Goal: Transaction & Acquisition: Purchase product/service

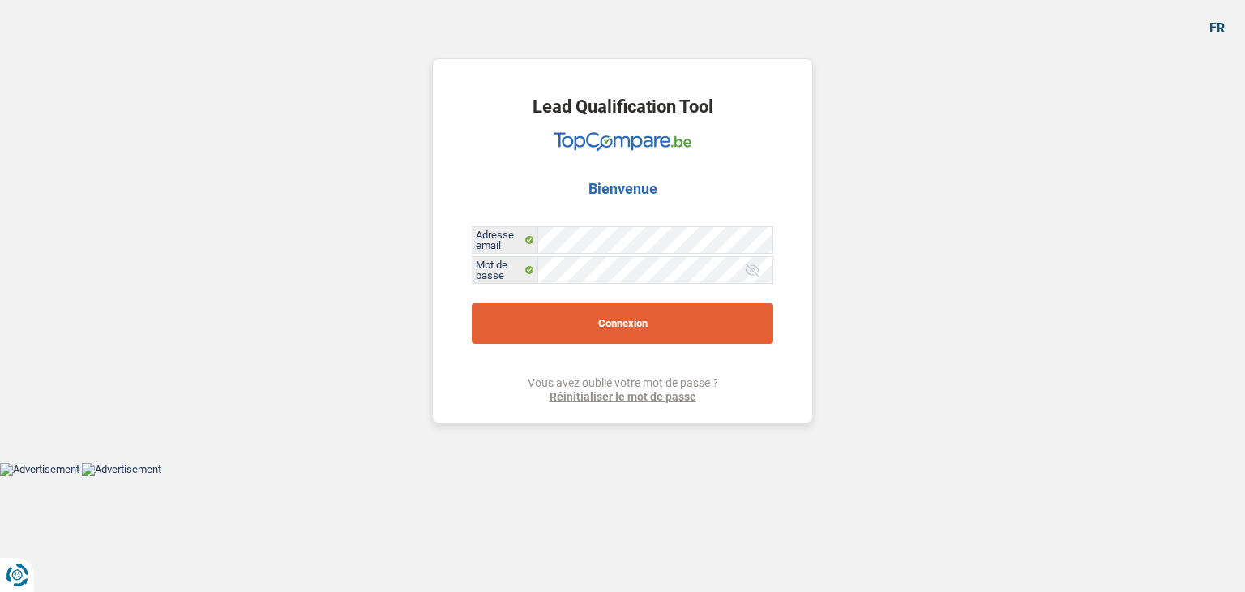
click at [588, 317] on button "Connexion" at bounding box center [623, 323] width 302 height 41
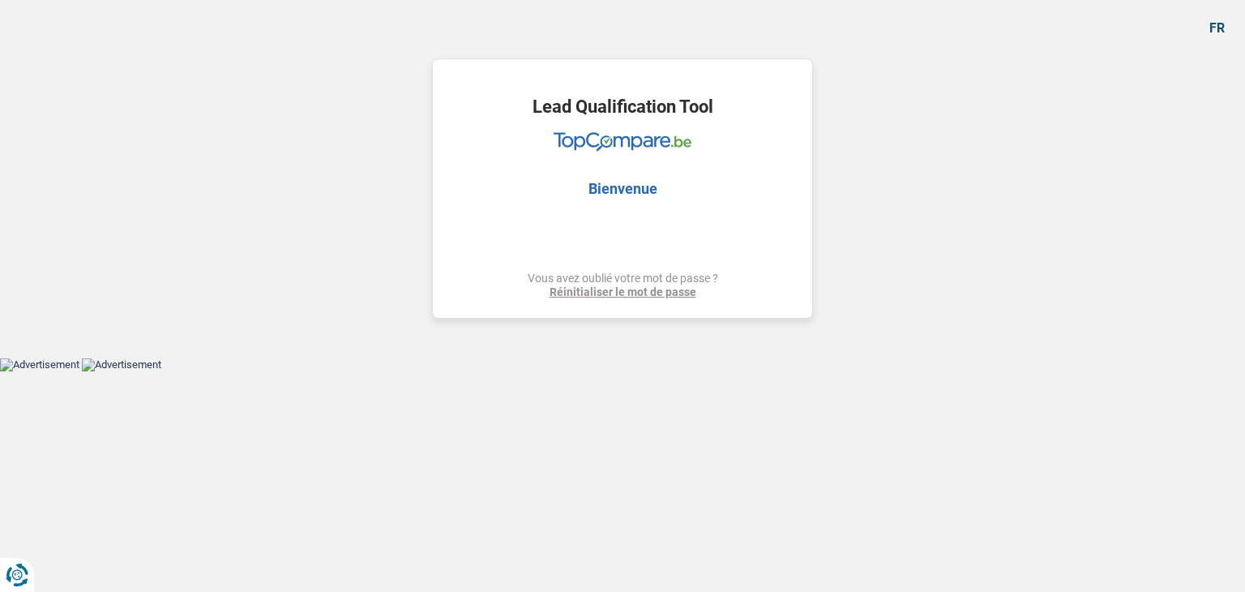
select select "privateEmployee"
select select "netSalary"
select select "mealVouchers"
select select "pension"
select select "rents"
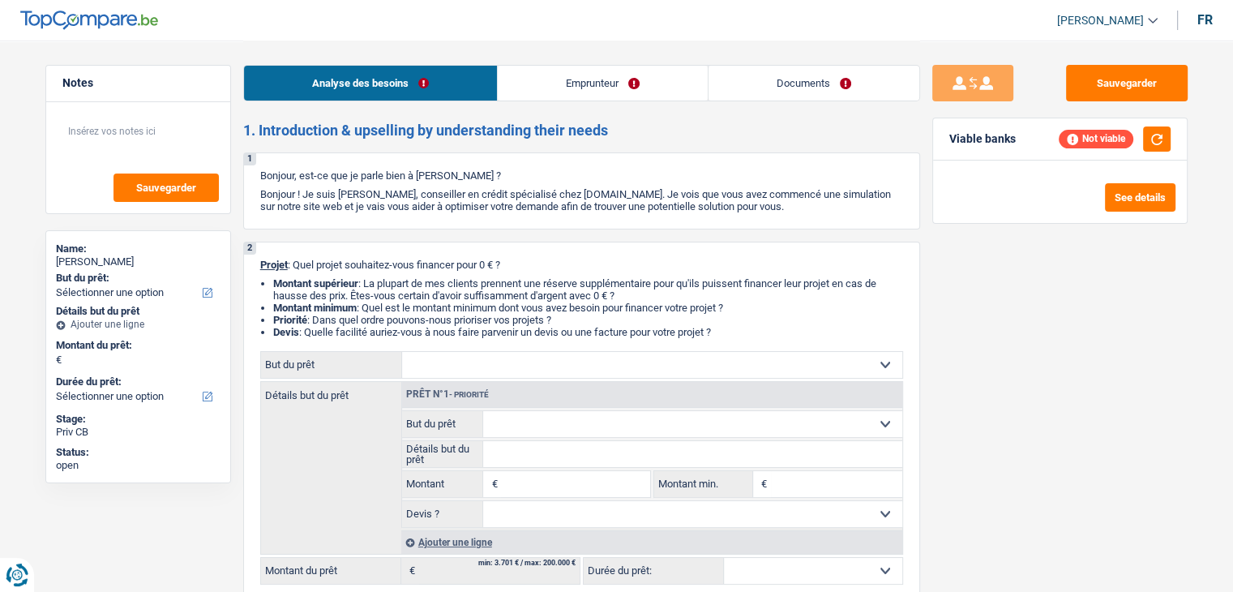
click at [602, 65] on li "Emprunteur" at bounding box center [602, 83] width 211 height 36
drag, startPoint x: 600, startPoint y: 83, endPoint x: 593, endPoint y: 90, distance: 9.8
click at [599, 83] on link "Emprunteur" at bounding box center [603, 83] width 210 height 35
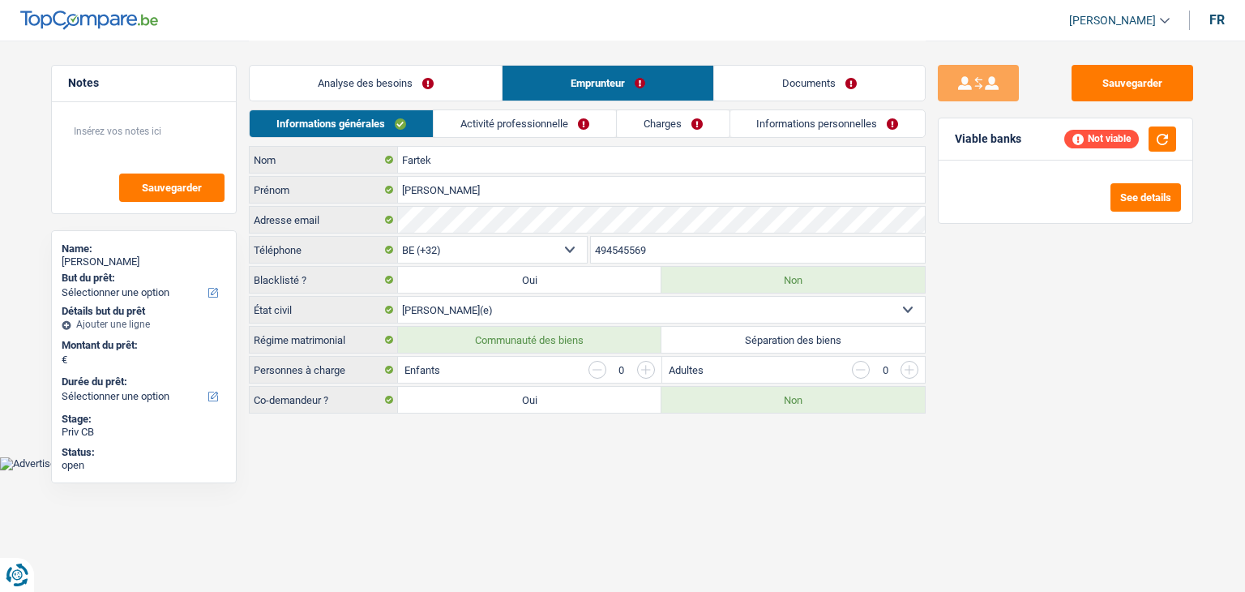
click at [517, 113] on link "Activité professionnelle" at bounding box center [525, 123] width 182 height 27
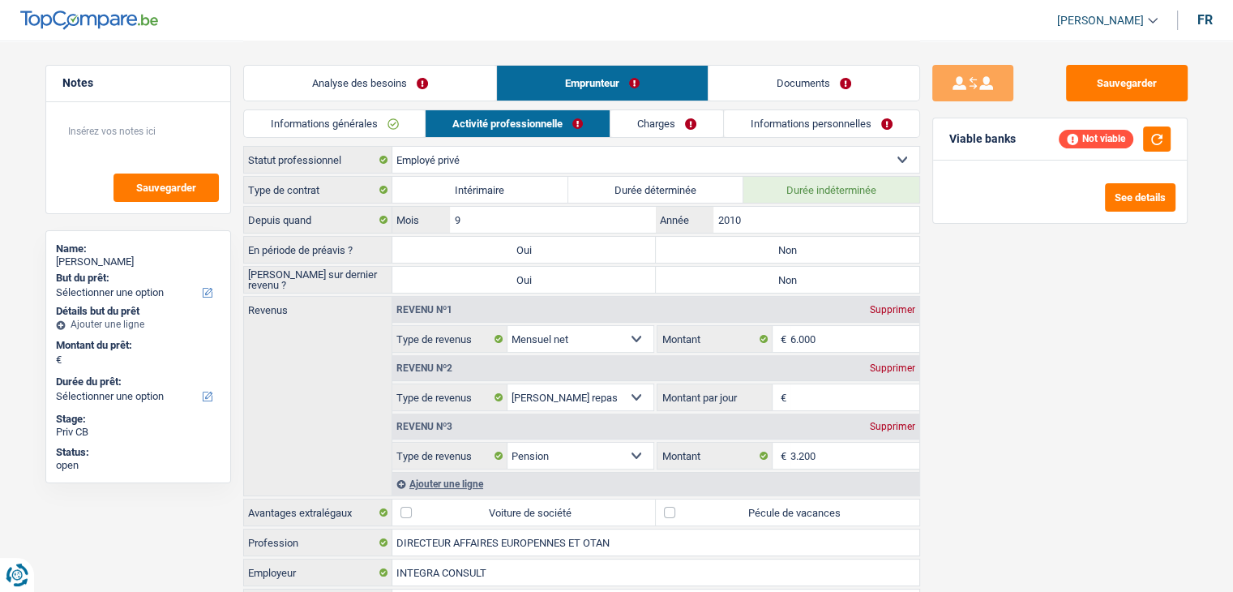
click at [669, 125] on link "Charges" at bounding box center [666, 123] width 113 height 27
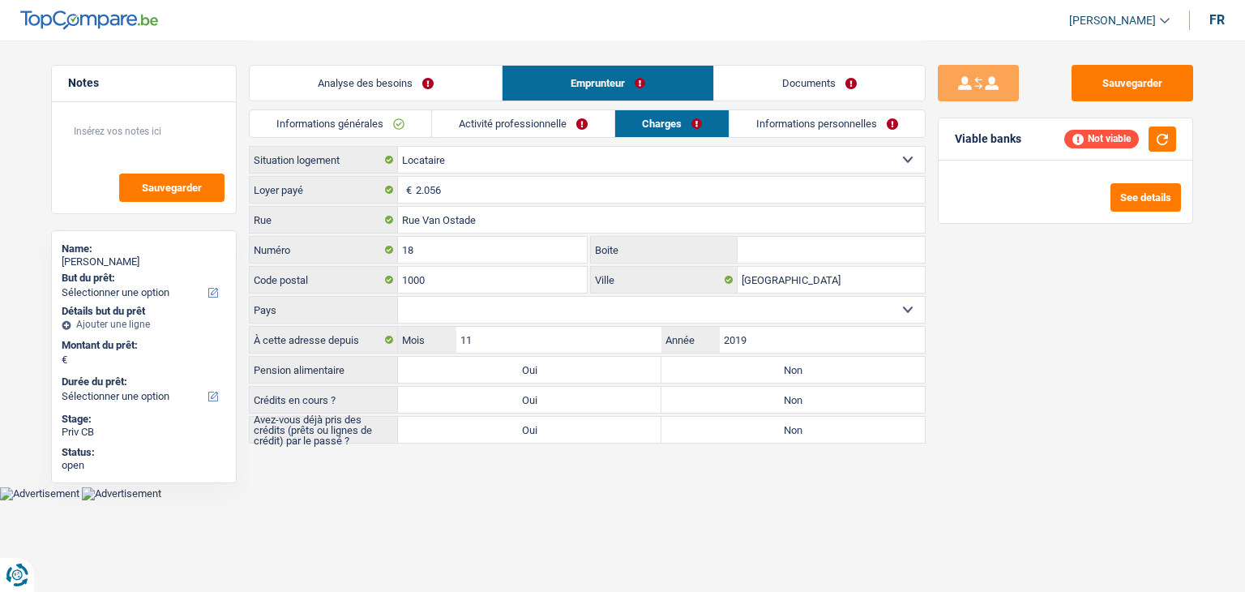
click at [340, 118] on link "Informations générales" at bounding box center [341, 123] width 182 height 27
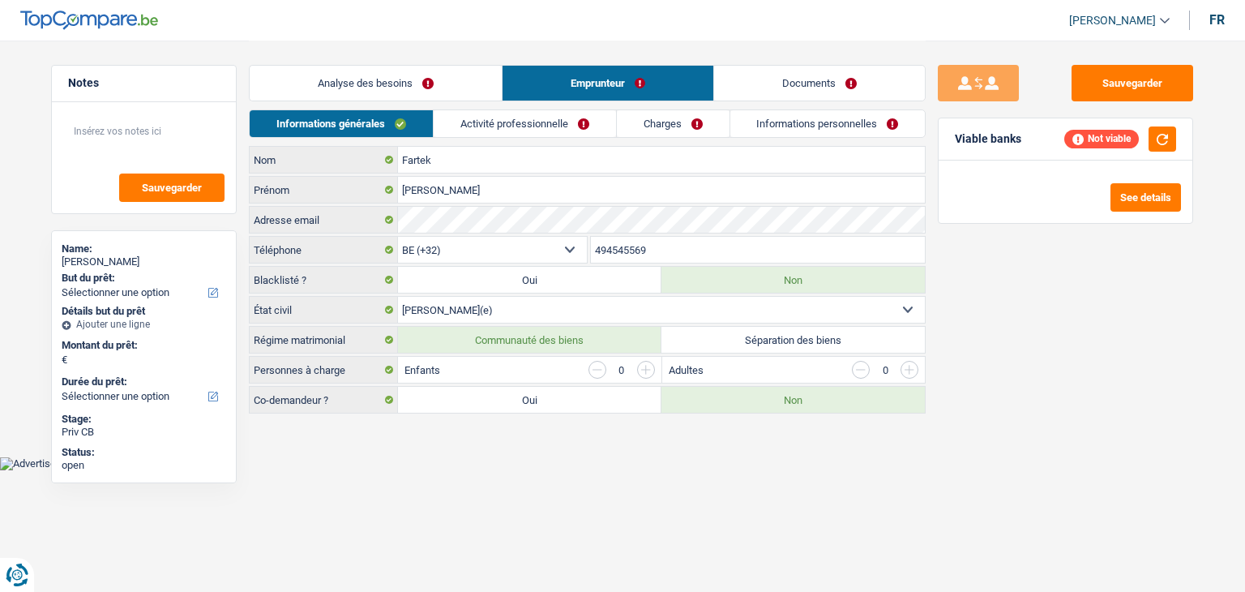
click at [347, 92] on link "Analyse des besoins" at bounding box center [376, 83] width 252 height 35
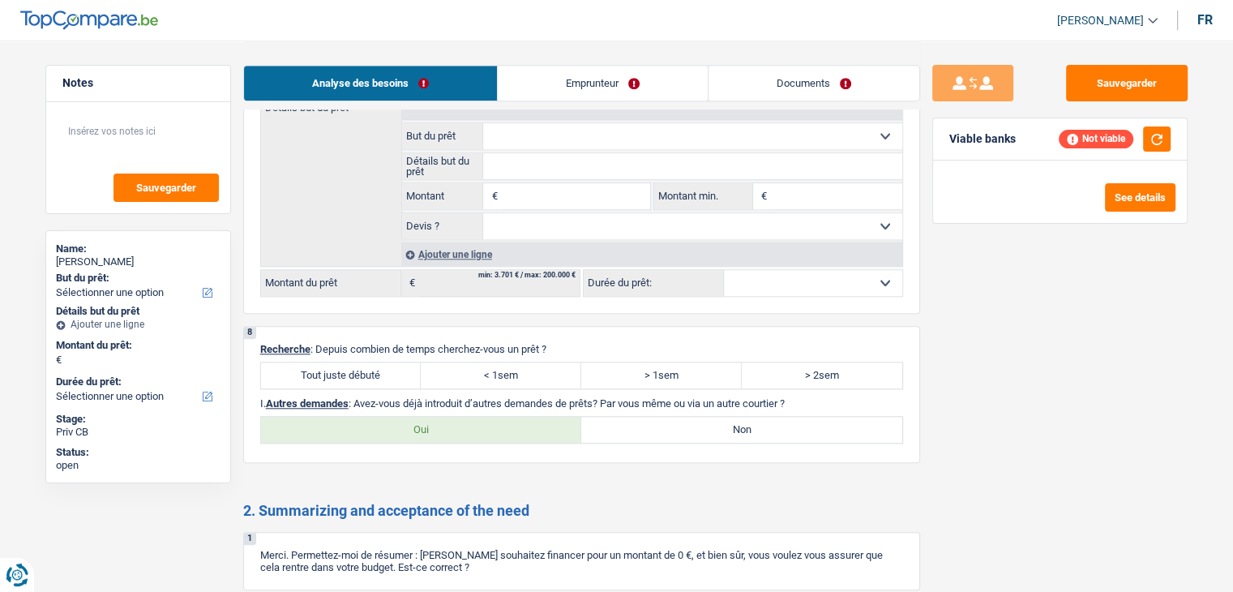
scroll to position [1791, 0]
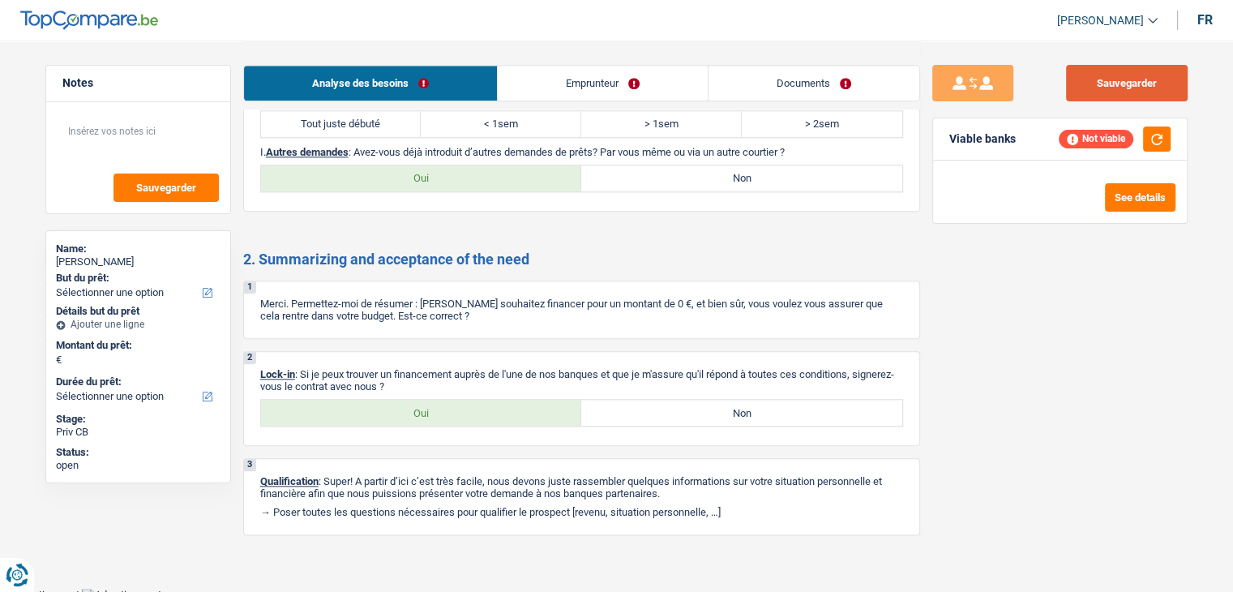
click at [1143, 90] on button "Sauvegarder" at bounding box center [1127, 83] width 122 height 36
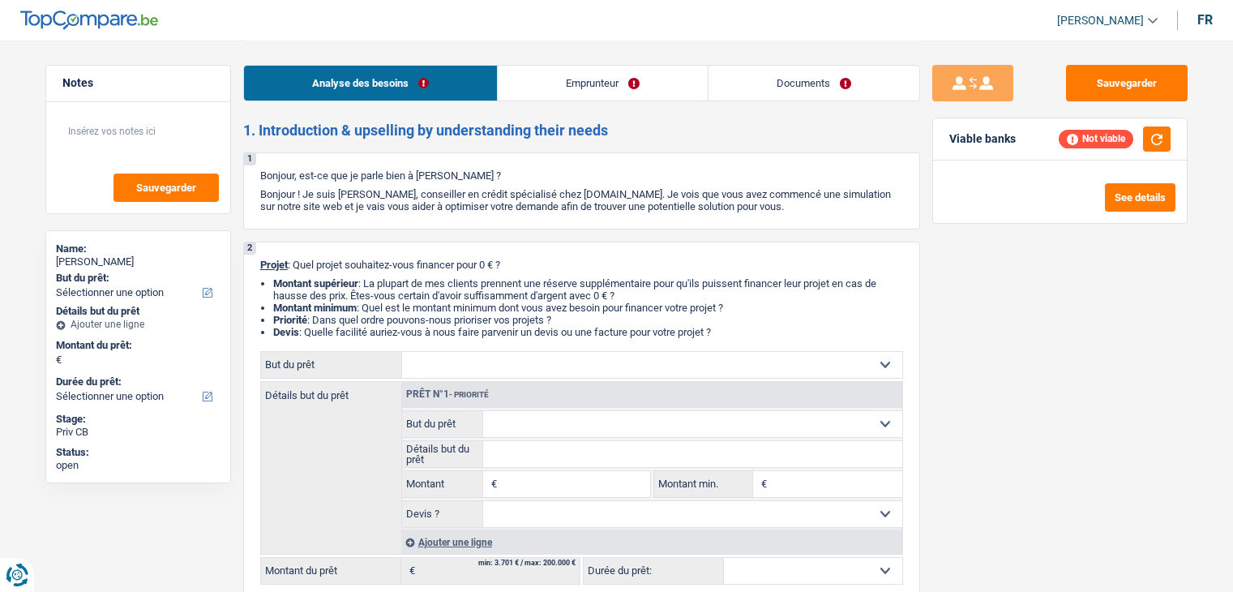
select select "publicEmployee"
select select "netSalary"
select select "mealVouchers"
select select "liveWithParents"
select select "publicEmployee"
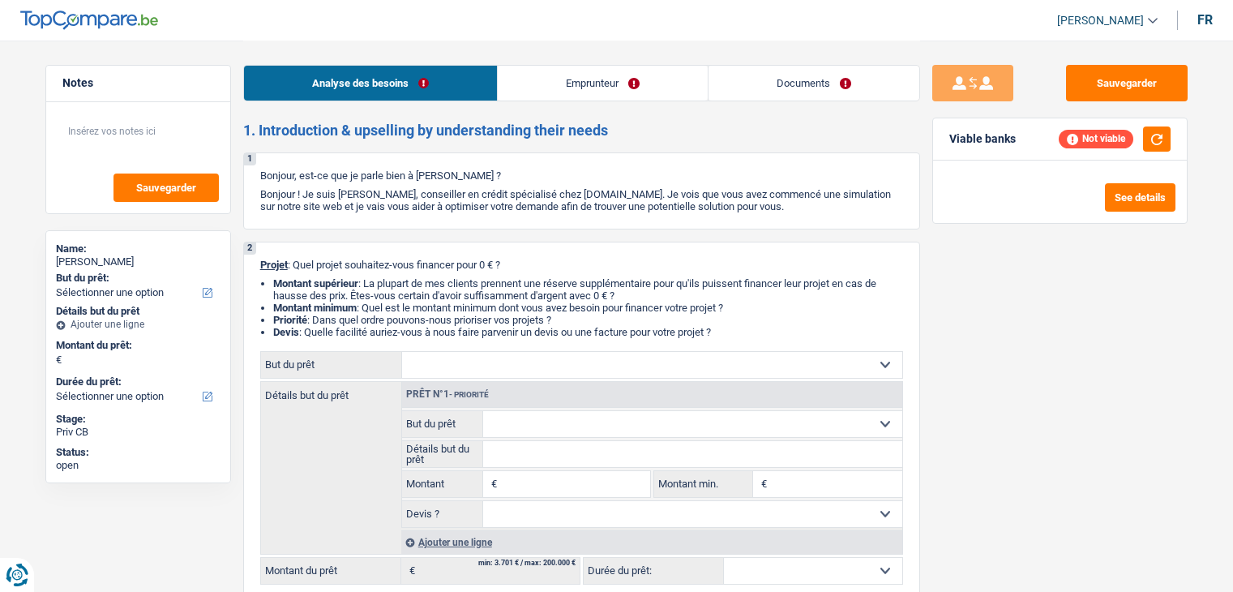
select select "netSalary"
select select "mealVouchers"
select select "stateUniversityEu"
click at [581, 79] on link "Emprunteur" at bounding box center [603, 83] width 210 height 35
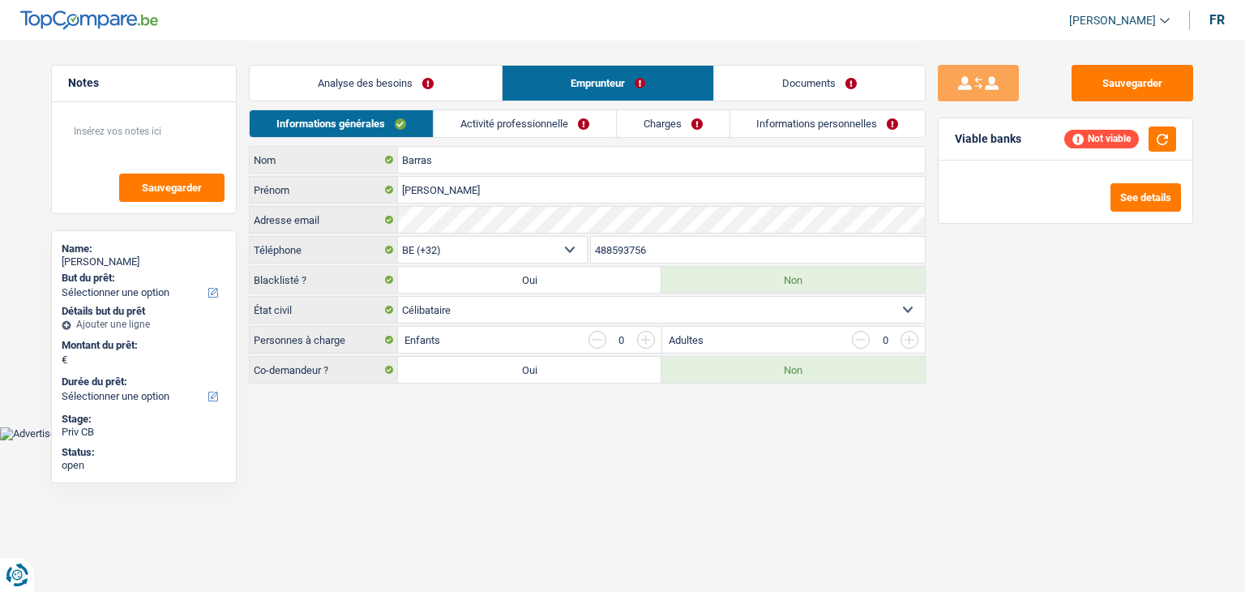
click at [462, 118] on link "Activité professionnelle" at bounding box center [525, 123] width 182 height 27
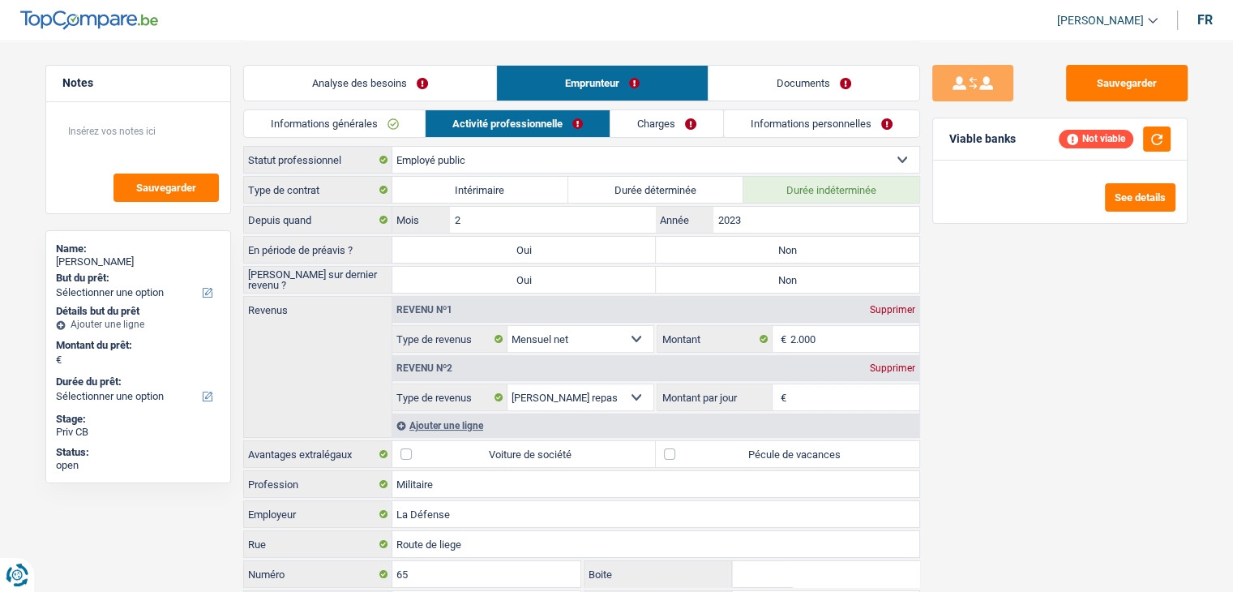
click at [637, 130] on link "Charges" at bounding box center [666, 123] width 113 height 27
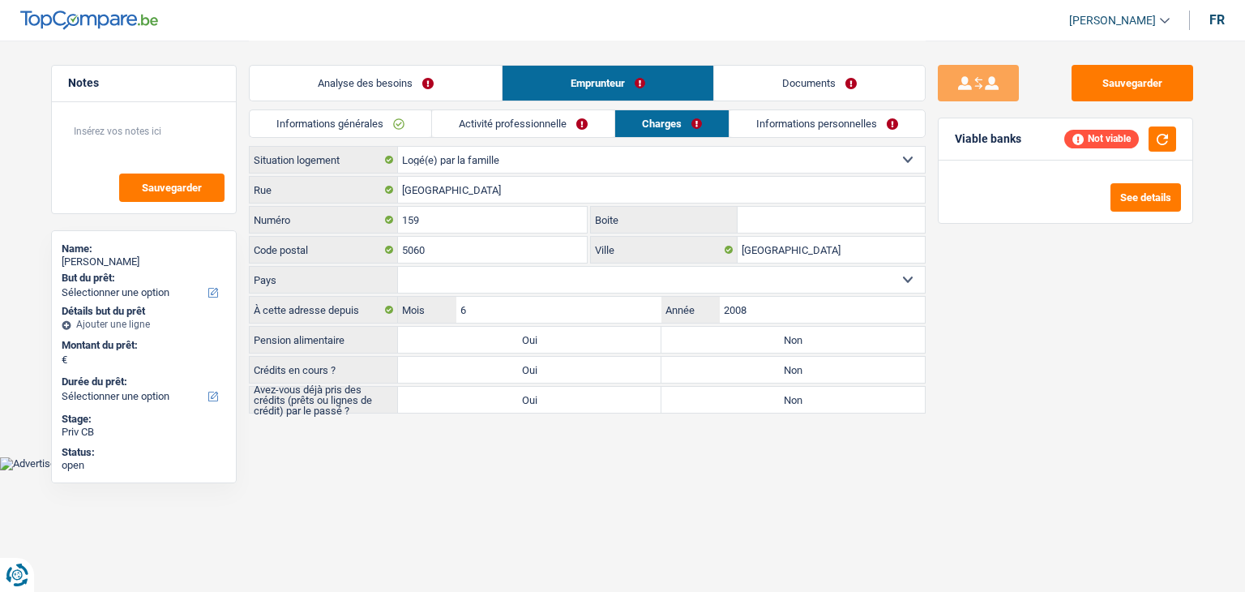
click at [772, 141] on div "Informations générales Activité professionnelle Charges Informations personnell…" at bounding box center [587, 127] width 677 height 36
click at [757, 125] on link "Informations personnelles" at bounding box center [826, 123] width 195 height 27
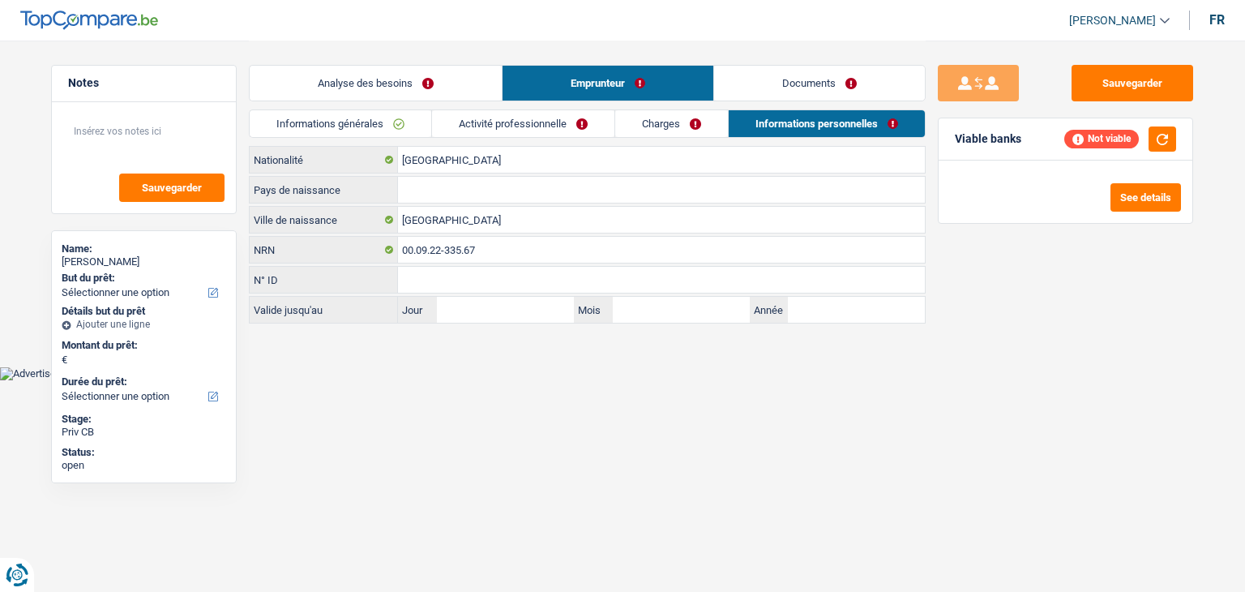
click at [619, 135] on link "Charges" at bounding box center [671, 123] width 113 height 27
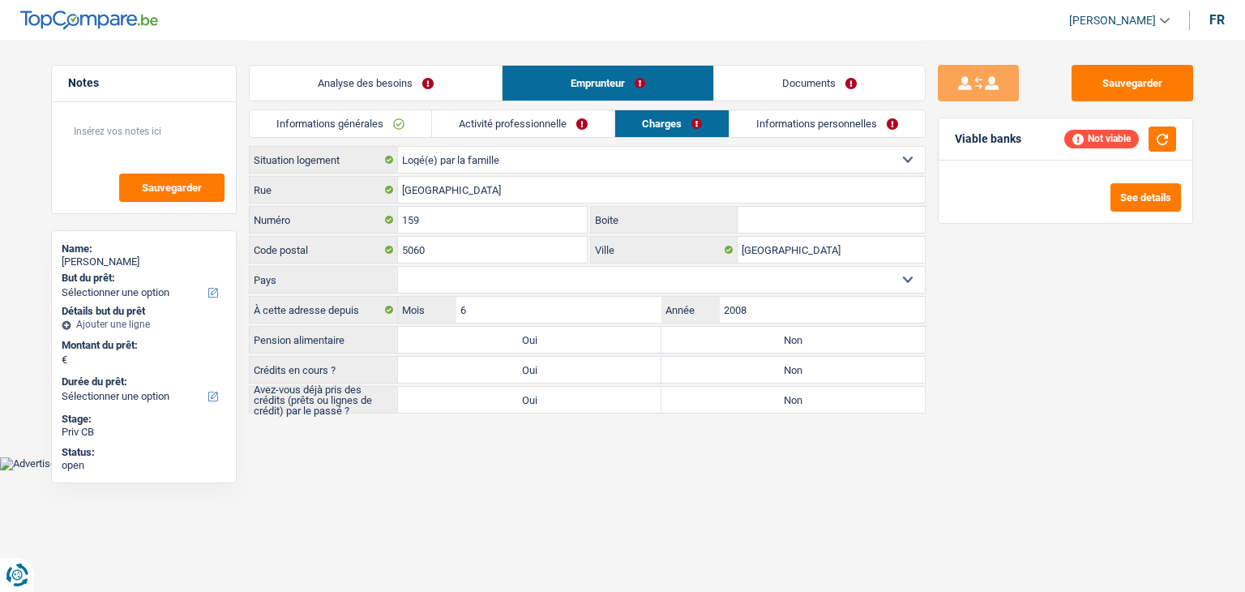
click at [478, 135] on link "Activité professionnelle" at bounding box center [523, 123] width 182 height 27
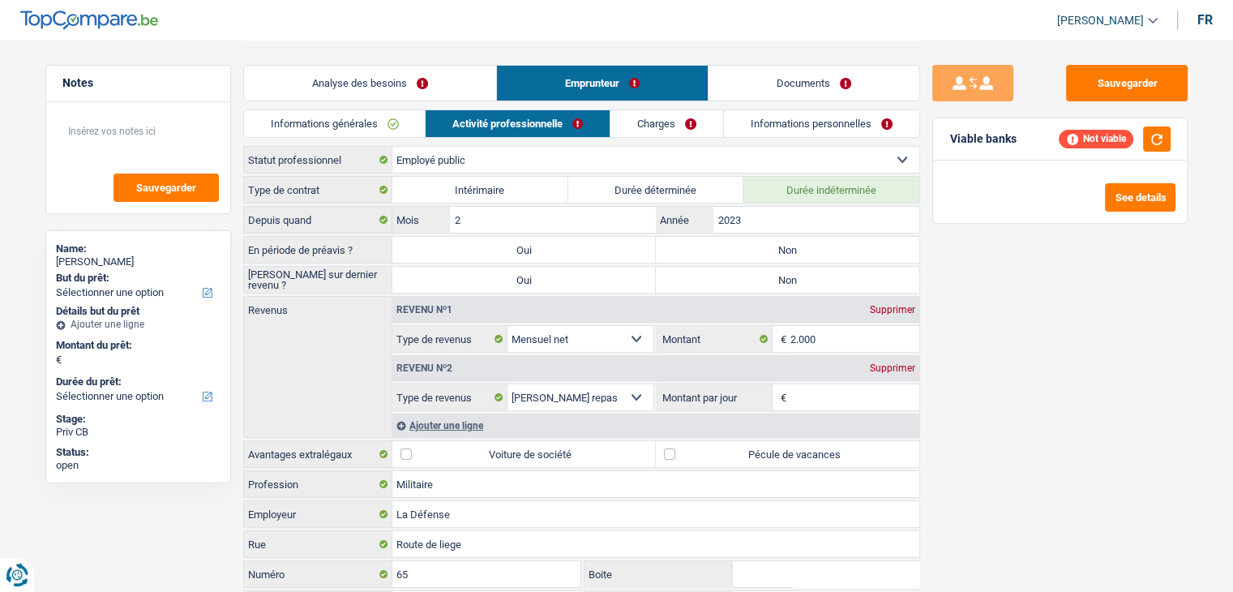
click at [302, 130] on link "Informations générales" at bounding box center [335, 123] width 182 height 27
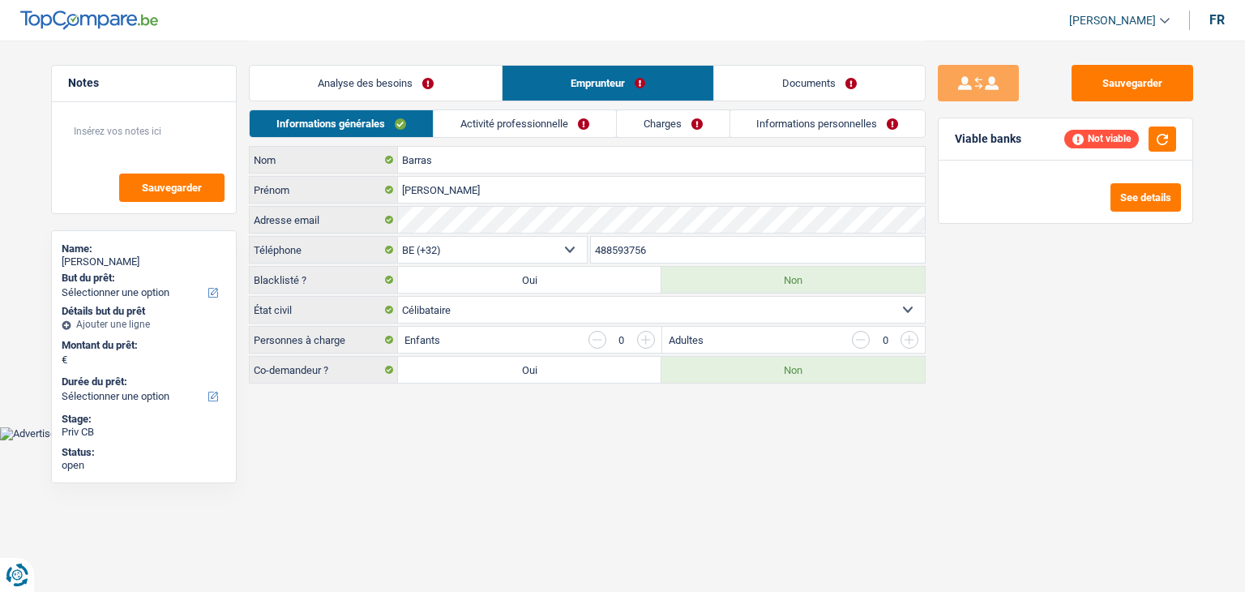
click at [298, 98] on link "Analyse des besoins" at bounding box center [376, 83] width 252 height 35
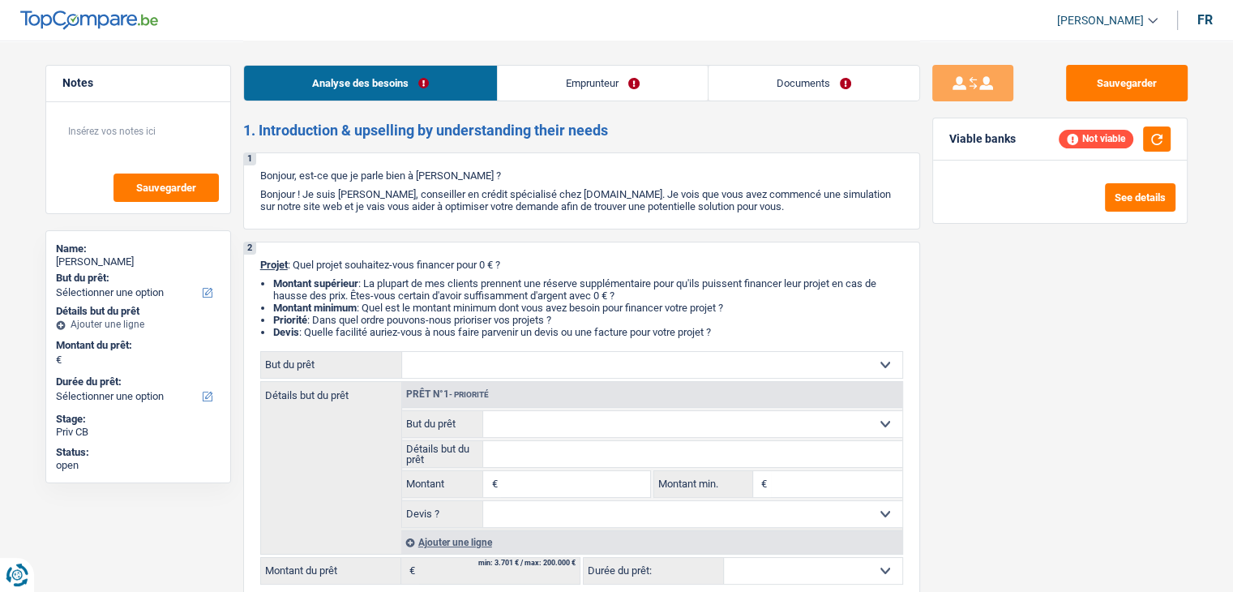
click at [349, 41] on div "Analyse des besoins Emprunteur Documents" at bounding box center [581, 75] width 677 height 69
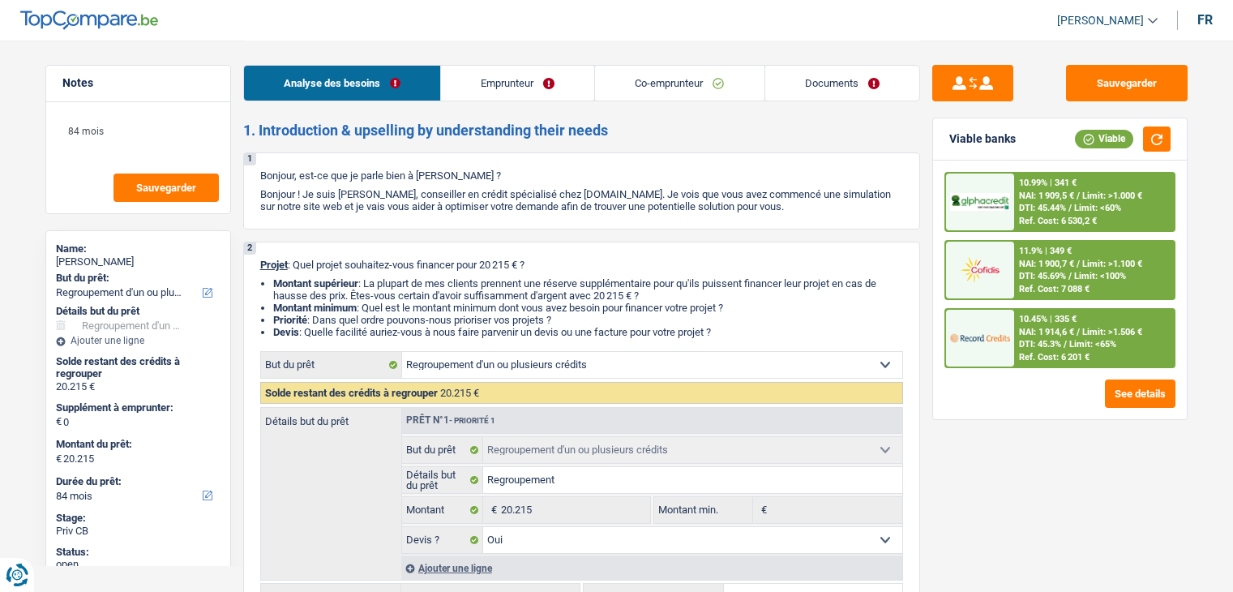
select select "refinancing"
select select "84"
select select "refinancing"
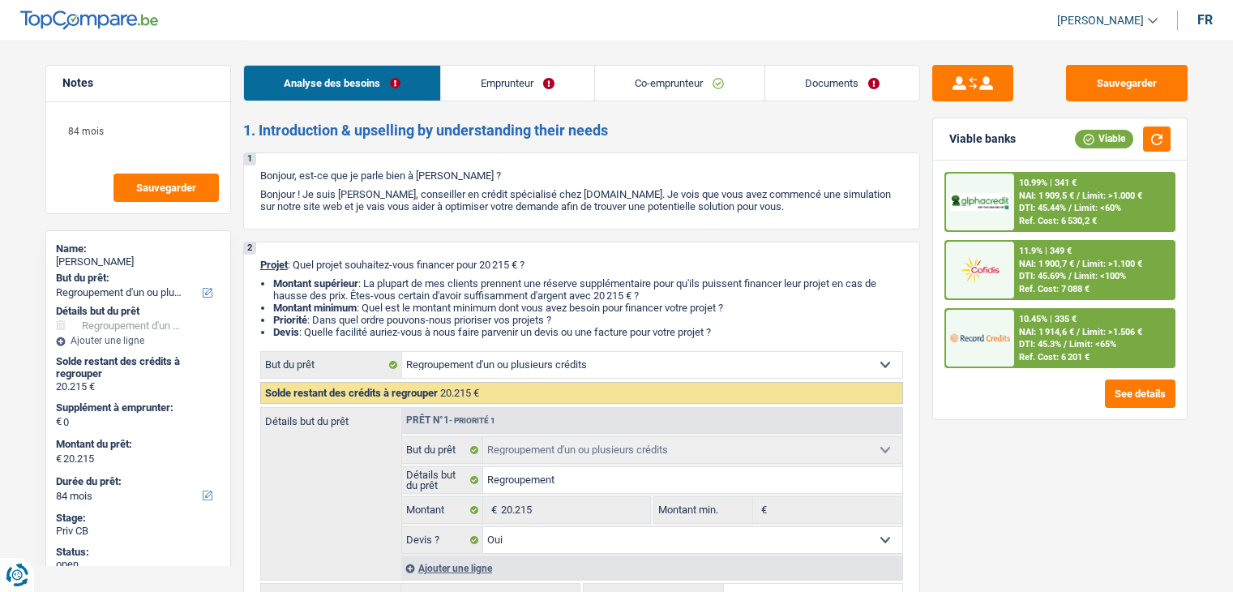
select select "yes"
select select "84"
select select "retired"
select select "pension"
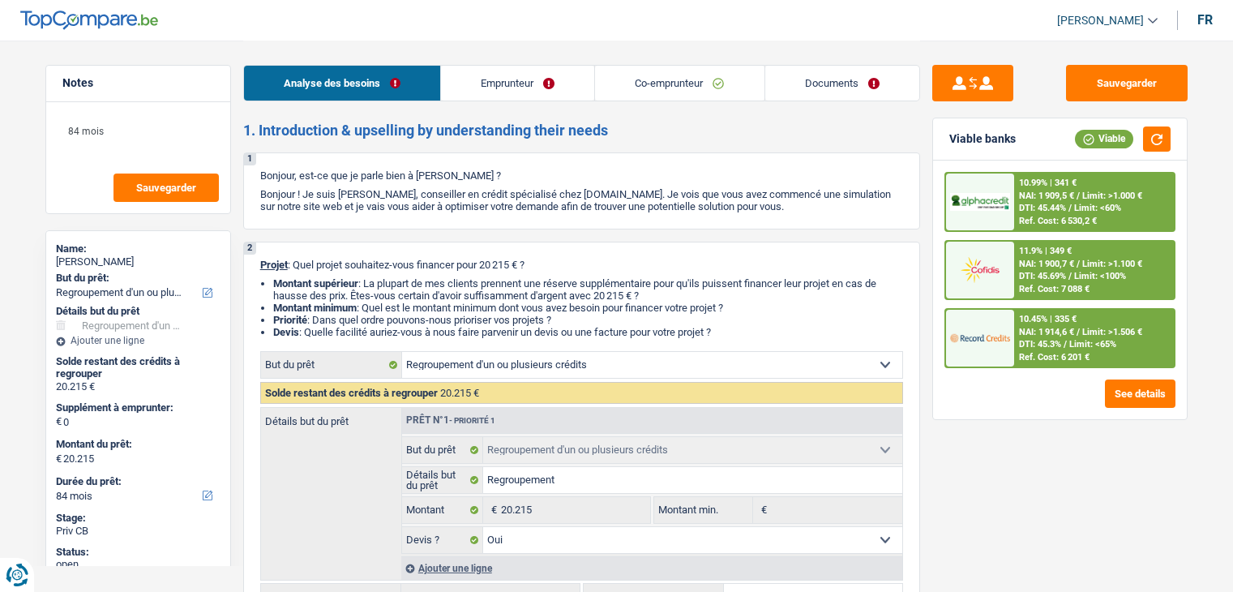
select select "pension"
select select "rents"
select select "personalLoan"
select select "homeFurnishingOrRelocation"
select select "72"
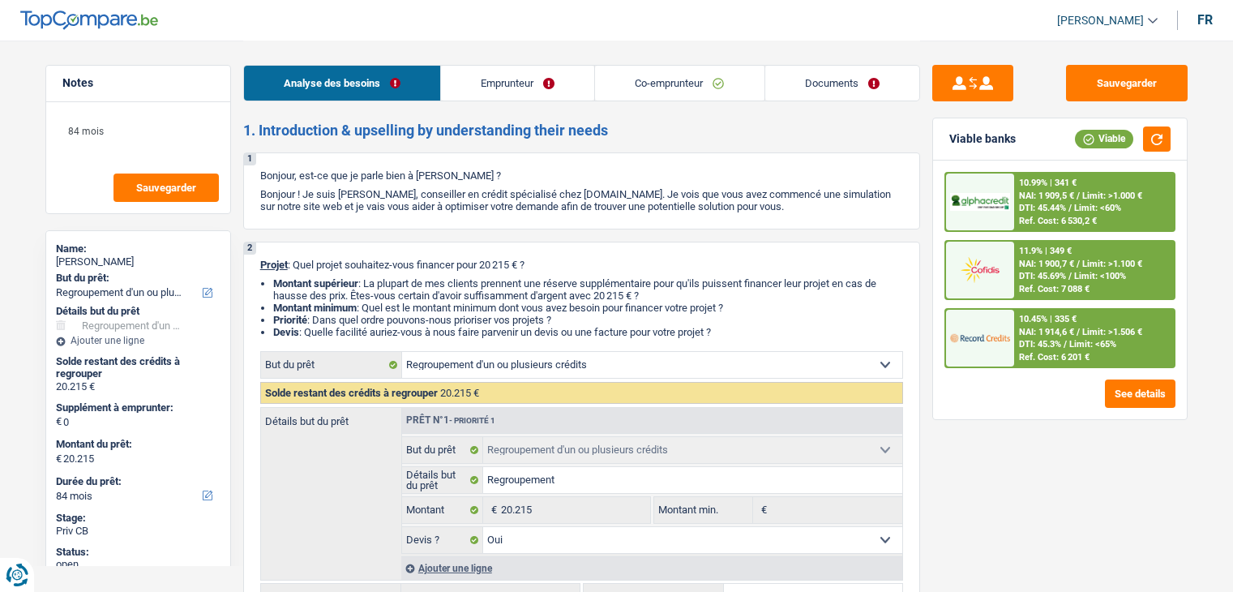
select select "cardOrCredit"
select select "refinancing"
select select "yes"
select select "84"
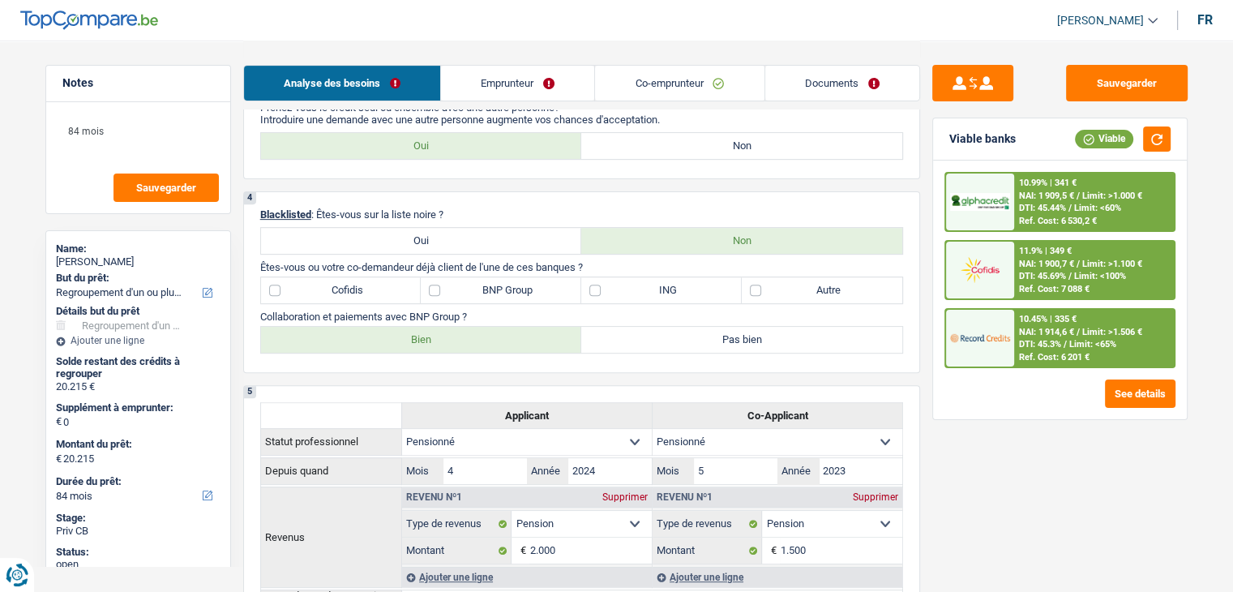
scroll to position [81, 0]
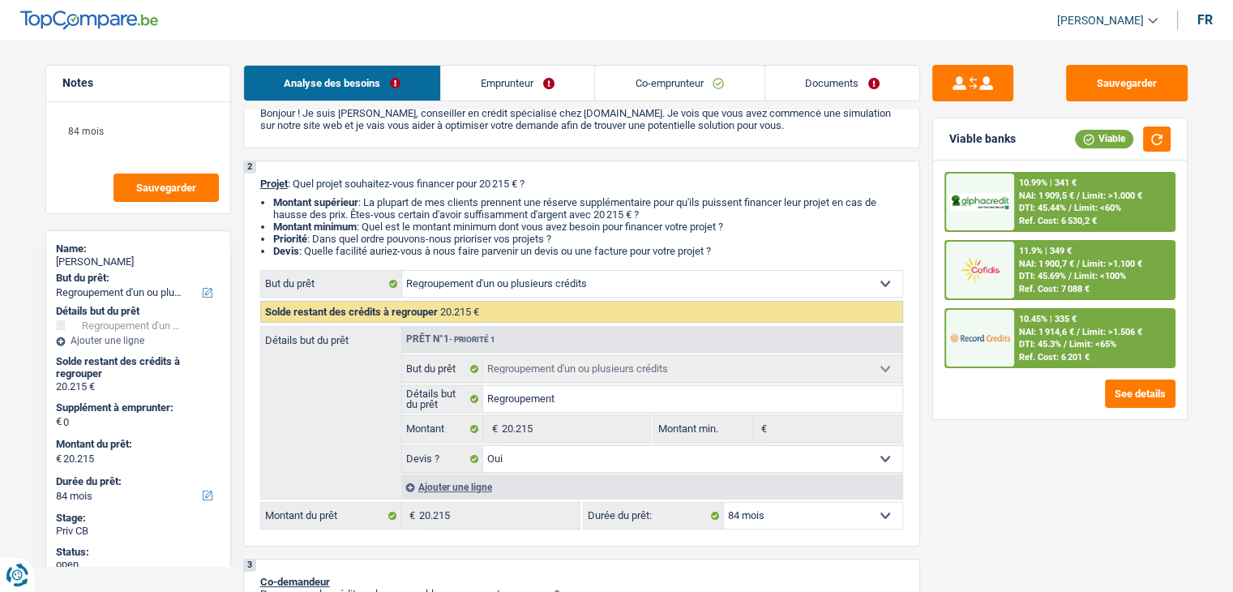
click at [558, 71] on link "Emprunteur" at bounding box center [517, 83] width 153 height 35
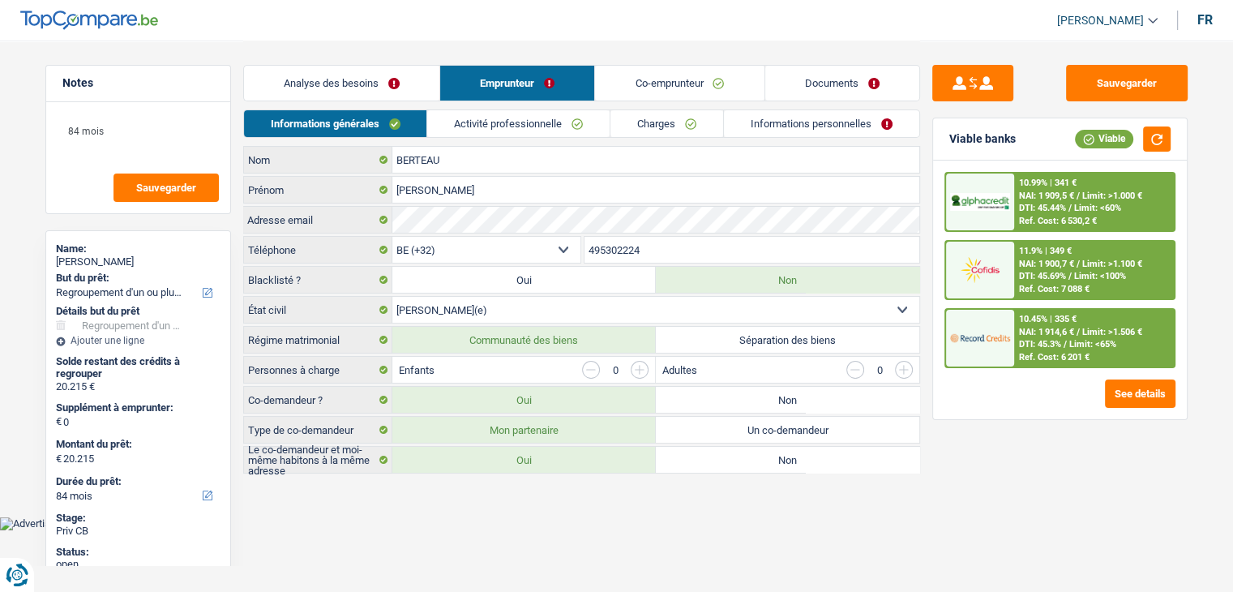
scroll to position [0, 0]
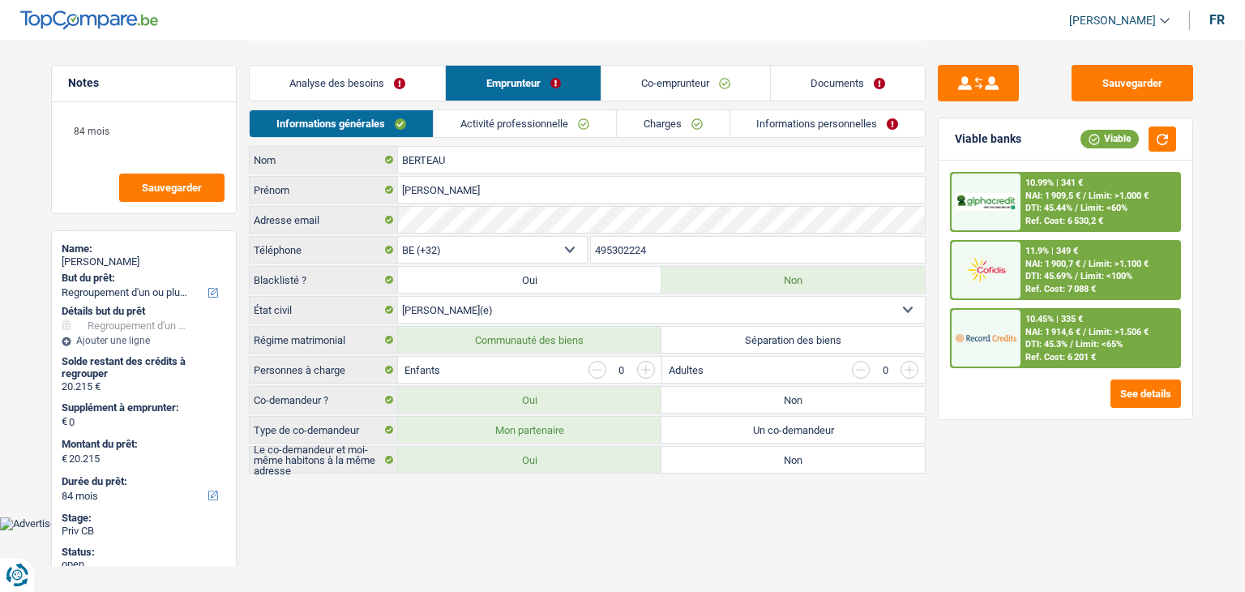
click at [515, 121] on link "Activité professionnelle" at bounding box center [525, 123] width 182 height 27
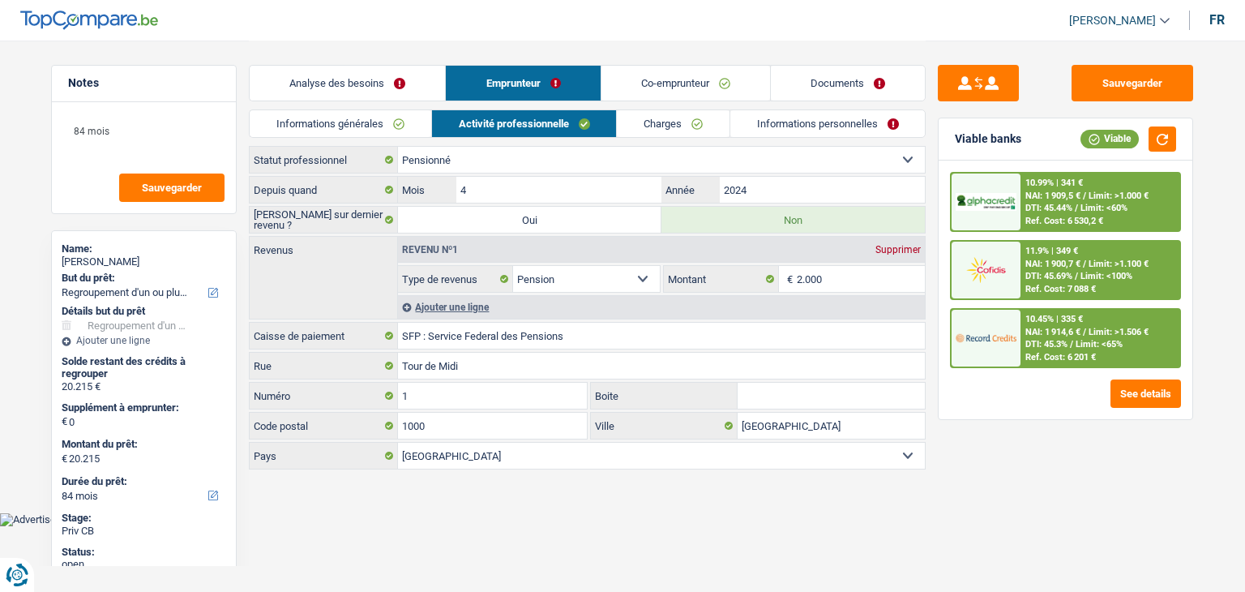
click at [671, 78] on link "Co-emprunteur" at bounding box center [685, 83] width 169 height 35
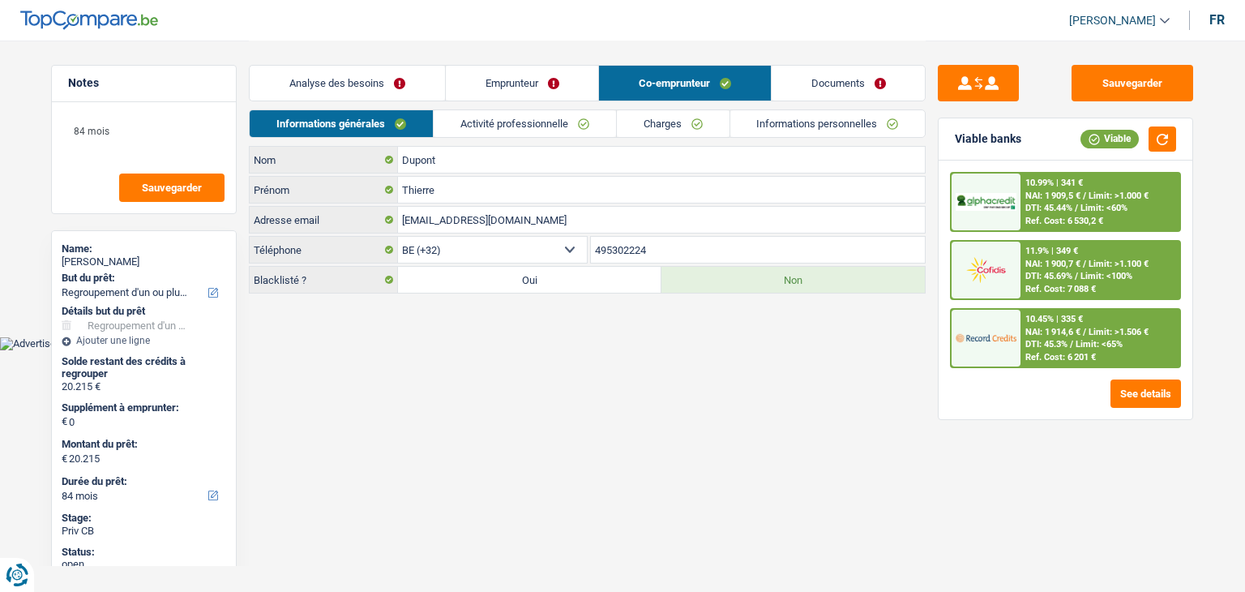
click at [561, 118] on link "Activité professionnelle" at bounding box center [525, 123] width 182 height 27
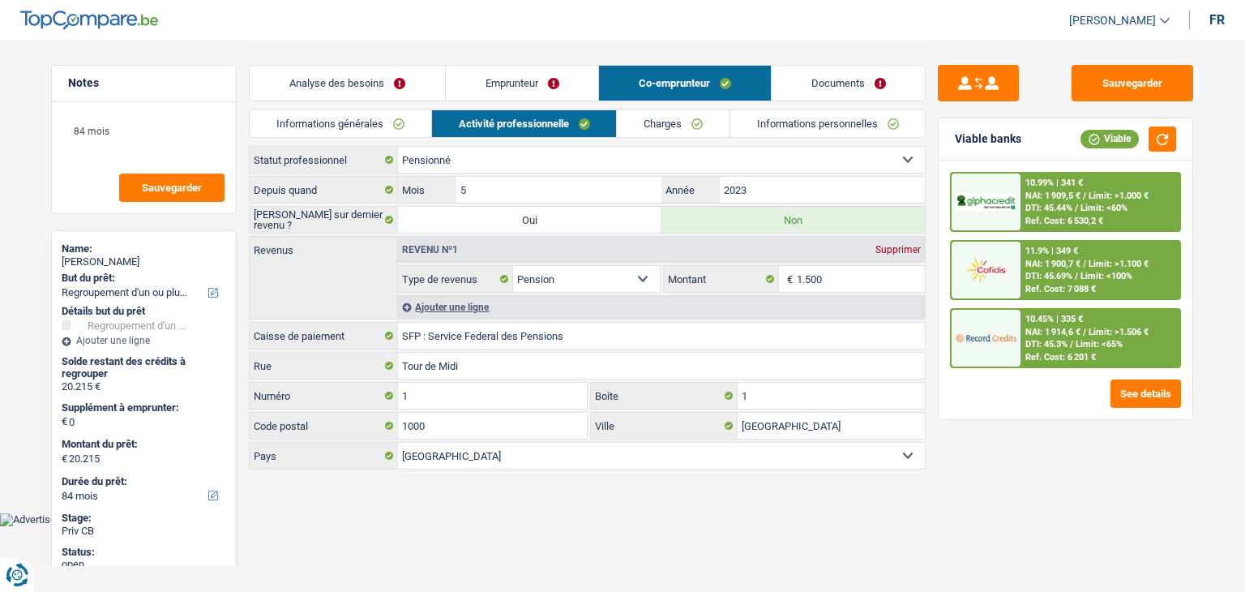
click at [554, 69] on link "Emprunteur" at bounding box center [522, 83] width 153 height 35
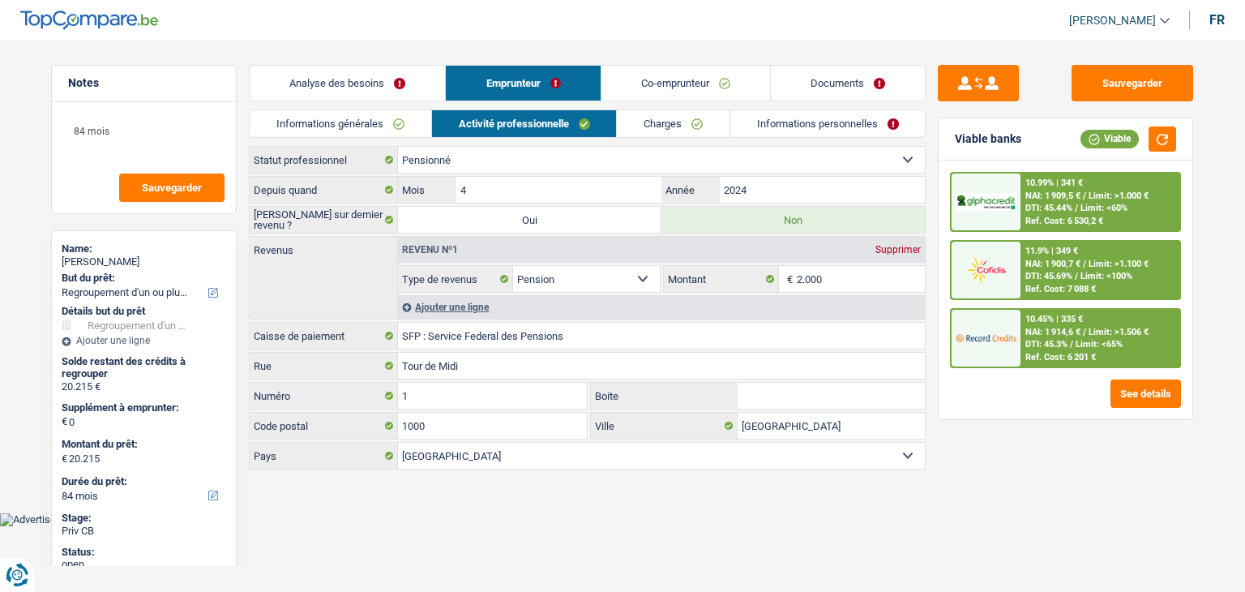
click at [537, 137] on link "Activité professionnelle" at bounding box center [524, 123] width 185 height 27
click at [331, 118] on link "Informations générales" at bounding box center [341, 123] width 182 height 27
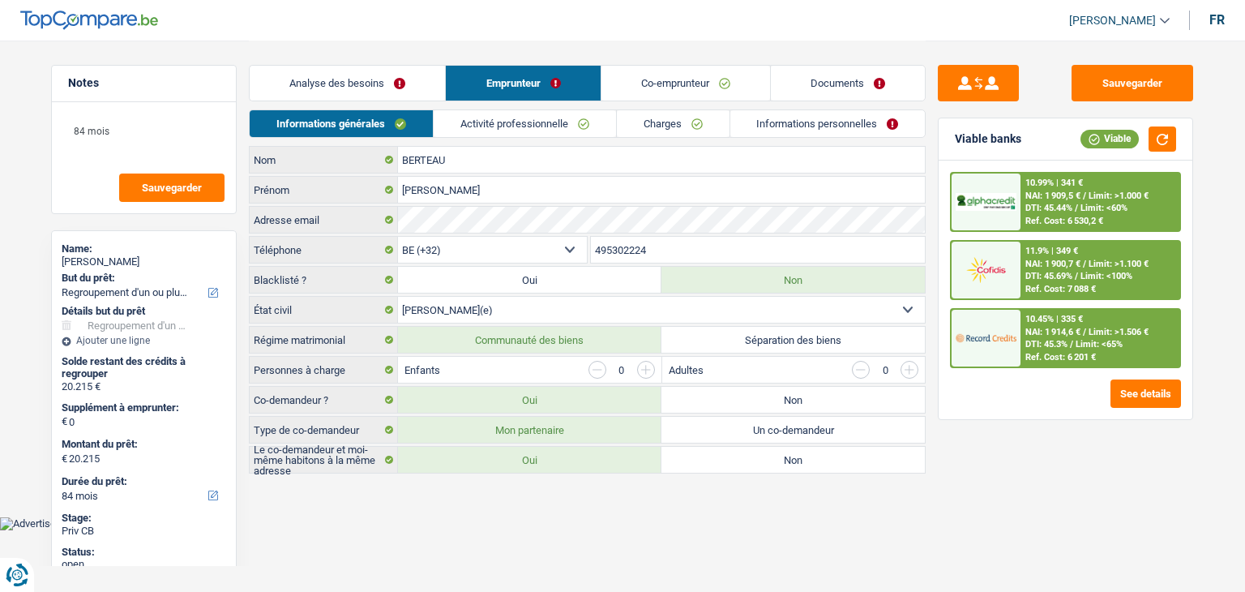
click at [339, 91] on link "Analyse des besoins" at bounding box center [347, 83] width 195 height 35
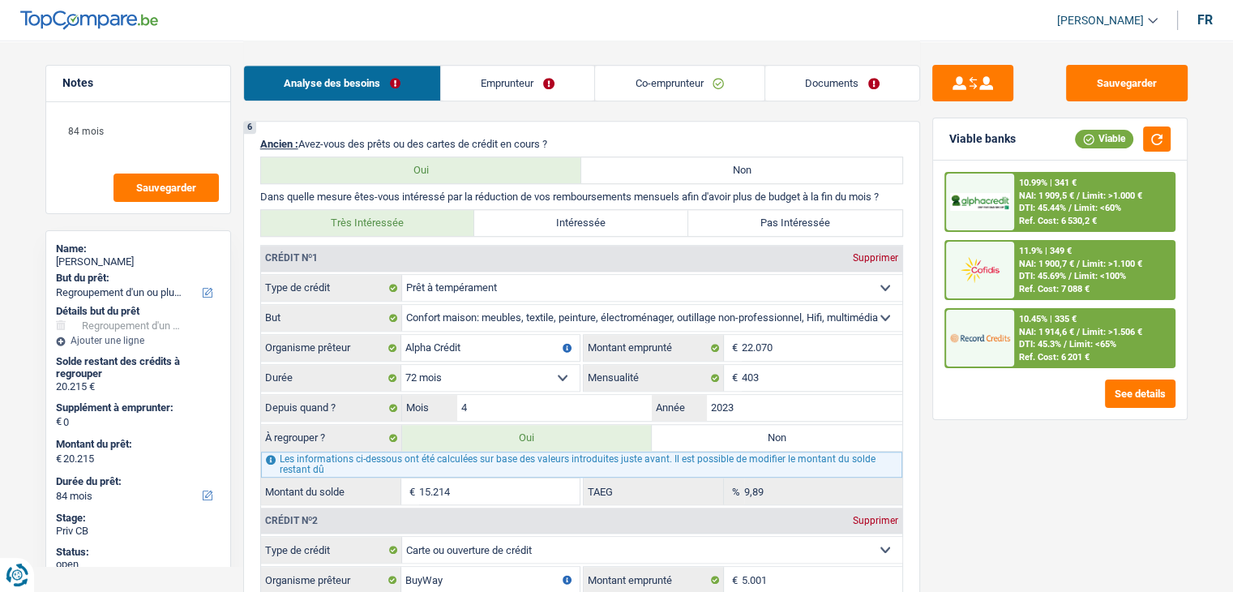
scroll to position [1297, 0]
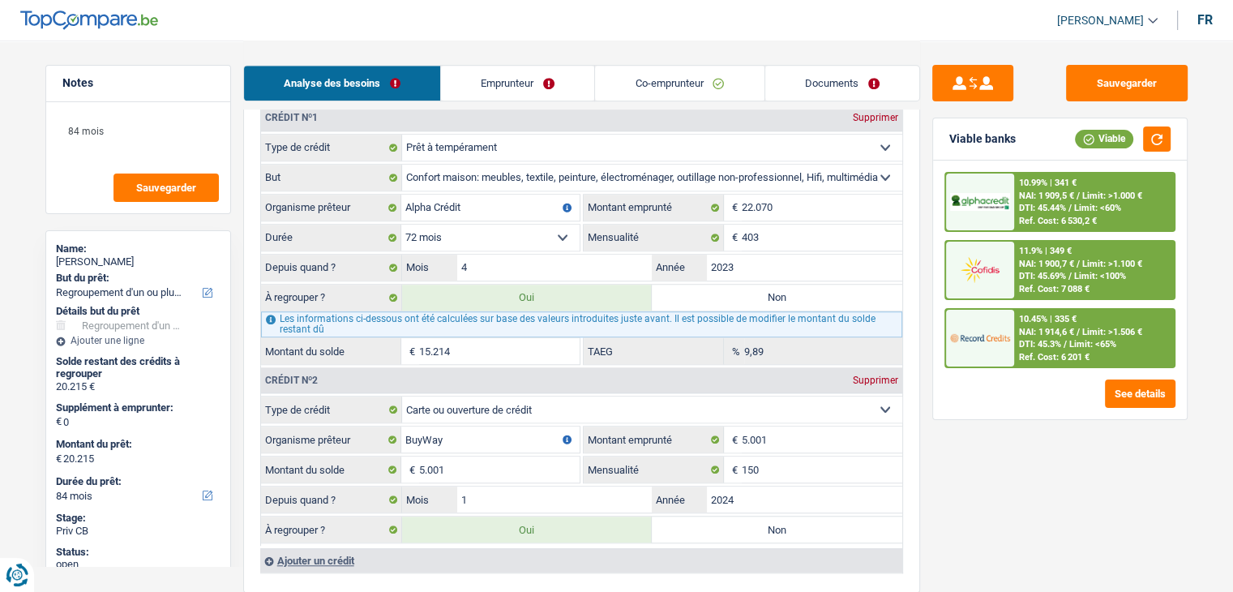
click at [1057, 267] on span "NAI: 1 900,7 €" at bounding box center [1046, 264] width 55 height 11
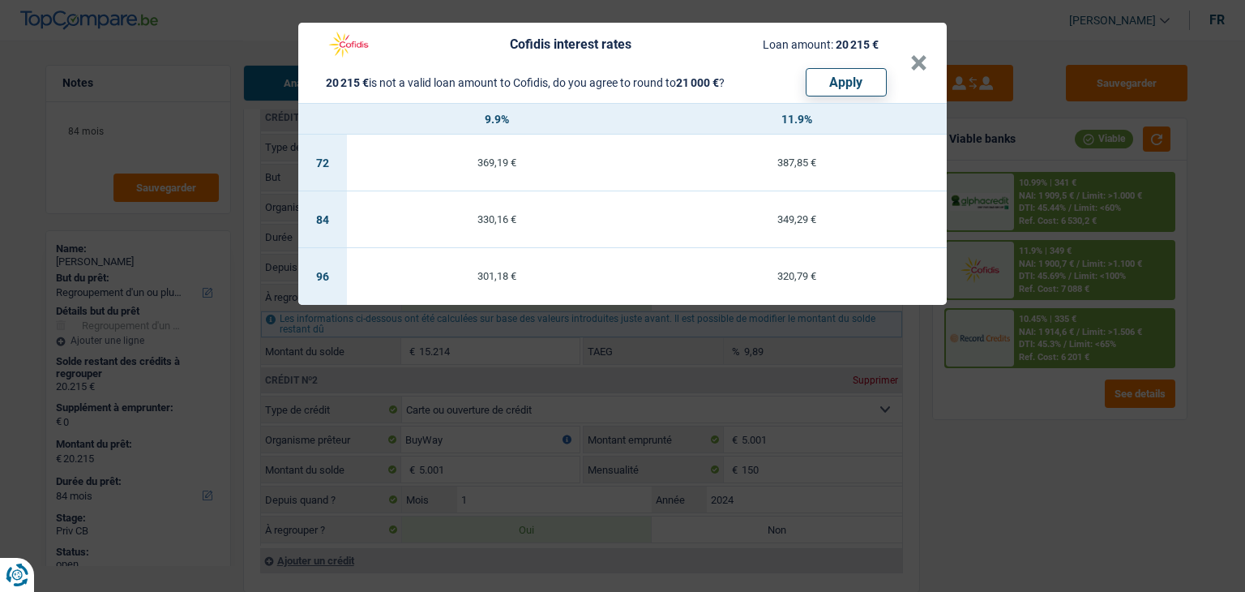
click at [1010, 434] on div "Cofidis interest rates Loan amount: 20 215 € 20 215 € is not a valid loan amoun…" at bounding box center [622, 296] width 1245 height 592
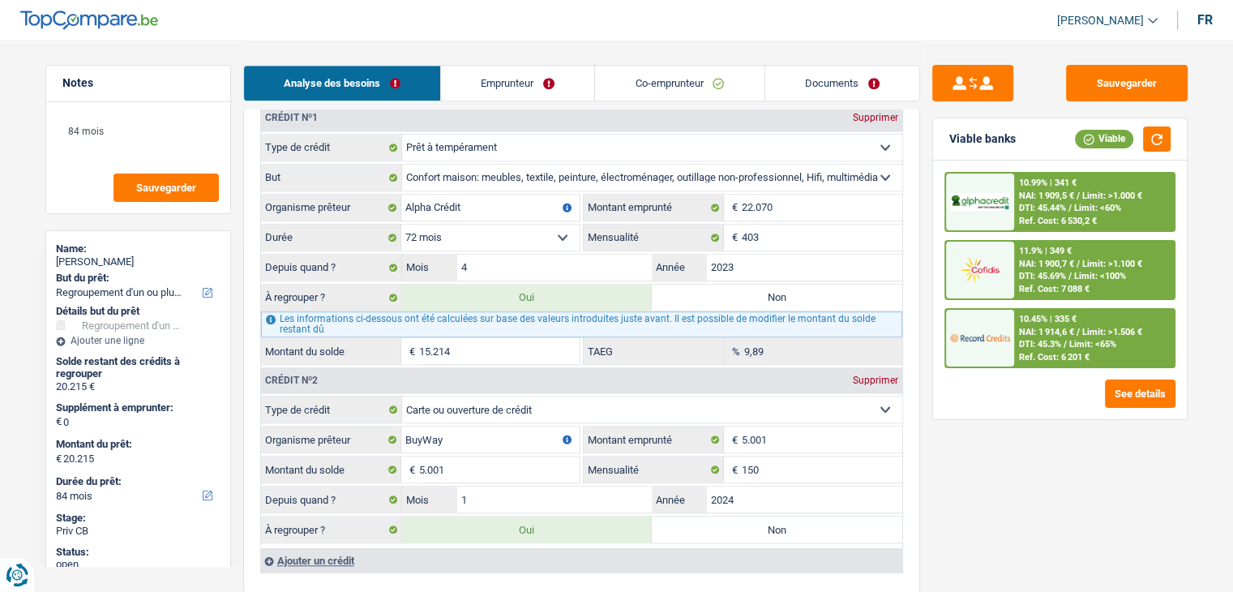
click at [1024, 341] on span "DTI: 45.3%" at bounding box center [1040, 344] width 42 height 11
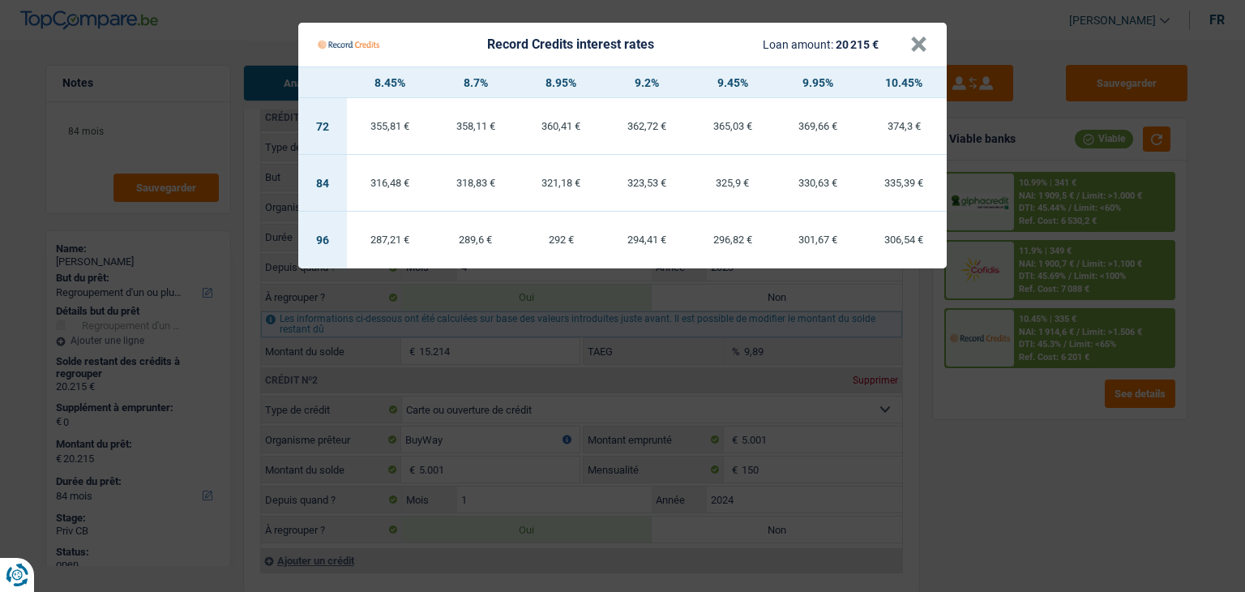
click at [1003, 453] on Credits "Record Credits interest rates Loan amount: 20 215 € × 8.45% 8.7% 8.95% 9.2% 9.4…" at bounding box center [622, 296] width 1245 height 592
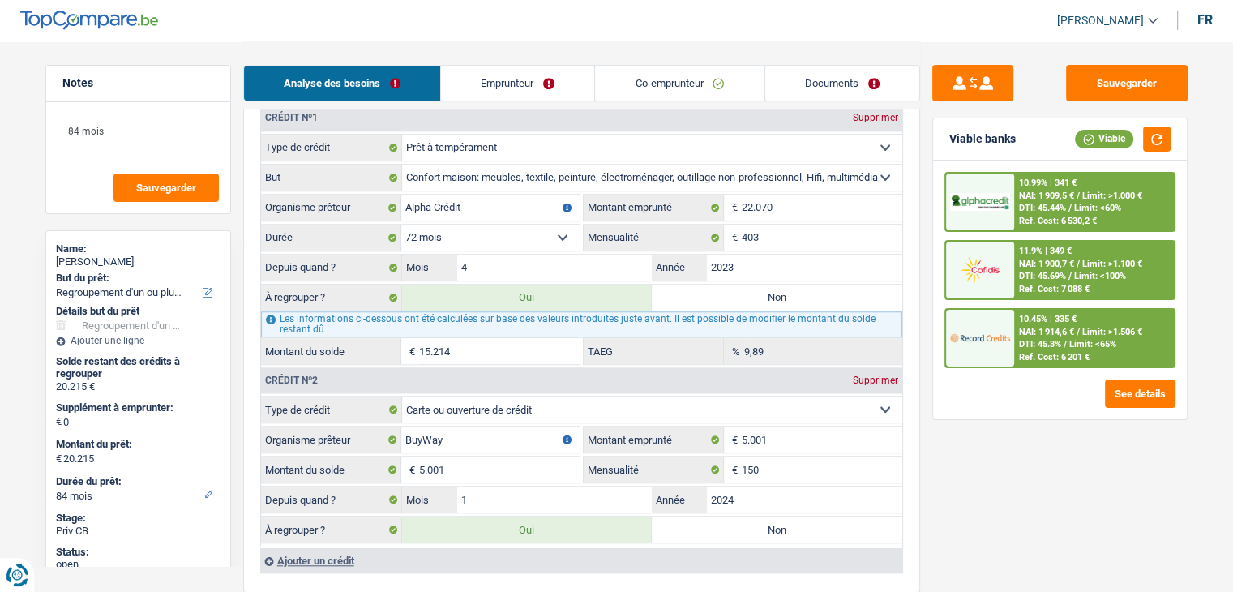
click at [1073, 212] on div "DTI: 45.44% / Limit: <60%" at bounding box center [1070, 208] width 102 height 11
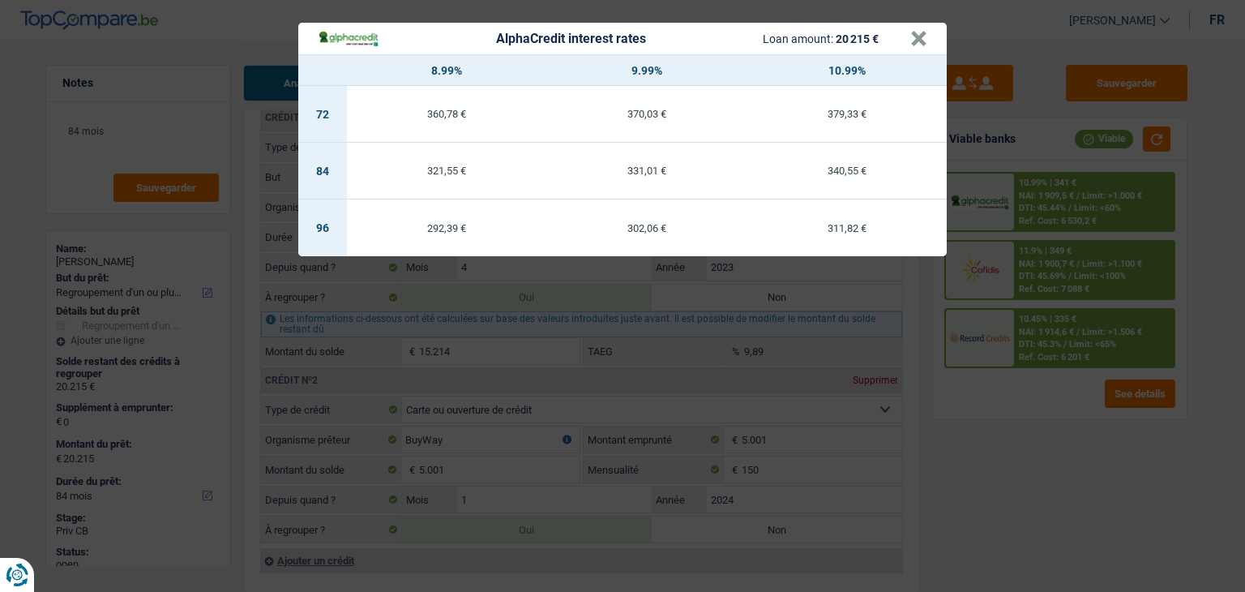
click at [1044, 394] on div "AlphaCredit interest rates Loan amount: 20 215 € × 8.99% 9.99% 10.99% 72 360,78…" at bounding box center [622, 296] width 1245 height 592
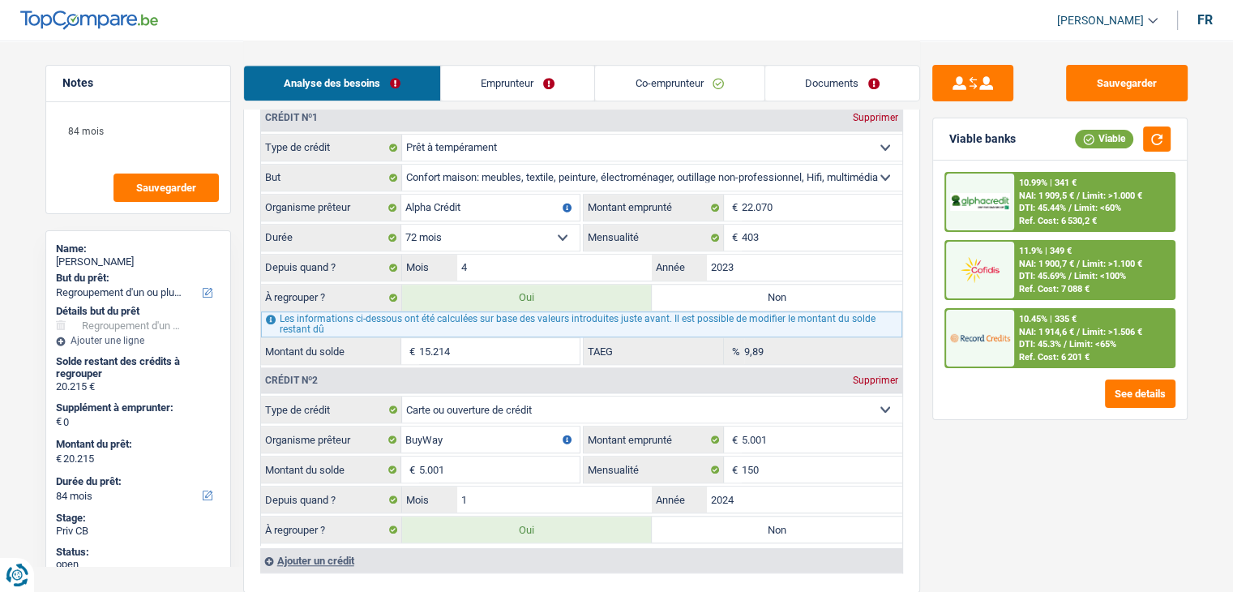
click at [1050, 327] on span "NAI: 1 914,6 €" at bounding box center [1046, 332] width 55 height 11
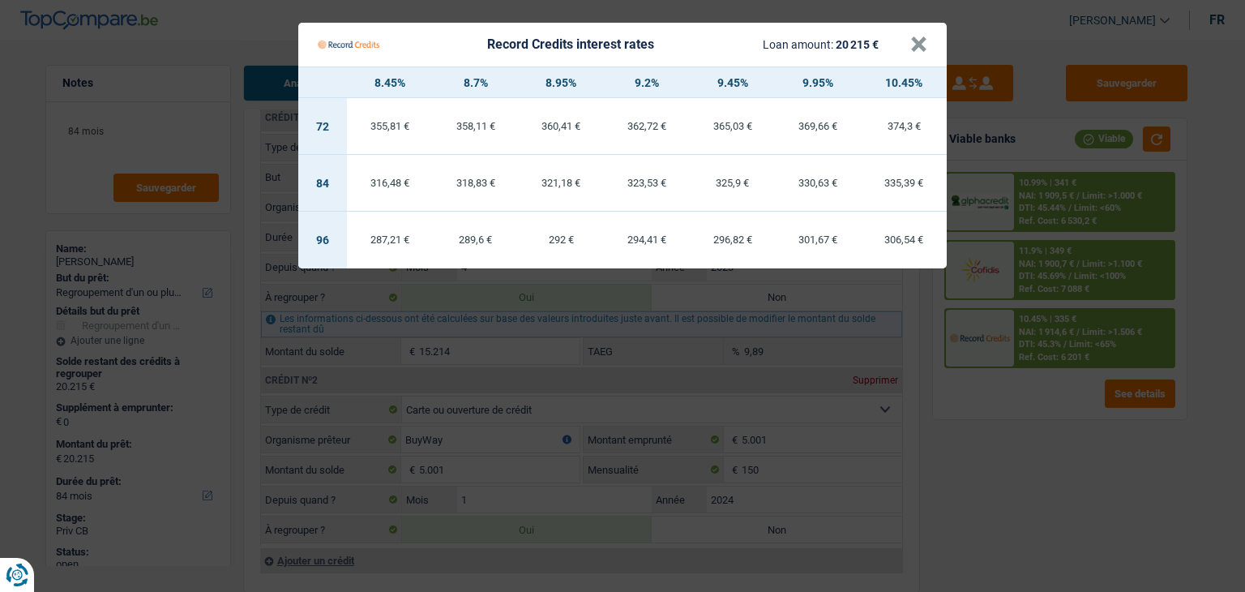
click at [1050, 327] on Credits "Record Credits interest rates Loan amount: 20 215 € × 8.45% 8.7% 8.95% 9.2% 9.4…" at bounding box center [622, 296] width 1245 height 592
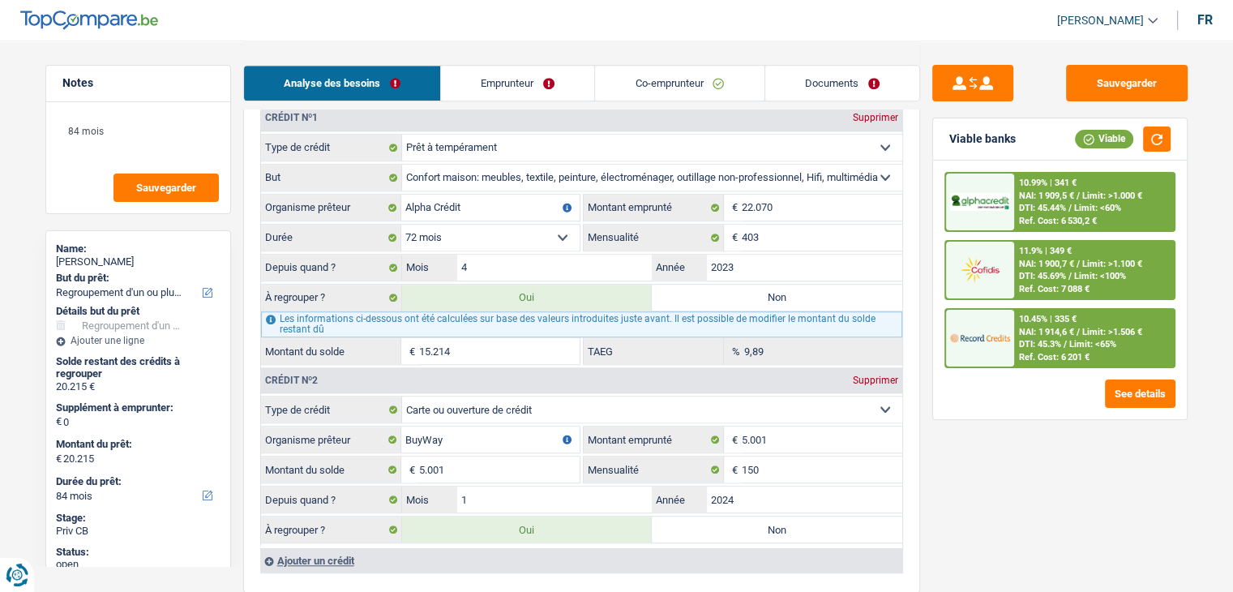
click at [1032, 404] on div "See details" at bounding box center [1059, 393] width 231 height 28
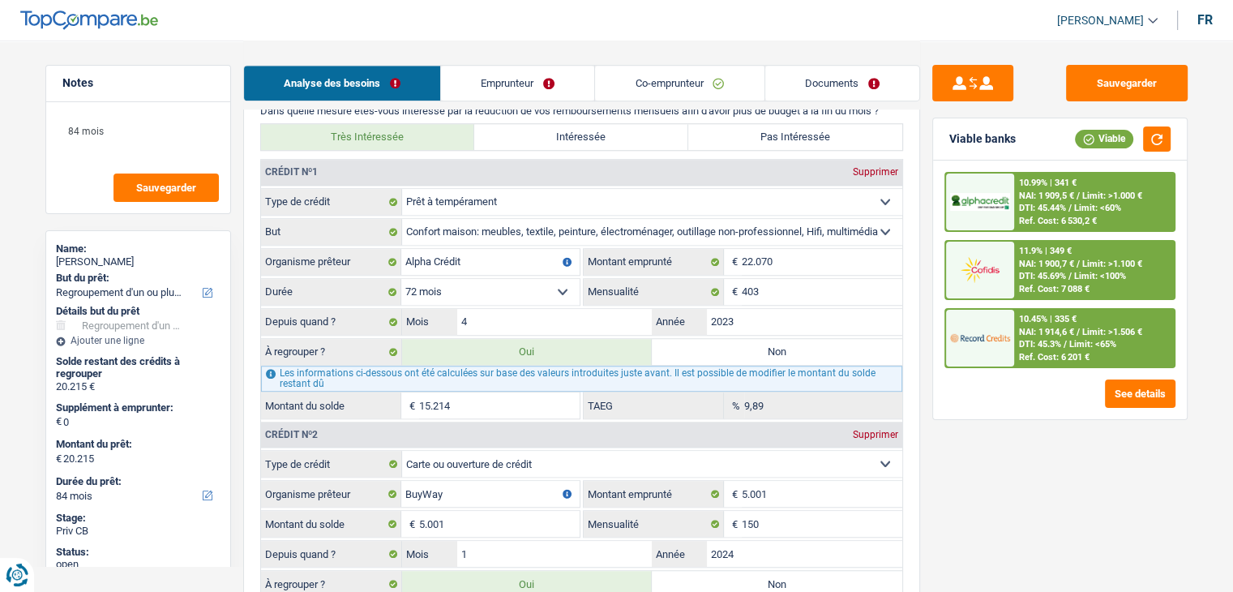
scroll to position [1135, 0]
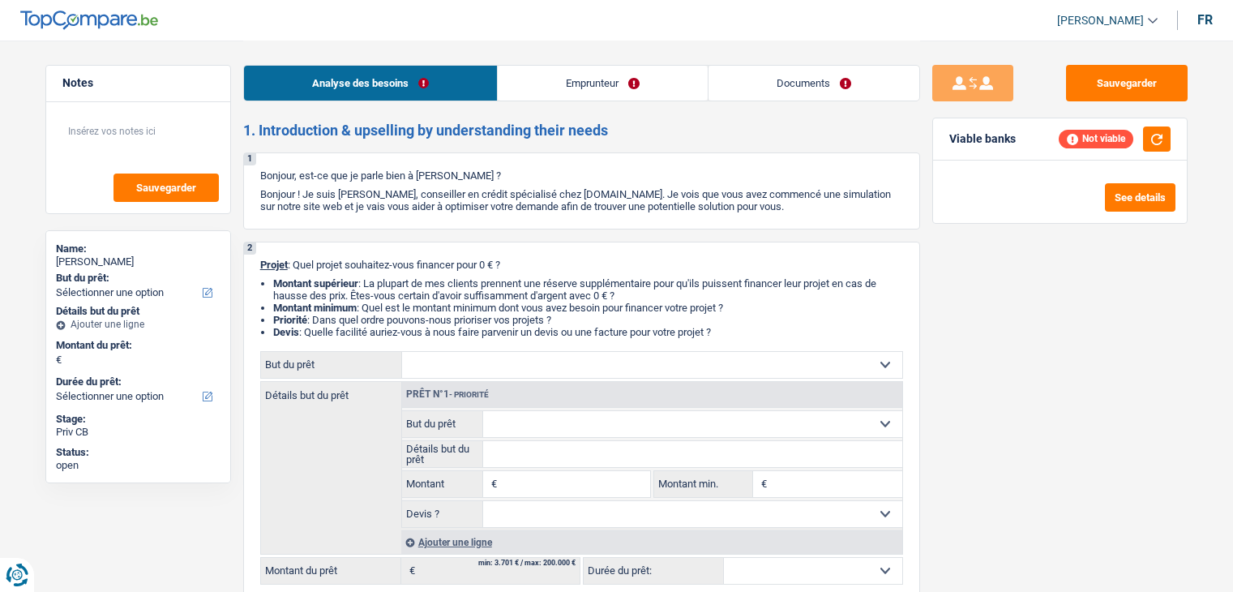
select select "independent"
select select "netSalary"
select select "ownerWithMortgage"
select select "independent"
select select "netSalary"
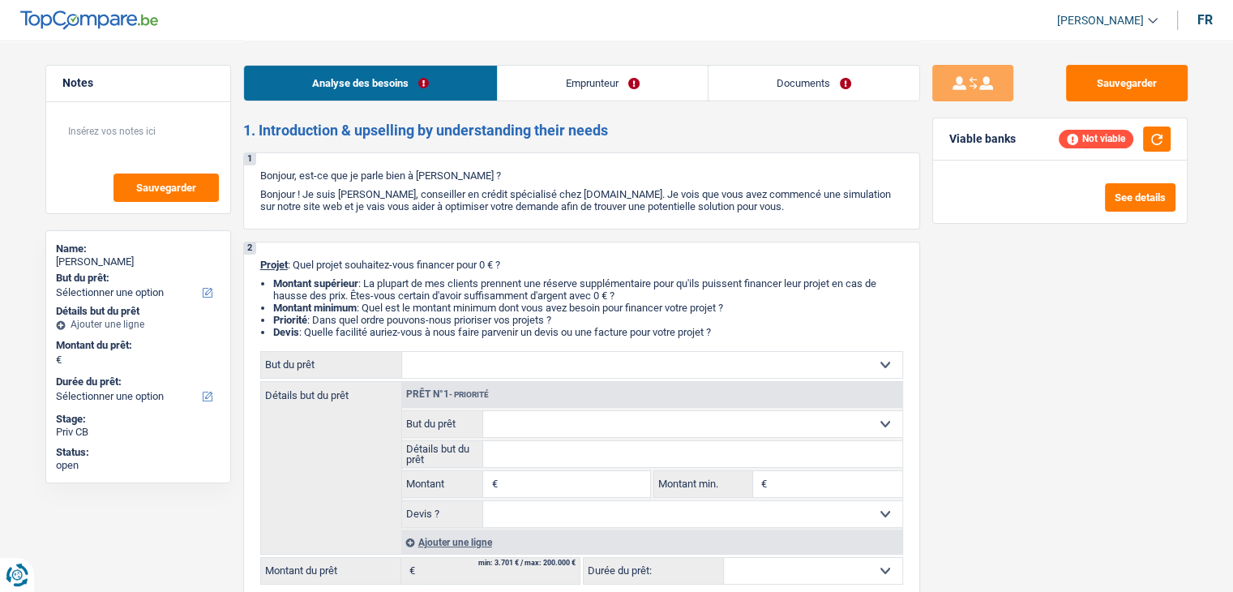
click at [562, 88] on link "Emprunteur" at bounding box center [603, 83] width 210 height 35
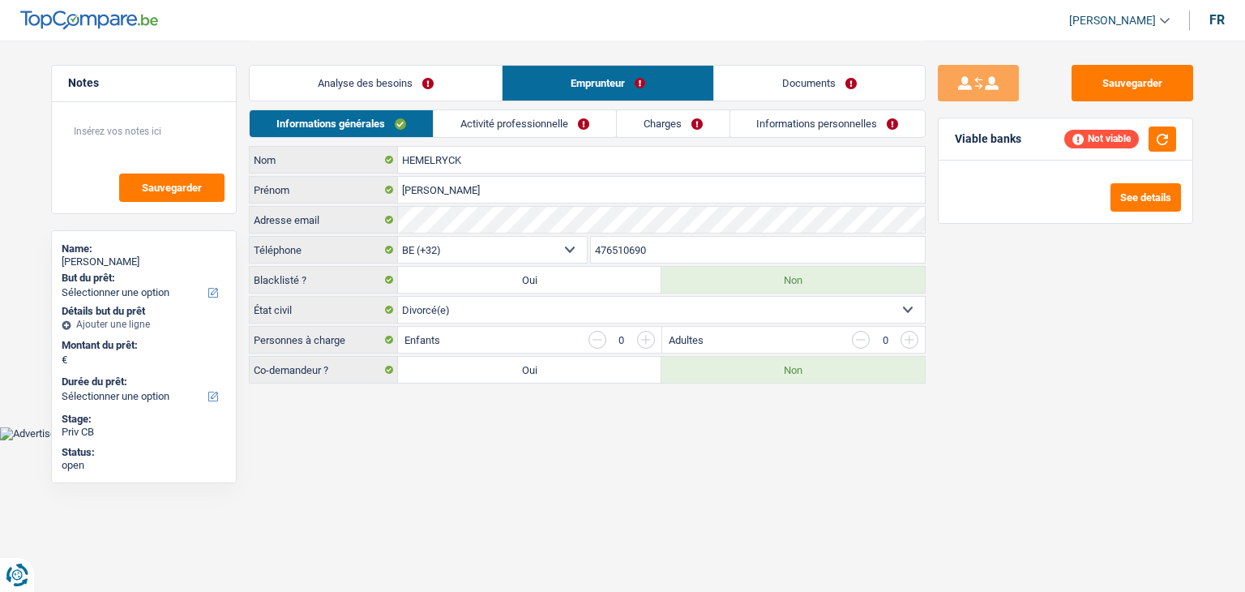
click at [529, 134] on link "Activité professionnelle" at bounding box center [525, 123] width 182 height 27
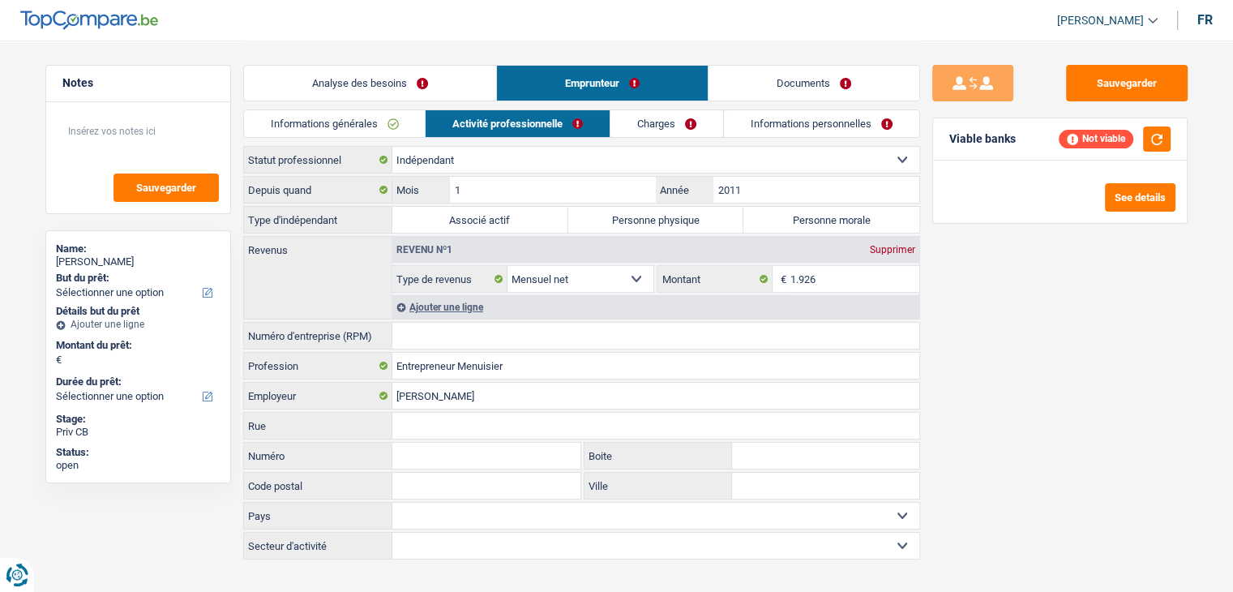
click at [967, 363] on div "Sauvegarder Viable banks Not viable See details" at bounding box center [1060, 315] width 280 height 501
click at [382, 122] on link "Informations générales" at bounding box center [335, 123] width 182 height 27
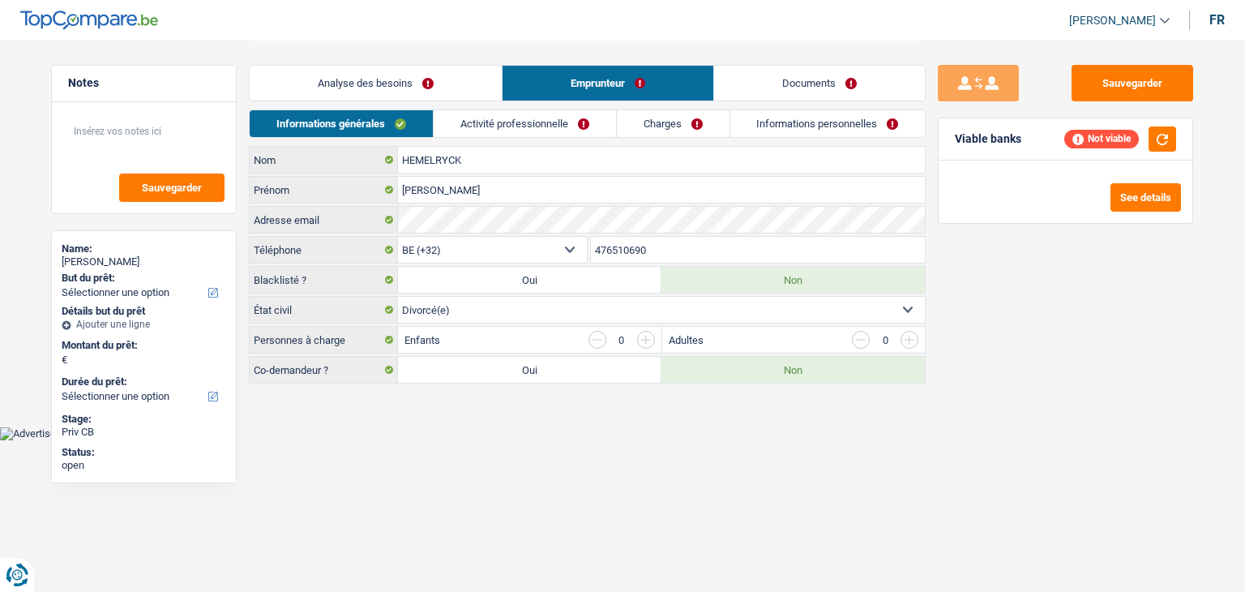
click at [366, 58] on div "Analyse des besoins Emprunteur Documents" at bounding box center [587, 75] width 677 height 69
click at [364, 85] on link "Analyse des besoins" at bounding box center [376, 83] width 252 height 35
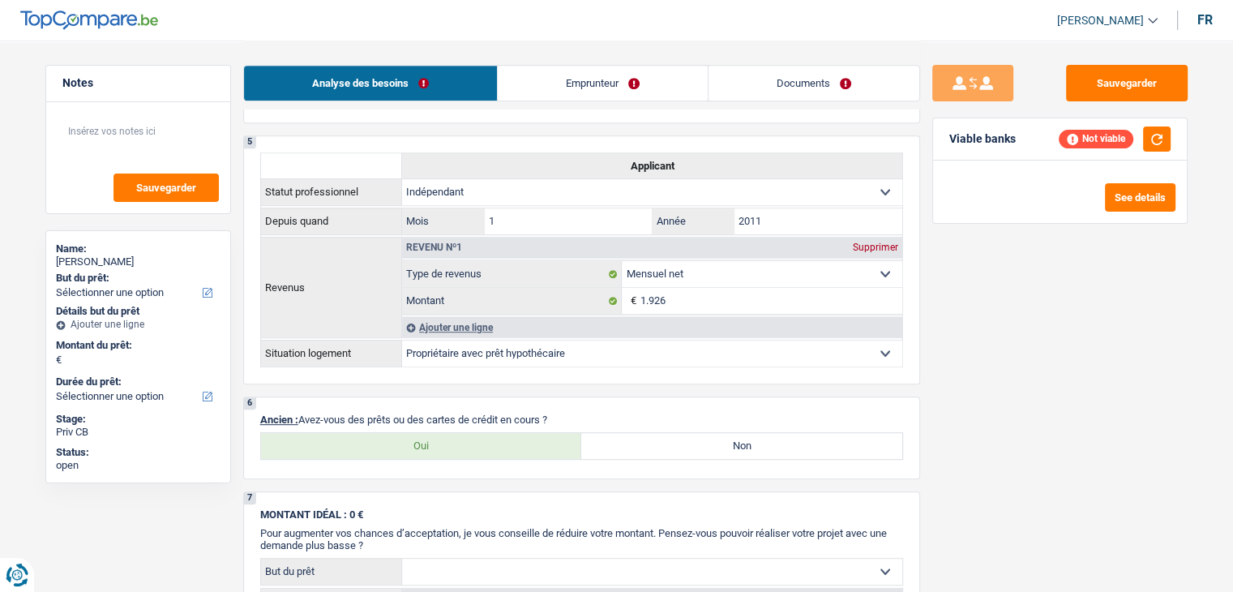
scroll to position [567, 0]
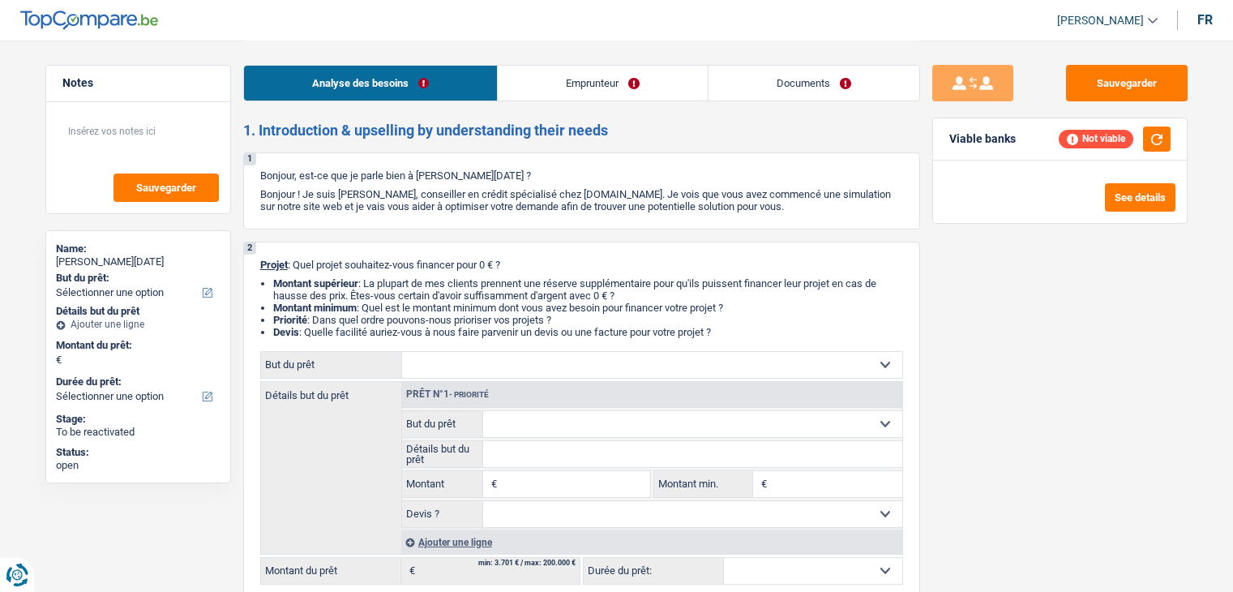
select select "privateEmployee"
select select "netSalary"
select select "mealVouchers"
select select "privateEmployee"
select select "netSalary"
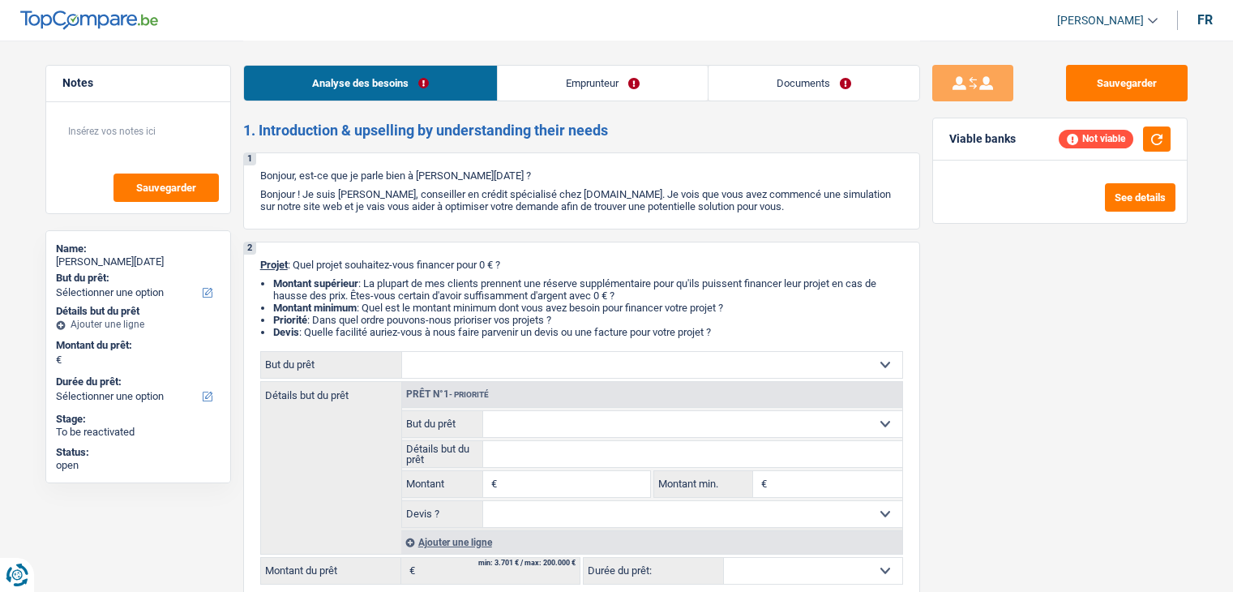
select select "mealVouchers"
click at [569, 98] on link "Emprunteur" at bounding box center [603, 83] width 210 height 35
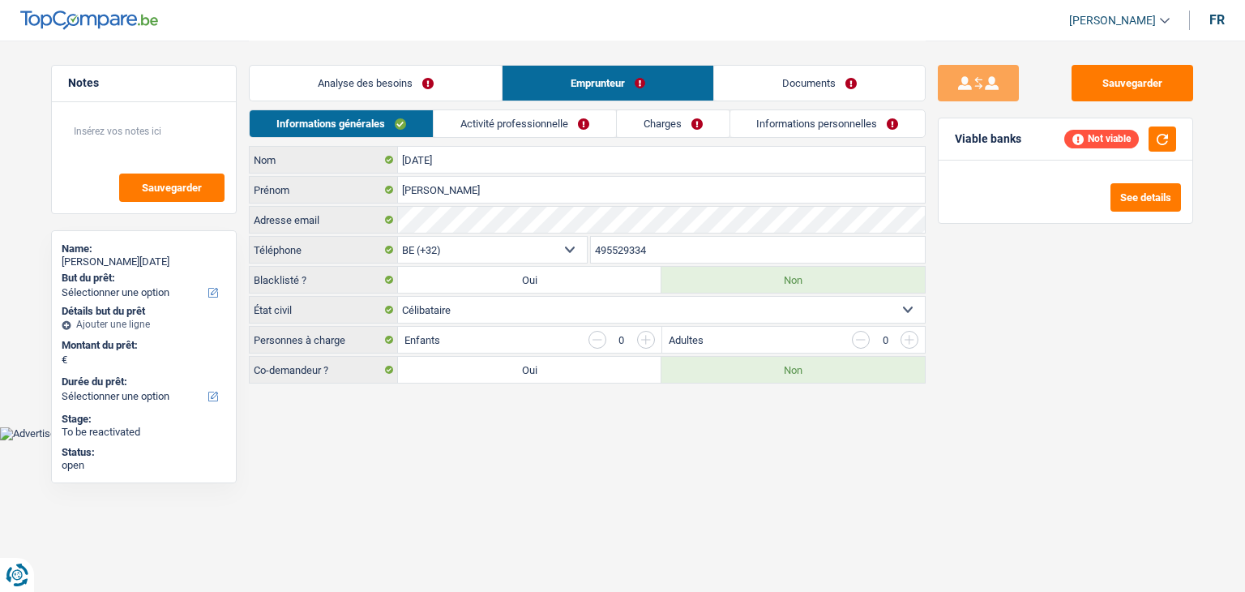
click at [511, 127] on link "Activité professionnelle" at bounding box center [525, 123] width 182 height 27
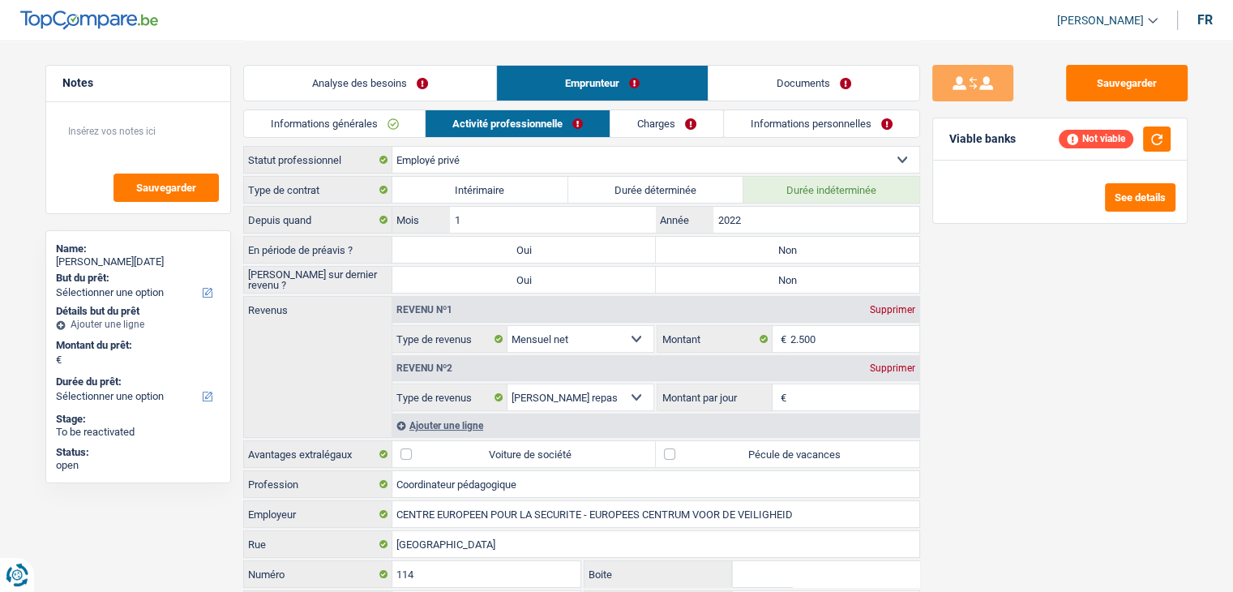
click at [323, 122] on link "Informations générales" at bounding box center [335, 123] width 182 height 27
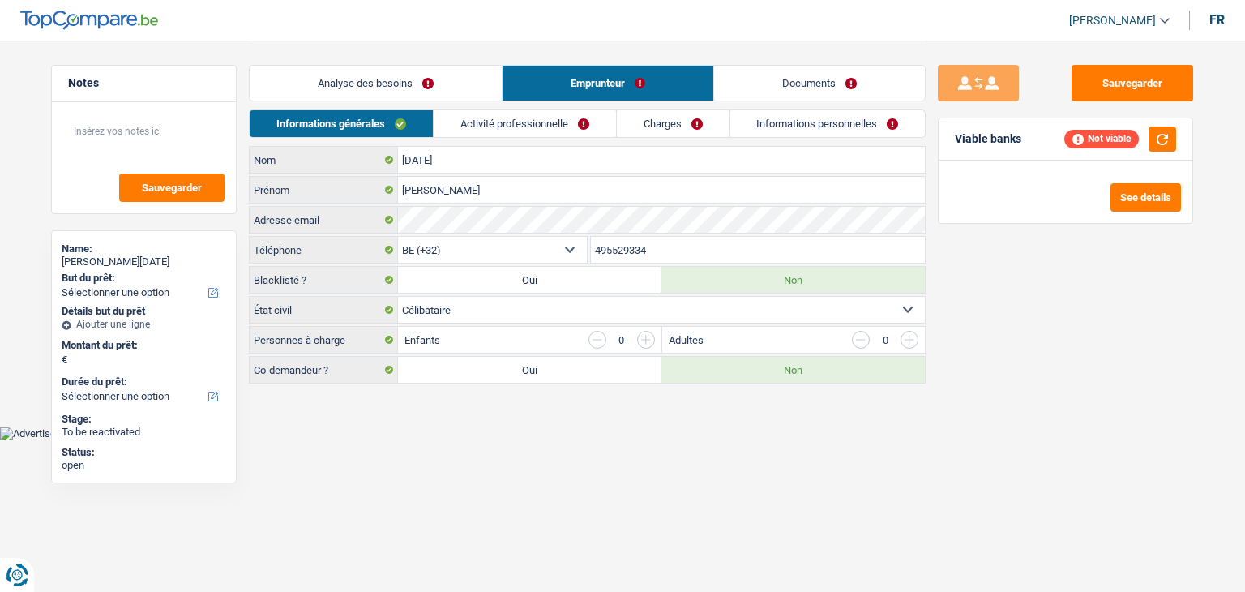
click at [322, 89] on link "Analyse des besoins" at bounding box center [376, 83] width 252 height 35
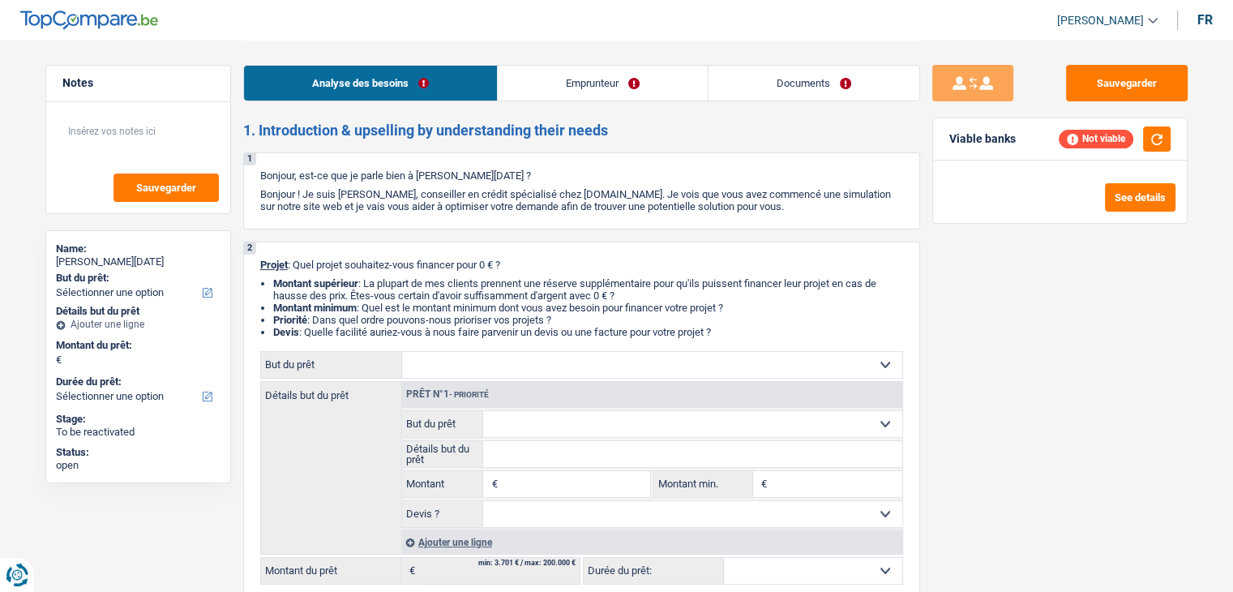
click at [533, 364] on select "Confort maison: meubles, textile, peinture, électroménager, outillage non-profe…" at bounding box center [652, 365] width 500 height 26
select select "movingOrInstallation"
click at [402, 352] on select "Confort maison: meubles, textile, peinture, électroménager, outillage non-profe…" at bounding box center [652, 365] width 500 height 26
select select "movingOrInstallation"
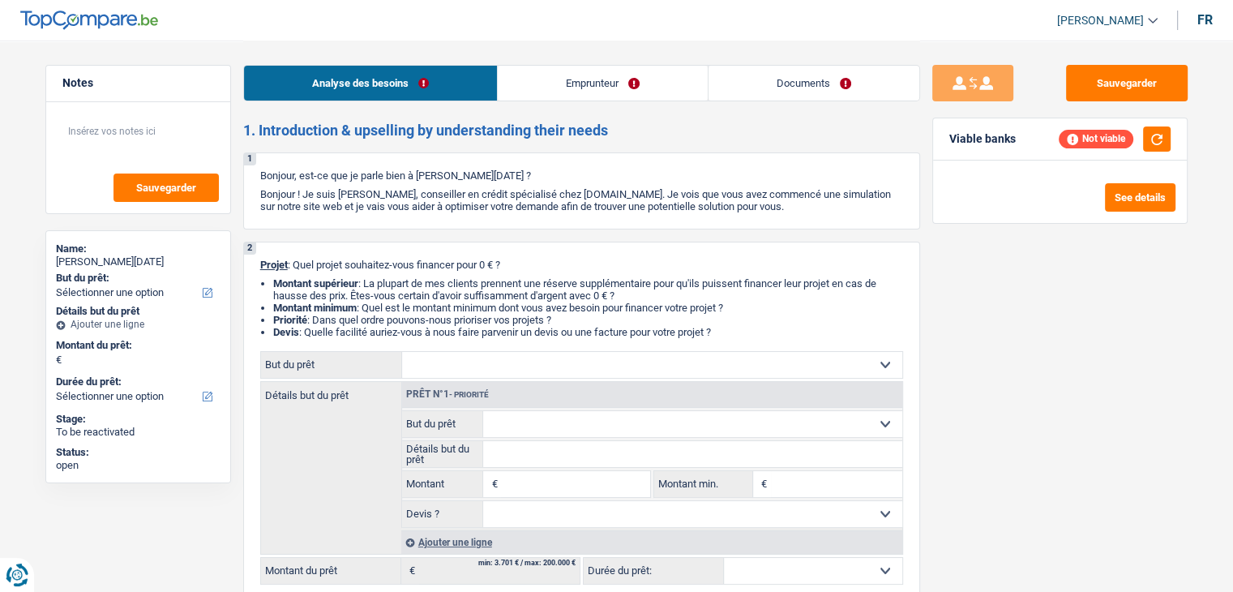
select select "movingOrInstallation"
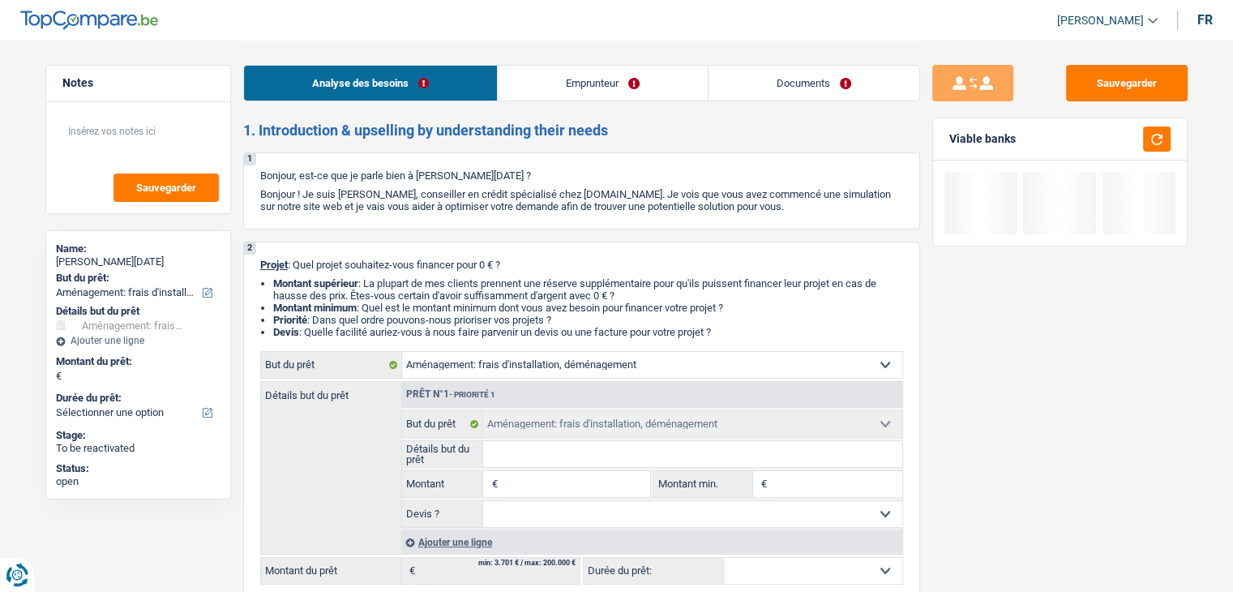
click at [536, 481] on input "Montant" at bounding box center [575, 484] width 148 height 26
type input "2"
type input "20"
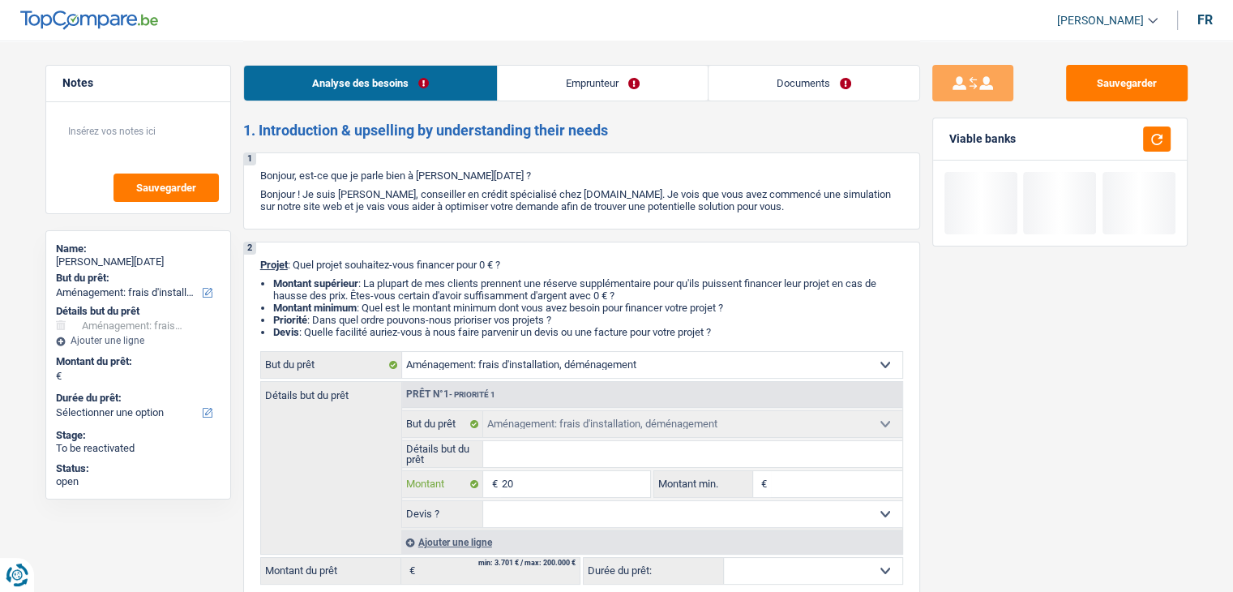
type input "200"
type input "2.000"
type input "20.000"
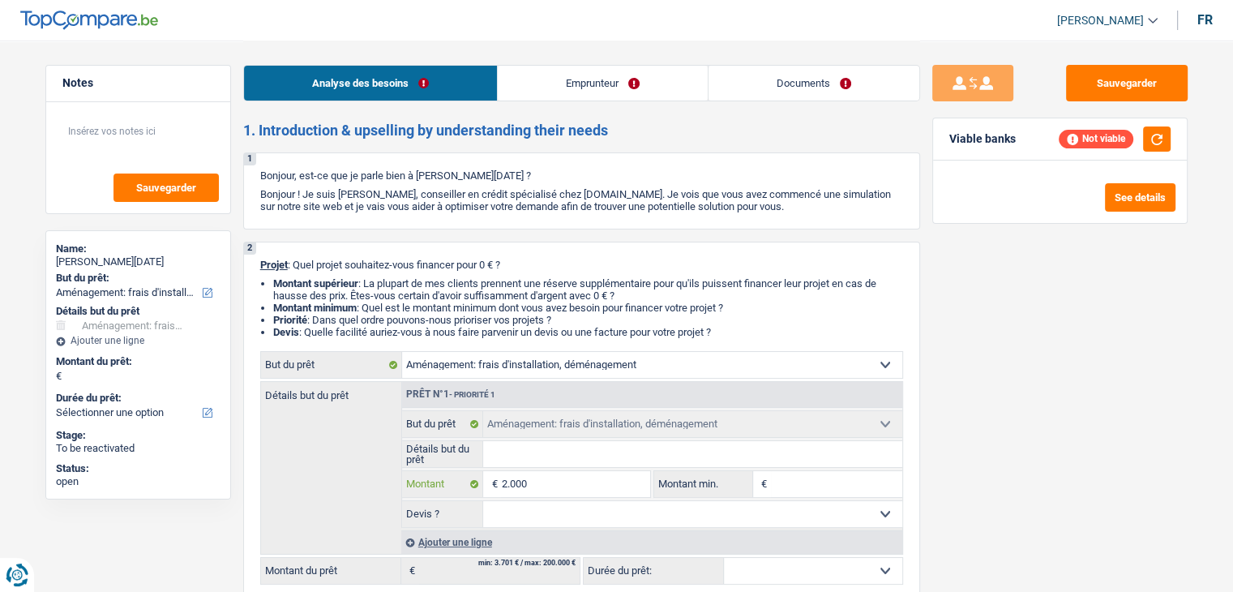
type input "20.000"
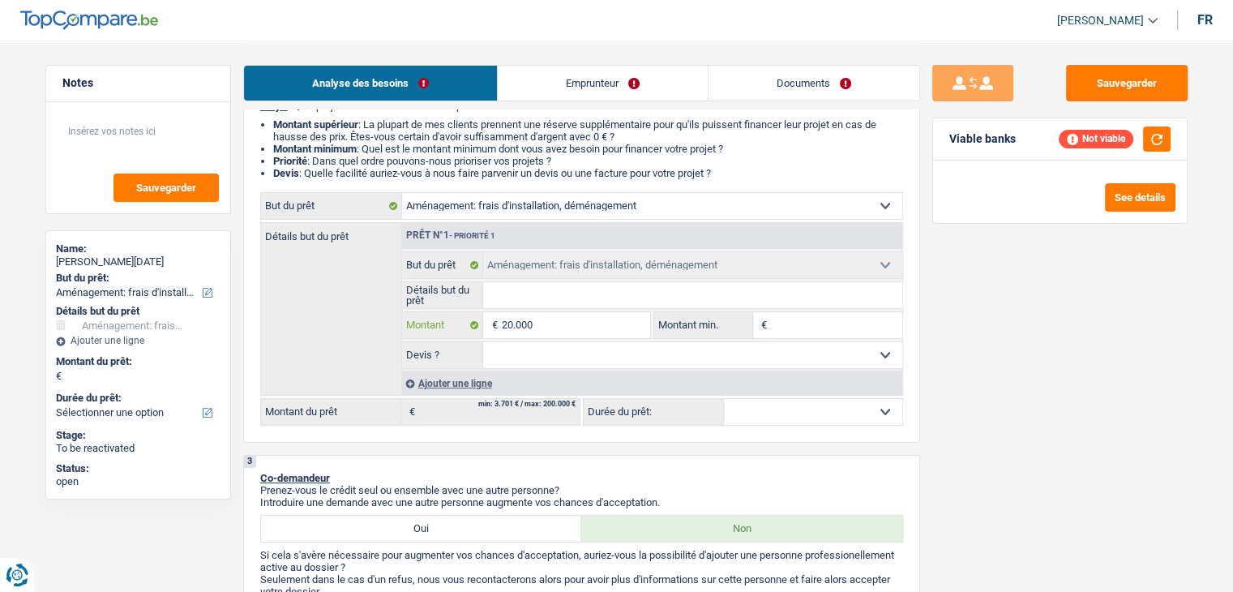
scroll to position [162, 0]
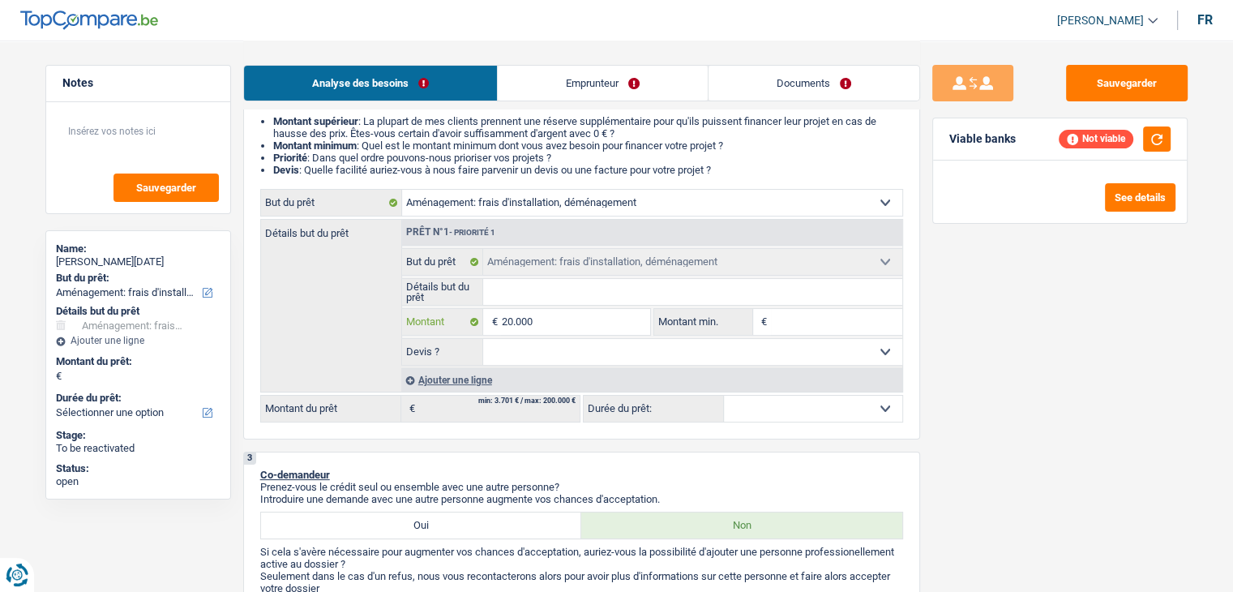
type input "20.000"
select select "84"
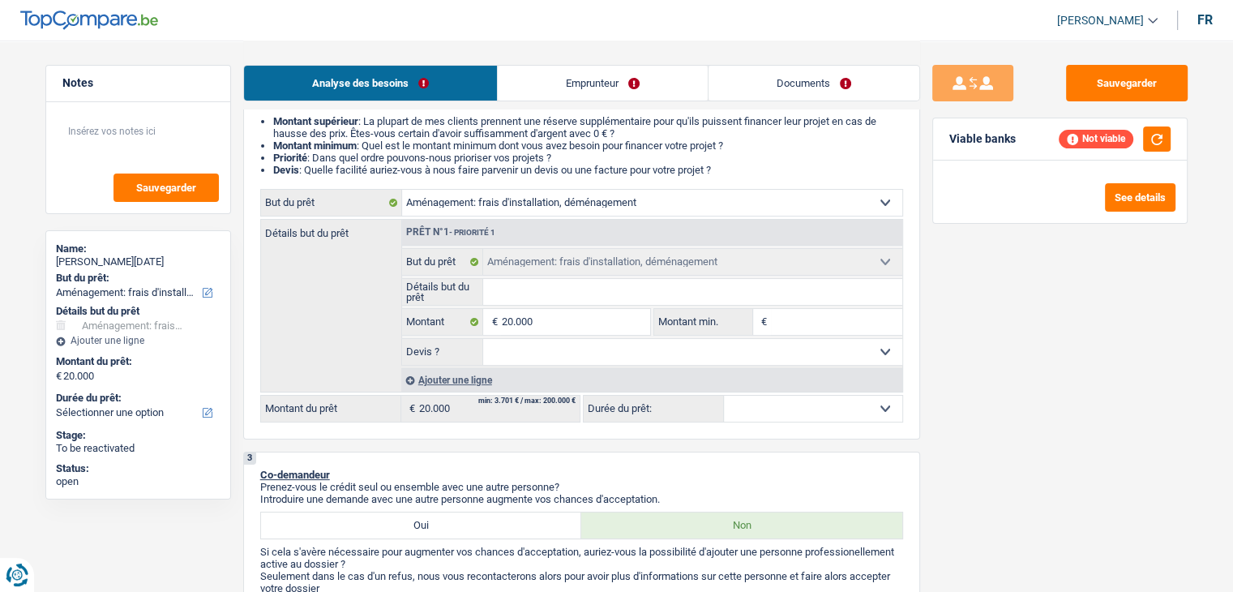
select select "84"
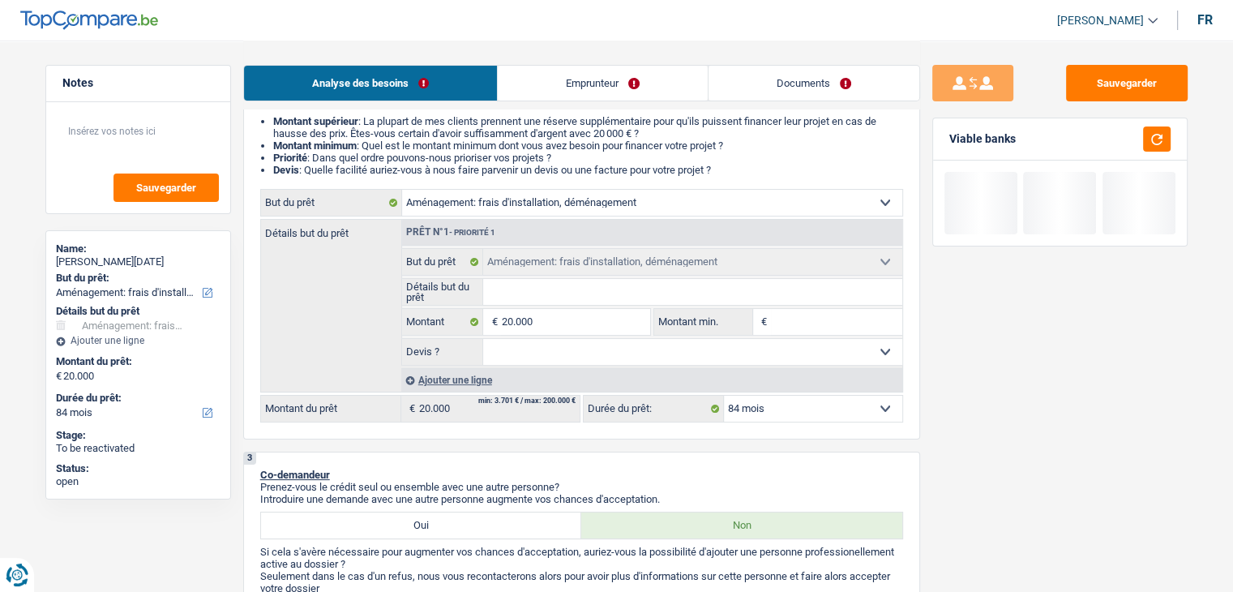
click at [820, 406] on select "12 mois 18 mois 24 mois 30 mois 36 mois 42 mois 48 mois 60 mois 72 mois 84 mois…" at bounding box center [813, 409] width 178 height 26
select select "72"
click at [724, 396] on select "12 mois 18 mois 24 mois 30 mois 36 mois 42 mois 48 mois 60 mois 72 mois 84 mois…" at bounding box center [813, 409] width 178 height 26
select select "72"
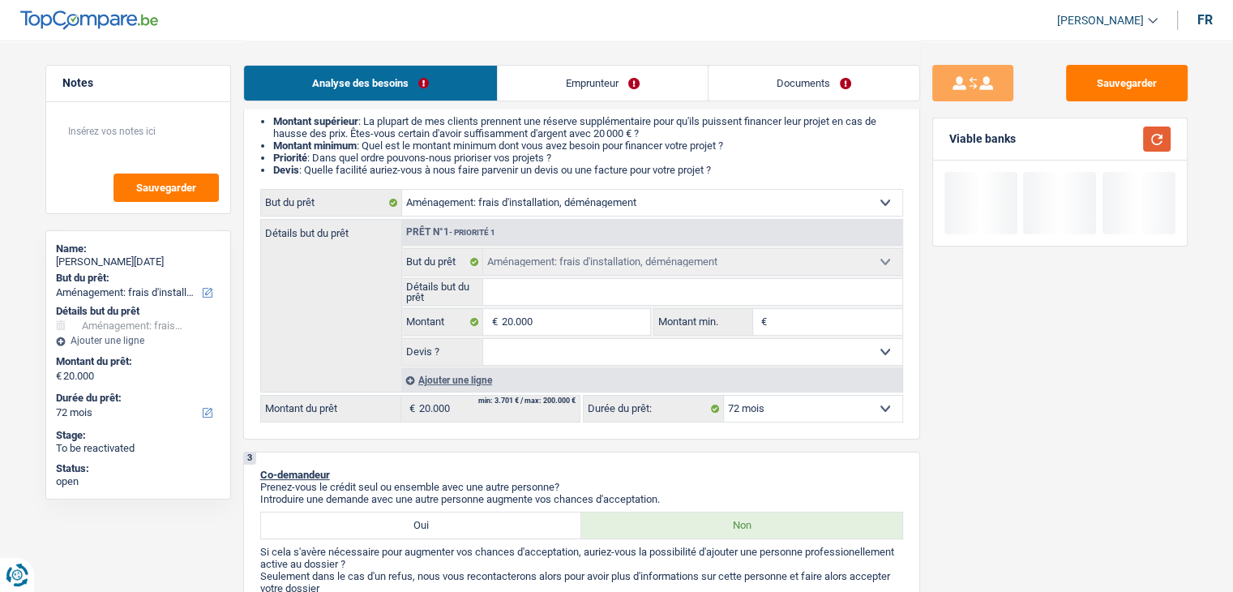
click at [1157, 140] on button "button" at bounding box center [1157, 138] width 28 height 25
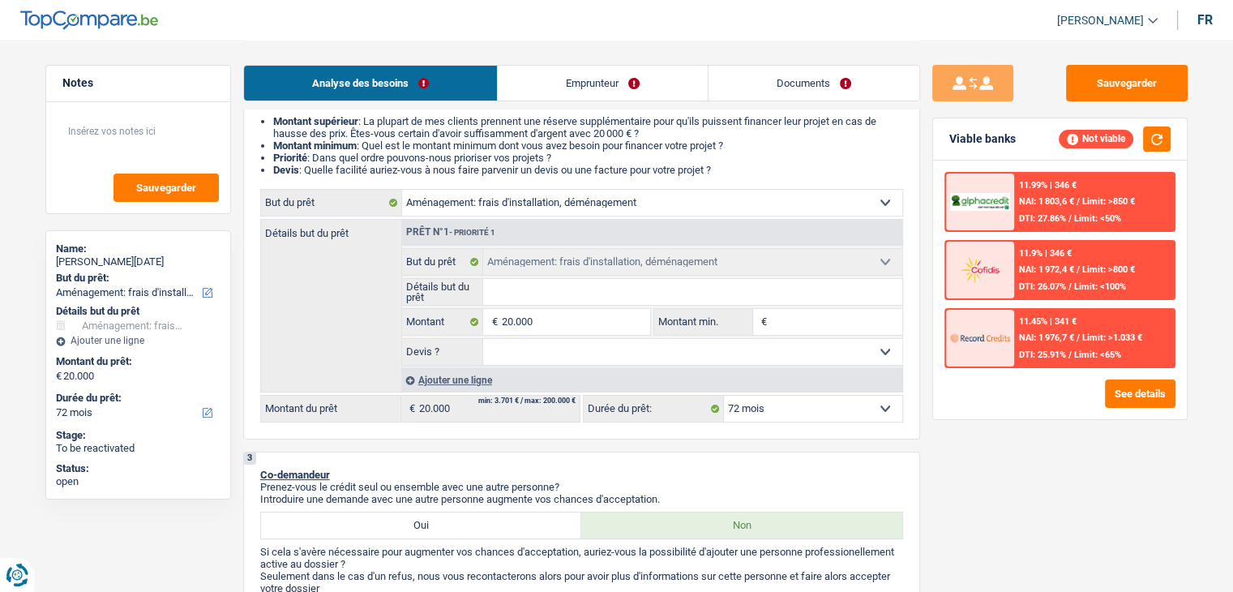
click at [1070, 354] on span "/" at bounding box center [1069, 354] width 3 height 11
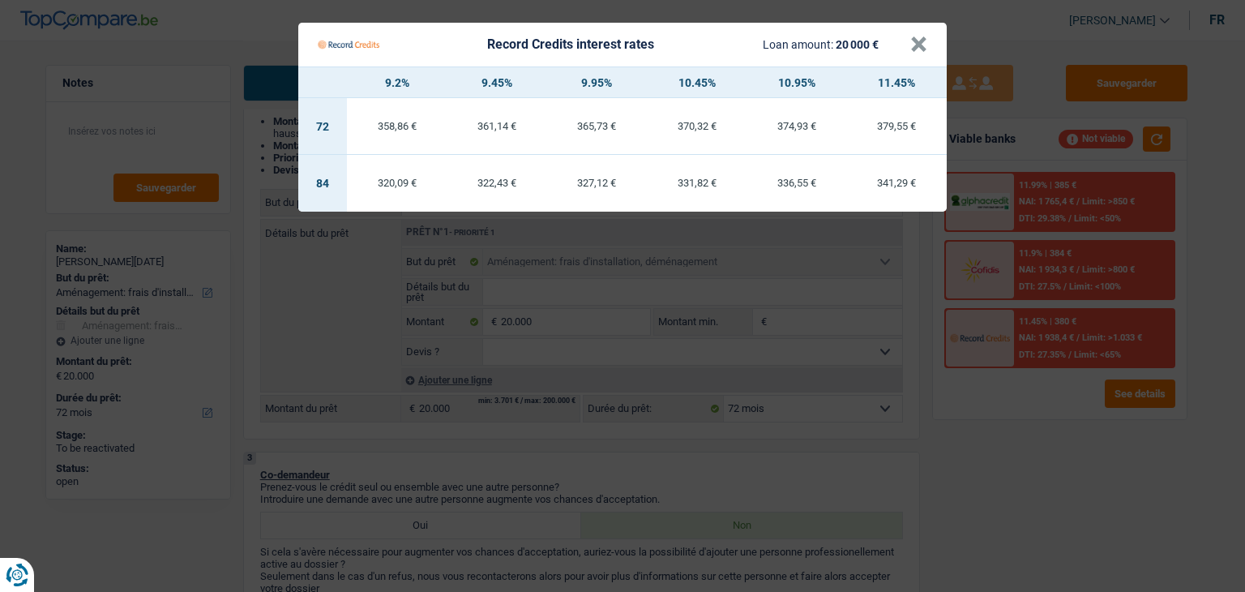
click at [1014, 436] on Credits "Record Credits interest rates Loan amount: 20 000 € × 9.2% 9.45% 9.95% 10.45% 1…" at bounding box center [622, 296] width 1245 height 592
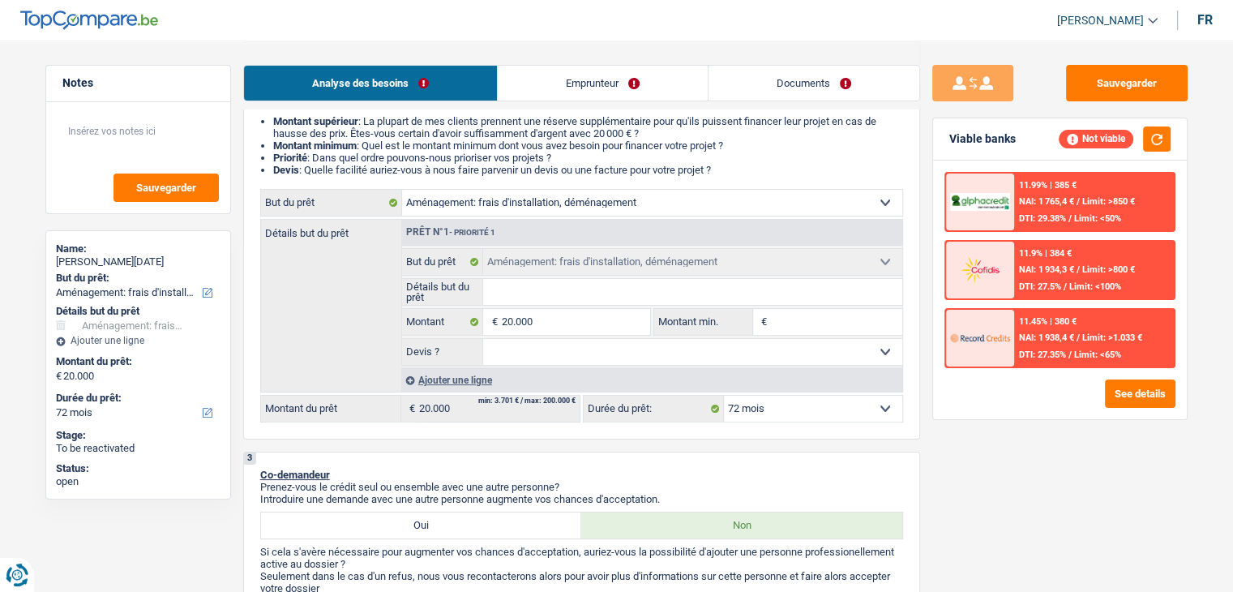
click at [1014, 280] on div "11.9% | 384 € NAI: 1 934,3 € / Limit: >800 € DTI: 27.5% / Limit: <100%" at bounding box center [1094, 270] width 160 height 57
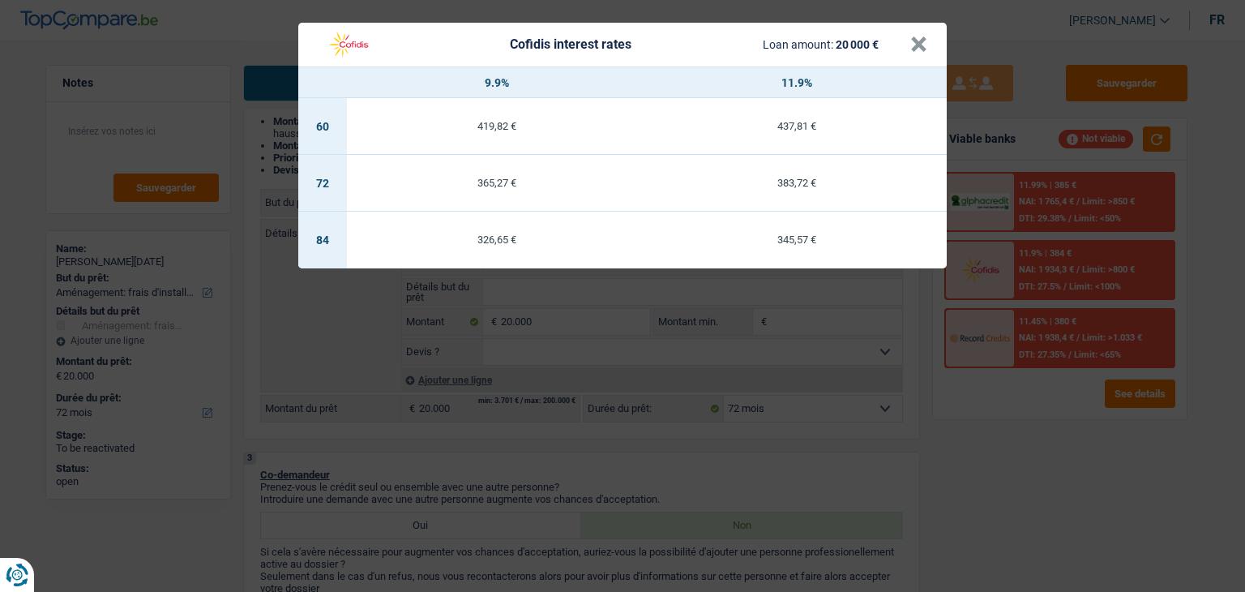
click at [1025, 412] on div "Cofidis interest rates Loan amount: 20 000 € × 9.9% 11.9% 60 419,82 € 437,81 € …" at bounding box center [622, 296] width 1245 height 592
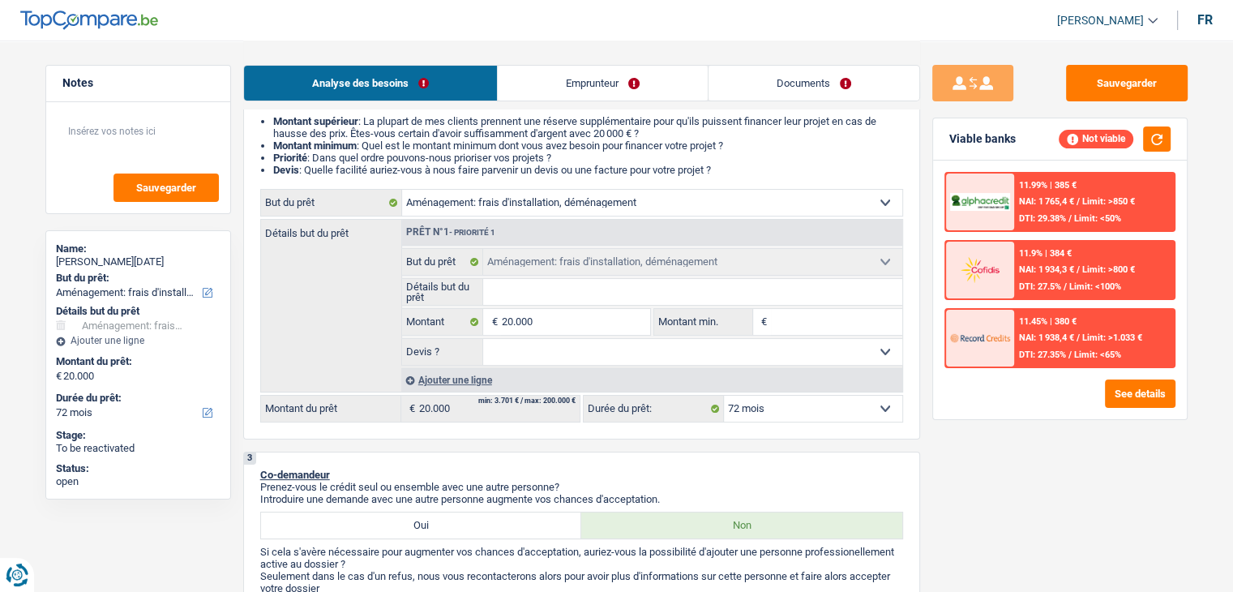
click at [1068, 202] on span "NAI: 1 765,4 €" at bounding box center [1046, 201] width 55 height 11
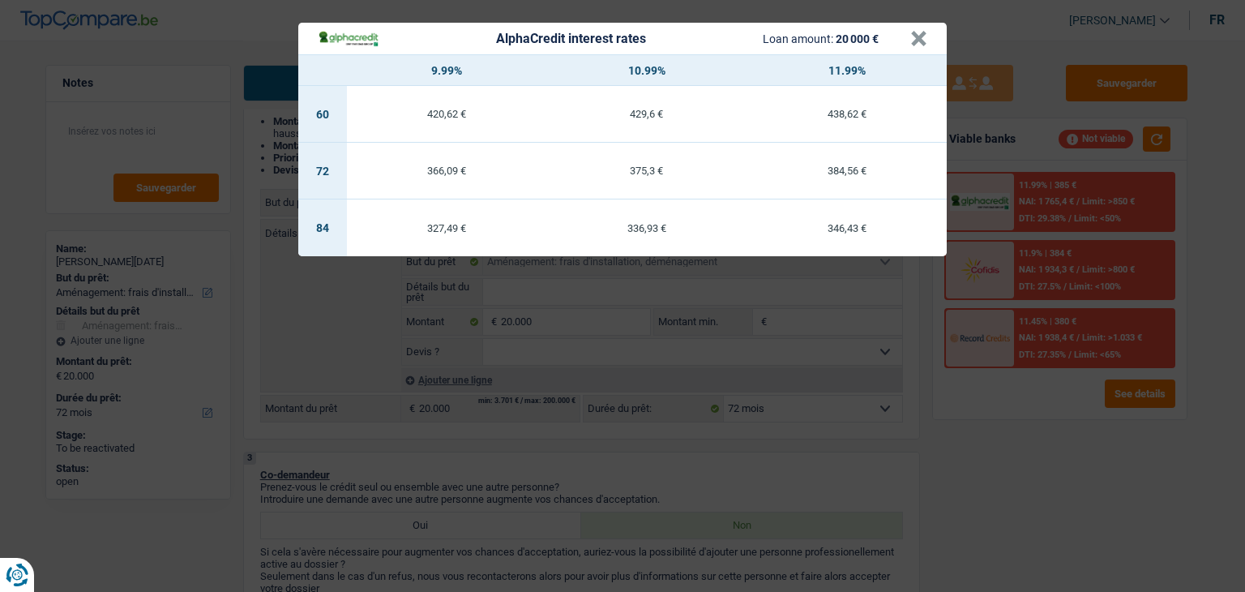
click at [1024, 404] on div "AlphaCredit interest rates Loan amount: 20 000 € × 9.99% 10.99% 11.99% 60 420,6…" at bounding box center [622, 296] width 1245 height 592
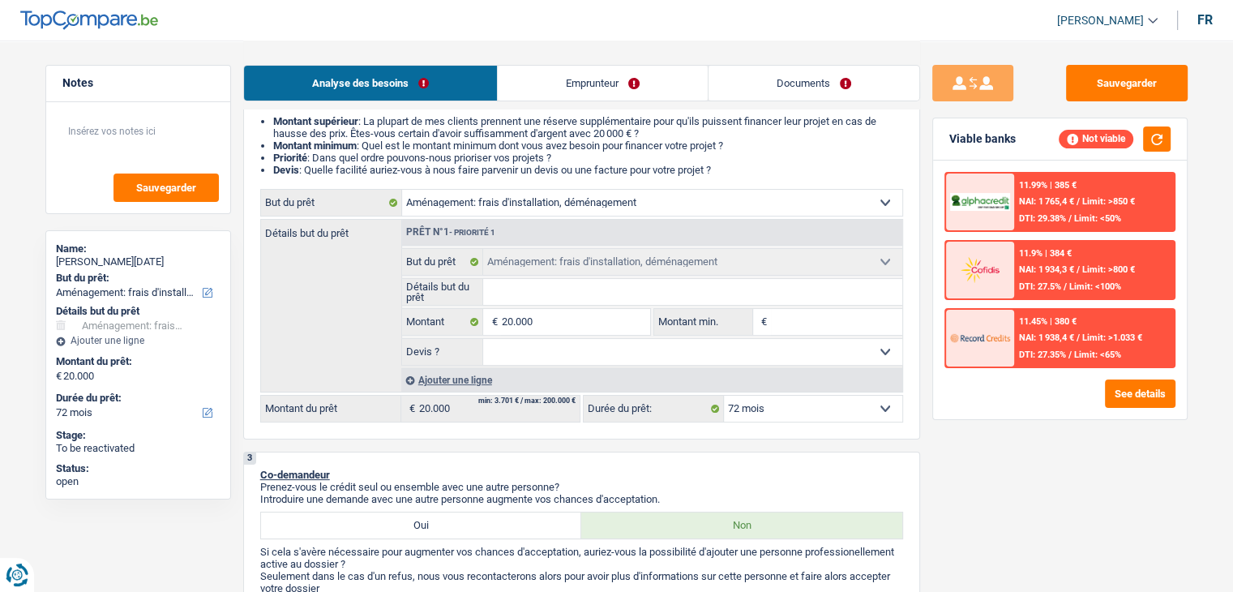
click at [1049, 250] on div "11.9% | 384 €" at bounding box center [1045, 253] width 53 height 11
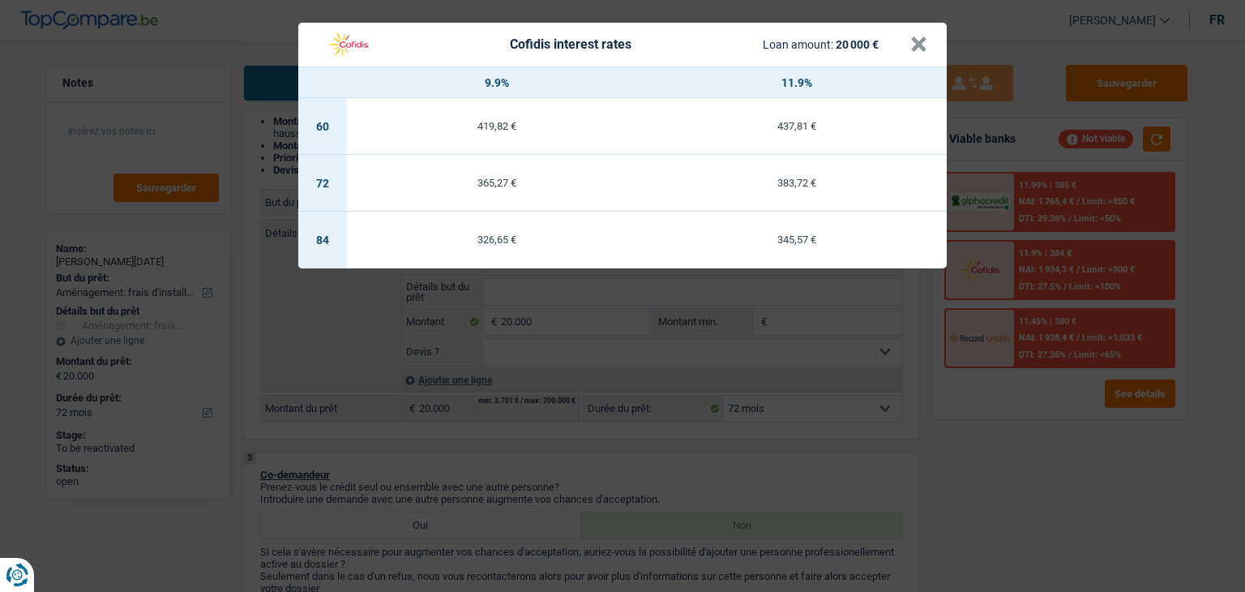
click at [999, 422] on div "Cofidis interest rates Loan amount: 20 000 € × 9.9% 11.9% 60 419,82 € 437,81 € …" at bounding box center [622, 296] width 1245 height 592
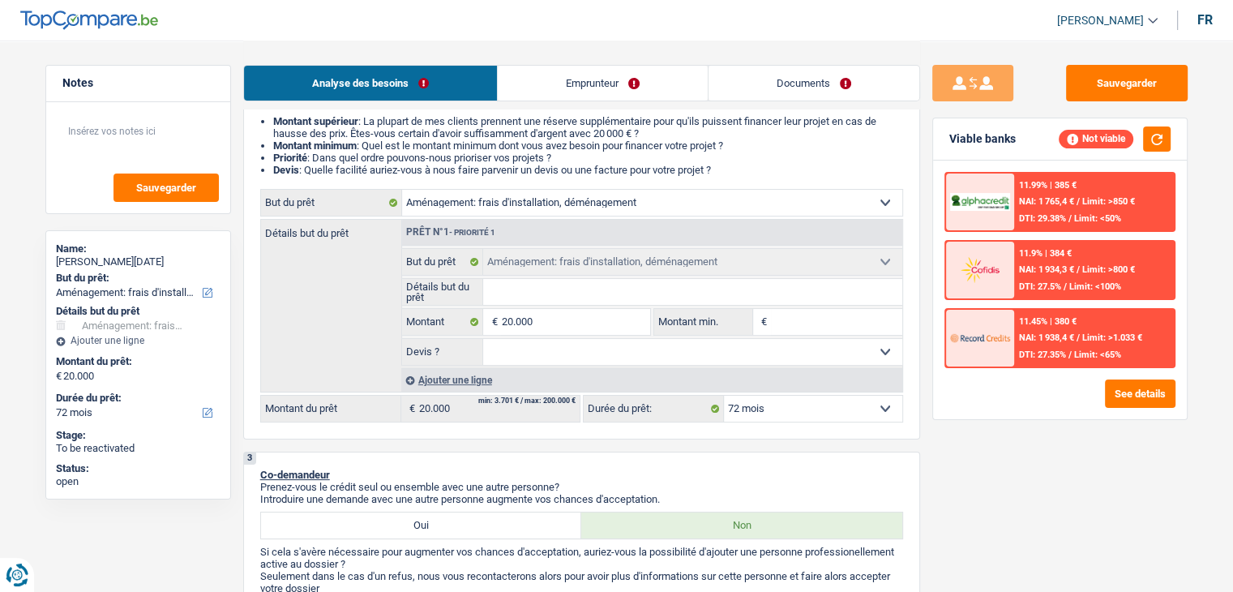
click at [1035, 349] on span "DTI: 27.35%" at bounding box center [1042, 354] width 47 height 11
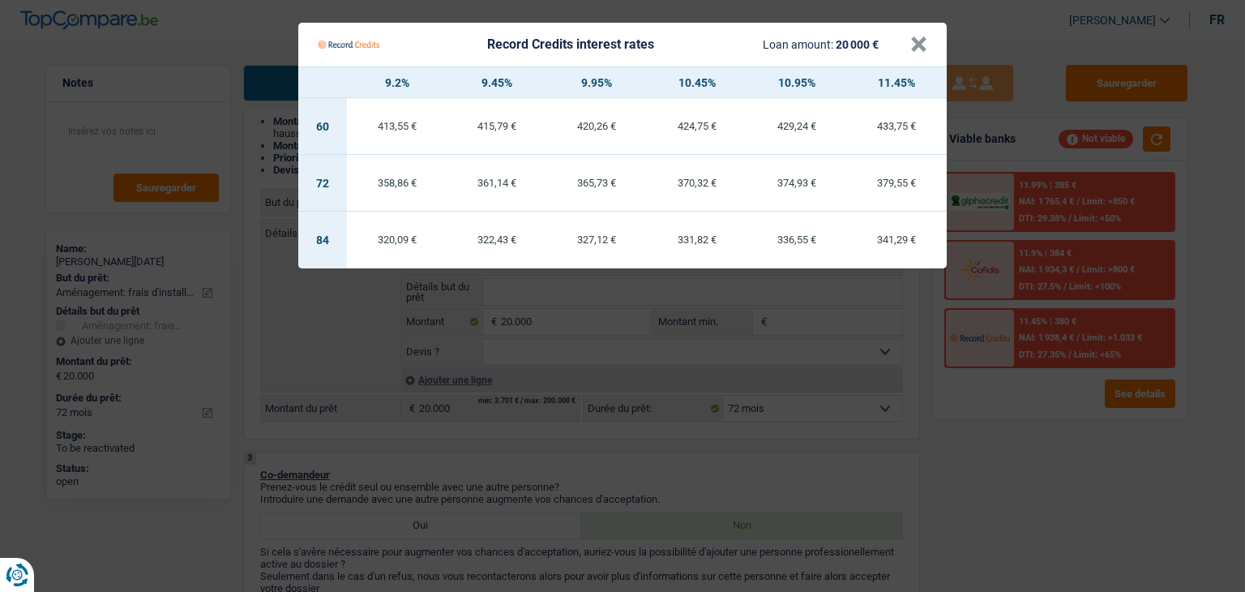
click at [1018, 447] on Credits "Record Credits interest rates Loan amount: 20 000 € × 9.2% 9.45% 9.95% 10.45% 1…" at bounding box center [622, 296] width 1245 height 592
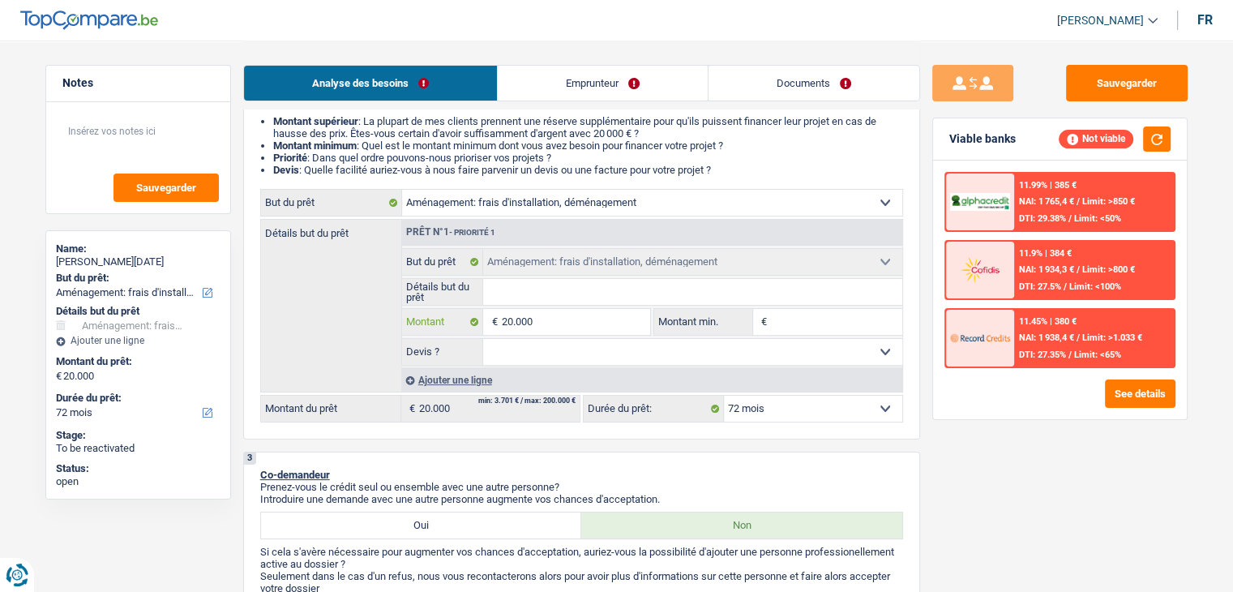
click at [603, 314] on input "20.000" at bounding box center [575, 322] width 148 height 26
type input "2.000"
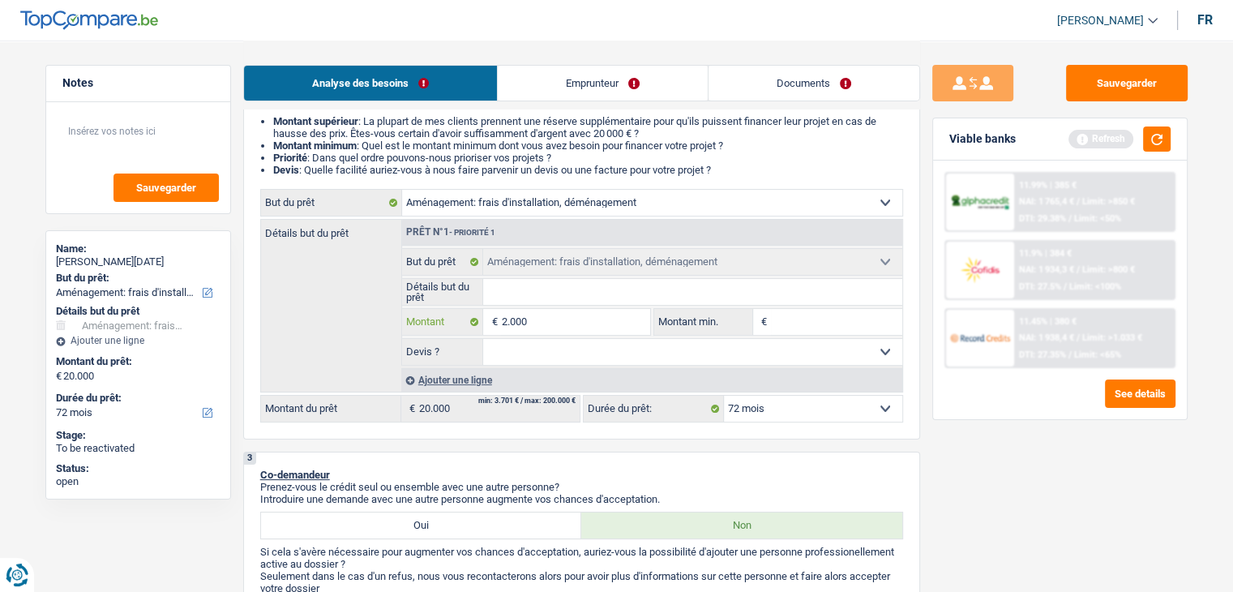
type input "20.001"
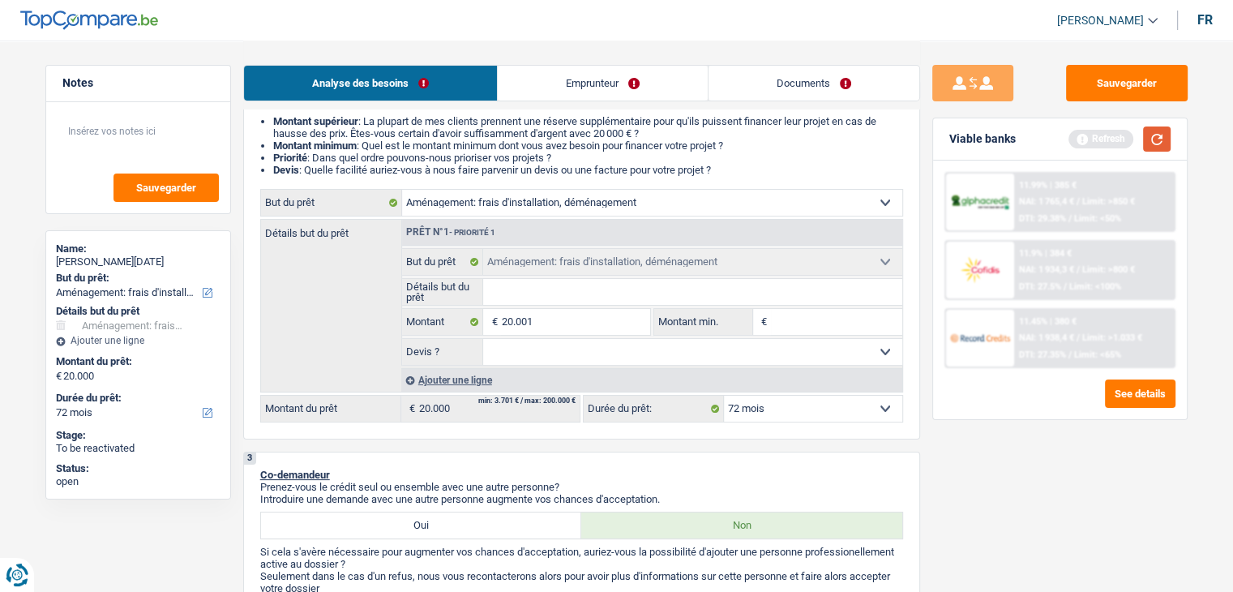
type input "20.001"
select select "120"
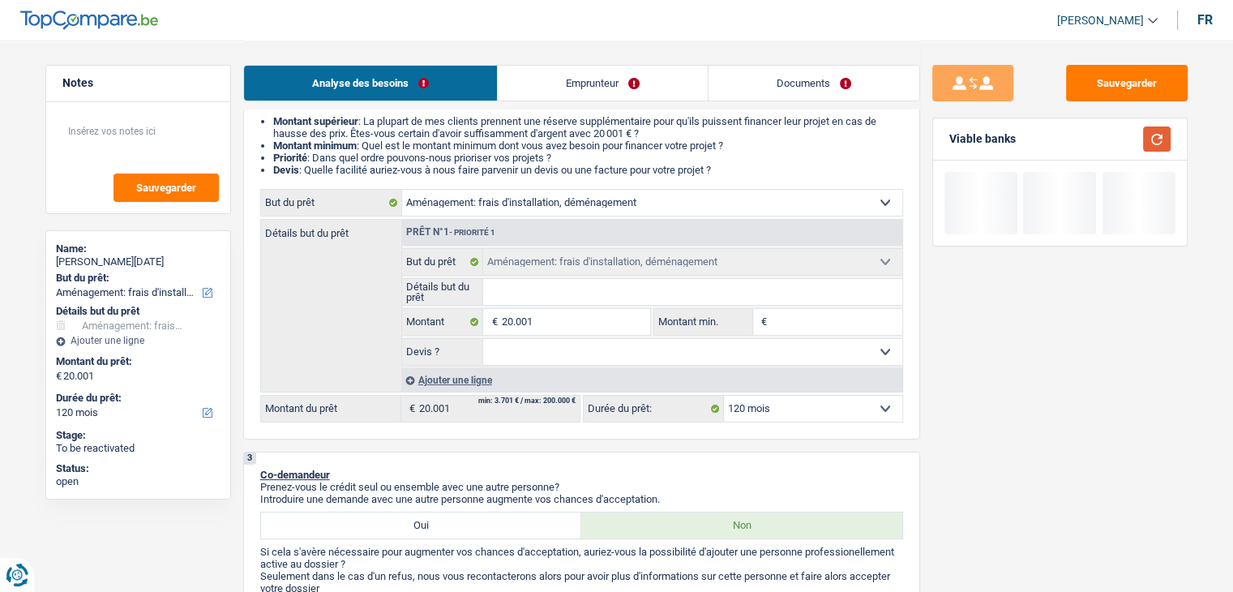
click at [1155, 132] on button "button" at bounding box center [1157, 138] width 28 height 25
click at [740, 391] on div "Confort maison: meubles, textile, peinture, électroménager, outillage non-profe…" at bounding box center [581, 305] width 643 height 233
click at [742, 396] on select "12 mois 18 mois 24 mois 30 mois 36 mois 42 mois 48 mois 60 mois 72 mois 84 mois…" at bounding box center [813, 409] width 178 height 26
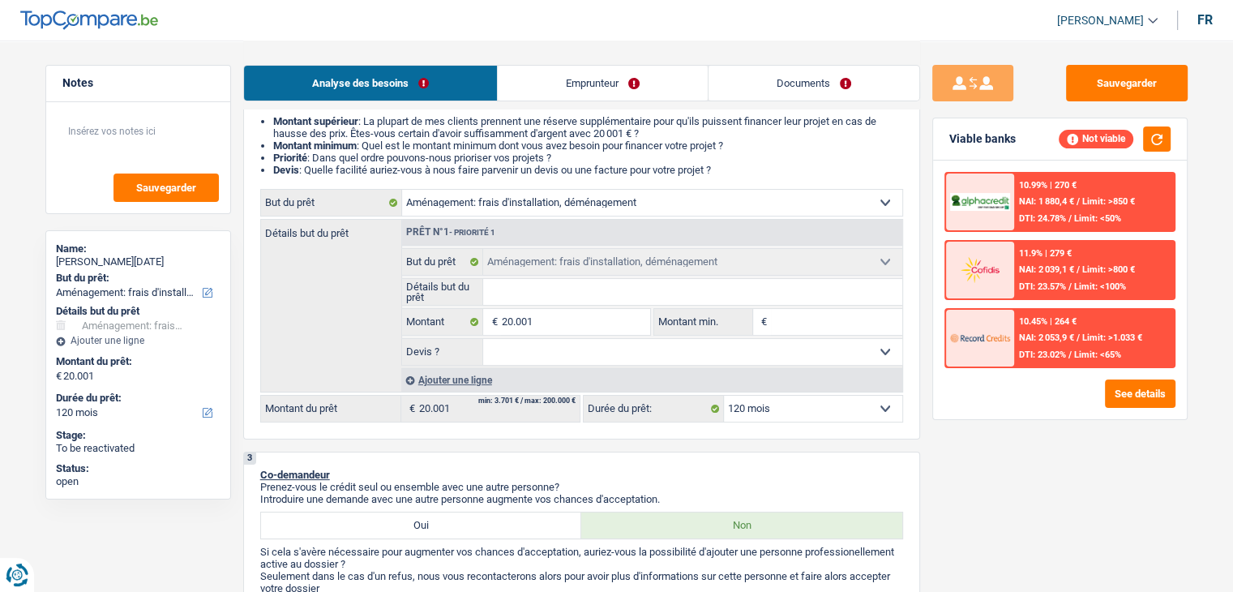
select select "72"
click at [724, 396] on select "12 mois 18 mois 24 mois 30 mois 36 mois 42 mois 48 mois 60 mois 72 mois 84 mois…" at bounding box center [813, 409] width 178 height 26
select select "72"
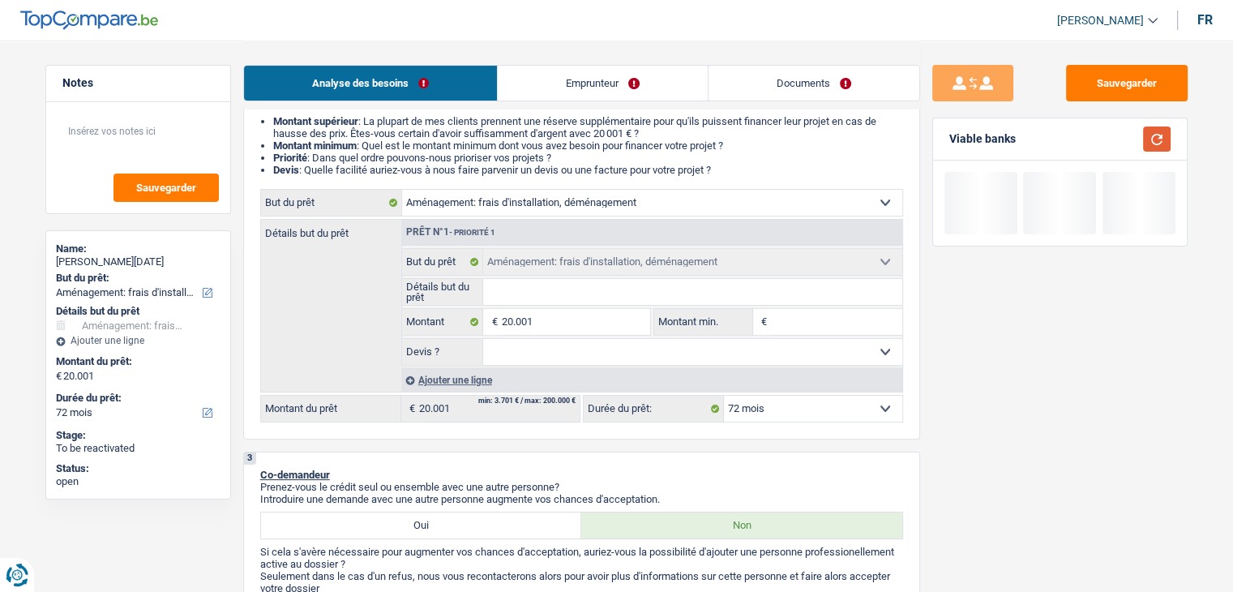
click at [1164, 139] on button "button" at bounding box center [1157, 138] width 28 height 25
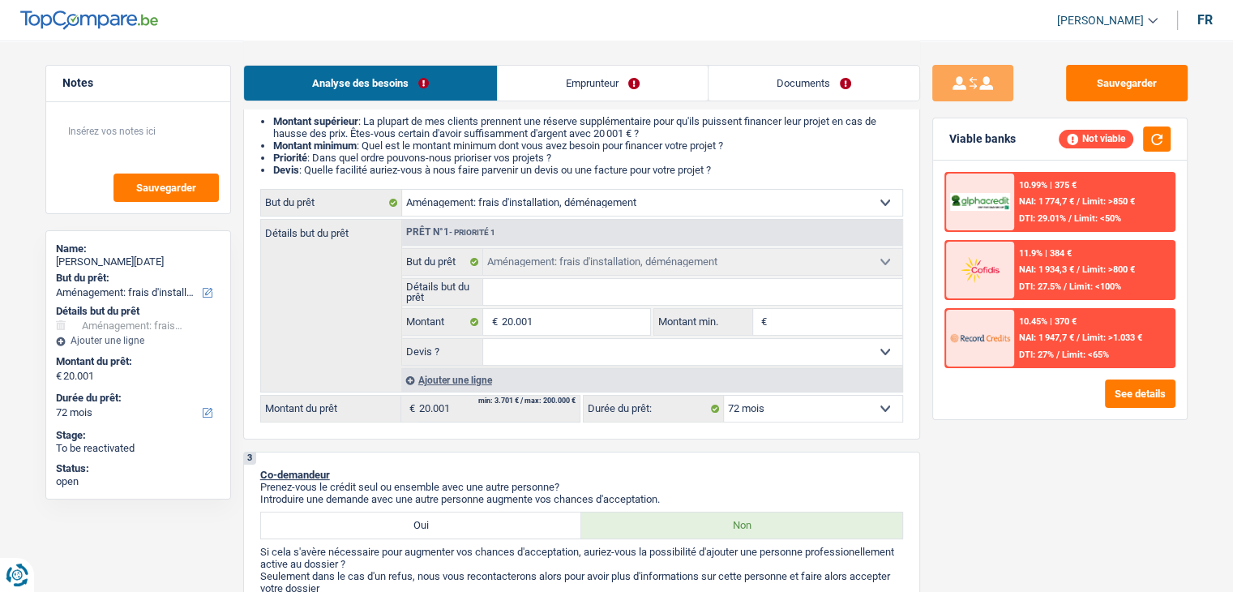
click at [1096, 213] on span "Limit: <50%" at bounding box center [1097, 218] width 47 height 11
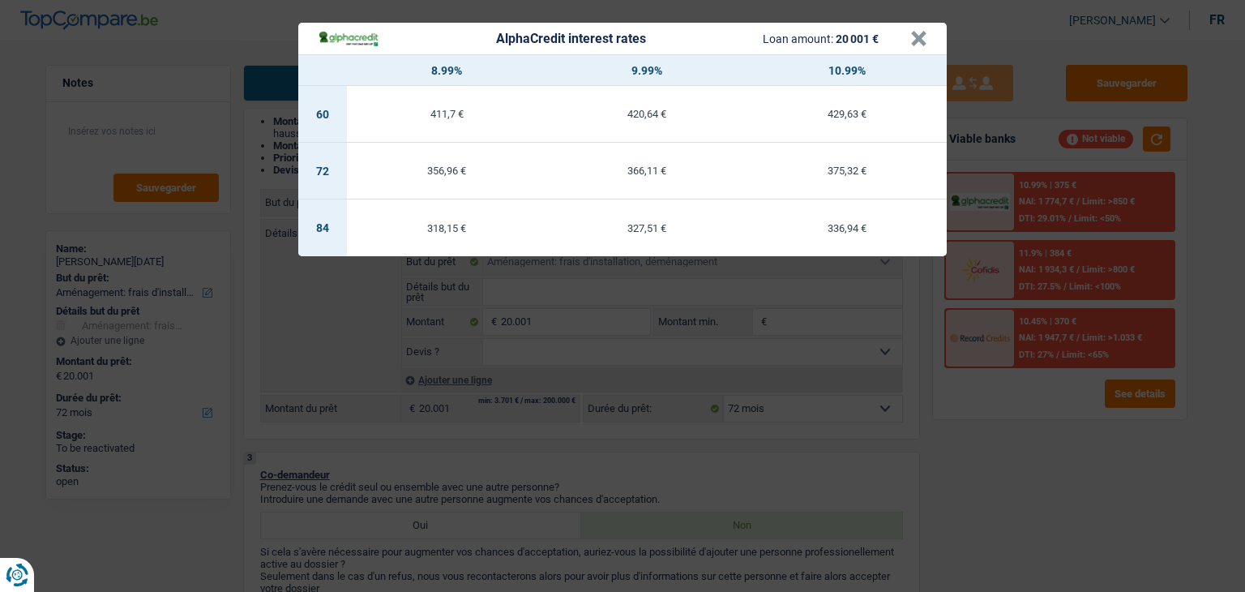
click at [1059, 314] on div "AlphaCredit interest rates Loan amount: 20 001 € × 8.99% 9.99% 10.99% 60 411,7 …" at bounding box center [622, 296] width 1245 height 592
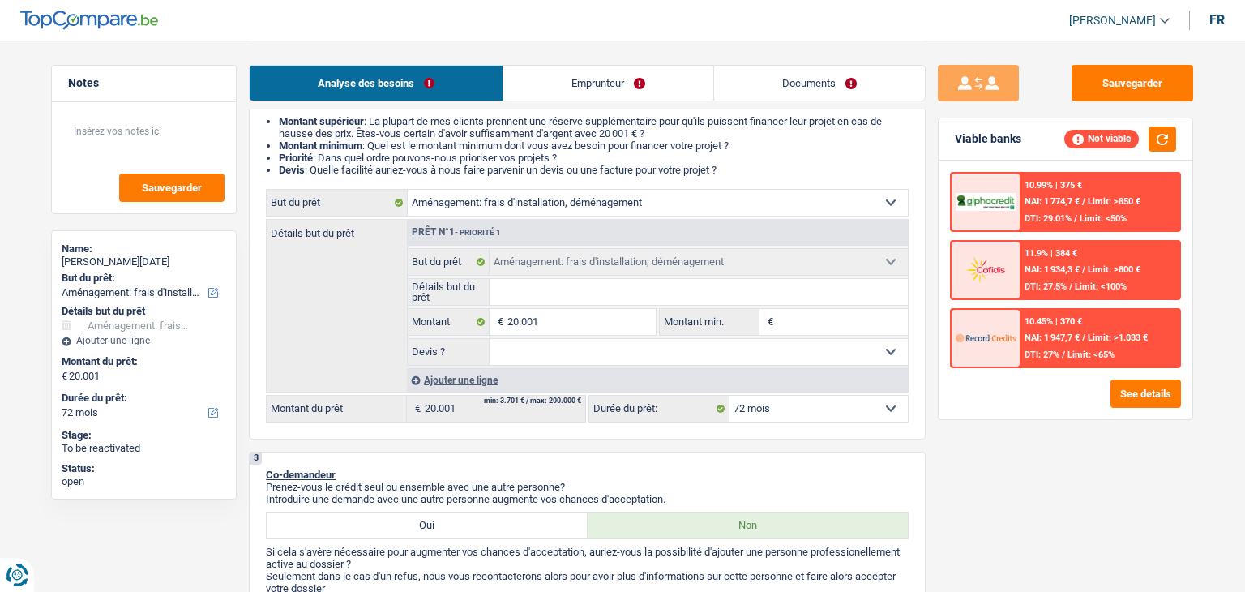
click at [1051, 258] on div "11.9% | 384 € NAI: 1 934,3 € / Limit: >800 € DTI: 27.5% / Limit: <100%" at bounding box center [1100, 270] width 160 height 57
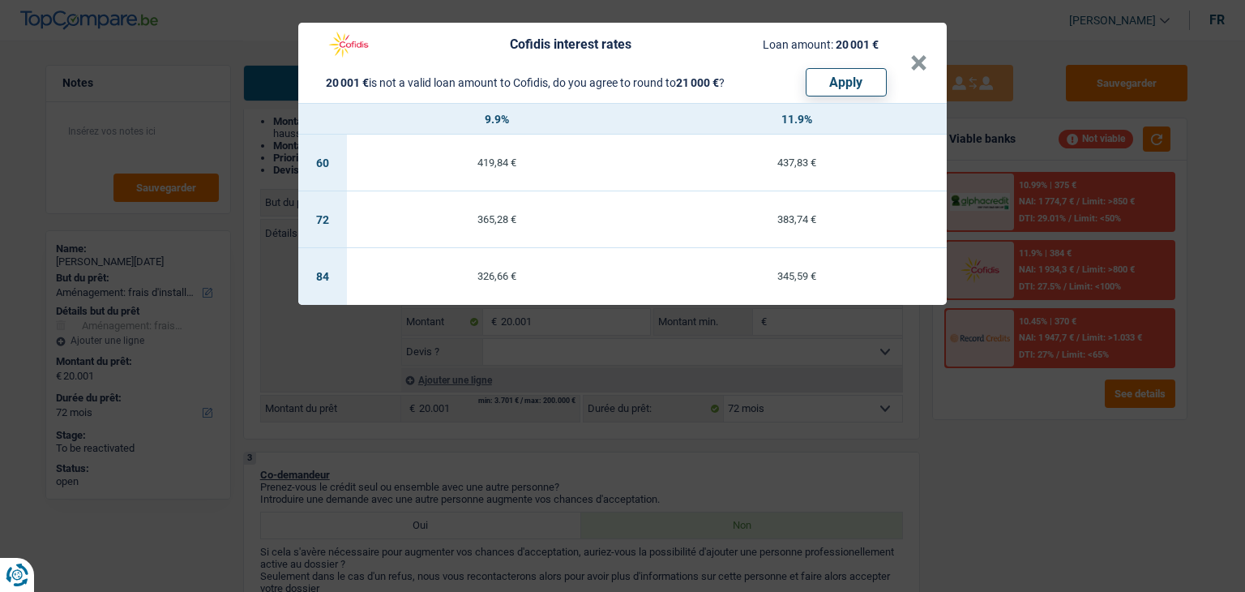
click at [1026, 361] on div "Cofidis interest rates Loan amount: 20 001 € 20 001 € is not a valid loan amoun…" at bounding box center [622, 296] width 1245 height 592
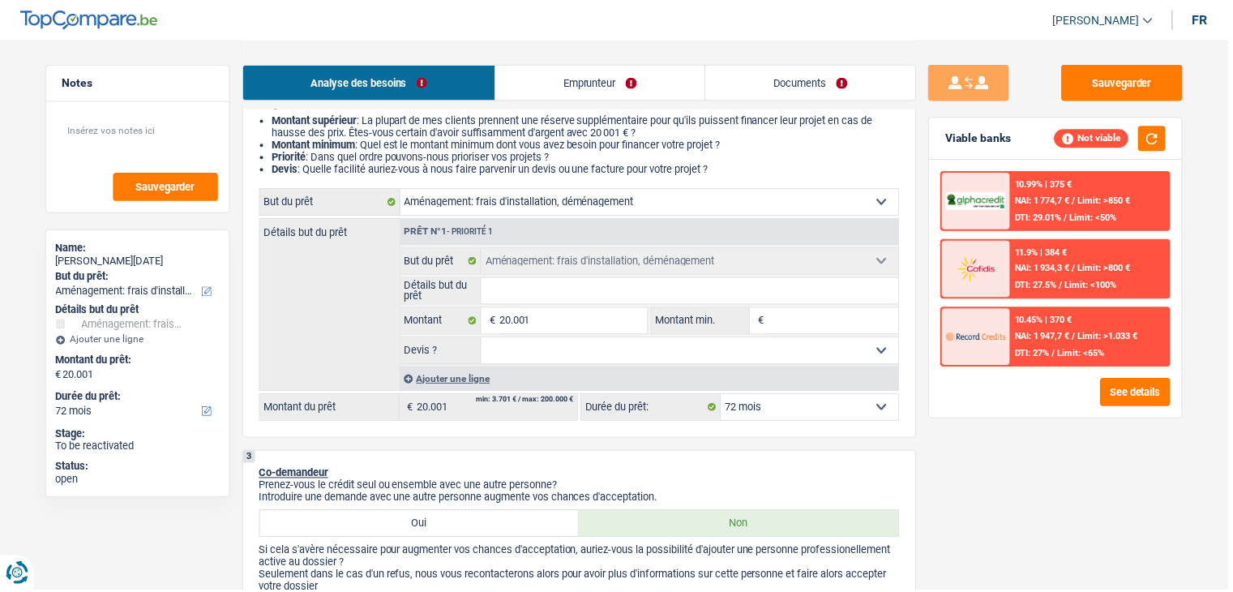
click at [1026, 335] on span "NAI: 1 947,7 €" at bounding box center [1046, 337] width 55 height 11
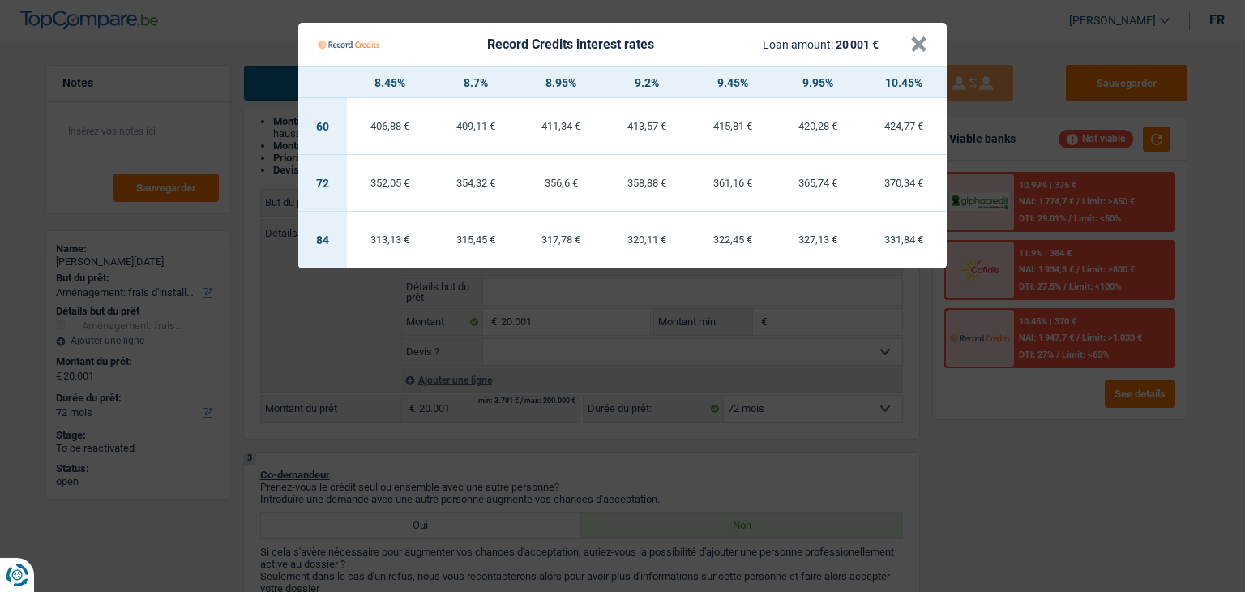
click at [1012, 410] on Credits "Record Credits interest rates Loan amount: 20 001 € × 8.45% 8.7% 8.95% 9.2% 9.4…" at bounding box center [622, 296] width 1245 height 592
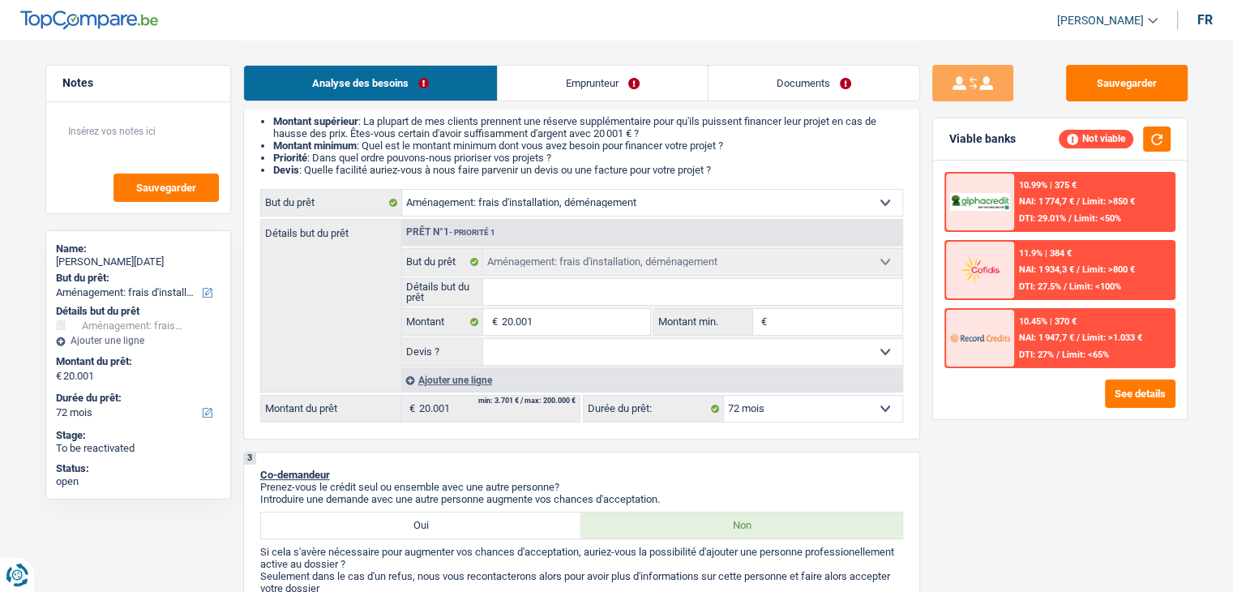
click at [586, 210] on select "Confort maison: meubles, textile, peinture, électroménager, outillage non-profe…" at bounding box center [652, 203] width 500 height 26
select select "household"
click at [402, 190] on select "Confort maison: meubles, textile, peinture, électroménager, outillage non-profe…" at bounding box center [652, 203] width 500 height 26
select select "household"
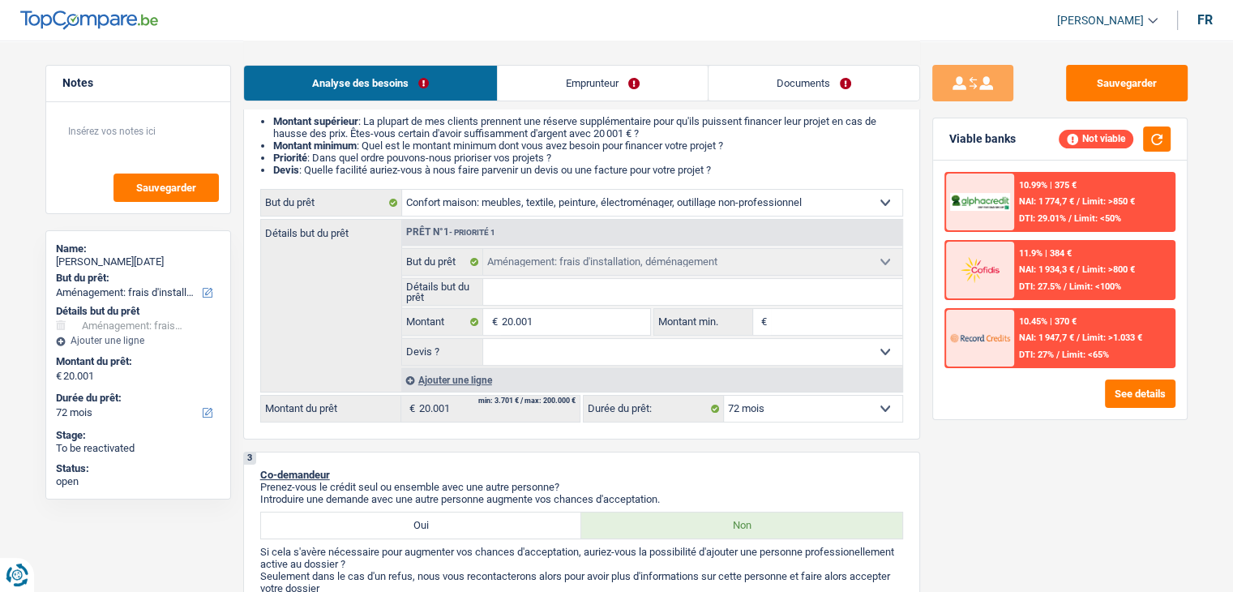
select select "household"
select select "movingOrInstallation"
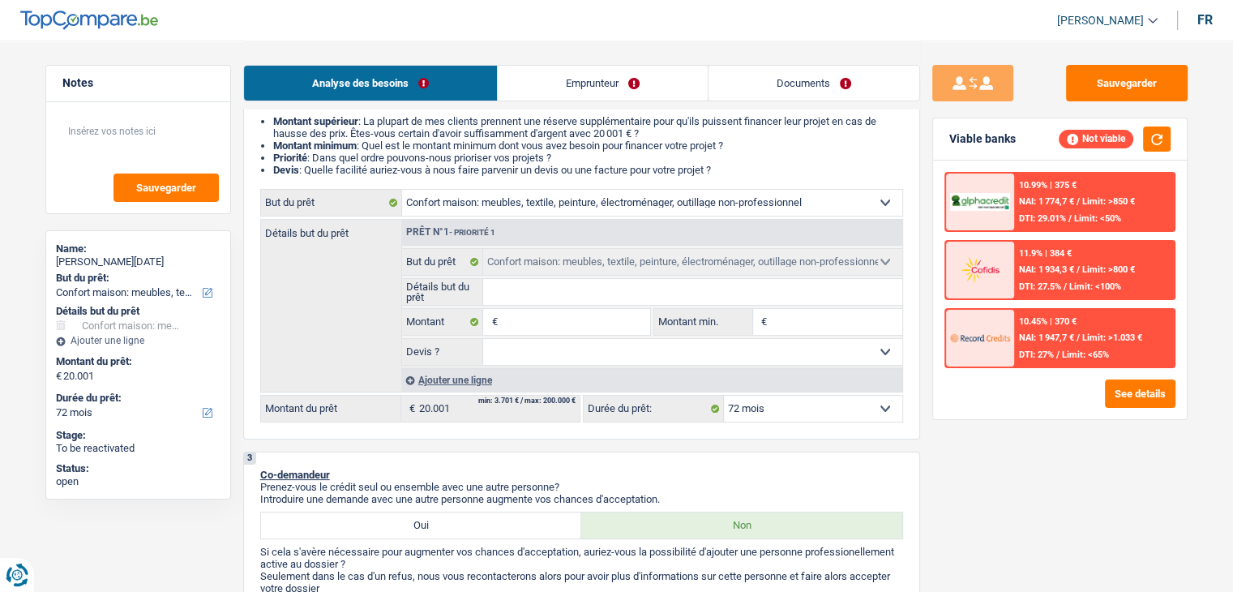
select select "movingOrInstallation"
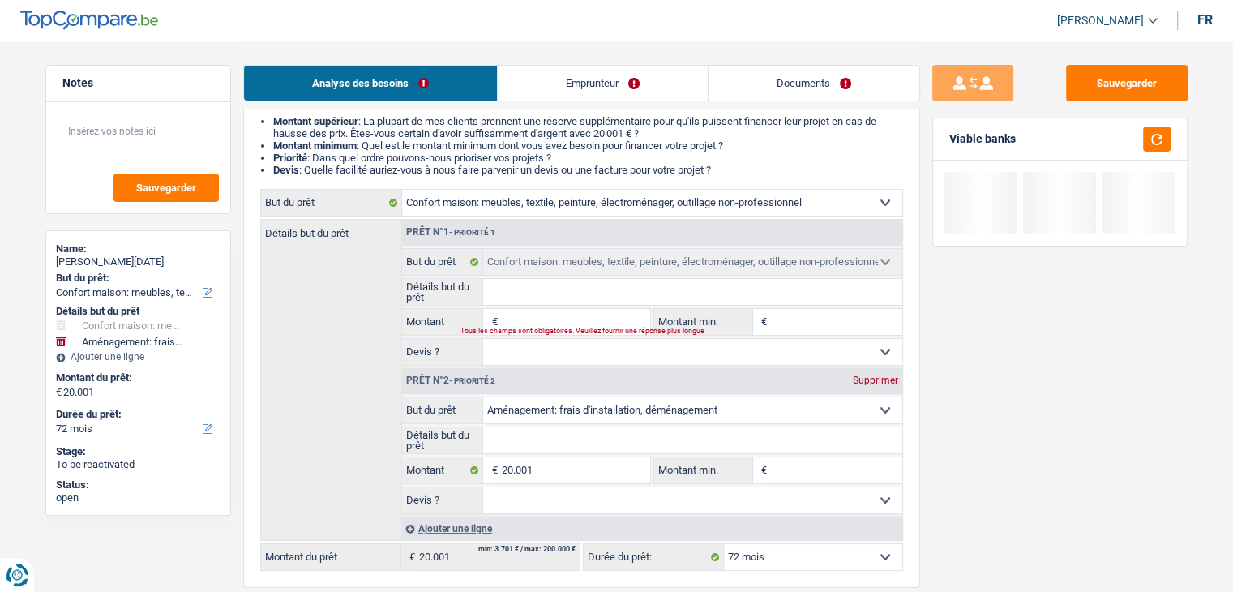
drag, startPoint x: 892, startPoint y: 374, endPoint x: 882, endPoint y: 376, distance: 10.0
click at [892, 375] on div "Supprimer" at bounding box center [875, 380] width 53 height 10
type input "0"
select select
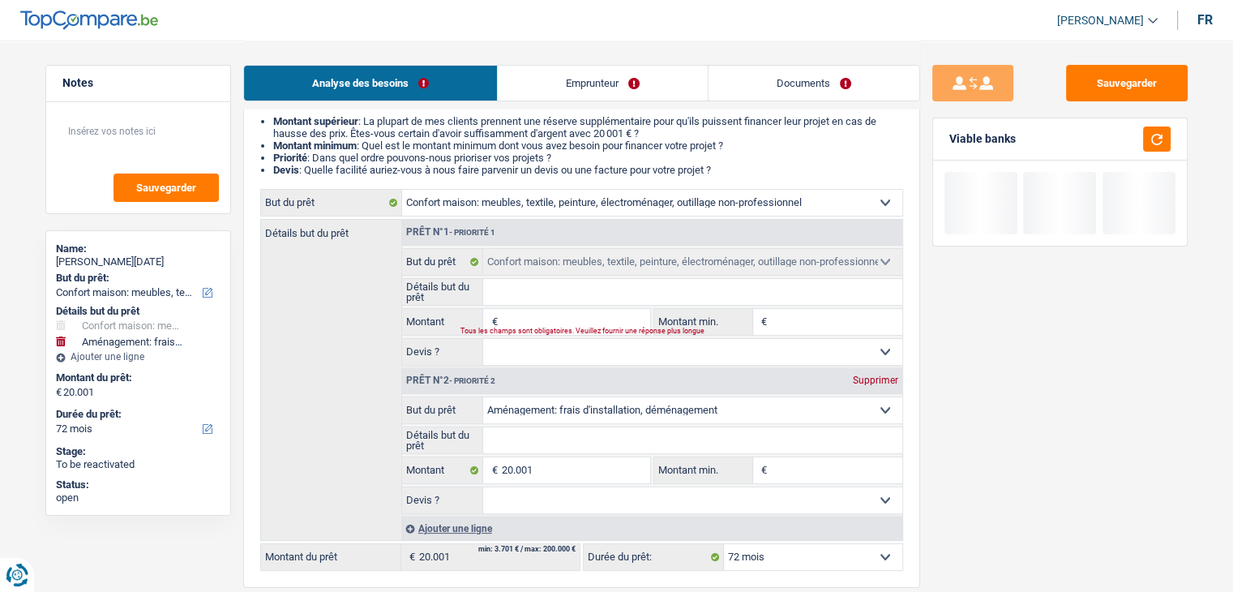
select select
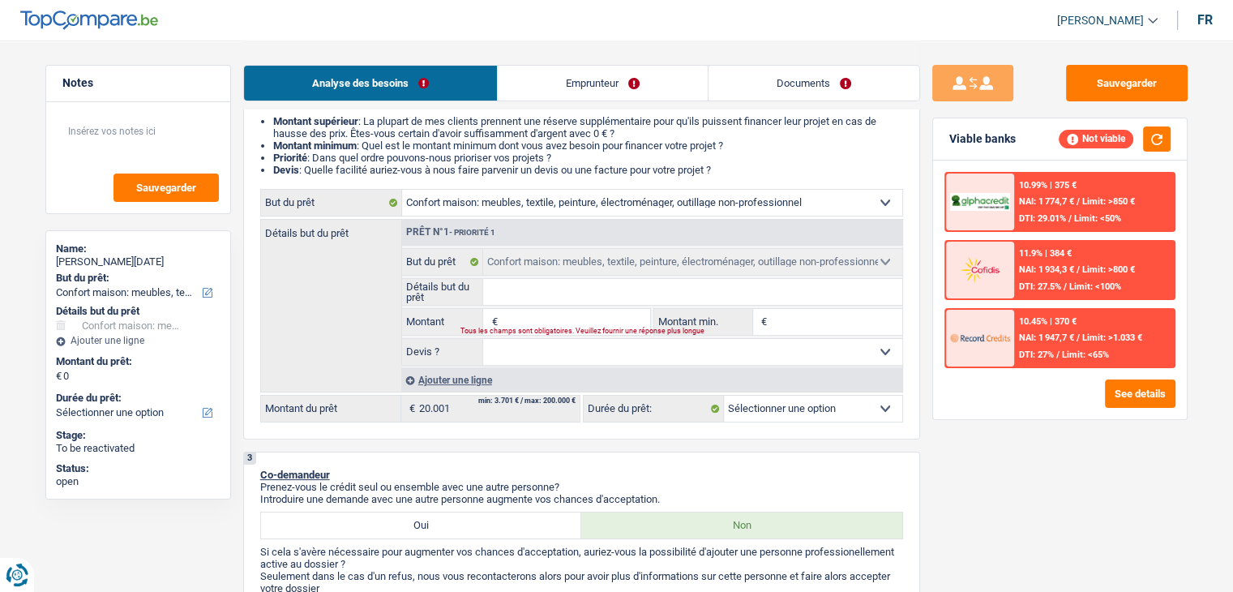
click at [579, 319] on input "Montant" at bounding box center [575, 322] width 148 height 26
type input "2"
type input "20"
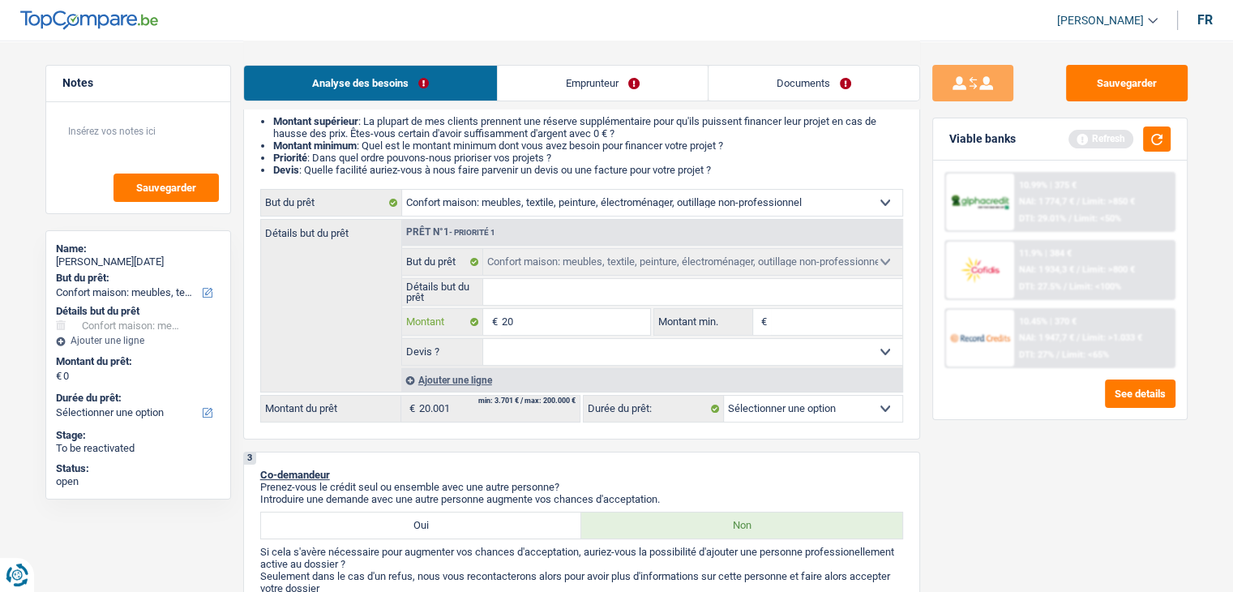
type input "200"
type input "2.000"
type input "20.001"
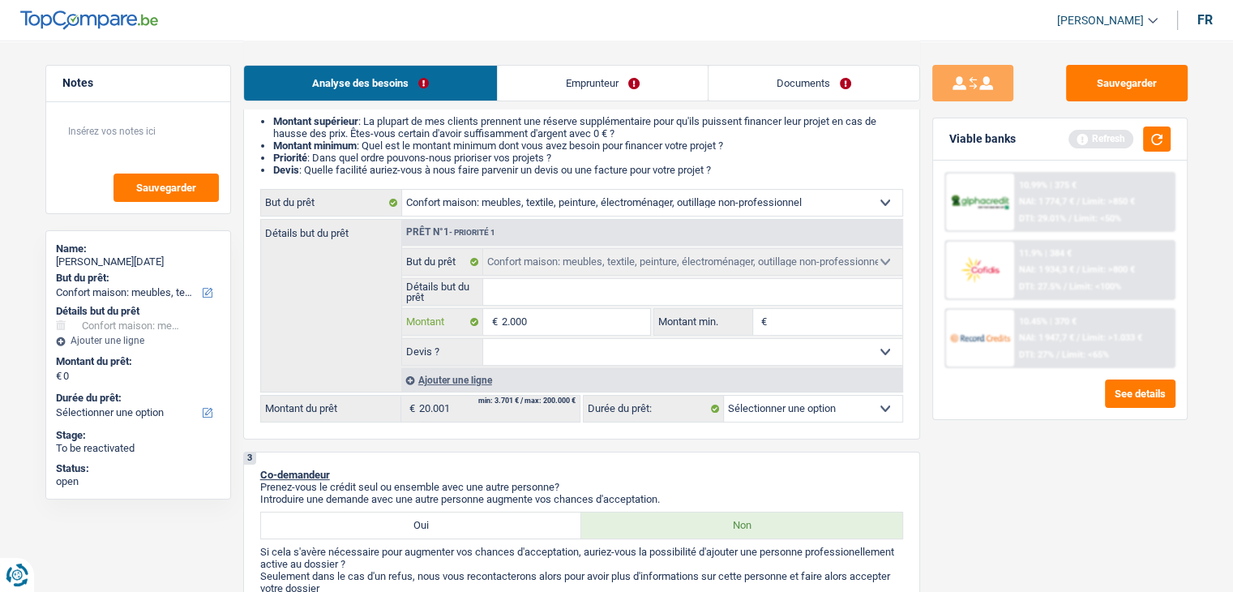
type input "20.001"
drag, startPoint x: 783, startPoint y: 400, endPoint x: 783, endPoint y: 410, distance: 10.5
click at [783, 402] on select "12 mois 18 mois 24 mois Sélectionner une option" at bounding box center [813, 409] width 178 height 26
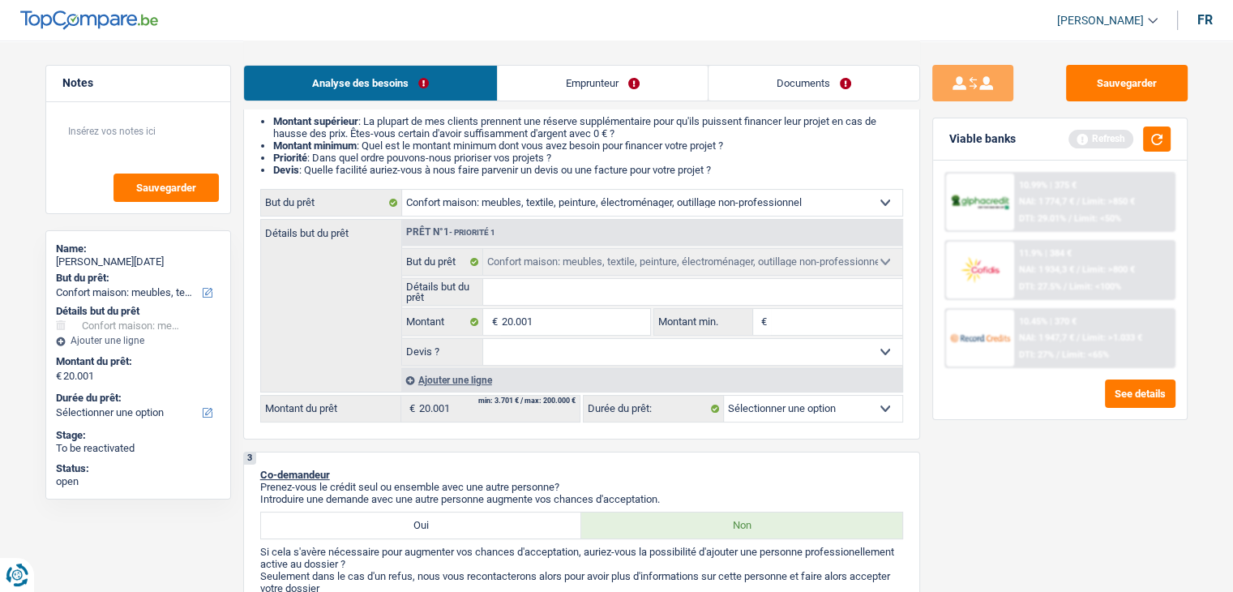
select select "120"
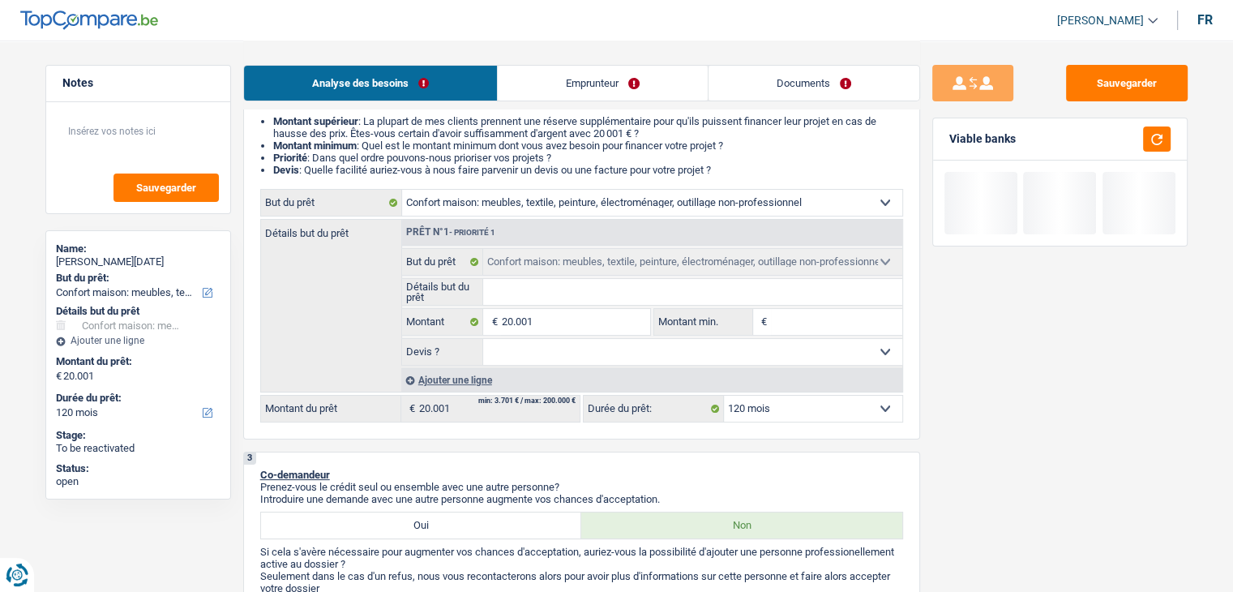
select select "84"
click at [724, 396] on select "12 mois 18 mois 24 mois 30 mois 36 mois 42 mois 48 mois 60 mois 72 mois 84 mois…" at bounding box center [813, 409] width 178 height 26
select select "84"
click at [789, 404] on select "12 mois 18 mois 24 mois 30 mois 36 mois 42 mois 48 mois 60 mois 72 mois 84 mois…" at bounding box center [813, 409] width 178 height 26
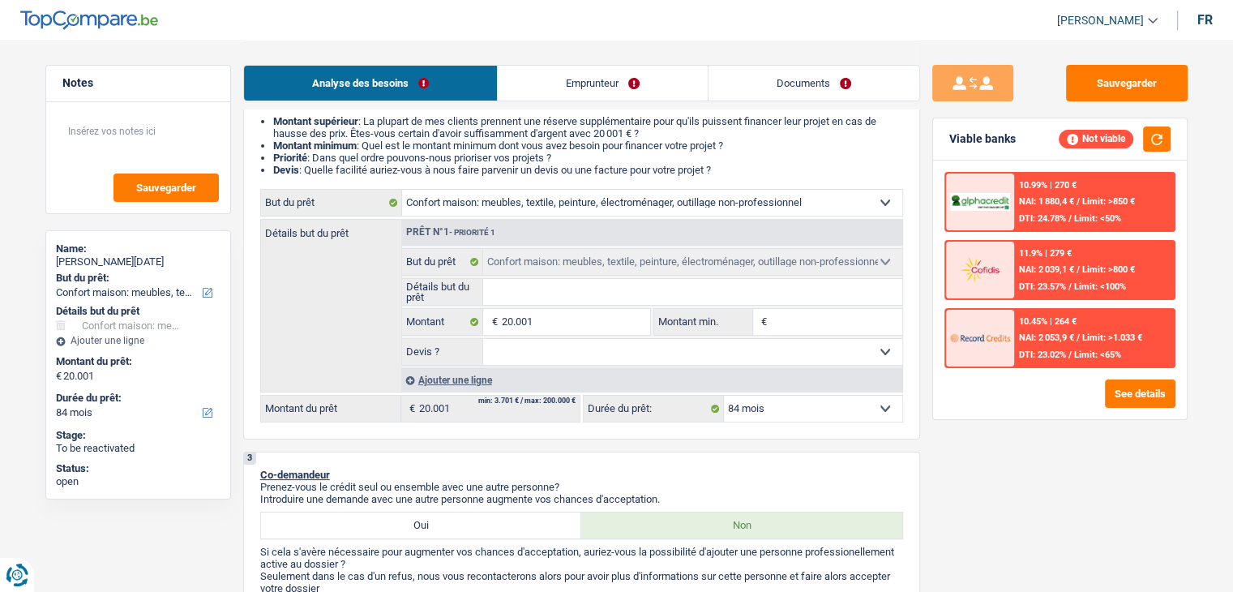
select select "72"
click at [724, 396] on select "12 mois 18 mois 24 mois 30 mois 36 mois 42 mois 48 mois 60 mois 72 mois 84 mois…" at bounding box center [813, 409] width 178 height 26
select select "72"
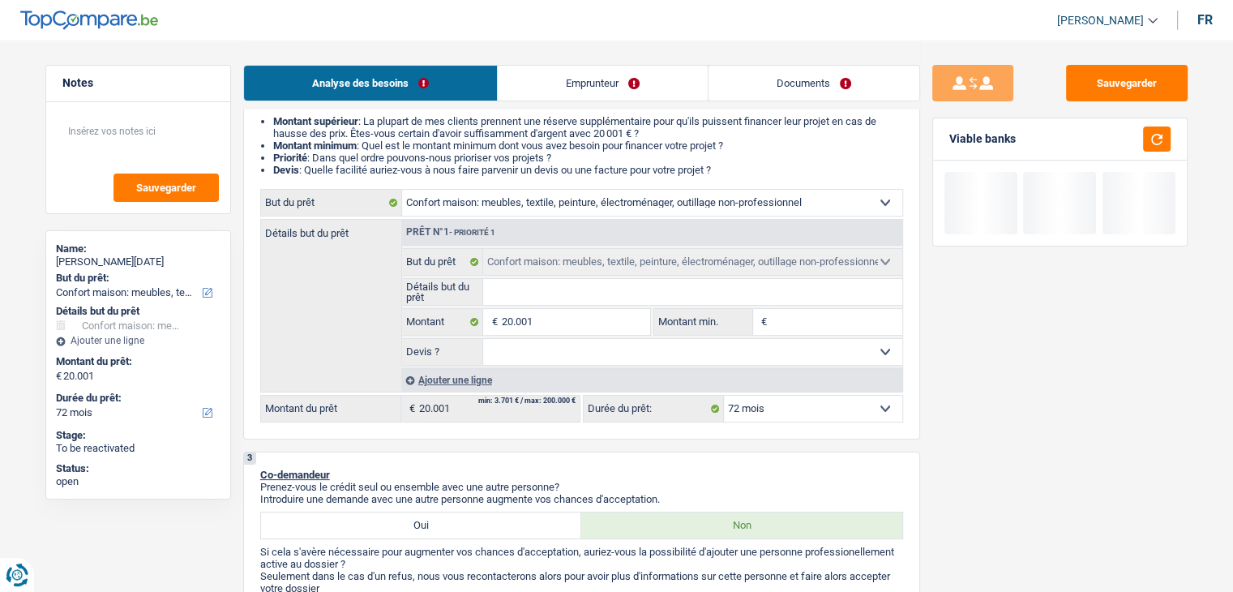
click at [1141, 131] on div at bounding box center [1151, 138] width 37 height 25
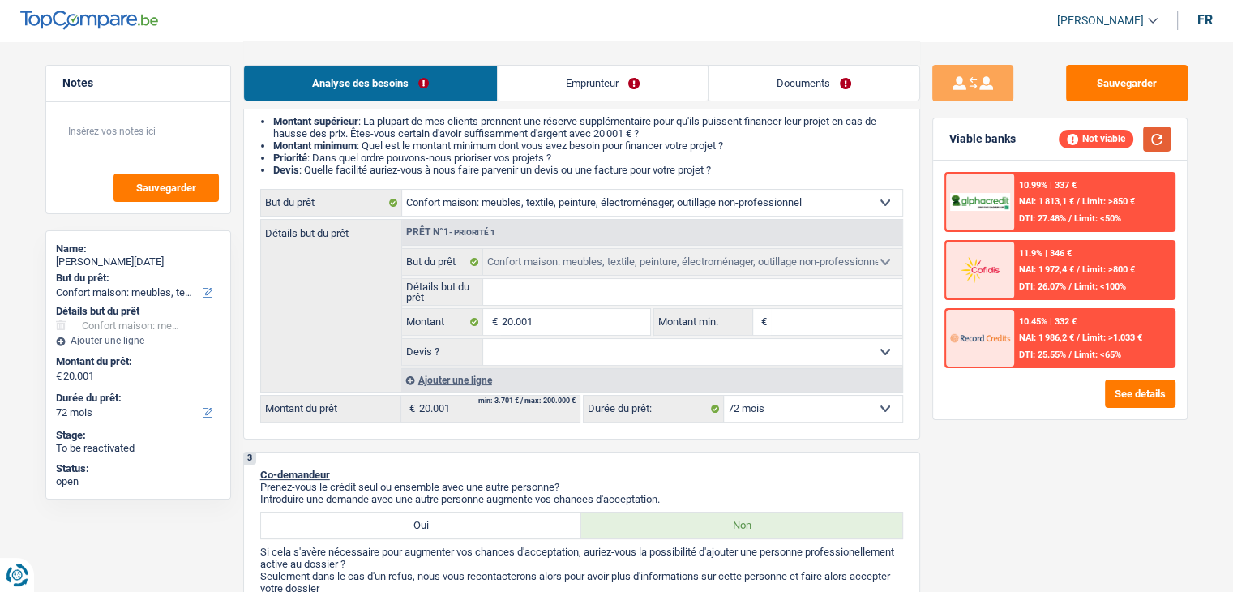
click at [1151, 132] on button "button" at bounding box center [1157, 138] width 28 height 25
click at [1044, 267] on span "NAI: 1 934,3 €" at bounding box center [1046, 269] width 55 height 11
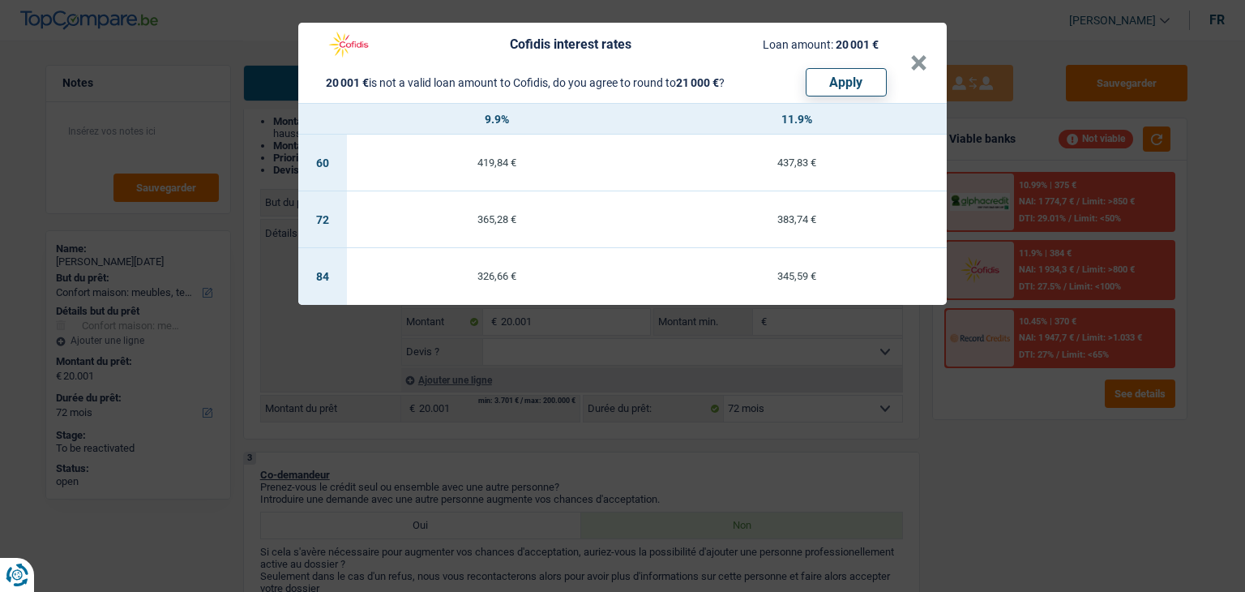
click at [1018, 402] on div "Cofidis interest rates Loan amount: 20 001 € 20 001 € is not a valid loan amoun…" at bounding box center [622, 296] width 1245 height 592
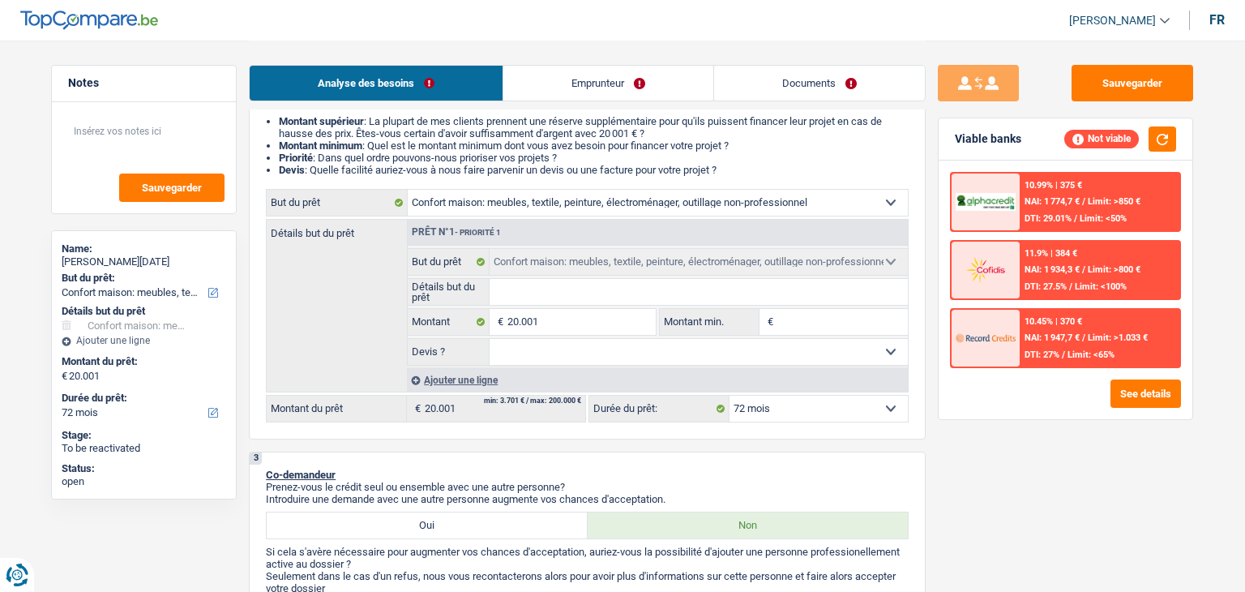
click at [1026, 336] on span "NAI: 1 947,7 €" at bounding box center [1052, 337] width 55 height 11
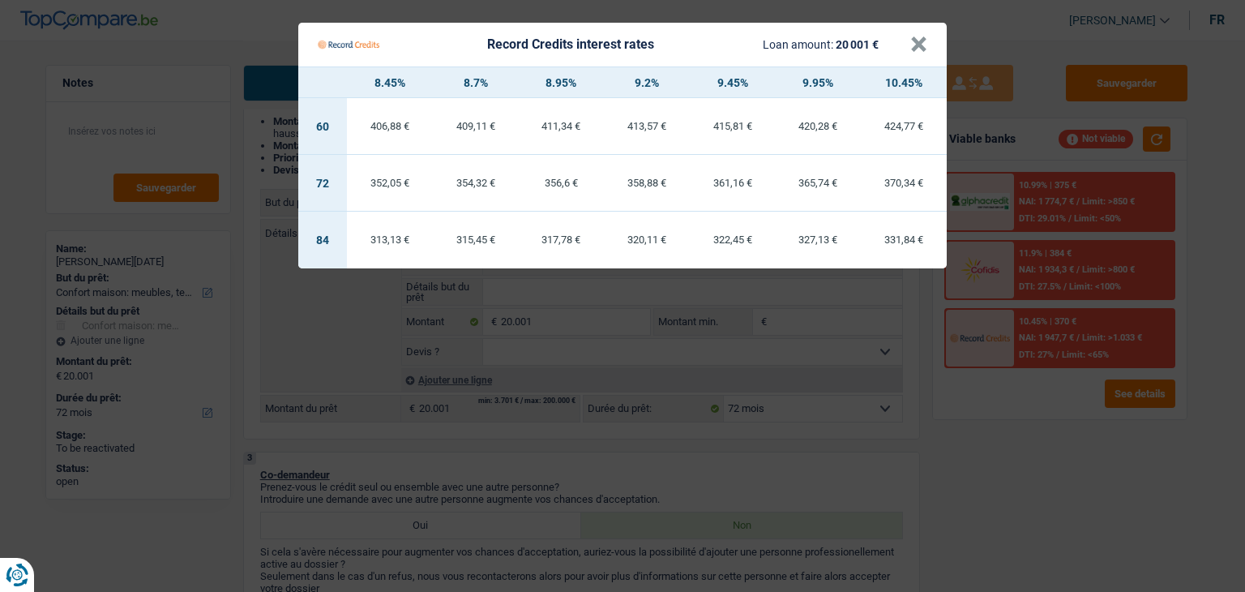
drag, startPoint x: 1033, startPoint y: 390, endPoint x: 1037, endPoint y: 354, distance: 35.9
click at [1033, 387] on Credits "Record Credits interest rates Loan amount: 20 001 € × 8.45% 8.7% 8.95% 9.2% 9.4…" at bounding box center [622, 296] width 1245 height 592
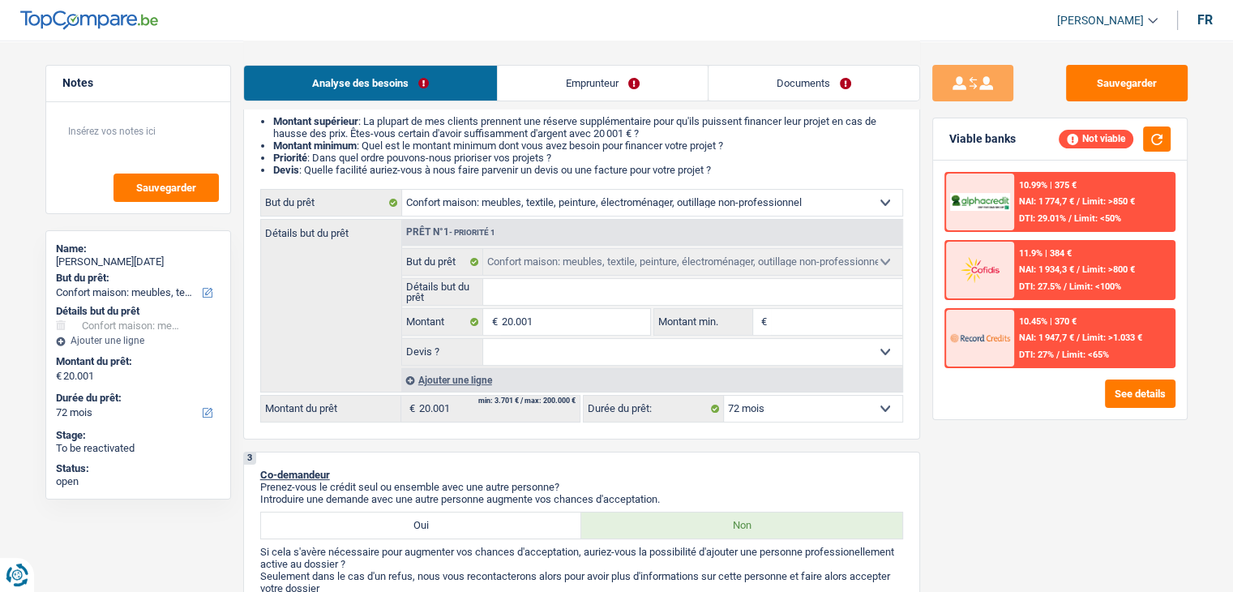
click at [1049, 248] on div "11.9% | 384 €" at bounding box center [1045, 253] width 53 height 11
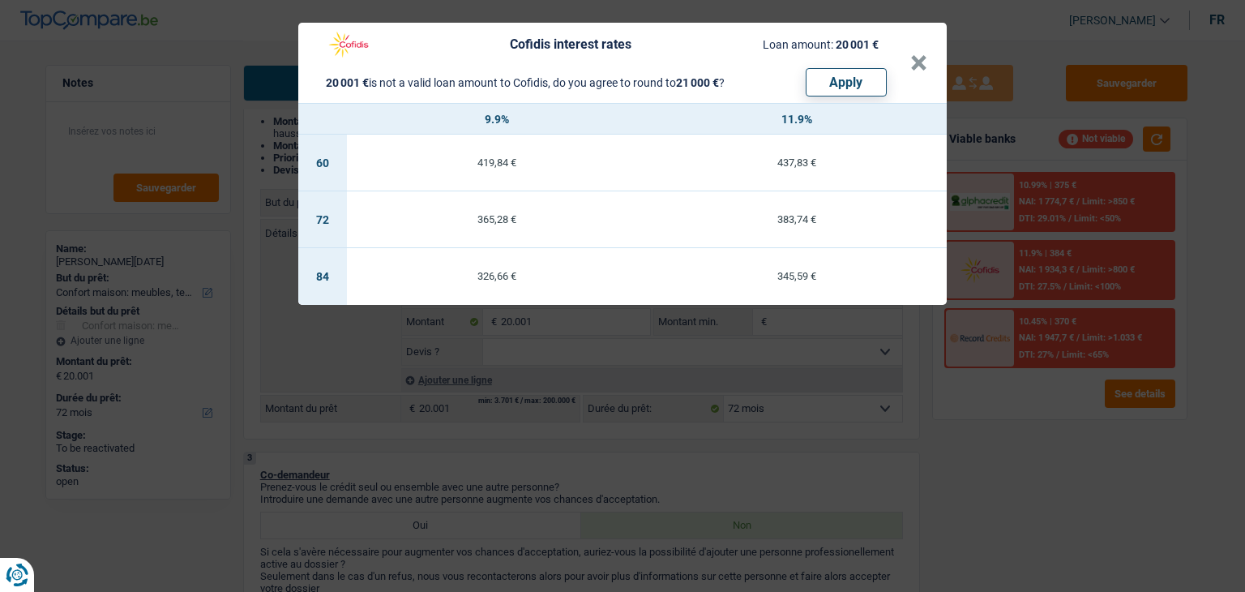
click at [1054, 208] on div "Cofidis interest rates Loan amount: 20 001 € 20 001 € is not a valid loan amoun…" at bounding box center [622, 296] width 1245 height 592
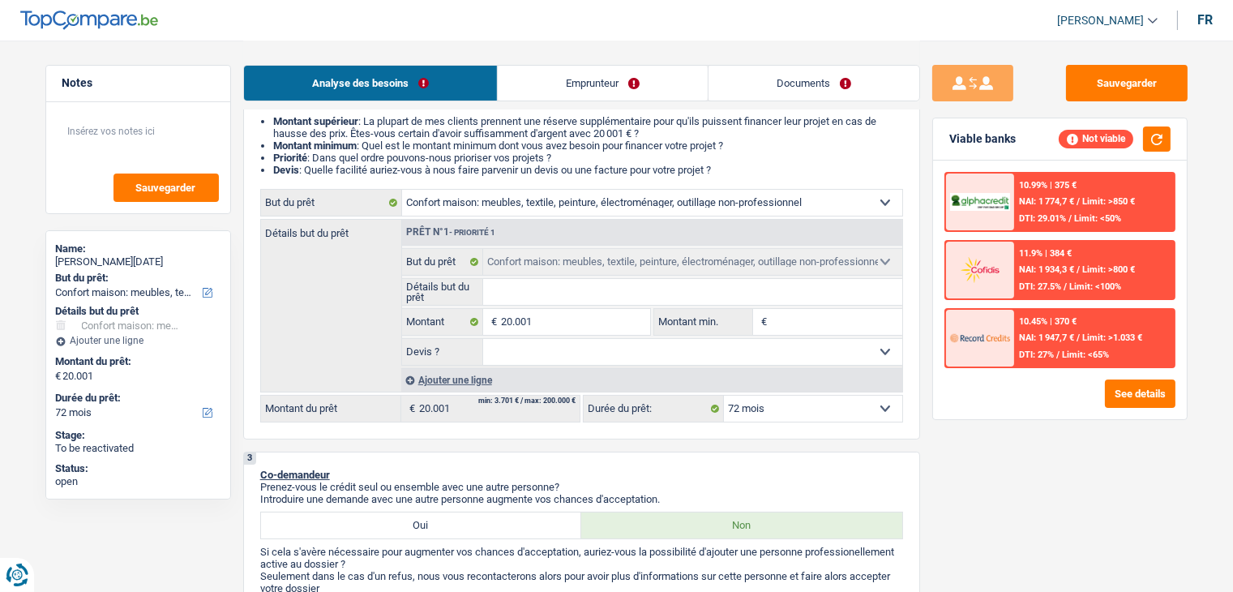
click at [1054, 208] on div "10.99% | 375 € NAI: 1 774,7 € / Limit: >850 € DTI: 29.01% / Limit: <50%" at bounding box center [1094, 201] width 160 height 57
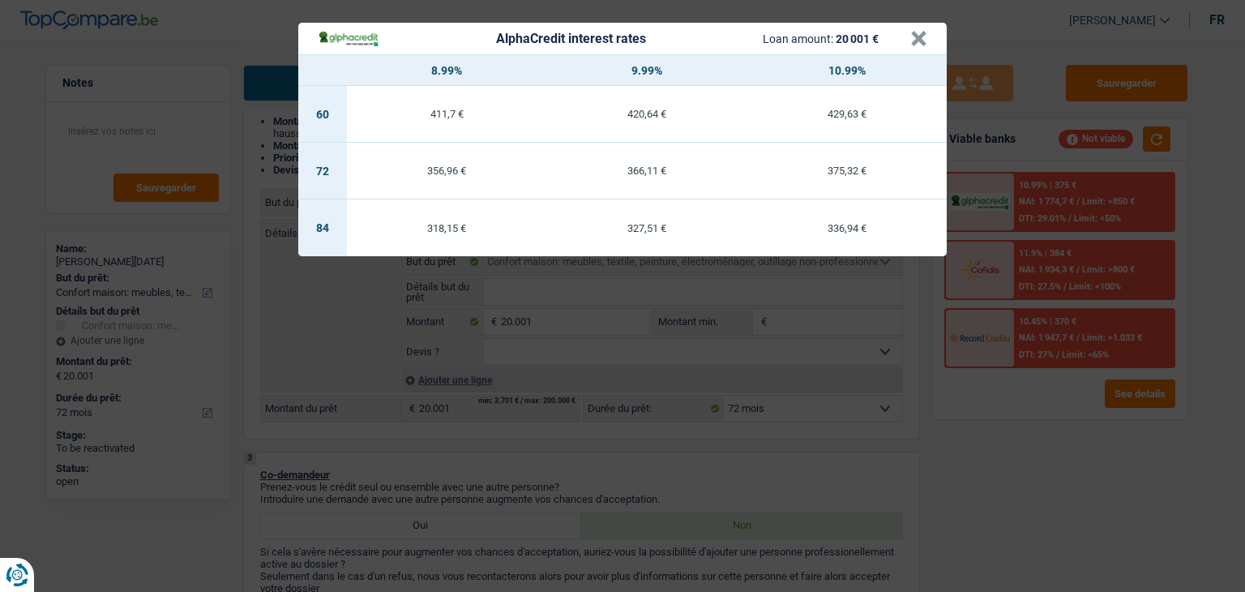
click at [1026, 397] on div "AlphaCredit interest rates Loan amount: 20 001 € × 8.99% 9.99% 10.99% 60 411,7 …" at bounding box center [622, 296] width 1245 height 592
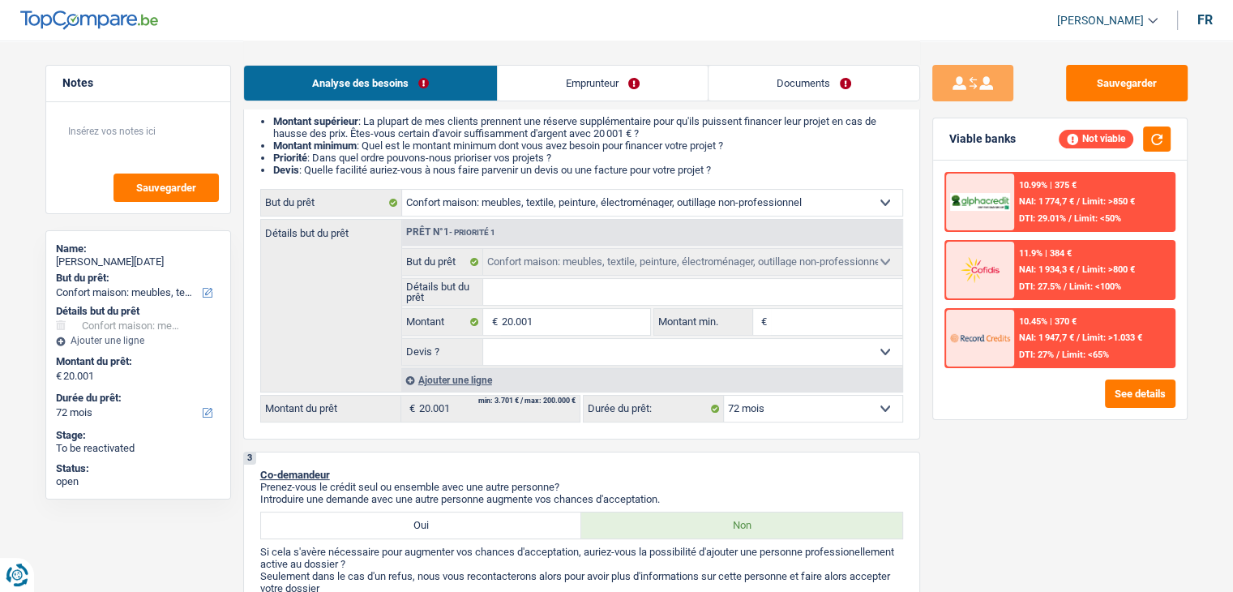
click at [1022, 211] on div "10.99% | 375 € NAI: 1 774,7 € / Limit: >850 € DTI: 29.01% / Limit: <50%" at bounding box center [1094, 201] width 160 height 57
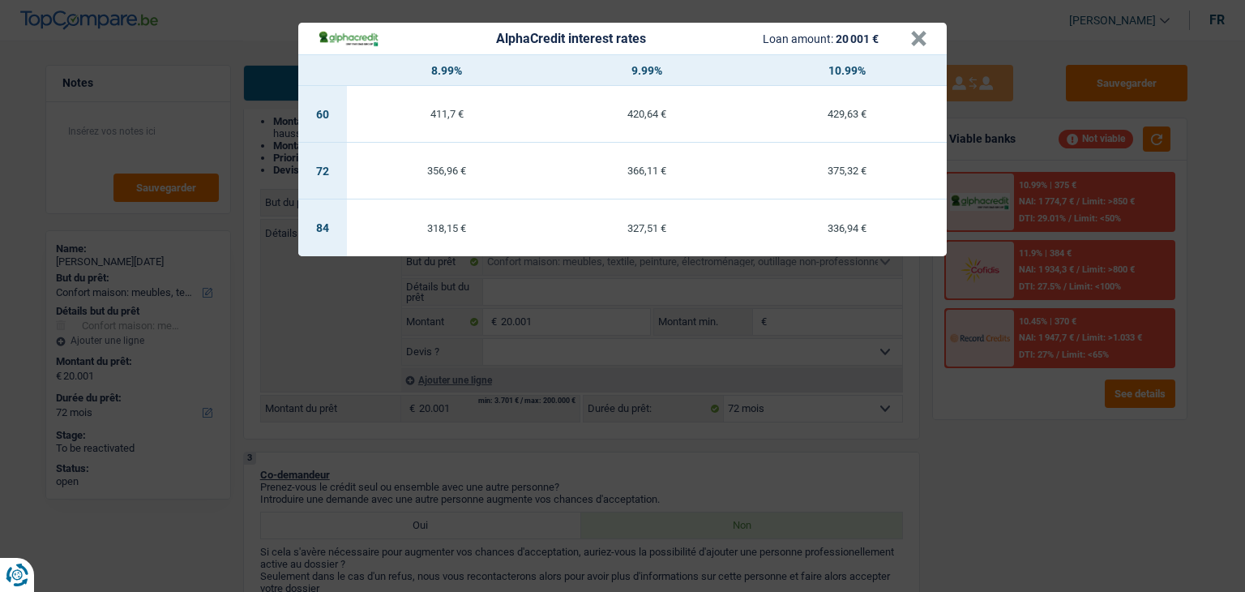
click at [1024, 387] on div "AlphaCredit interest rates Loan amount: 20 001 € × 8.99% 9.99% 10.99% 60 411,7 …" at bounding box center [622, 296] width 1245 height 592
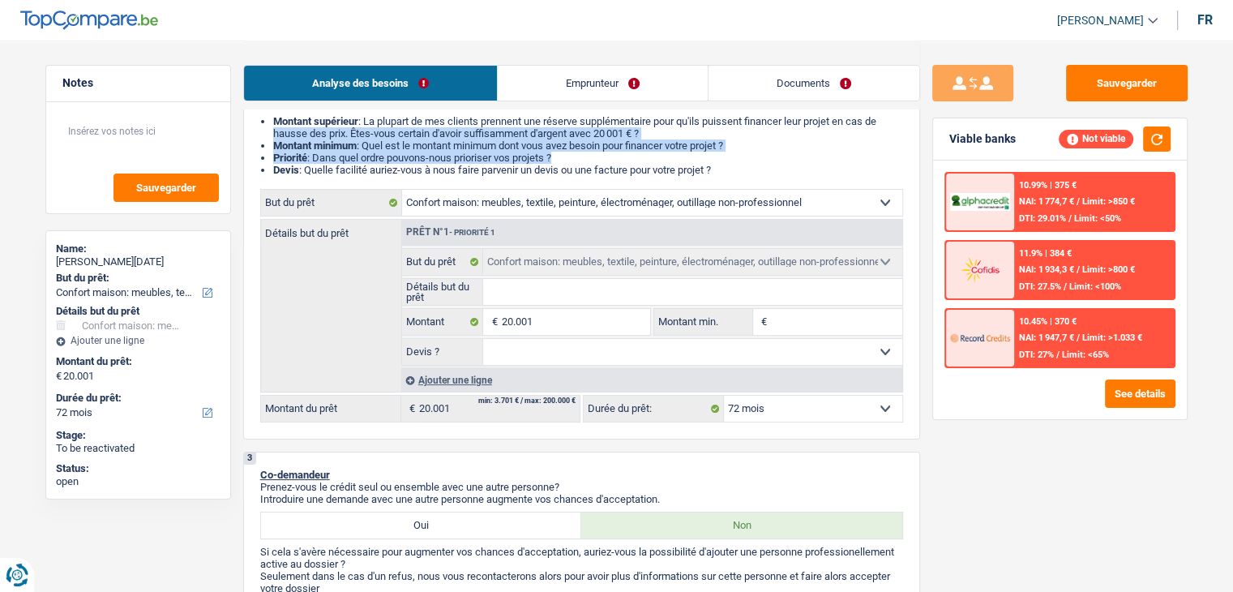
drag, startPoint x: 739, startPoint y: 160, endPoint x: 250, endPoint y: 131, distance: 489.6
click at [250, 131] on div "2 Projet : Quel projet souhaitez-vous financer pour 20 001 € ? Montant supérieu…" at bounding box center [581, 259] width 677 height 360
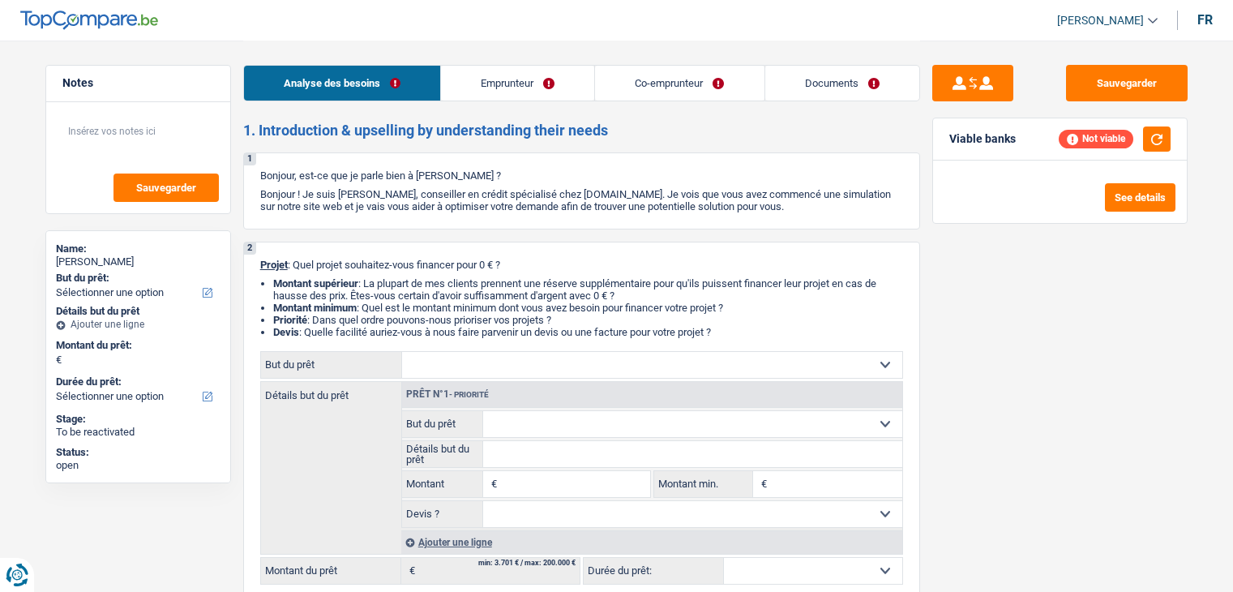
select select "worker"
select select "noProfession"
select select "netSalary"
select select "mealVouchers"
select select "familyAllowances"
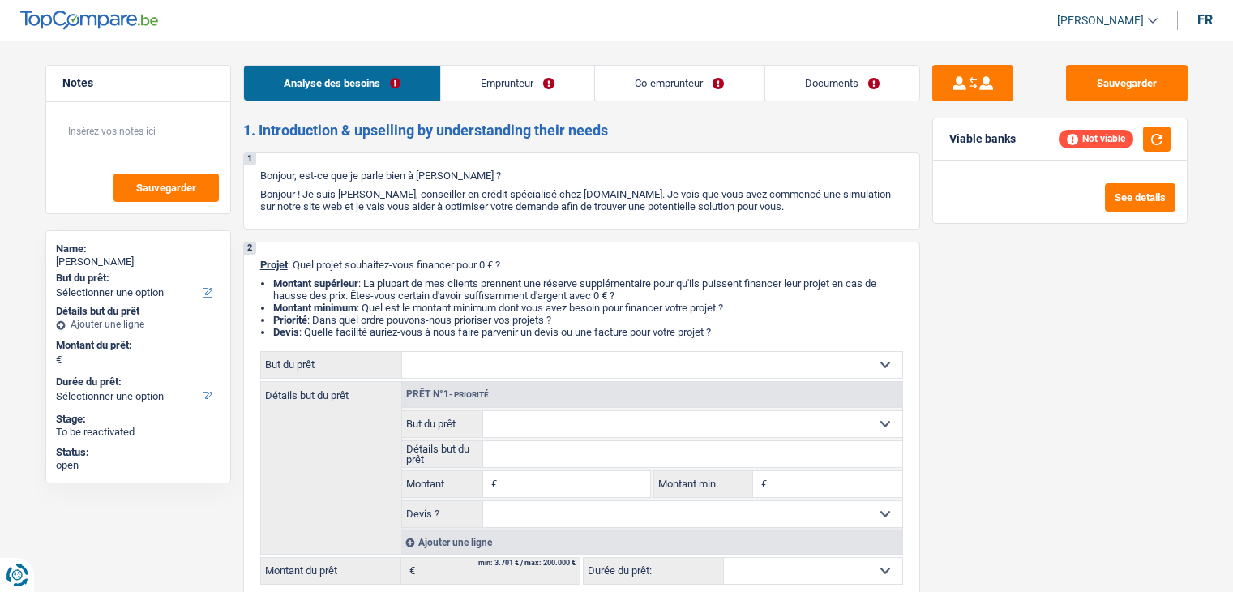
select select "familyAllowances"
select select "rents"
select select "personalLoan"
select select "homeFurnishingOrRelocation"
select select "84"
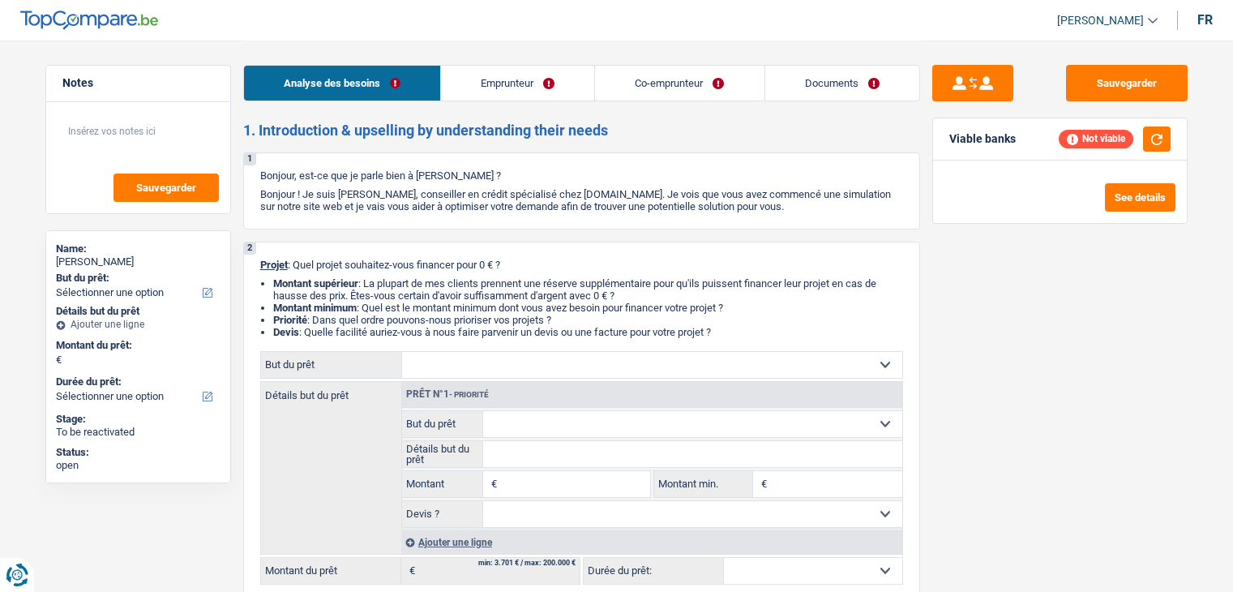
select select "noProfession"
select select "familyAllowances"
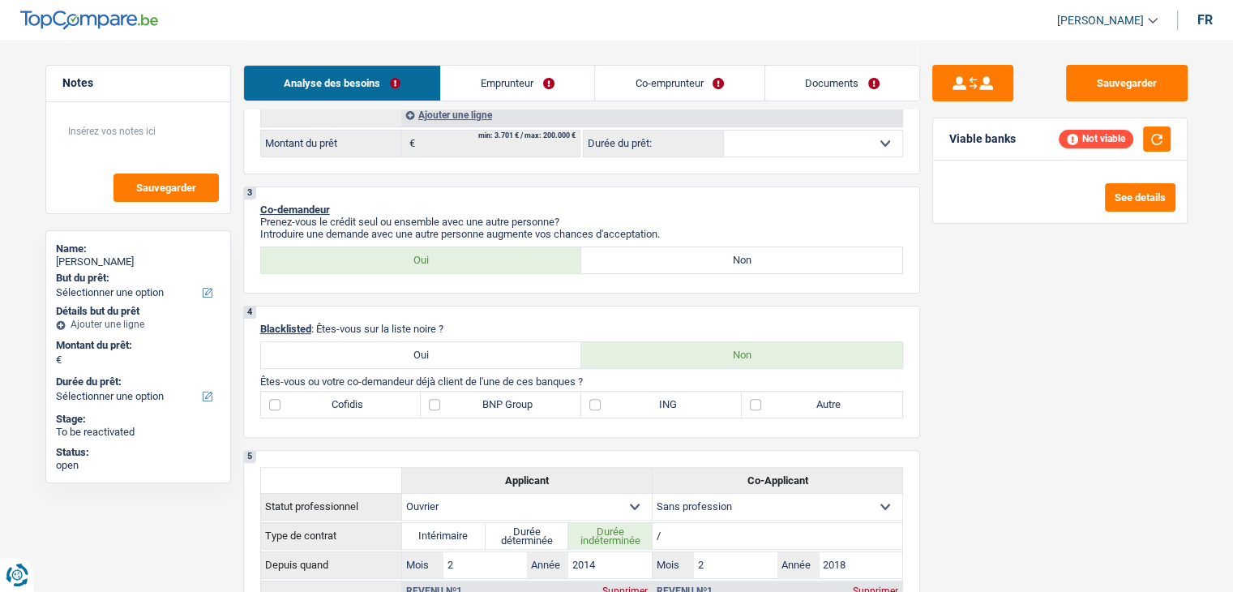
scroll to position [648, 0]
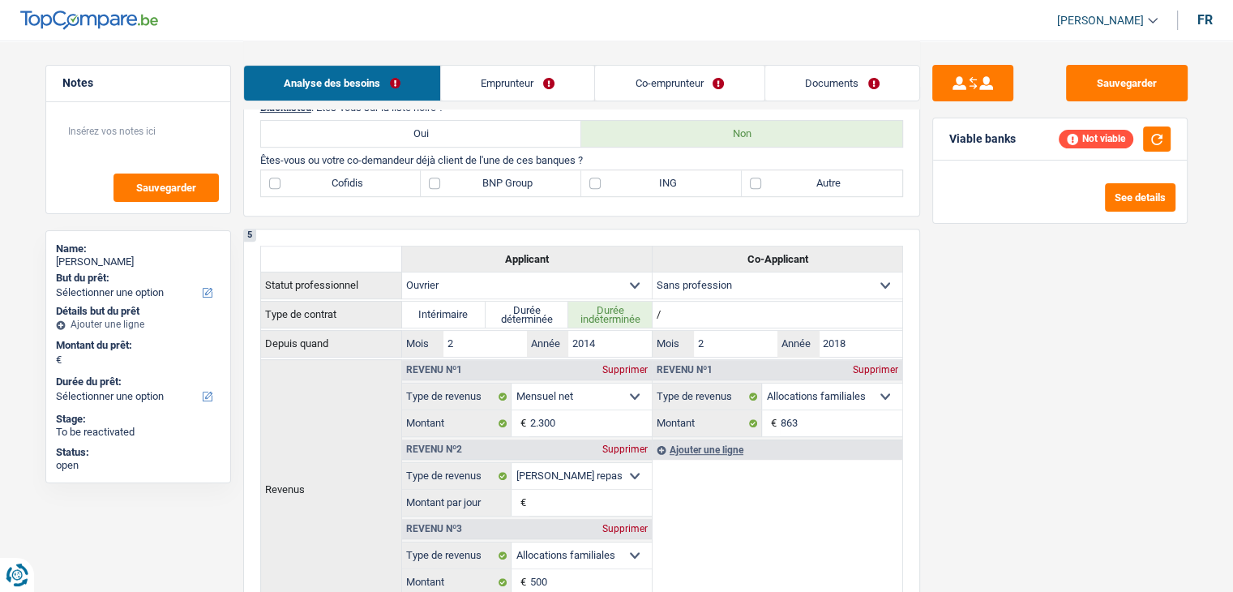
click at [537, 72] on link "Emprunteur" at bounding box center [517, 83] width 153 height 35
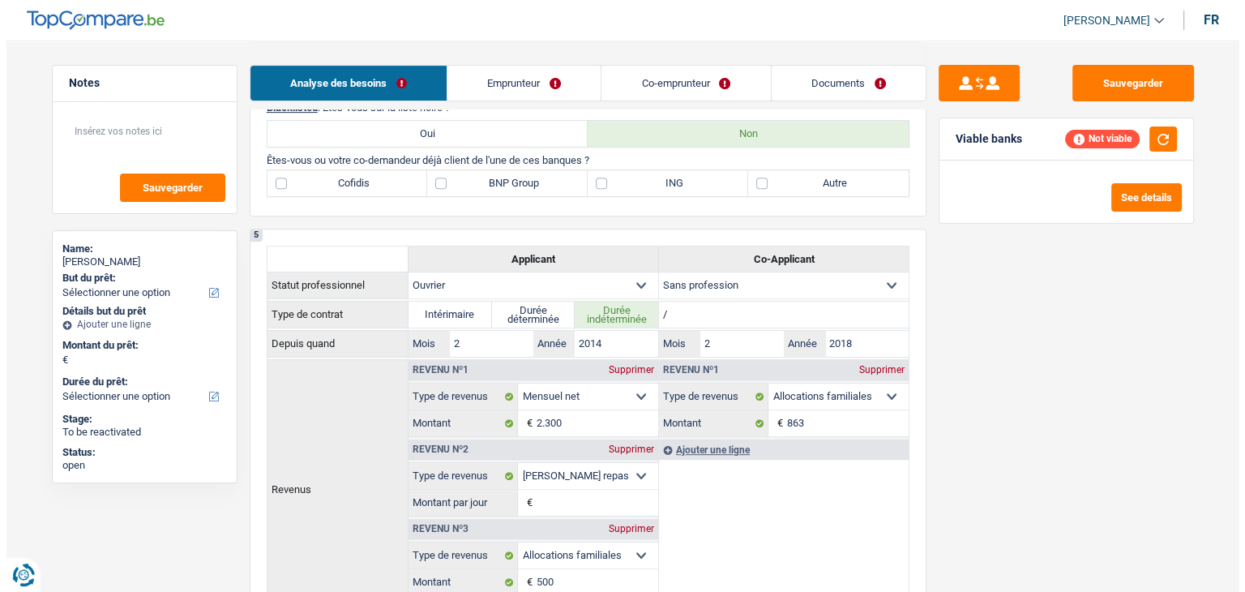
scroll to position [0, 0]
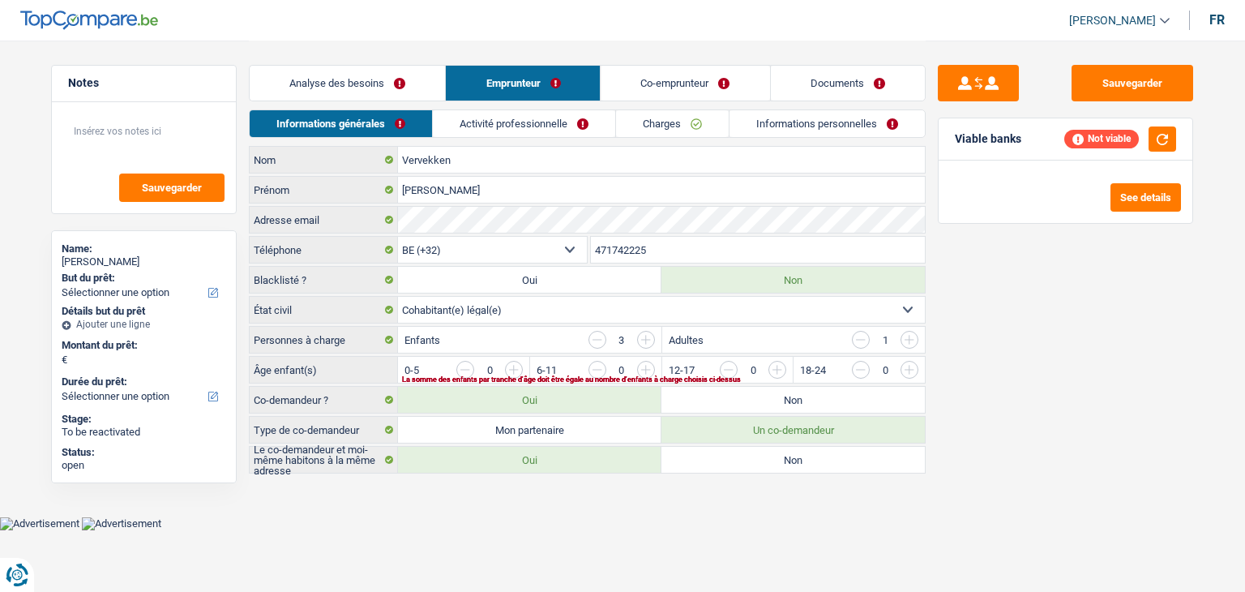
click at [494, 123] on link "Activité professionnelle" at bounding box center [524, 123] width 182 height 27
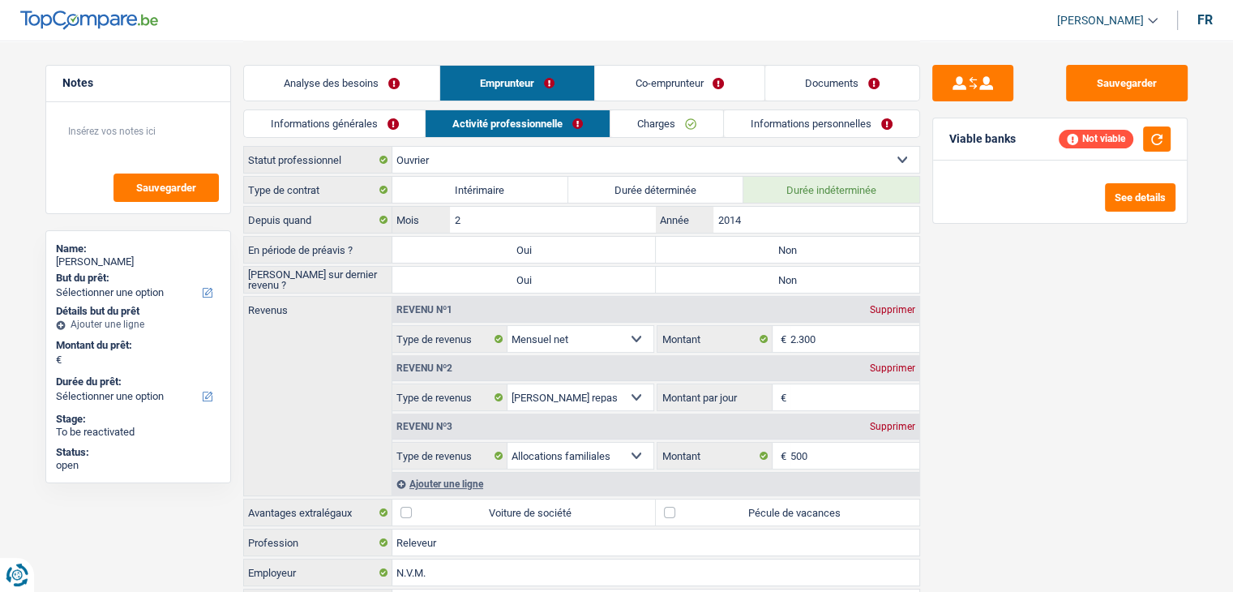
click at [652, 85] on link "Co-emprunteur" at bounding box center [679, 83] width 169 height 35
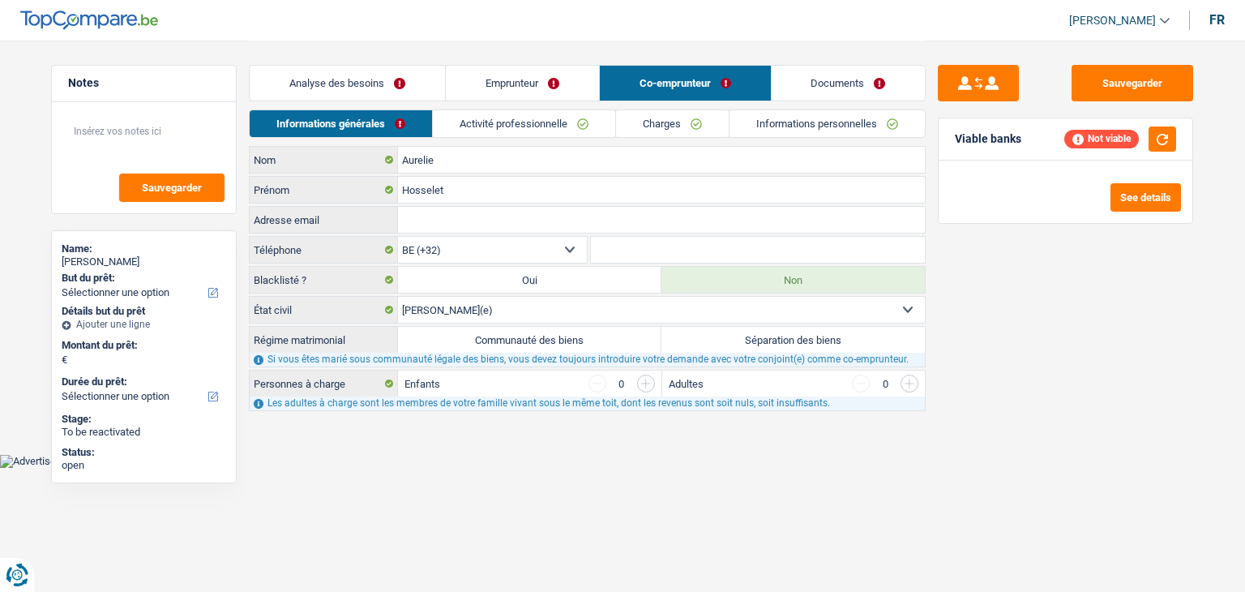
click at [561, 119] on link "Activité professionnelle" at bounding box center [524, 123] width 182 height 27
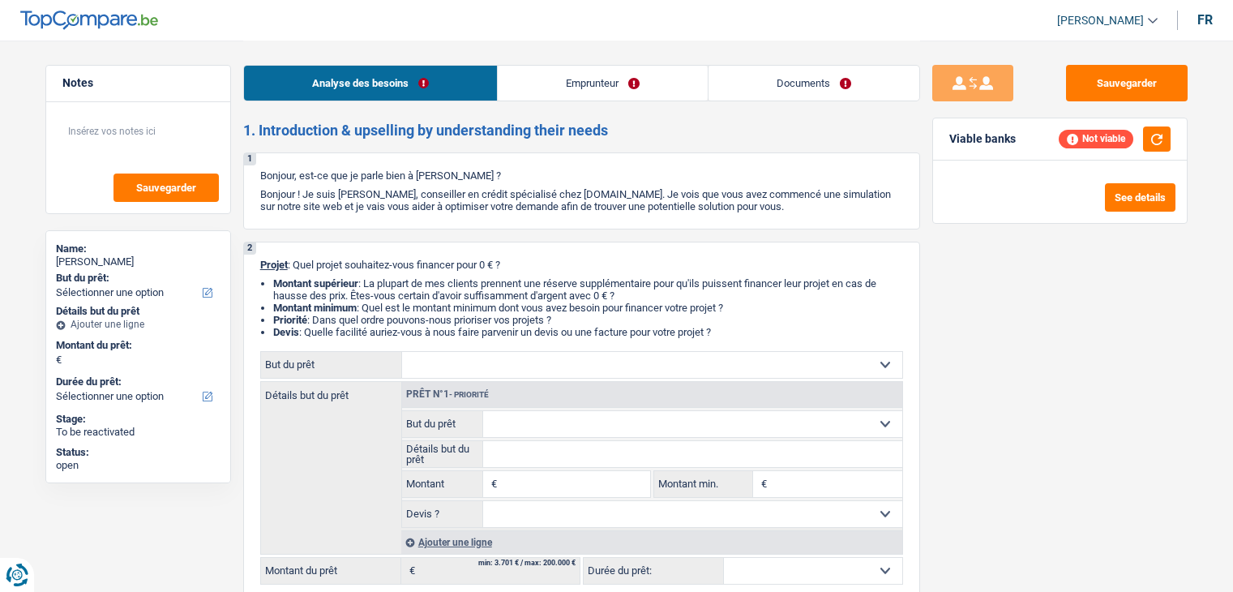
select select "worker"
select select "netSalary"
select select "rents"
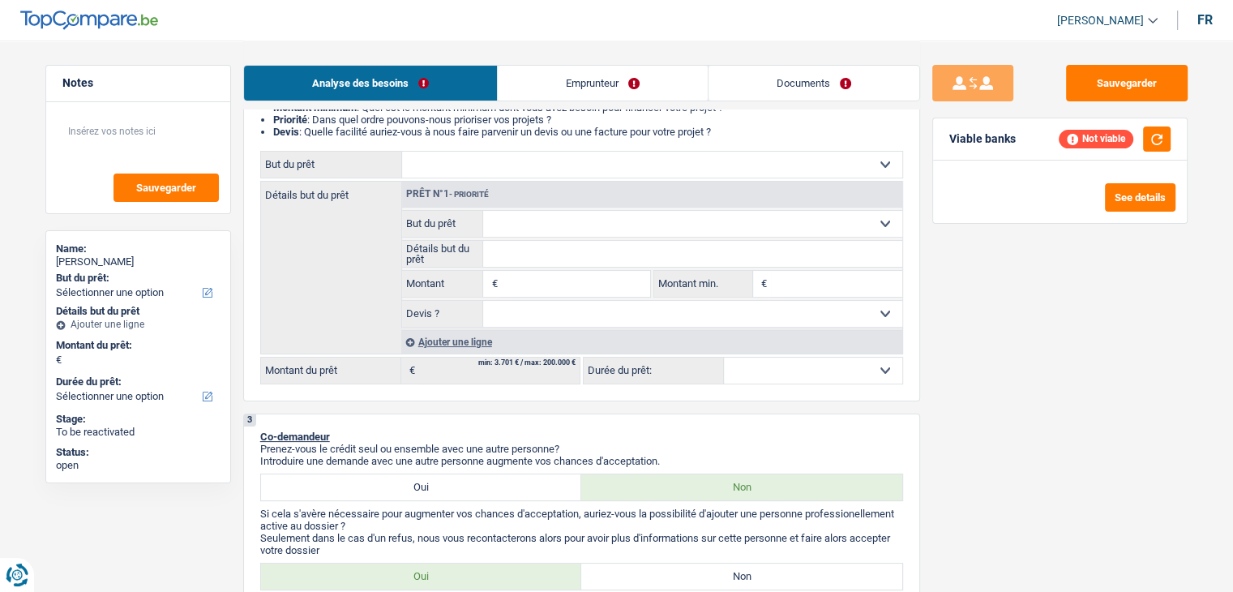
scroll to position [405, 0]
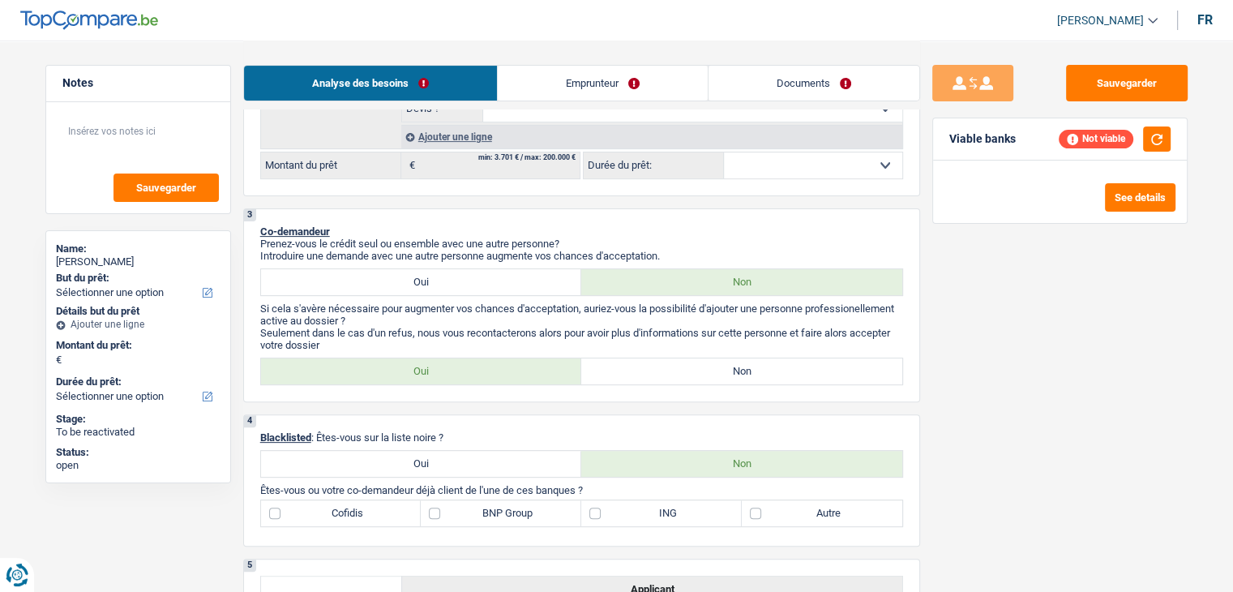
click at [616, 372] on label "Non" at bounding box center [741, 371] width 321 height 26
click at [616, 372] on input "Non" at bounding box center [741, 371] width 321 height 26
radio input "true"
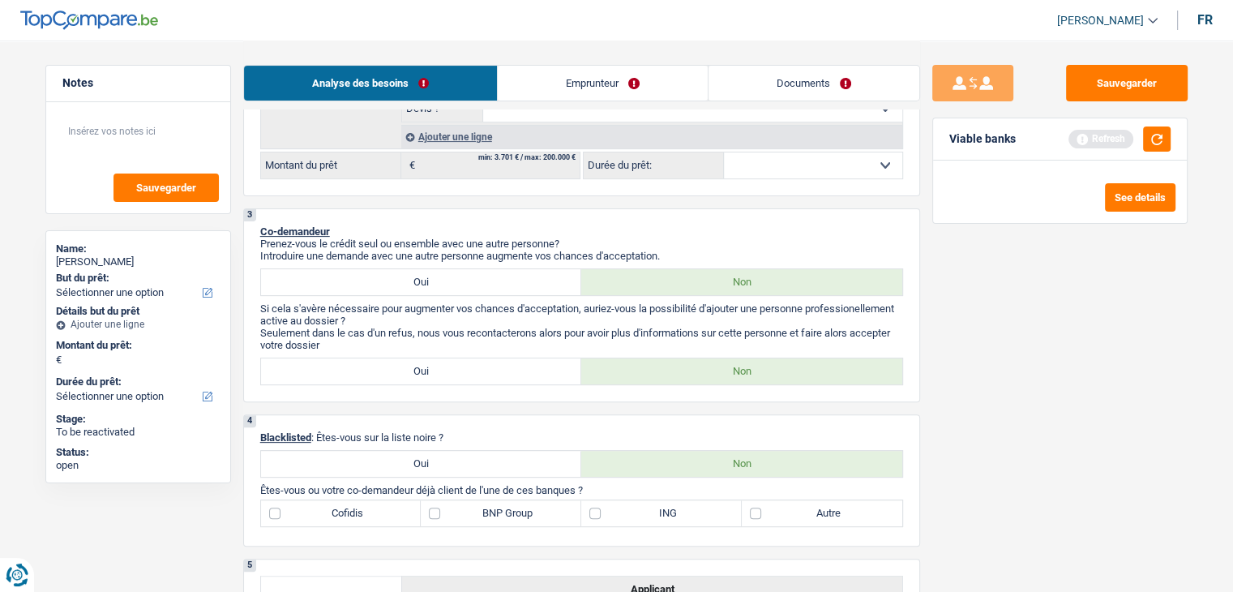
scroll to position [567, 0]
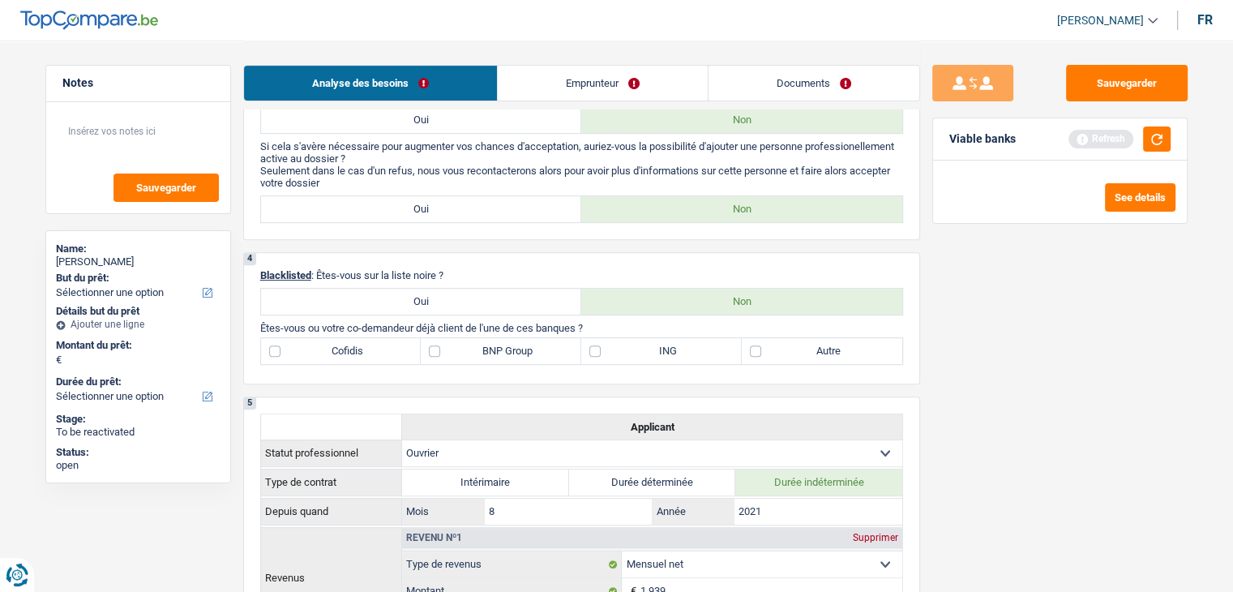
drag, startPoint x: 586, startPoint y: 326, endPoint x: 259, endPoint y: 326, distance: 326.6
click at [260, 326] on p "Êtes-vous ou votre co-demandeur déjà client de l'une de ces banques ?" at bounding box center [581, 328] width 643 height 12
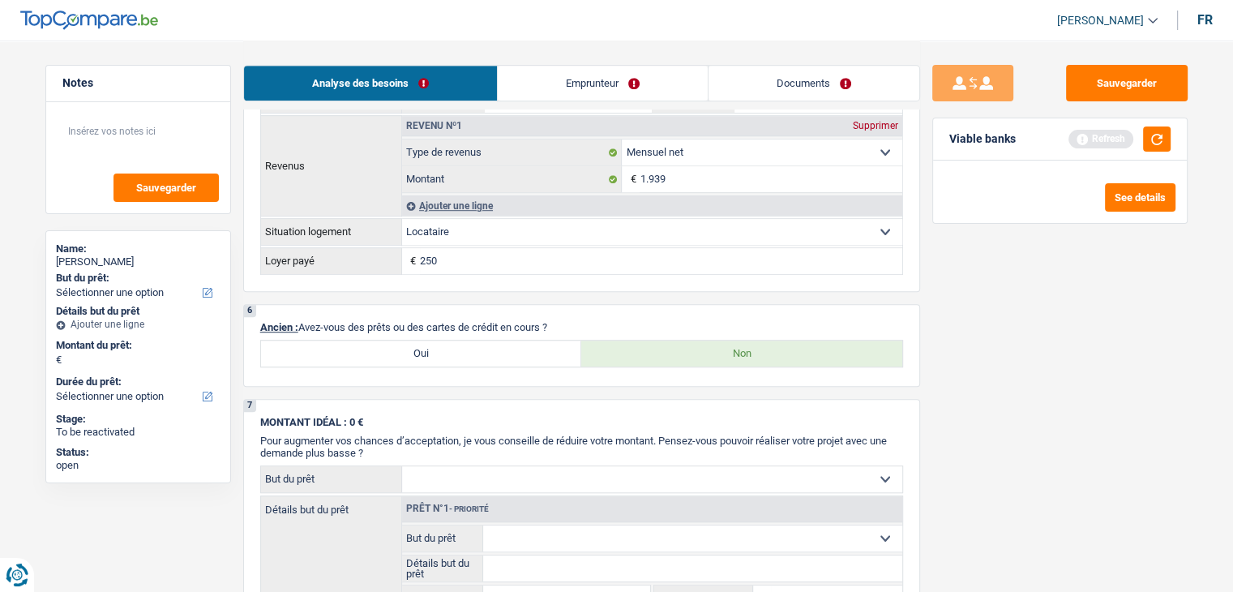
scroll to position [973, 0]
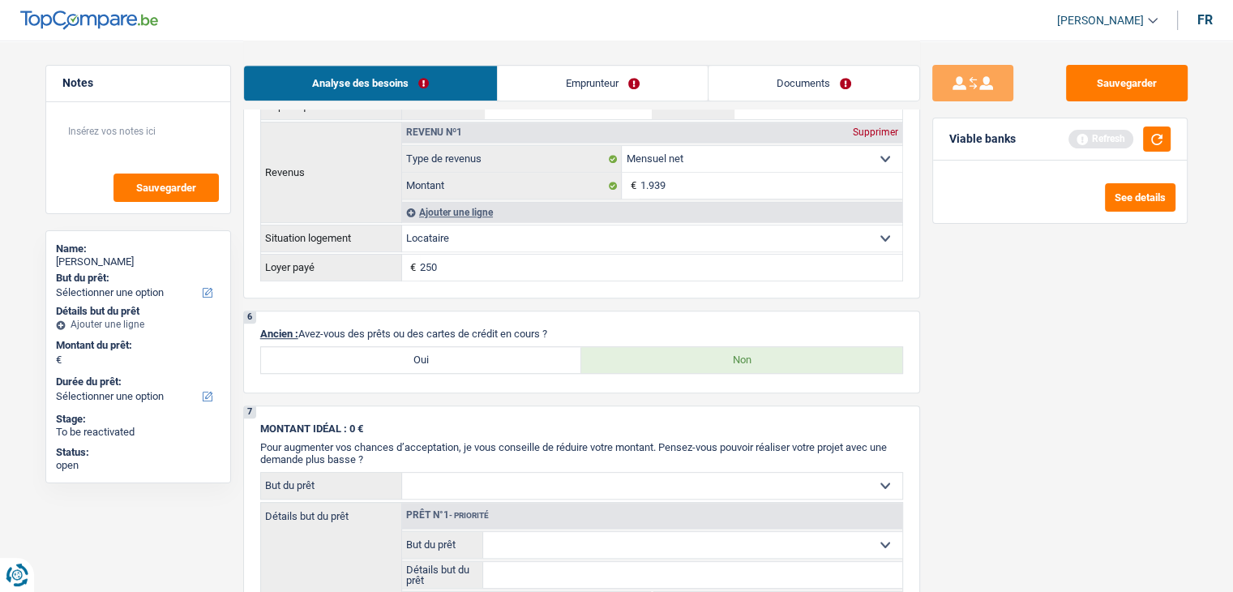
click at [443, 361] on label "Oui" at bounding box center [421, 360] width 321 height 26
click at [443, 361] on input "Oui" at bounding box center [421, 360] width 321 height 26
radio input "true"
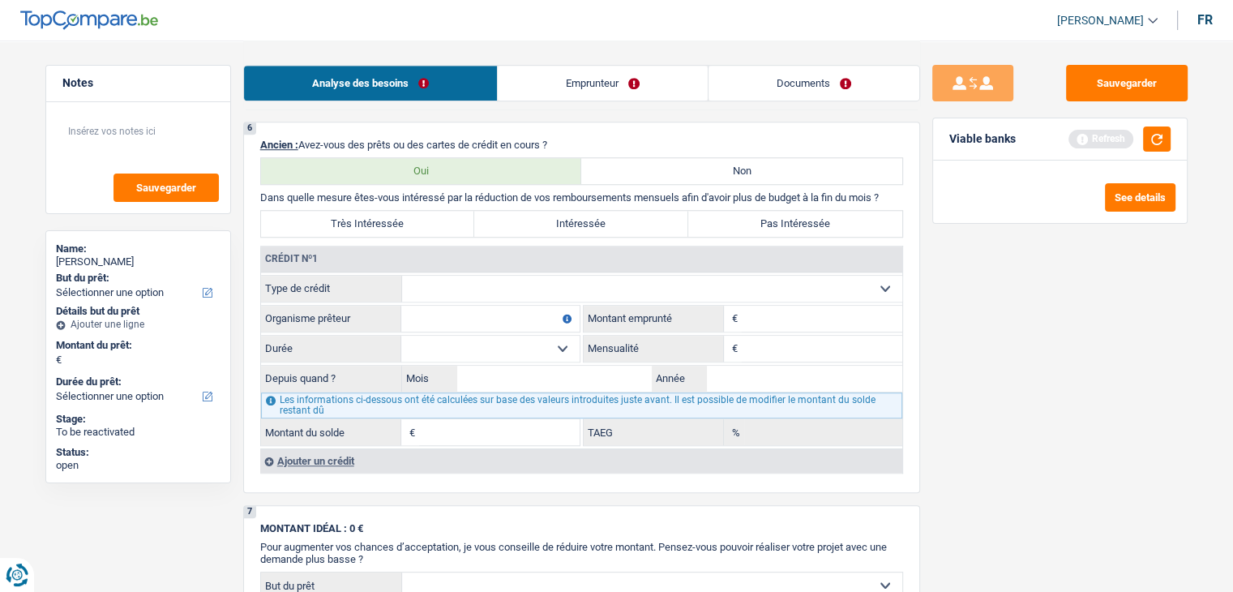
scroll to position [1216, 0]
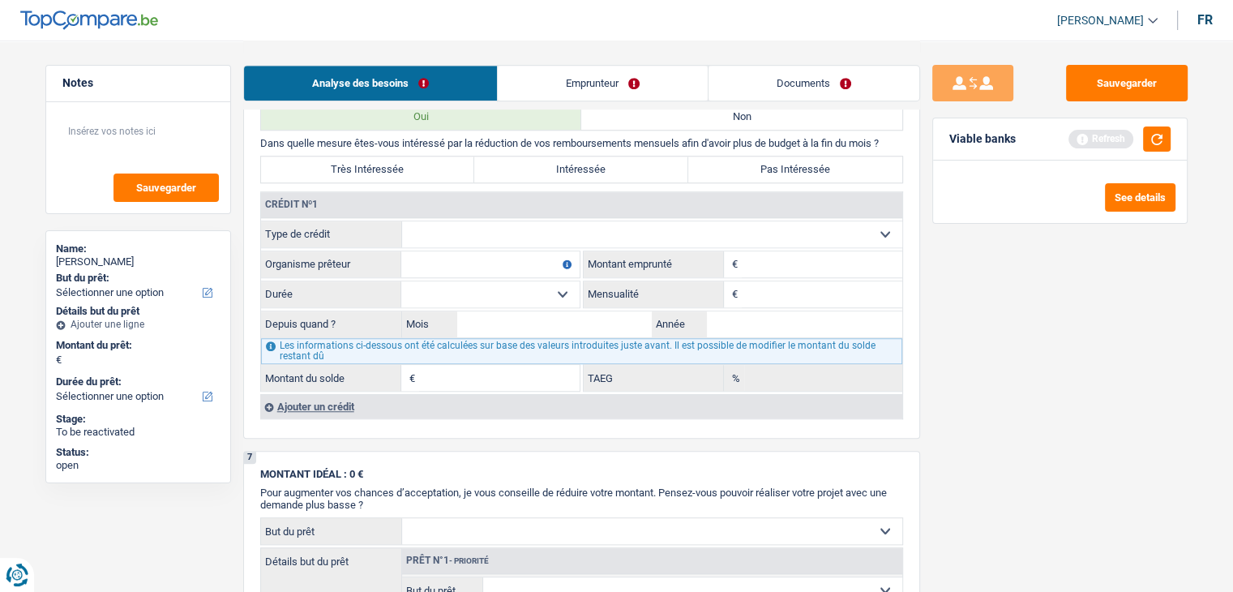
click at [811, 260] on input "Montant" at bounding box center [822, 264] width 160 height 26
type input "10.001"
click at [509, 221] on select "Carte ou ouverture de crédit Prêt hypothécaire Vente à tempérament Prêt à tempé…" at bounding box center [652, 234] width 500 height 26
click at [671, 237] on select "Carte ou ouverture de crédit Prêt hypothécaire Vente à tempérament Prêt à tempé…" at bounding box center [652, 234] width 500 height 26
select select "personalLoan"
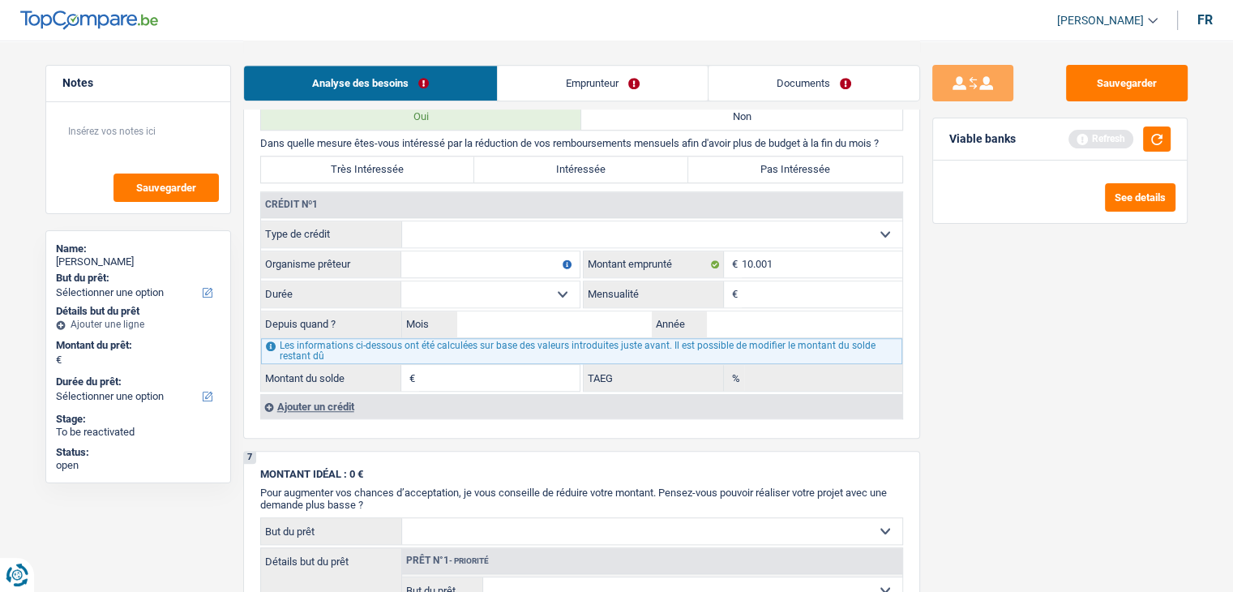
type input "0"
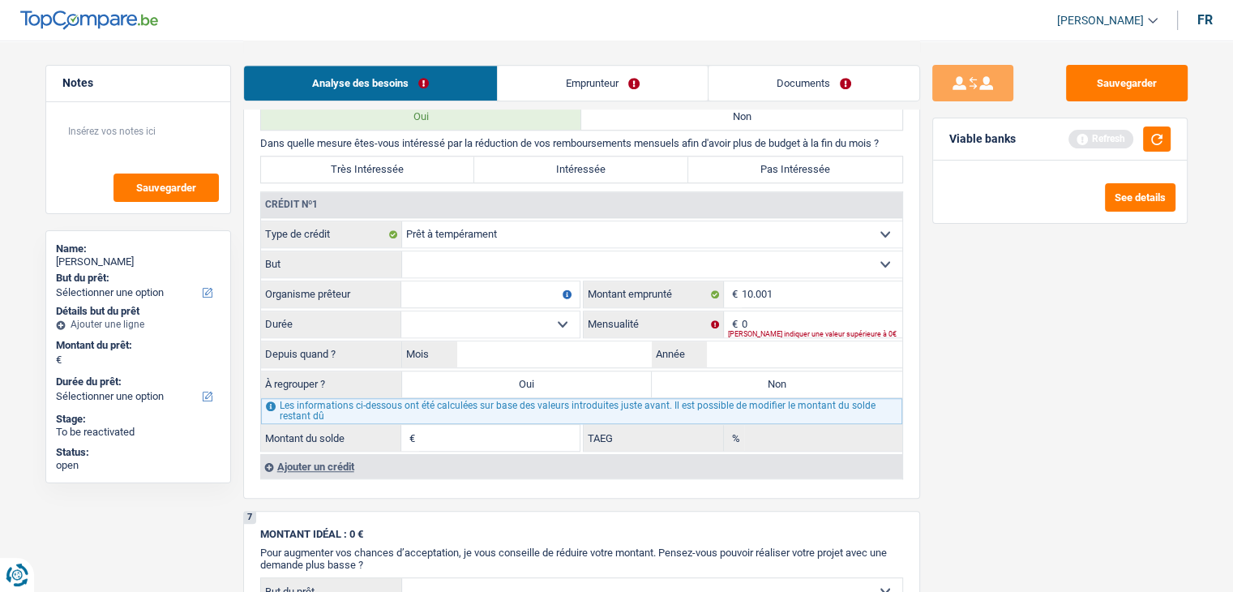
click at [480, 264] on select "Confort maison: meubles, textile, peinture, électroménager, outillage non-profe…" at bounding box center [652, 264] width 500 height 26
select select "homeFurnishingOrRelocation"
click at [402, 251] on select "Confort maison: meubles, textile, peinture, électroménager, outillage non-profe…" at bounding box center [652, 264] width 500 height 26
click at [463, 286] on input "Organisme prêteur" at bounding box center [490, 294] width 178 height 26
type input "alpha crédit"
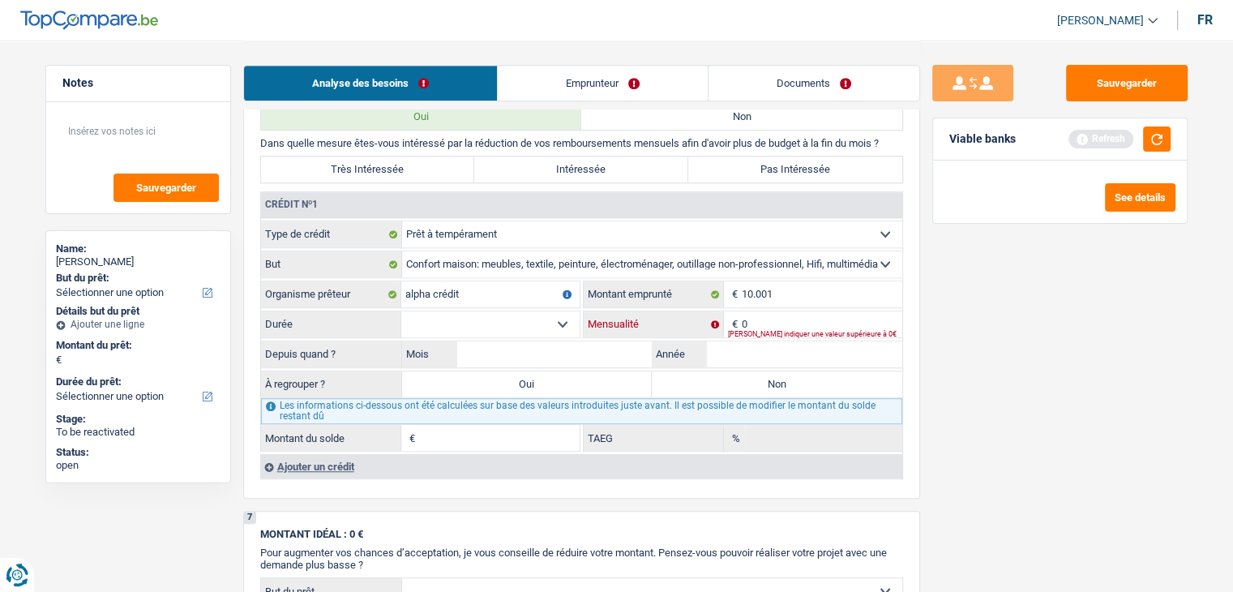
click at [786, 311] on input "0" at bounding box center [822, 324] width 160 height 26
type input "277"
click at [528, 317] on select "12 mois 18 mois 24 mois 30 mois 36 mois 42 mois 48 mois 60 mois Sélectionner un…" at bounding box center [490, 324] width 178 height 26
click at [560, 319] on select "12 mois 18 mois 24 mois 30 mois 36 mois 42 mois 48 mois 60 mois Sélectionner un…" at bounding box center [490, 324] width 178 height 26
select select "60"
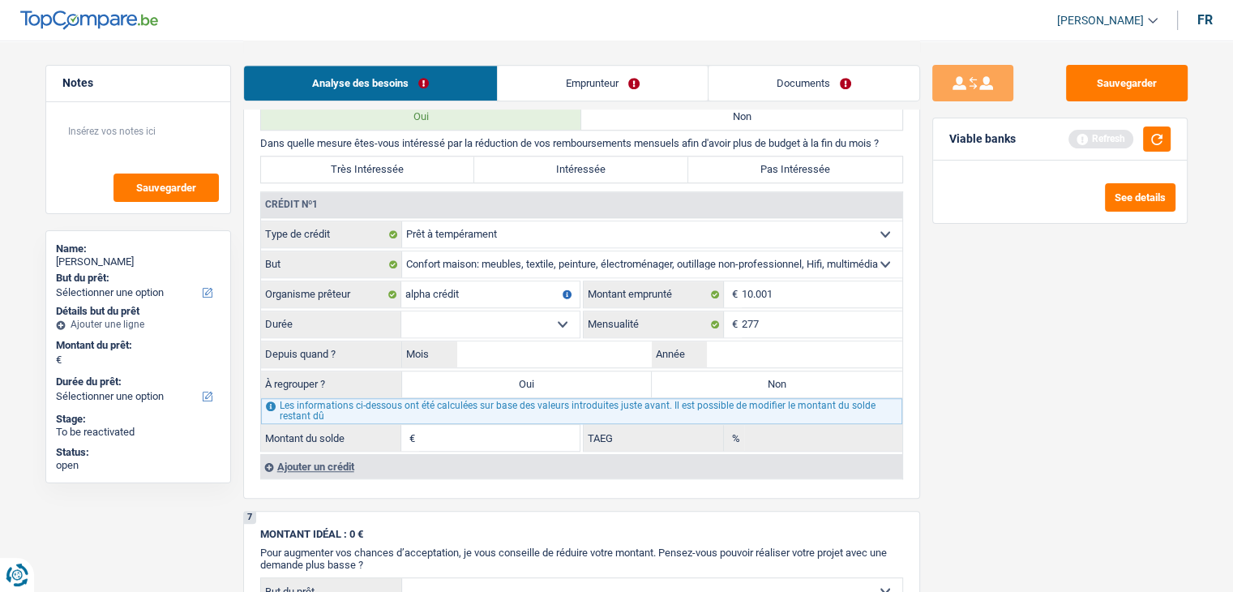
click at [401, 311] on select "12 mois 18 mois 24 mois 30 mois 36 mois 42 mois 48 mois 60 mois Sélectionner un…" at bounding box center [490, 324] width 178 height 26
click at [510, 350] on input "Mois" at bounding box center [554, 354] width 195 height 26
type input "10"
type input "2023"
type input "7.381"
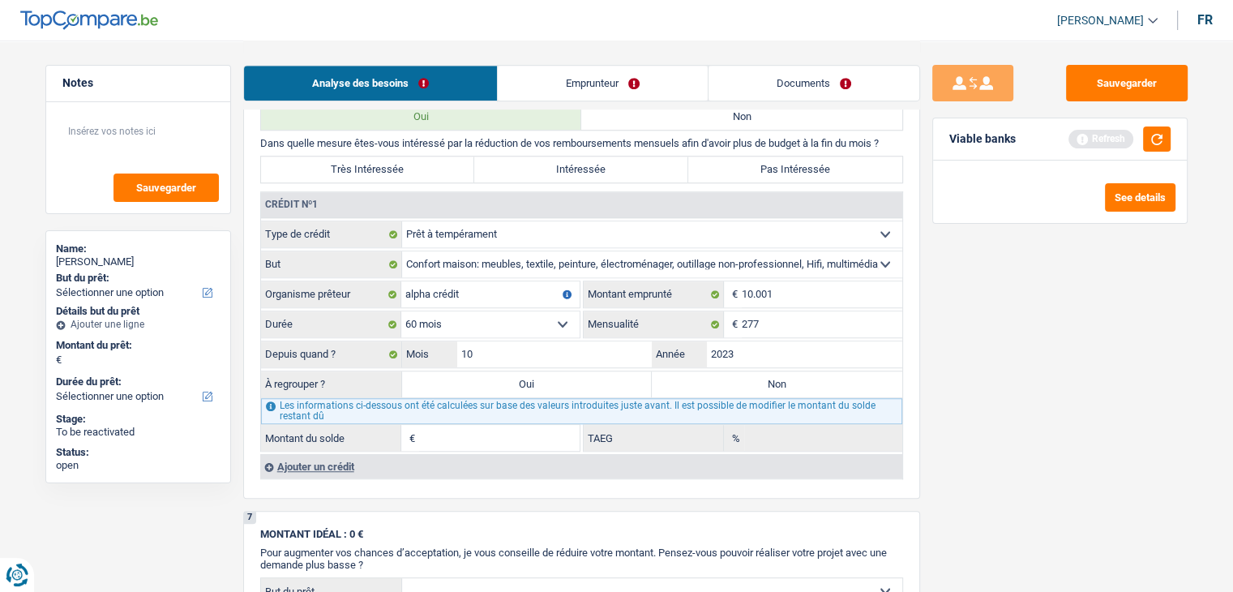
type input "24,53"
click at [973, 387] on div "Sauvegarder Viable banks Refresh See details" at bounding box center [1060, 315] width 280 height 501
click at [1170, 139] on div "Viable banks Refresh" at bounding box center [1060, 139] width 254 height 42
click at [311, 461] on div "Ajouter un crédit" at bounding box center [581, 466] width 642 height 24
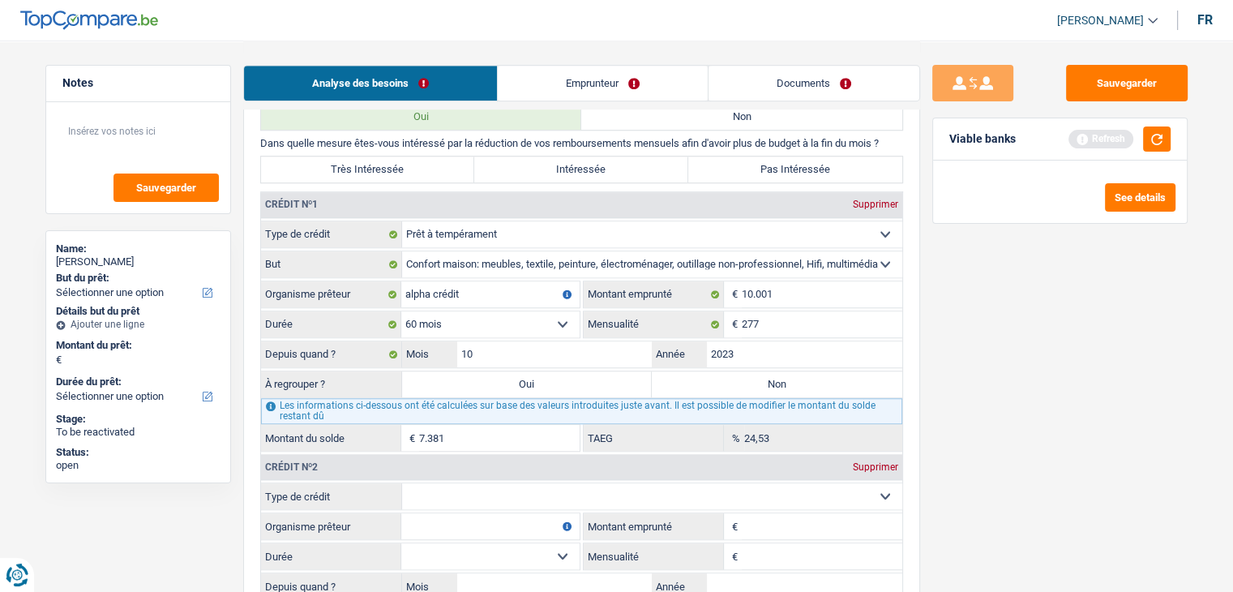
scroll to position [1378, 0]
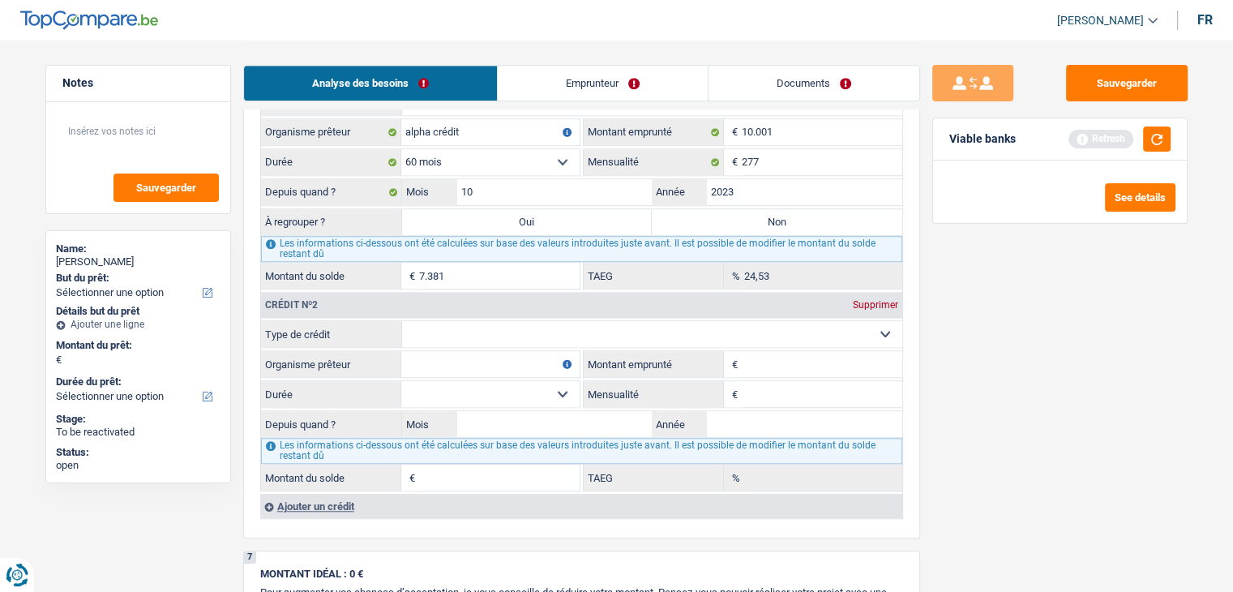
click at [678, 325] on select "Carte ou ouverture de crédit Prêt hypothécaire Vente à tempérament Prêt à tempé…" at bounding box center [652, 334] width 500 height 26
select select "personalLoan"
type input "0"
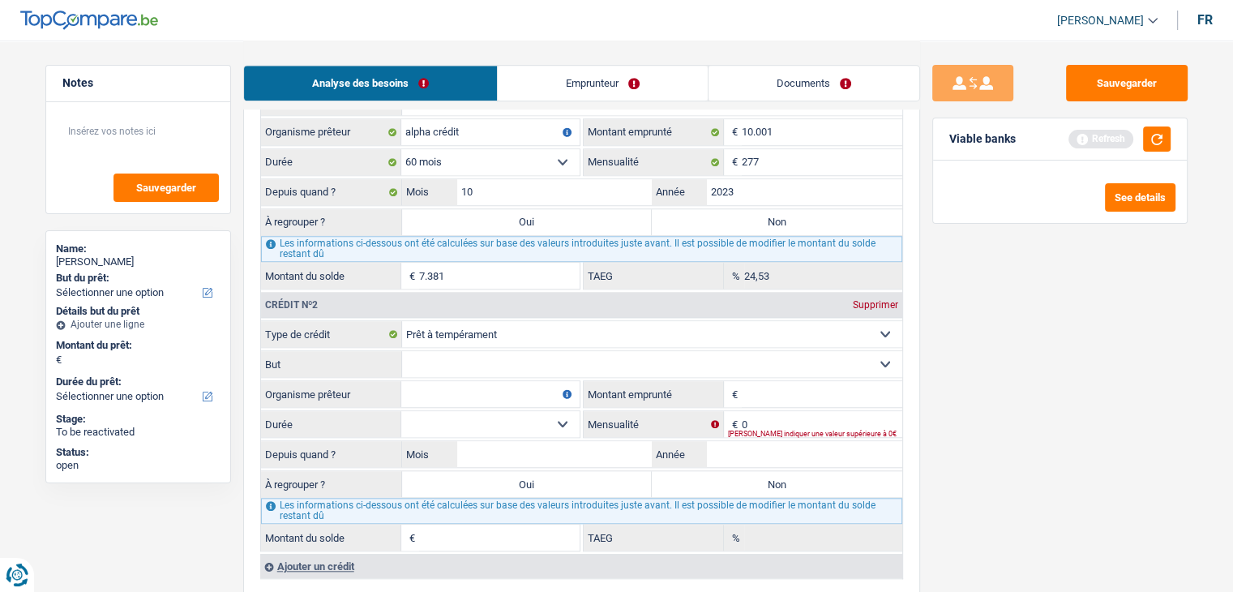
click at [485, 354] on select "Confort maison: meubles, textile, peinture, électroménager, outillage non-profe…" at bounding box center [652, 364] width 500 height 26
drag, startPoint x: 911, startPoint y: 462, endPoint x: 909, endPoint y: 450, distance: 12.4
click at [911, 462] on div "6 Ancien : Avez-vous des prêts ou des cartes de crédit en cours ? Oui Non Dans …" at bounding box center [581, 252] width 677 height 694
drag, startPoint x: 639, startPoint y: 327, endPoint x: 622, endPoint y: 331, distance: 16.5
click at [639, 327] on select "Carte ou ouverture de crédit Prêt hypothécaire Vente à tempérament Prêt à tempé…" at bounding box center [652, 334] width 500 height 26
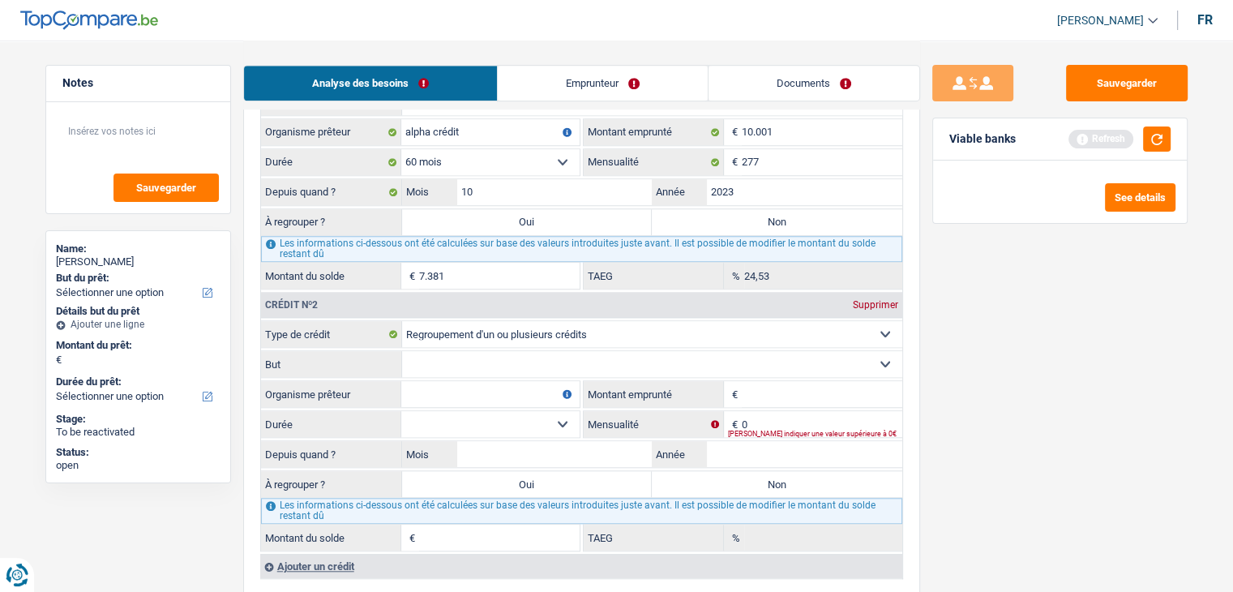
click at [402, 321] on select "Carte ou ouverture de crédit Prêt hypothécaire Vente à tempérament Prêt à tempé…" at bounding box center [652, 334] width 500 height 26
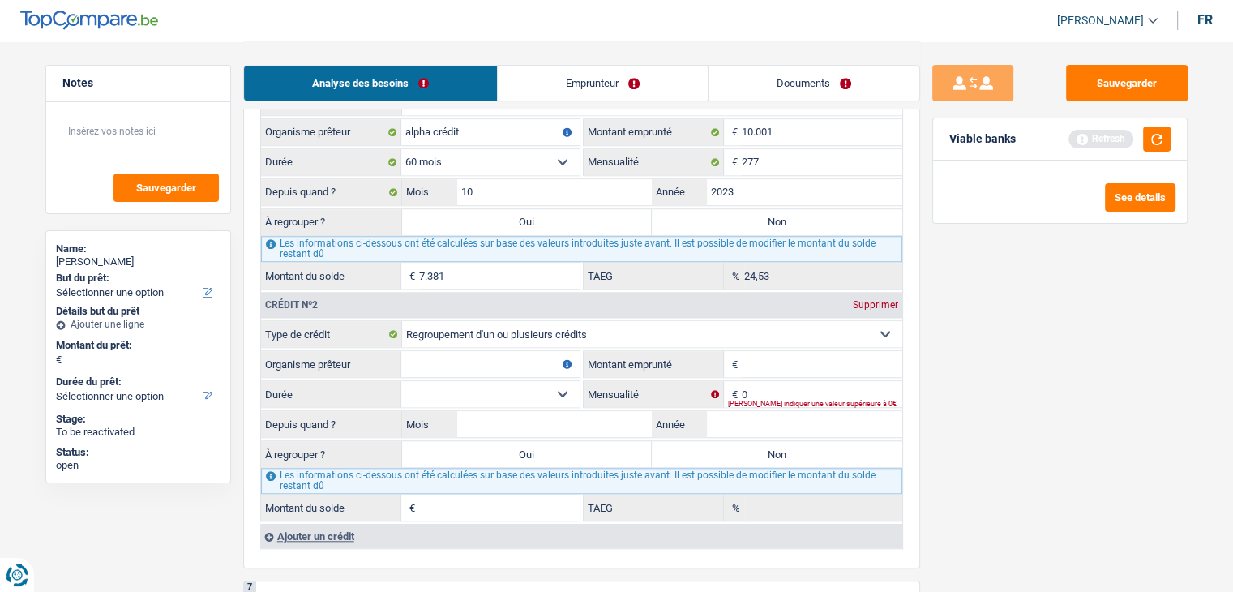
click at [463, 333] on select "Carte ou ouverture de crédit Prêt hypothécaire Vente à tempérament Prêt à tempé…" at bounding box center [652, 334] width 500 height 26
select select "cardOrCredit"
click at [402, 321] on select "Carte ou ouverture de crédit Prêt hypothécaire Vente à tempérament Prêt à tempé…" at bounding box center [652, 334] width 500 height 26
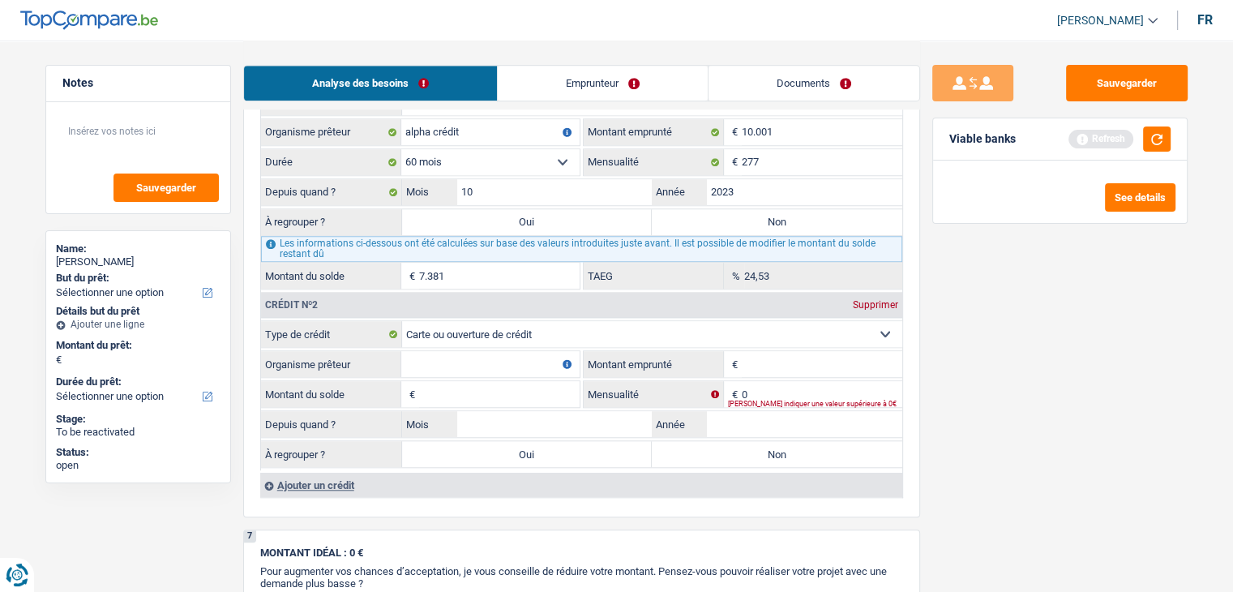
click at [464, 351] on input "Organisme prêteur" at bounding box center [490, 364] width 178 height 26
type input "cora"
click at [797, 352] on input "Montant emprunté" at bounding box center [822, 364] width 160 height 26
type input "2.500"
click at [513, 381] on input "Montant du solde" at bounding box center [499, 394] width 160 height 26
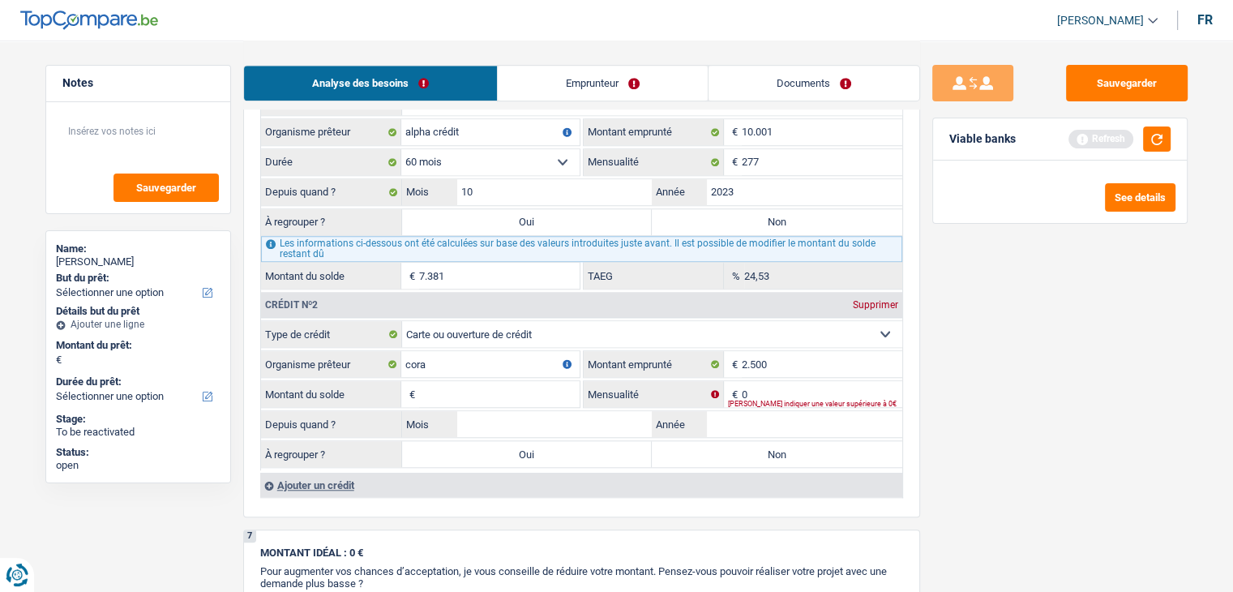
click at [532, 381] on input "Montant du solde" at bounding box center [499, 394] width 160 height 26
type input "2.500"
click at [798, 381] on input "0" at bounding box center [822, 394] width 160 height 26
type input "100"
click at [610, 423] on input "Mois" at bounding box center [554, 424] width 195 height 26
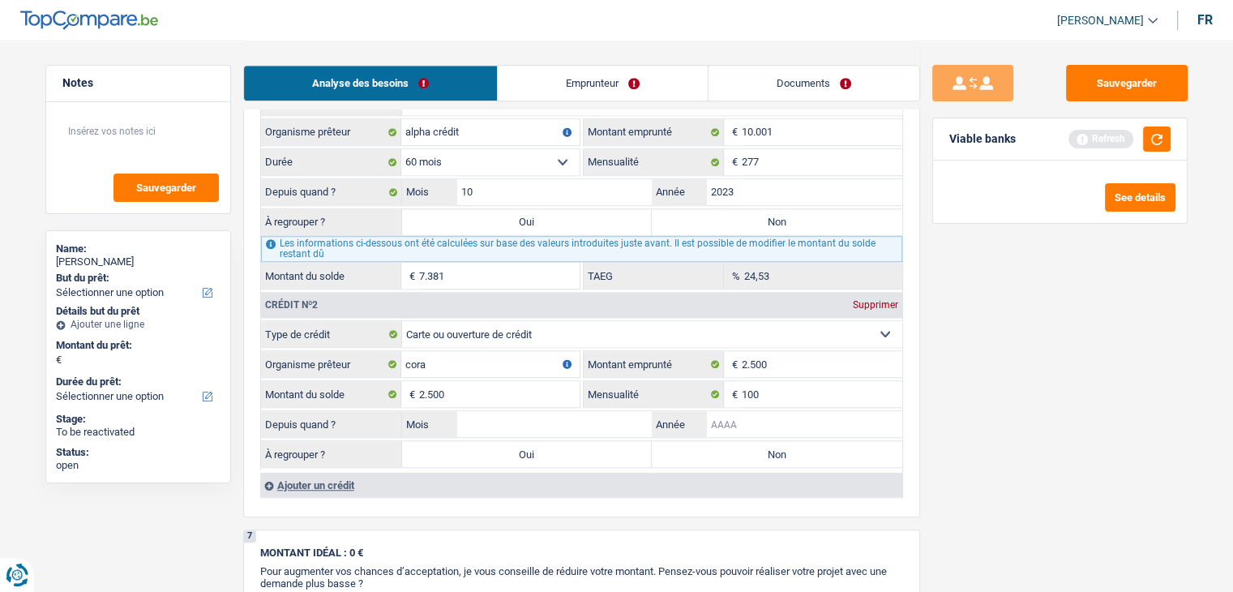
click at [784, 421] on input "Année" at bounding box center [804, 424] width 195 height 26
type input "2023"
click at [589, 411] on input "Mois" at bounding box center [554, 424] width 195 height 26
type input "09"
click at [1131, 464] on div "Sauvegarder Viable banks Refresh See details" at bounding box center [1060, 315] width 280 height 501
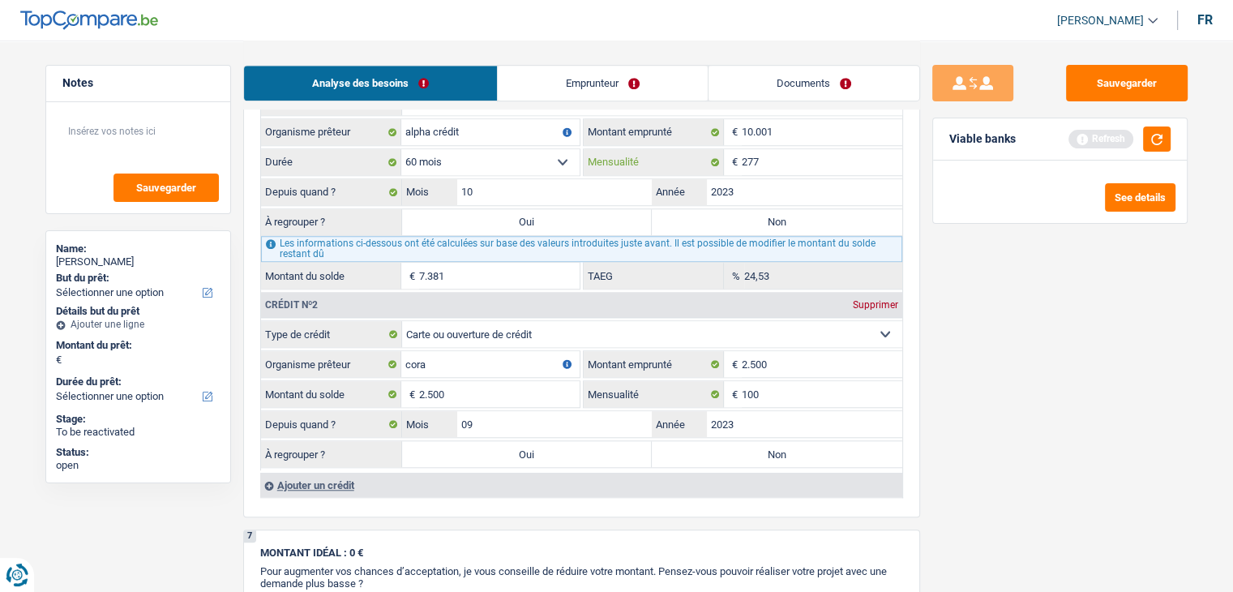
click at [786, 164] on input "277" at bounding box center [822, 162] width 160 height 26
type input "2"
type input "264"
type input "7.265"
type input "21,73"
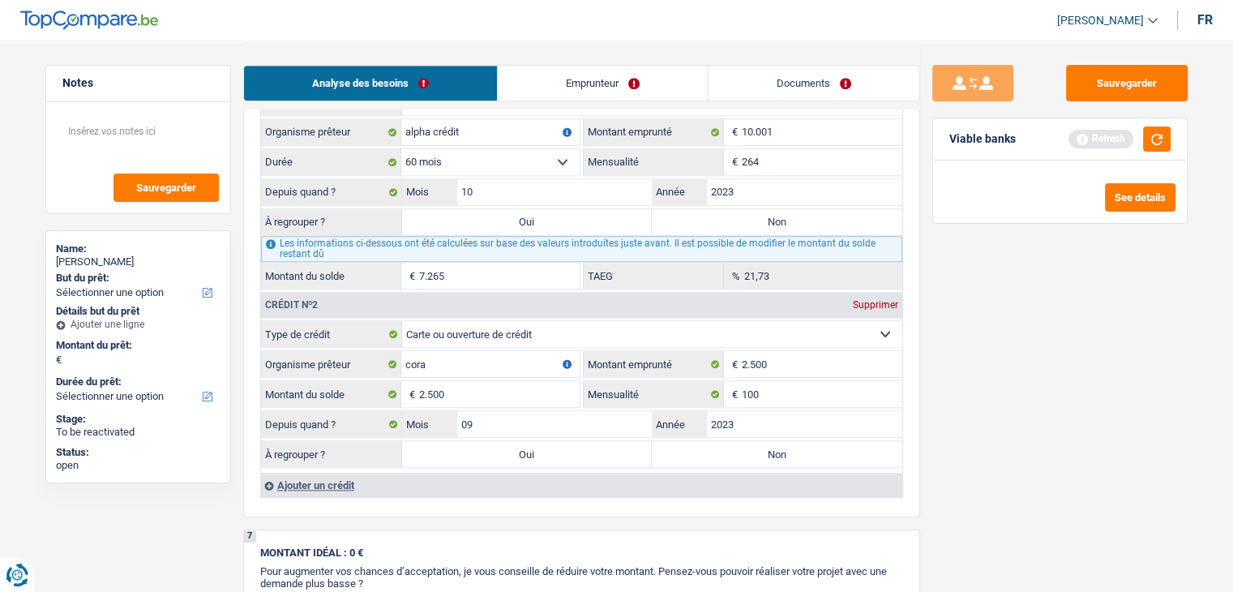
click at [528, 151] on select "12 mois 18 mois 24 mois 30 mois 36 mois 42 mois 48 mois 60 mois Sélectionner un…" at bounding box center [490, 162] width 178 height 26
select select "48"
click at [401, 149] on select "12 mois 18 mois 24 mois 30 mois 36 mois 42 mois 48 mois 60 mois Sélectionner un…" at bounding box center [490, 162] width 178 height 26
type input "5.807"
type input "12,83"
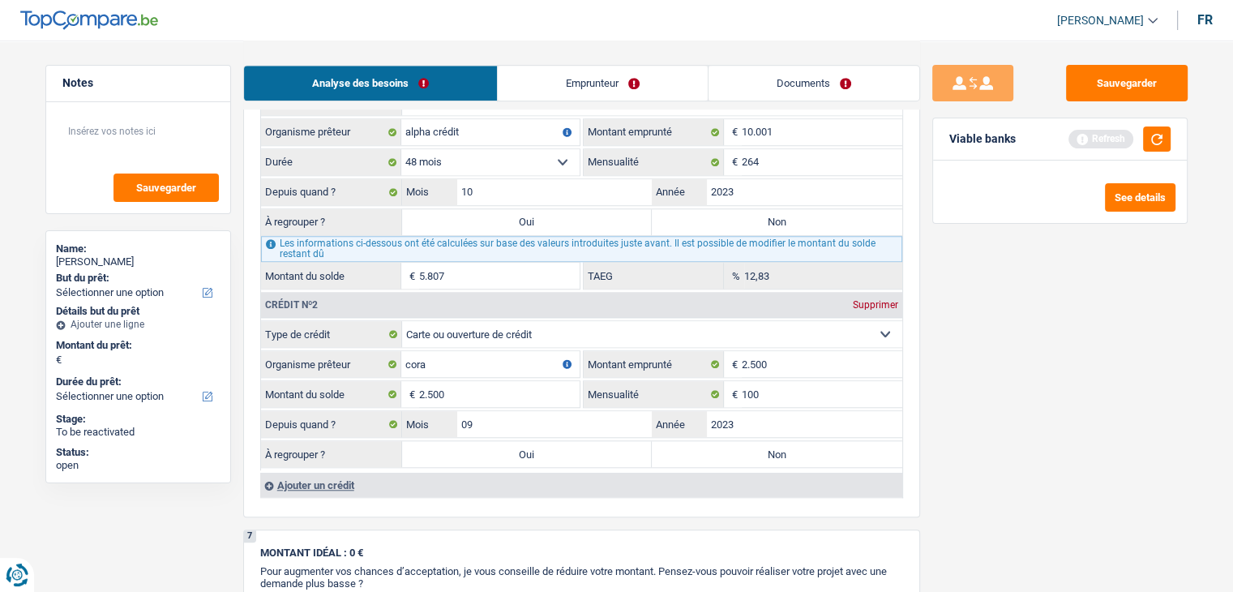
click at [1010, 388] on div "Sauvegarder Viable banks Refresh See details" at bounding box center [1060, 315] width 280 height 501
click at [1151, 135] on button "button" at bounding box center [1157, 138] width 28 height 25
click at [556, 219] on label "Oui" at bounding box center [527, 222] width 250 height 26
click at [556, 219] on input "Oui" at bounding box center [527, 222] width 250 height 26
radio input "true"
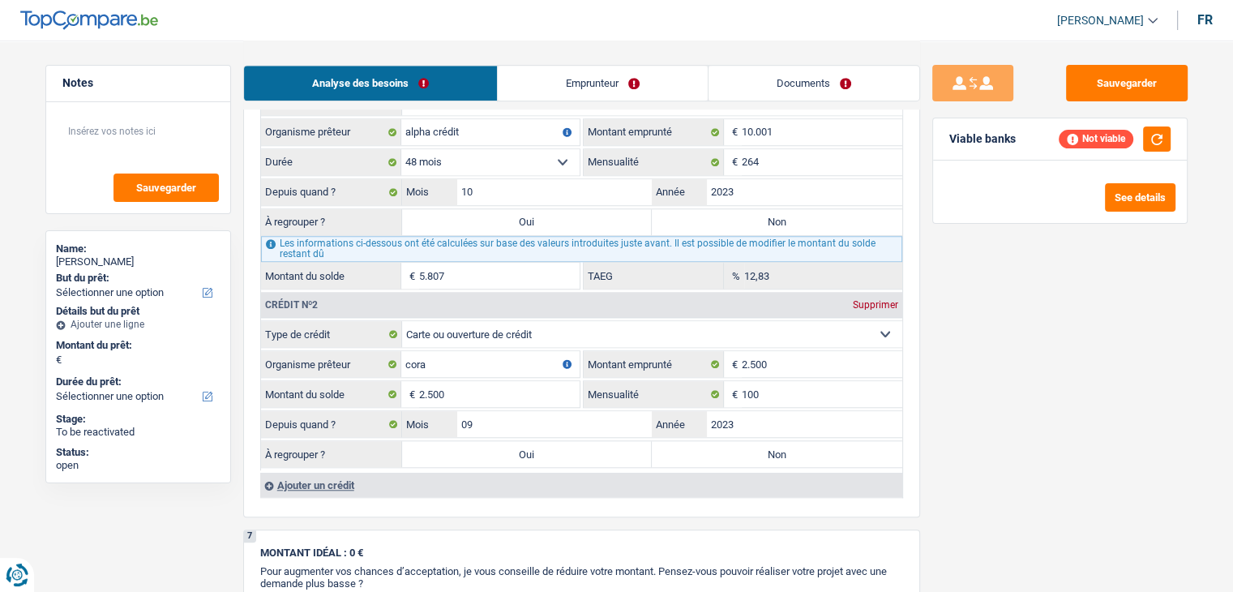
type input "5.807"
select select "refinancing"
select select "42"
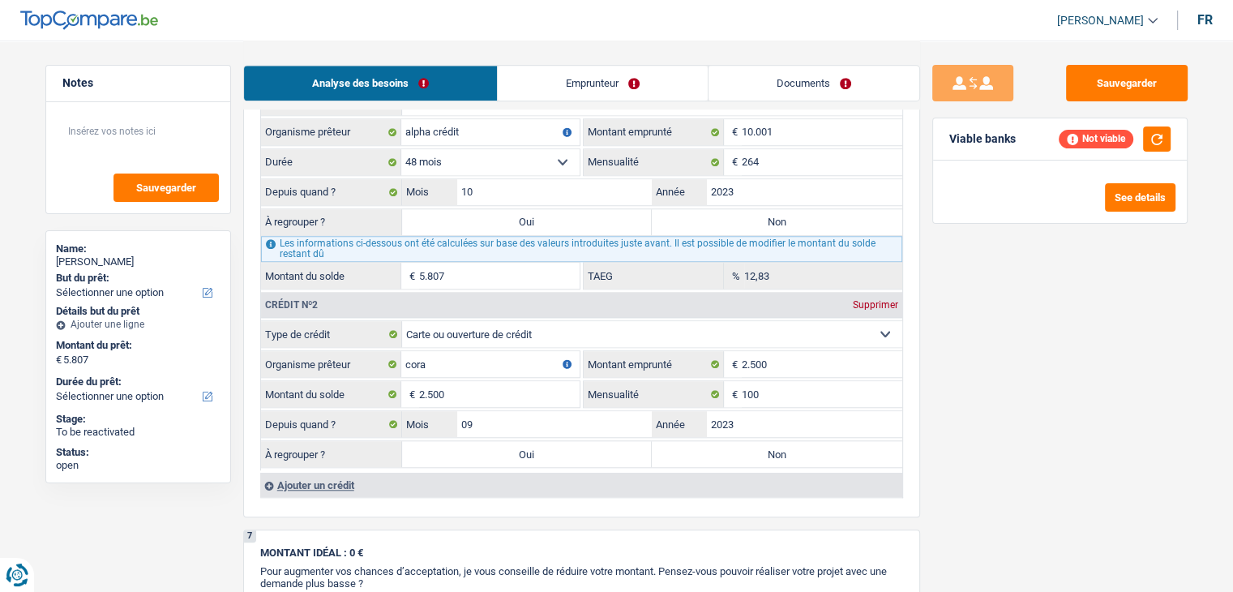
select select "refinancing"
select select "42"
select select "refinancing"
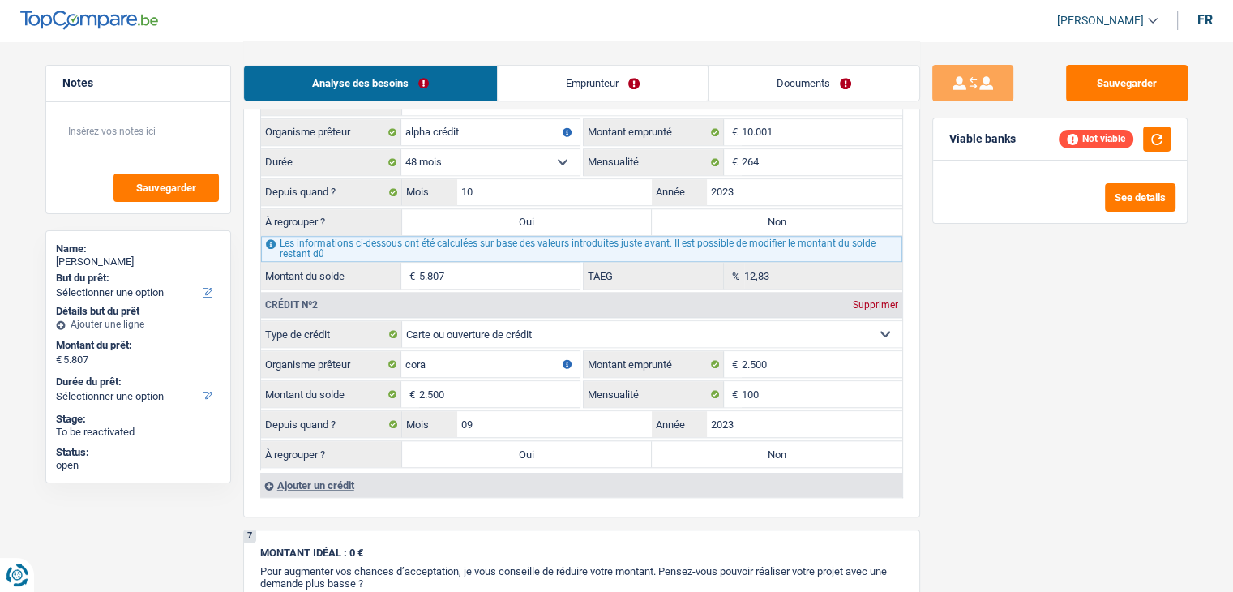
select select "42"
select select "refinancing"
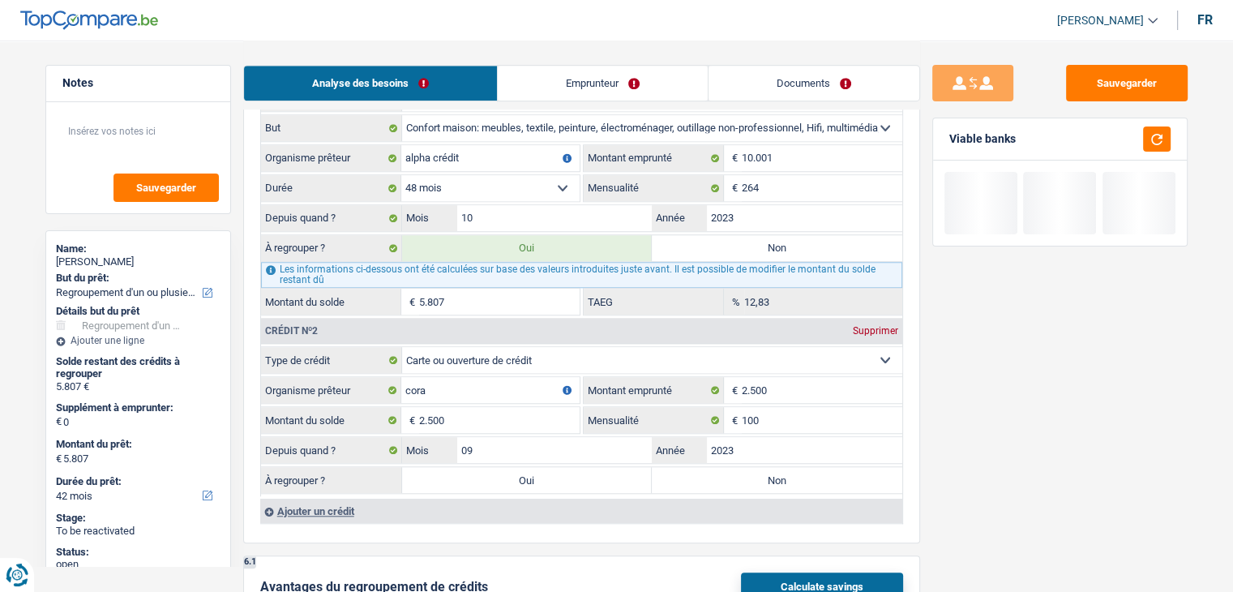
click at [519, 471] on label "Oui" at bounding box center [527, 480] width 250 height 26
click at [519, 471] on input "Oui" at bounding box center [527, 480] width 250 height 26
radio input "true"
type input "8.307"
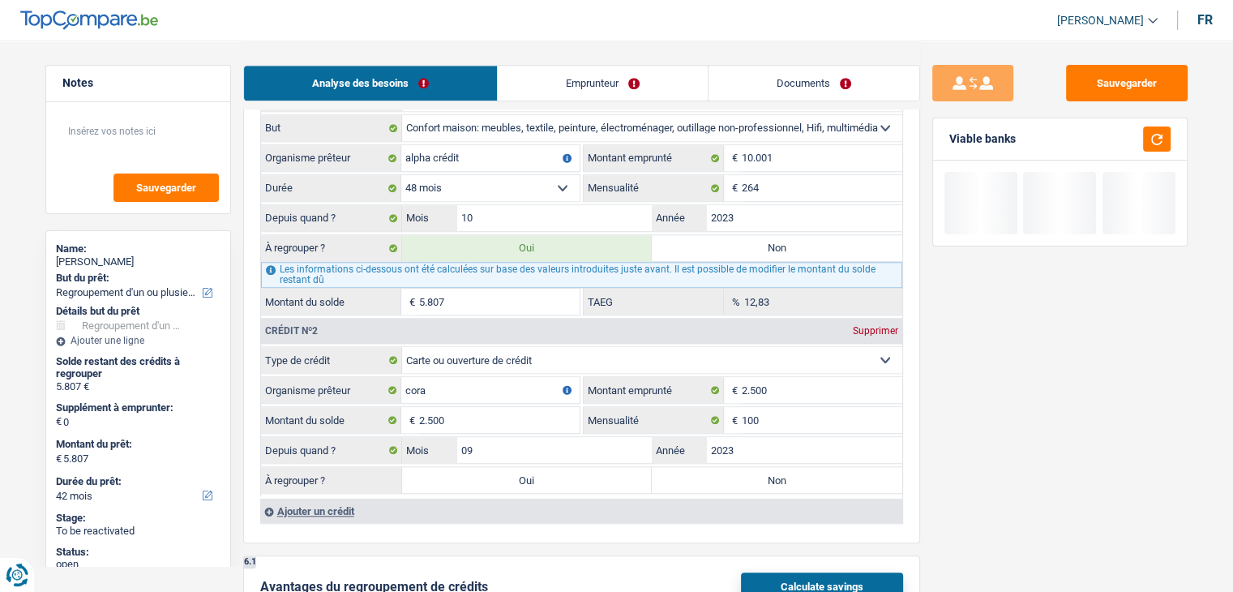
type input "8.307"
select select "48"
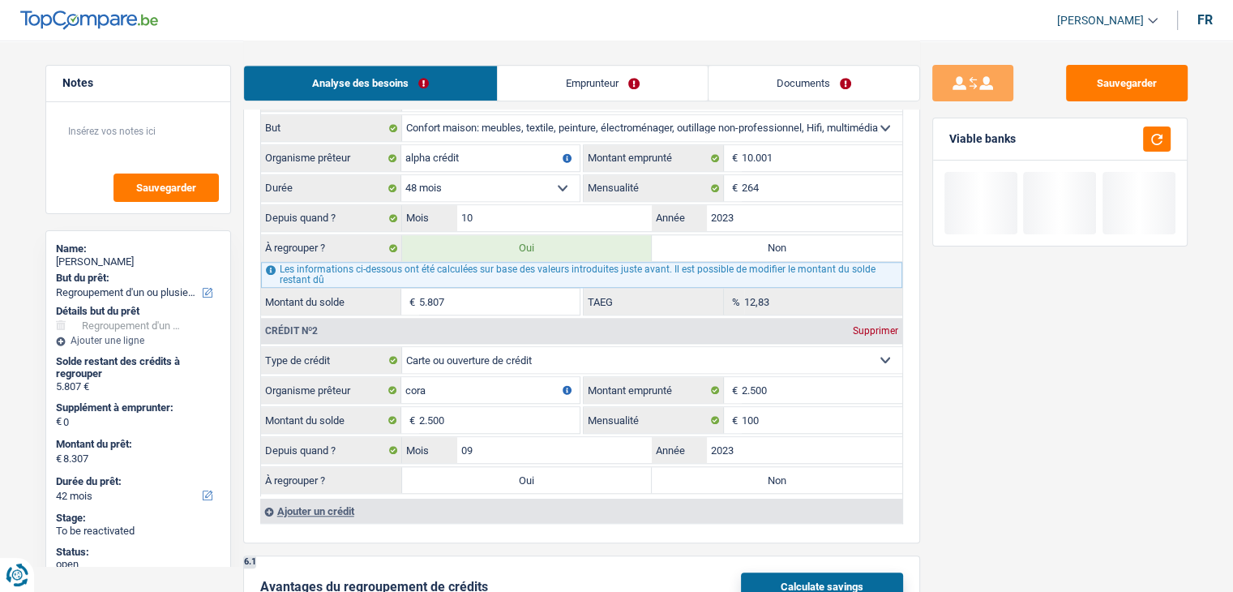
select select "48"
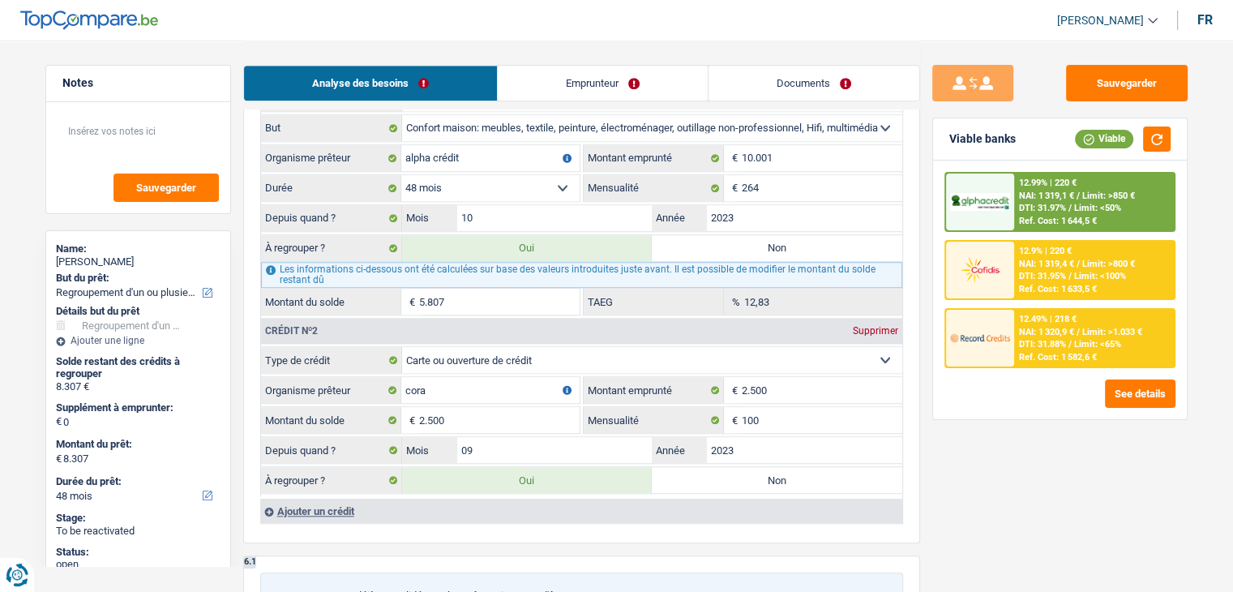
click at [1005, 477] on div "Sauvegarder Viable banks Viable 12.99% | 220 € NAI: 1 319,1 € / Limit: >850 € D…" at bounding box center [1060, 315] width 280 height 501
click at [1098, 487] on div "Sauvegarder Viable banks Viable 12.99% | 220 € NAI: 1 319,1 € / Limit: >850 € D…" at bounding box center [1060, 315] width 280 height 501
click at [460, 411] on input "2.500" at bounding box center [499, 420] width 160 height 26
click at [939, 492] on div "Sauvegarder Viable banks Viable 12.99% | 220 € NAI: 1 319,1 € / Limit: >850 € D…" at bounding box center [1060, 315] width 280 height 501
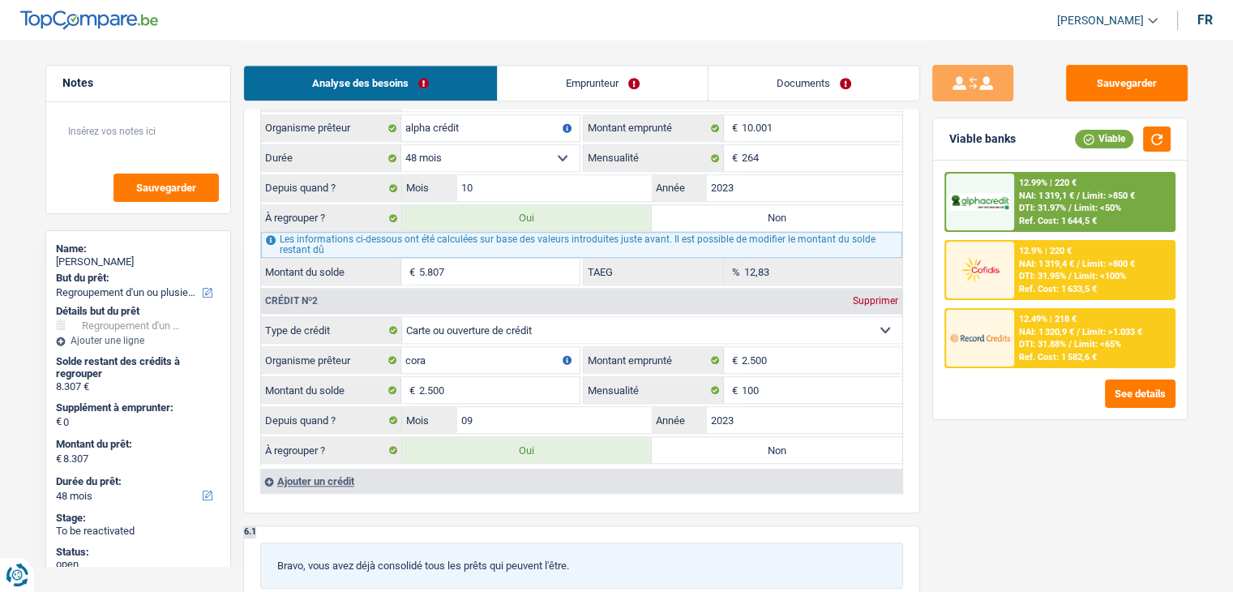
scroll to position [1459, 0]
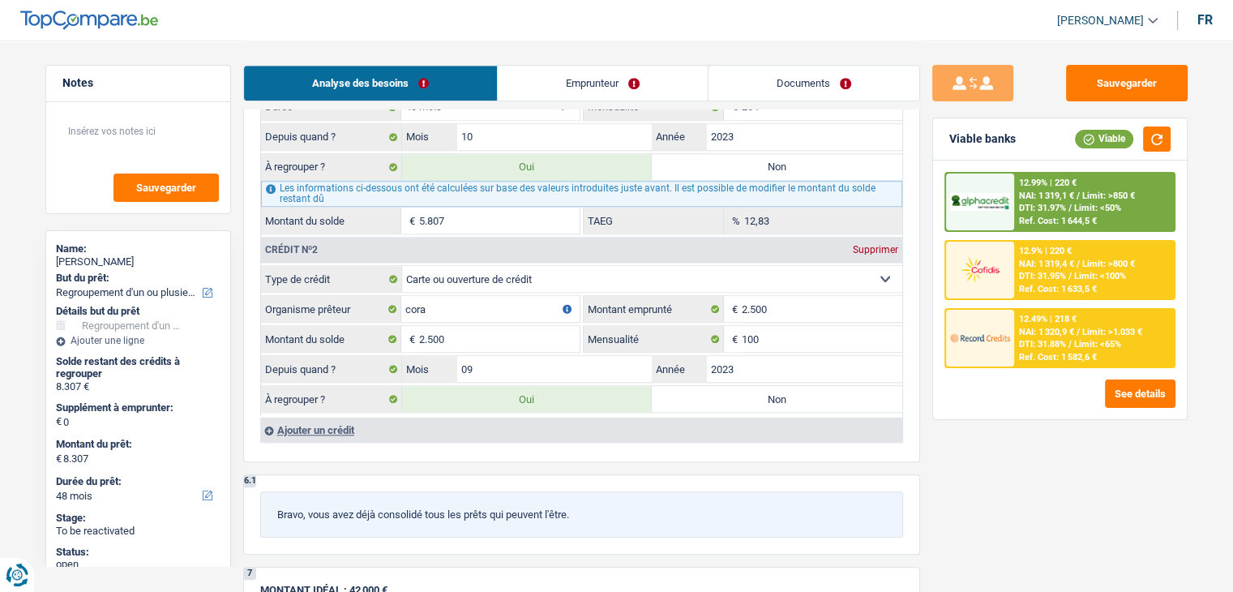
click at [314, 419] on div "Ajouter un crédit" at bounding box center [581, 429] width 642 height 24
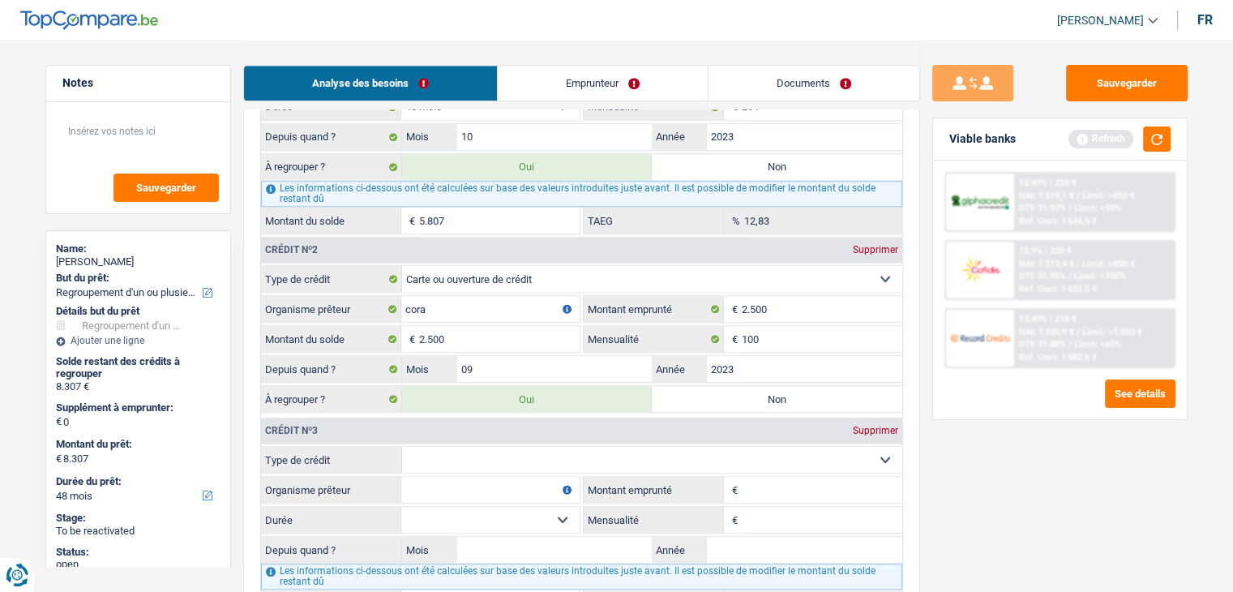
click at [460, 458] on select "Carte ou ouverture de crédit Prêt hypothécaire Vente à tempérament Prêt à tempé…" at bounding box center [652, 460] width 500 height 26
select select "cardOrCredit"
type input "0"
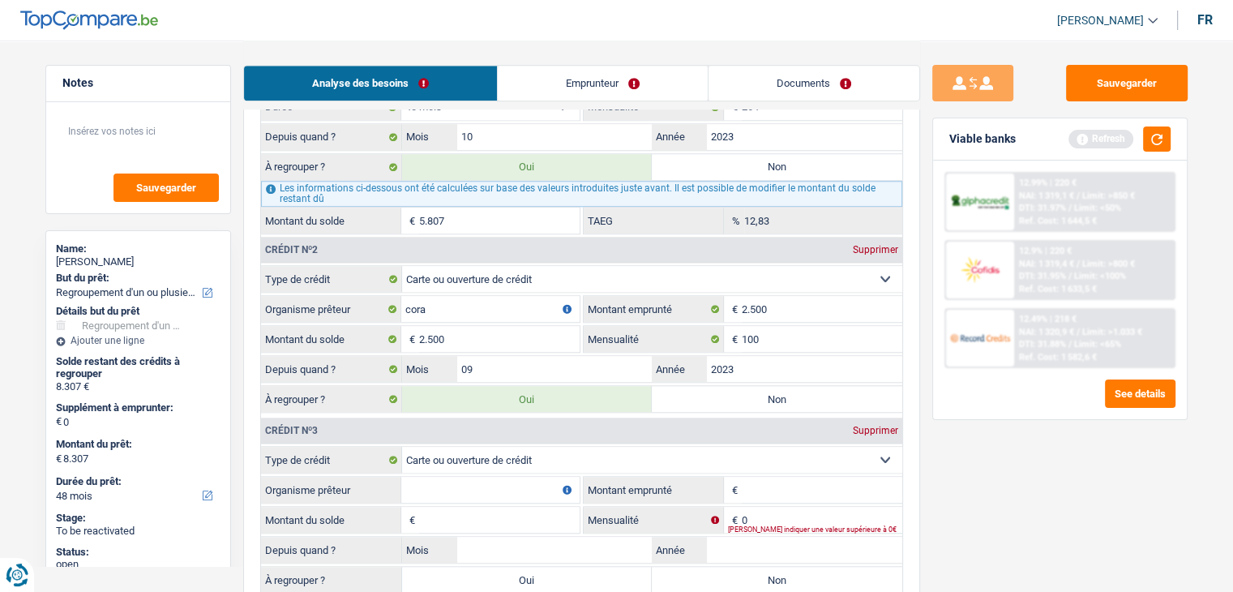
click at [447, 477] on input "Organisme prêteur" at bounding box center [490, 490] width 178 height 26
type input "BUY WAY"
click at [783, 485] on input "Montant emprunté" at bounding box center [822, 490] width 160 height 26
type input "2.500"
drag, startPoint x: 957, startPoint y: 476, endPoint x: 1162, endPoint y: 285, distance: 279.9
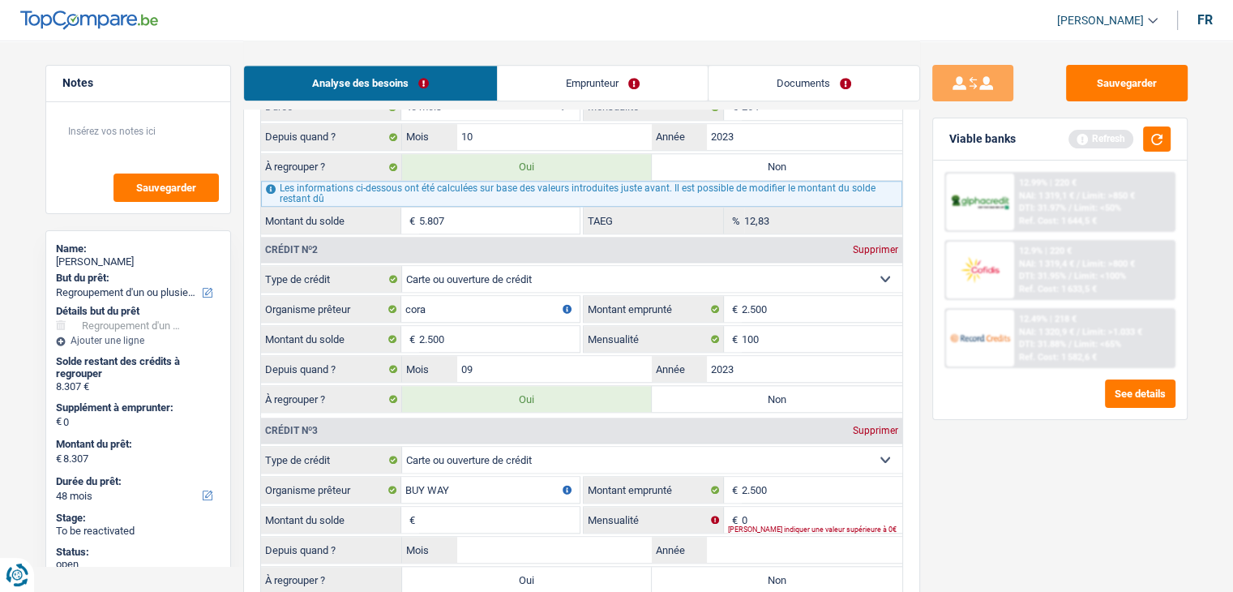
click at [958, 474] on div "Sauvegarder Viable banks Refresh 12.99% | 220 € NAI: 1 319,1 € / Limit: >850 € …" at bounding box center [1060, 315] width 280 height 501
click at [1164, 130] on button "button" at bounding box center [1157, 138] width 28 height 25
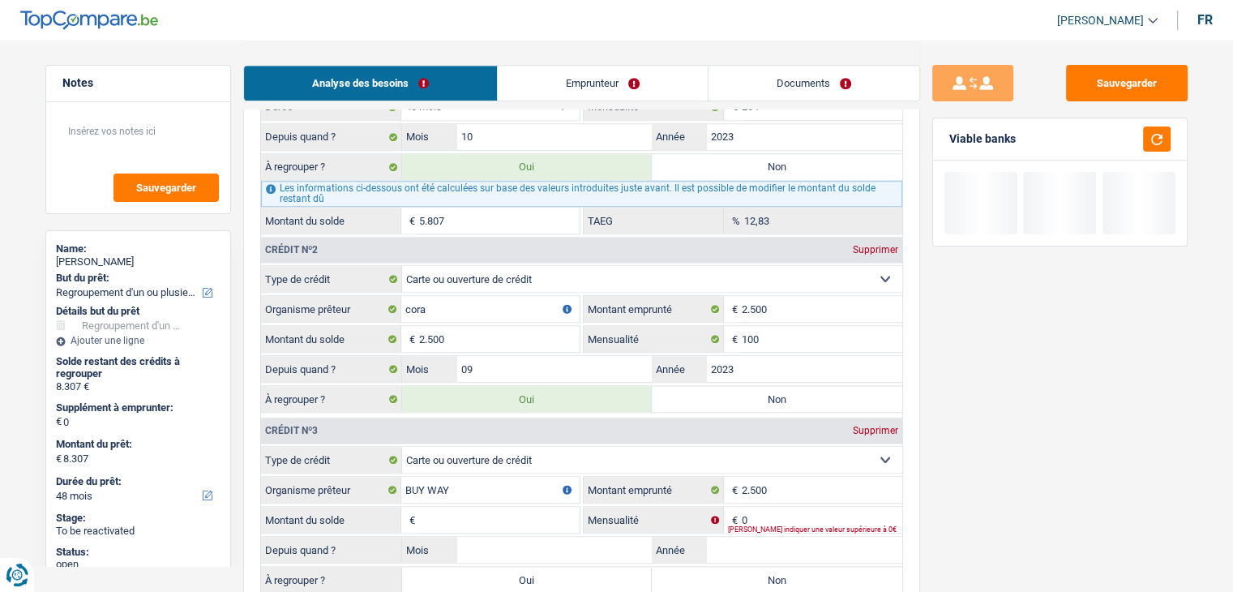
click at [483, 511] on input "Montant du solde" at bounding box center [499, 520] width 160 height 26
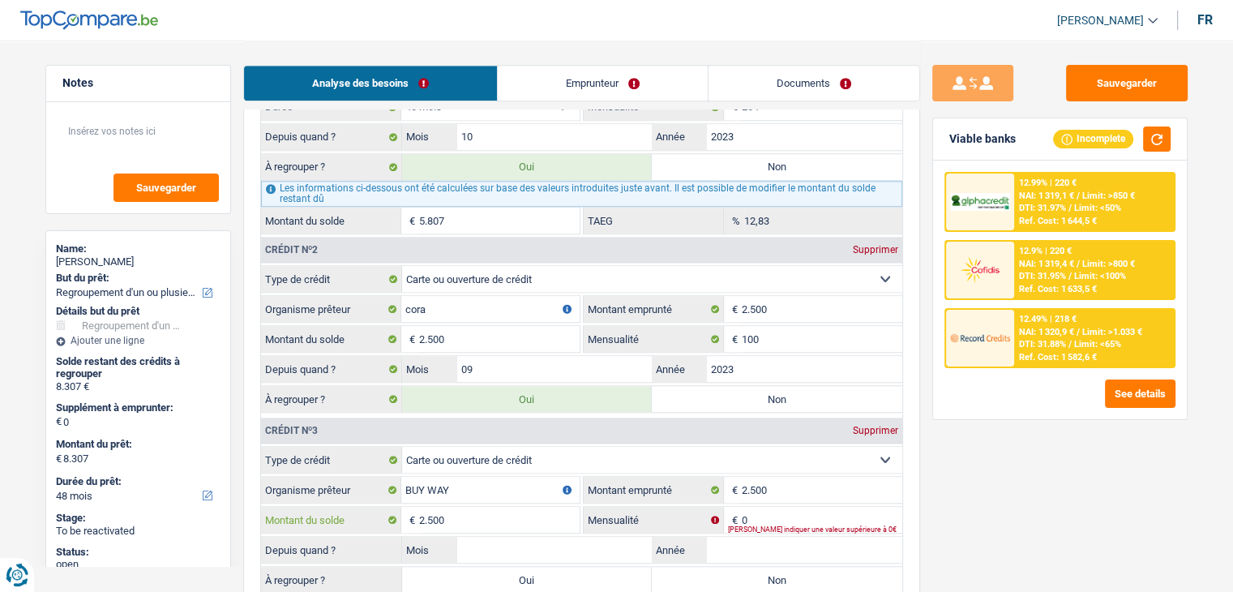
type input "2.500"
click at [779, 507] on input "0" at bounding box center [822, 520] width 160 height 26
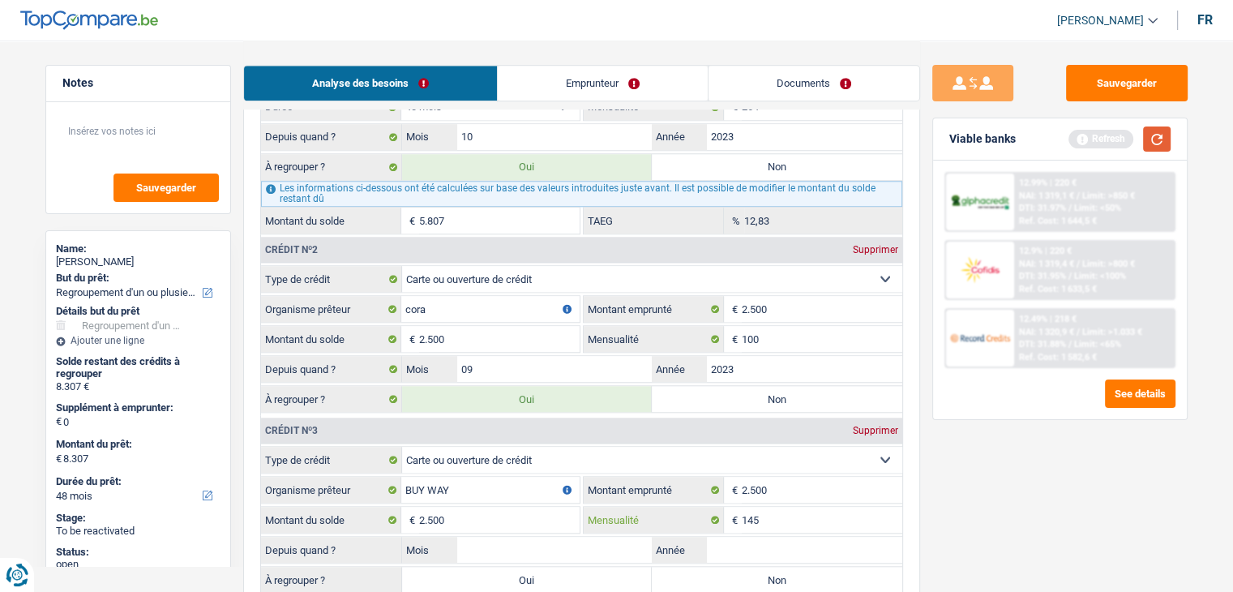
type input "145"
click at [1161, 141] on button "button" at bounding box center [1157, 138] width 28 height 25
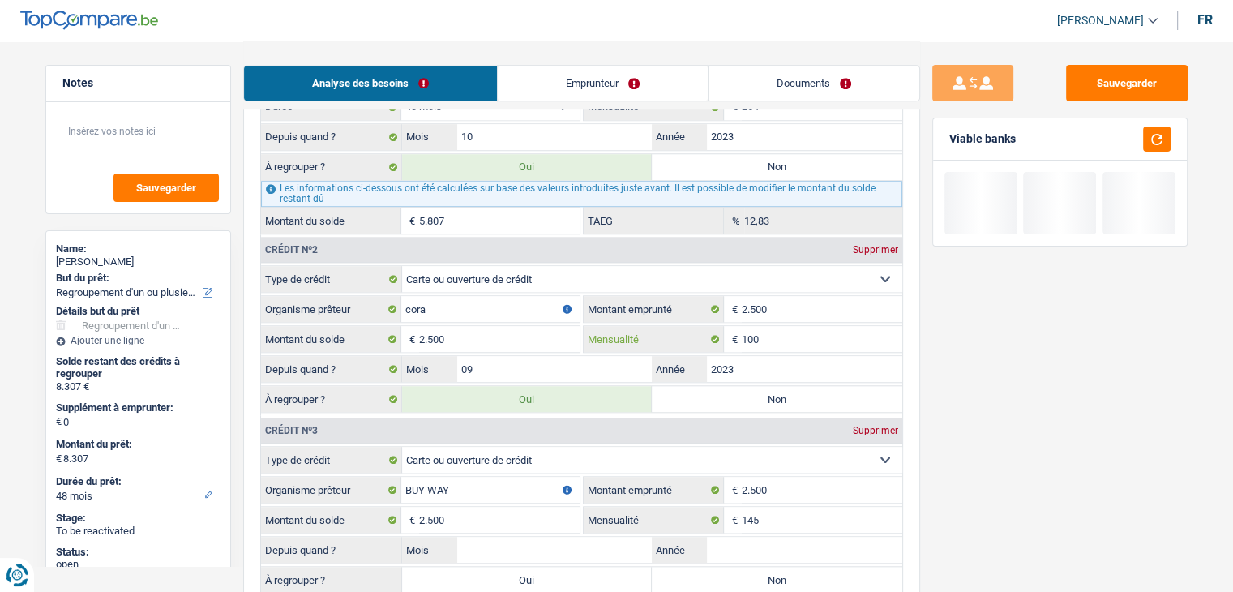
click at [814, 335] on input "100" at bounding box center [822, 339] width 160 height 26
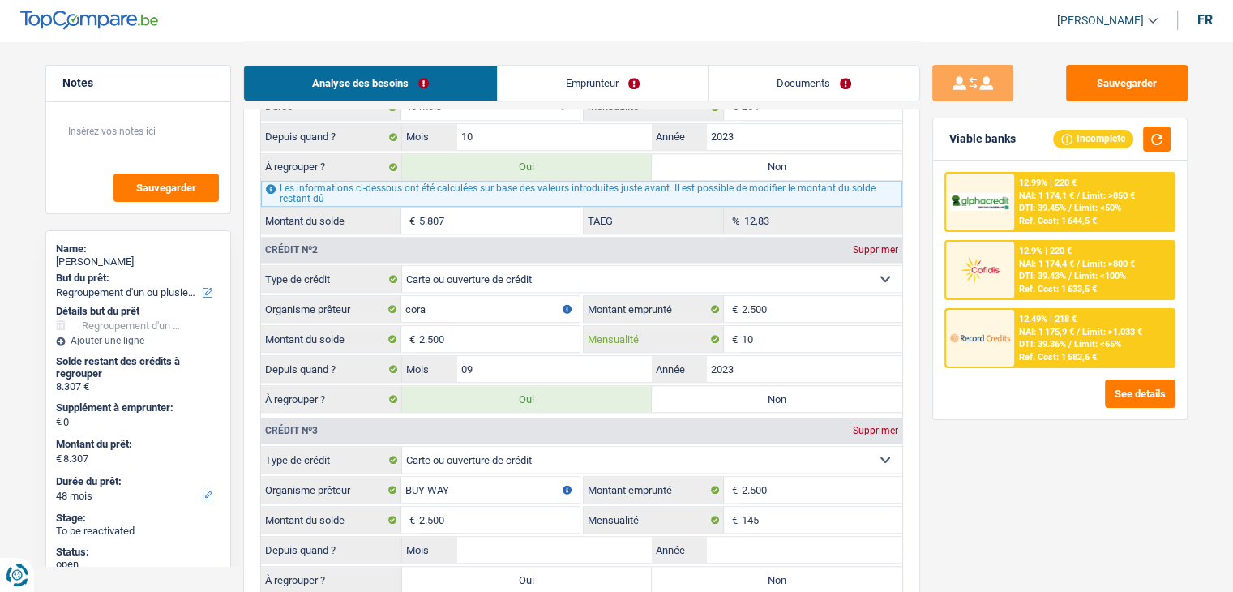
type input "1"
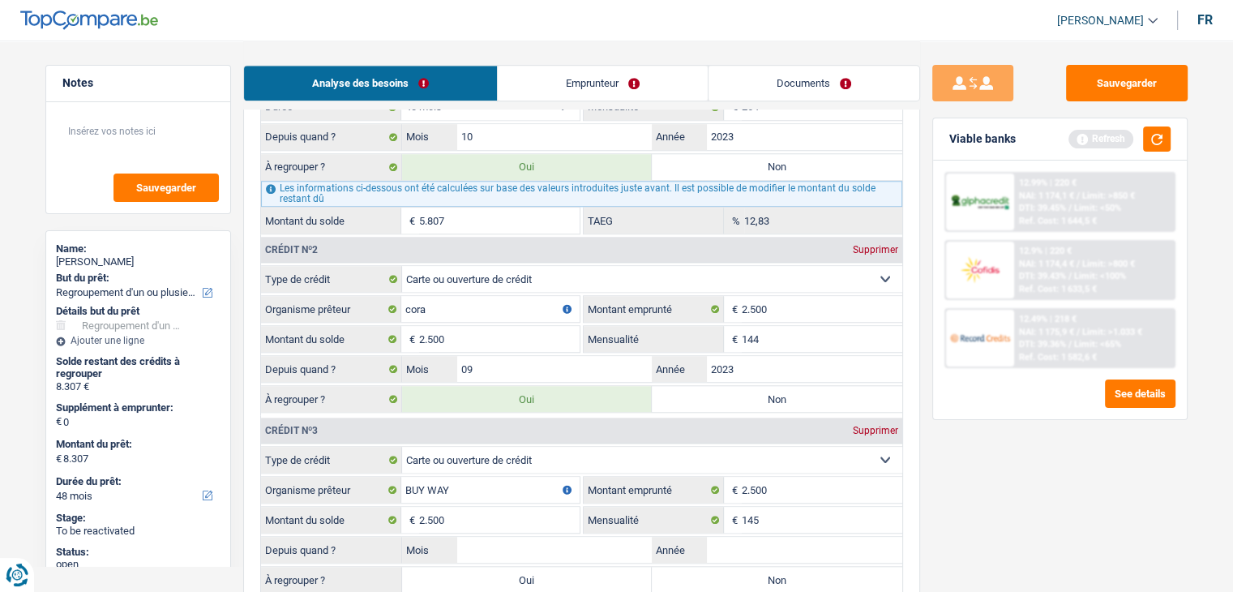
type input "144"
click at [969, 441] on div "Sauvegarder Viable banks Refresh 12.99% | 220 € NAI: 1 174,1 € / Limit: >850 € …" at bounding box center [1060, 315] width 280 height 501
click at [1165, 121] on div "Viable banks Refresh" at bounding box center [1060, 139] width 254 height 42
click at [1165, 137] on button "button" at bounding box center [1157, 138] width 28 height 25
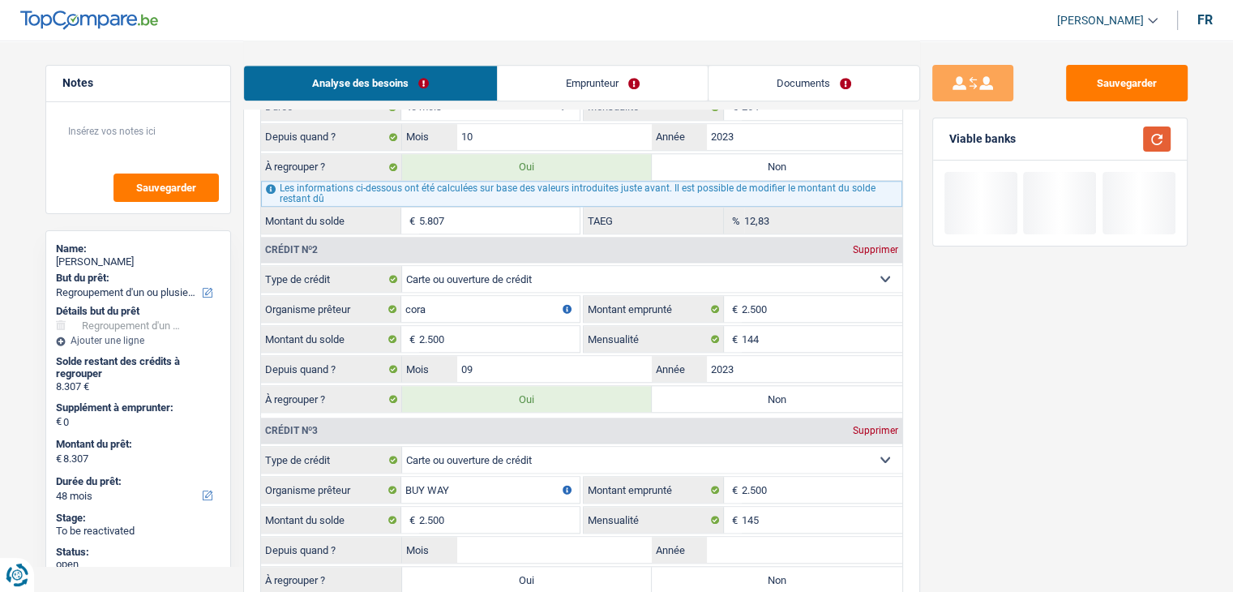
scroll to position [1621, 0]
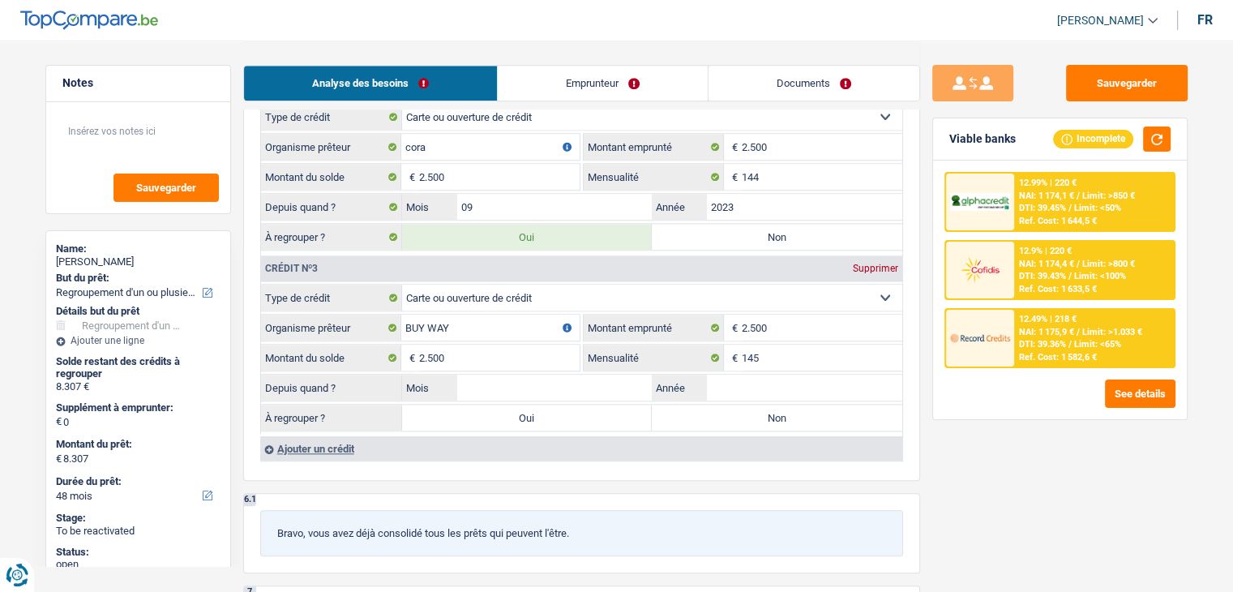
click at [580, 413] on label "Oui" at bounding box center [527, 417] width 250 height 26
click at [580, 413] on input "Oui" at bounding box center [527, 417] width 250 height 26
radio input "true"
type input "10.807"
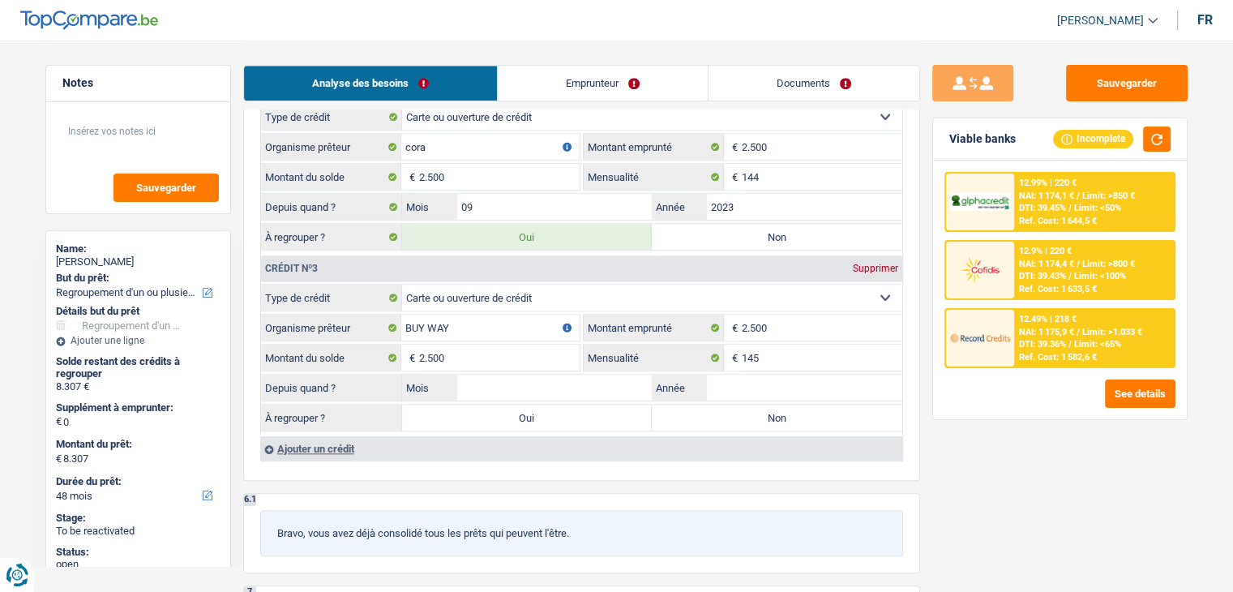
type input "10.807"
select select "60"
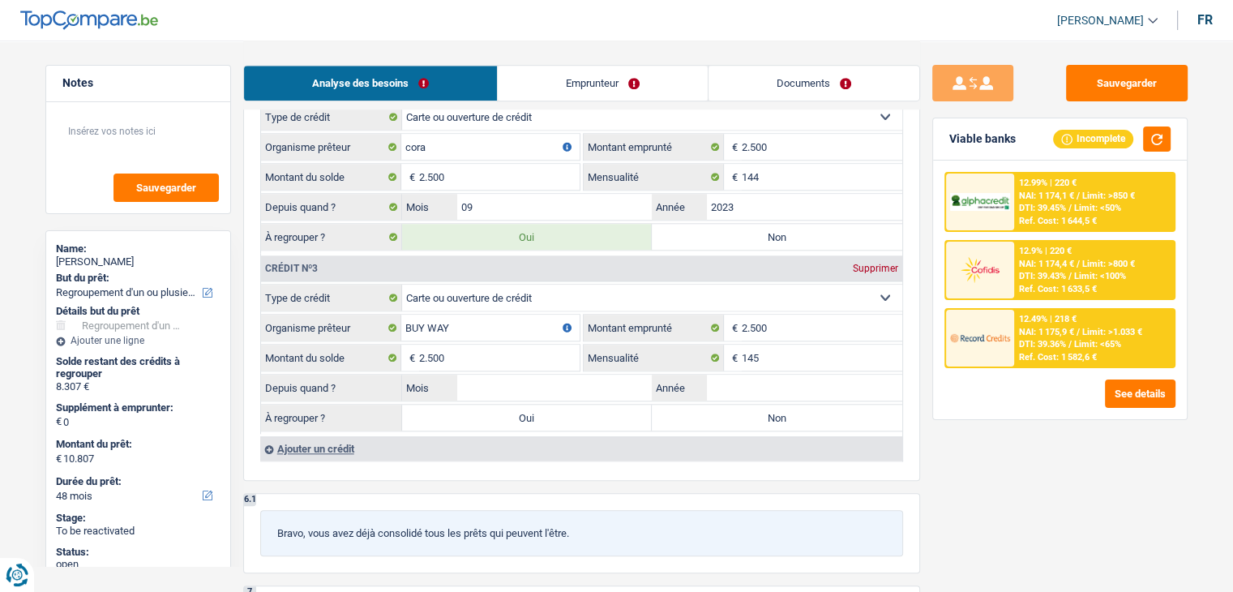
select select "60"
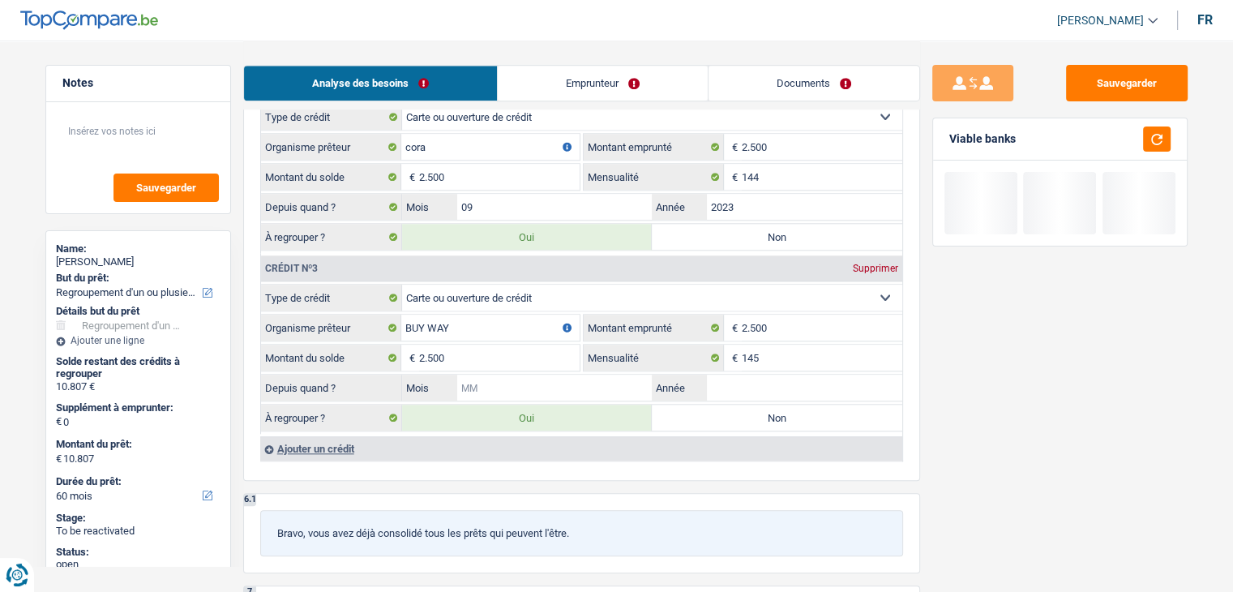
click at [560, 378] on input "Mois" at bounding box center [554, 387] width 195 height 26
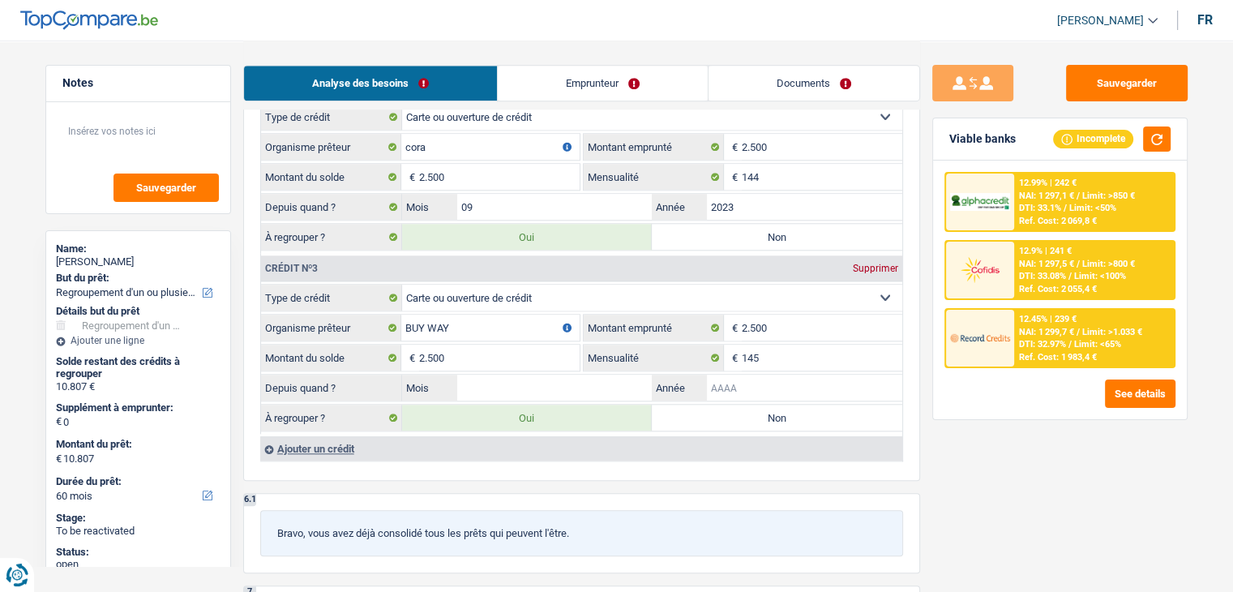
click at [721, 380] on input "Année" at bounding box center [804, 387] width 195 height 26
type input "2"
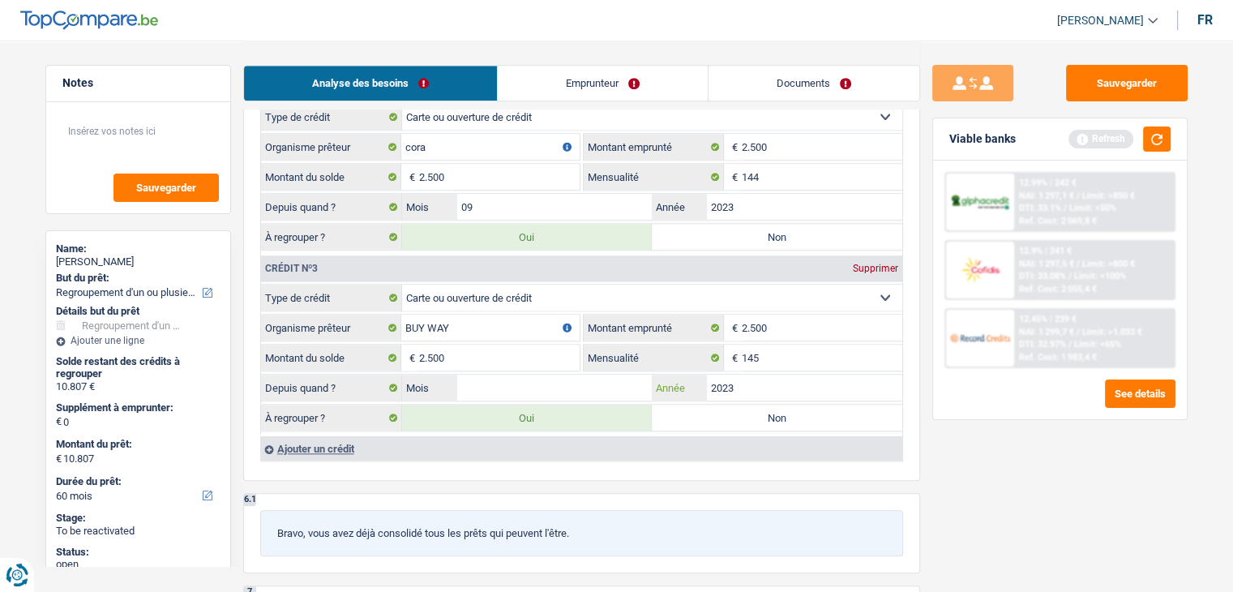
type input "2023"
click at [622, 376] on input "Mois" at bounding box center [554, 387] width 195 height 26
type input "09"
click at [963, 477] on div "Sauvegarder Viable banks Refresh 12.99% | 242 € NAI: 1 297,1 € / Limit: >850 € …" at bounding box center [1060, 315] width 280 height 501
click at [1154, 143] on button "button" at bounding box center [1157, 138] width 28 height 25
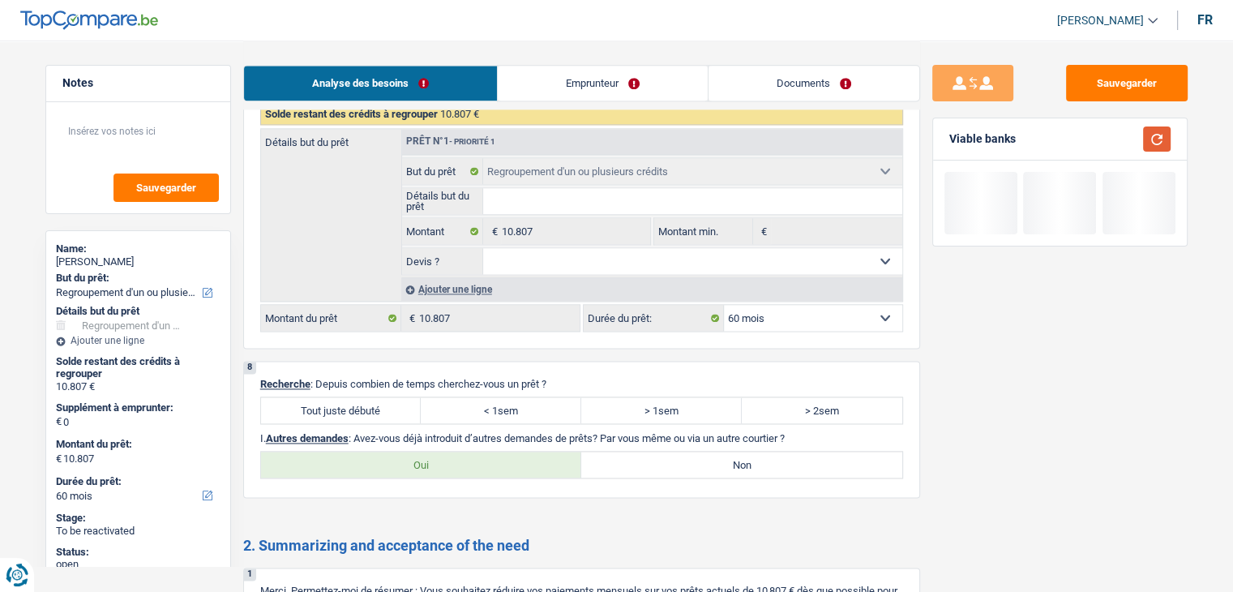
scroll to position [2350, 0]
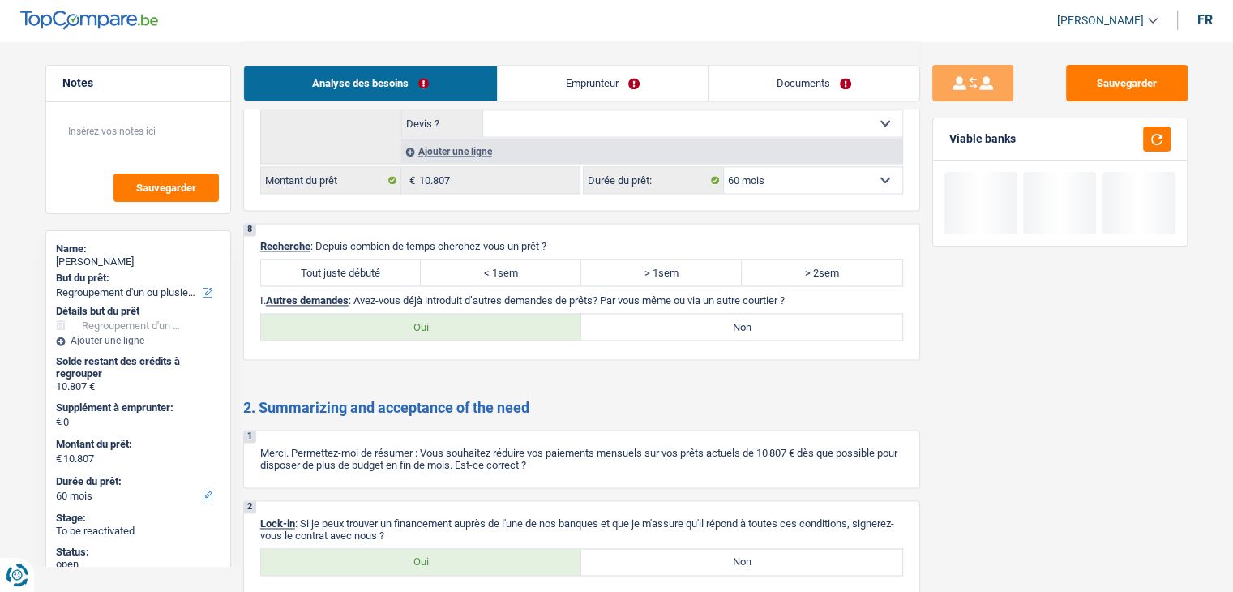
click at [332, 259] on label "Tout juste débuté" at bounding box center [341, 272] width 160 height 26
click at [332, 259] on input "Tout juste débuté" at bounding box center [341, 272] width 160 height 26
radio input "true"
click at [668, 322] on label "Non" at bounding box center [741, 327] width 321 height 26
click at [668, 322] on input "Non" at bounding box center [741, 327] width 321 height 26
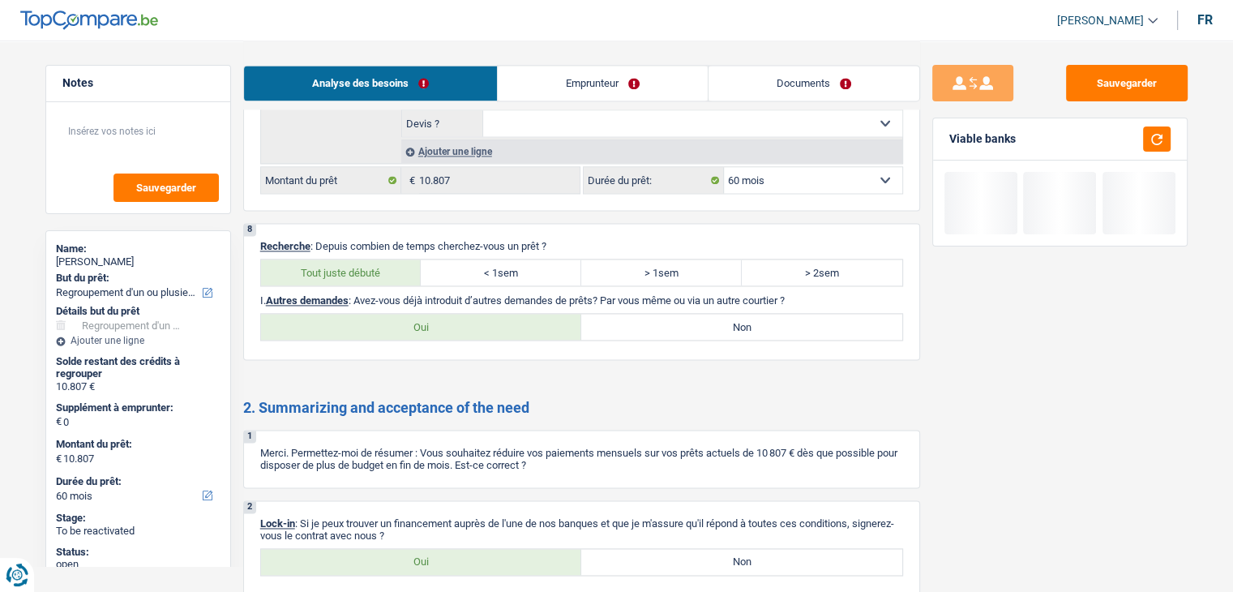
radio input "true"
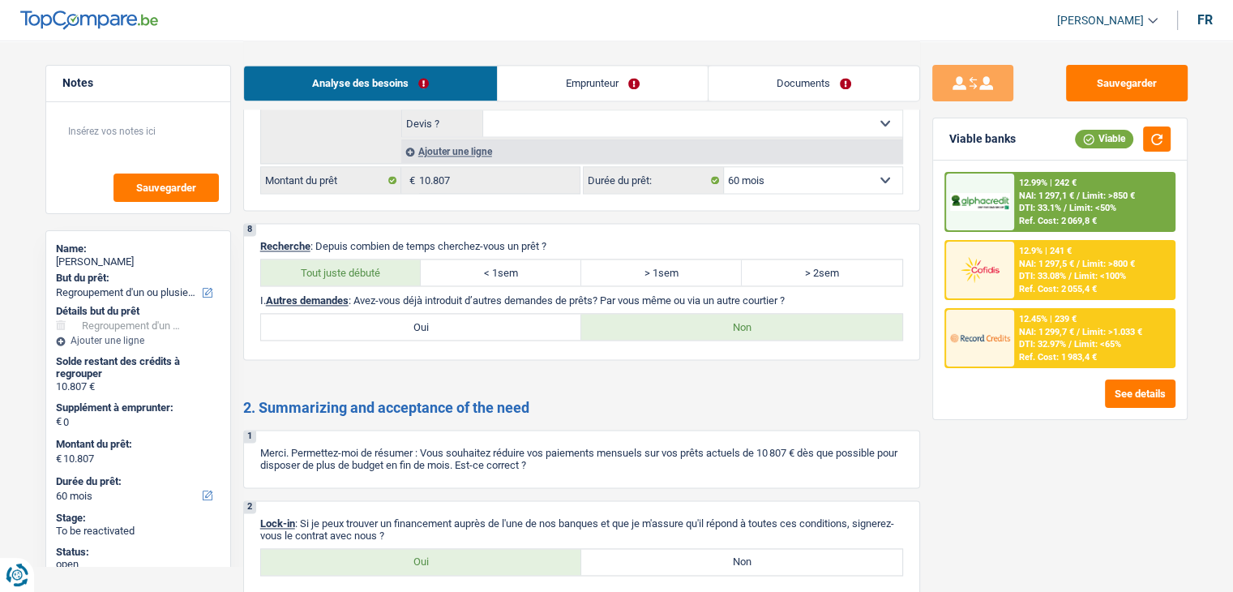
click at [486, 532] on div "2 Lock-in : Si je peux trouver un financement auprès de l'une de nos banques et…" at bounding box center [581, 547] width 677 height 95
click at [460, 559] on div "Oui Non Tous les champs sont obligatoires. Veuillez sélectionner une option" at bounding box center [581, 562] width 643 height 28
click at [451, 549] on label "Oui" at bounding box center [421, 562] width 321 height 26
click at [451, 549] on input "Oui" at bounding box center [421, 562] width 321 height 26
radio input "true"
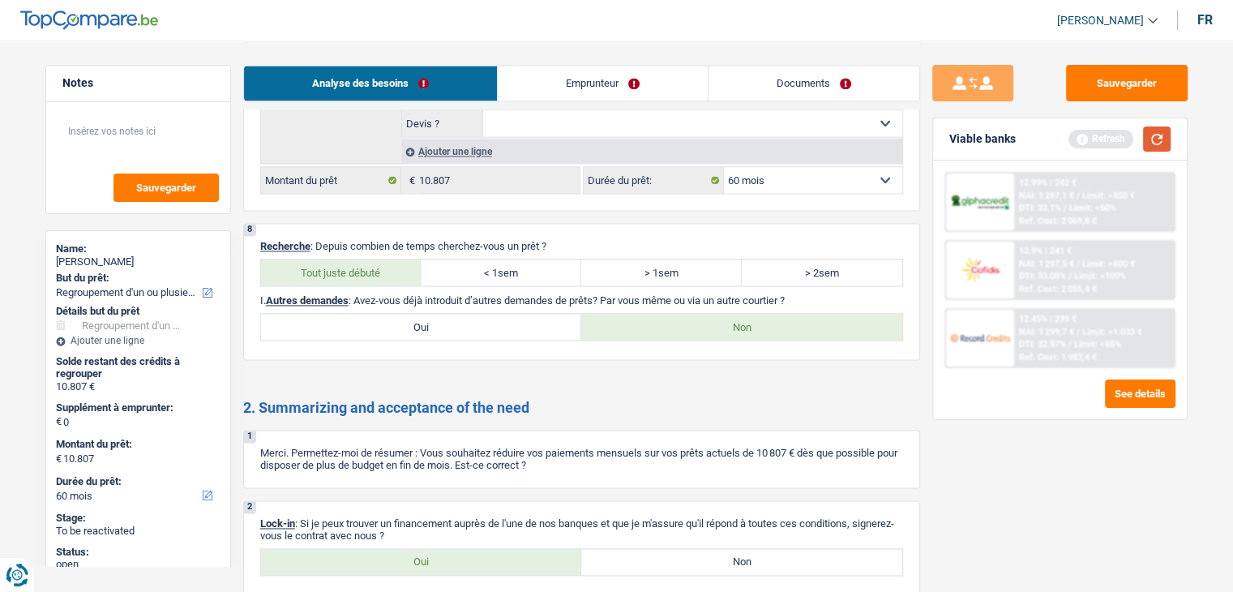
click at [1166, 135] on button "button" at bounding box center [1157, 138] width 28 height 25
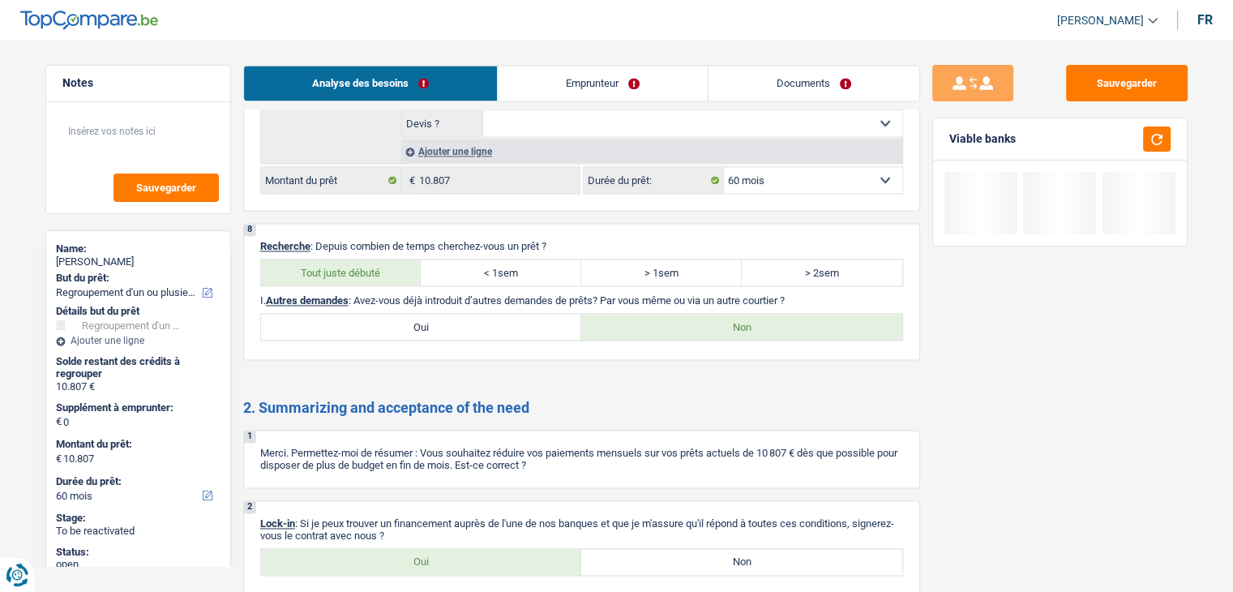
click at [511, 84] on link "Emprunteur" at bounding box center [603, 83] width 210 height 35
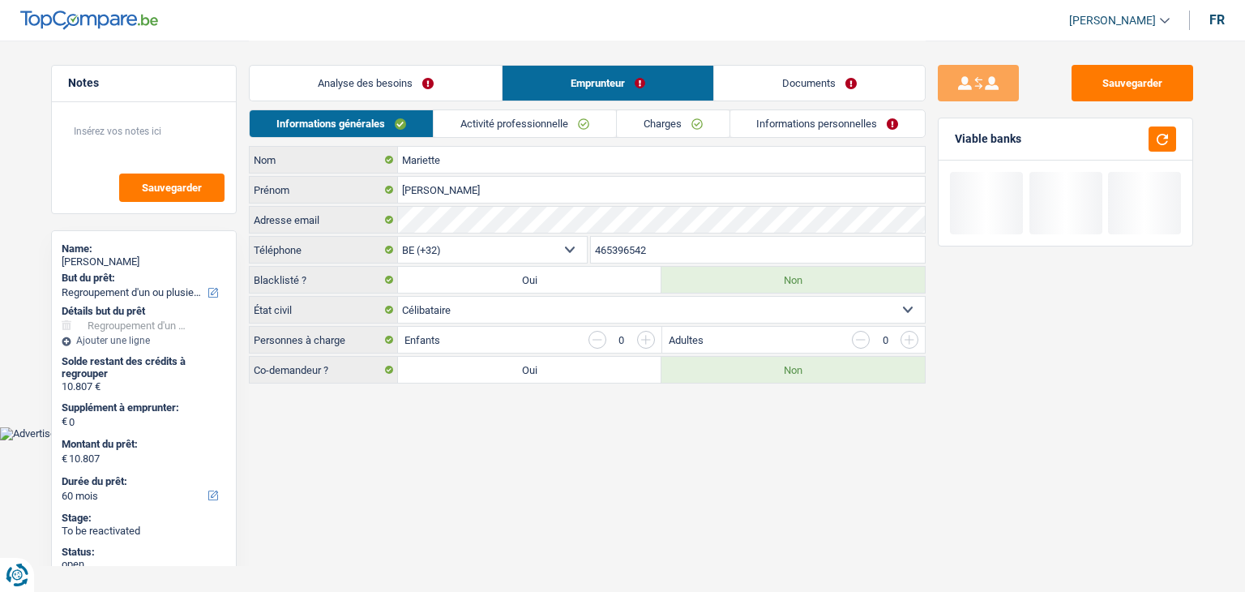
click at [383, 118] on link "Informations générales" at bounding box center [341, 123] width 183 height 27
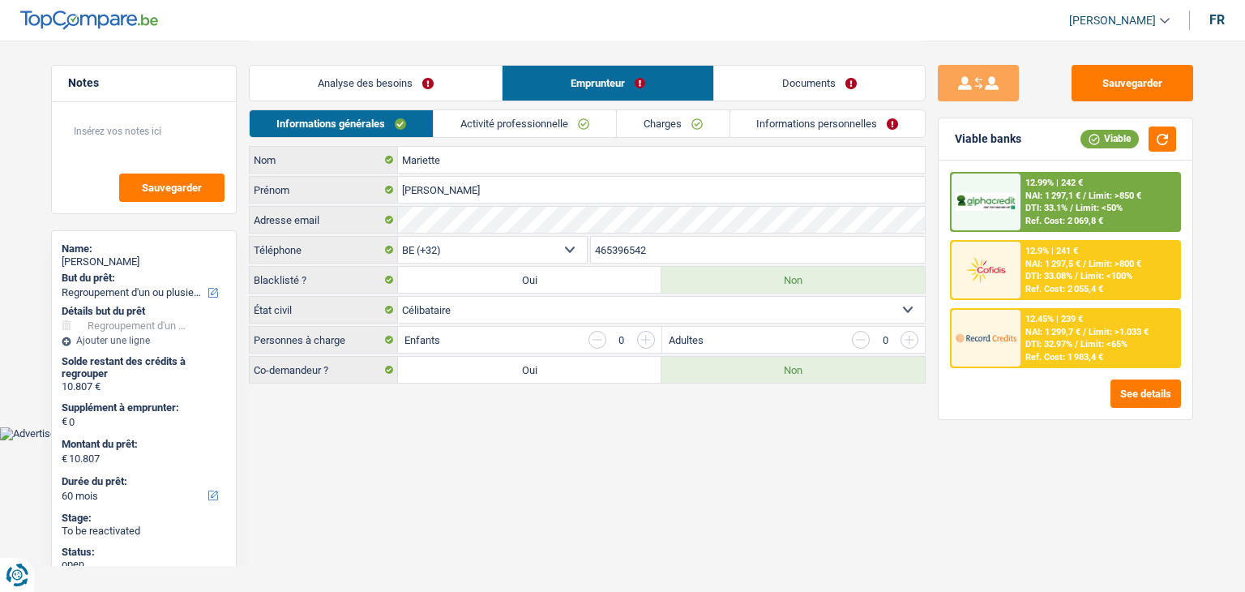
click at [514, 121] on link "Activité professionnelle" at bounding box center [525, 123] width 182 height 27
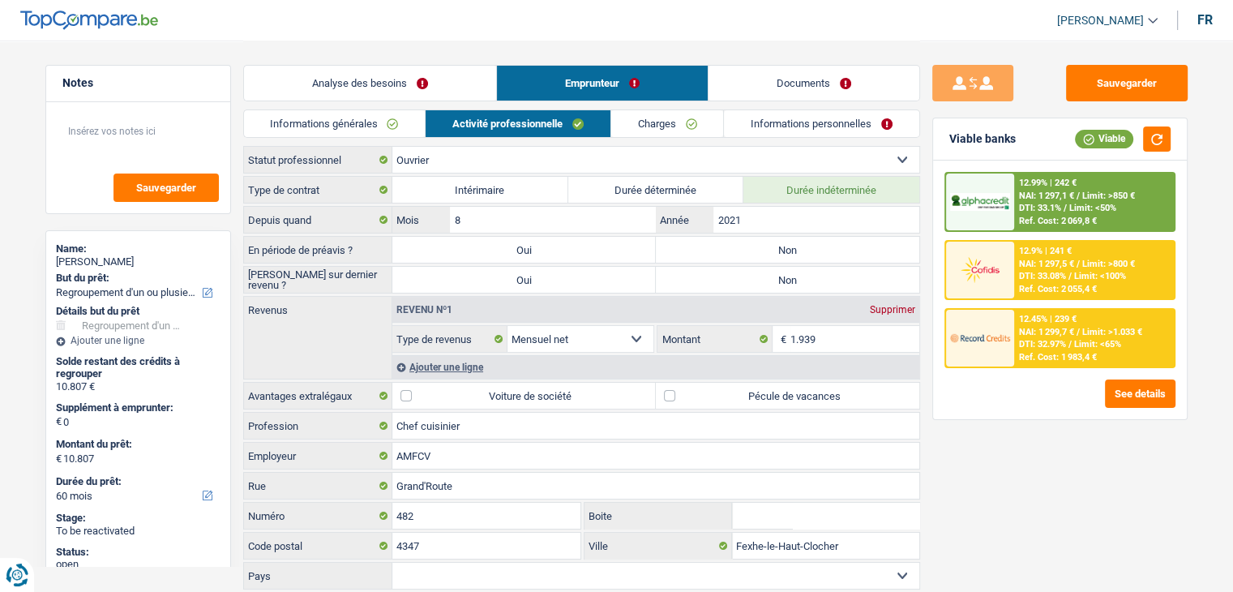
click at [980, 518] on div "Sauvegarder Viable banks Viable 12.99% | 242 € NAI: 1 297,1 € / Limit: >850 € D…" at bounding box center [1060, 315] width 280 height 501
click at [942, 469] on div "Sauvegarder Viable banks Viable 12.99% | 242 € NAI: 1 297,1 € / Limit: >850 € D…" at bounding box center [1060, 315] width 280 height 501
click at [671, 247] on label "Non" at bounding box center [787, 250] width 263 height 26
click at [671, 247] on input "Non" at bounding box center [787, 250] width 263 height 26
radio input "true"
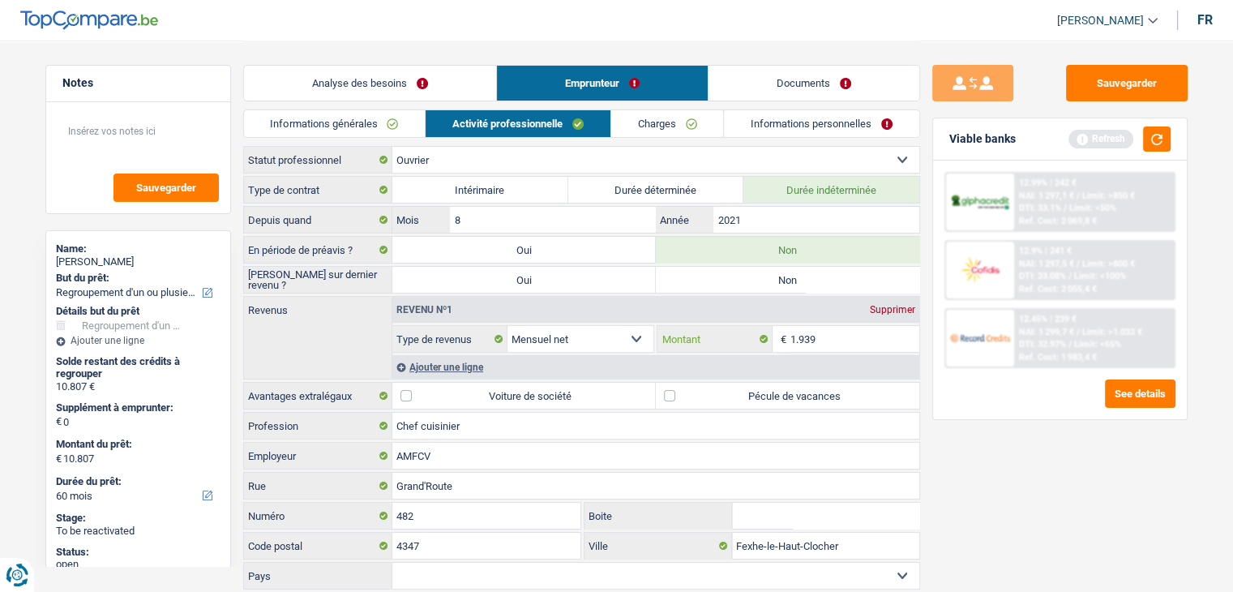
click at [848, 335] on input "1.939" at bounding box center [854, 339] width 129 height 26
type input "1"
type input "2.000"
drag, startPoint x: 1020, startPoint y: 500, endPoint x: 1153, endPoint y: 212, distance: 317.3
click at [1021, 500] on div "Sauvegarder Viable banks Refresh 12.99% | 242 € NAI: 1 297,1 € / Limit: >850 € …" at bounding box center [1060, 315] width 280 height 501
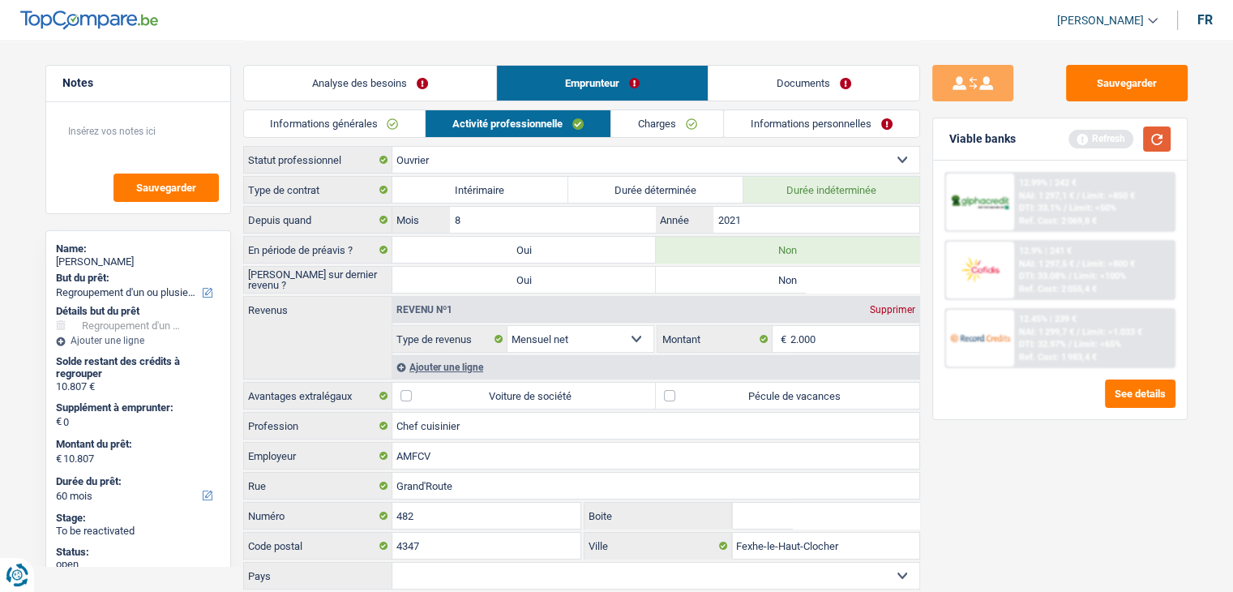
click at [1161, 141] on button "button" at bounding box center [1157, 138] width 28 height 25
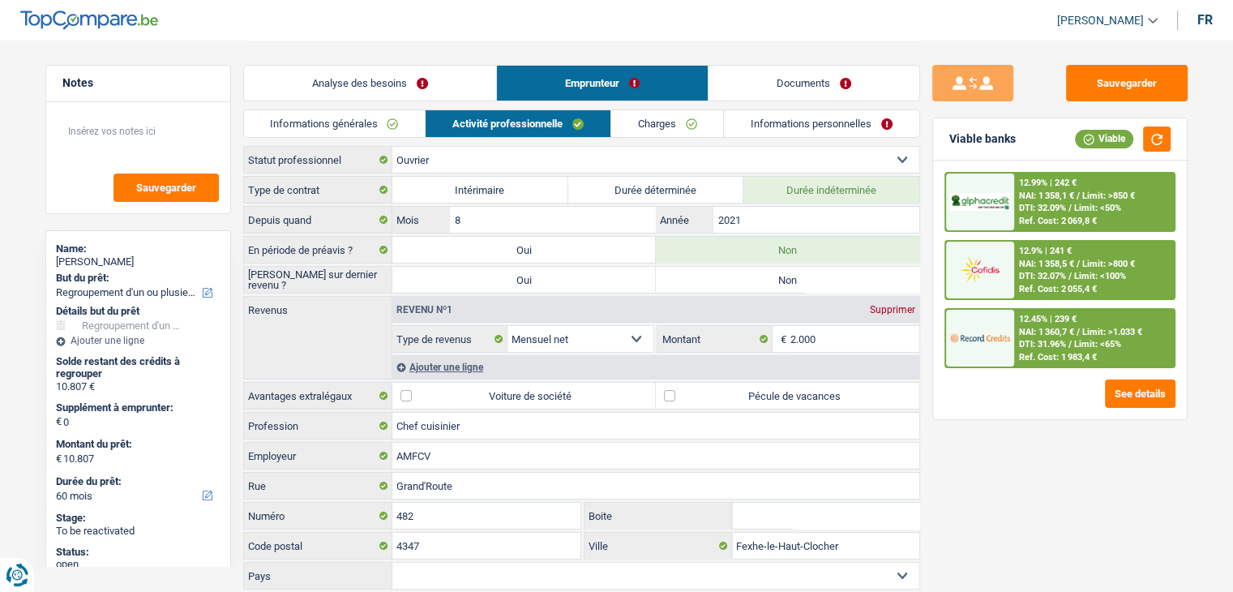
click at [708, 283] on label "Non" at bounding box center [787, 280] width 263 height 26
click at [708, 283] on input "Non" at bounding box center [787, 280] width 263 height 26
radio input "true"
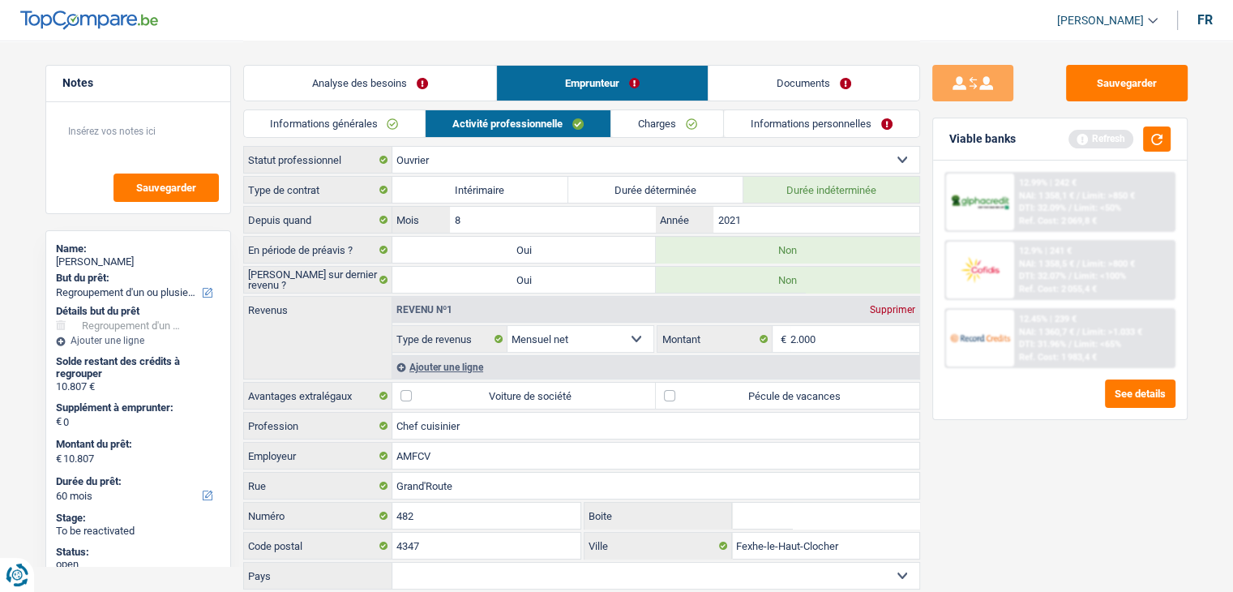
click at [993, 481] on div "Sauvegarder Viable banks Refresh 12.99% | 242 € NAI: 1 358,1 € / Limit: >850 € …" at bounding box center [1060, 315] width 280 height 501
click at [1138, 140] on div "Refresh" at bounding box center [1119, 138] width 102 height 25
click at [1153, 141] on button "button" at bounding box center [1157, 138] width 28 height 25
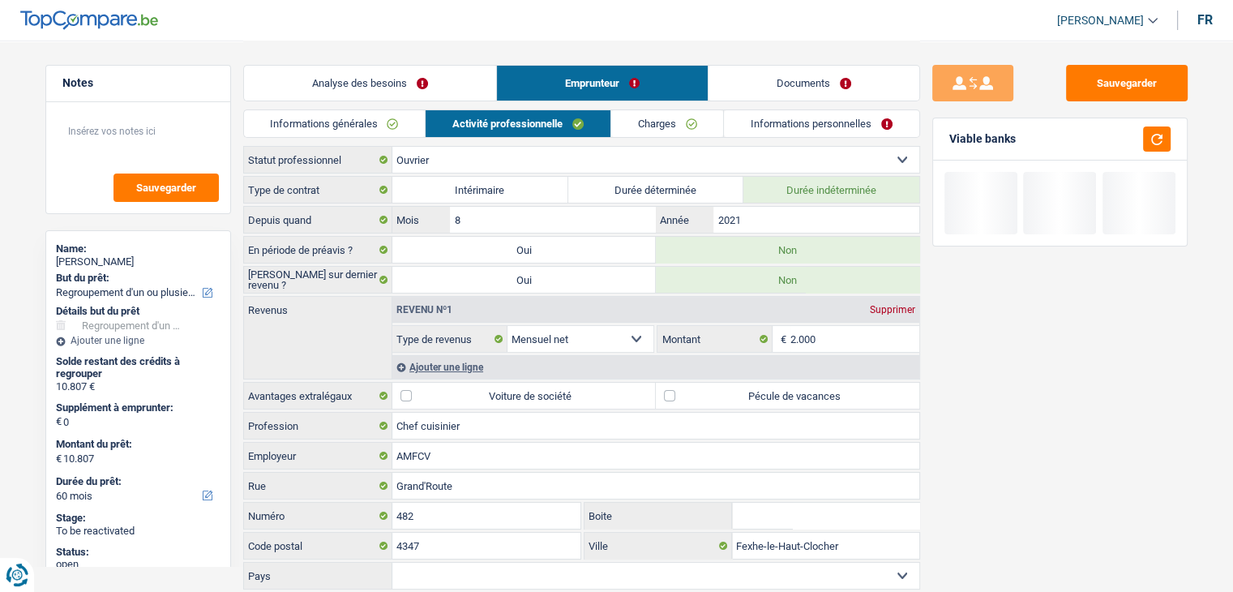
click at [738, 384] on label "Pécule de vacances" at bounding box center [787, 396] width 263 height 26
click at [738, 384] on input "Pécule de vacances" at bounding box center [787, 396] width 263 height 26
checkbox input "true"
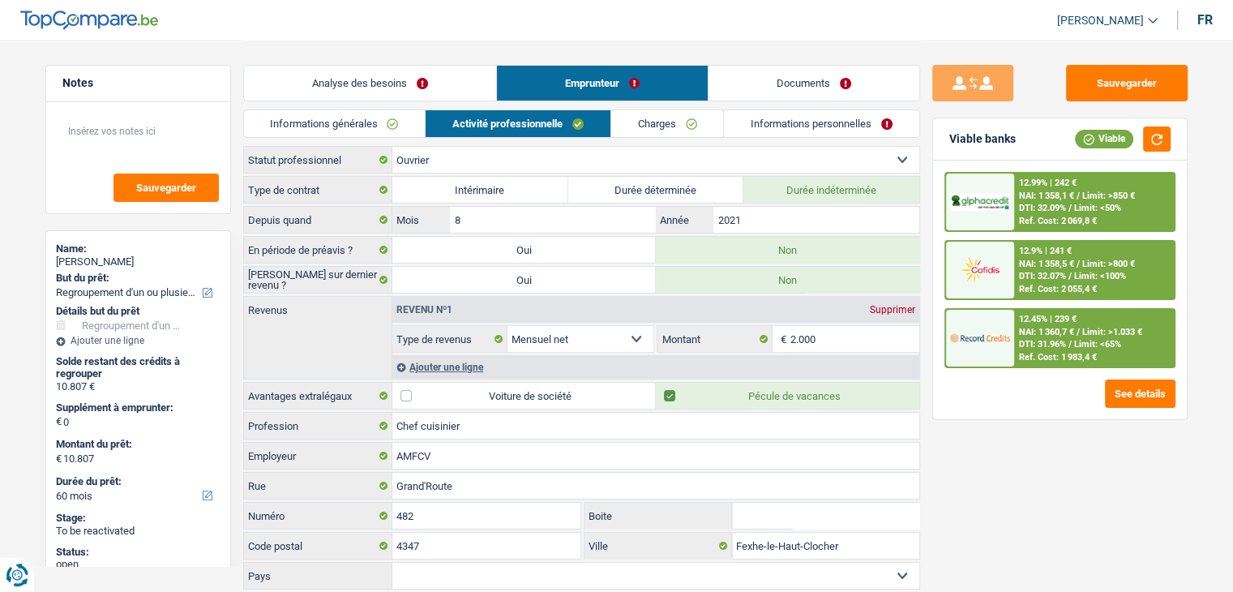
drag, startPoint x: 1082, startPoint y: 494, endPoint x: 704, endPoint y: 202, distance: 477.9
click at [1076, 489] on div "Sauvegarder Viable banks Viable 12.99% | 242 € NAI: 1 358,1 € / Limit: >850 € D…" at bounding box center [1060, 315] width 280 height 501
click at [661, 118] on link "Charges" at bounding box center [667, 123] width 113 height 27
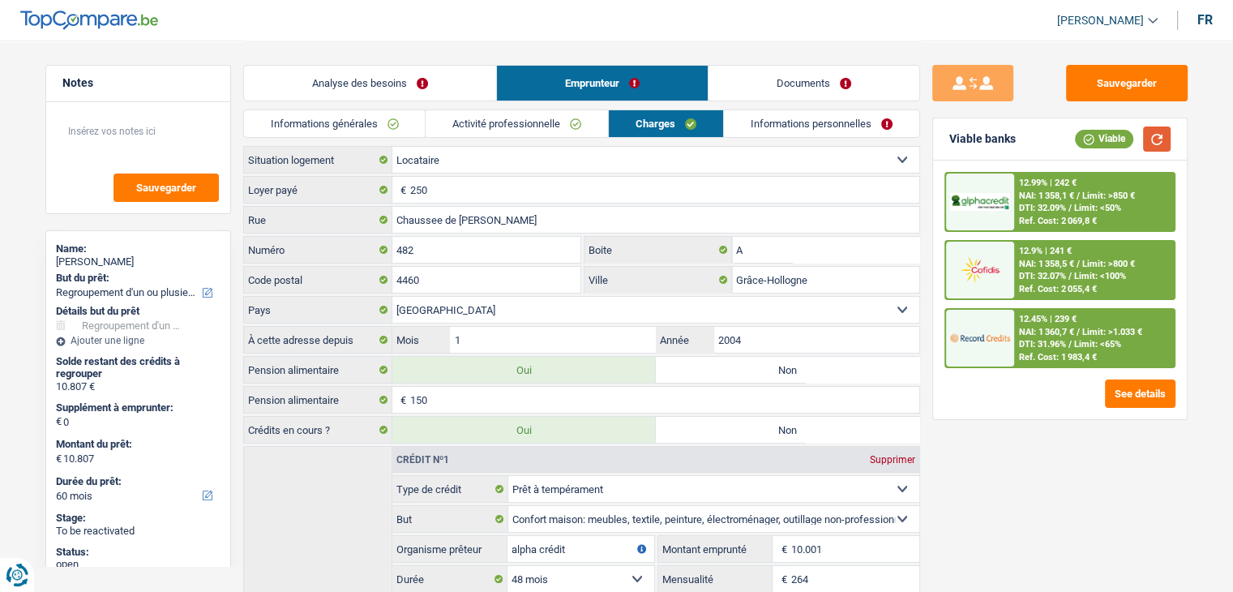
click at [1151, 127] on button "button" at bounding box center [1157, 138] width 28 height 25
click at [434, 186] on input "250" at bounding box center [664, 190] width 509 height 26
click at [942, 378] on div "12.99% | 242 € NAI: 1 358,1 € / Limit: >850 € DTI: 32.09% / Limit: <50% Ref. Co…" at bounding box center [1060, 289] width 254 height 259
click at [455, 142] on div "Informations générales Activité professionnelle Charges Informations personnell…" at bounding box center [581, 127] width 677 height 36
click at [993, 447] on div "Sauvegarder Viable banks Viable 12.99% | 242 € NAI: 1 358,1 € / Limit: >850 € D…" at bounding box center [1060, 315] width 280 height 501
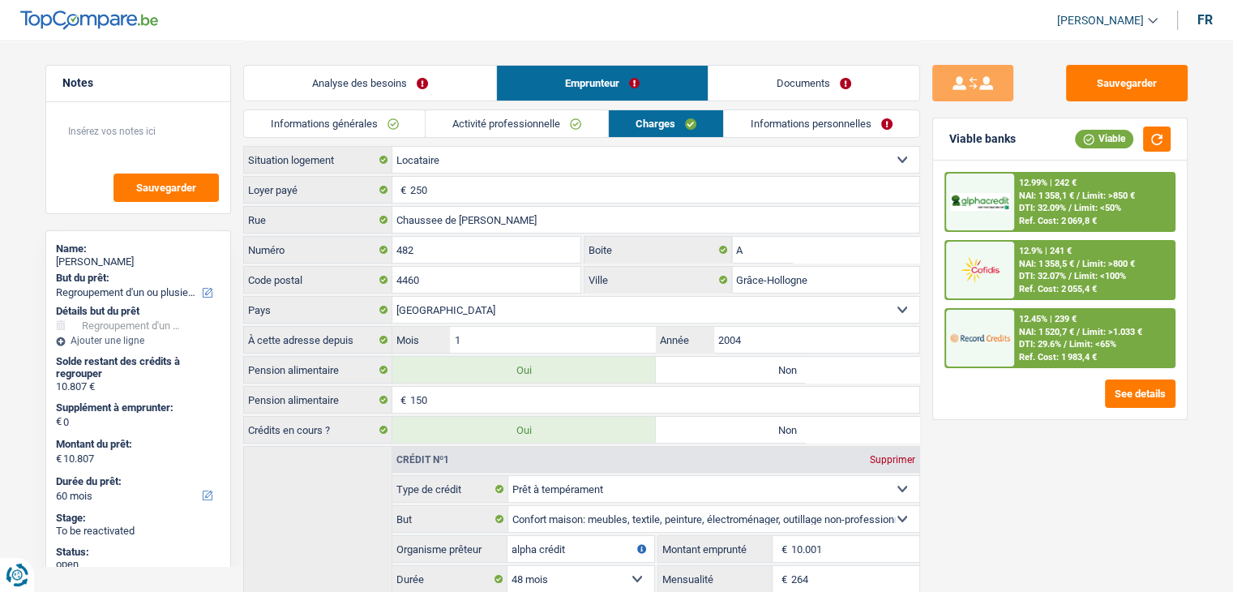
click at [925, 125] on div "Sauvegarder Viable banks Viable 12.99% | 242 € NAI: 1 358,1 € / Limit: >850 € D…" at bounding box center [1060, 315] width 280 height 501
click at [973, 484] on div "Sauvegarder Viable banks Viable 12.99% | 242 € NAI: 1 358,1 € / Limit: >850 € D…" at bounding box center [1060, 315] width 280 height 501
drag, startPoint x: 248, startPoint y: 396, endPoint x: 354, endPoint y: 387, distance: 106.6
click at [354, 387] on label "Pension alimentaire" at bounding box center [318, 400] width 148 height 26
click at [1016, 484] on div "Sauvegarder Viable banks Viable 12.99% | 242 € NAI: 1 358,1 € / Limit: >850 € D…" at bounding box center [1060, 315] width 280 height 501
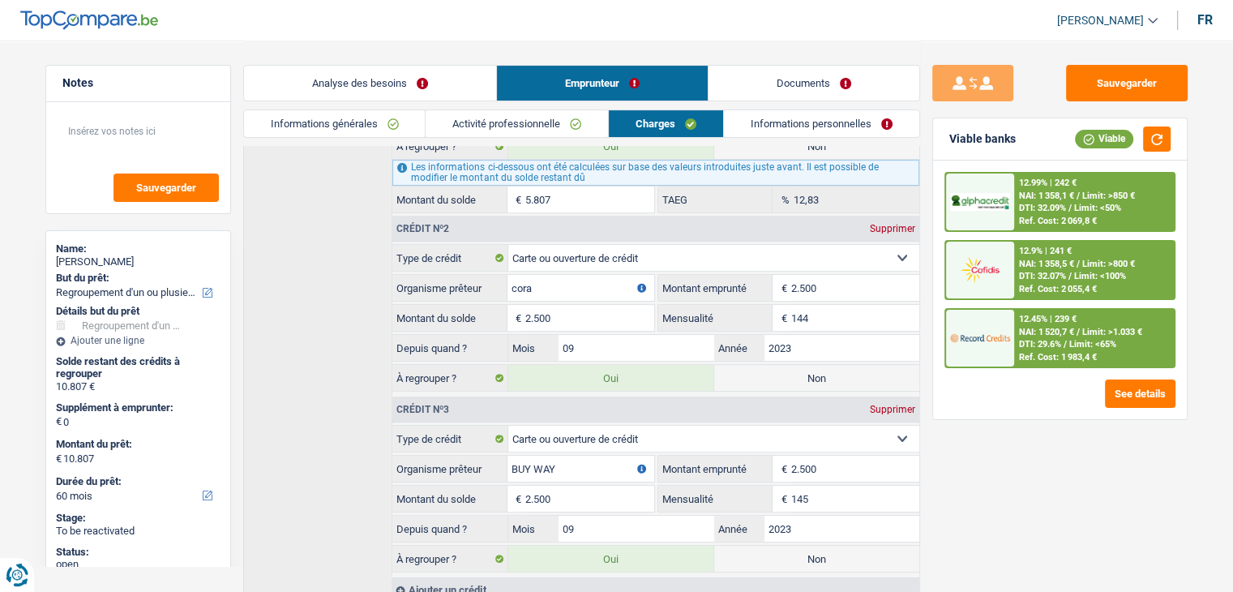
scroll to position [225, 0]
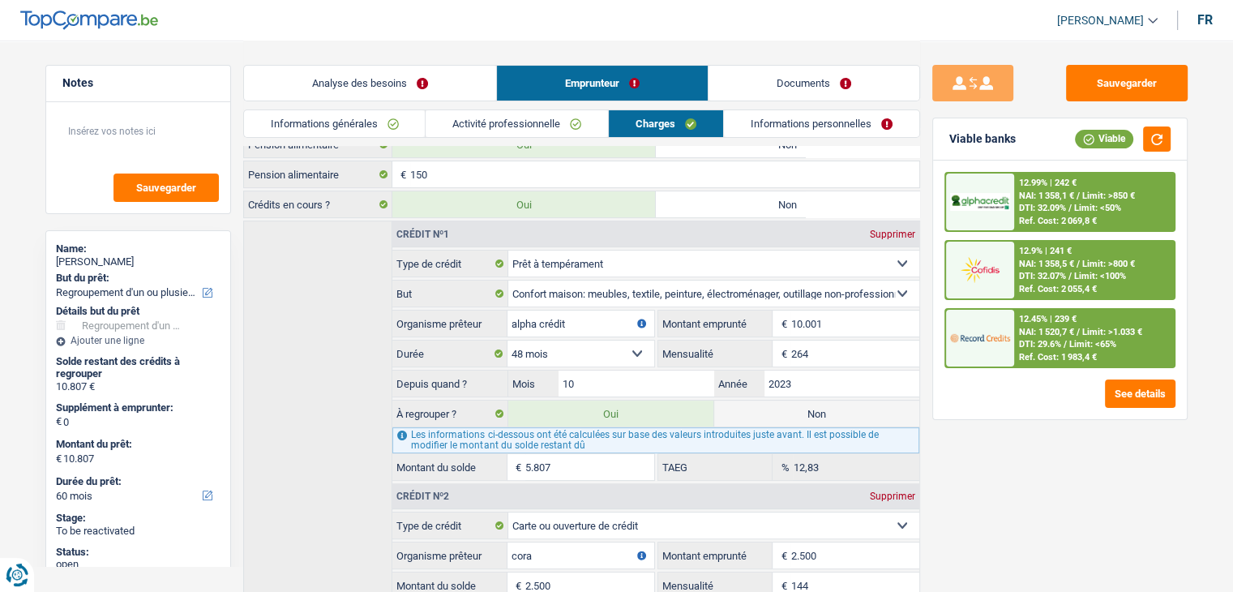
click at [760, 118] on link "Informations personnelles" at bounding box center [821, 123] width 195 height 27
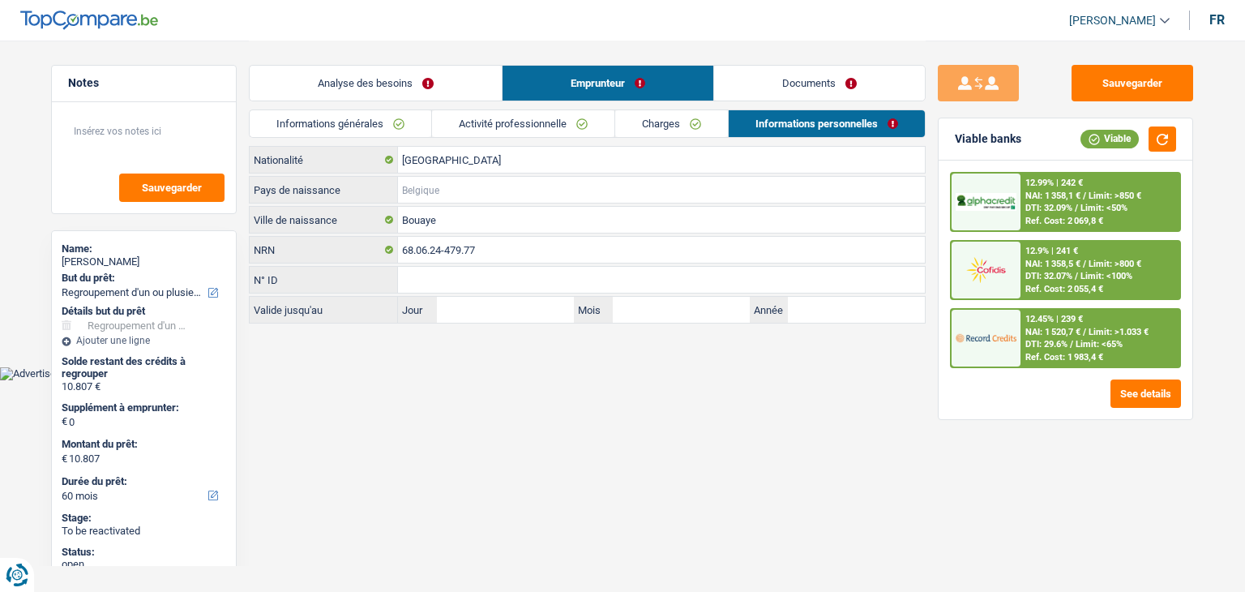
click at [477, 184] on input "Pays de naissance" at bounding box center [661, 190] width 527 height 26
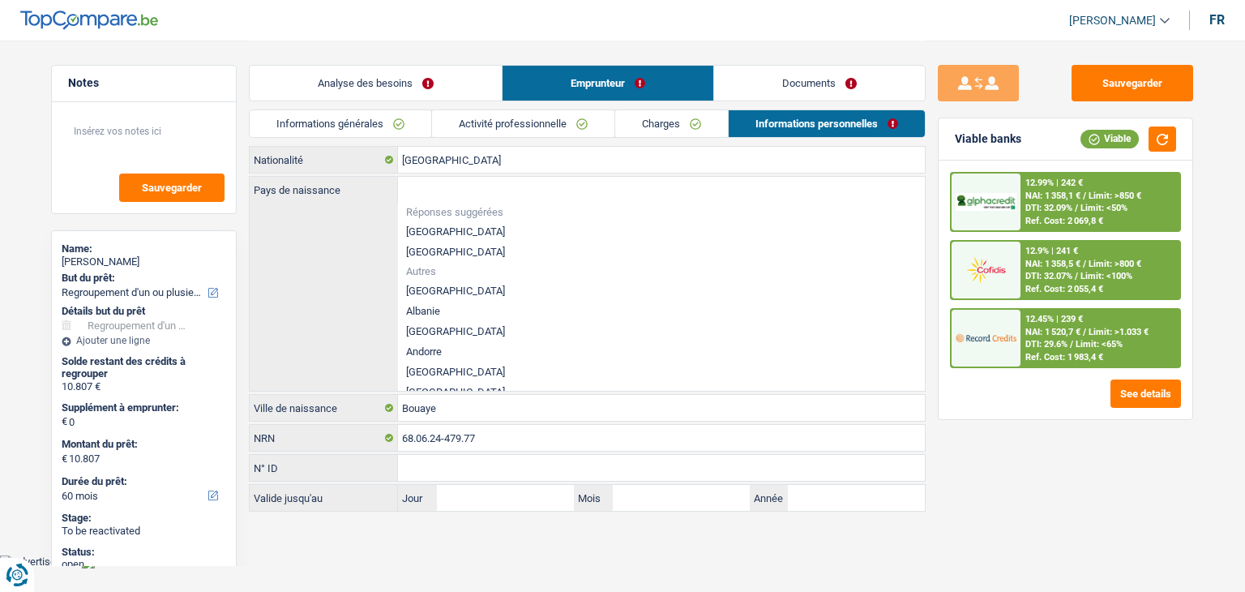
click at [433, 232] on li "[GEOGRAPHIC_DATA]" at bounding box center [661, 231] width 527 height 20
type input "[GEOGRAPHIC_DATA]"
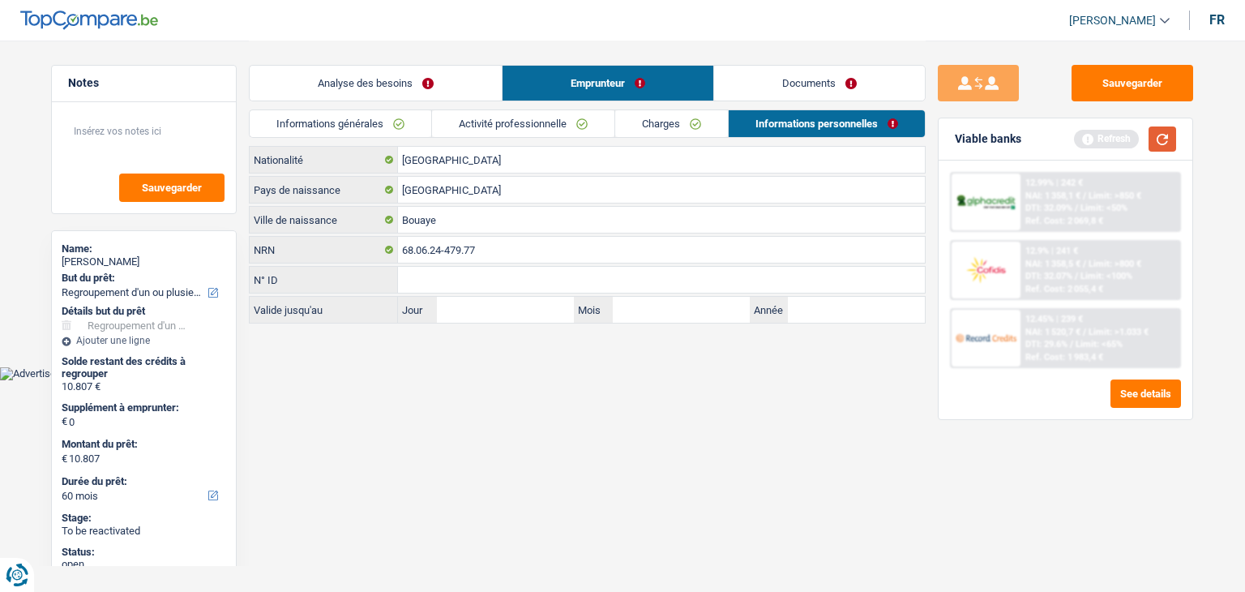
click at [1167, 146] on button "button" at bounding box center [1162, 138] width 28 height 25
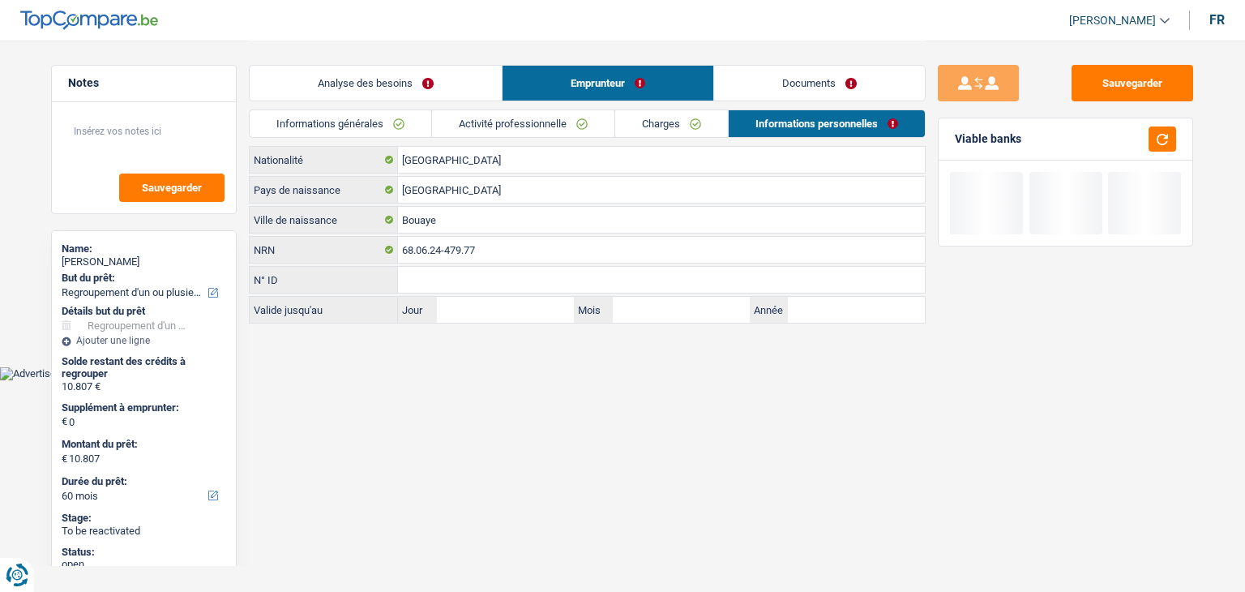
click at [632, 111] on link "Charges" at bounding box center [671, 123] width 113 height 27
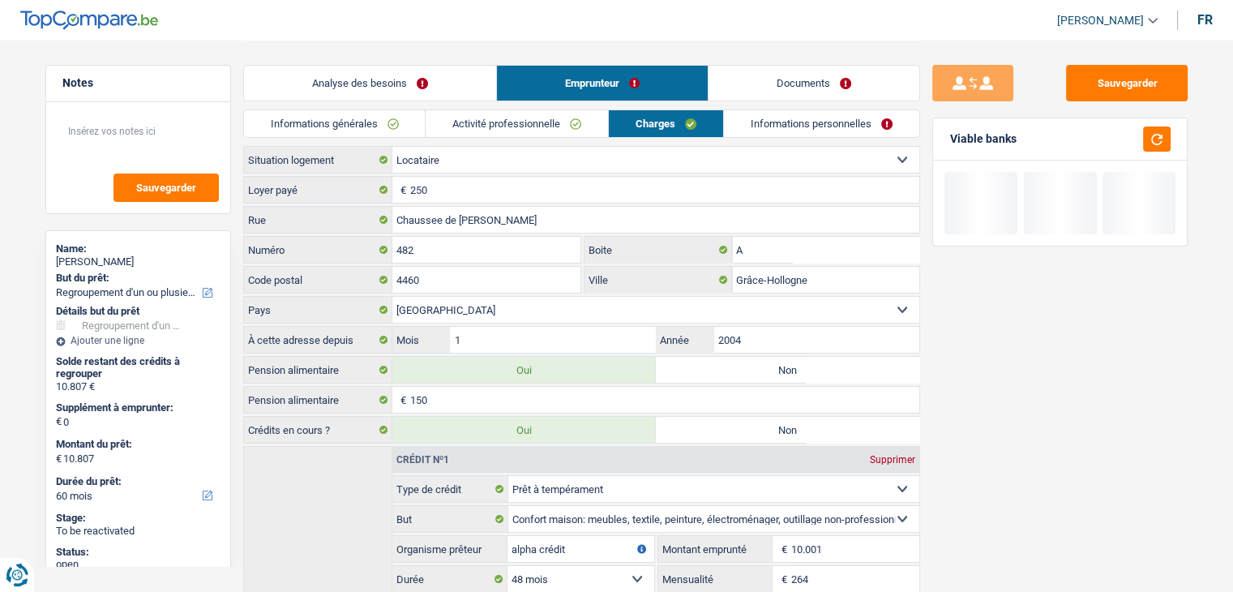
drag, startPoint x: 568, startPoint y: 118, endPoint x: 360, endPoint y: 124, distance: 208.4
click at [567, 118] on link "Activité professionnelle" at bounding box center [517, 123] width 182 height 27
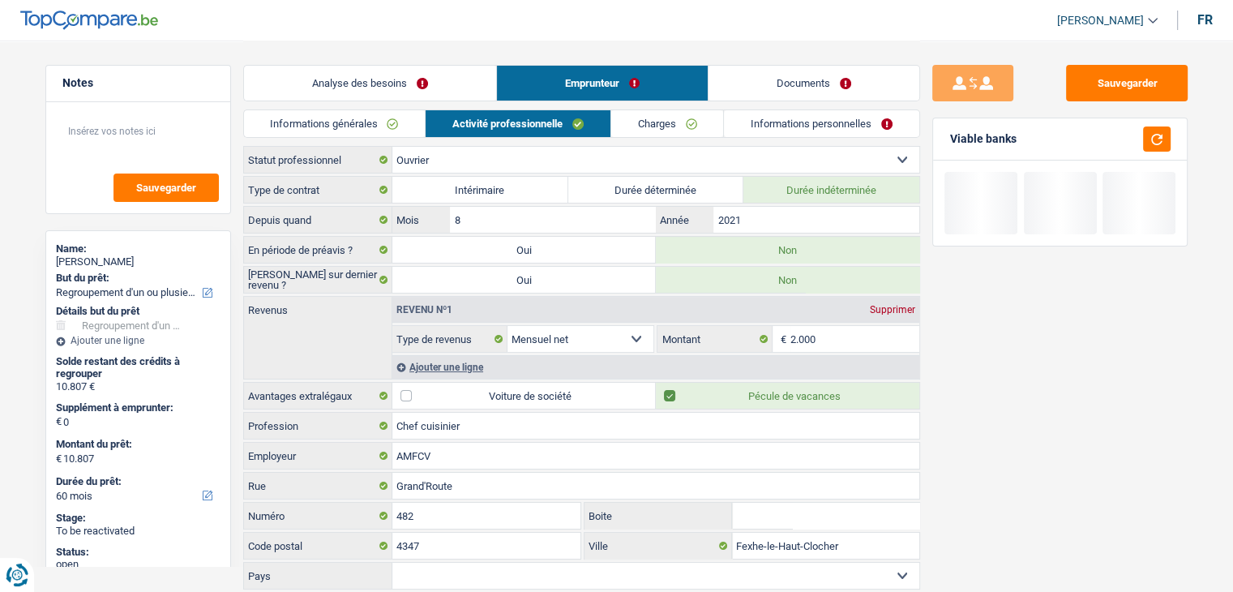
click at [302, 118] on link "Informations générales" at bounding box center [335, 123] width 182 height 27
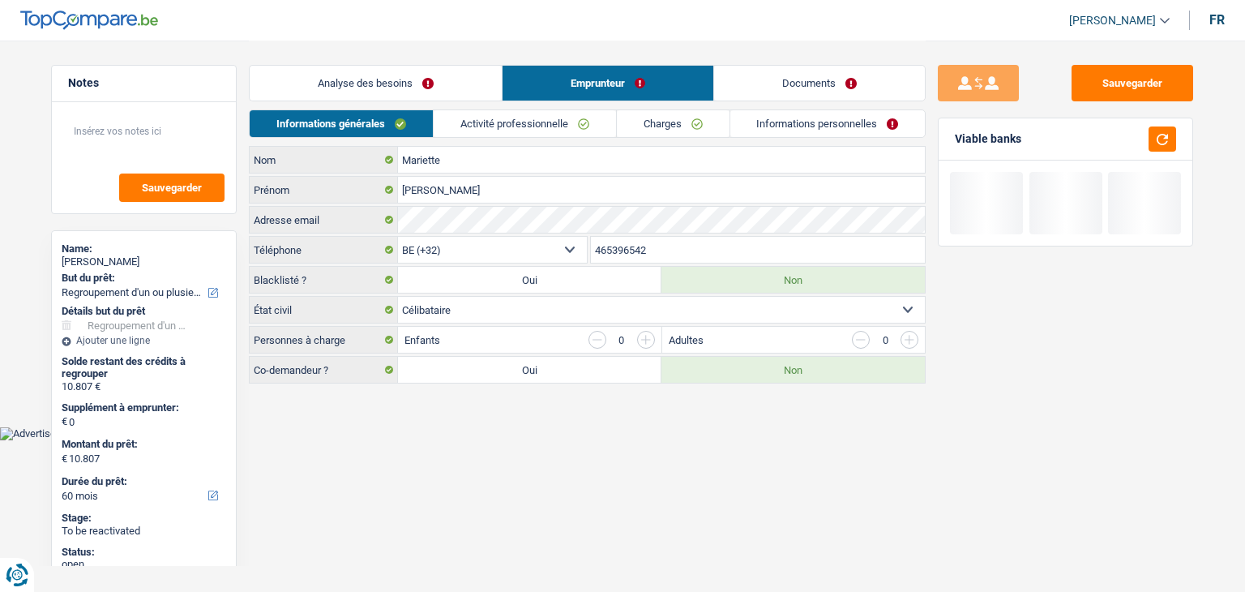
click at [324, 102] on div "Analyse des besoins Emprunteur Documents" at bounding box center [587, 75] width 677 height 69
click at [340, 91] on link "Analyse des besoins" at bounding box center [376, 83] width 252 height 35
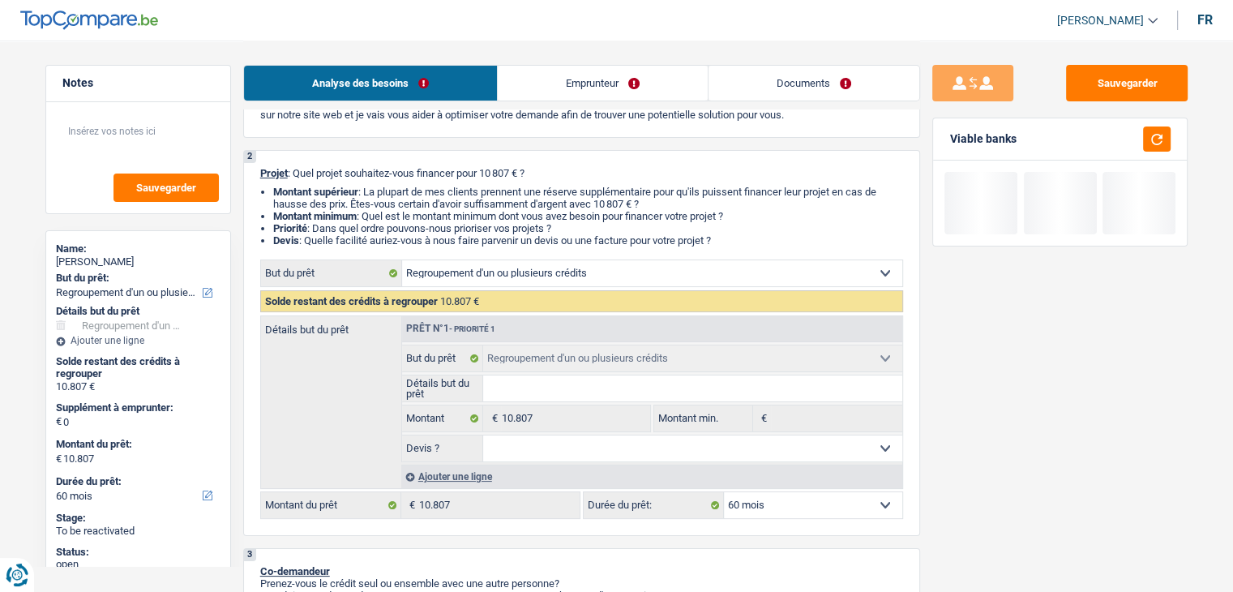
scroll to position [162, 0]
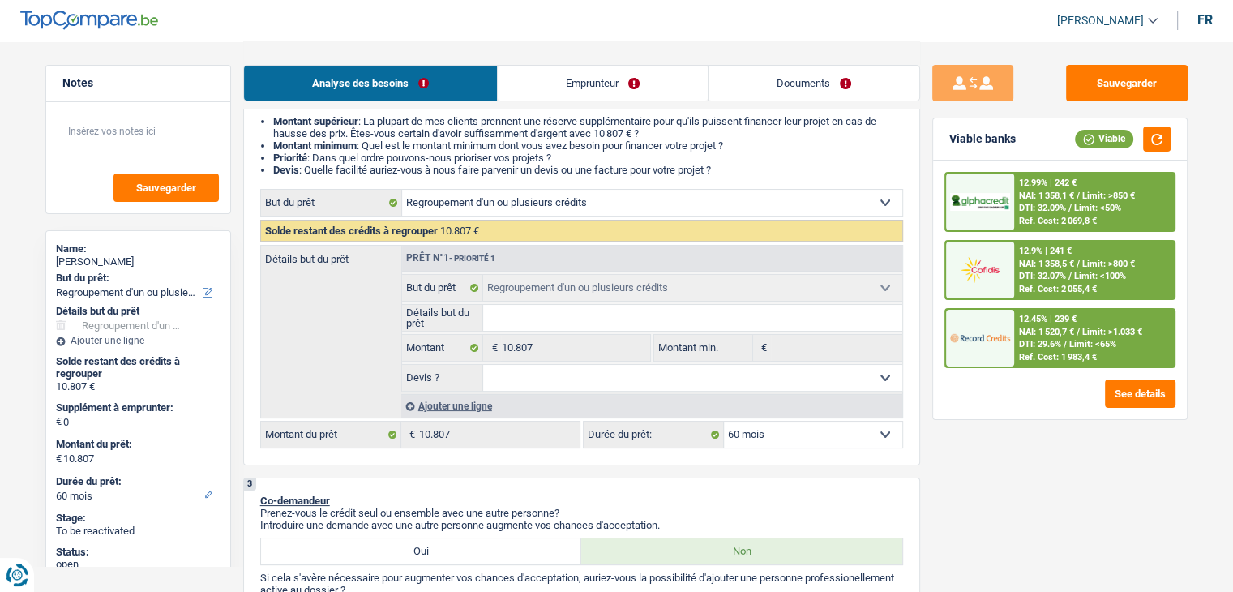
click at [614, 387] on select "Oui Non Non répondu Sélectionner une option" at bounding box center [692, 378] width 419 height 26
click at [512, 494] on p "Co-demandeur" at bounding box center [581, 500] width 643 height 12
click at [518, 317] on input "Détails but du prêt" at bounding box center [692, 318] width 419 height 26
click at [506, 480] on div "3 Co-demandeur Prenez-vous le crédit seul ou ensemble avec une autre personne? …" at bounding box center [581, 574] width 677 height 194
click at [524, 383] on select "Oui Non Non répondu Sélectionner une option" at bounding box center [692, 378] width 419 height 26
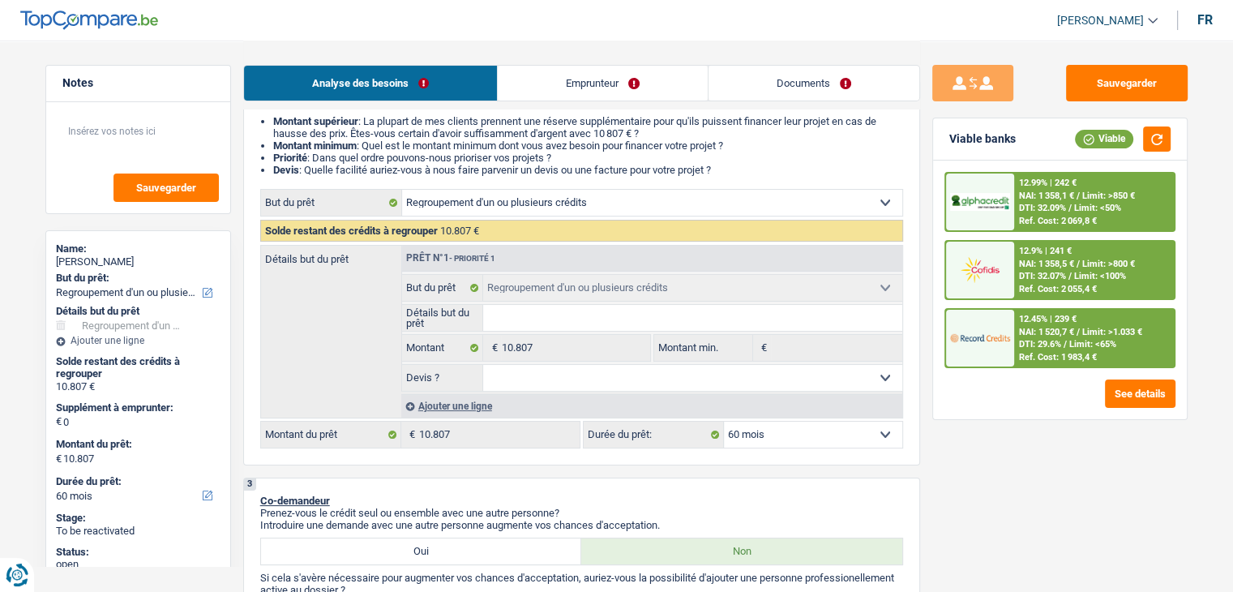
click at [449, 484] on div "3 Co-demandeur Prenez-vous le crédit seul ou ensemble avec une autre personne? …" at bounding box center [581, 574] width 677 height 194
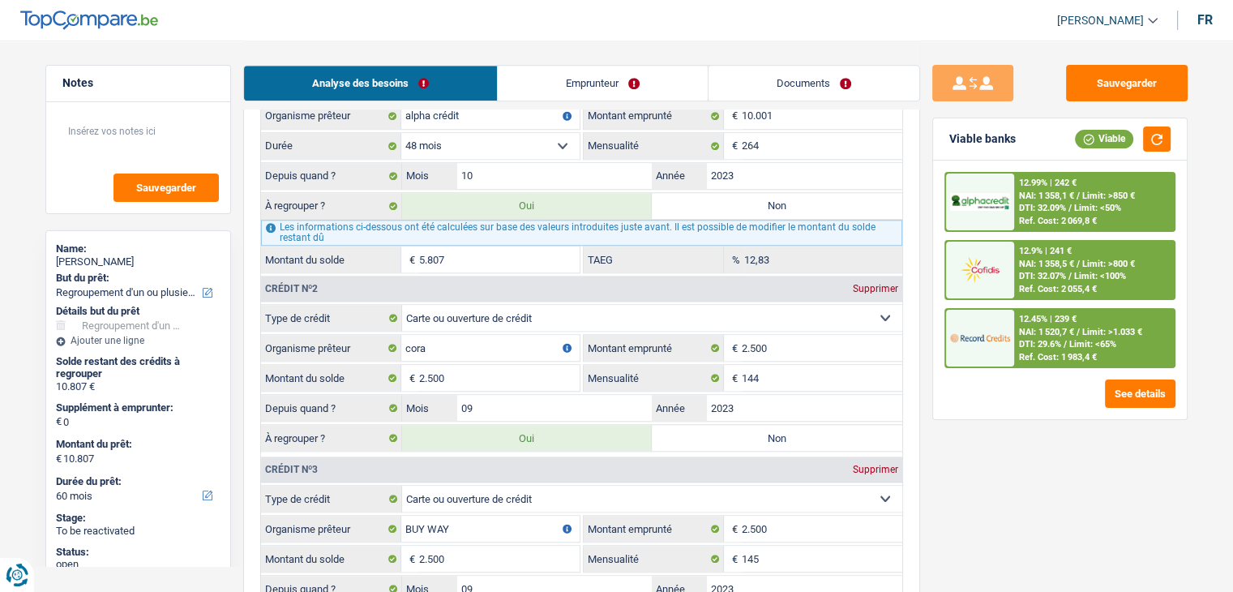
scroll to position [1297, 0]
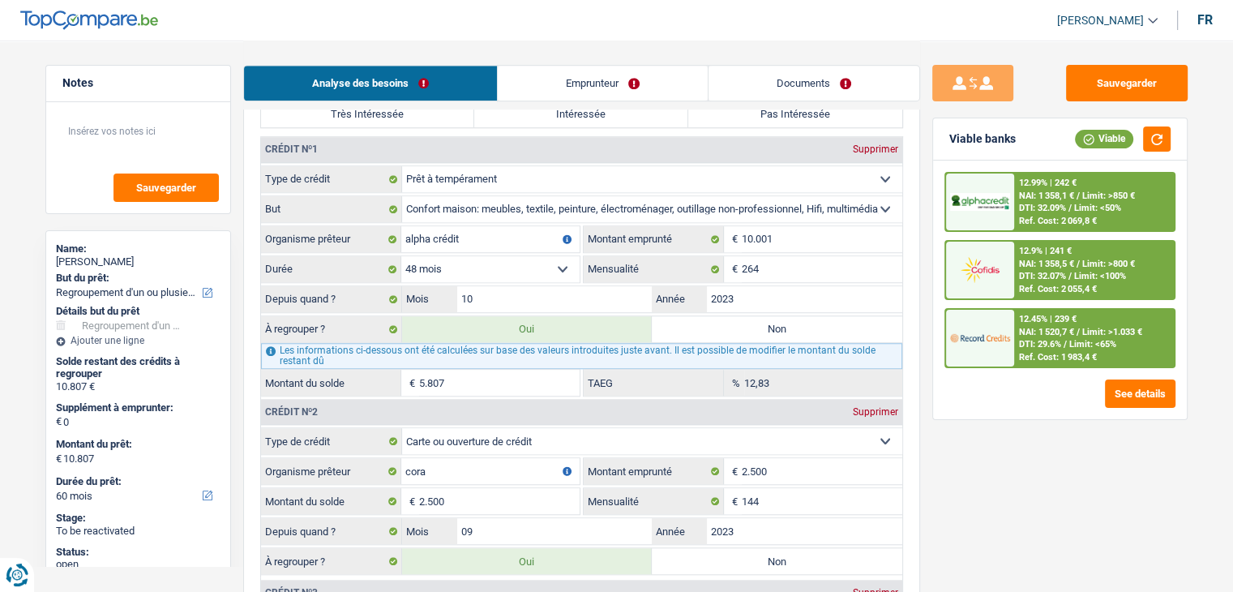
click at [1002, 501] on div "Sauvegarder Viable banks Viable 12.99% | 242 € NAI: 1 358,1 € / Limit: >850 € D…" at bounding box center [1060, 315] width 280 height 501
click at [1093, 565] on div "Sauvegarder Viable banks Viable 12.99% | 242 € NAI: 1 358,1 € / Limit: >850 € D…" at bounding box center [1060, 247] width 280 height 3006
click at [1043, 315] on div "12.45% | 239 €" at bounding box center [1048, 319] width 58 height 11
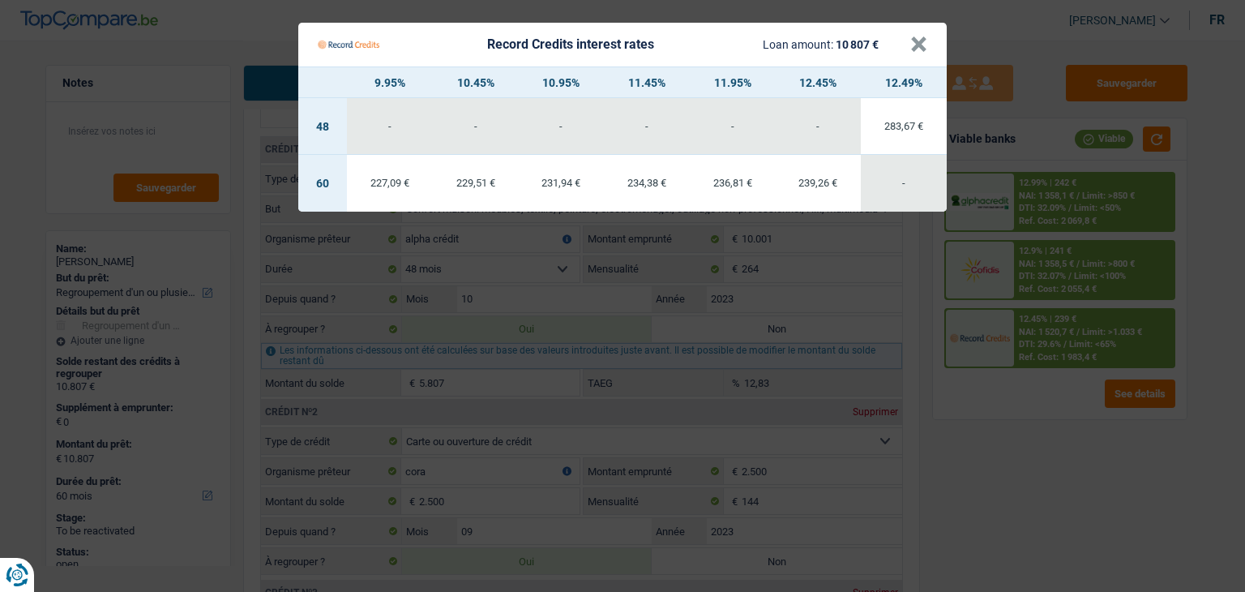
click at [1030, 356] on Credits "Record Credits interest rates Loan amount: 10 807 € × 9.95% 10.45% 10.95% 11.45…" at bounding box center [622, 296] width 1245 height 592
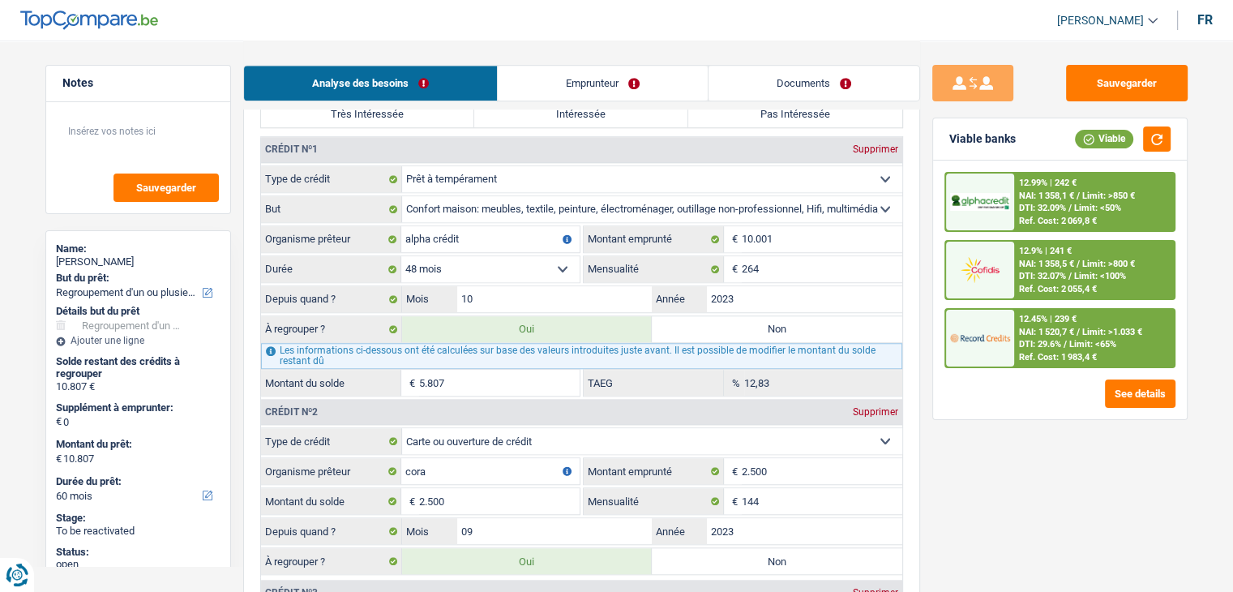
click at [1079, 234] on div "12.99% | 242 € NAI: 1 358,1 € / Limit: >850 € DTI: 32.09% / Limit: <50% Ref. Co…" at bounding box center [1059, 270] width 231 height 196
click at [1076, 216] on div "Ref. Cost: 2 069,8 €" at bounding box center [1058, 221] width 78 height 11
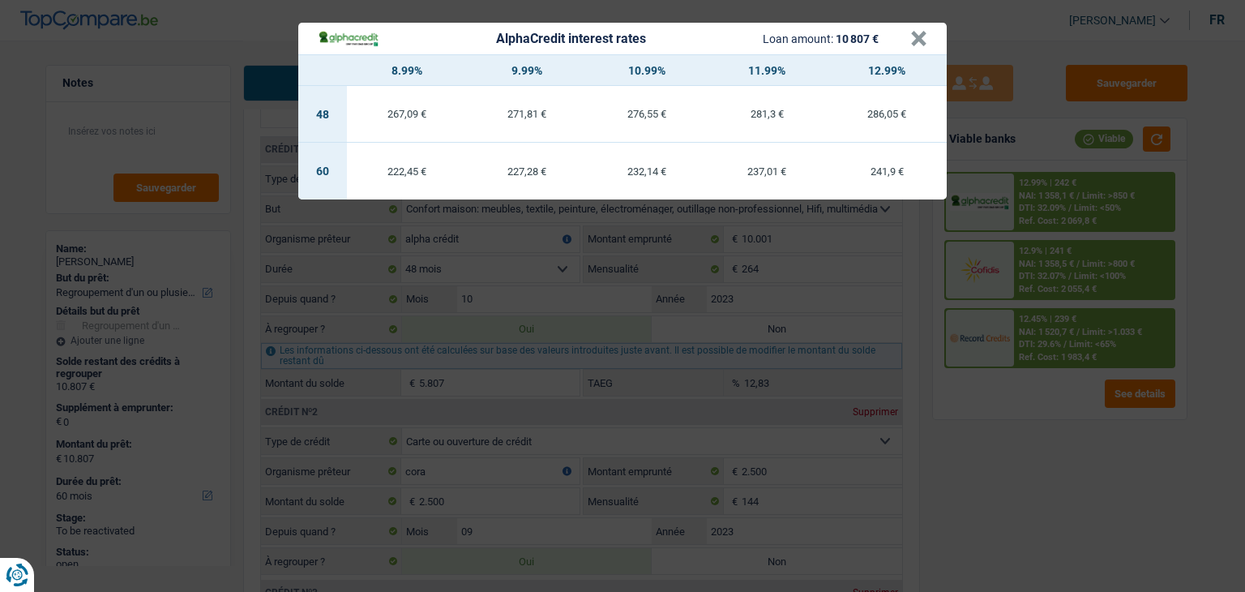
click at [1054, 361] on div "AlphaCredit interest rates Loan amount: 10 807 € × 8.99% 9.99% 10.99% 11.99% 12…" at bounding box center [622, 296] width 1245 height 592
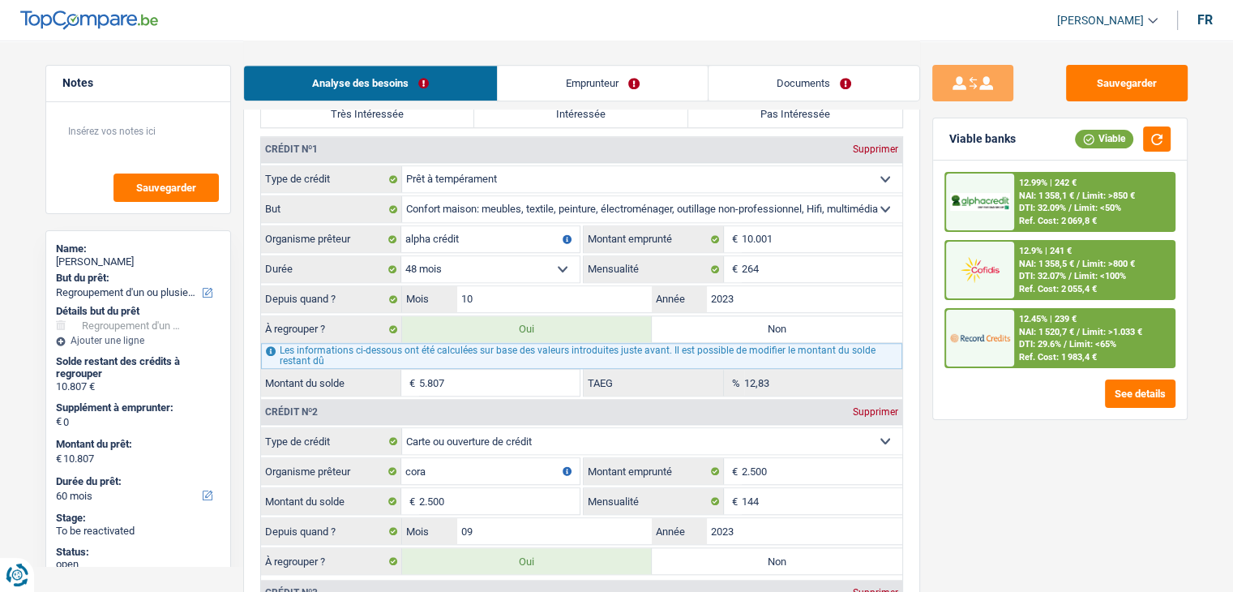
click at [1051, 288] on div "Ref. Cost: 2 055,4 €" at bounding box center [1058, 289] width 78 height 11
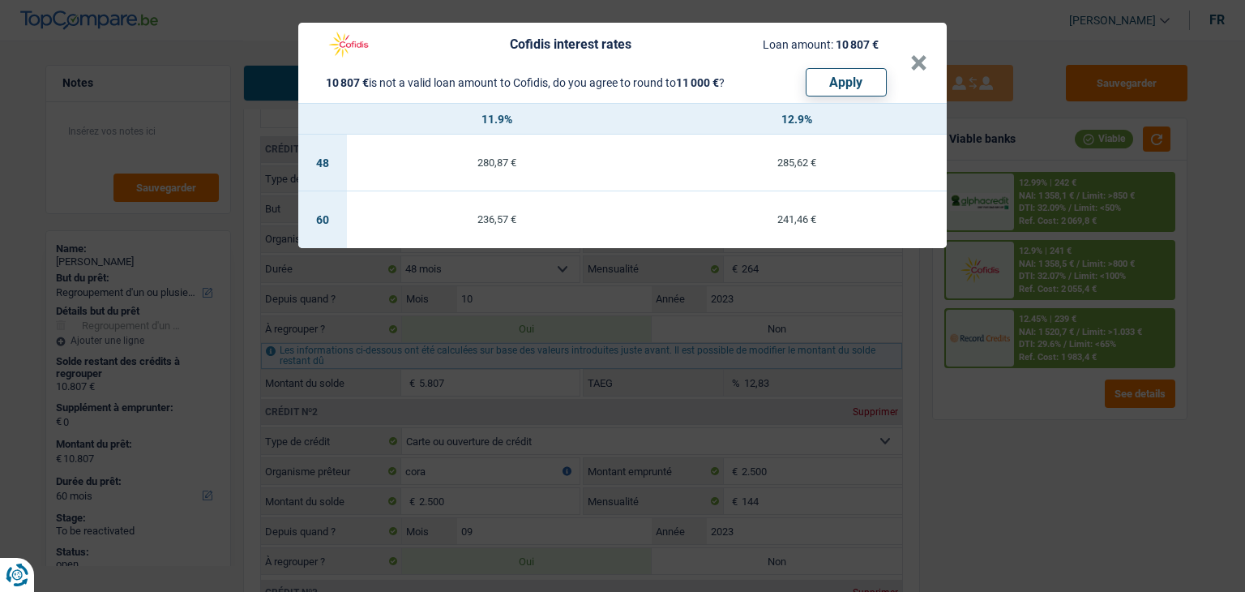
click at [1046, 343] on div "Cofidis interest rates Loan amount: 10 807 € 10 807 € is not a valid loan amoun…" at bounding box center [622, 296] width 1245 height 592
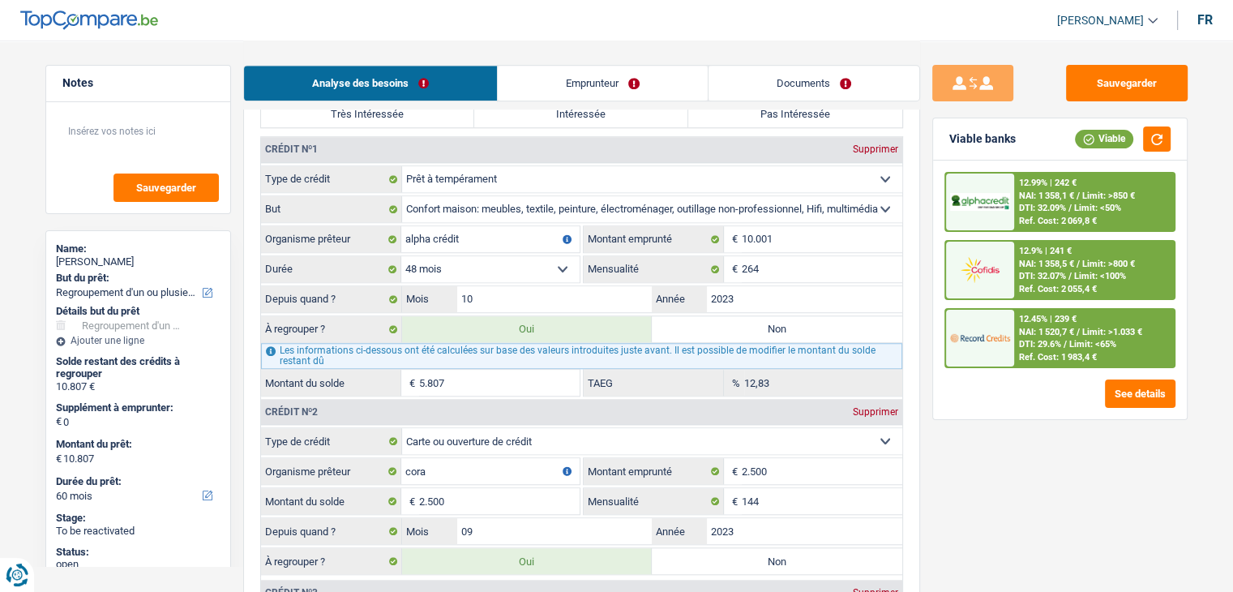
click at [1046, 343] on span "DTI: 29.6%" at bounding box center [1040, 344] width 42 height 11
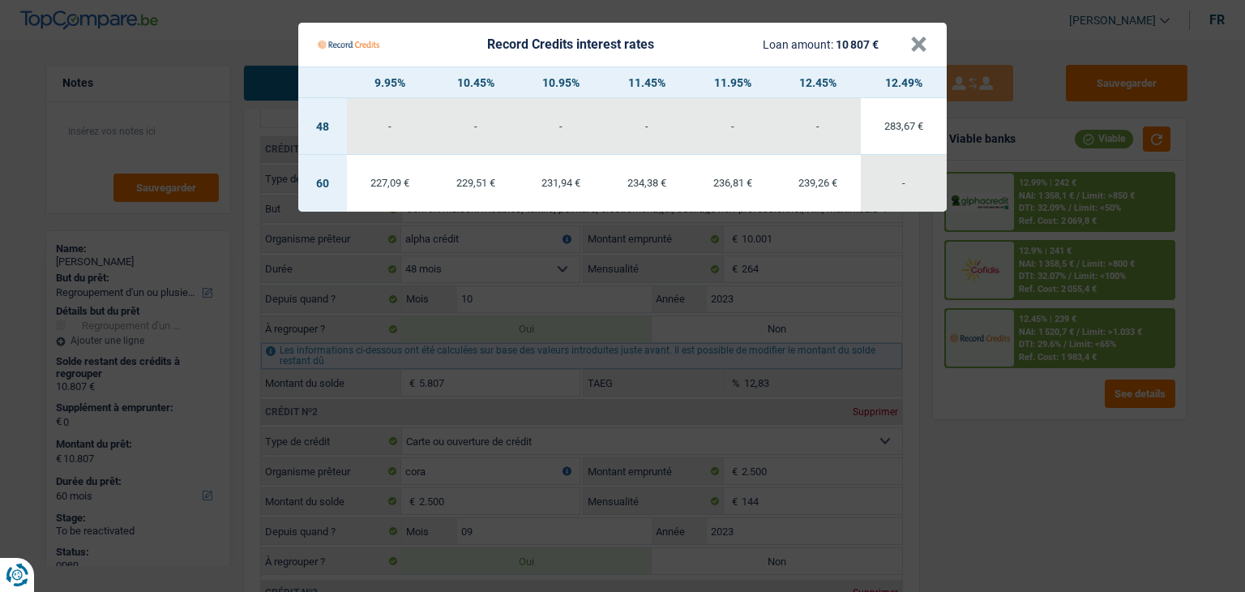
click at [1037, 438] on Credits "Record Credits interest rates Loan amount: 10 807 € × 9.95% 10.45% 10.95% 11.45…" at bounding box center [622, 296] width 1245 height 592
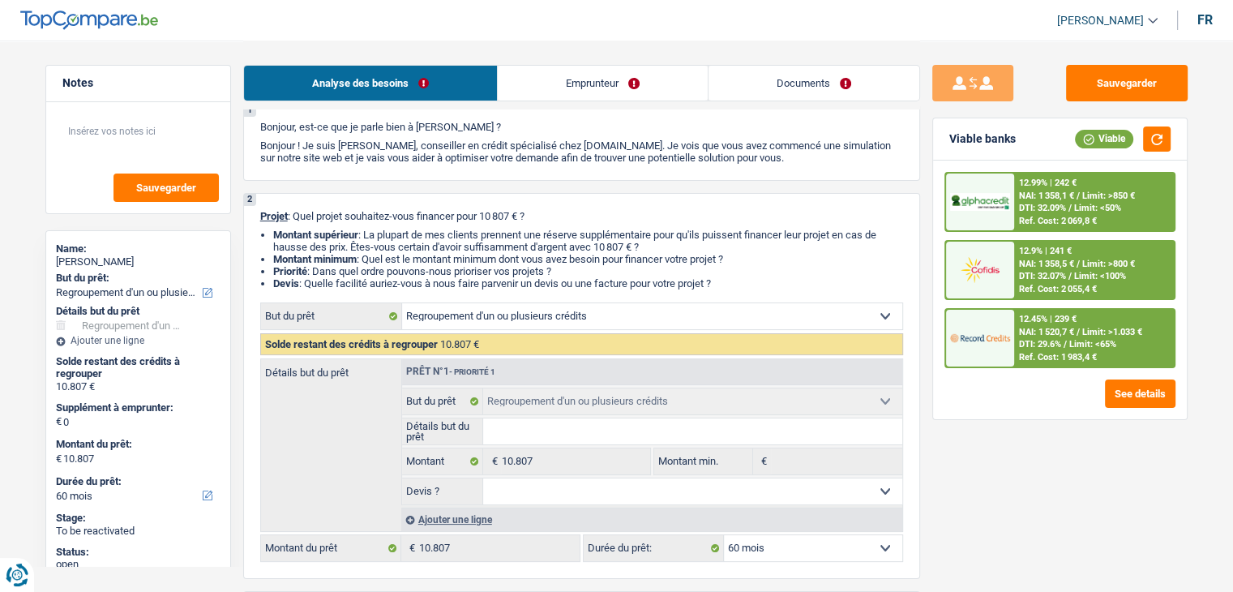
scroll to position [0, 0]
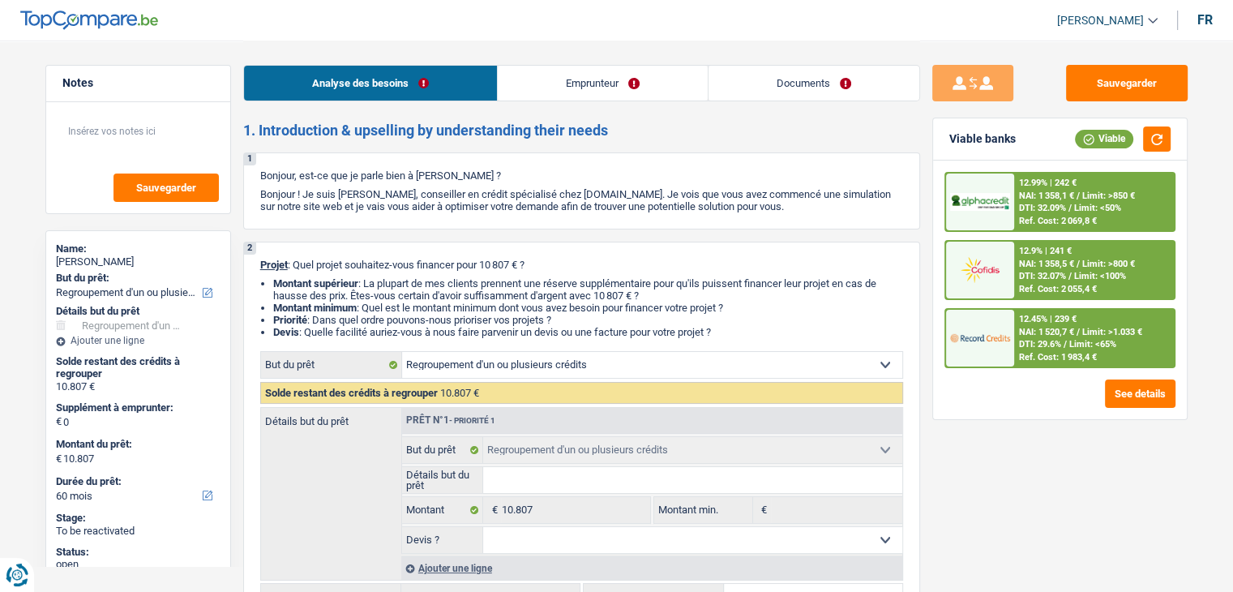
click at [1036, 327] on span "NAI: 1 520,7 €" at bounding box center [1046, 332] width 55 height 11
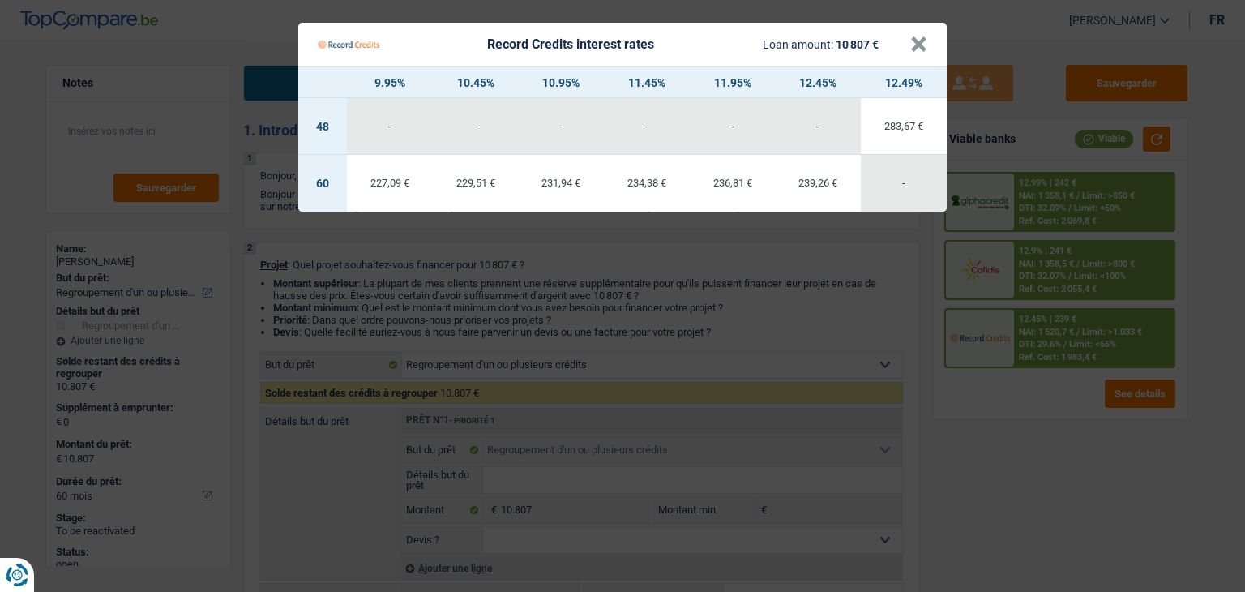
click at [1016, 400] on Credits "Record Credits interest rates Loan amount: 10 807 € × 9.95% 10.45% 10.95% 11.45…" at bounding box center [622, 296] width 1245 height 592
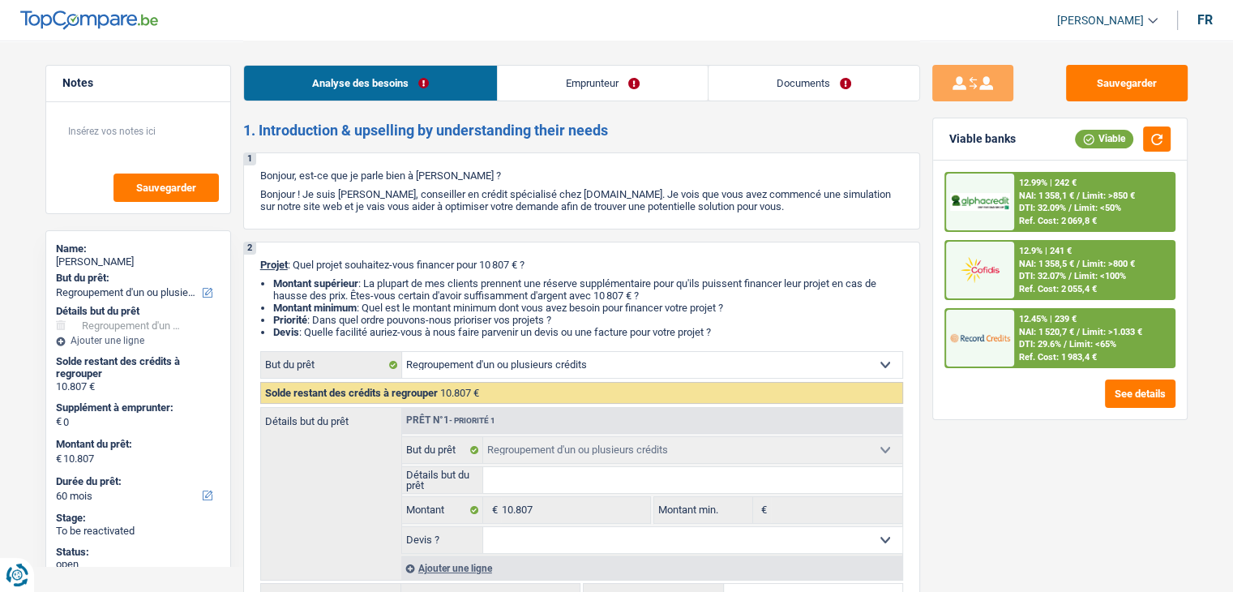
click at [1064, 242] on div "12.9% | 241 € NAI: 1 358,5 € / Limit: >800 € DTI: 32.07% / Limit: <100% Ref. Co…" at bounding box center [1094, 270] width 160 height 57
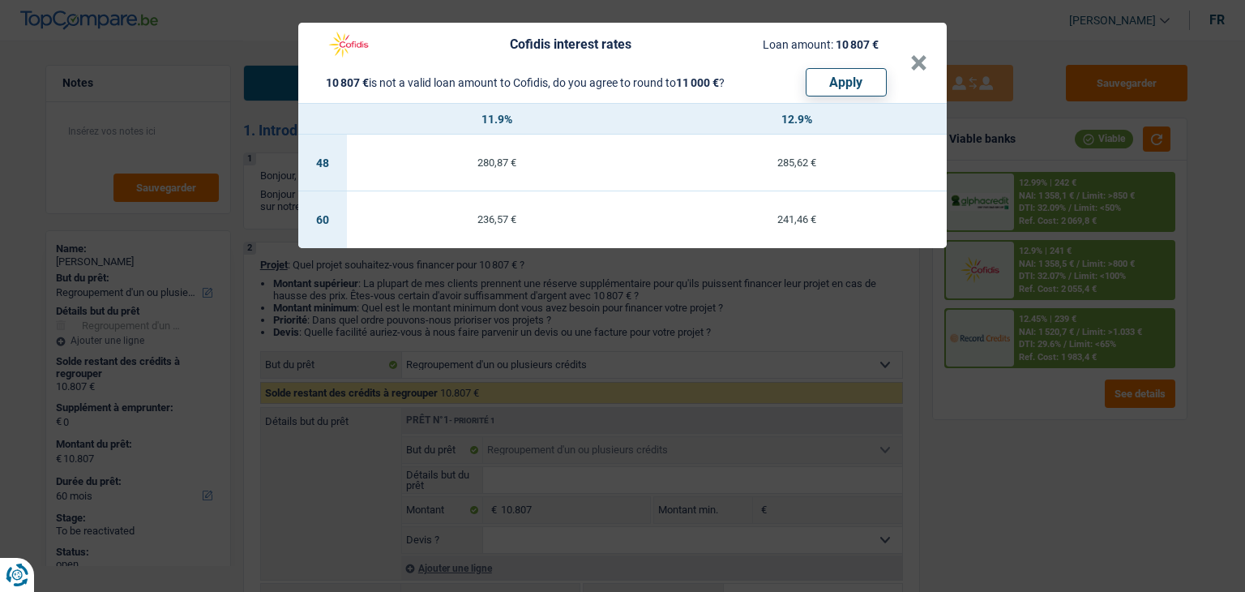
click at [1067, 203] on div "Cofidis interest rates Loan amount: 10 807 € 10 807 € is not a valid loan amoun…" at bounding box center [622, 296] width 1245 height 592
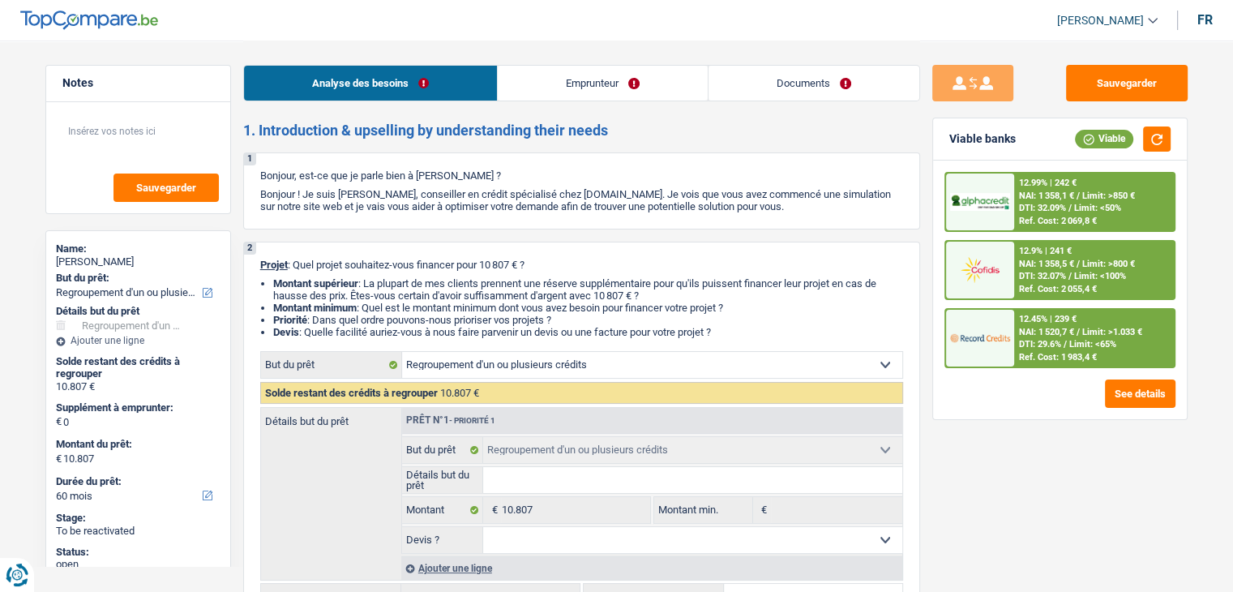
click at [1066, 203] on span "DTI: 32.09%" at bounding box center [1042, 208] width 47 height 11
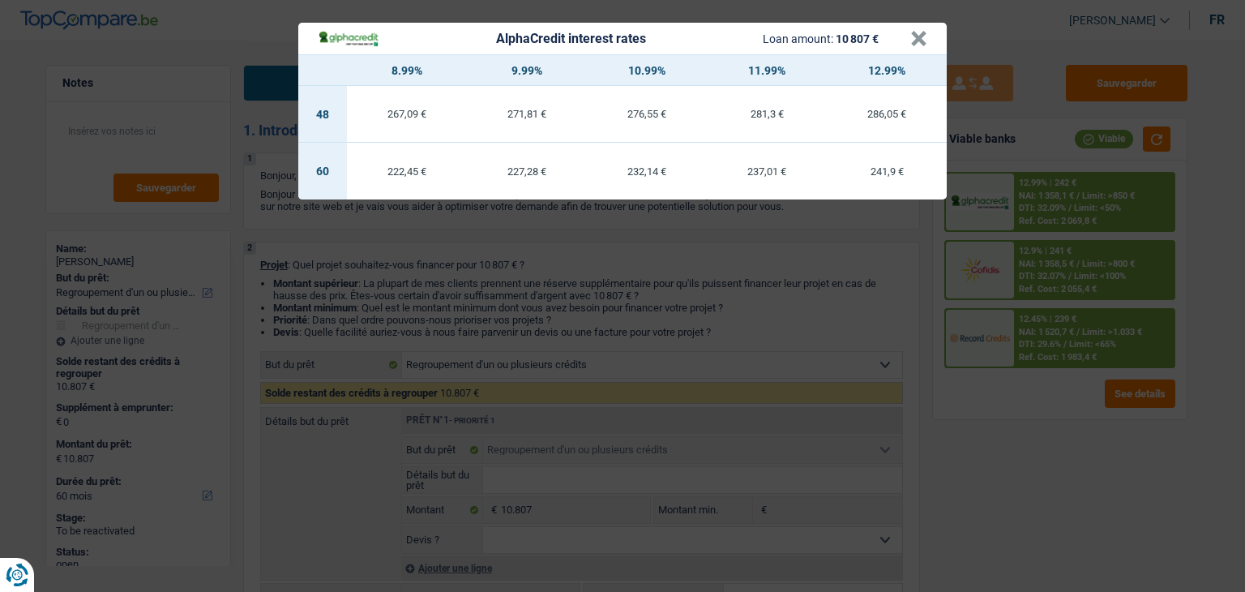
click at [1067, 203] on div "AlphaCredit interest rates Loan amount: 10 807 € × 8.99% 9.99% 10.99% 11.99% 12…" at bounding box center [622, 296] width 1245 height 592
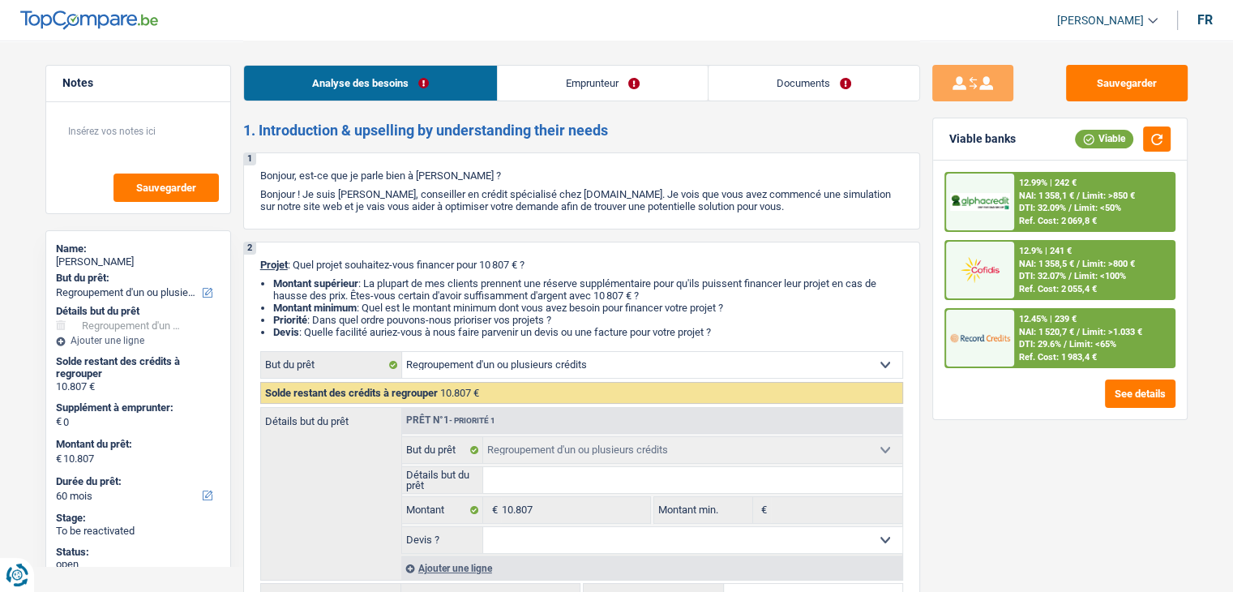
click at [1066, 203] on span "DTI: 32.09%" at bounding box center [1042, 208] width 47 height 11
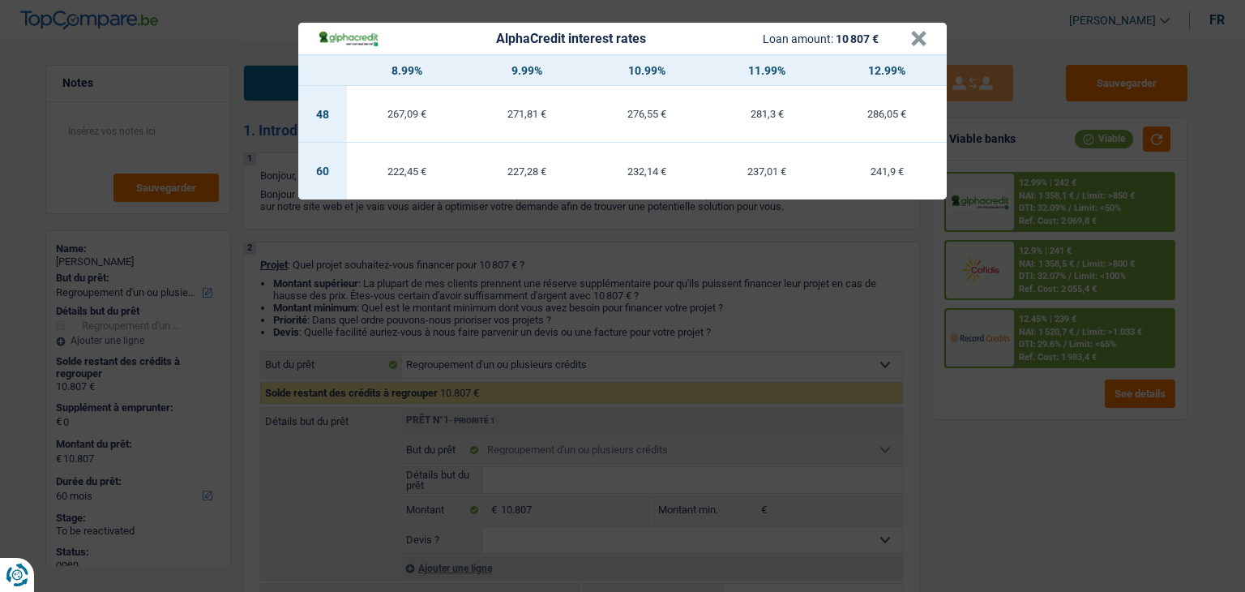
click at [1054, 270] on div "AlphaCredit interest rates Loan amount: 10 807 € × 8.99% 9.99% 10.99% 11.99% 12…" at bounding box center [622, 296] width 1245 height 592
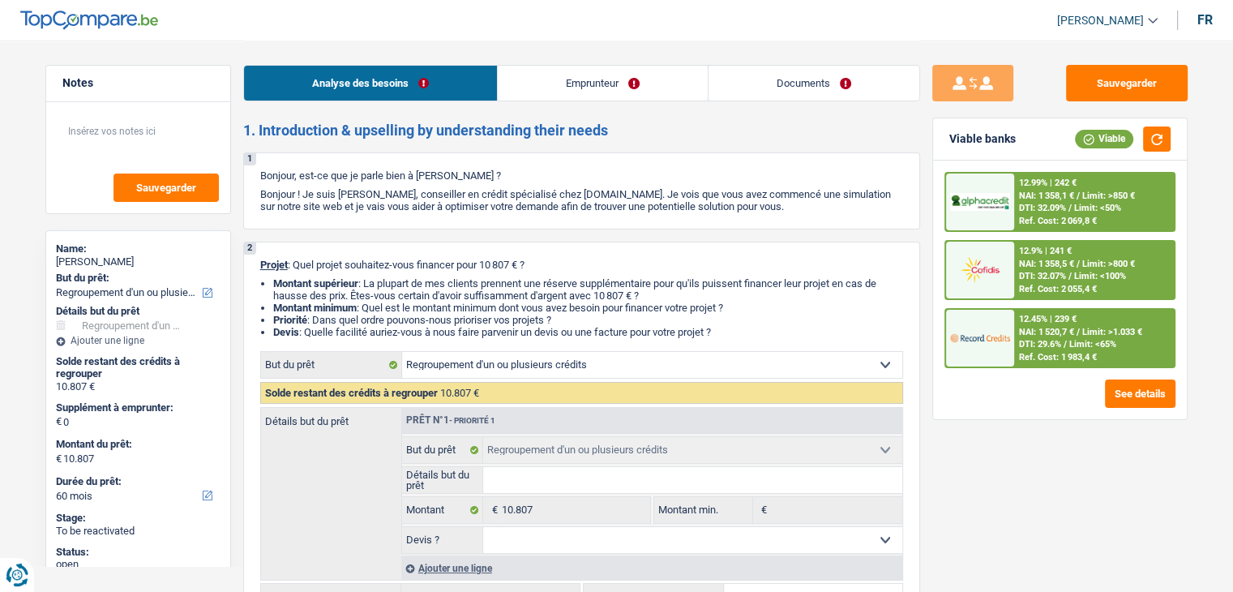
click at [1052, 284] on div "Ref. Cost: 2 055,4 €" at bounding box center [1058, 289] width 78 height 11
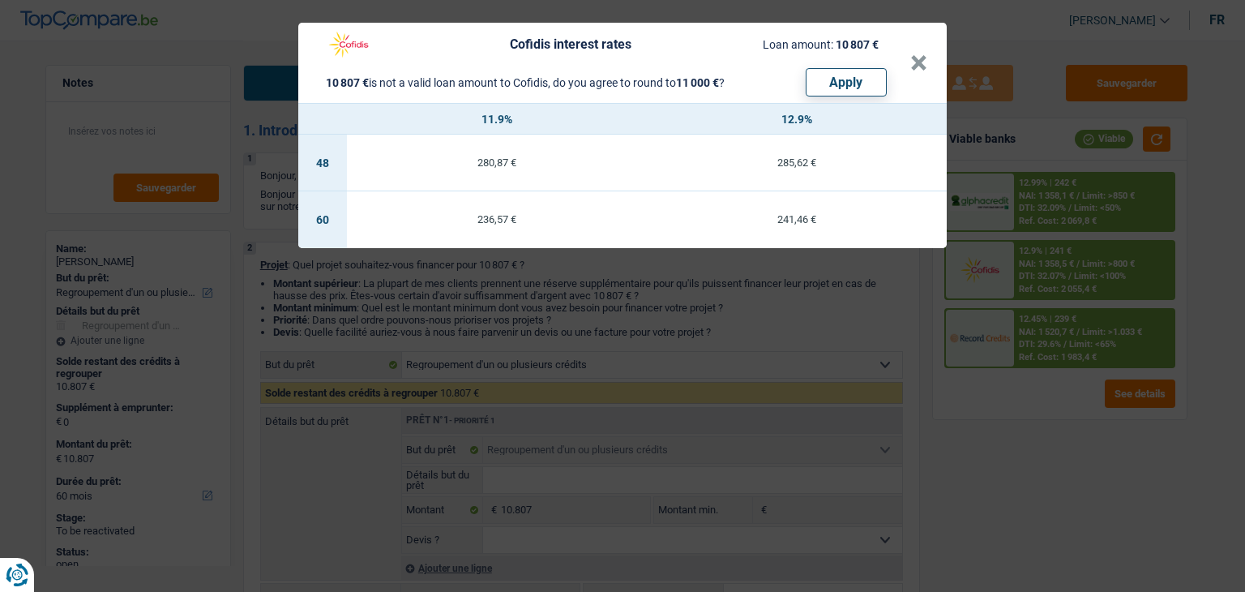
click at [1040, 338] on div "Cofidis interest rates Loan amount: 10 807 € 10 807 € is not a valid loan amoun…" at bounding box center [622, 296] width 1245 height 592
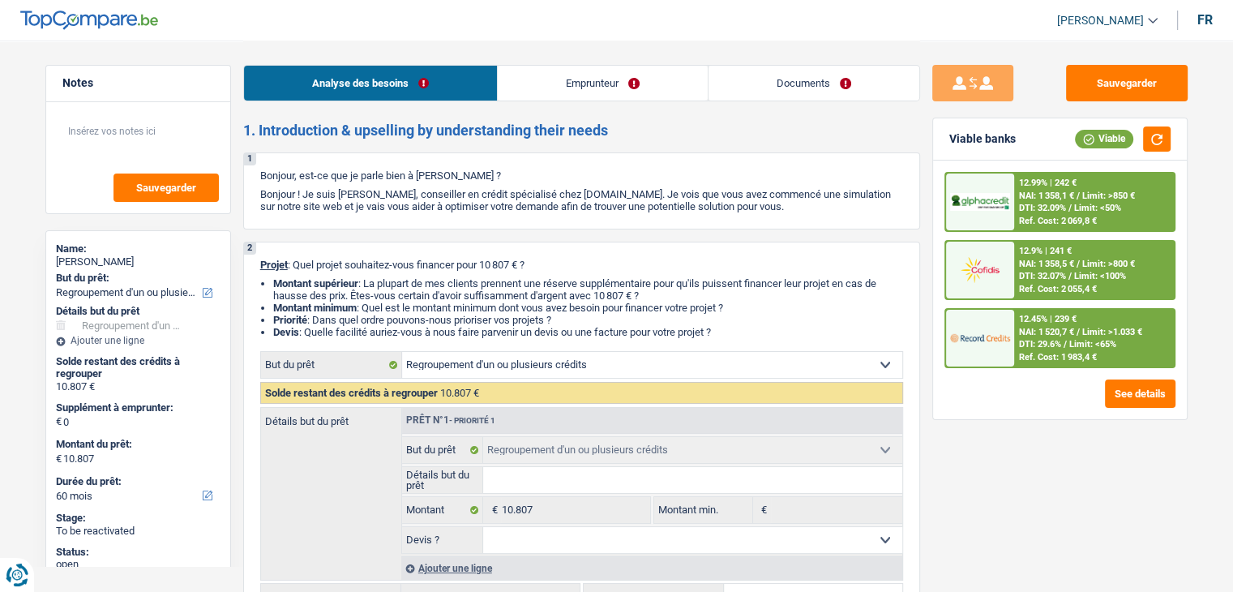
click at [1040, 339] on span "DTI: 29.6%" at bounding box center [1040, 344] width 42 height 11
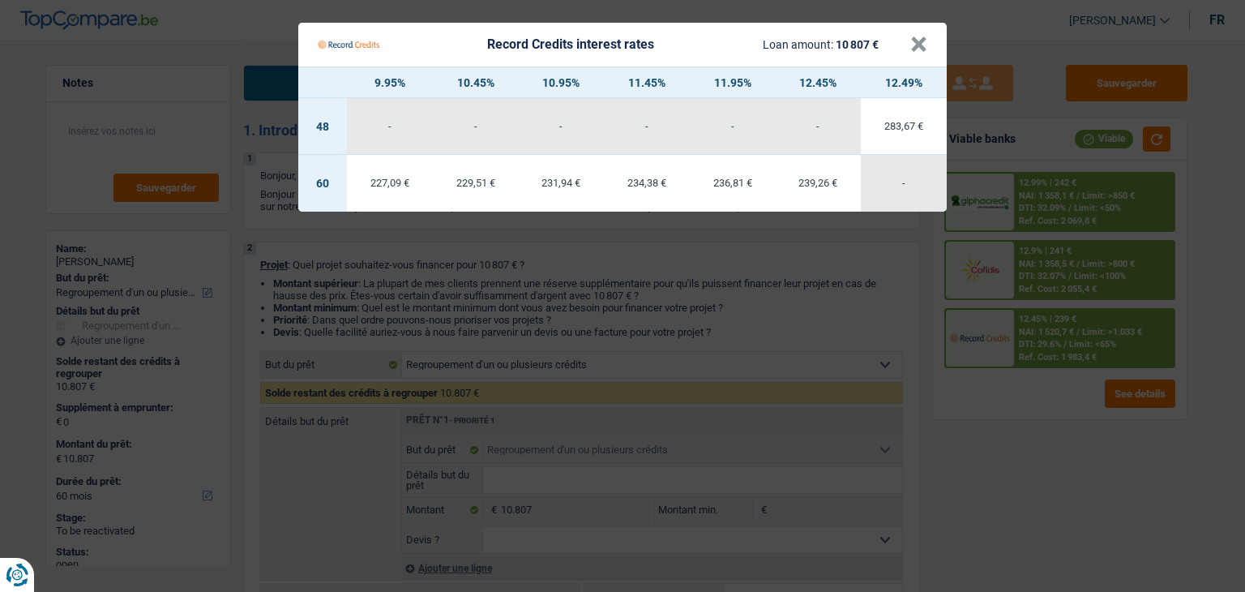
click at [1047, 195] on Credits "Record Credits interest rates Loan amount: 10 807 € × 9.95% 10.45% 10.95% 11.45…" at bounding box center [622, 296] width 1245 height 592
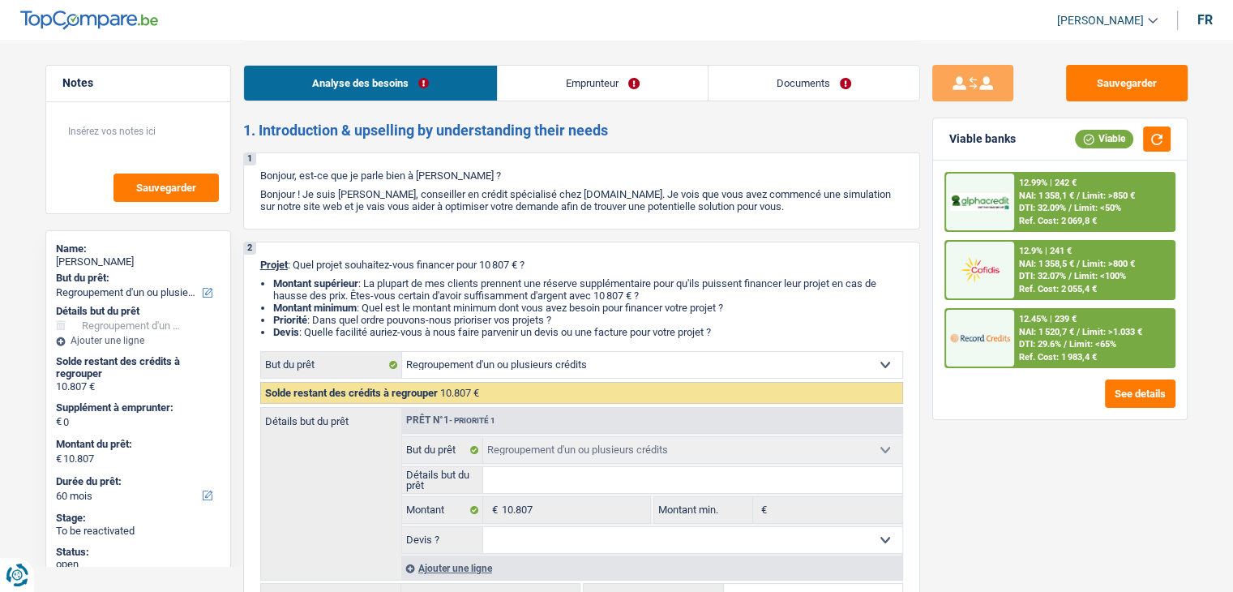
click at [1047, 195] on span "NAI: 1 358,1 €" at bounding box center [1046, 195] width 55 height 11
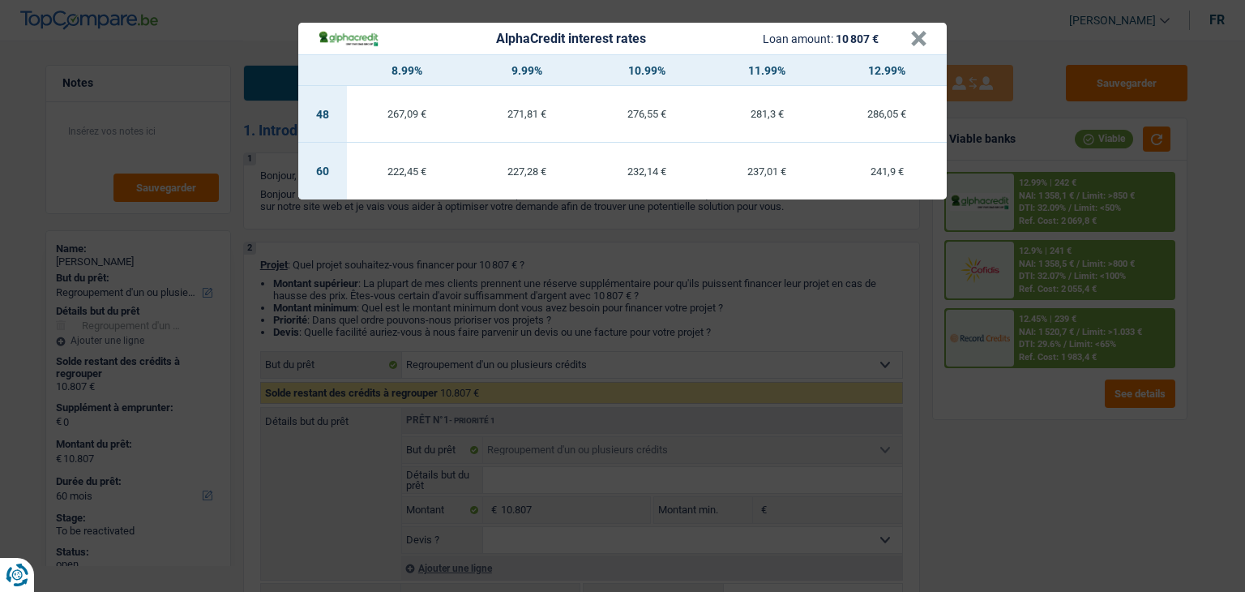
click at [1056, 276] on div "AlphaCredit interest rates Loan amount: 10 807 € × 8.99% 9.99% 10.99% 11.99% 12…" at bounding box center [622, 296] width 1245 height 592
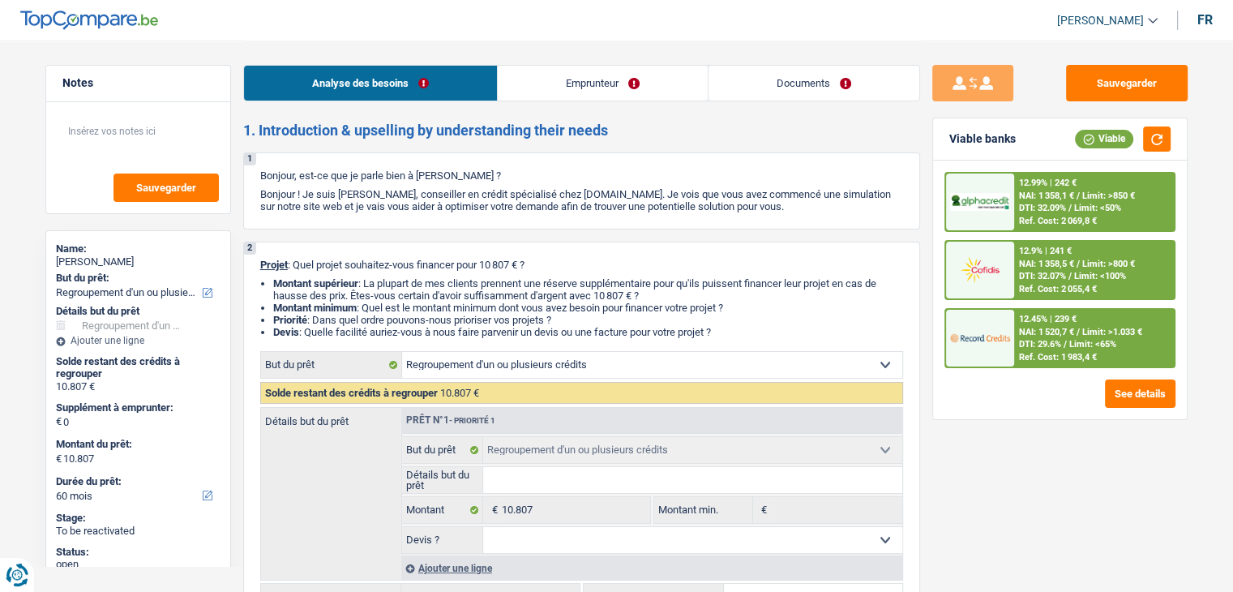
click at [1054, 296] on div "12.9% | 241 € NAI: 1 358,5 € / Limit: >800 € DTI: 32.07% / Limit: <100% Ref. Co…" at bounding box center [1094, 270] width 160 height 57
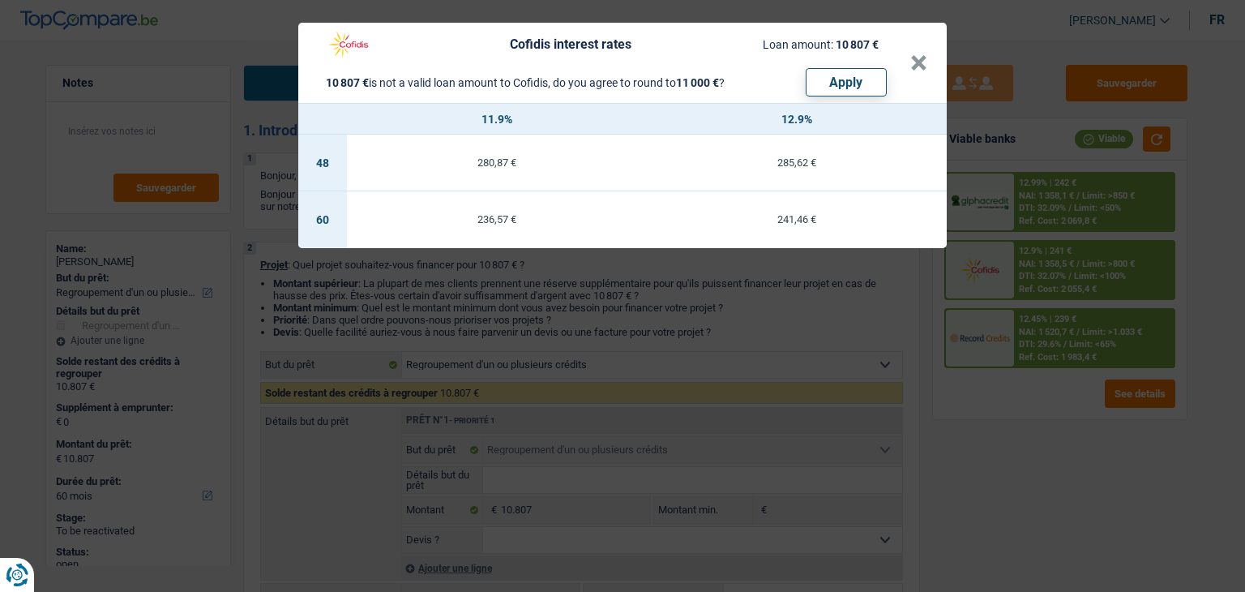
click at [1046, 362] on div "Cofidis interest rates Loan amount: 10 807 € 10 807 € is not a valid loan amoun…" at bounding box center [622, 296] width 1245 height 592
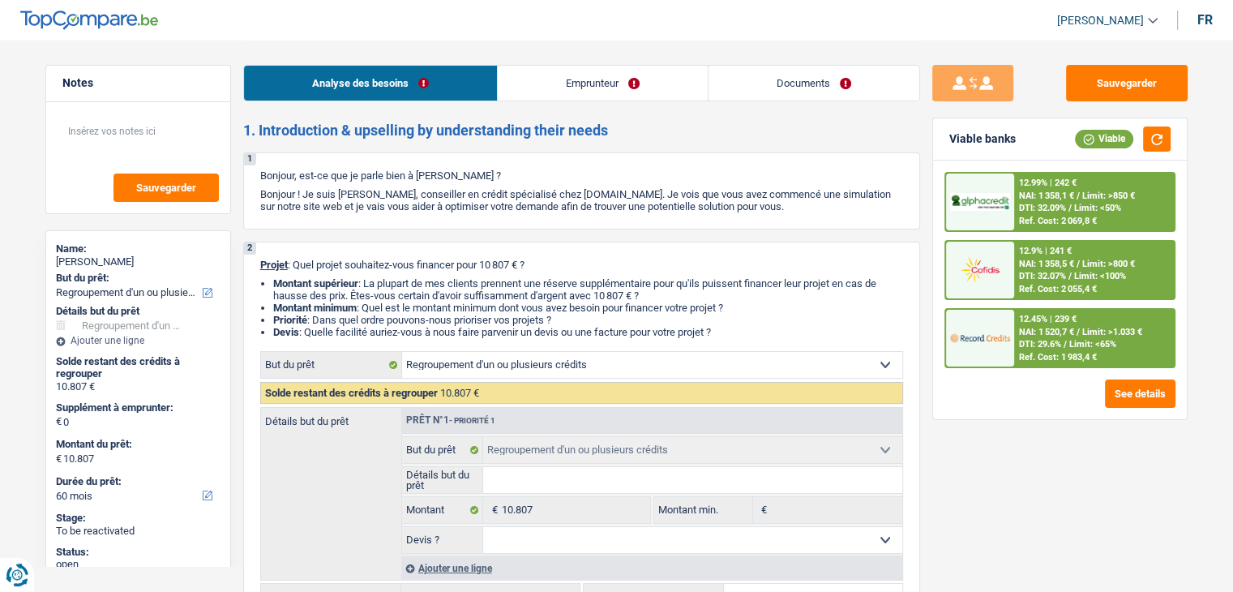
click at [1044, 342] on span "DTI: 29.6%" at bounding box center [1040, 344] width 42 height 11
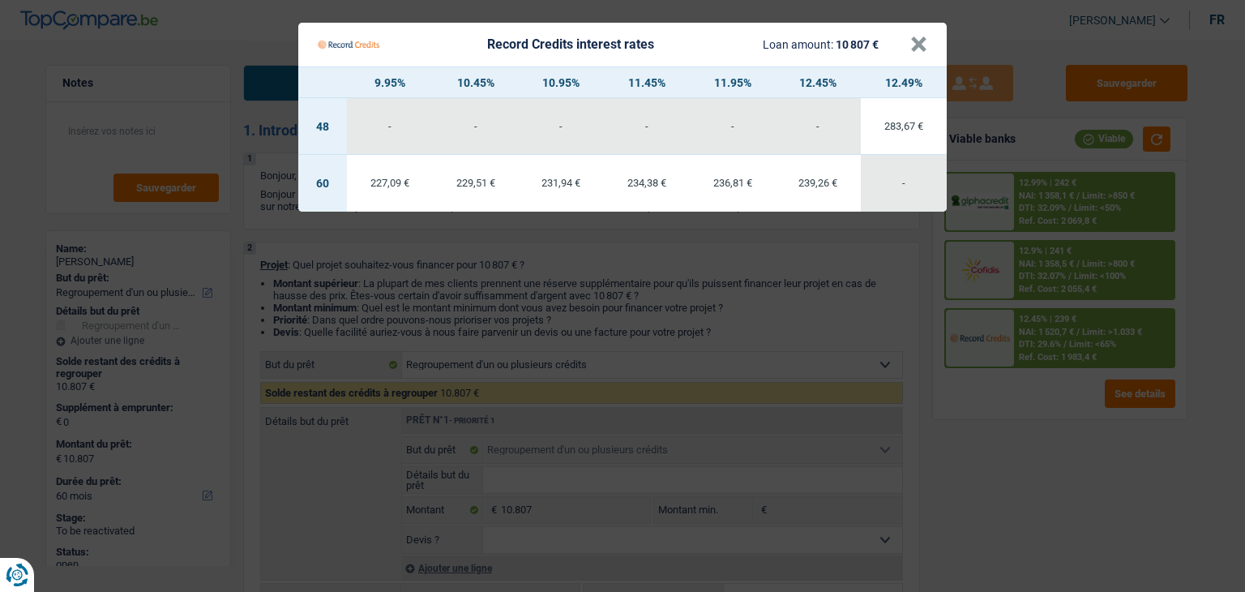
click at [917, 393] on Credits "Record Credits interest rates Loan amount: 10 807 € × 9.95% 10.45% 10.95% 11.45…" at bounding box center [622, 296] width 1245 height 592
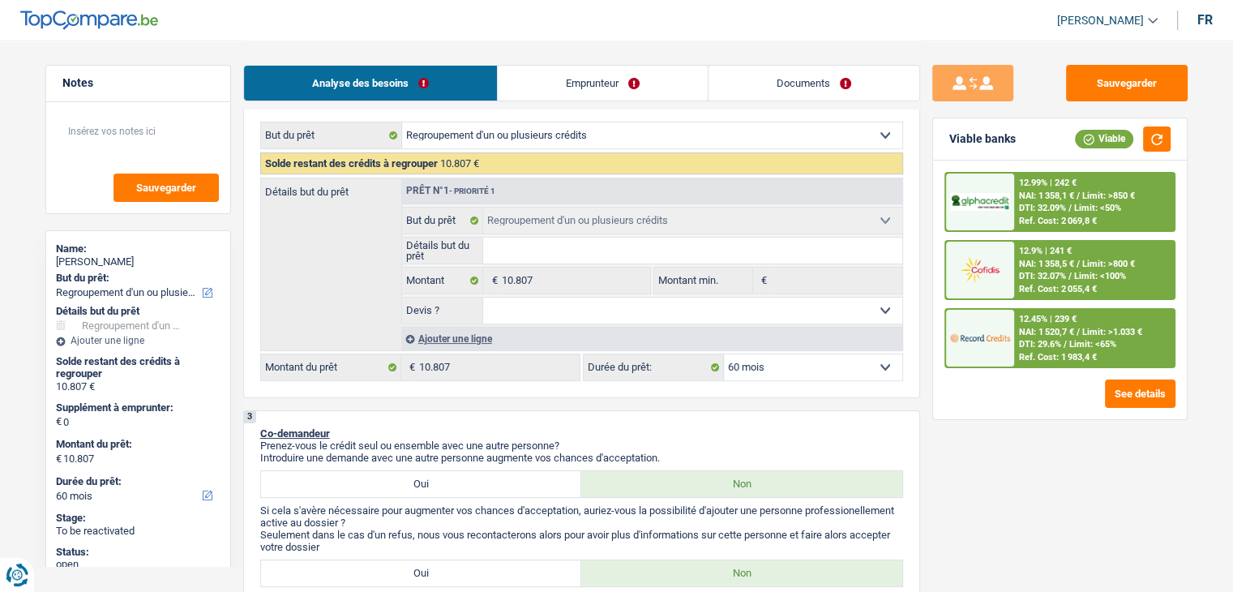
scroll to position [243, 0]
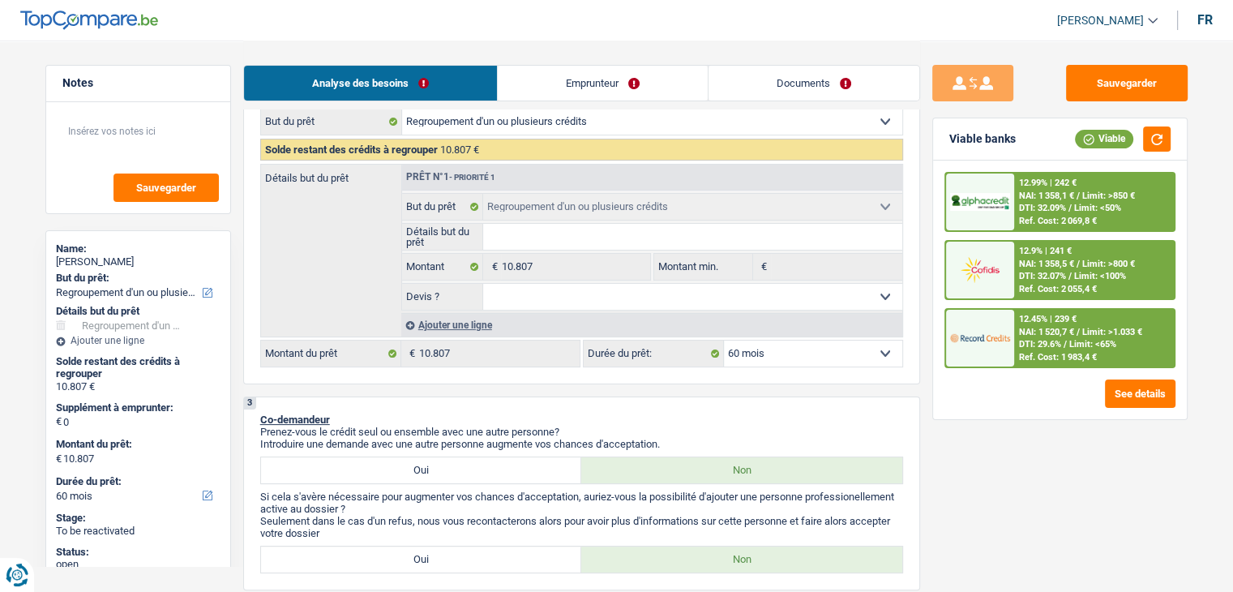
click at [823, 356] on select "12 mois 18 mois 24 mois 30 mois 36 mois 42 mois 48 mois 60 mois Sélectionner un…" at bounding box center [813, 353] width 178 height 26
click at [998, 438] on div "Sauvegarder Viable banks Viable 12.99% | 242 € NAI: 1 358,1 € / Limit: >850 € D…" at bounding box center [1060, 315] width 280 height 501
click at [761, 357] on select "12 mois 18 mois 24 mois 30 mois 36 mois 42 mois 48 mois 60 mois Sélectionner un…" at bounding box center [813, 353] width 178 height 26
select select "12"
click at [724, 340] on select "12 mois 18 mois 24 mois 30 mois 36 mois 42 mois 48 mois 60 mois Sélectionner un…" at bounding box center [813, 353] width 178 height 26
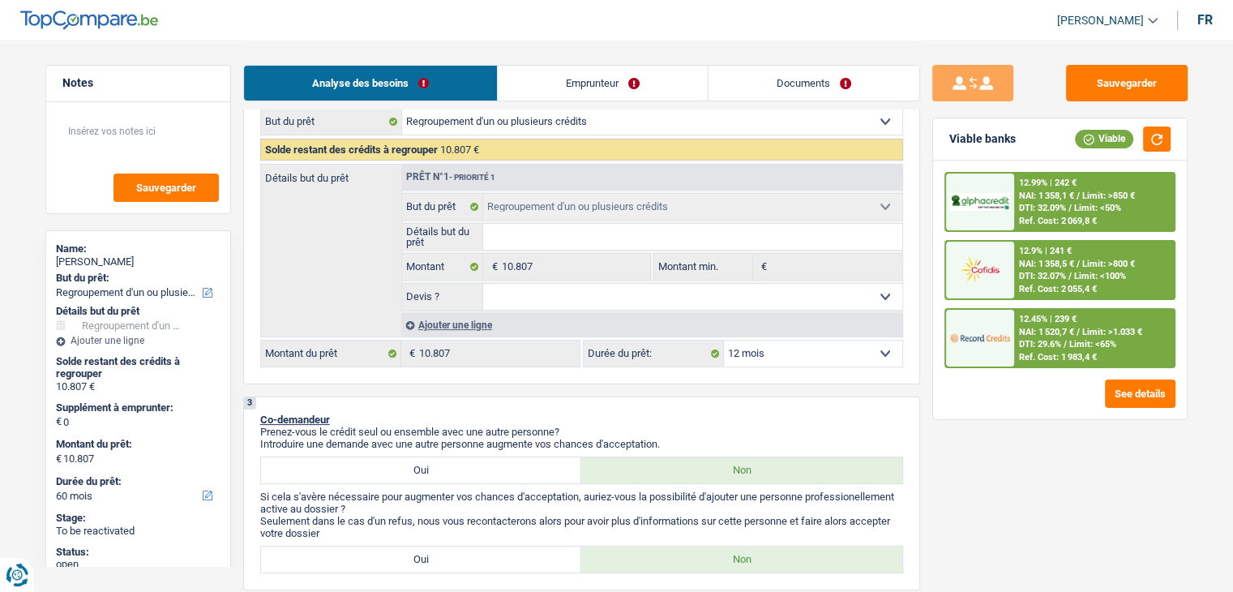
select select "12"
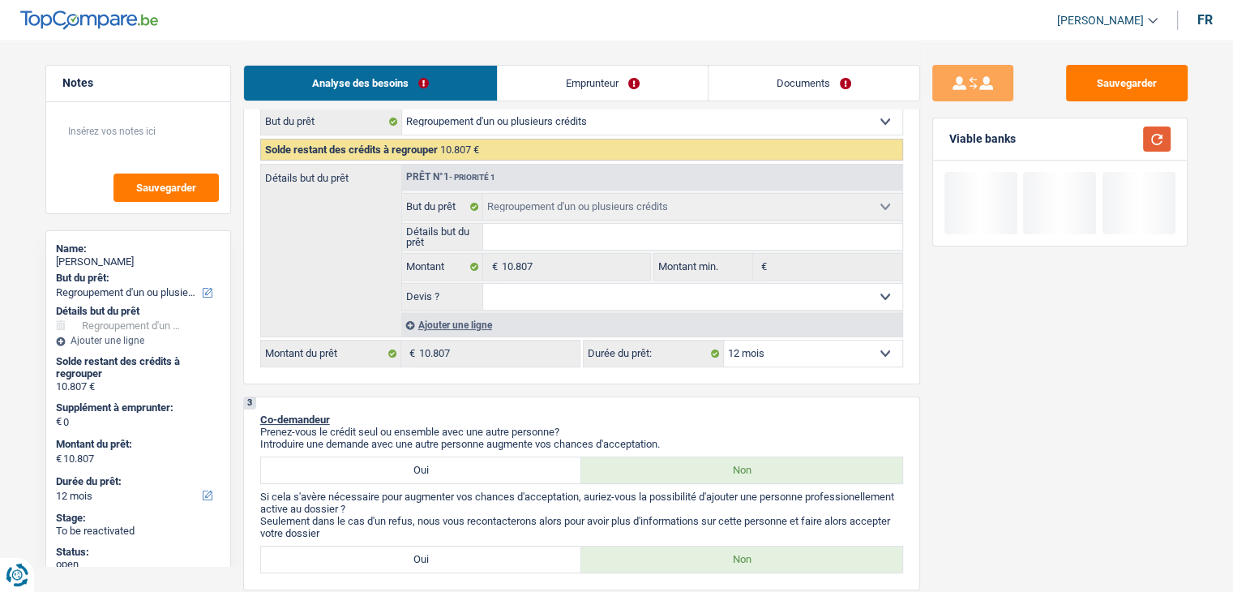
click at [1157, 144] on button "button" at bounding box center [1157, 138] width 28 height 25
click at [808, 343] on select "12 mois 18 mois 24 mois 30 mois 36 mois 42 mois 48 mois 60 mois Sélectionner un…" at bounding box center [813, 353] width 178 height 26
select select "24"
click at [724, 340] on select "12 mois 18 mois 24 mois 30 mois 36 mois 42 mois 48 mois 60 mois Sélectionner un…" at bounding box center [813, 353] width 178 height 26
select select "24"
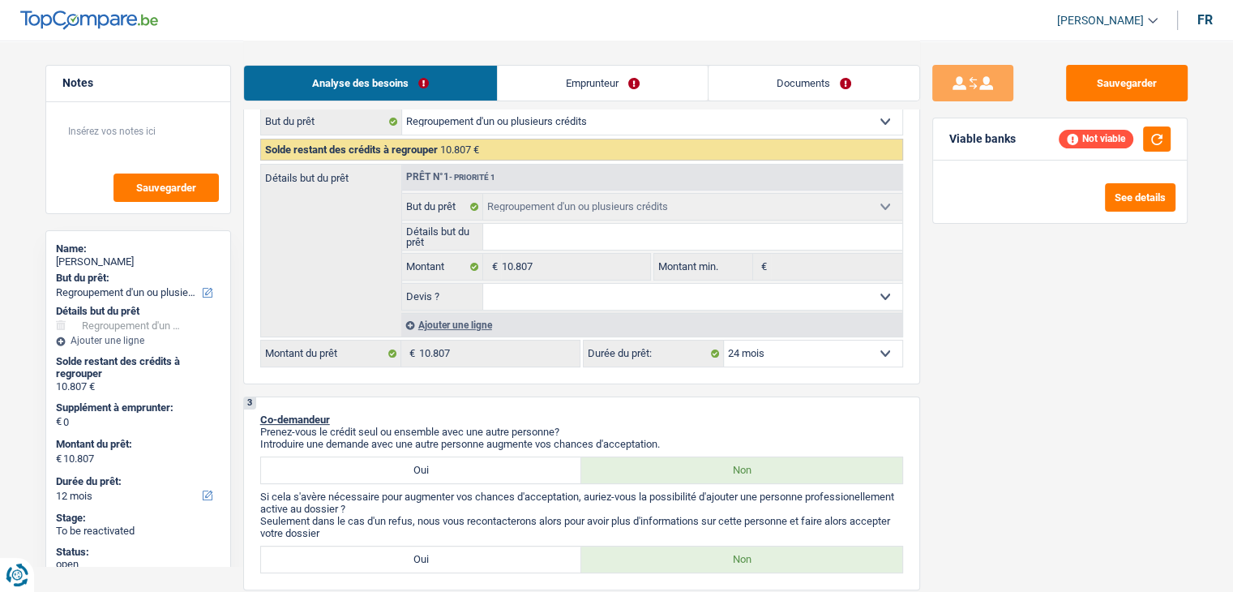
select select "24"
click at [1148, 130] on button "button" at bounding box center [1157, 138] width 28 height 25
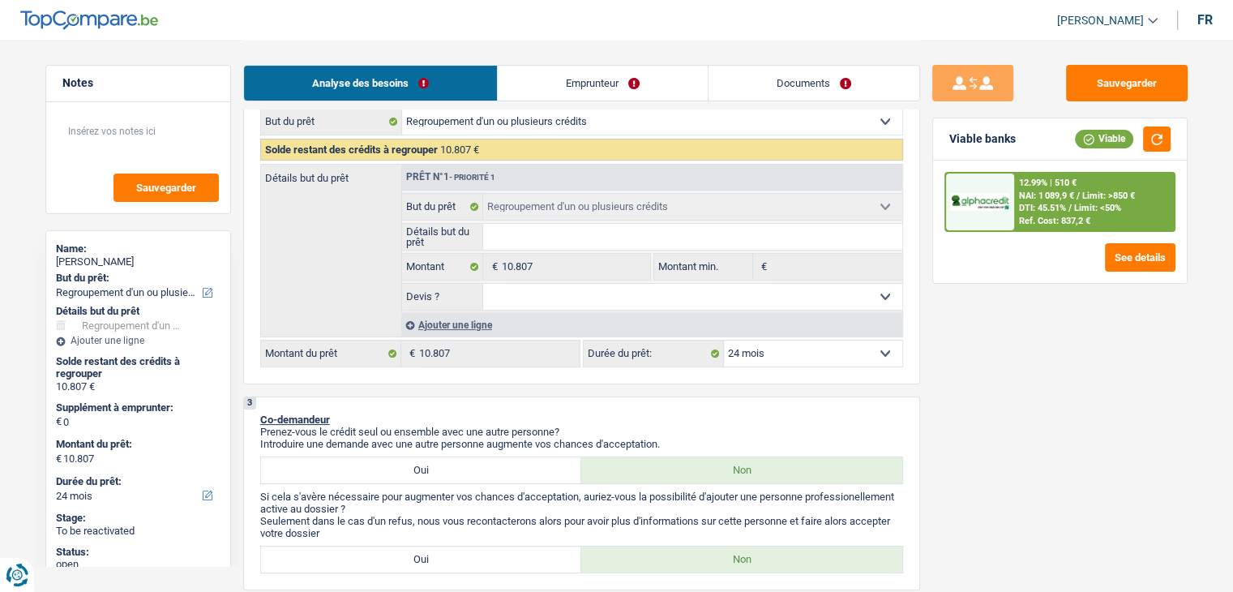
click at [793, 354] on select "12 mois 18 mois 24 mois 30 mois 36 mois 42 mois 48 mois 60 mois Sélectionner un…" at bounding box center [813, 353] width 178 height 26
select select "18"
click at [724, 340] on select "12 mois 18 mois 24 mois 30 mois 36 mois 42 mois 48 mois 60 mois Sélectionner un…" at bounding box center [813, 353] width 178 height 26
select select "18"
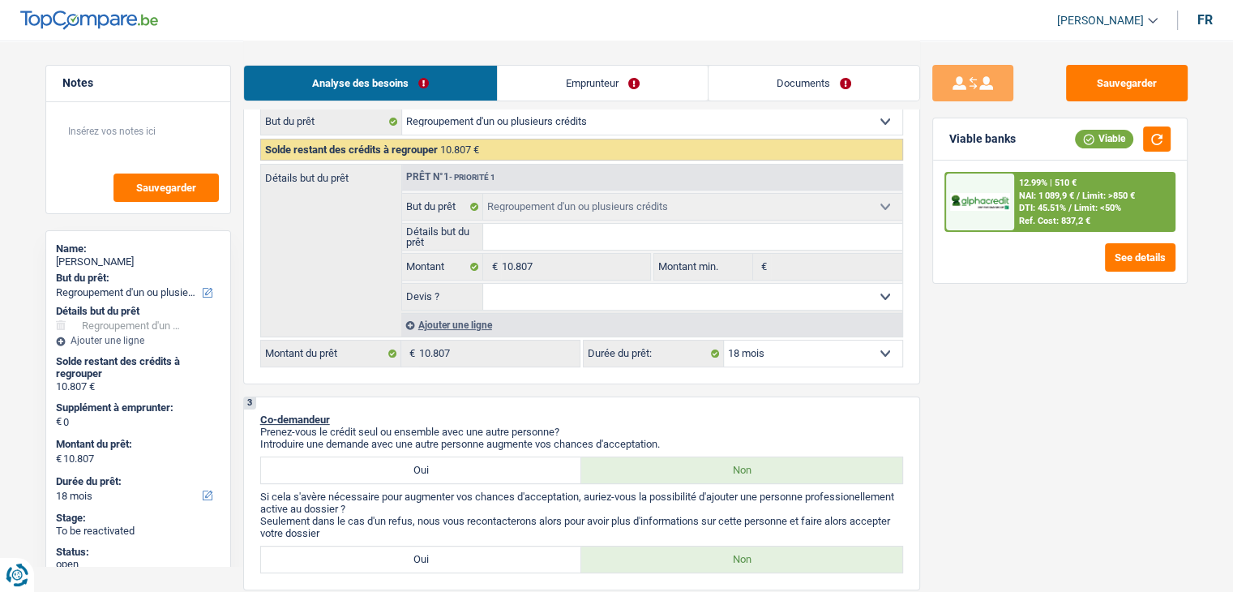
click at [803, 358] on select "12 mois 18 mois 24 mois 30 mois 36 mois 42 mois 48 mois 60 mois Sélectionner un…" at bounding box center [813, 353] width 178 height 26
click at [1057, 222] on div "Ref. Cost: 837,2 €" at bounding box center [1054, 221] width 71 height 11
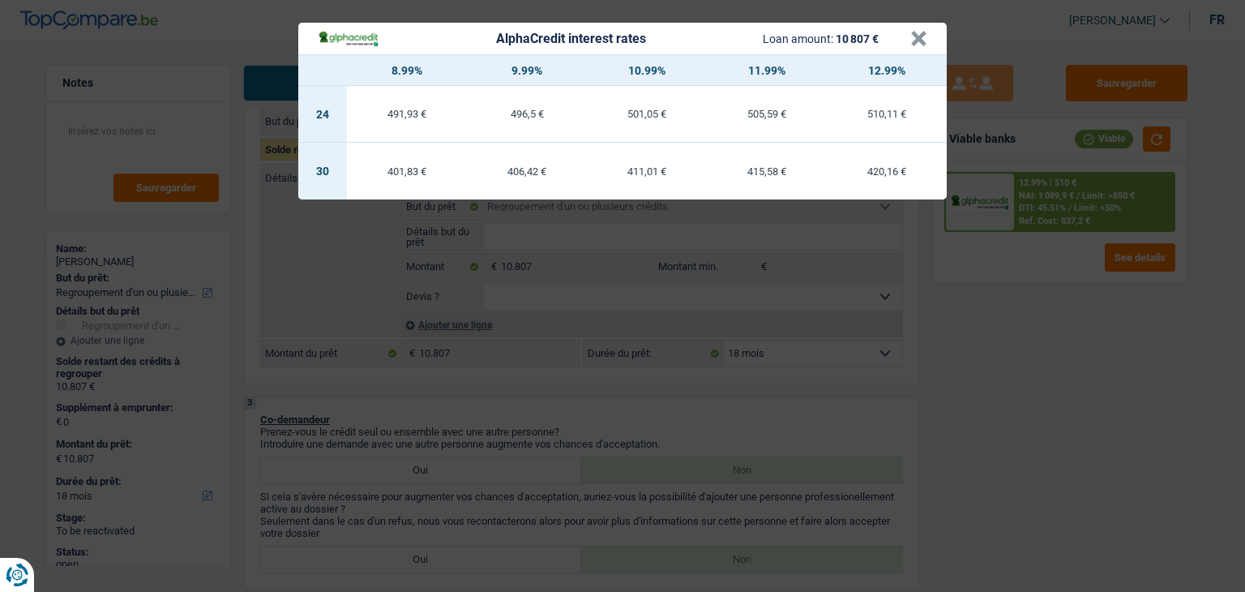
click at [1036, 333] on div "AlphaCredit interest rates Loan amount: 10 807 € × 8.99% 9.99% 10.99% 11.99% 12…" at bounding box center [622, 296] width 1245 height 592
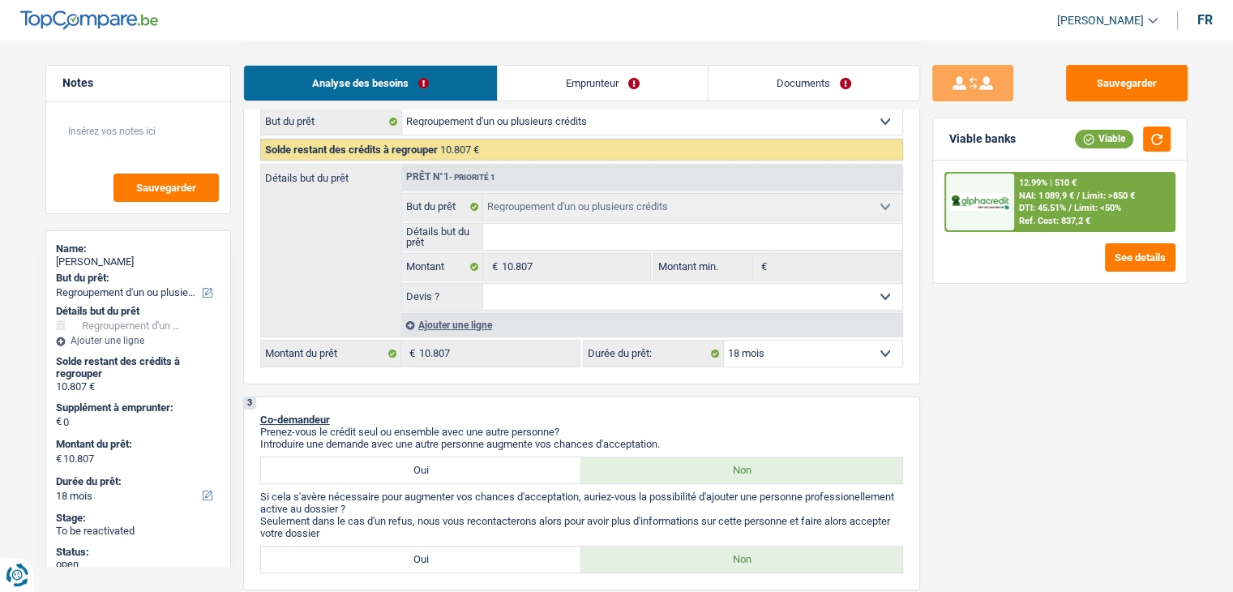
click at [999, 207] on img at bounding box center [980, 202] width 60 height 19
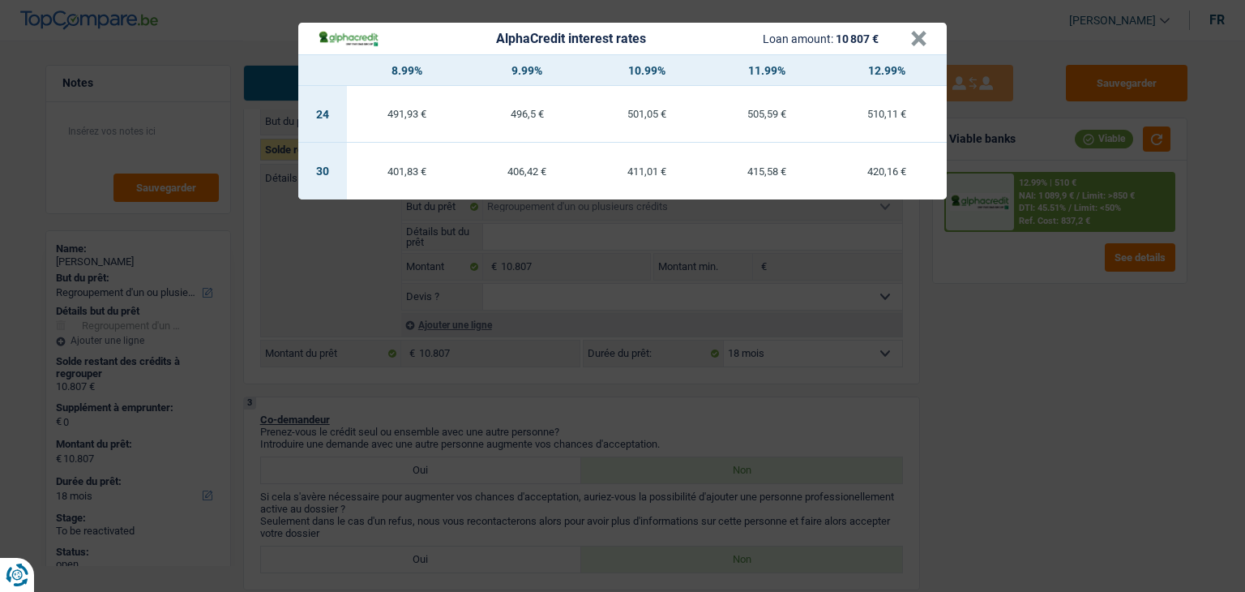
click at [1003, 396] on div "AlphaCredit interest rates Loan amount: 10 807 € × 8.99% 9.99% 10.99% 11.99% 12…" at bounding box center [622, 296] width 1245 height 592
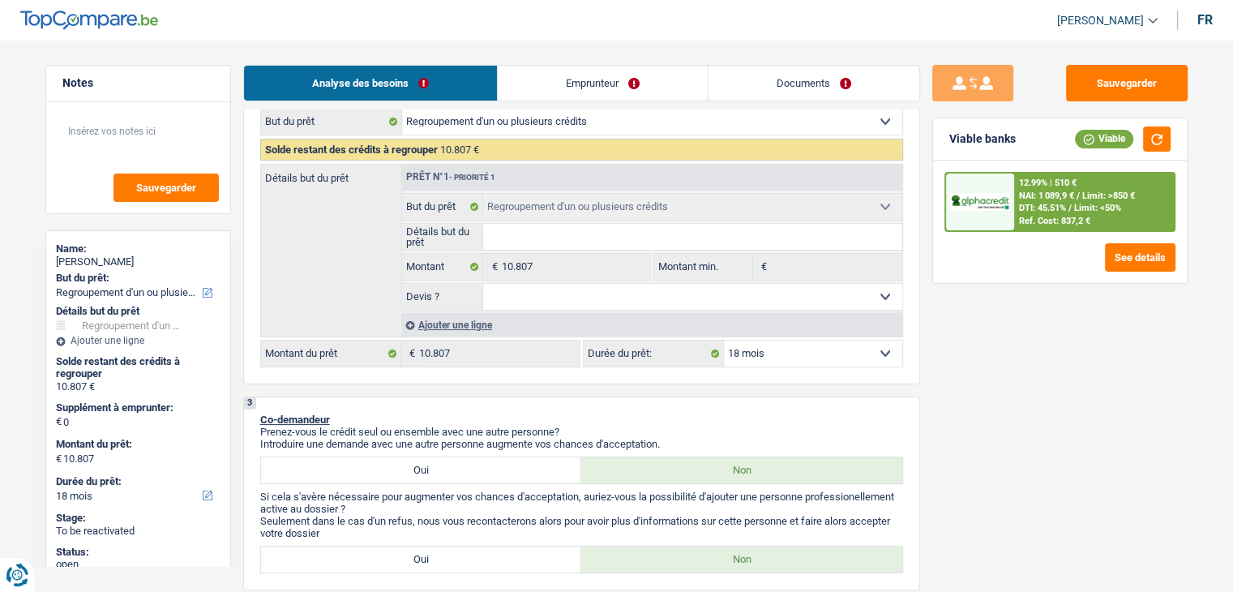
click at [784, 351] on select "12 mois 18 mois 24 mois 30 mois 36 mois 42 mois 48 mois 60 mois Sélectionner un…" at bounding box center [813, 353] width 178 height 26
select select "24"
click at [724, 340] on select "12 mois 18 mois 24 mois 30 mois 36 mois 42 mois 48 mois 60 mois Sélectionner un…" at bounding box center [813, 353] width 178 height 26
select select "24"
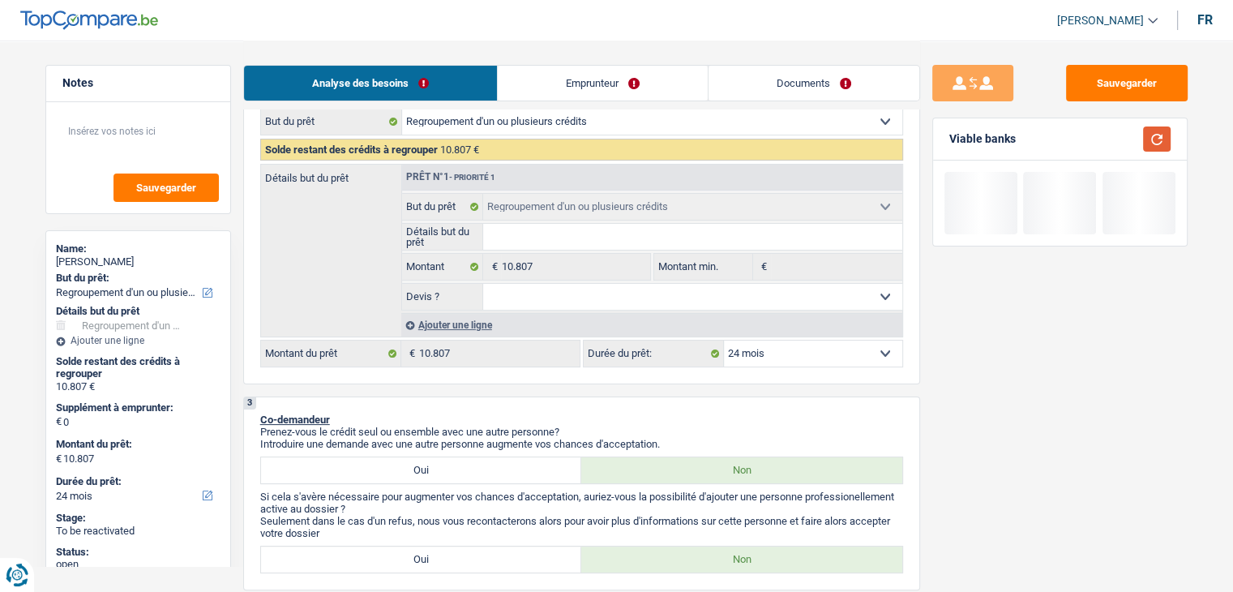
click at [1159, 143] on button "button" at bounding box center [1157, 138] width 28 height 25
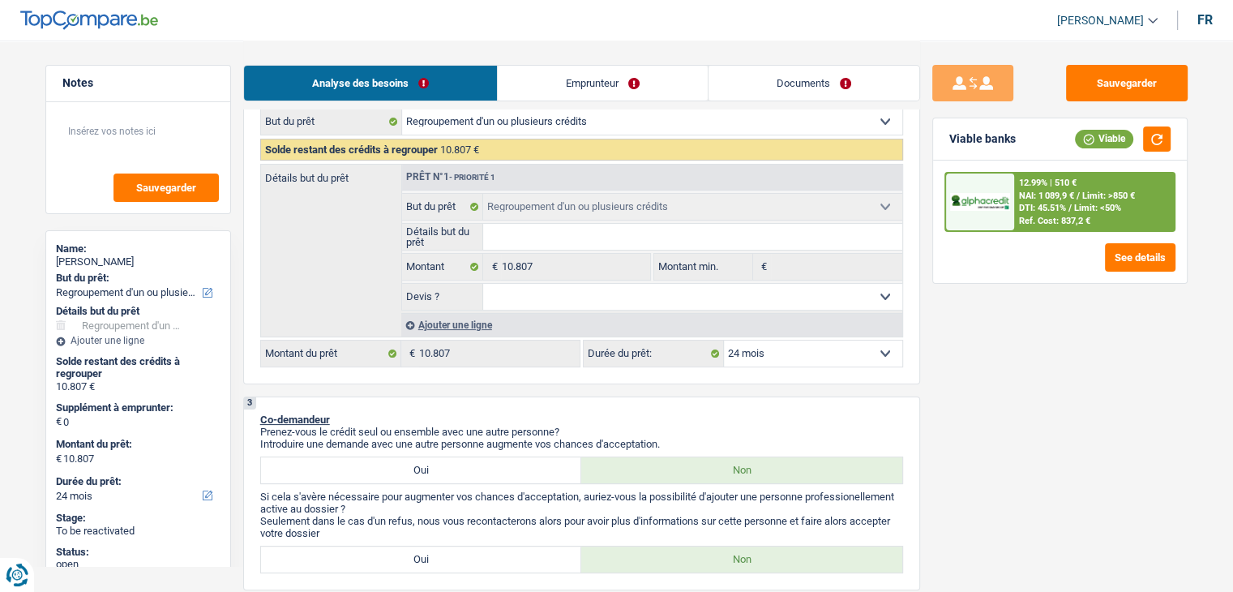
click at [1007, 215] on div at bounding box center [980, 201] width 68 height 57
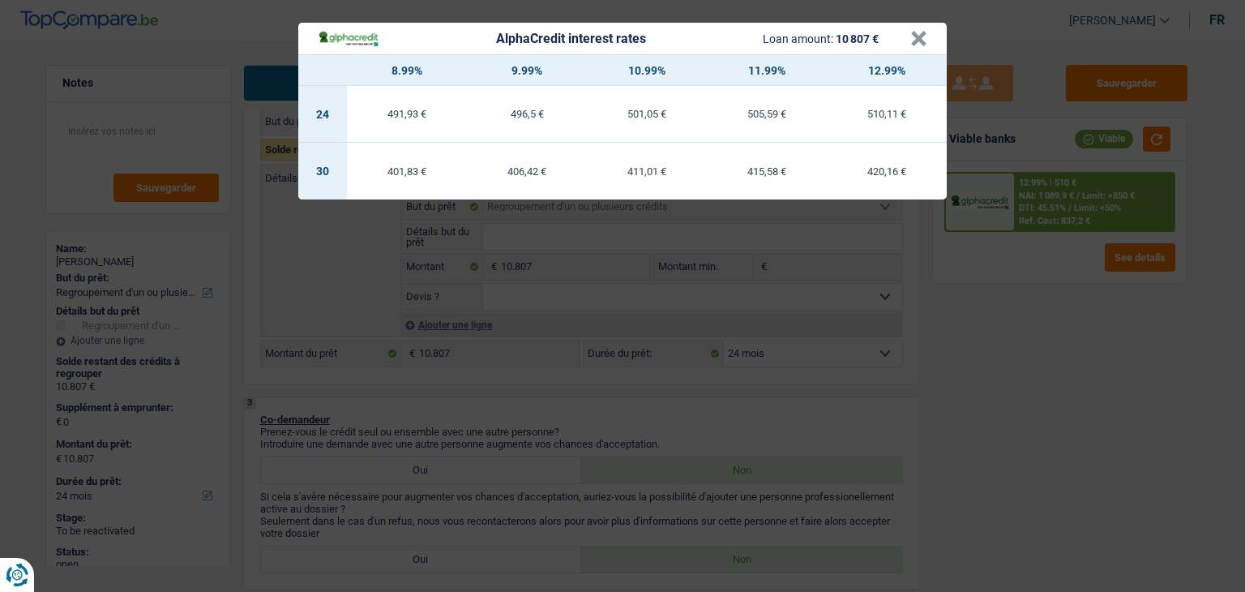
click at [1007, 348] on div "AlphaCredit interest rates Loan amount: 10 807 € × 8.99% 9.99% 10.99% 11.99% 12…" at bounding box center [622, 296] width 1245 height 592
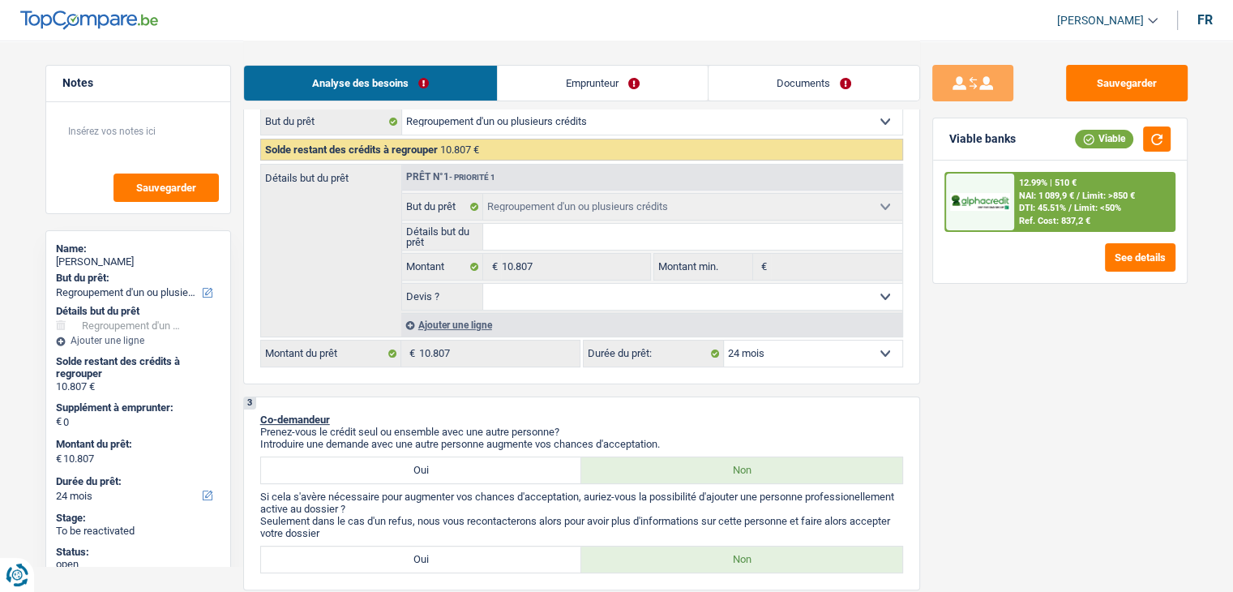
click at [952, 297] on div "Sauvegarder Viable banks Viable 12.99% | 510 € NAI: 1 089,9 € / Limit: >850 € D…" at bounding box center [1060, 315] width 280 height 501
drag, startPoint x: 665, startPoint y: 437, endPoint x: 253, endPoint y: 408, distance: 412.7
click at [253, 408] on div "3 Co-demandeur Prenez-vous le crédit seul ou ensemble avec une autre personne? …" at bounding box center [581, 493] width 677 height 194
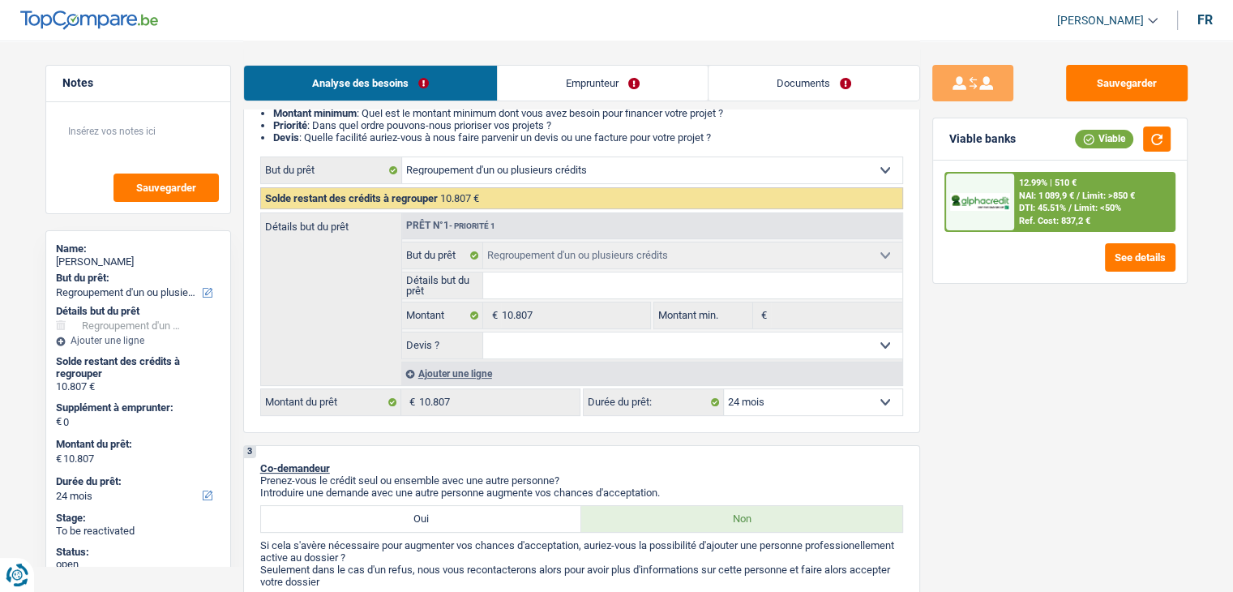
scroll to position [162, 0]
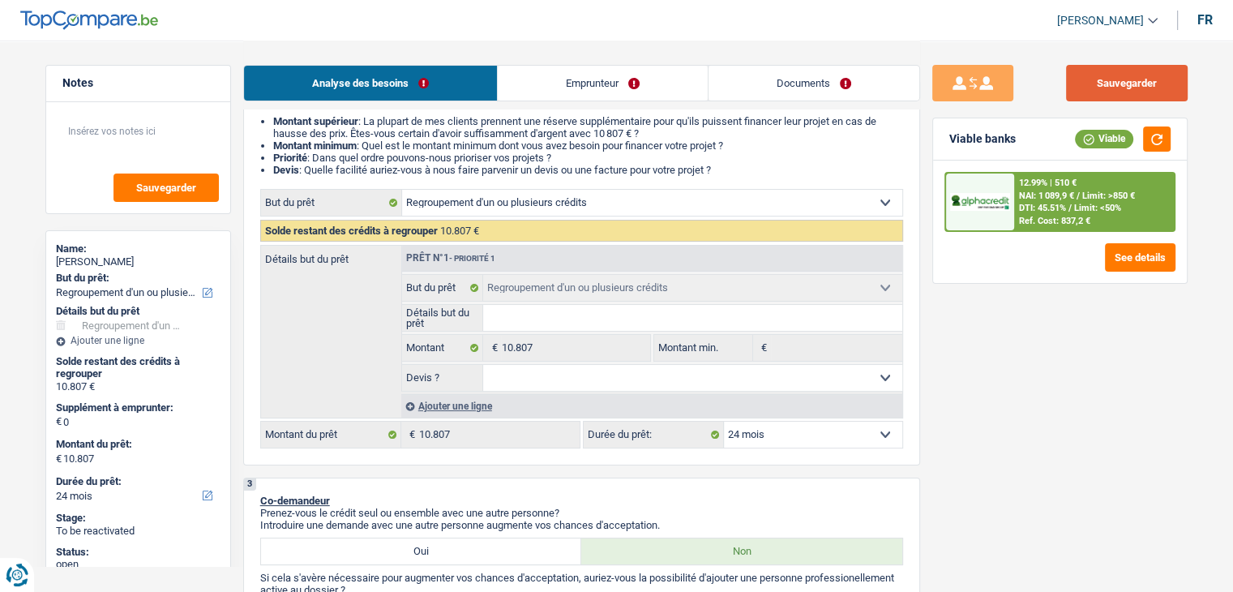
click at [1100, 88] on button "Sauvegarder" at bounding box center [1127, 83] width 122 height 36
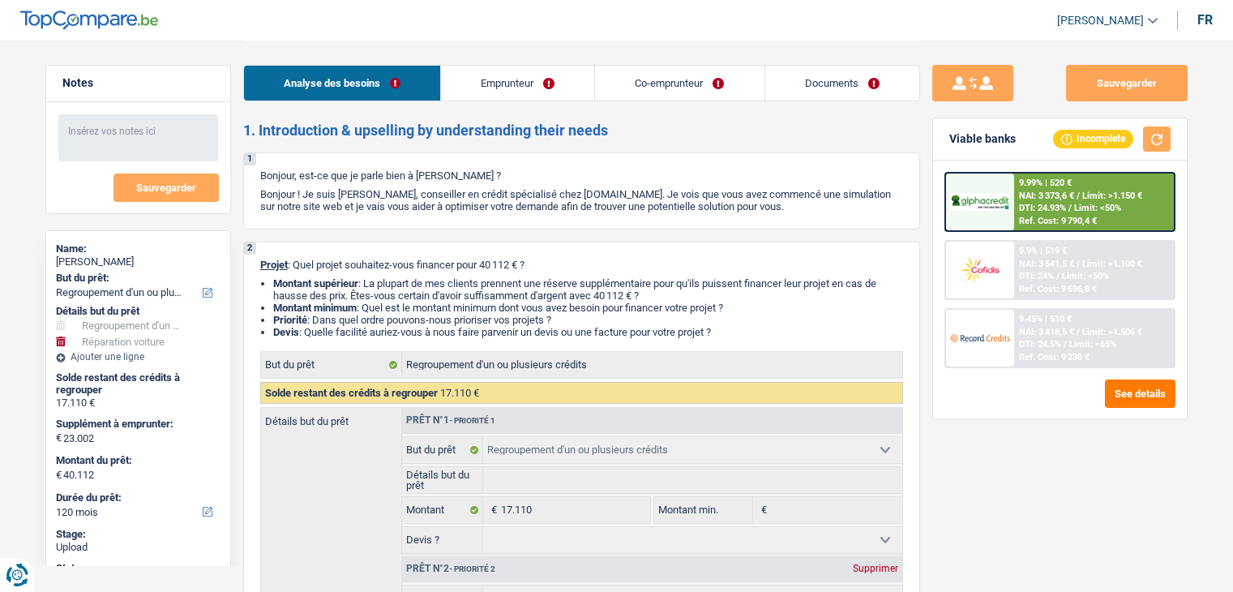
select select "refinancing"
select select "carRepair"
select select "120"
select select "refinancing"
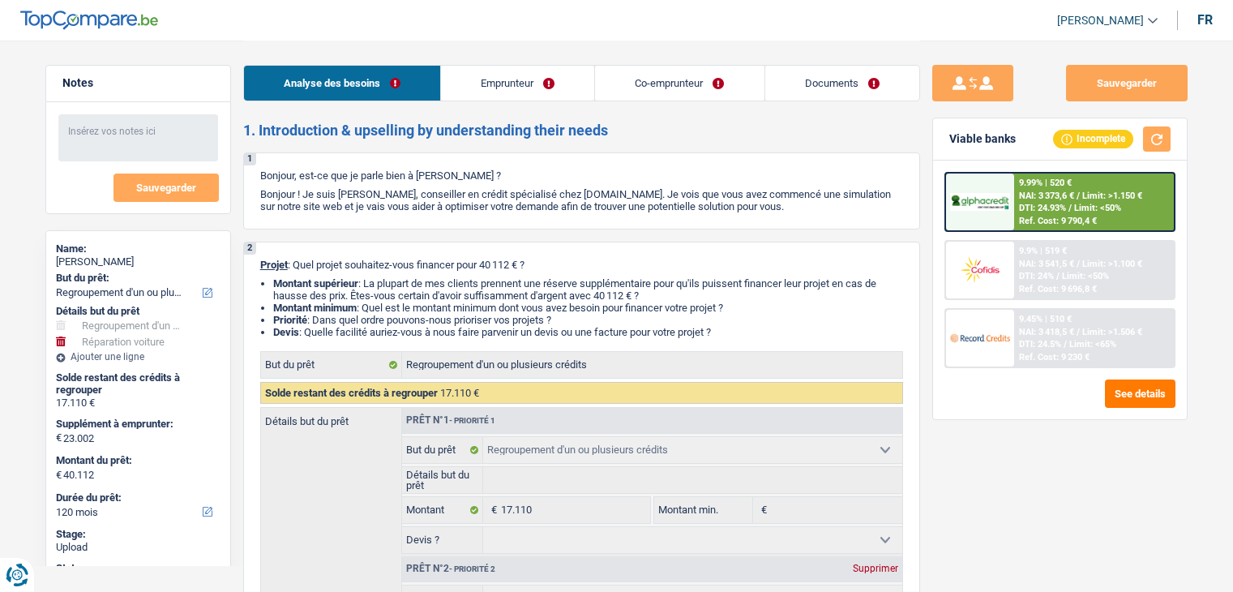
select select "refinancing"
select select "carRepair"
select select "120"
select select "publicEmployee"
select select "worker"
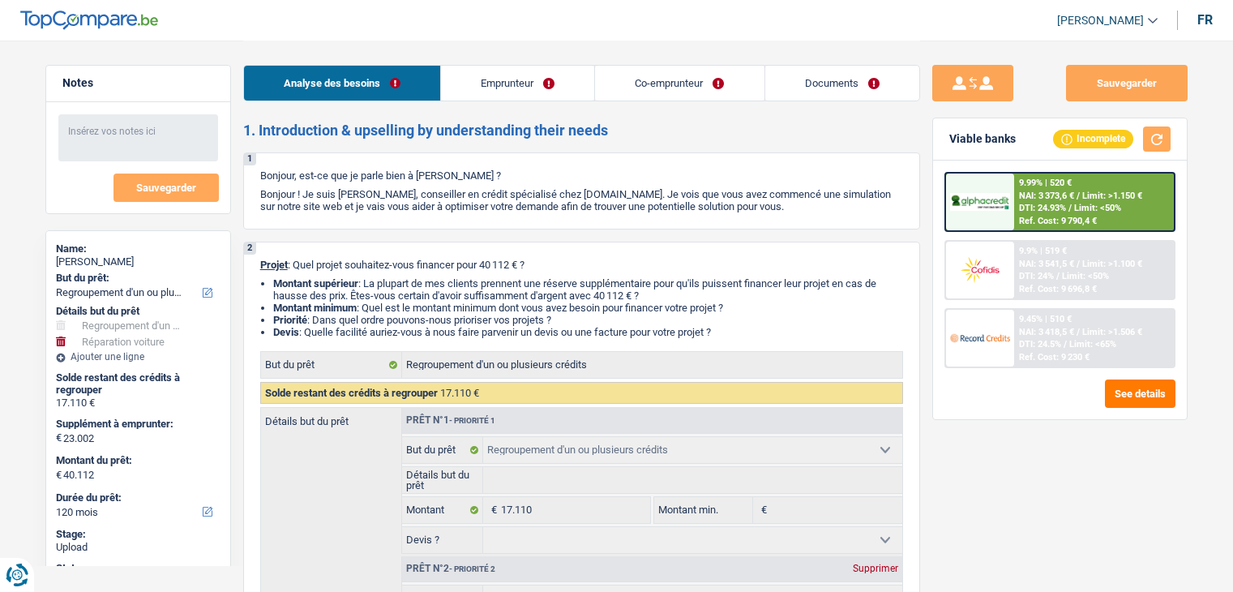
select select "netSalary"
select select "mealVouchers"
select select "familyAllowances"
select select "netSalary"
select select "rents"
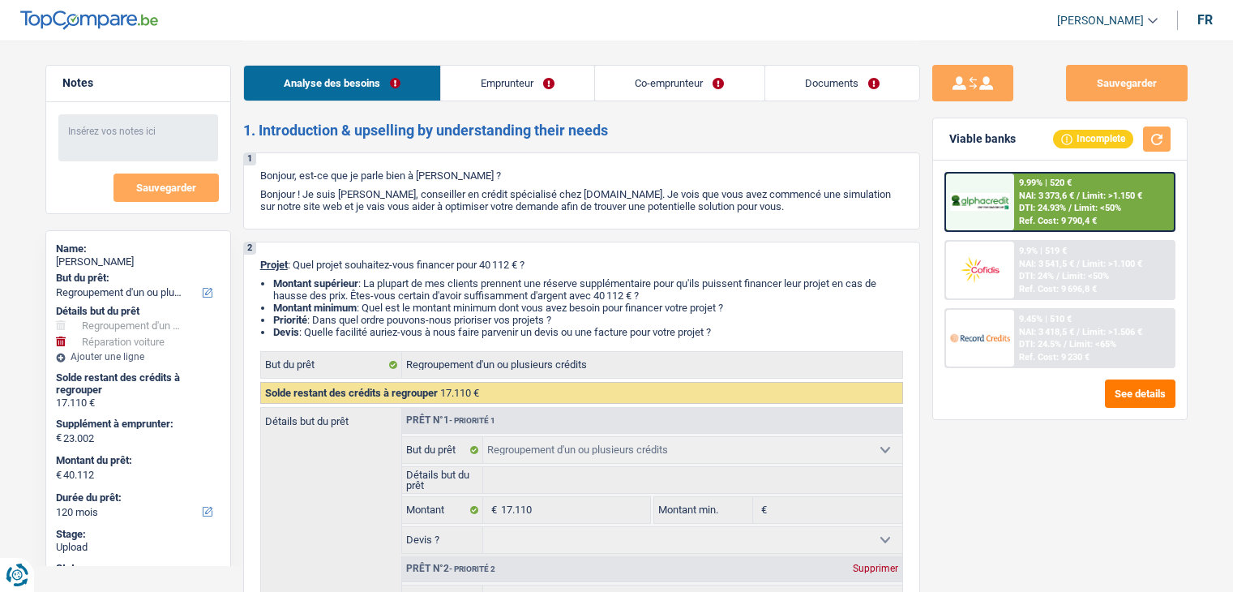
select select "personalLoan"
select select "miscellaneousCosts"
select select "24"
select select "personalLoan"
select select "homeFurnishingOrRelocation"
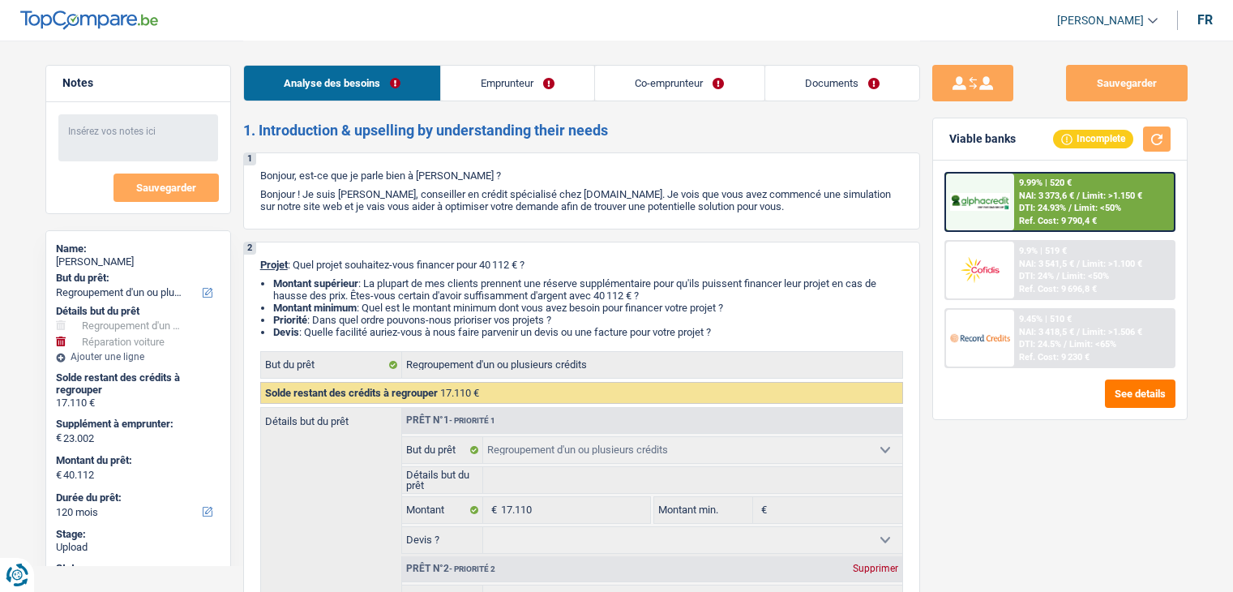
select select "84"
select select "personalLoan"
select select "familyEvent"
select select "60"
select select "refinancing"
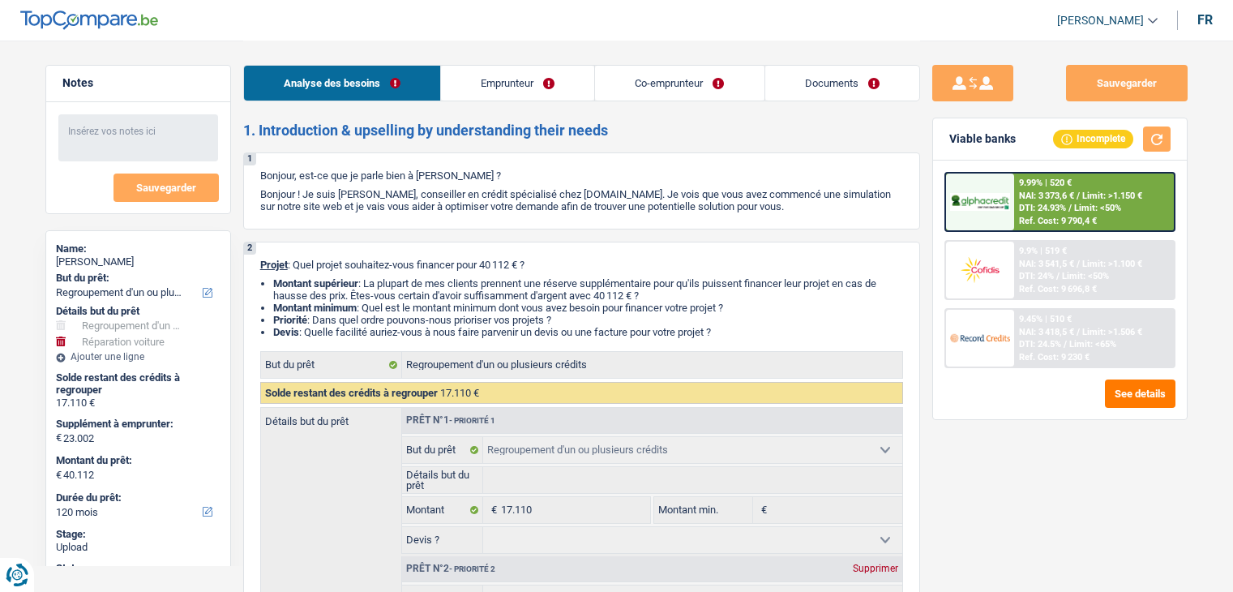
select select "refinancing"
select select "carRepair"
select select "120"
select select "worker"
select select "netSalary"
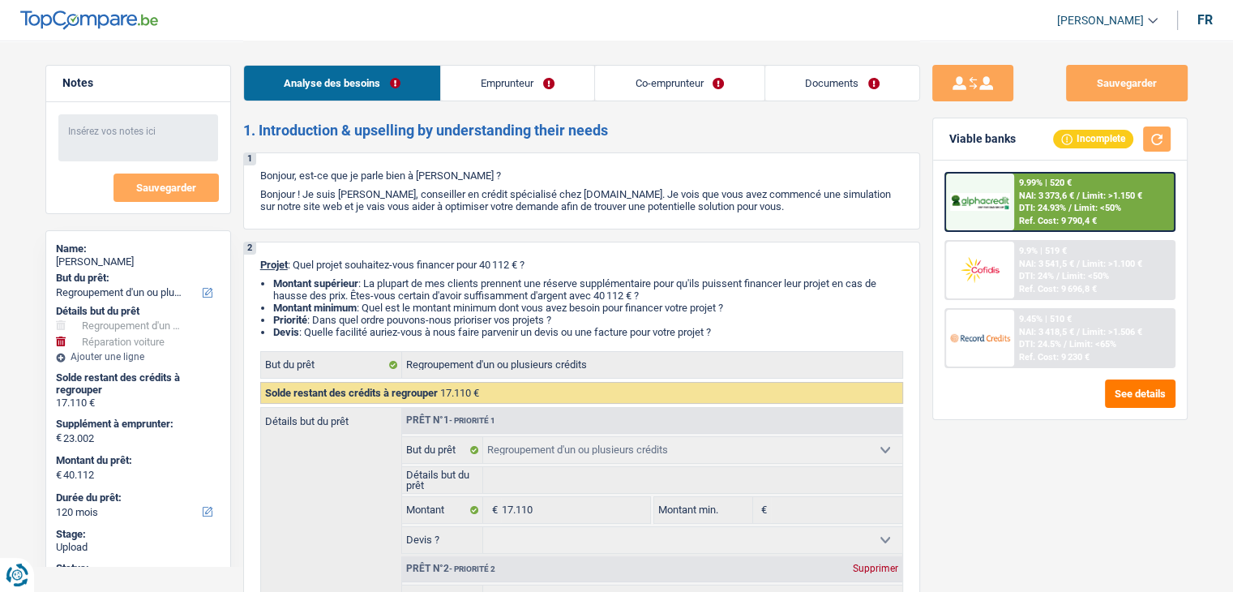
click at [545, 74] on link "Emprunteur" at bounding box center [517, 83] width 153 height 35
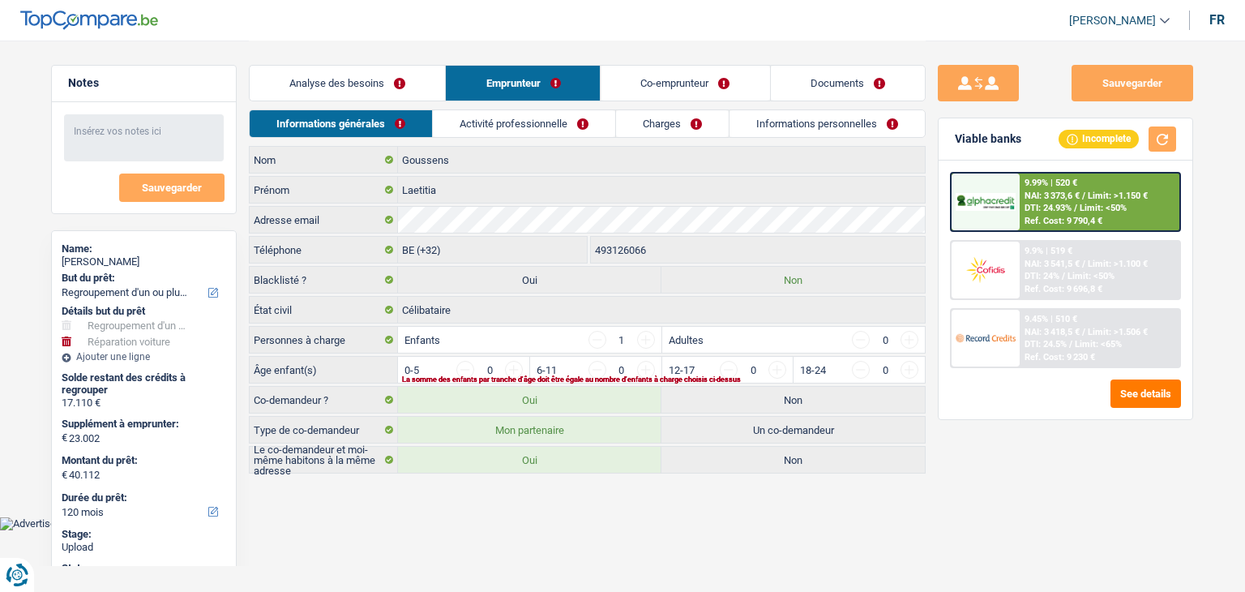
click at [488, 121] on link "Activité professionnelle" at bounding box center [524, 123] width 182 height 27
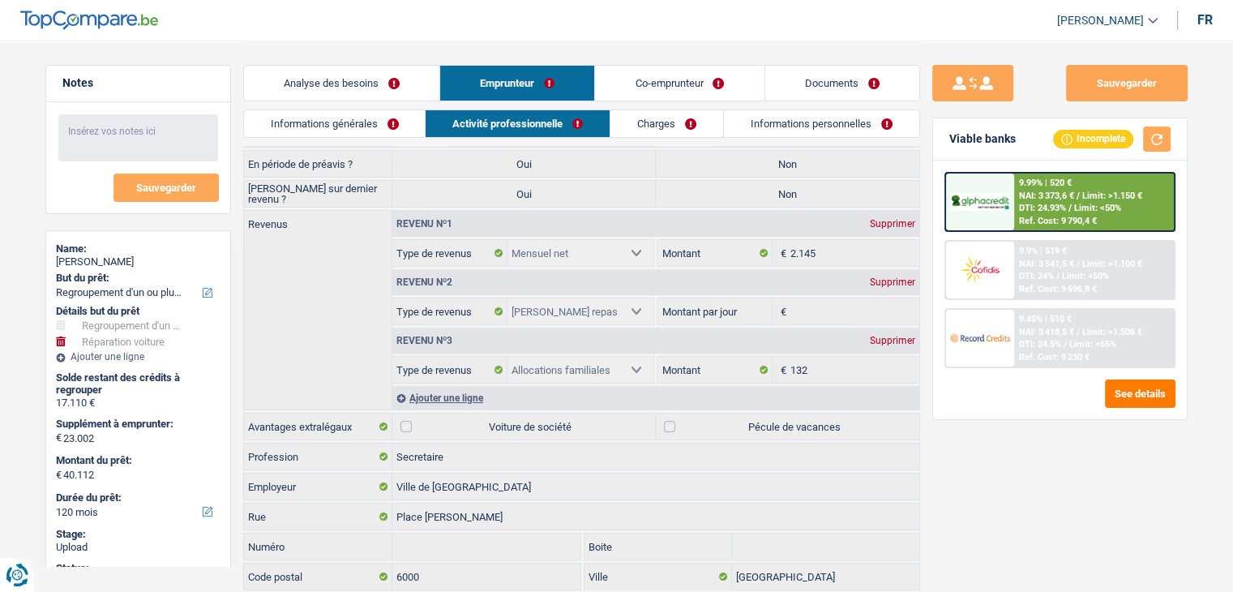
scroll to position [195, 0]
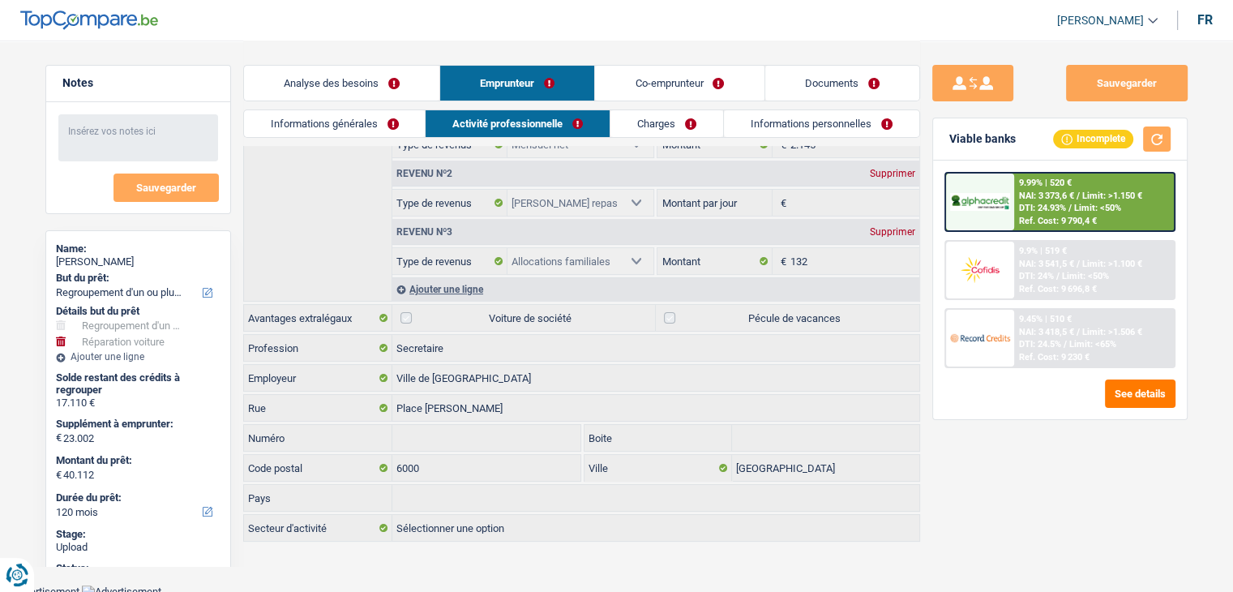
click at [656, 82] on link "Co-emprunteur" at bounding box center [679, 83] width 169 height 35
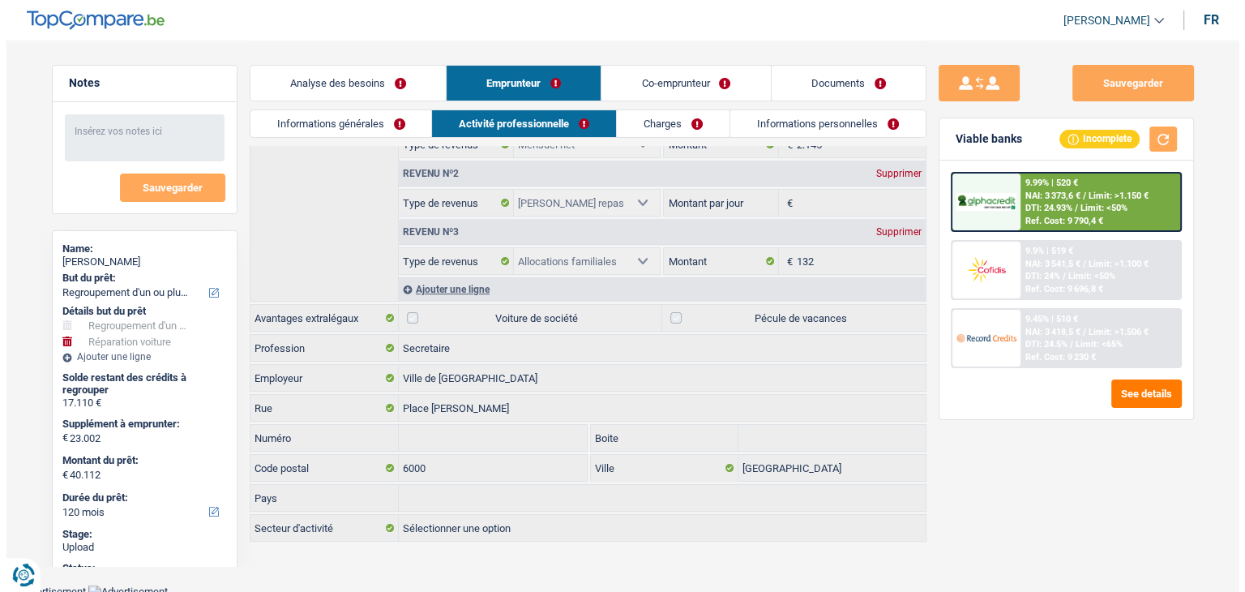
scroll to position [0, 0]
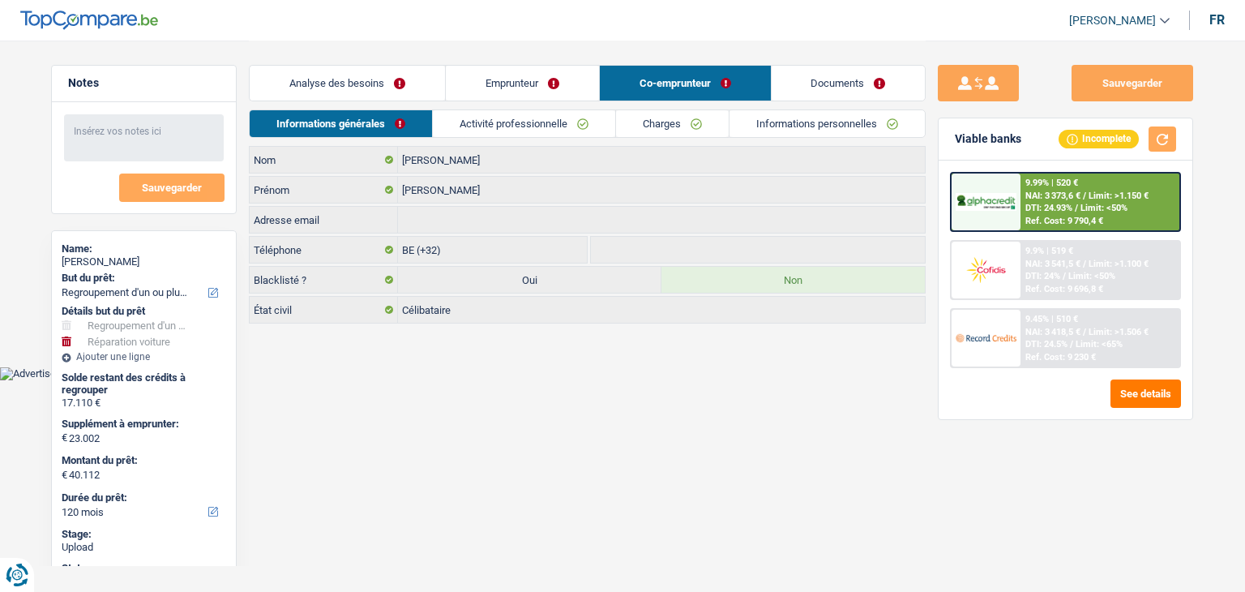
click at [498, 118] on link "Activité professionnelle" at bounding box center [524, 123] width 182 height 27
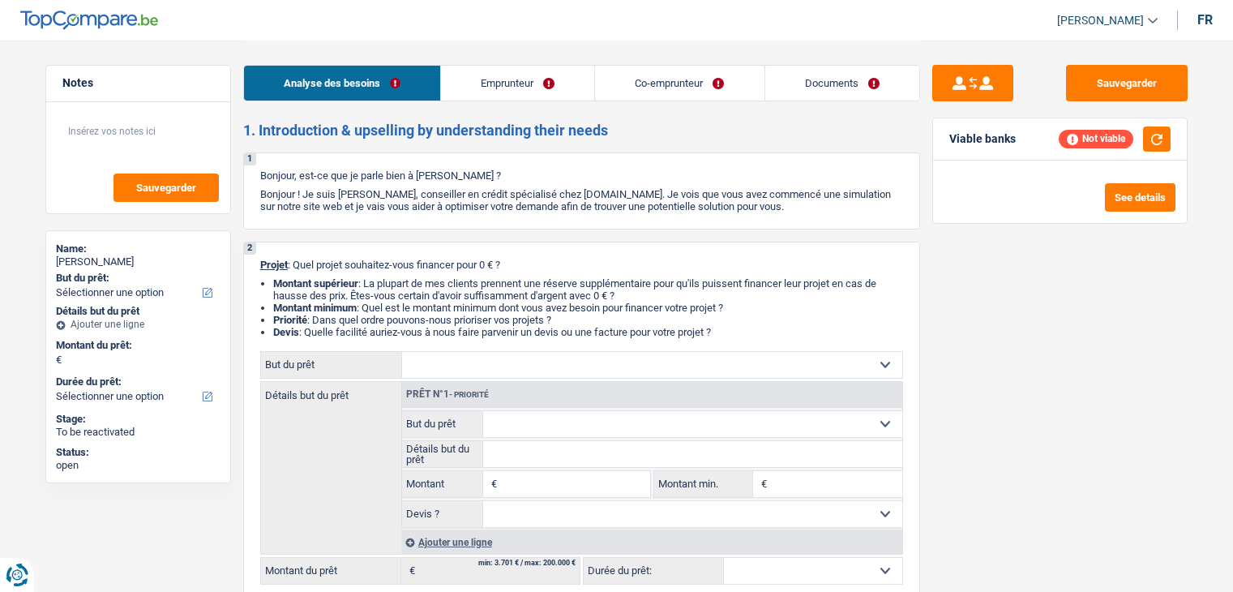
select select "retired"
select select "housewife"
select select "pension"
select select "other"
select select "ownerWithoutMortgage"
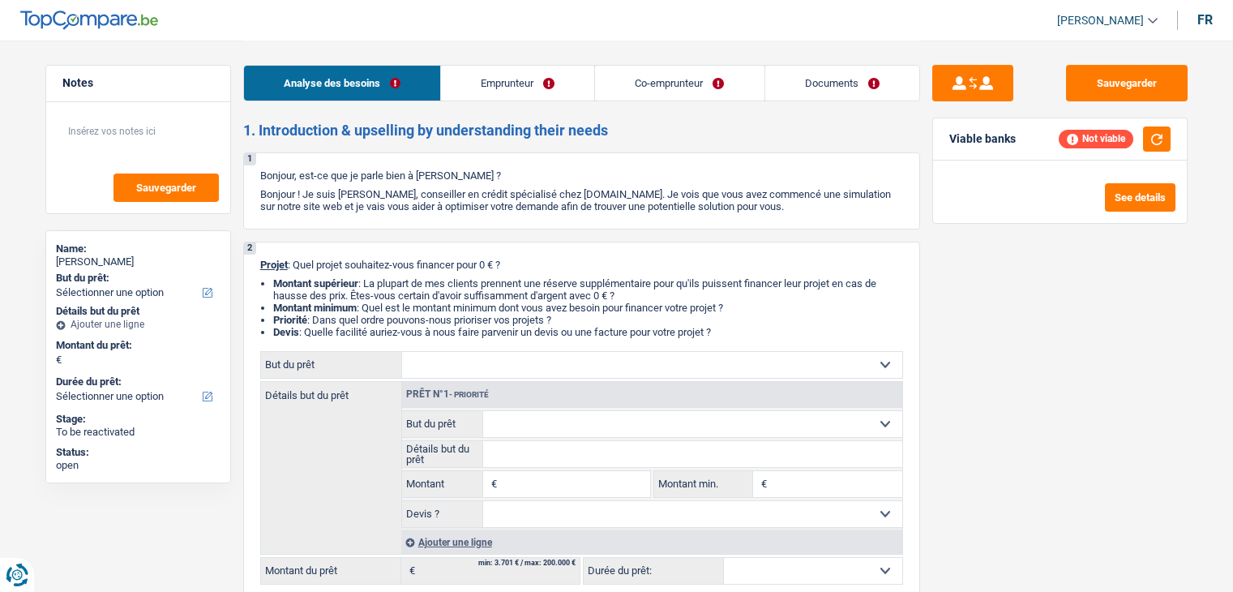
select select "renovationLoan"
select select "42"
click at [507, 88] on link "Emprunteur" at bounding box center [517, 83] width 153 height 35
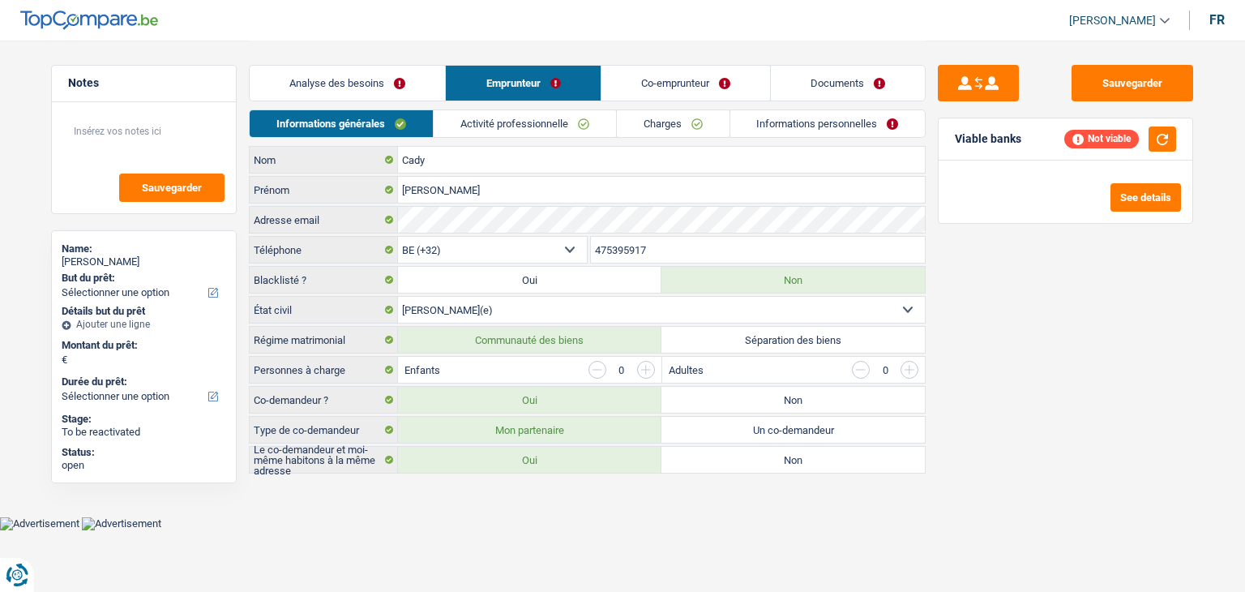
click at [357, 67] on link "Analyse des besoins" at bounding box center [347, 83] width 195 height 35
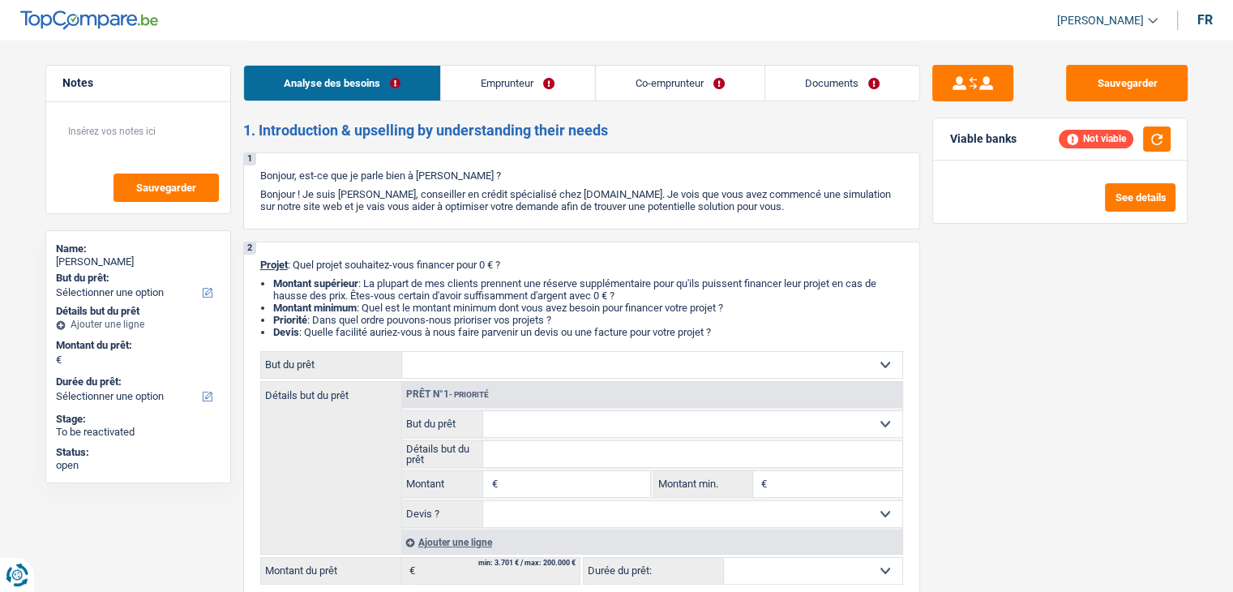
click at [703, 95] on link "Co-emprunteur" at bounding box center [679, 83] width 169 height 35
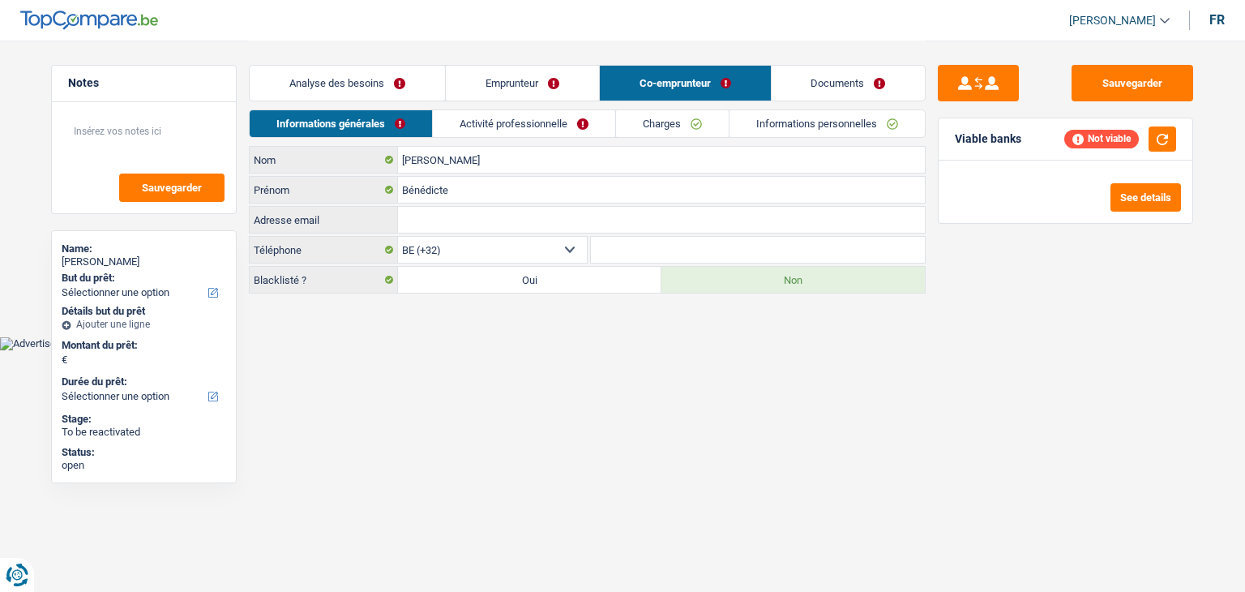
click at [451, 66] on link "Emprunteur" at bounding box center [522, 83] width 153 height 35
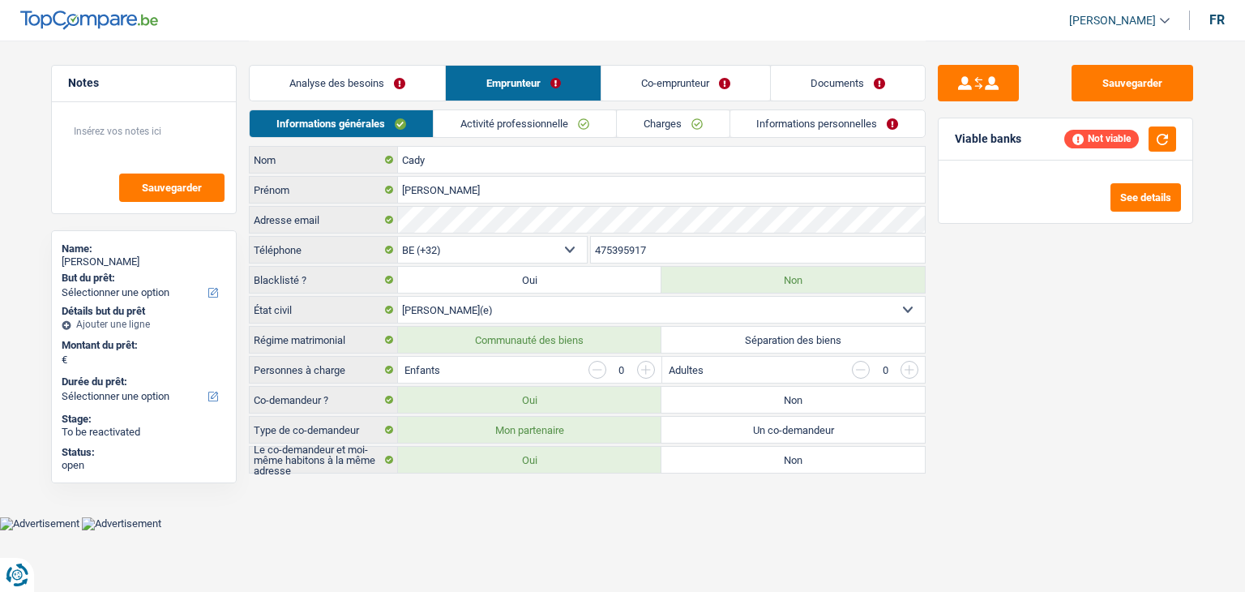
click at [322, 79] on link "Analyse des besoins" at bounding box center [347, 83] width 195 height 35
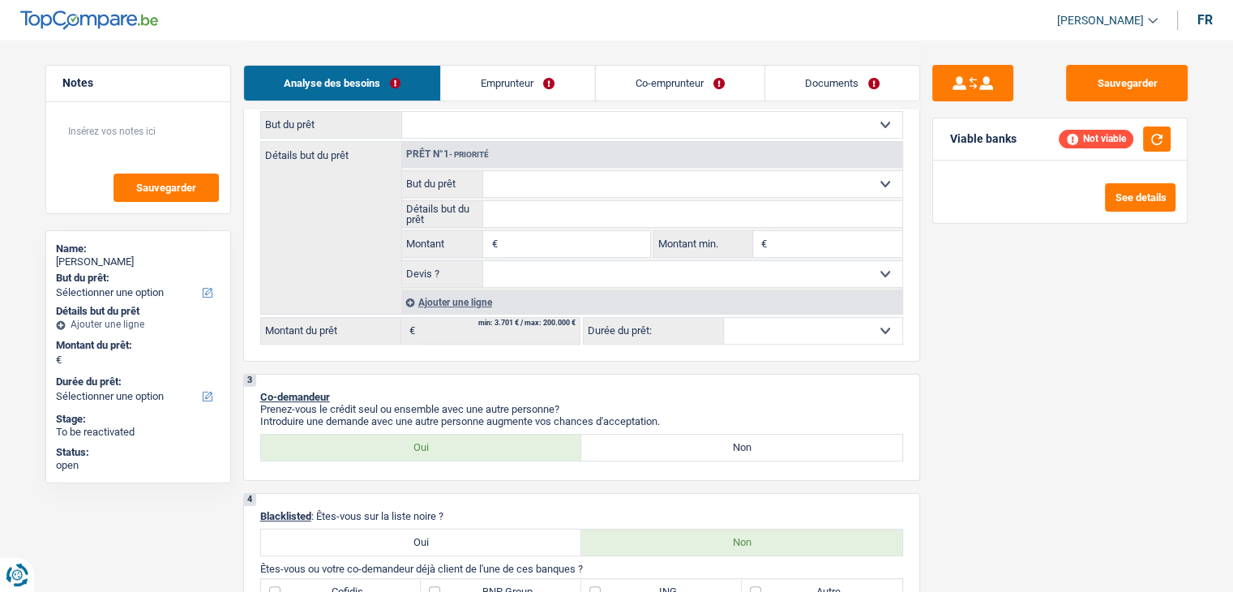
scroll to position [243, 0]
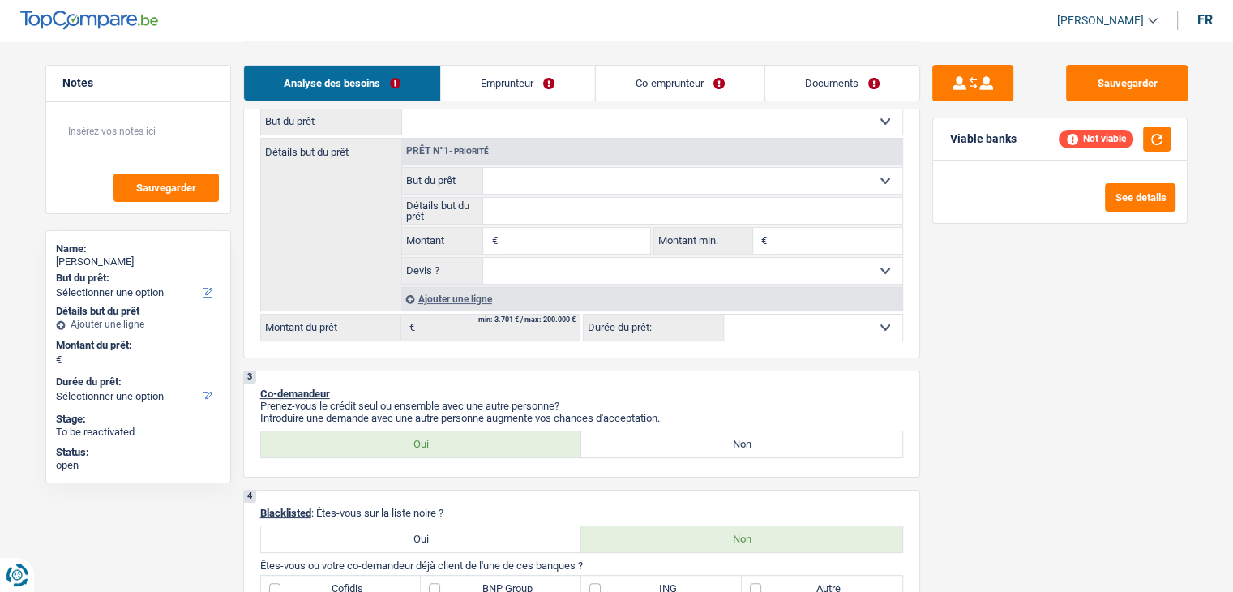
click at [519, 233] on input "Montant" at bounding box center [575, 241] width 148 height 26
click at [1053, 361] on div "Sauvegarder Viable banks Not viable See details" at bounding box center [1060, 315] width 280 height 501
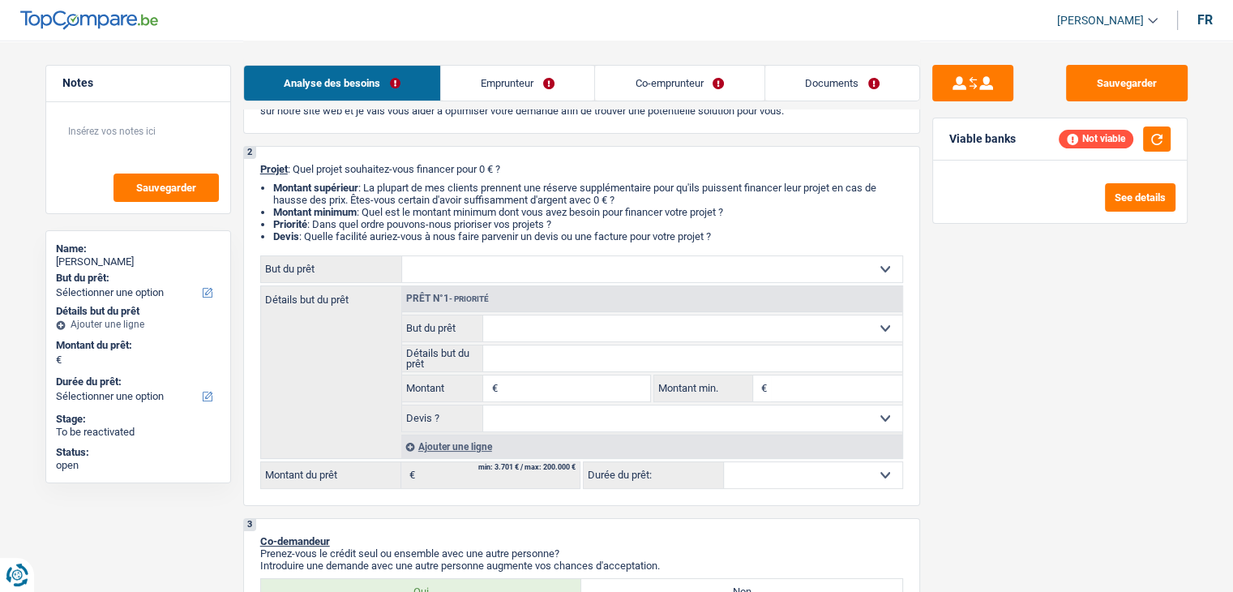
scroll to position [81, 0]
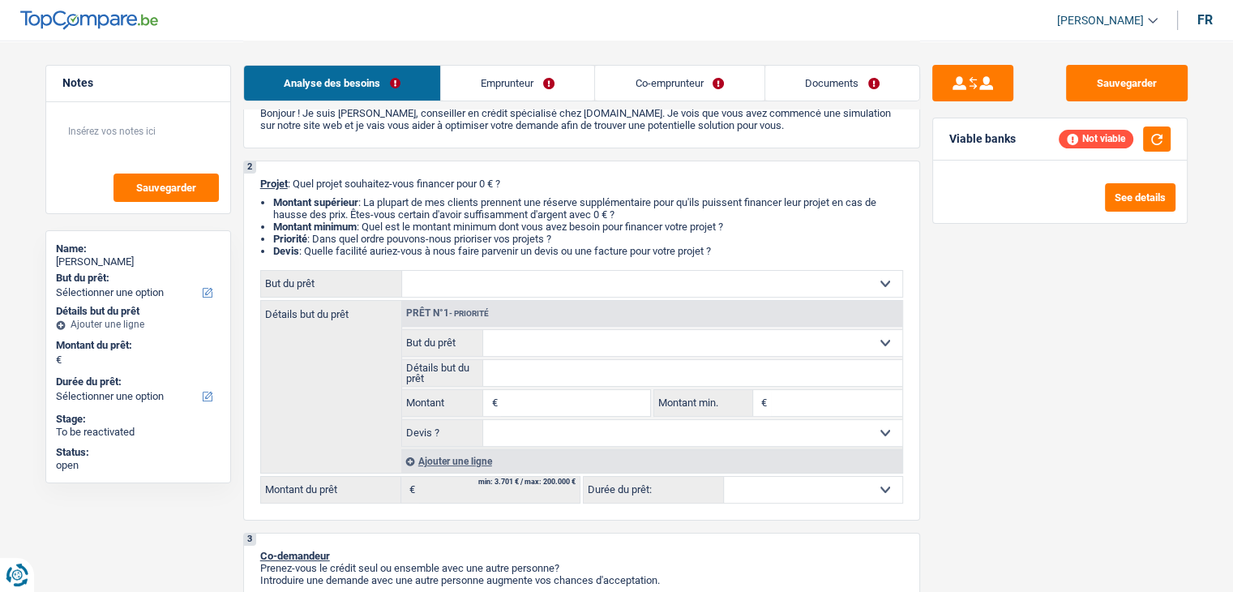
drag, startPoint x: 724, startPoint y: 247, endPoint x: 257, endPoint y: 183, distance: 471.2
click at [257, 183] on div "2 Projet : Quel projet souhaitez-vous financer pour 0 € ? Montant supérieur : L…" at bounding box center [581, 340] width 677 height 360
drag, startPoint x: 265, startPoint y: 182, endPoint x: 730, endPoint y: 255, distance: 470.9
click at [730, 255] on div "2 Projet : Quel projet souhaitez-vous financer pour 0 € ? Montant supérieur : L…" at bounding box center [581, 340] width 677 height 360
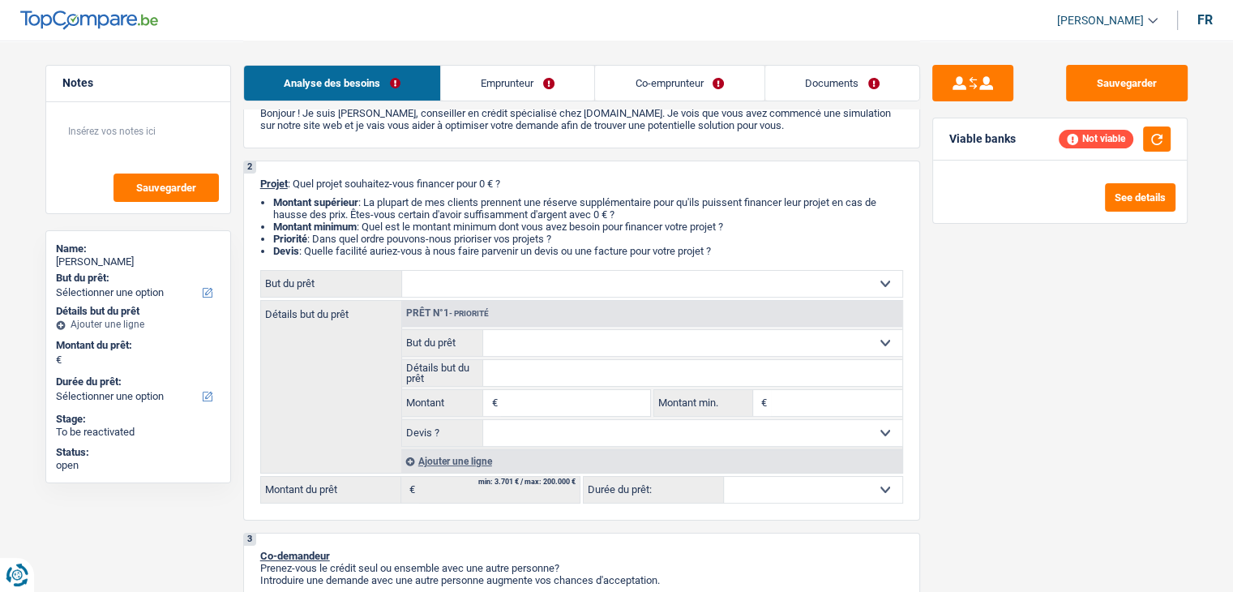
drag, startPoint x: 730, startPoint y: 255, endPoint x: 729, endPoint y: 247, distance: 8.3
click at [731, 255] on li "Devis : Quelle facilité auriez-vous à nous faire parvenir un devis ou une factu…" at bounding box center [588, 251] width 630 height 12
click at [718, 237] on li "Priorité : Dans quel ordre pouvons-nous prioriser vos projets ?" at bounding box center [588, 239] width 630 height 12
drag, startPoint x: 722, startPoint y: 248, endPoint x: 480, endPoint y: 176, distance: 252.8
click at [487, 178] on div "2 Projet : Quel projet souhaitez-vous financer pour 0 € ? Montant supérieur : L…" at bounding box center [581, 340] width 677 height 360
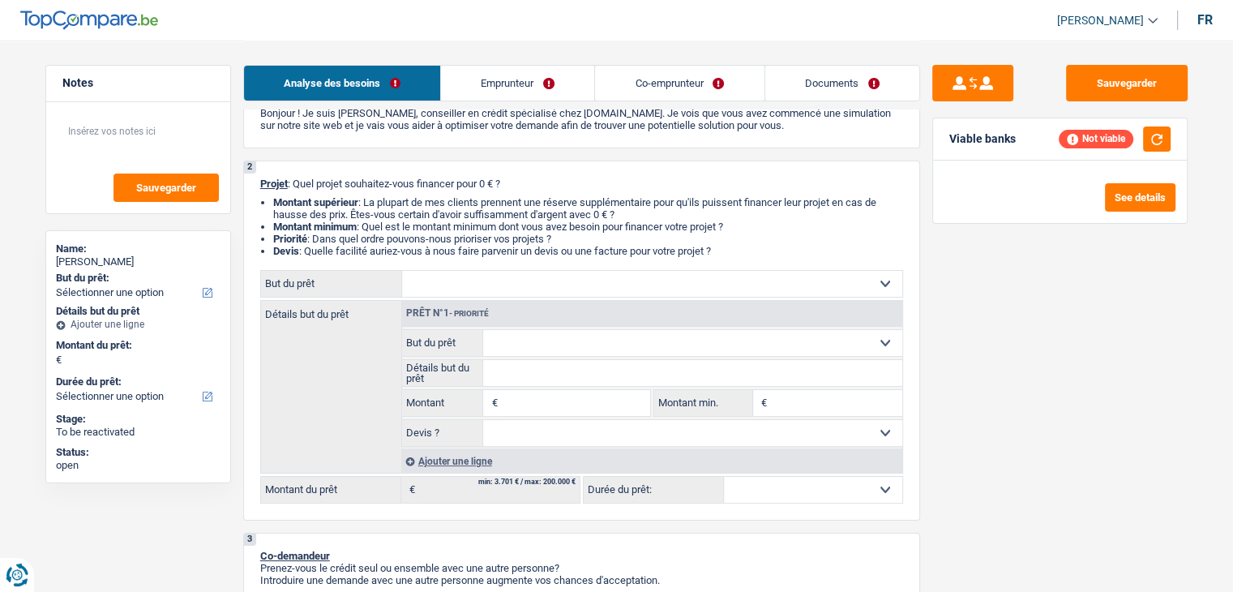
click at [490, 178] on p "Projet : Quel projet souhaitez-vous financer pour 0 € ?" at bounding box center [581, 184] width 643 height 12
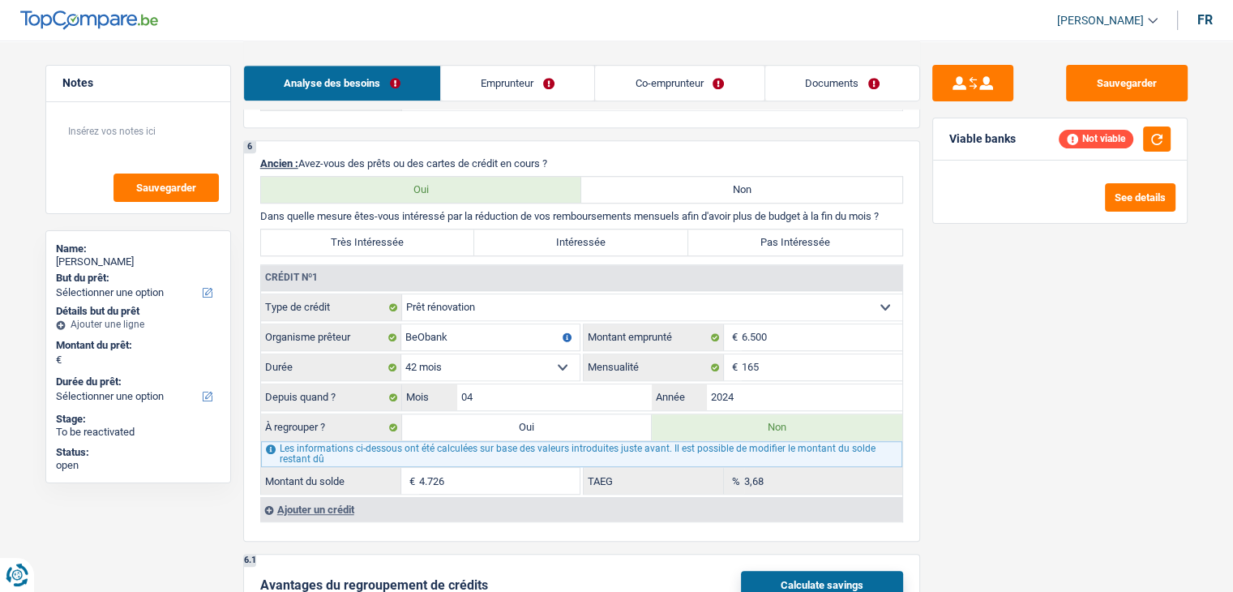
scroll to position [1054, 0]
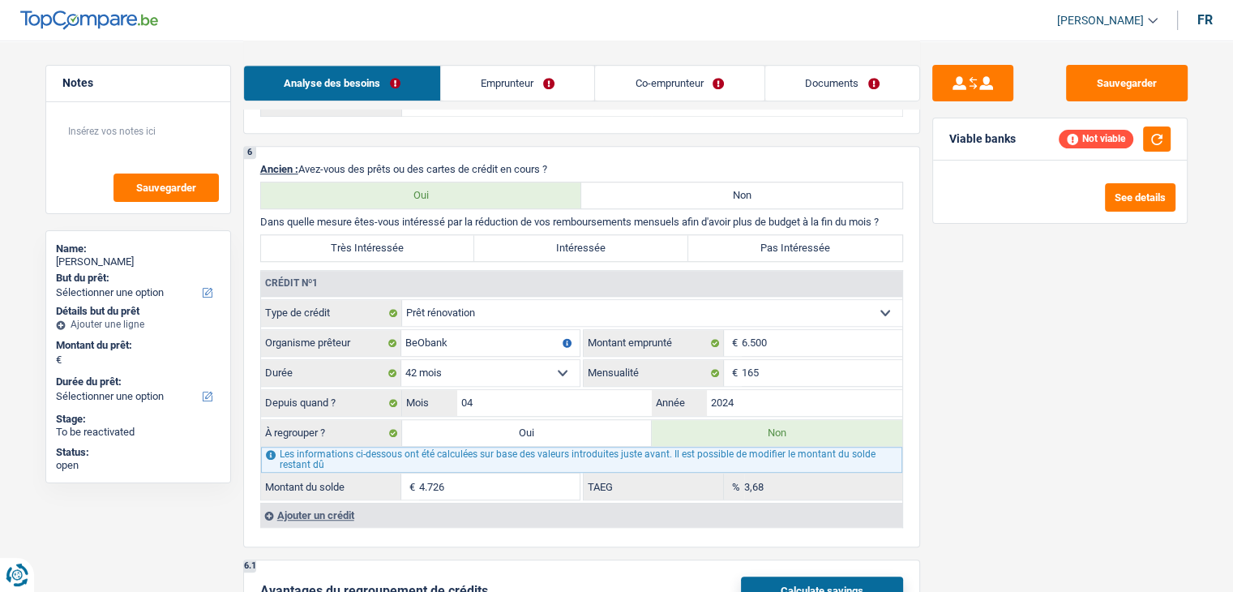
click at [329, 510] on div "Ajouter un crédit" at bounding box center [581, 515] width 642 height 24
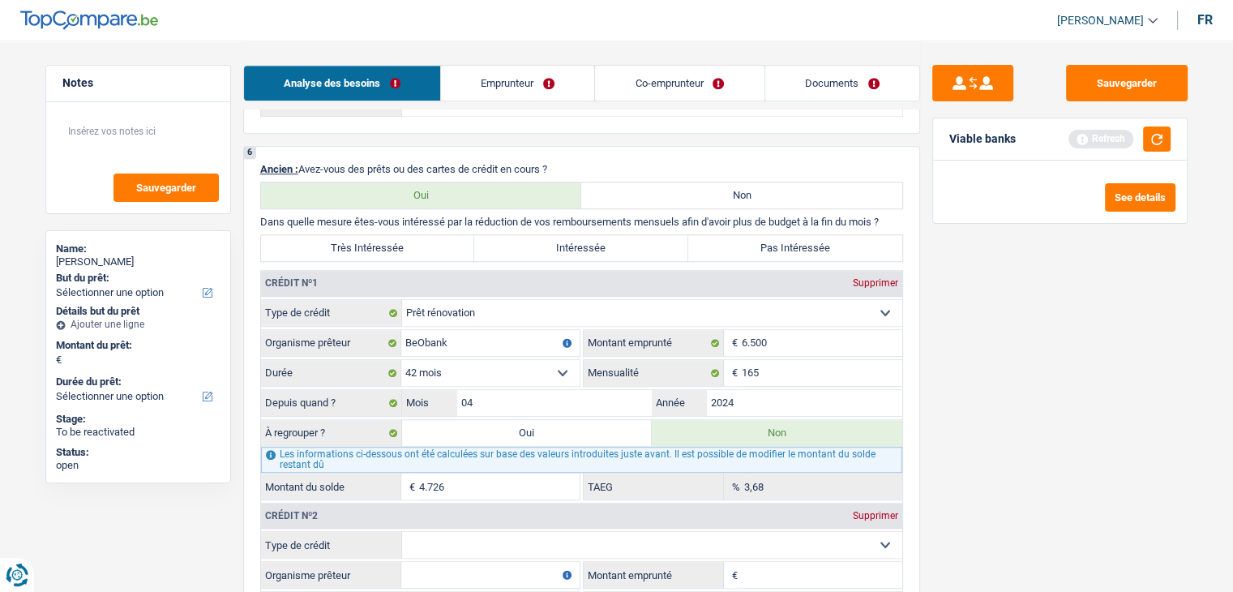
click at [441, 532] on select "Carte ou ouverture de crédit Prêt hypothécaire Vente à tempérament Prêt à tempé…" at bounding box center [652, 545] width 500 height 26
click at [1071, 464] on div "Sauvegarder Viable banks Refresh See details" at bounding box center [1060, 315] width 280 height 501
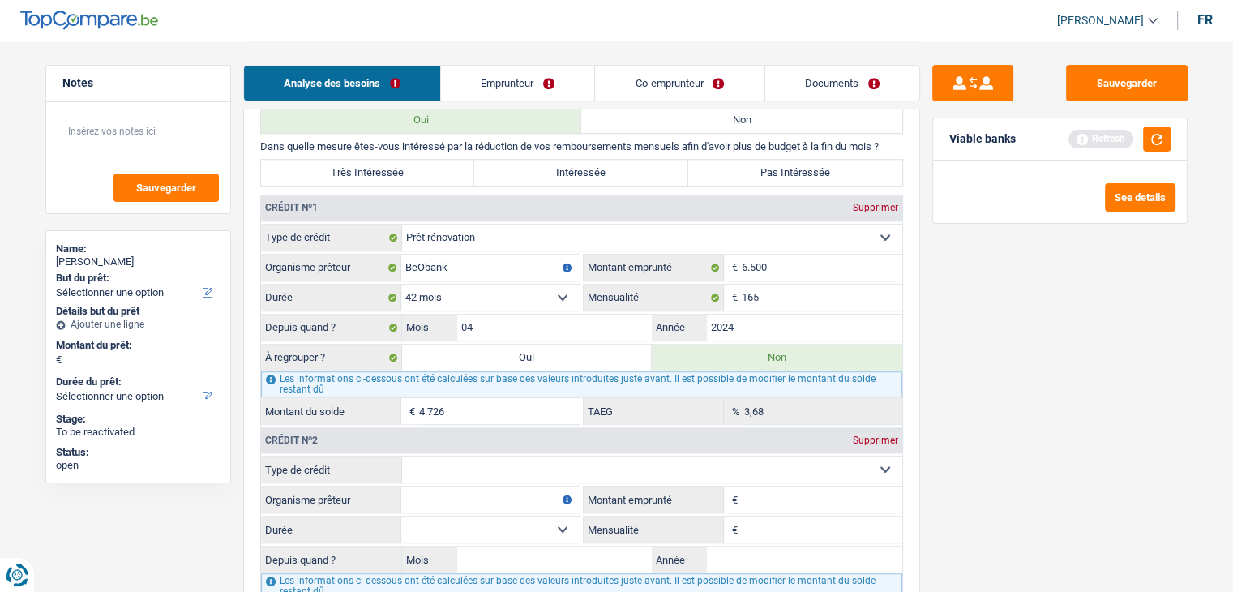
scroll to position [1216, 0]
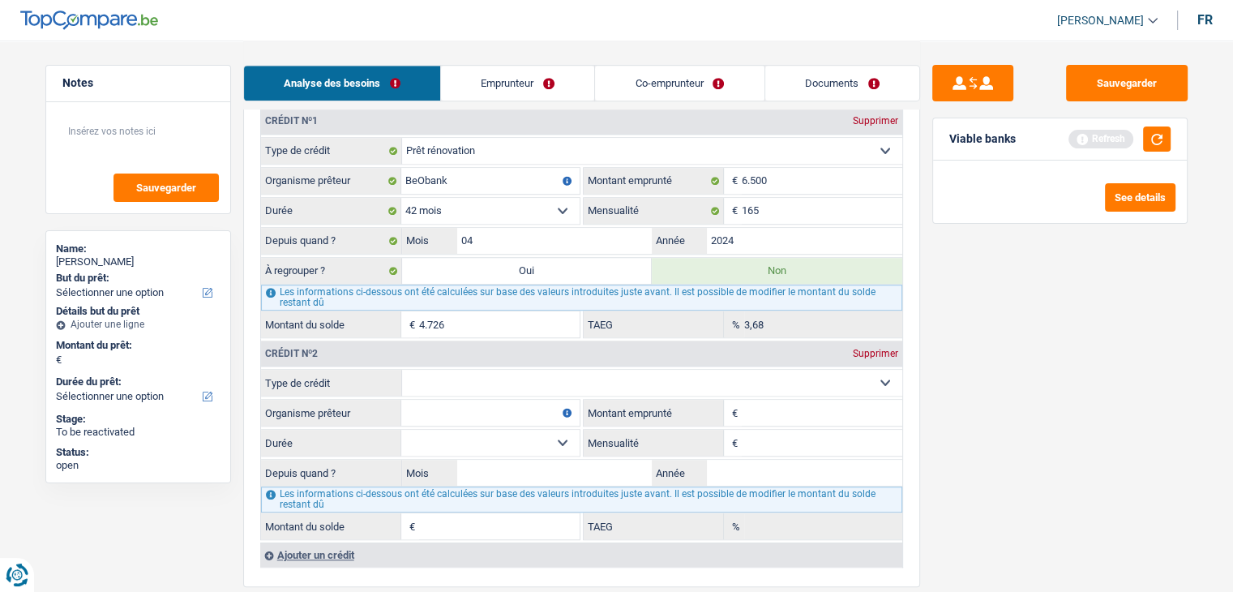
click at [522, 371] on select "Carte ou ouverture de crédit Prêt hypothécaire Vente à tempérament Prêt à tempé…" at bounding box center [652, 383] width 500 height 26
select select "creditConsolidation"
type input "0"
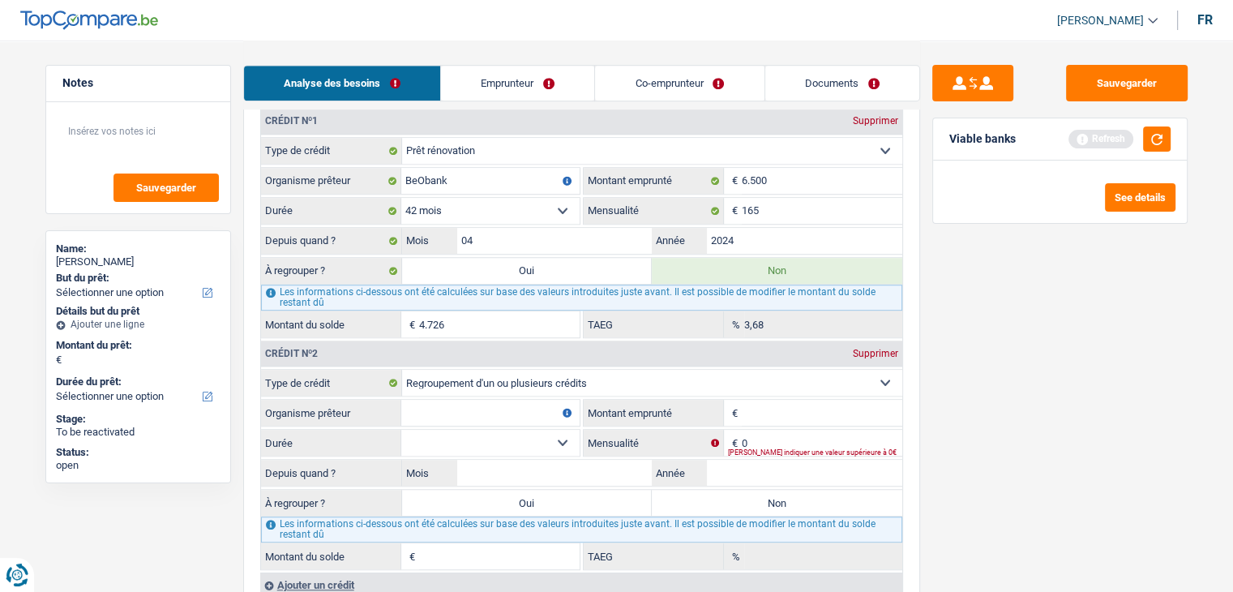
click at [527, 414] on input "Organisme prêteur" at bounding box center [490, 413] width 178 height 26
type input "cetelem"
click at [823, 413] on input "Montant emprunté" at bounding box center [822, 413] width 160 height 26
type input "20.000"
click at [1111, 251] on div "Sauvegarder Viable banks Refresh See details" at bounding box center [1060, 315] width 280 height 501
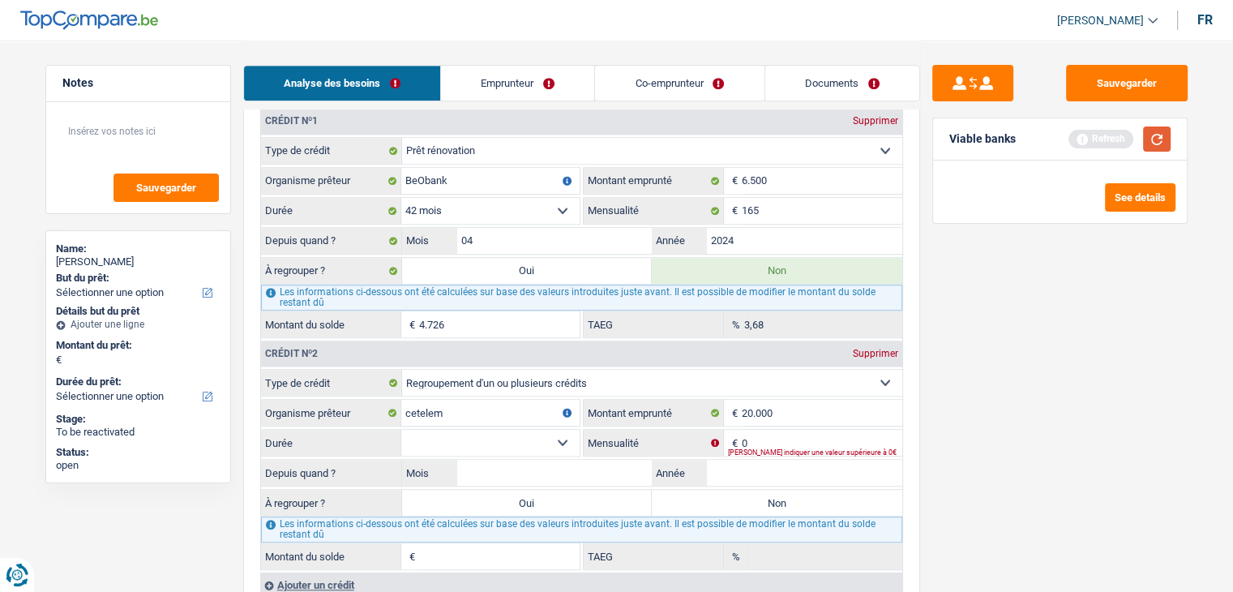
click at [1157, 143] on button "button" at bounding box center [1157, 138] width 28 height 25
click at [513, 88] on link "Emprunteur" at bounding box center [517, 83] width 153 height 35
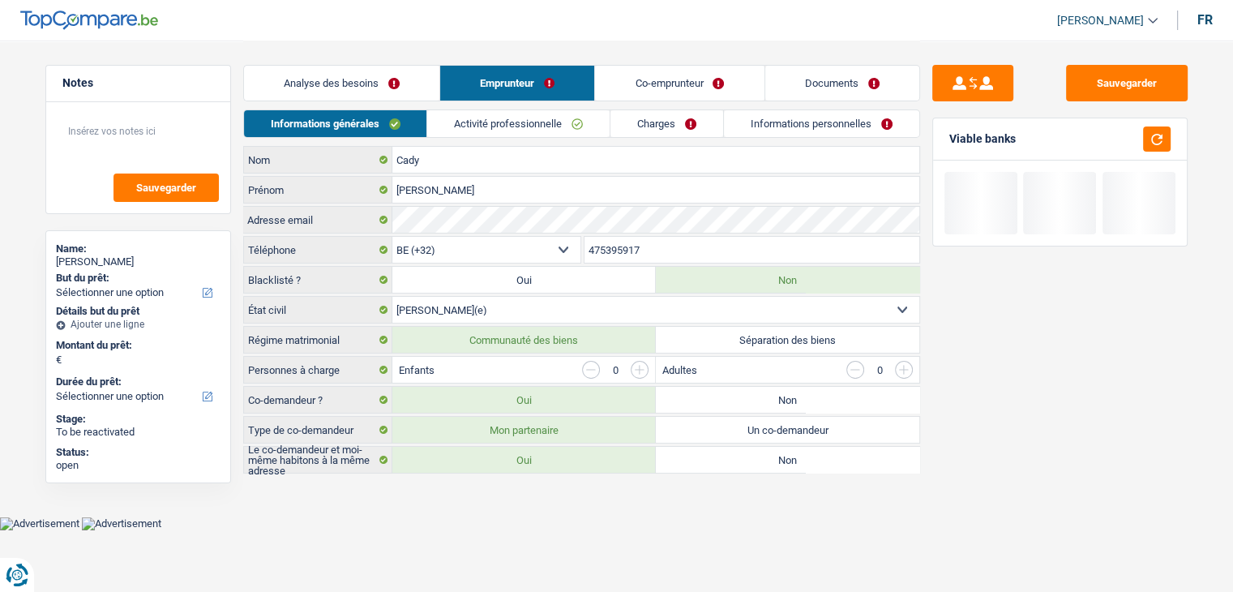
scroll to position [0, 0]
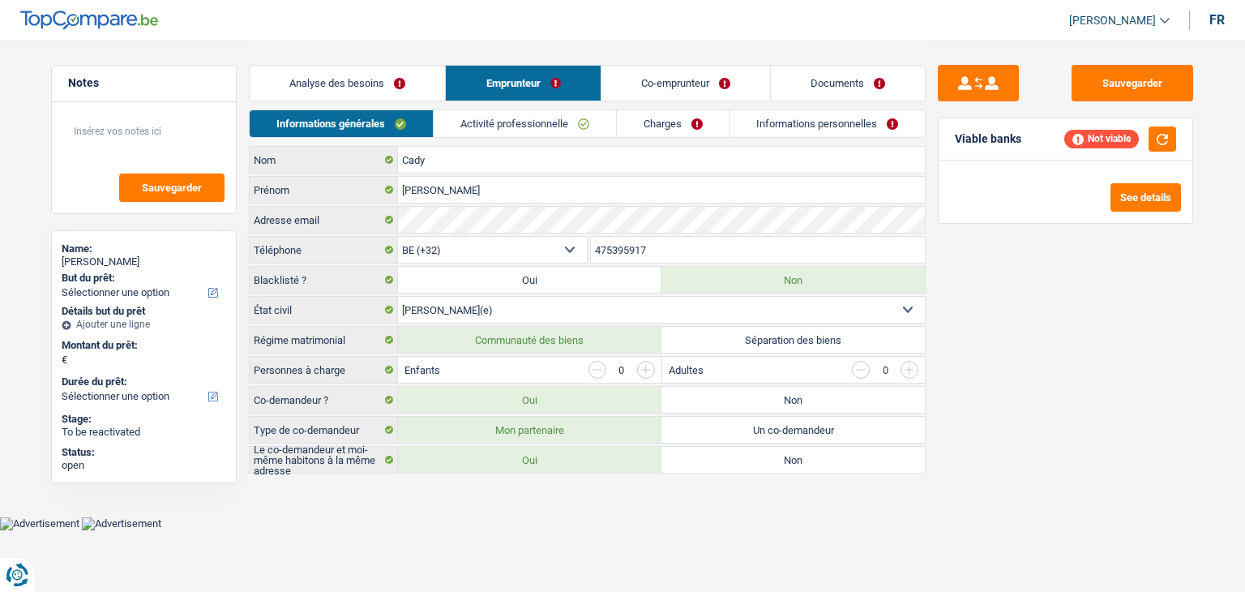
click at [479, 121] on link "Activité professionnelle" at bounding box center [525, 123] width 182 height 27
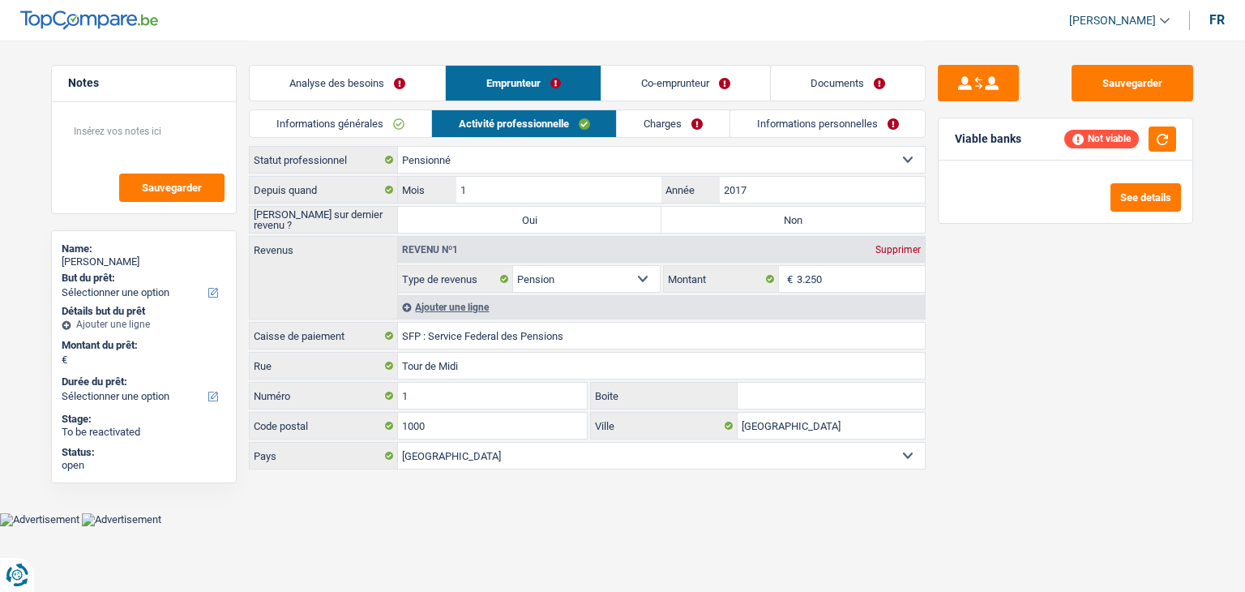
click at [648, 114] on link "Charges" at bounding box center [673, 123] width 113 height 27
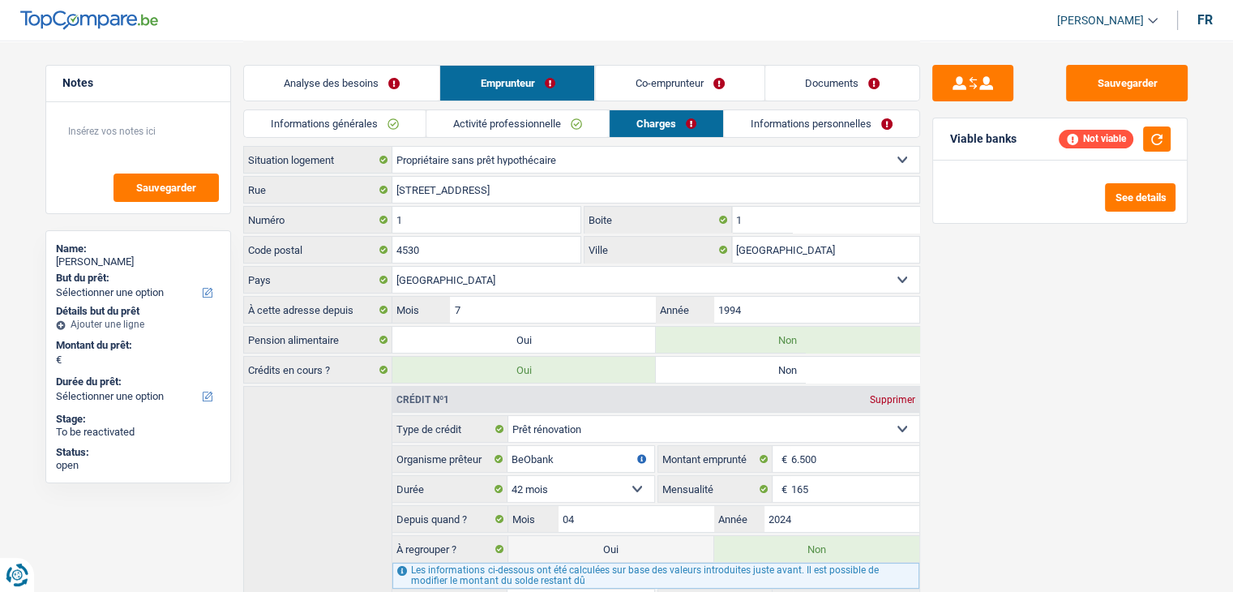
click at [645, 70] on link "Co-emprunteur" at bounding box center [679, 83] width 169 height 35
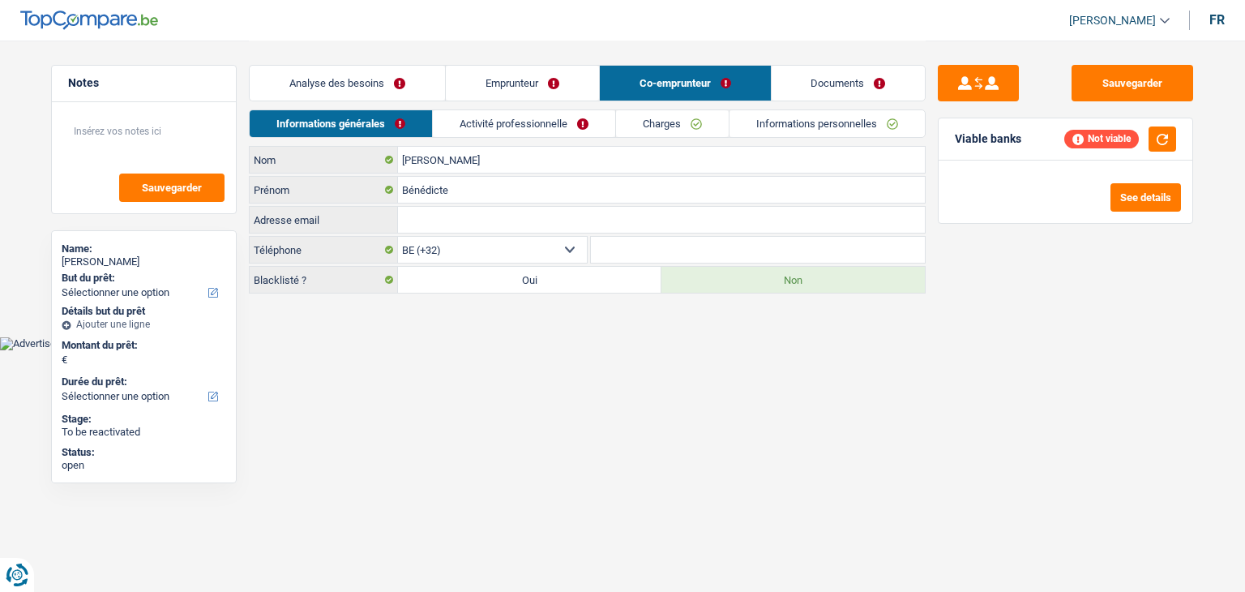
click at [506, 117] on link "Activité professionnelle" at bounding box center [524, 123] width 182 height 27
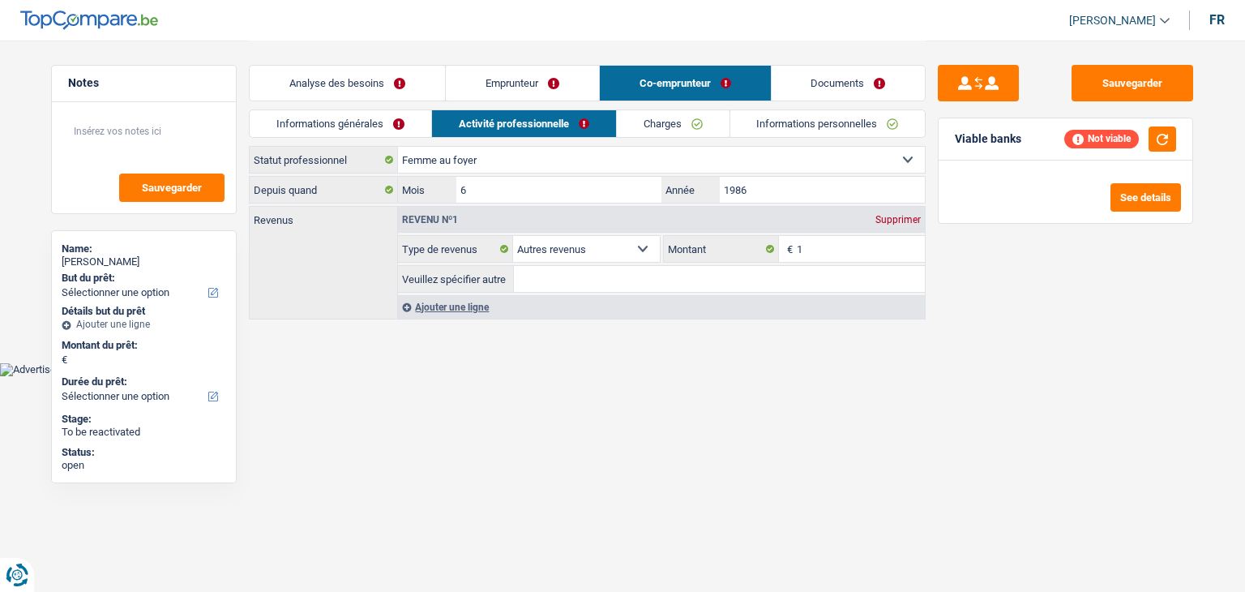
click at [494, 92] on link "Emprunteur" at bounding box center [522, 83] width 153 height 35
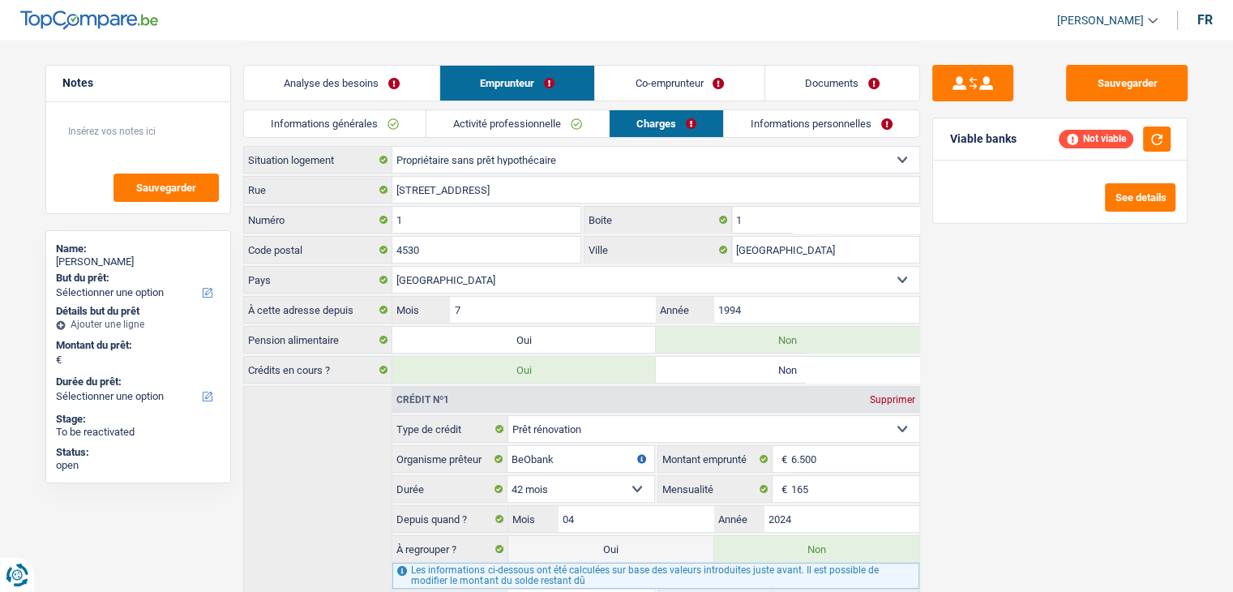
click at [361, 116] on link "Informations générales" at bounding box center [335, 123] width 182 height 27
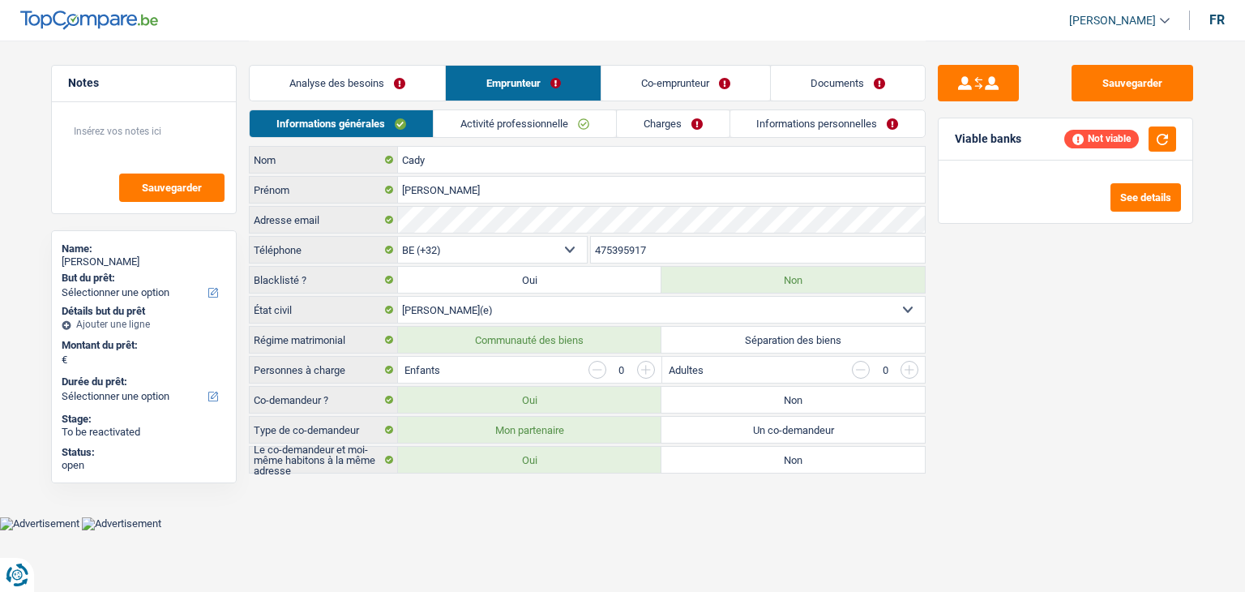
click at [363, 83] on link "Analyse des besoins" at bounding box center [347, 83] width 195 height 35
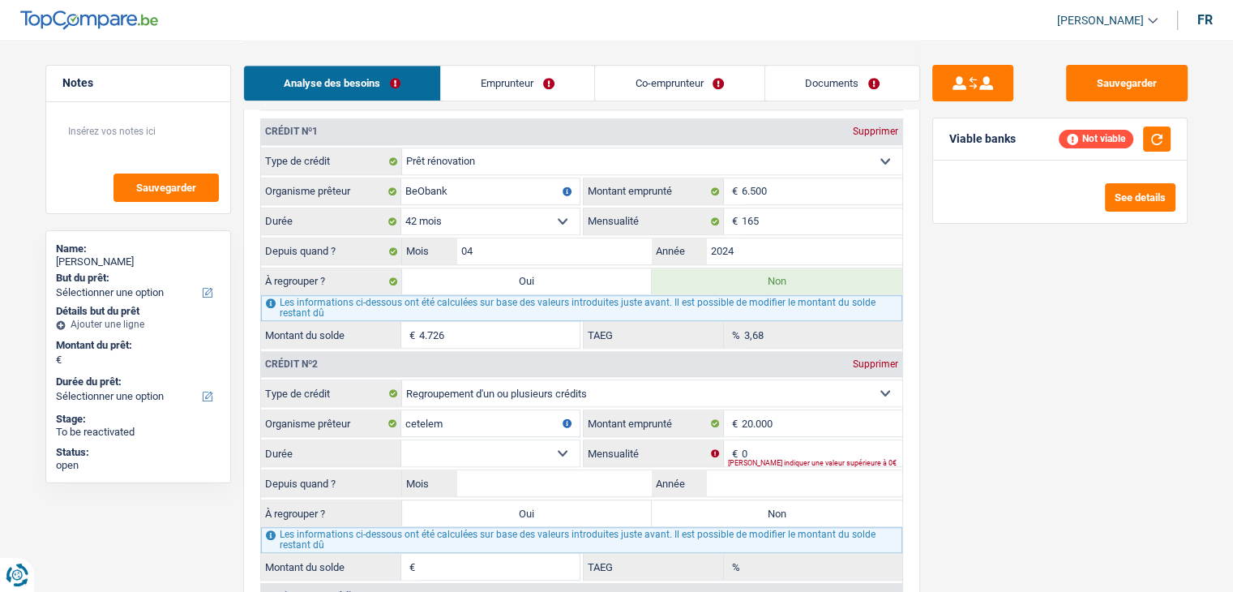
scroll to position [1216, 0]
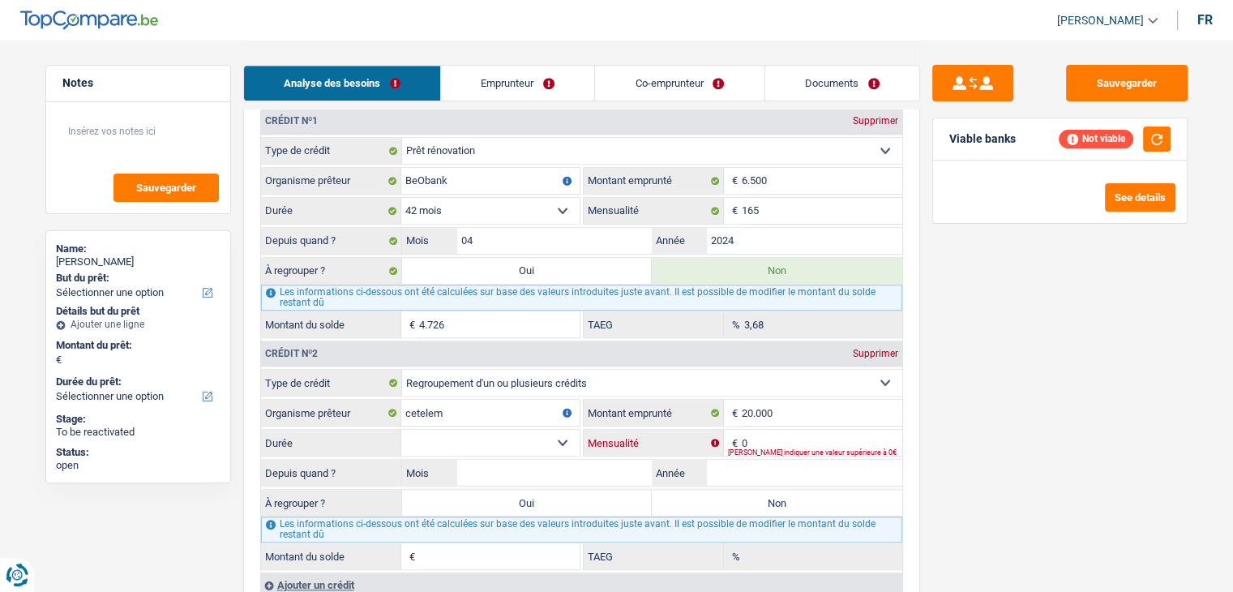
click at [764, 431] on input "0" at bounding box center [822, 443] width 160 height 26
type input "542"
click at [973, 430] on div "Sauvegarder Viable banks Refresh See details" at bounding box center [1060, 315] width 280 height 501
click at [1162, 134] on button "button" at bounding box center [1157, 138] width 28 height 25
click at [456, 430] on select "12 mois 18 mois 24 mois 30 mois 36 mois 42 mois 48 mois 60 mois 72 mois 84 mois…" at bounding box center [490, 443] width 178 height 26
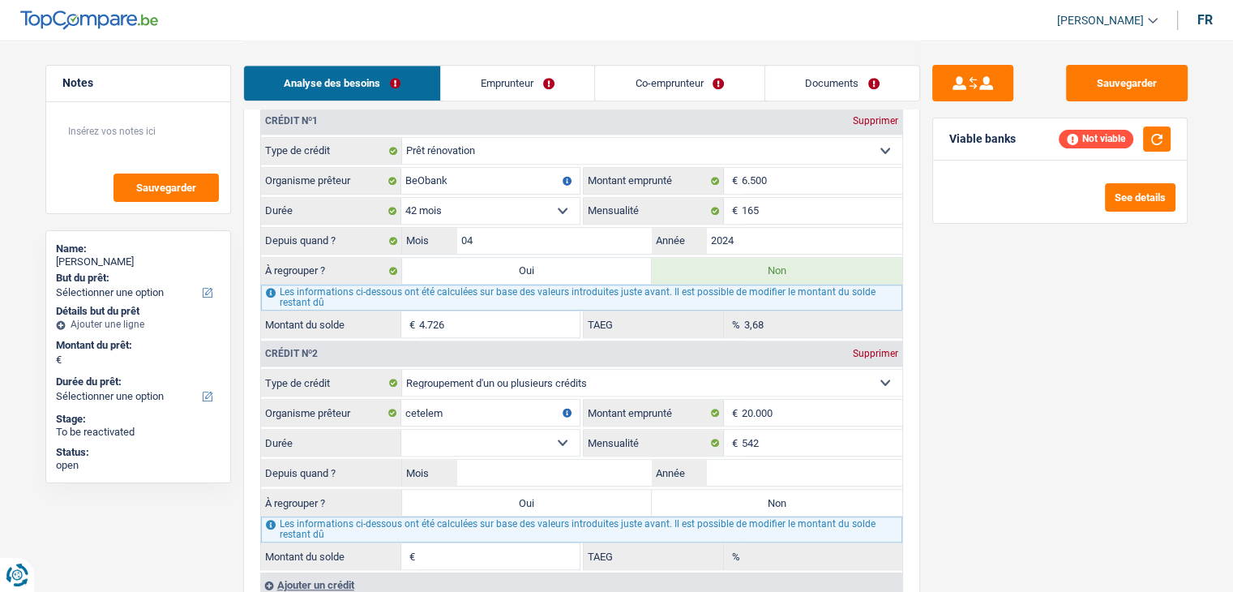
select select "48"
click at [401, 430] on select "12 mois 18 mois 24 mois 30 mois 36 mois 42 mois 48 mois 60 mois 72 mois 84 mois…" at bounding box center [490, 443] width 178 height 26
click at [1154, 141] on button "button" at bounding box center [1157, 138] width 28 height 25
drag, startPoint x: 1016, startPoint y: 139, endPoint x: 945, endPoint y: 137, distance: 71.4
click at [945, 137] on div "Viable banks" at bounding box center [1060, 139] width 254 height 42
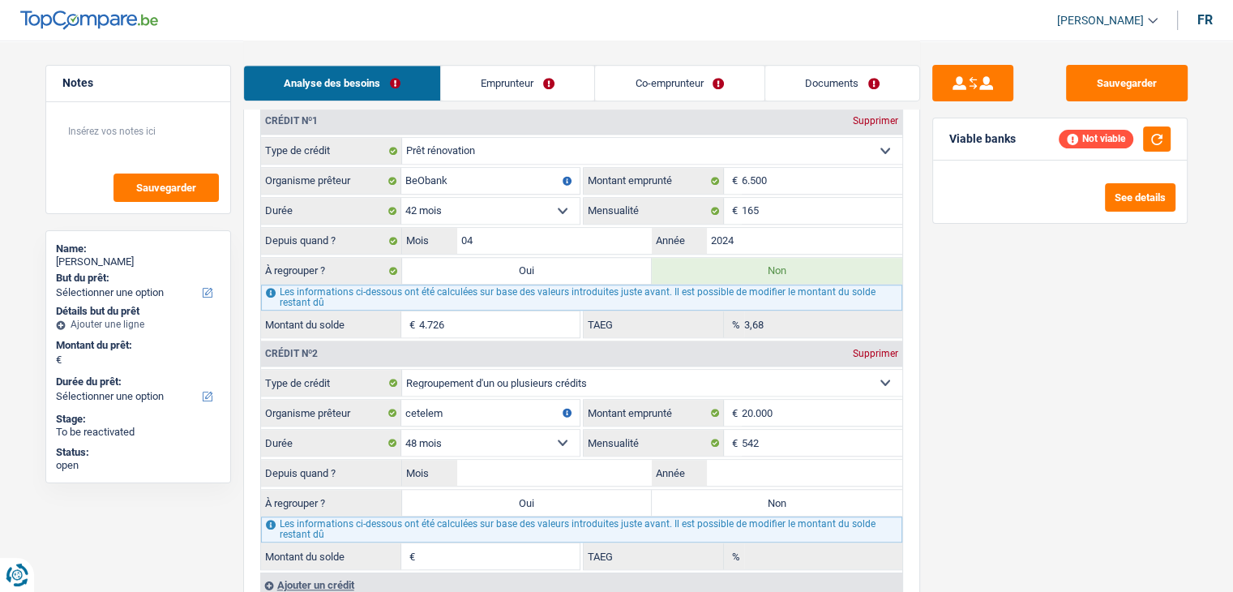
click at [981, 418] on div "Sauvegarder Viable banks Not viable See details" at bounding box center [1060, 315] width 280 height 501
click at [469, 438] on select "12 mois 18 mois 24 mois 30 mois 36 mois 42 mois 48 mois 60 mois 72 mois 84 mois…" at bounding box center [490, 443] width 178 height 26
click at [580, 461] on input "Mois" at bounding box center [554, 473] width 195 height 26
type input "08"
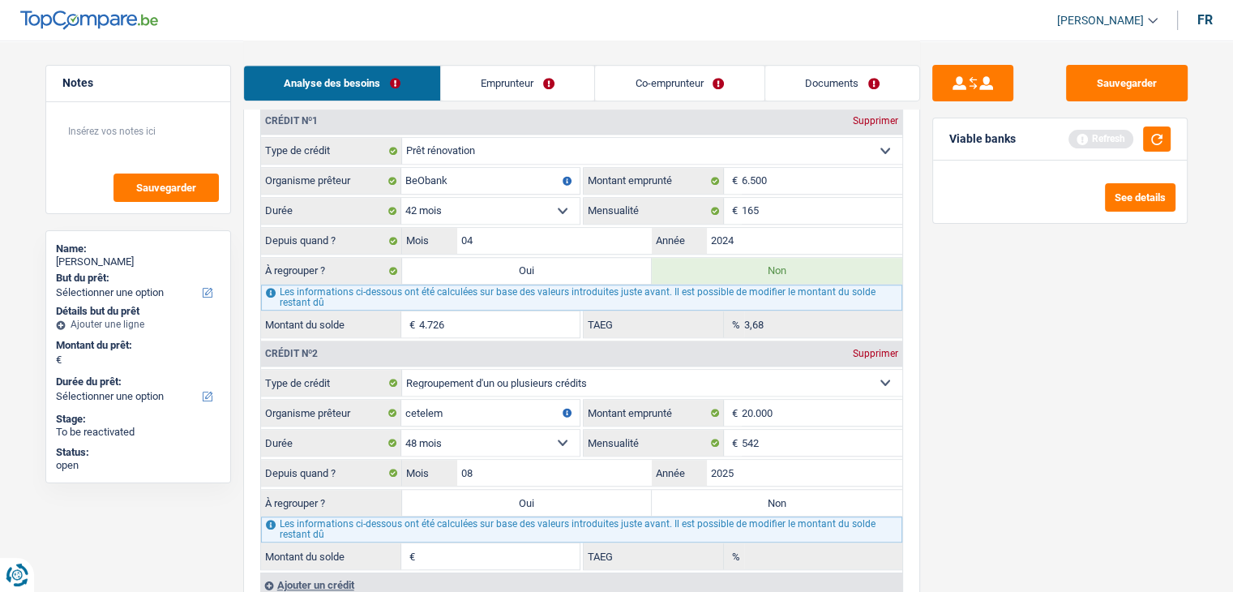
type input "2025"
type input "19.684"
type input "14,42"
click at [1034, 270] on div "Sauvegarder Viable banks Refresh See details" at bounding box center [1060, 315] width 280 height 501
click at [1157, 135] on button "button" at bounding box center [1157, 138] width 28 height 25
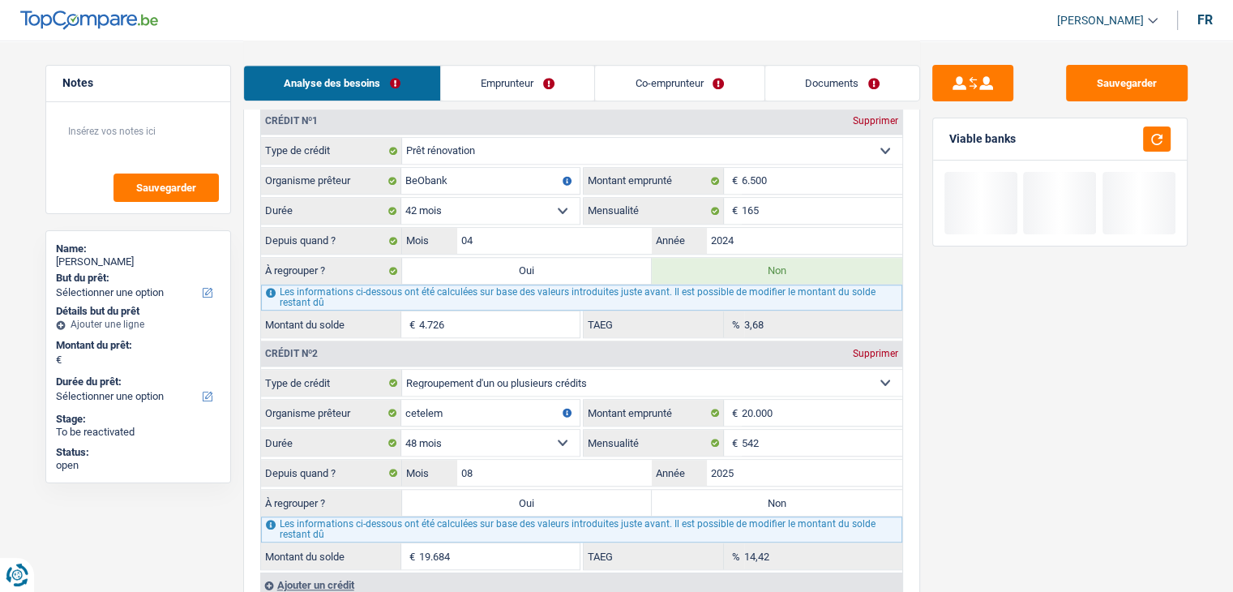
click at [1013, 419] on div "Sauvegarder Viable banks" at bounding box center [1060, 315] width 280 height 501
click at [545, 433] on select "12 mois 18 mois 24 mois 30 mois 36 mois 42 mois 48 mois 60 mois 72 mois 84 mois…" at bounding box center [490, 443] width 178 height 26
click at [401, 430] on select "12 mois 18 mois 24 mois 30 mois 36 mois 42 mois 48 mois 60 mois 72 mois 84 mois…" at bounding box center [490, 443] width 178 height 26
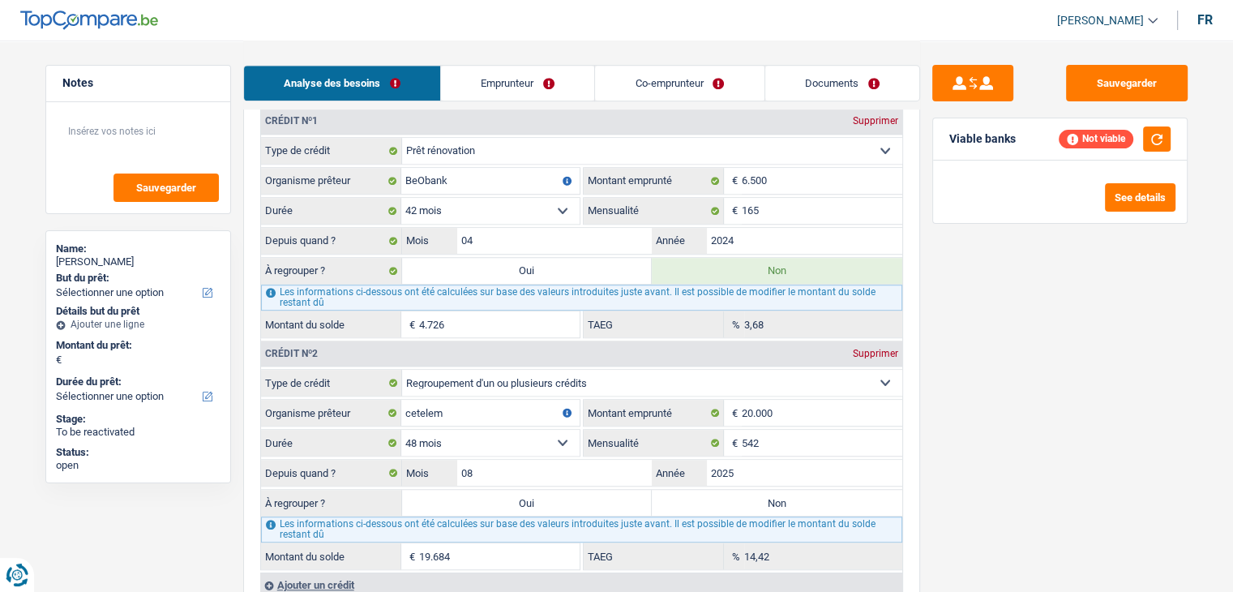
click at [979, 468] on div "Sauvegarder Viable banks Not viable See details" at bounding box center [1060, 315] width 280 height 501
click at [1161, 145] on button "button" at bounding box center [1157, 138] width 28 height 25
drag, startPoint x: 1026, startPoint y: 138, endPoint x: 943, endPoint y: 137, distance: 82.7
click at [945, 137] on div "Viable banks" at bounding box center [1060, 139] width 254 height 42
click at [995, 383] on div "Sauvegarder Viable banks" at bounding box center [1060, 315] width 280 height 501
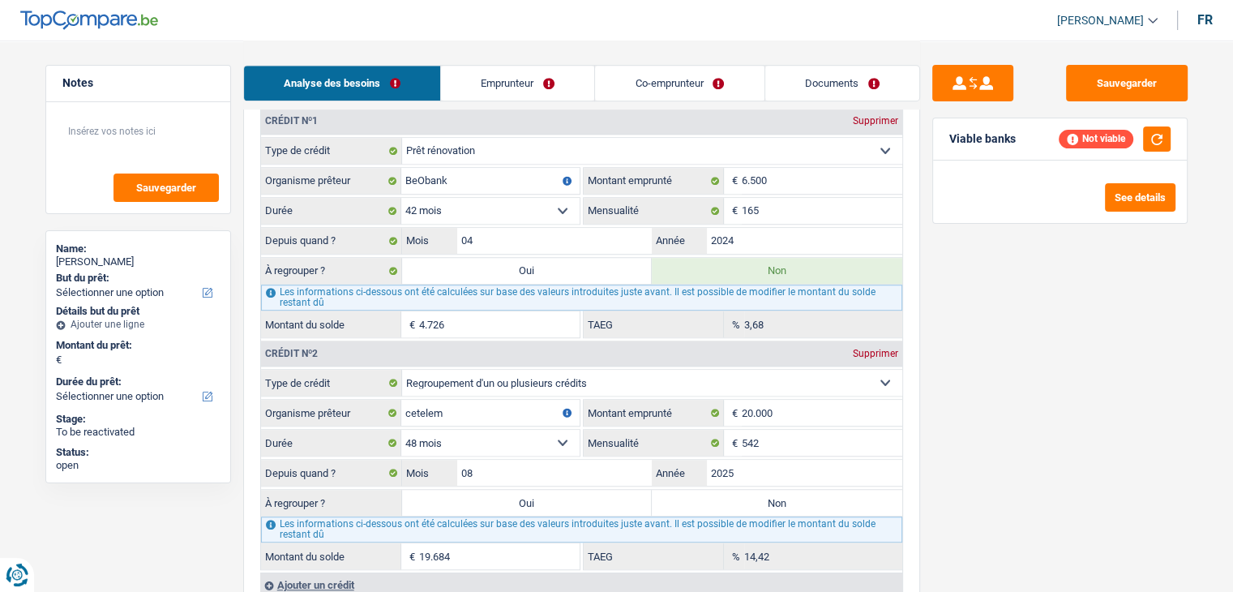
click at [546, 490] on label "Oui" at bounding box center [527, 503] width 250 height 26
click at [546, 490] on input "Oui" at bounding box center [527, 503] width 250 height 26
radio input "true"
type input "19.684"
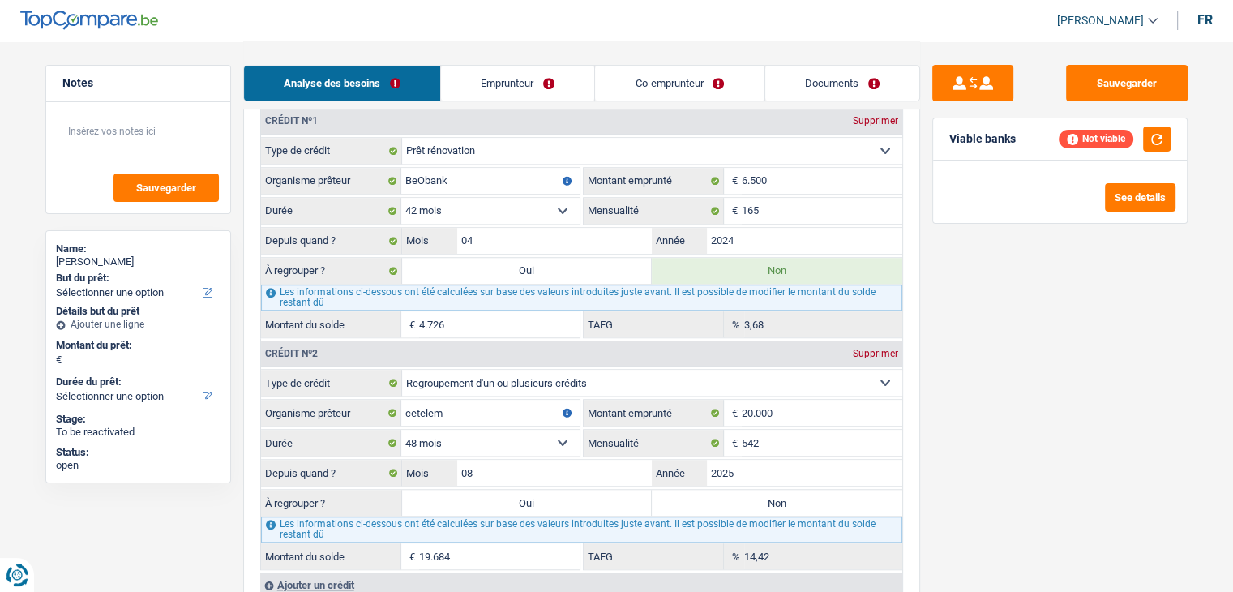
type input "19.684"
select select "refinancing"
select select "84"
select select "refinancing"
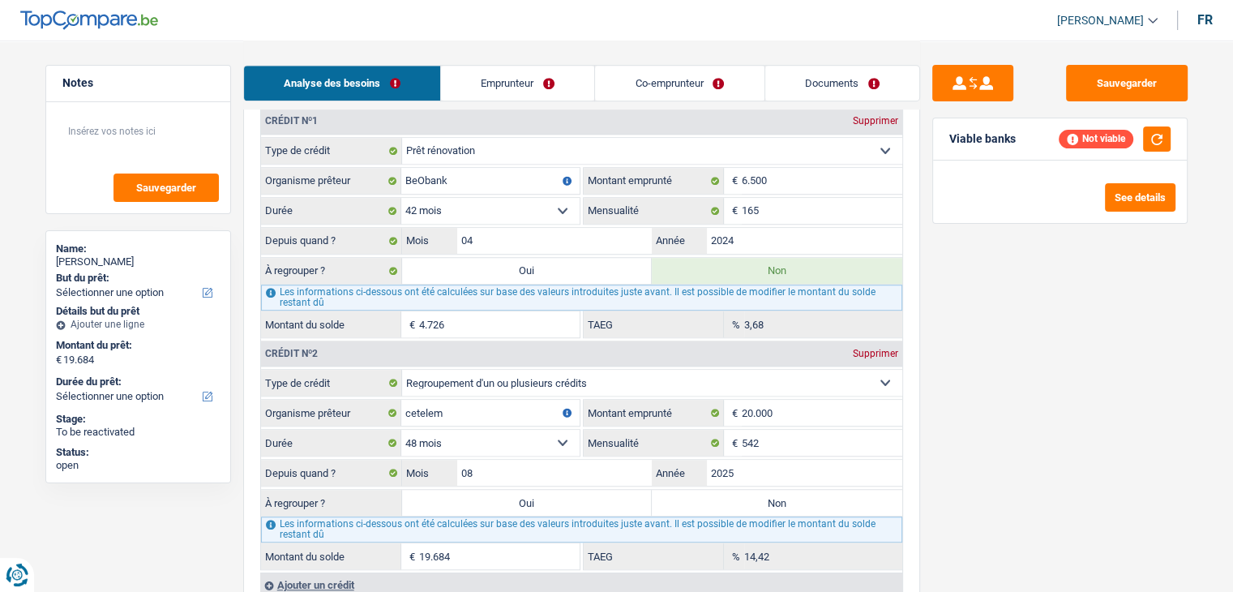
select select "84"
select select "refinancing"
select select "84"
select select "refinancing"
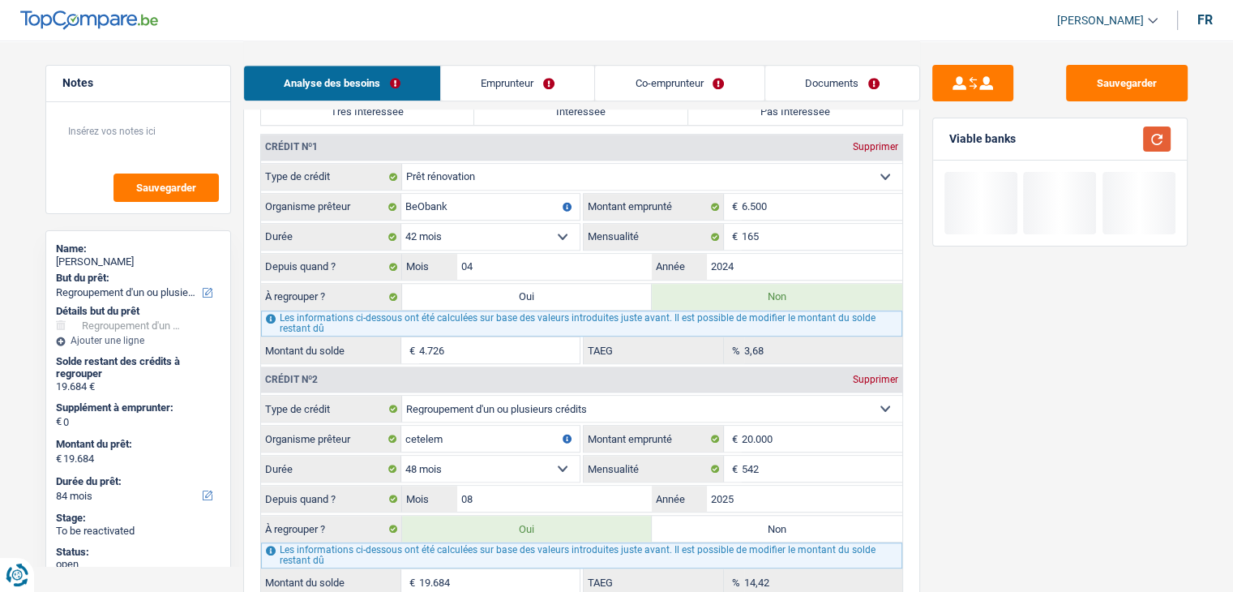
click at [1157, 141] on button "button" at bounding box center [1157, 138] width 28 height 25
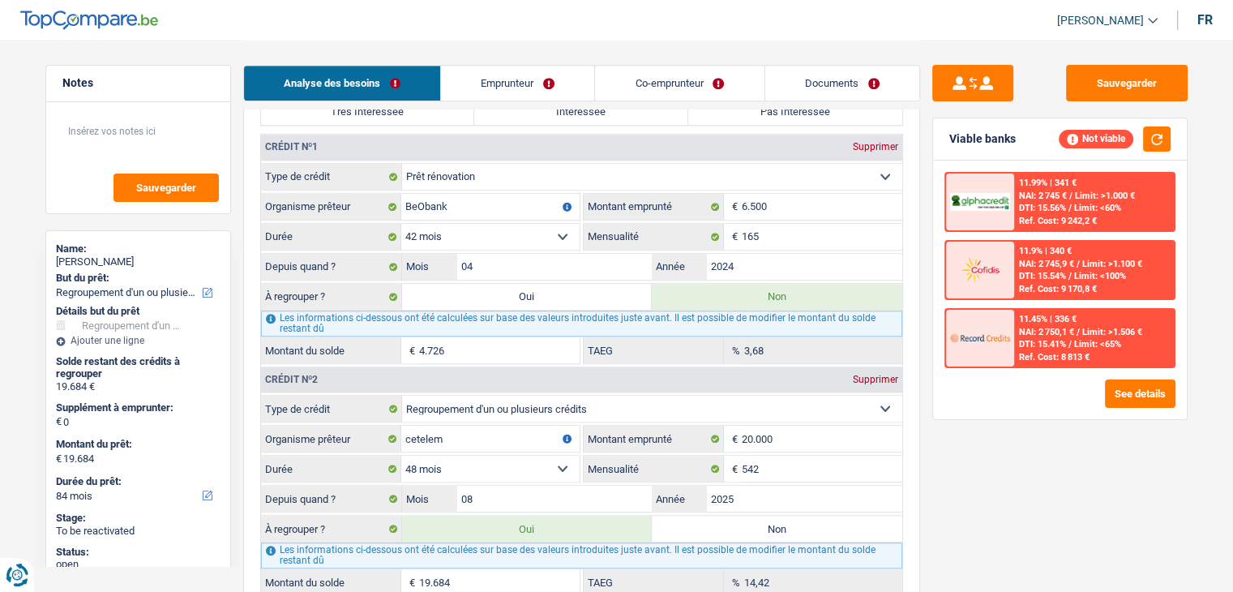
click at [1047, 268] on div "11.9% | 340 € NAI: 2 745,9 € / Limit: >1.100 € DTI: 15.54% / Limit: <100% Ref. …" at bounding box center [1094, 270] width 160 height 57
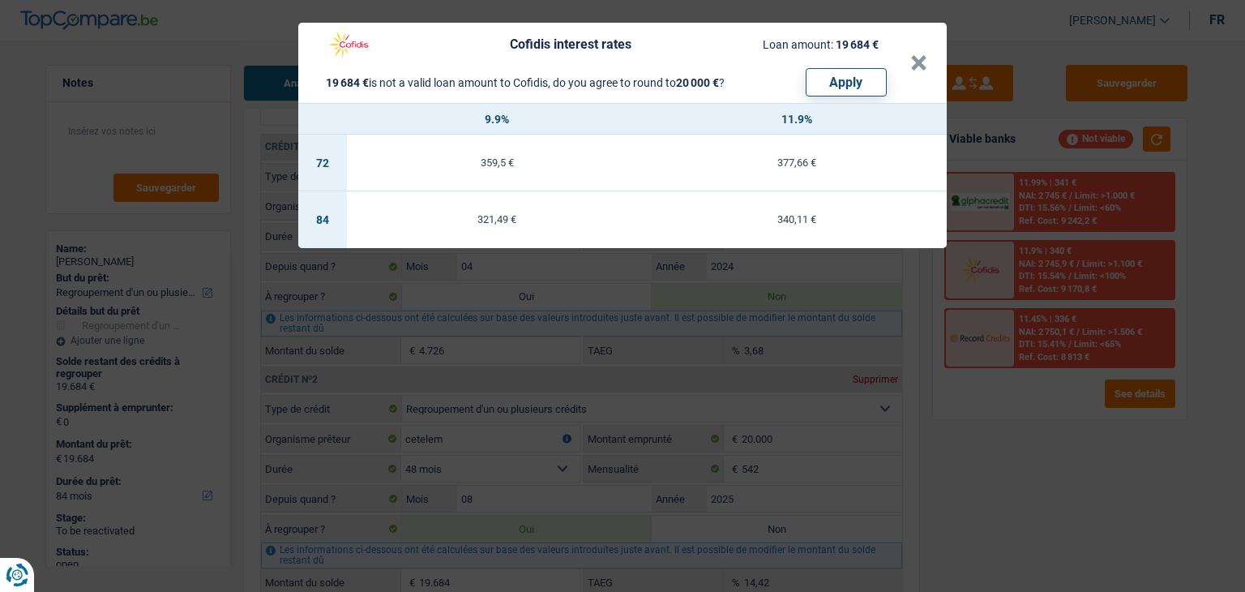
click at [1006, 432] on div "Cofidis interest rates Loan amount: 19 684 € 19 684 € is not a valid loan amoun…" at bounding box center [622, 296] width 1245 height 592
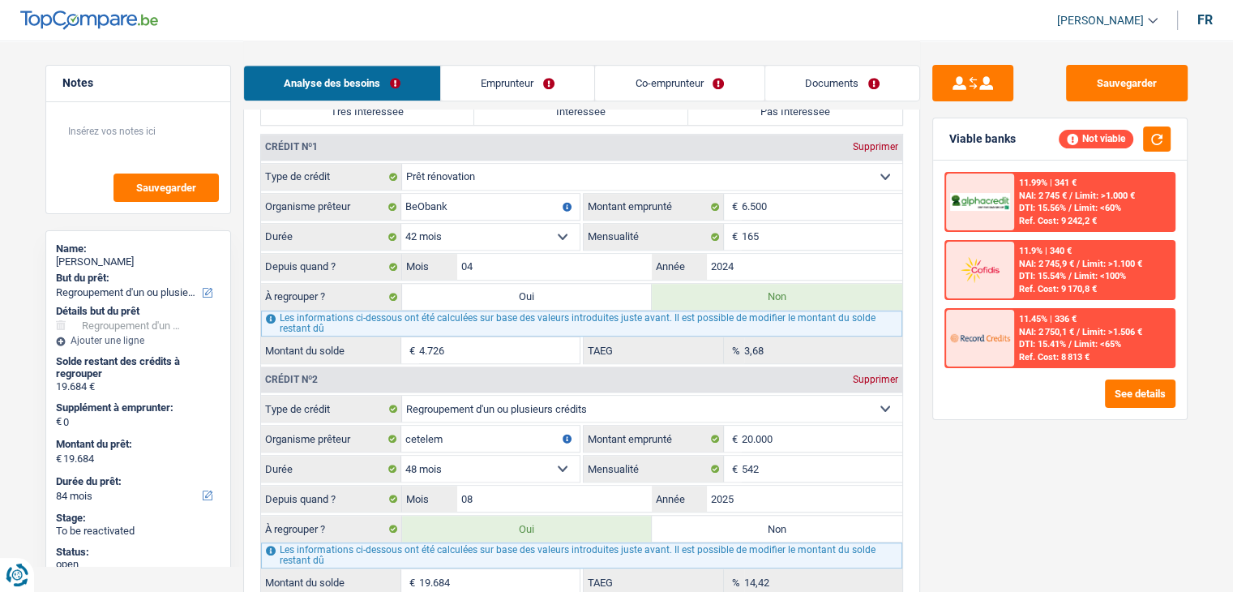
click at [1049, 274] on span "DTI: 15.54%" at bounding box center [1042, 276] width 47 height 11
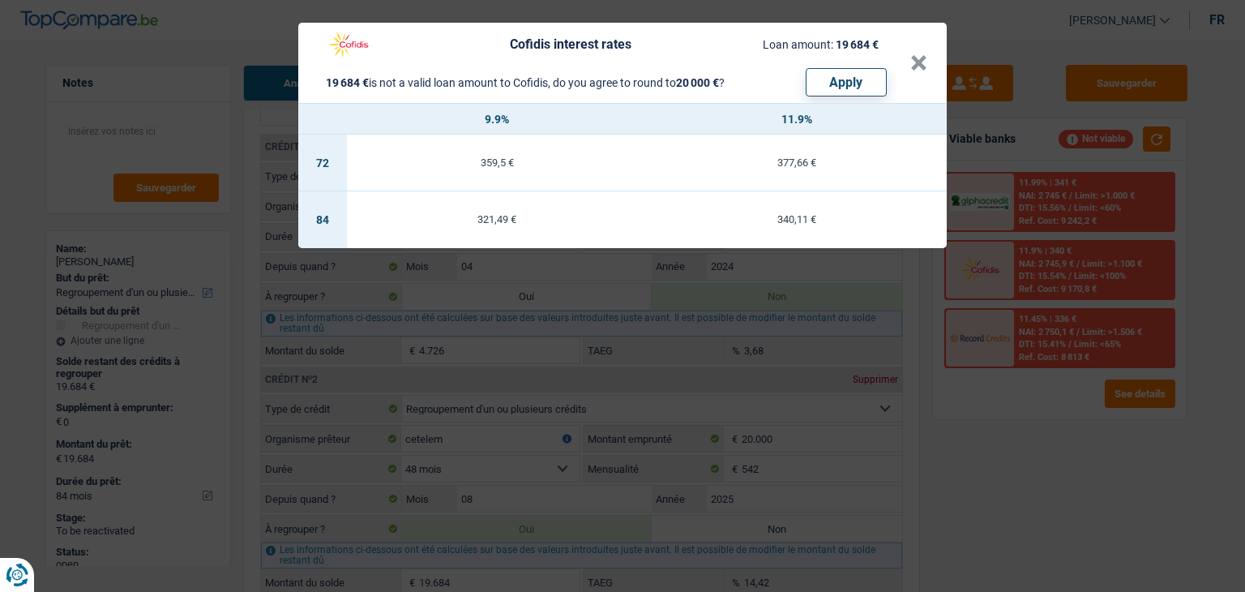
click at [1037, 456] on div "Cofidis interest rates Loan amount: 19 684 € 19 684 € is not a valid loan amoun…" at bounding box center [622, 296] width 1245 height 592
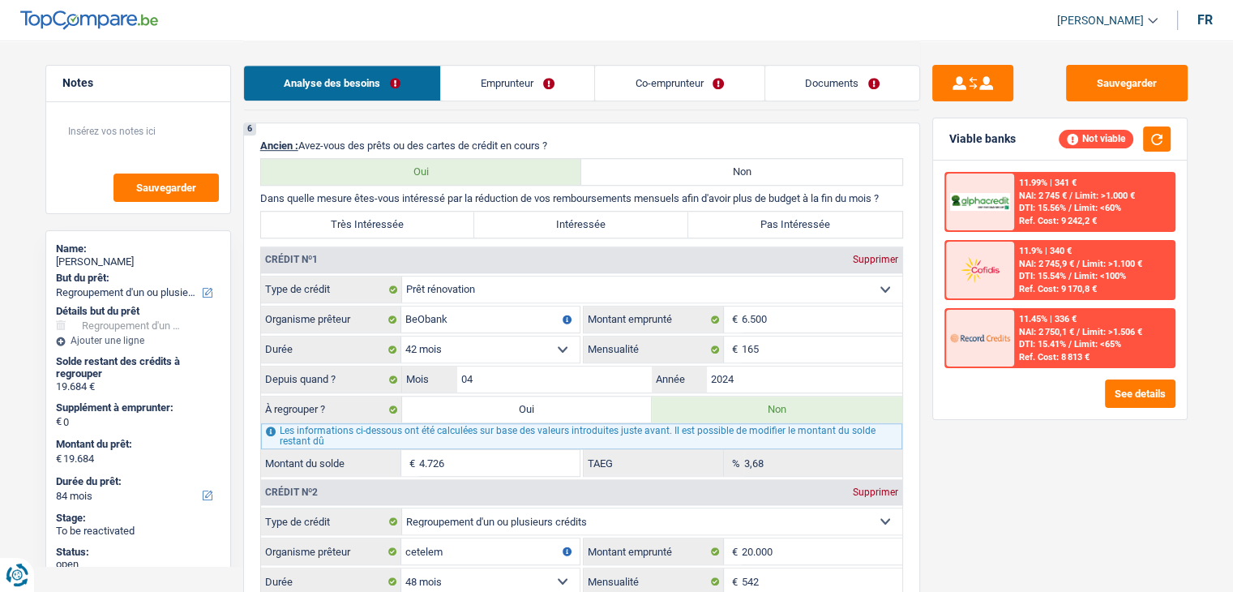
scroll to position [1297, 0]
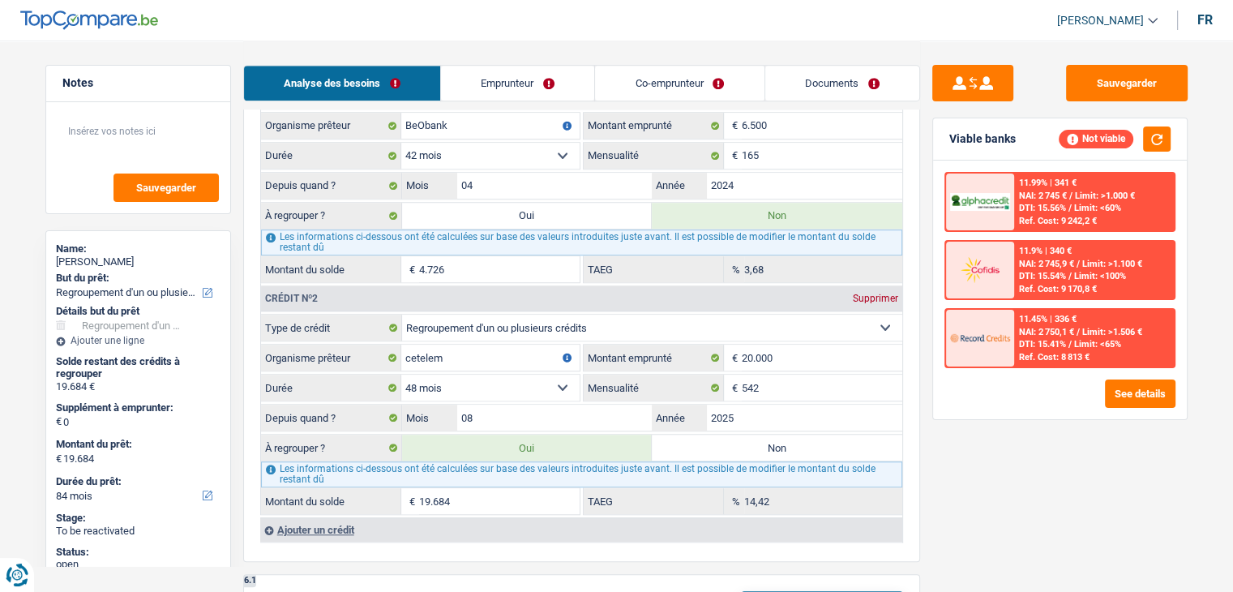
click at [982, 270] on img at bounding box center [980, 269] width 60 height 30
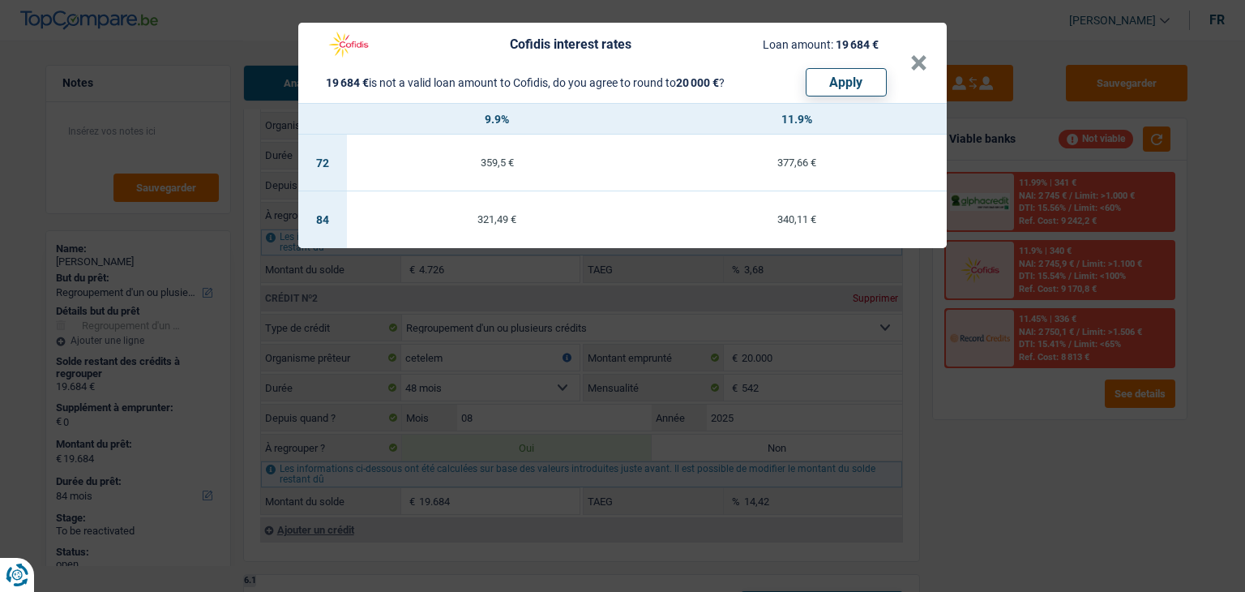
click at [1016, 456] on div "Cofidis interest rates Loan amount: 19 684 € 19 684 € is not a valid loan amoun…" at bounding box center [622, 296] width 1245 height 592
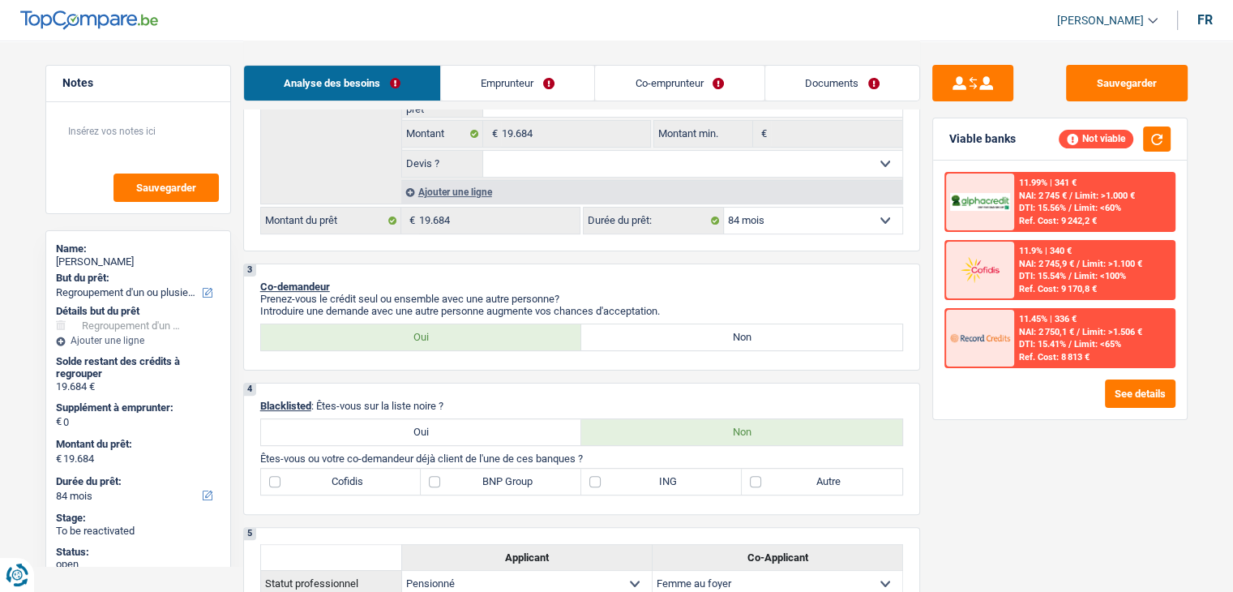
scroll to position [243, 0]
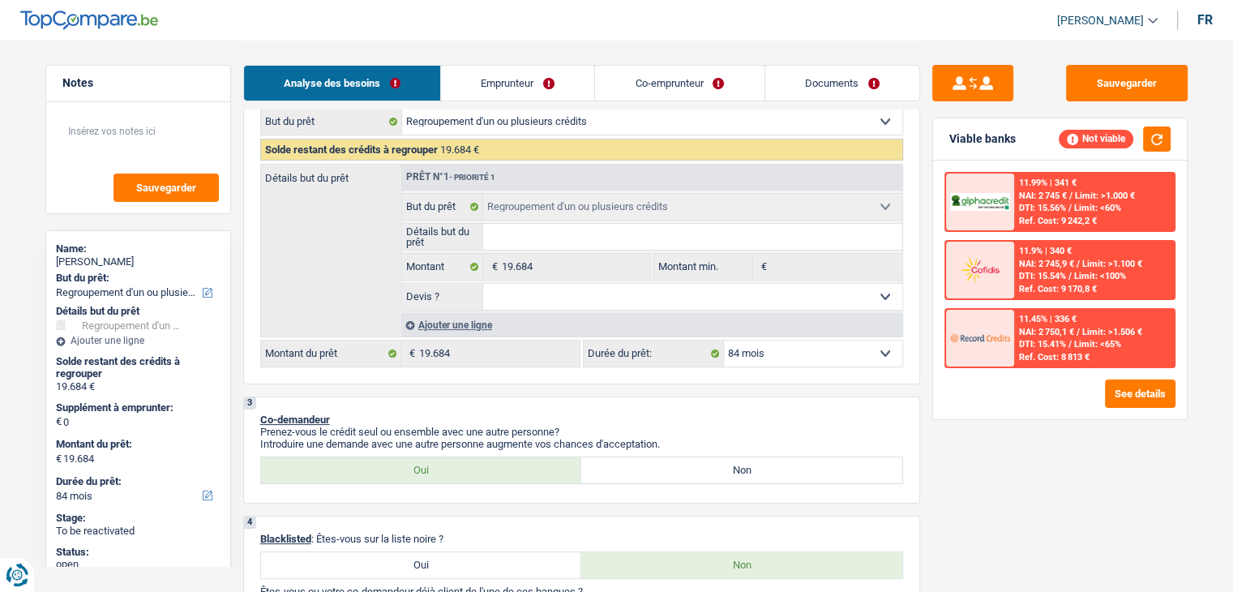
click at [764, 353] on select "12 mois 18 mois 24 mois 30 mois 36 mois 42 mois 48 mois 60 mois 72 mois 84 mois…" at bounding box center [813, 353] width 178 height 26
click at [1033, 504] on div "Sauvegarder Viable banks Not viable 11.99% | 341 € NAI: 2 745 € / Limit: >1.000…" at bounding box center [1060, 315] width 280 height 501
click at [845, 349] on select "12 mois 18 mois 24 mois 30 mois 36 mois 42 mois 48 mois 60 mois 72 mois 84 mois…" at bounding box center [813, 353] width 178 height 26
click at [1021, 349] on div "11.45% | 336 € NAI: 2 750,1 € / Limit: >1.506 € DTI: 15.41% / Limit: <65% Ref. …" at bounding box center [1094, 338] width 160 height 57
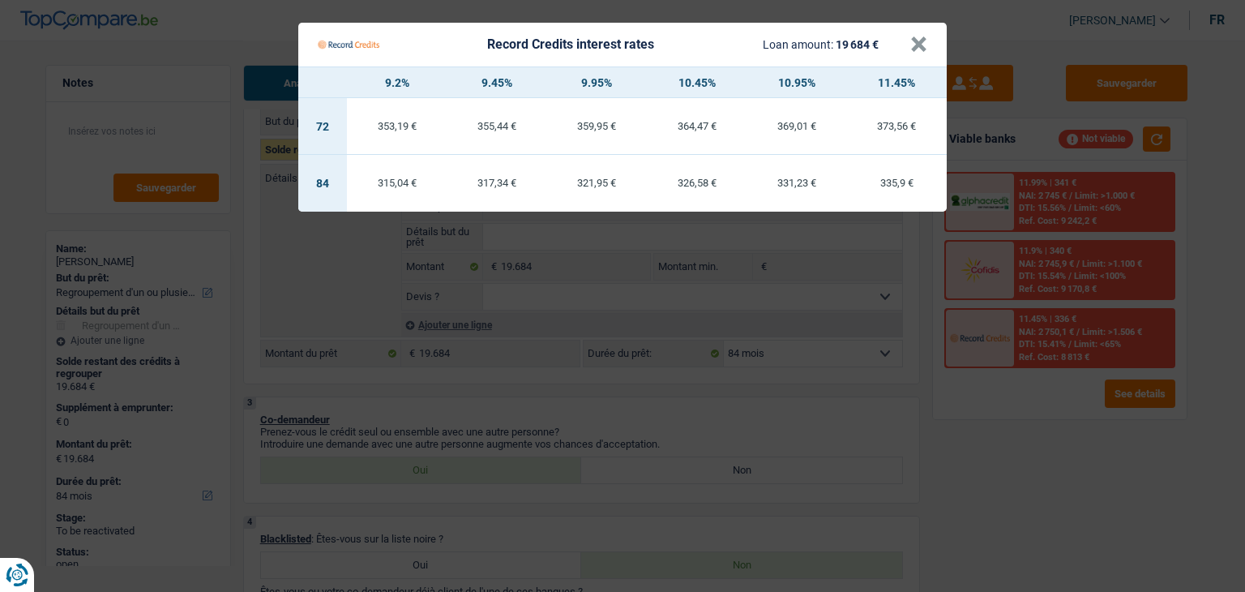
click at [1053, 296] on Credits "Record Credits interest rates Loan amount: 19 684 € × 9.2% 9.45% 9.95% 10.45% 1…" at bounding box center [622, 296] width 1245 height 592
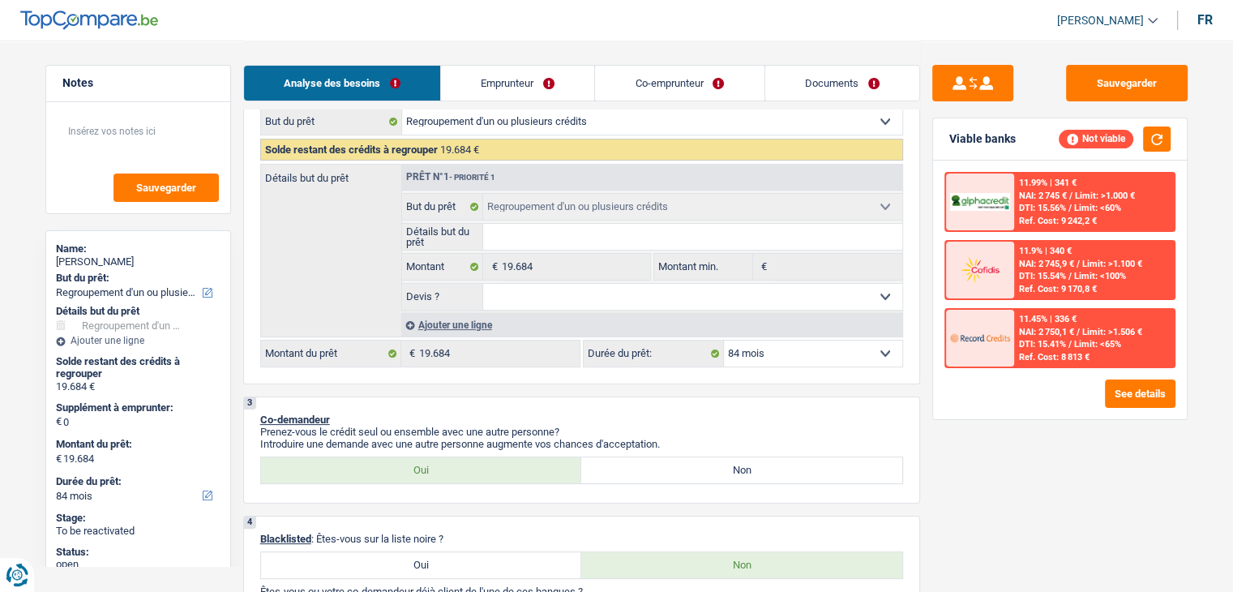
click at [846, 356] on select "12 mois 18 mois 24 mois 30 mois 36 mois 42 mois 48 mois 60 mois 72 mois 84 mois…" at bounding box center [813, 353] width 178 height 26
select select "72"
click at [724, 340] on select "12 mois 18 mois 24 mois 30 mois 36 mois 42 mois 48 mois 60 mois 72 mois 84 mois…" at bounding box center [813, 353] width 178 height 26
select select "72"
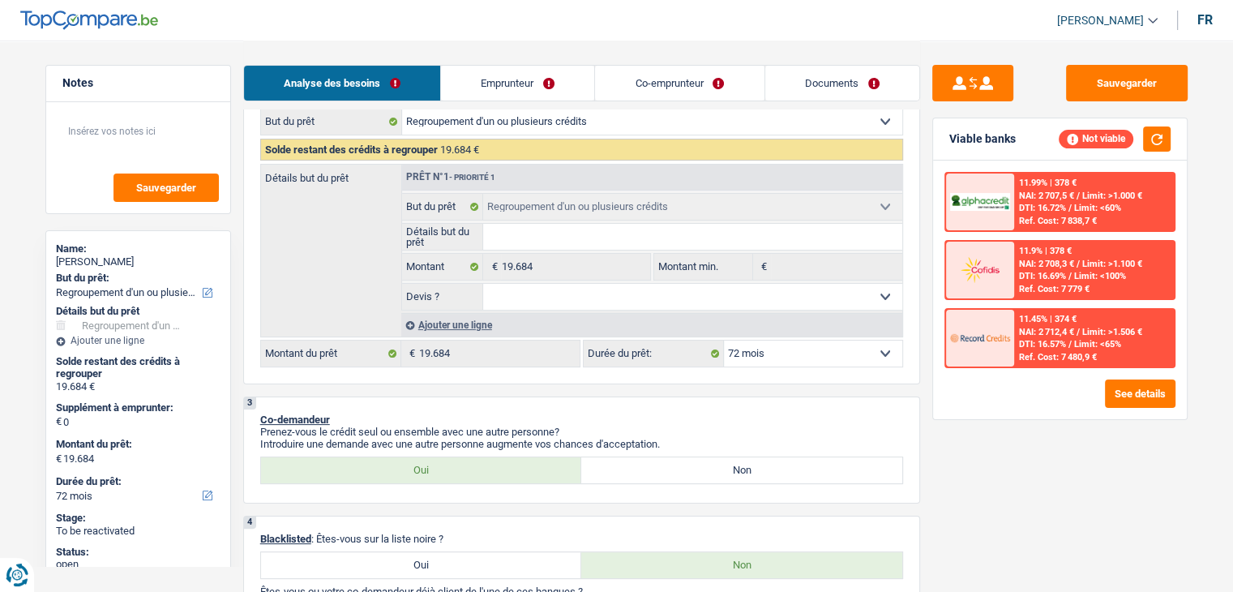
click at [1066, 246] on div "11.9% | 378 €" at bounding box center [1045, 251] width 53 height 11
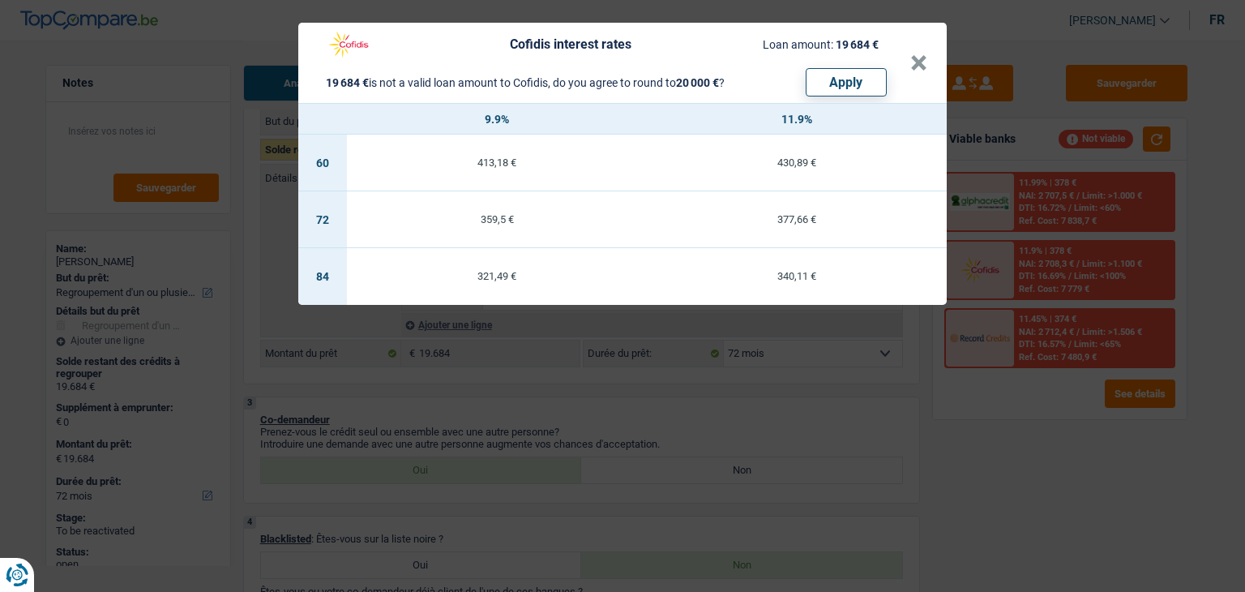
click at [1033, 461] on div "Cofidis interest rates Loan amount: 19 684 € 19 684 € is not a valid loan amoun…" at bounding box center [622, 296] width 1245 height 592
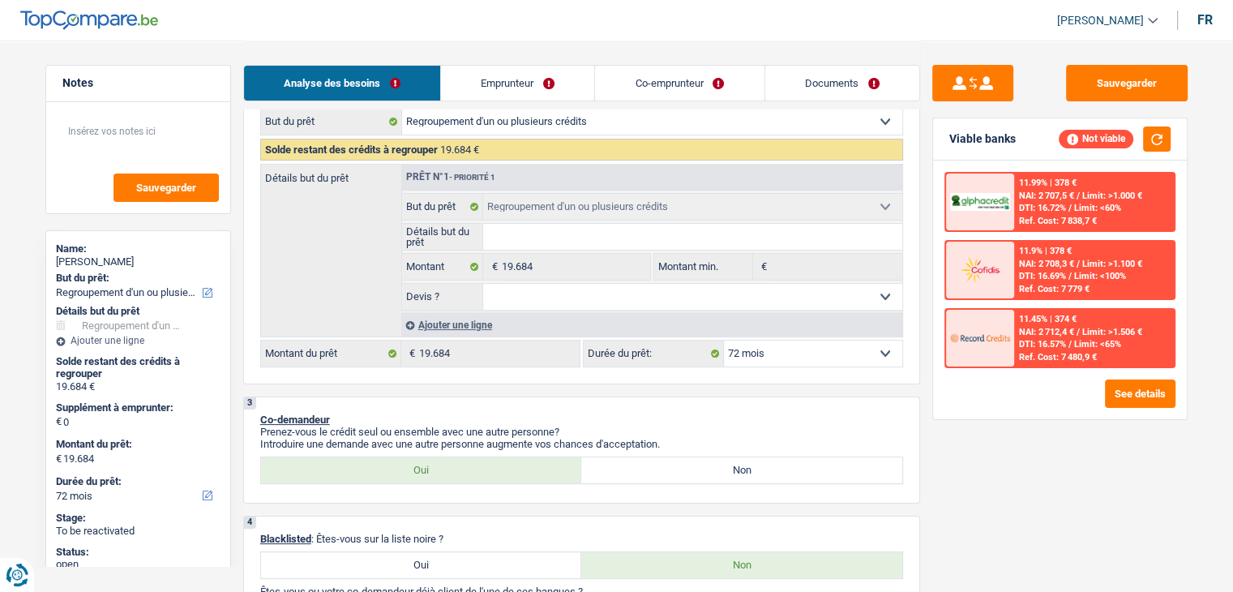
click at [793, 347] on select "12 mois 18 mois 24 mois 30 mois 36 mois 42 mois 48 mois 60 mois 72 mois 84 mois…" at bounding box center [813, 353] width 178 height 26
select select "48"
click at [724, 340] on select "12 mois 18 mois 24 mois 30 mois 36 mois 42 mois 48 mois 60 mois 72 mois 84 mois…" at bounding box center [813, 353] width 178 height 26
select select "48"
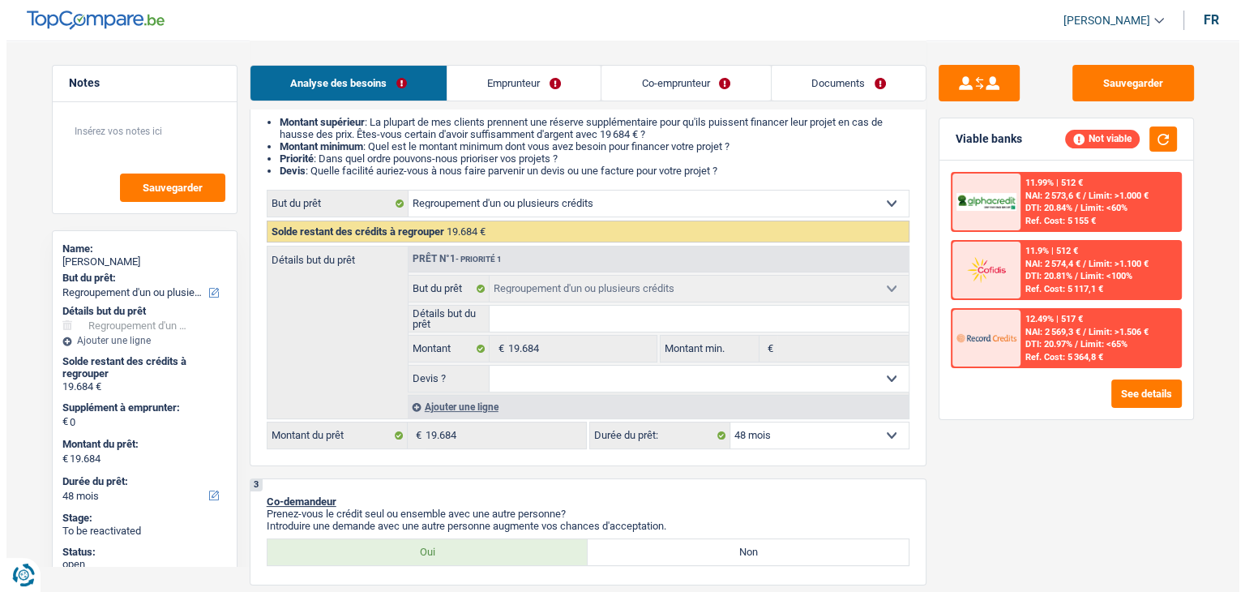
scroll to position [162, 0]
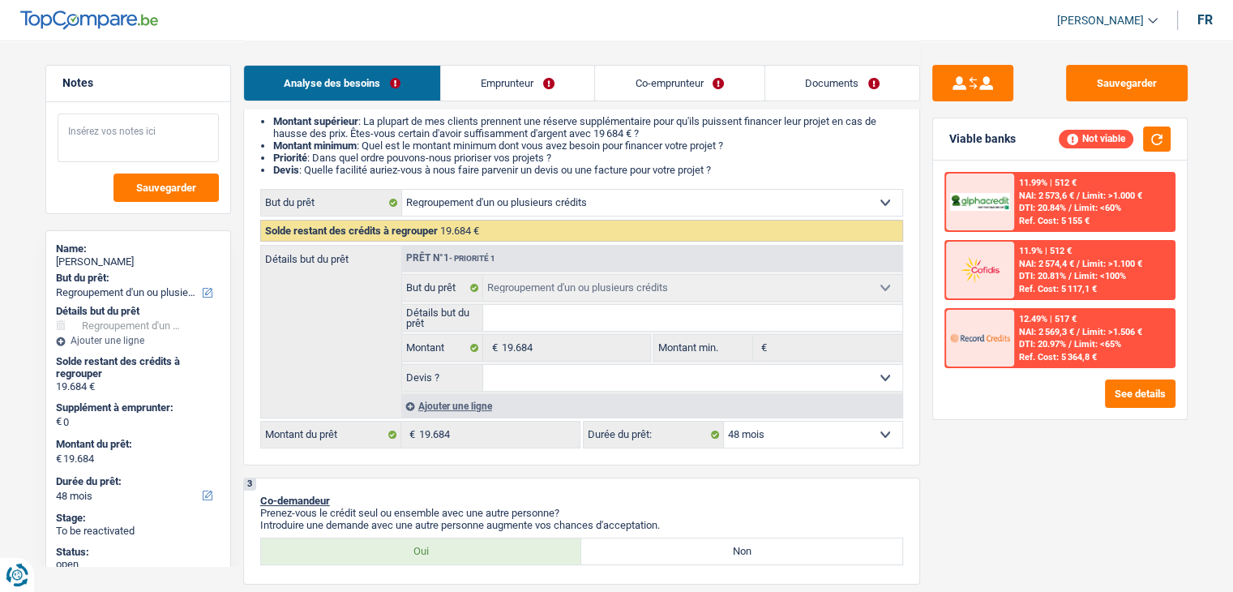
click at [169, 135] on textarea at bounding box center [138, 137] width 161 height 49
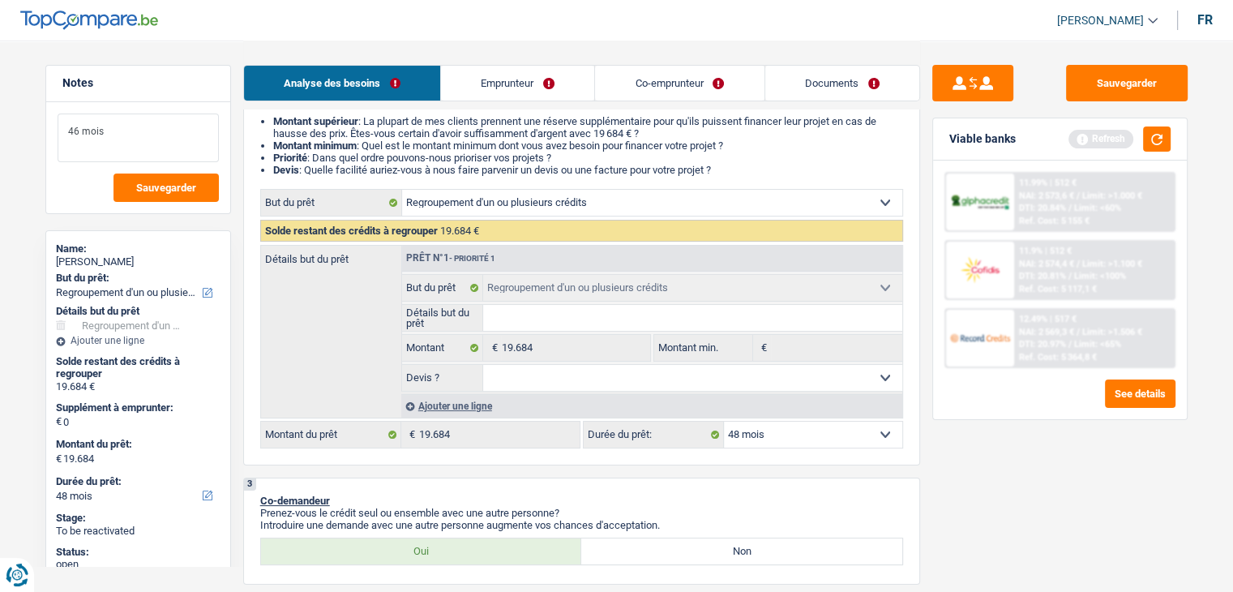
type textarea "46 mois"
click at [947, 480] on div "Sauvegarder Viable banks Refresh 11.99% | 512 € NAI: 2 573,6 € / Limit: >1.000 …" at bounding box center [1060, 315] width 280 height 501
click at [1152, 127] on button "button" at bounding box center [1157, 138] width 28 height 25
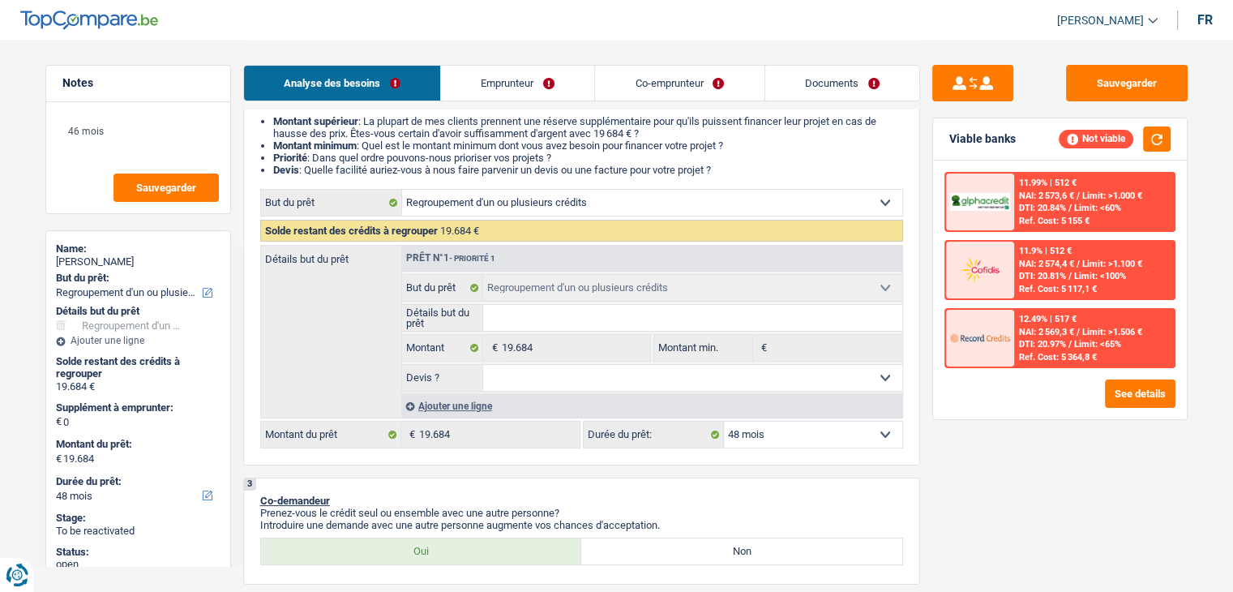
click at [746, 431] on select "12 mois 18 mois 24 mois 30 mois 36 mois 42 mois 48 mois 60 mois 72 mois 84 mois…" at bounding box center [813, 434] width 178 height 26
select select "42"
click at [724, 421] on select "12 mois 18 mois 24 mois 30 mois 36 mois 42 mois 48 mois 60 mois 72 mois 84 mois…" at bounding box center [813, 434] width 178 height 26
select select "42"
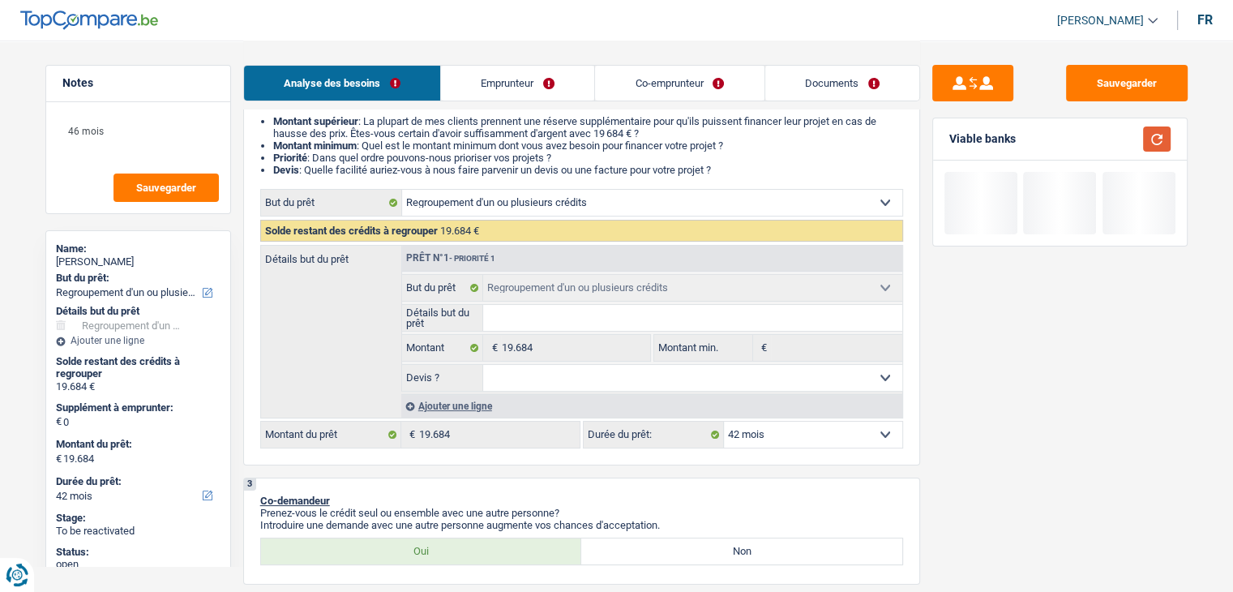
click at [1164, 139] on button "button" at bounding box center [1157, 138] width 28 height 25
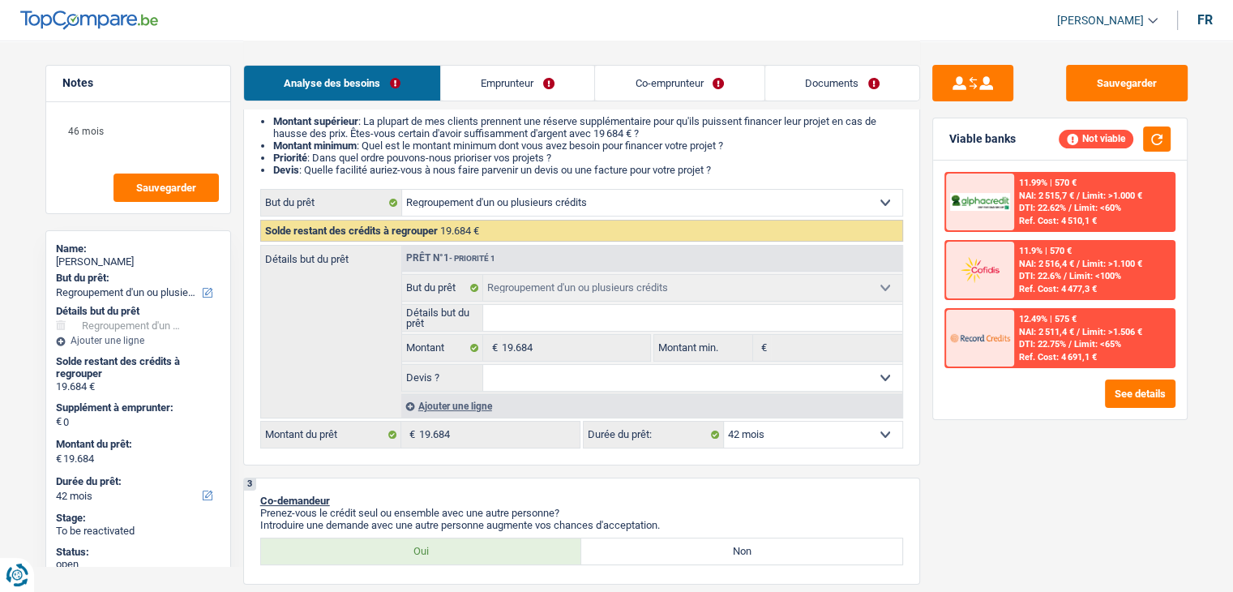
click at [1028, 314] on div "12.49% | 575 €" at bounding box center [1048, 319] width 58 height 11
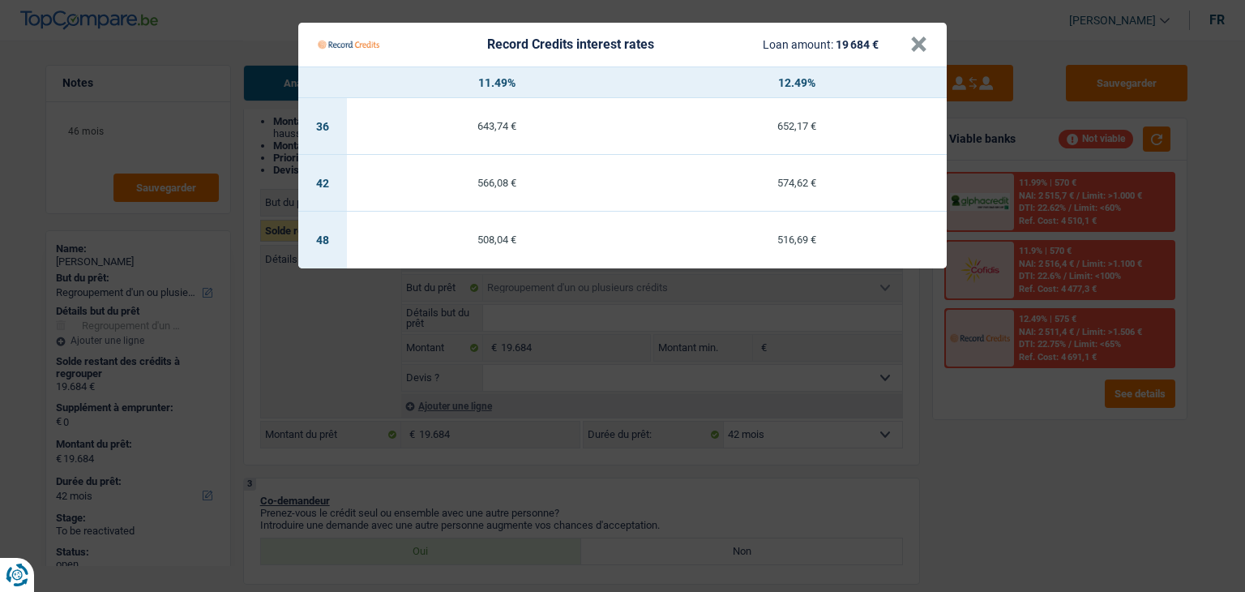
click at [1032, 492] on Credits "Record Credits interest rates Loan amount: 19 684 € × 11.49% 12.49% 36 643,74 €…" at bounding box center [622, 296] width 1245 height 592
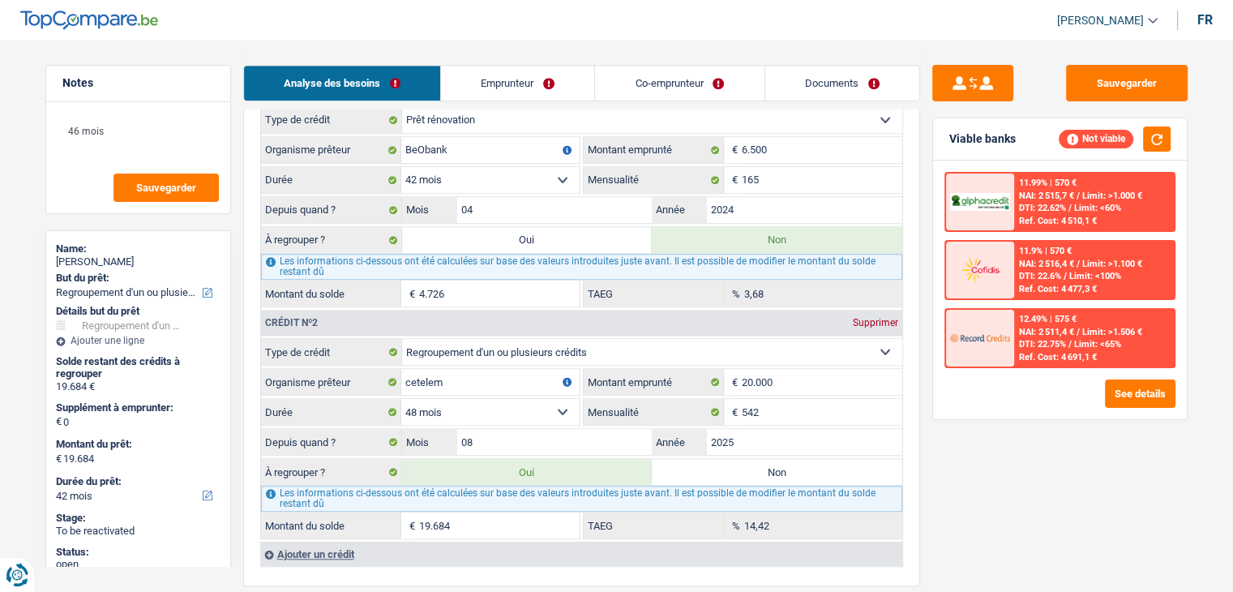
scroll to position [1378, 0]
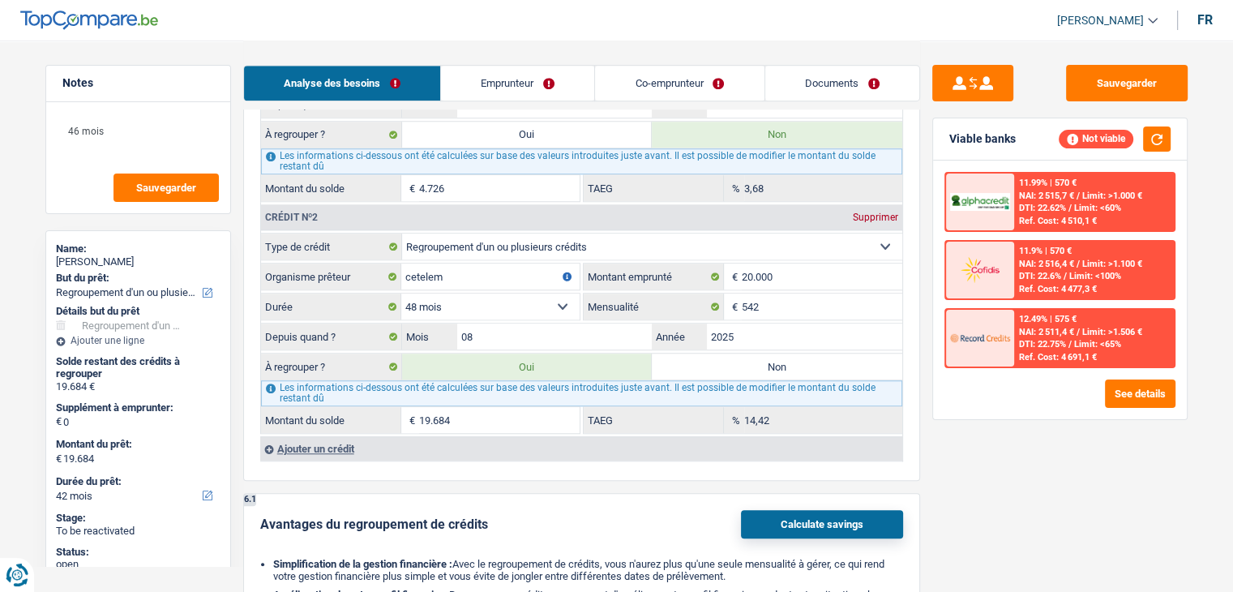
click at [1054, 335] on div "12.49% | 575 € NAI: 2 511,4 € / Limit: >1.506 € DTI: 22.75% / Limit: <65% Ref. …" at bounding box center [1094, 338] width 160 height 57
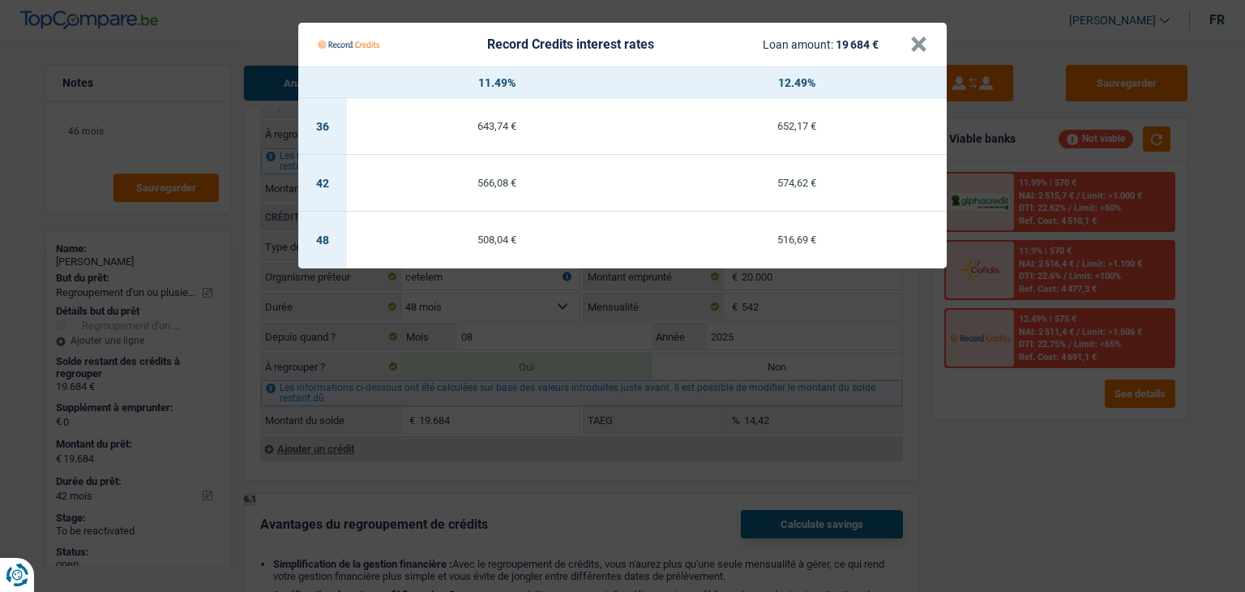
click at [1057, 275] on Credits "Record Credits interest rates Loan amount: 19 684 € × 11.49% 12.49% 36 643,74 €…" at bounding box center [622, 296] width 1245 height 592
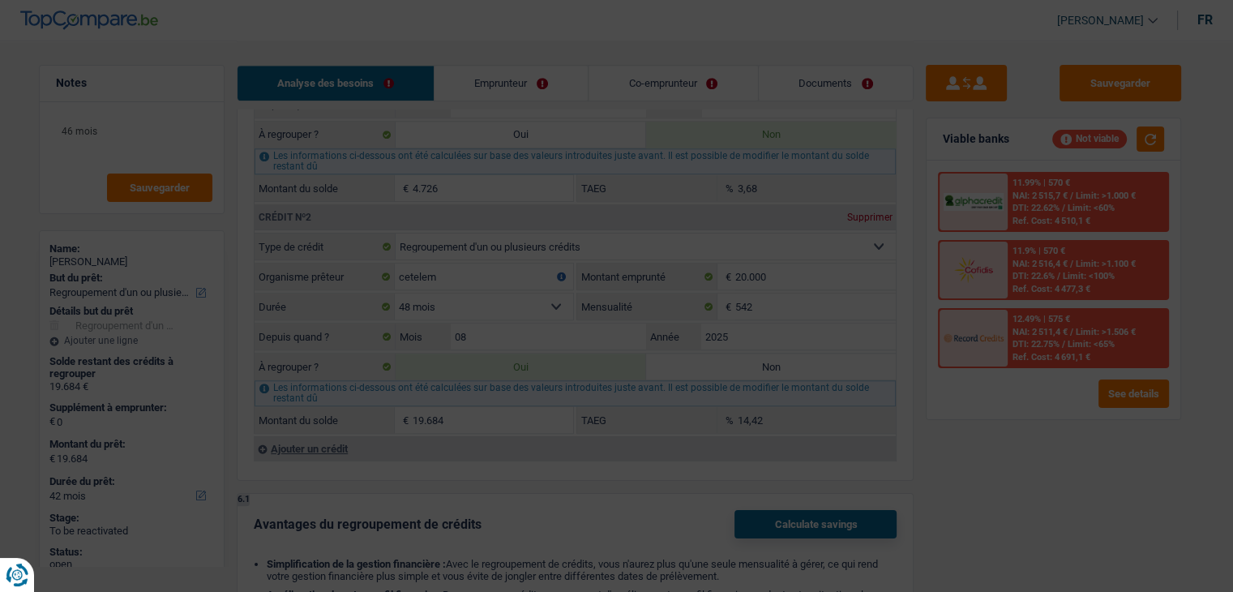
click at [1057, 267] on span "NAI: 2 516,4 €" at bounding box center [1040, 264] width 55 height 11
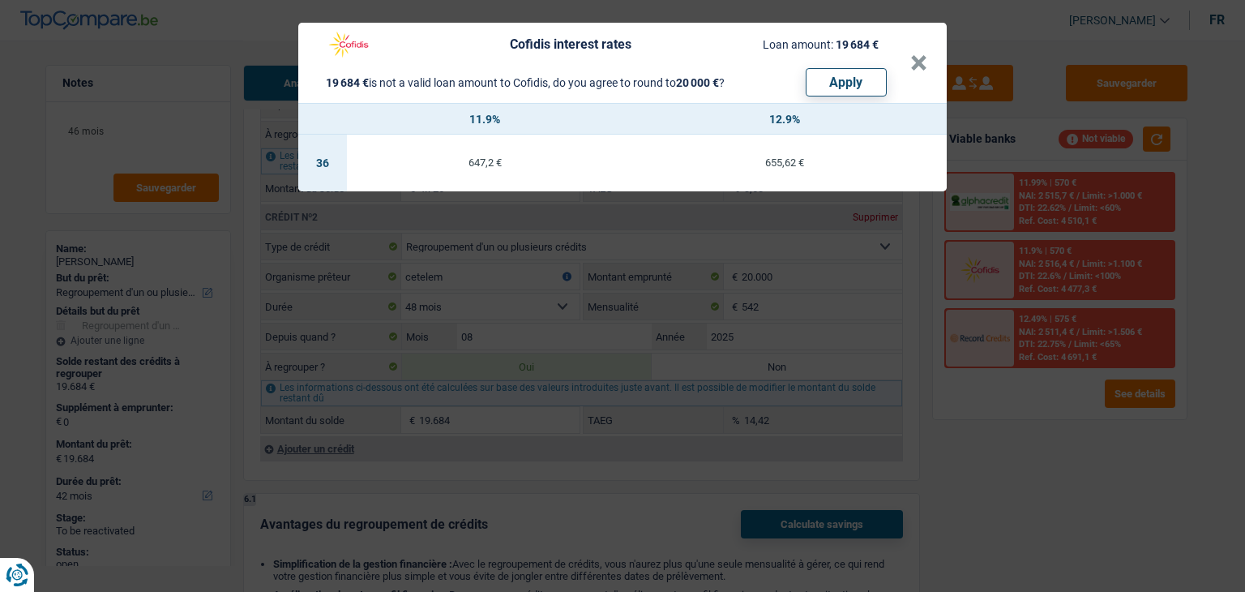
click at [1060, 199] on div "Cofidis interest rates Loan amount: 19 684 € 19 684 € is not a valid loan amoun…" at bounding box center [622, 296] width 1245 height 592
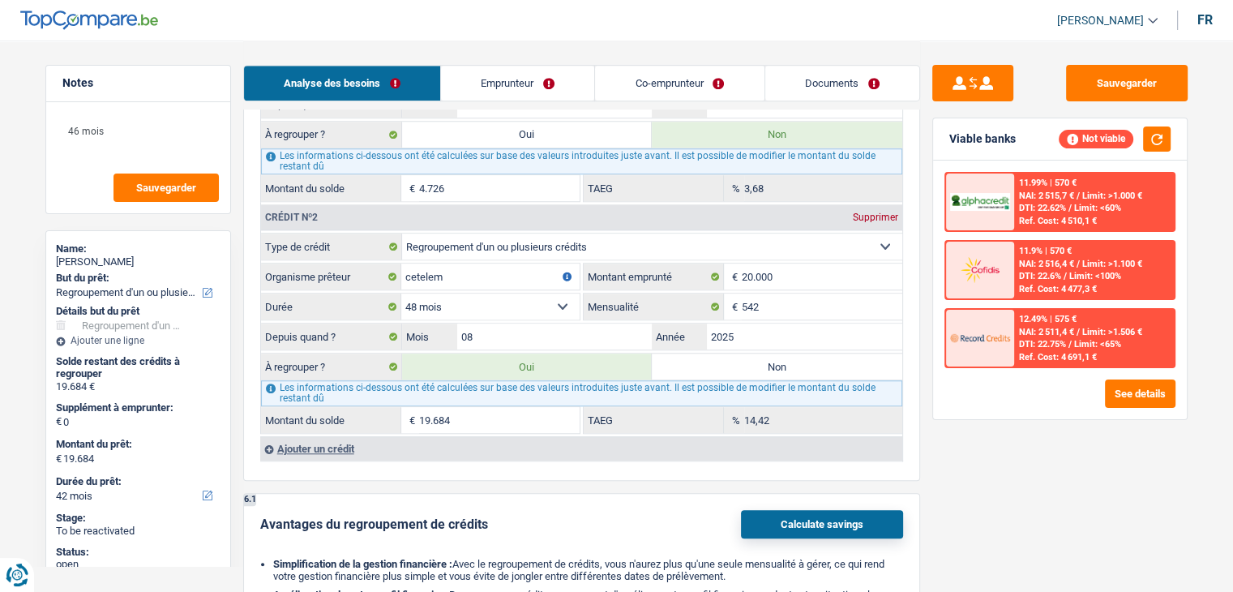
click at [1060, 199] on span "NAI: 2 515,7 €" at bounding box center [1046, 195] width 55 height 11
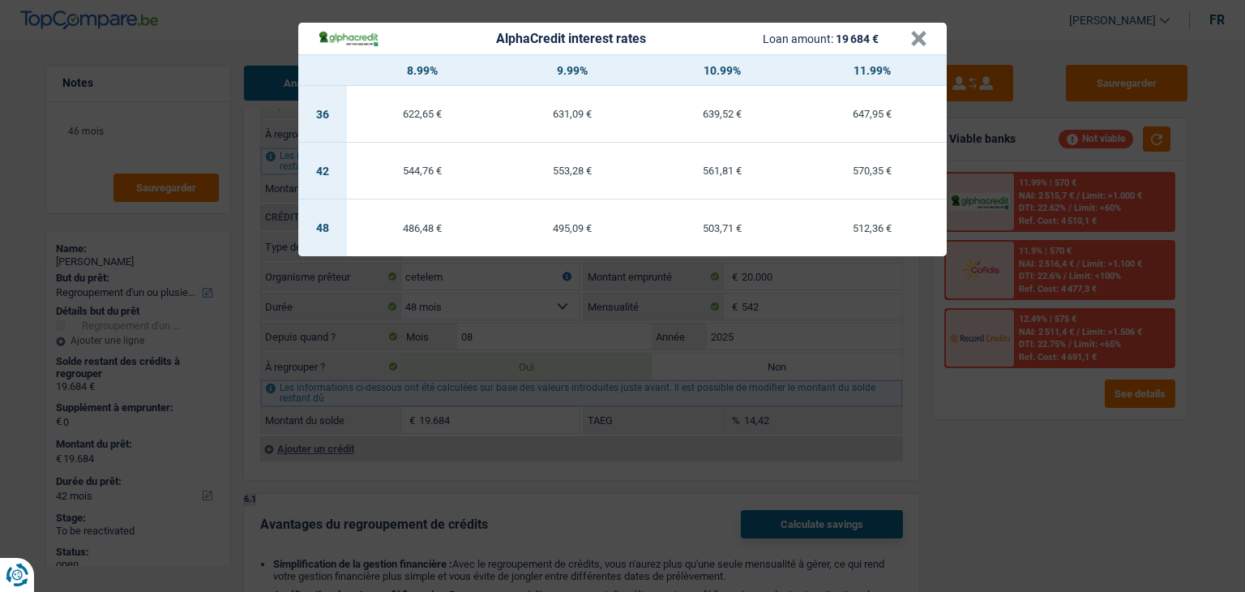
click at [992, 506] on div "AlphaCredit interest rates Loan amount: 19 684 € × 8.99% 9.99% 10.99% 11.99% 36…" at bounding box center [622, 296] width 1245 height 592
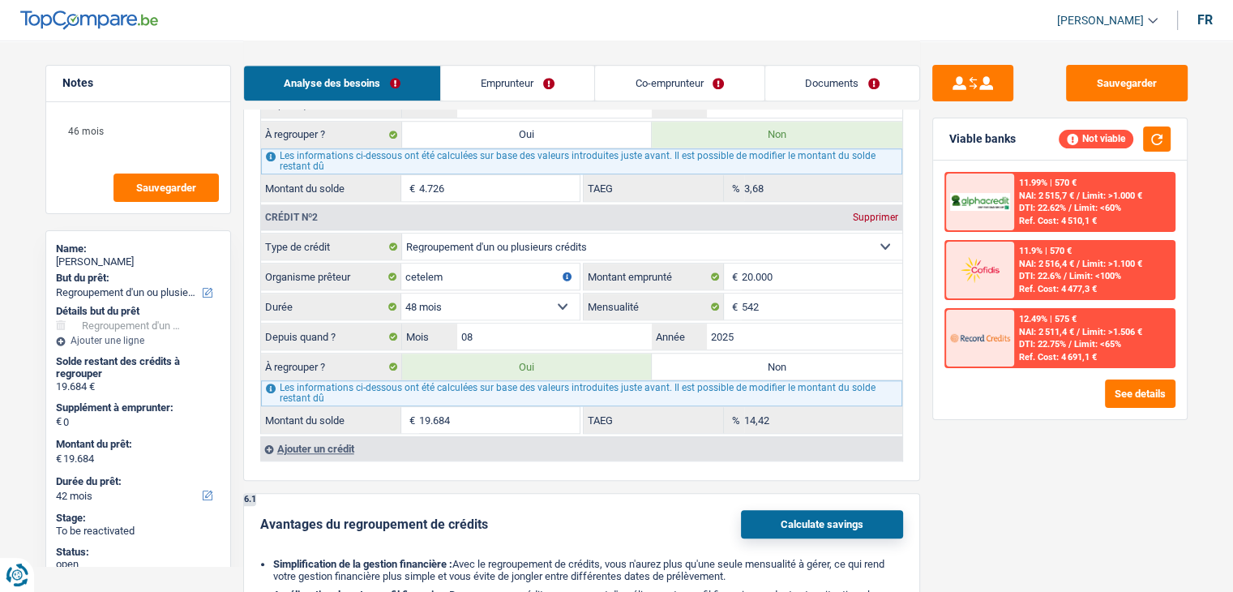
click at [1054, 328] on span "NAI: 2 511,4 €" at bounding box center [1046, 332] width 55 height 11
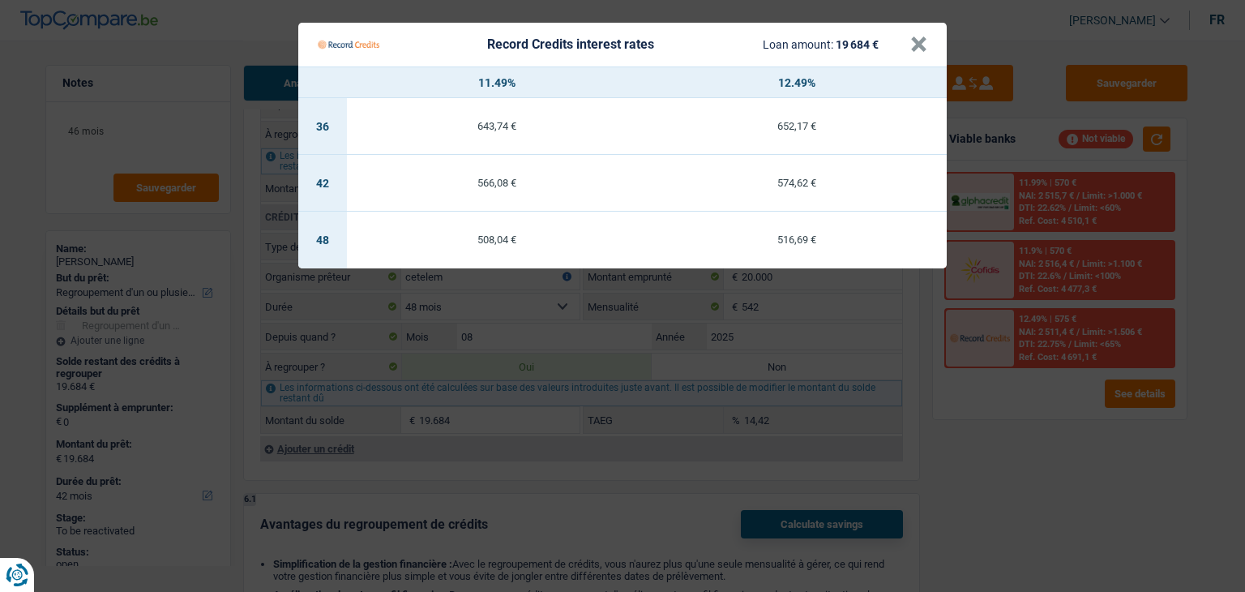
click at [1037, 442] on Credits "Record Credits interest rates Loan amount: 19 684 € × 11.49% 12.49% 36 643,74 €…" at bounding box center [622, 296] width 1245 height 592
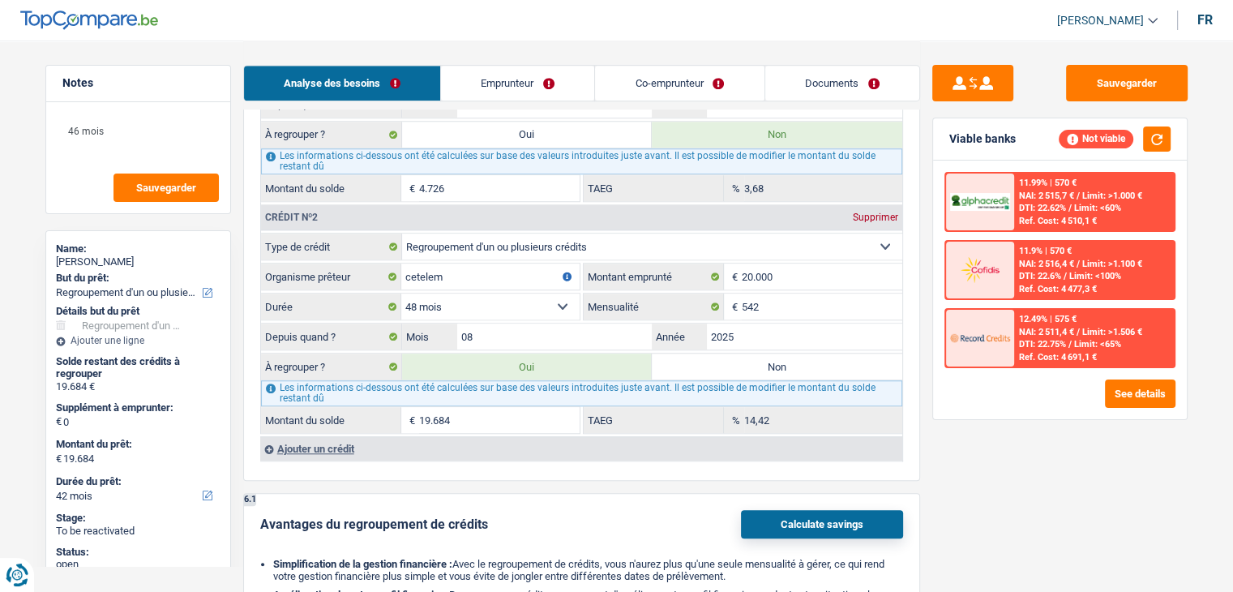
click at [1046, 372] on div "11.99% | 570 € NAI: 2 515,7 € / Limit: >1.000 € DTI: 22.62% / Limit: <60% Ref. …" at bounding box center [1060, 289] width 254 height 259
click at [1052, 254] on div "11.9% | 570 €" at bounding box center [1045, 251] width 53 height 11
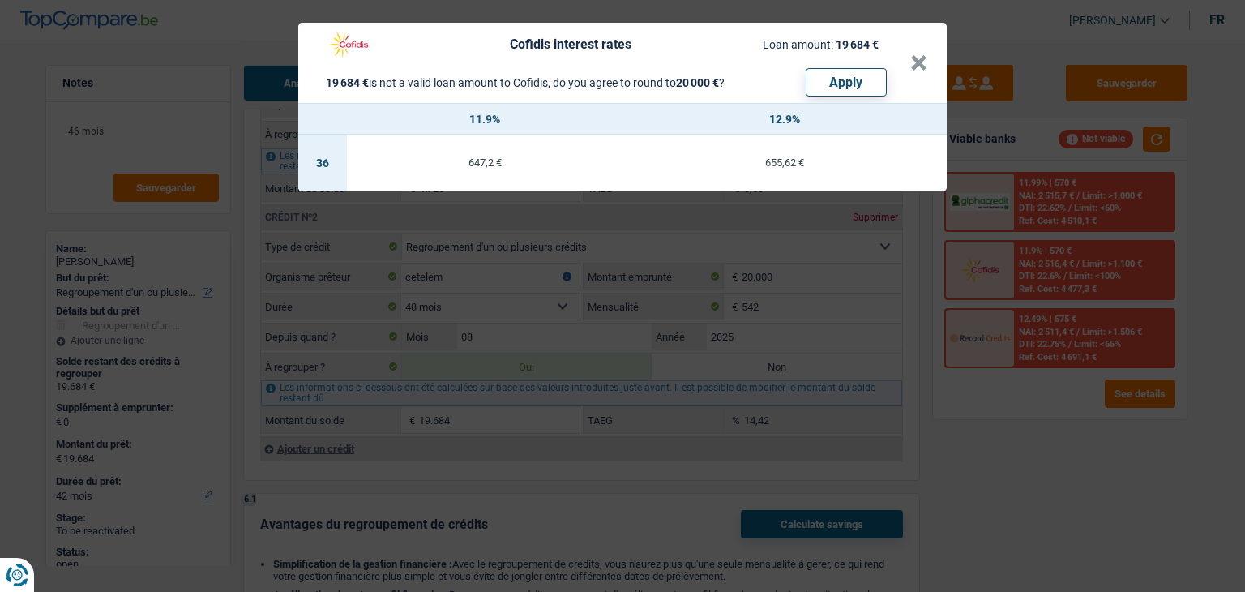
click at [1049, 403] on div "Cofidis interest rates Loan amount: 19 684 € 19 684 € is not a valid loan amoun…" at bounding box center [622, 296] width 1245 height 592
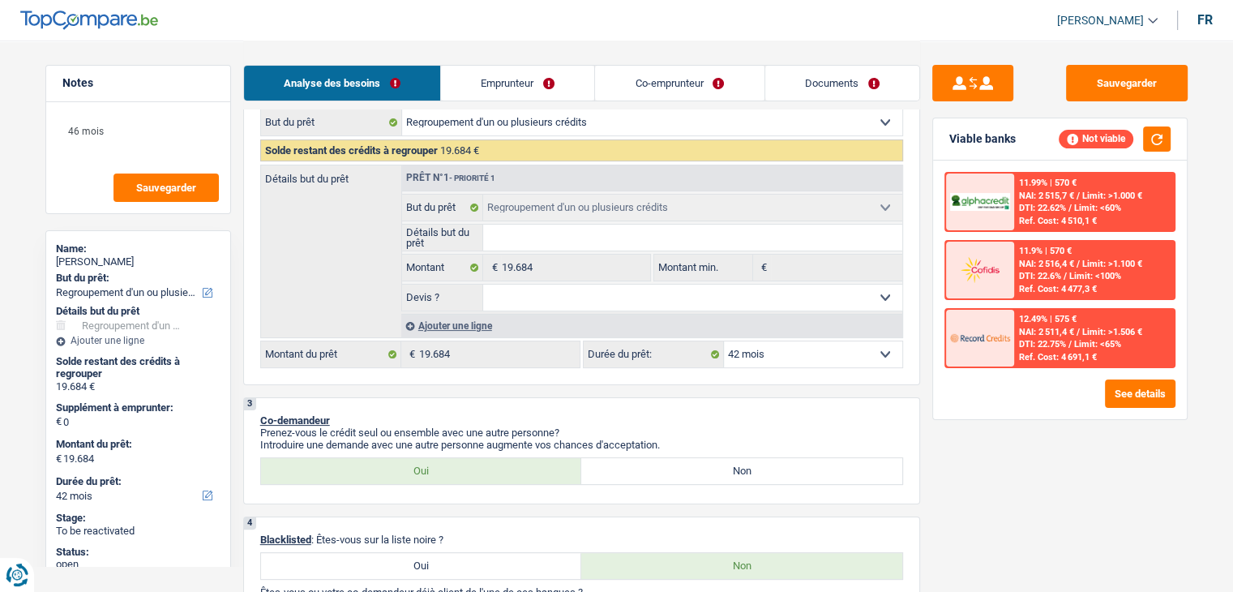
scroll to position [243, 0]
click at [797, 358] on select "12 mois 18 mois 24 mois 30 mois 36 mois 42 mois 48 mois 60 mois 72 mois 84 mois…" at bounding box center [813, 353] width 178 height 26
select select "48"
click at [724, 340] on select "12 mois 18 mois 24 mois 30 mois 36 mois 42 mois 48 mois 60 mois 72 mois 84 mois…" at bounding box center [813, 353] width 178 height 26
select select "48"
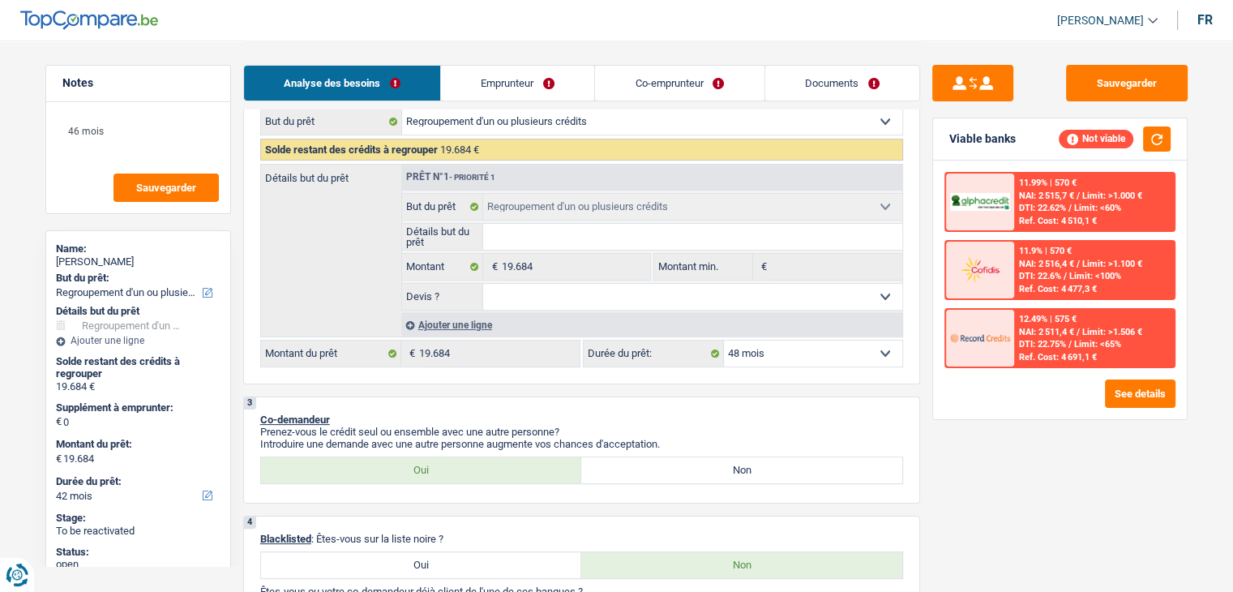
select select "48"
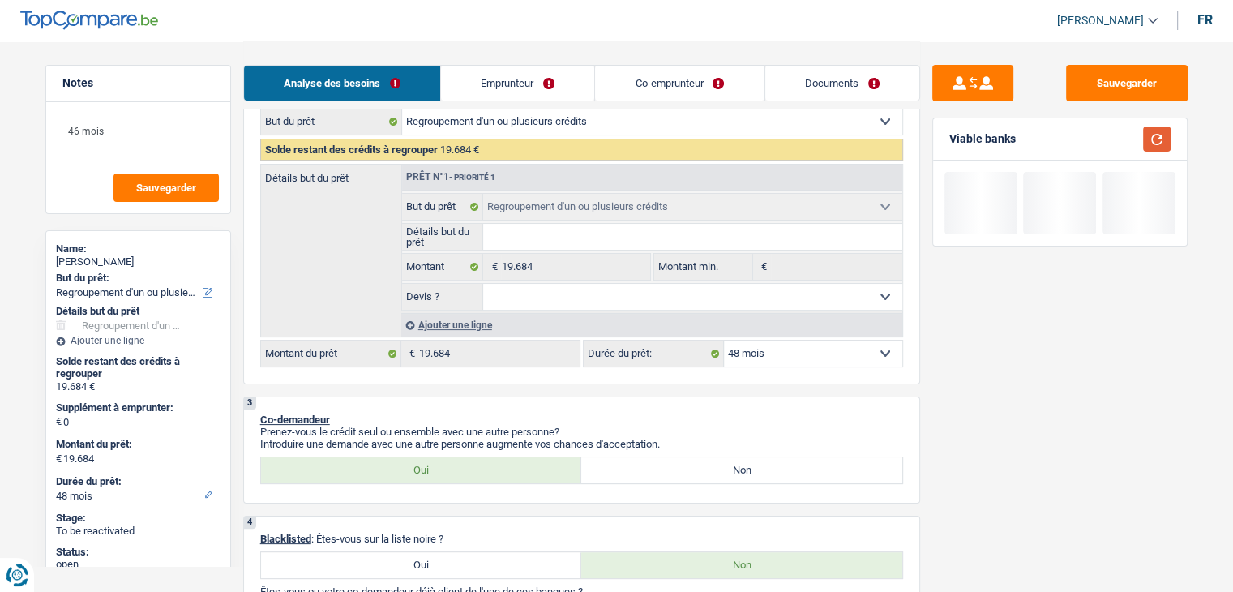
click at [1167, 144] on button "button" at bounding box center [1157, 138] width 28 height 25
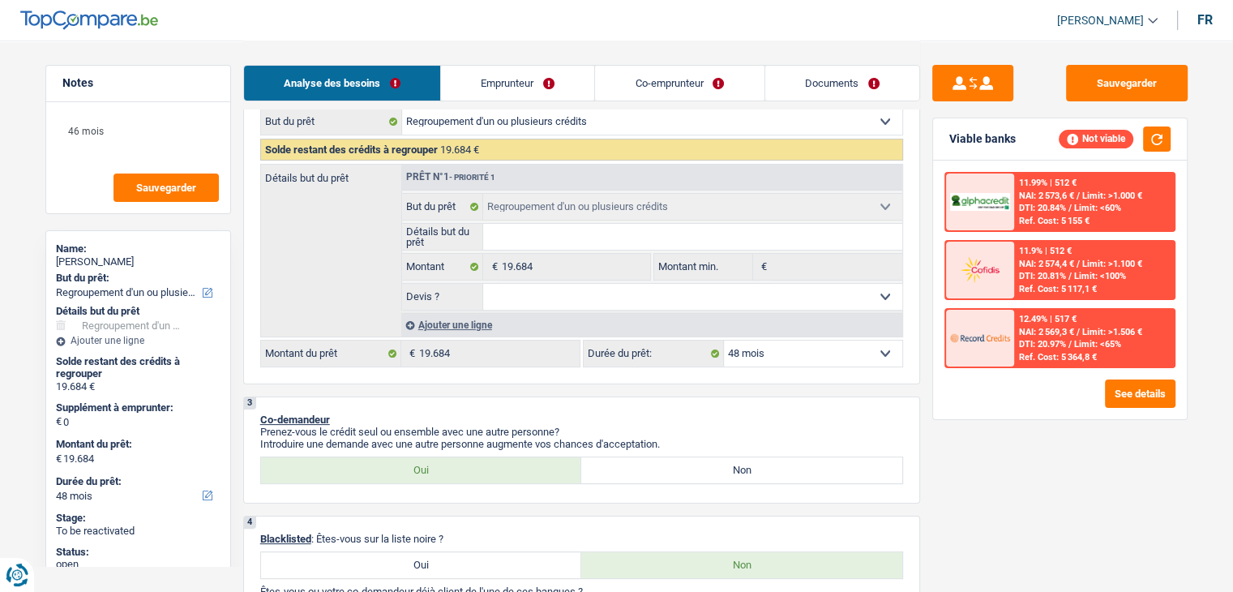
click at [1063, 271] on span "DTI: 20.81%" at bounding box center [1042, 276] width 47 height 11
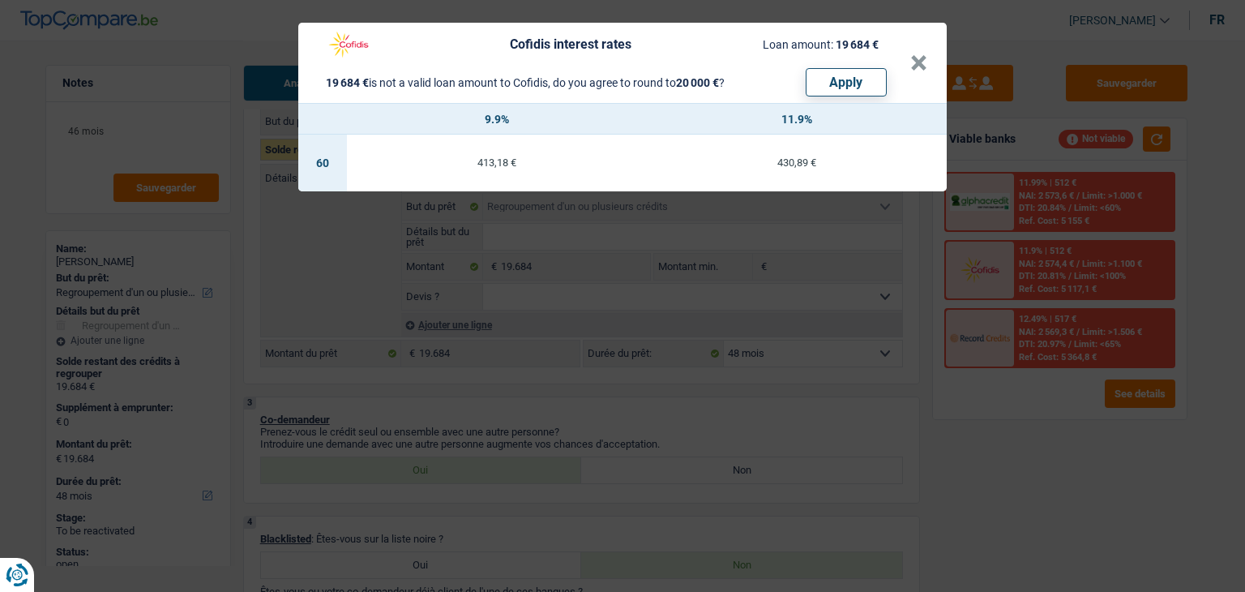
click at [811, 387] on div "Cofidis interest rates Loan amount: 19 684 € 19 684 € is not a valid loan amoun…" at bounding box center [622, 296] width 1245 height 592
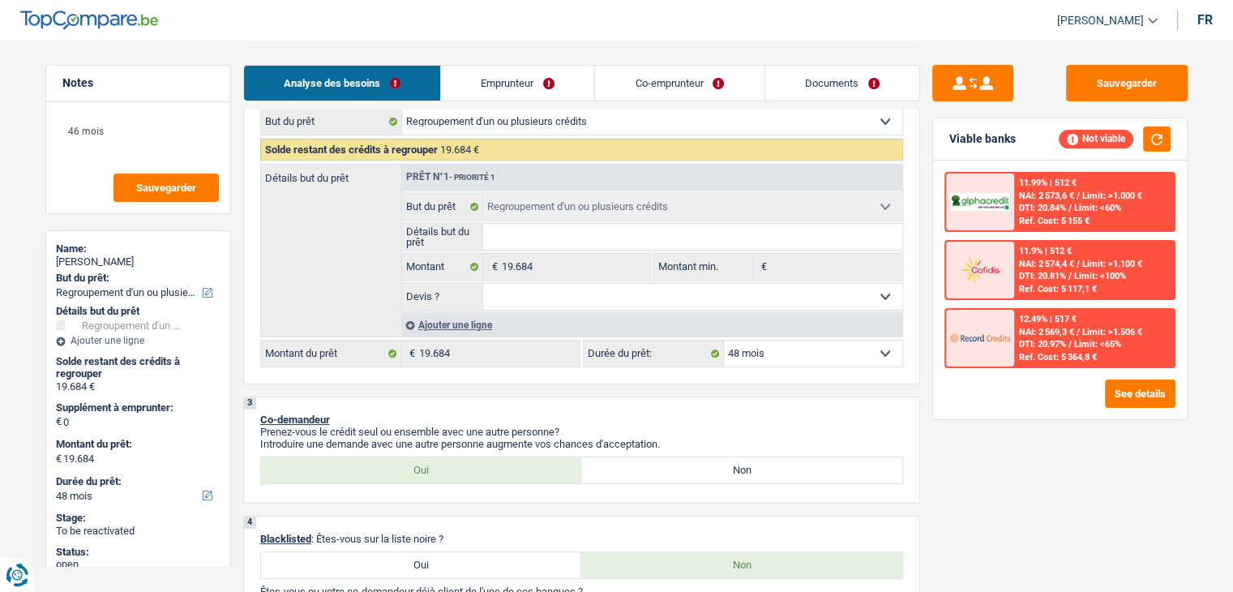
click at [797, 348] on select "12 mois 18 mois 24 mois 30 mois 36 mois 42 mois 48 mois 60 mois 72 mois 84 mois…" at bounding box center [813, 353] width 178 height 26
click at [1078, 285] on div "Ref. Cost: 5 117,1 €" at bounding box center [1058, 289] width 78 height 11
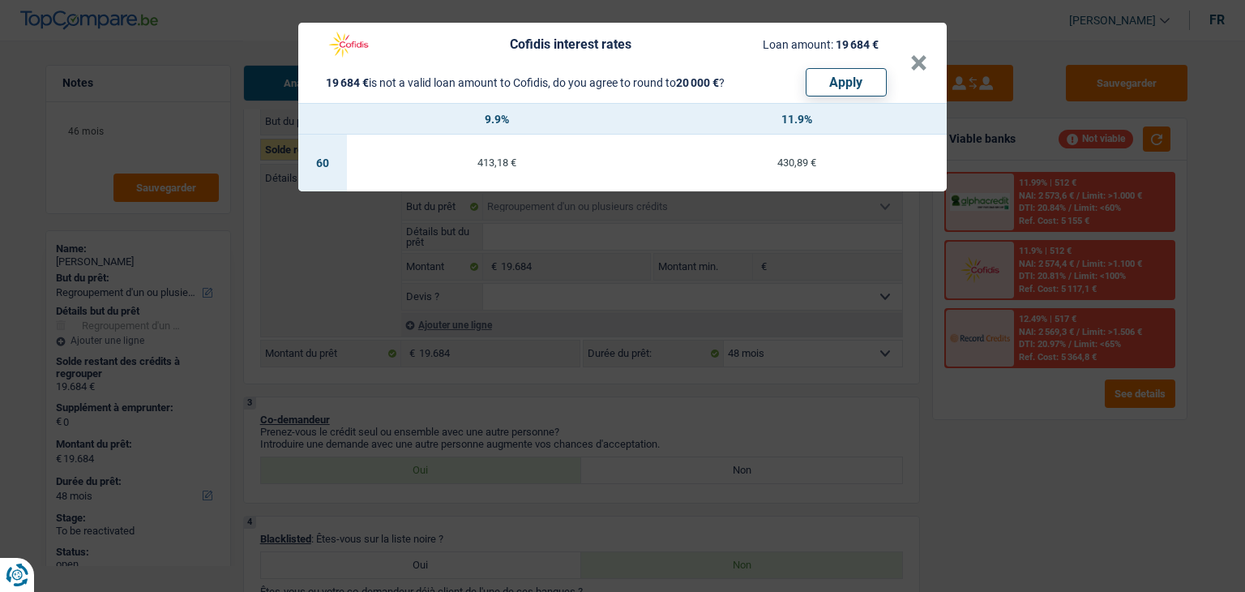
click at [1078, 285] on div "Cofidis interest rates Loan amount: 19 684 € 19 684 € is not a valid loan amoun…" at bounding box center [622, 296] width 1245 height 592
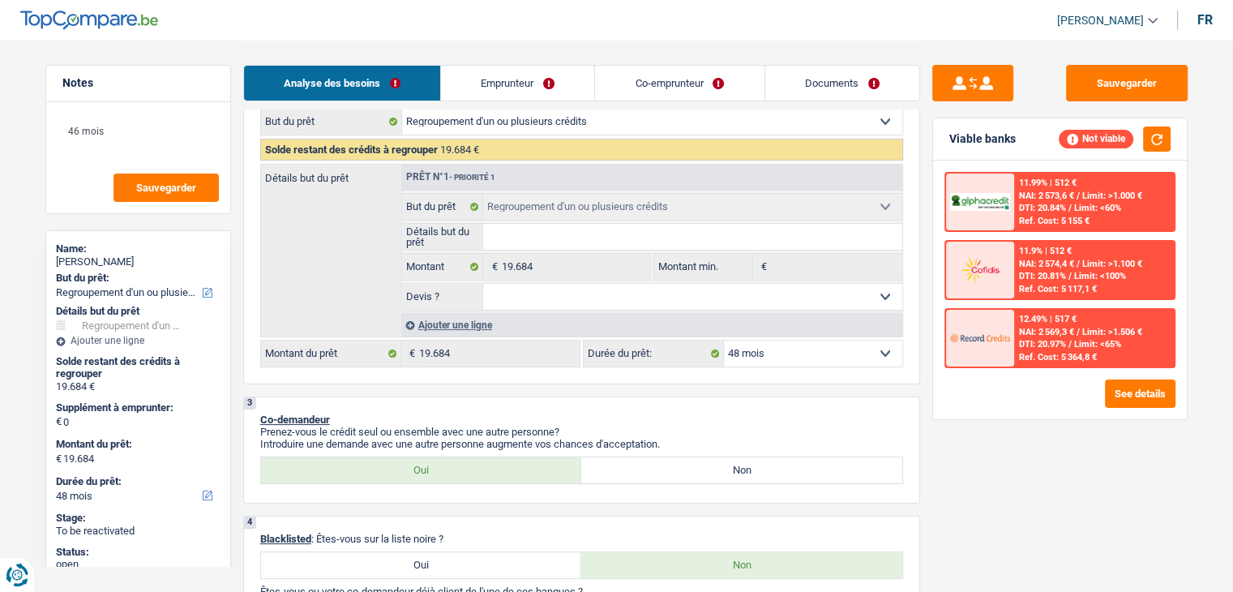
click at [1078, 285] on div "Ref. Cost: 5 117,1 €" at bounding box center [1058, 289] width 78 height 11
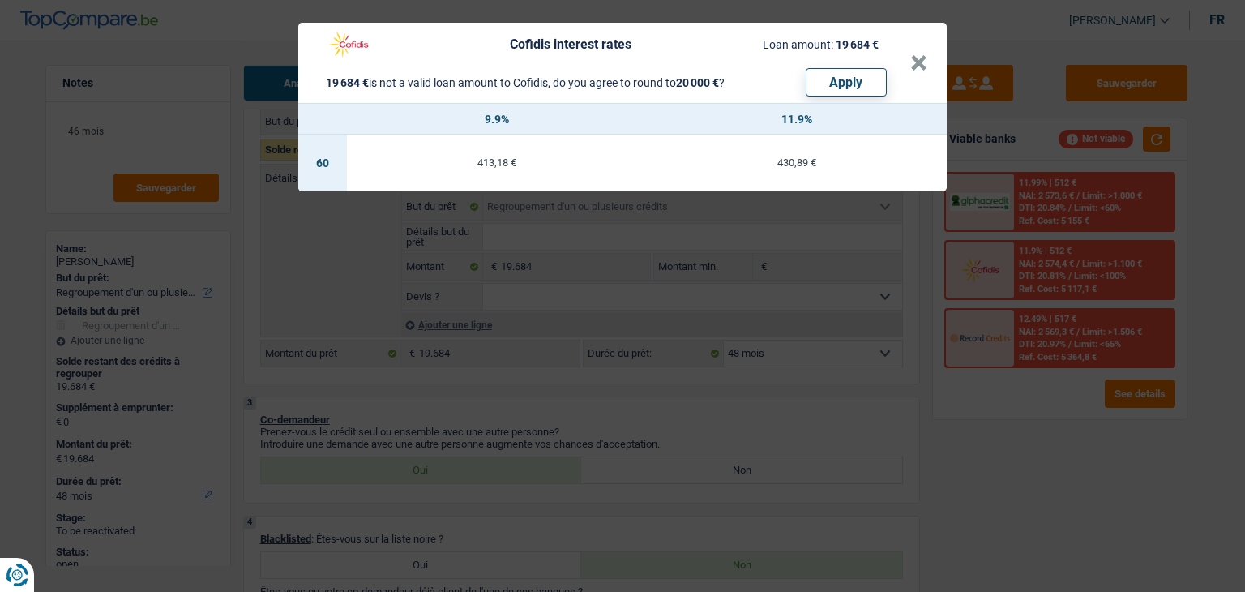
click at [1043, 430] on div "Cofidis interest rates Loan amount: 19 684 € 19 684 € is not a valid loan amoun…" at bounding box center [622, 296] width 1245 height 592
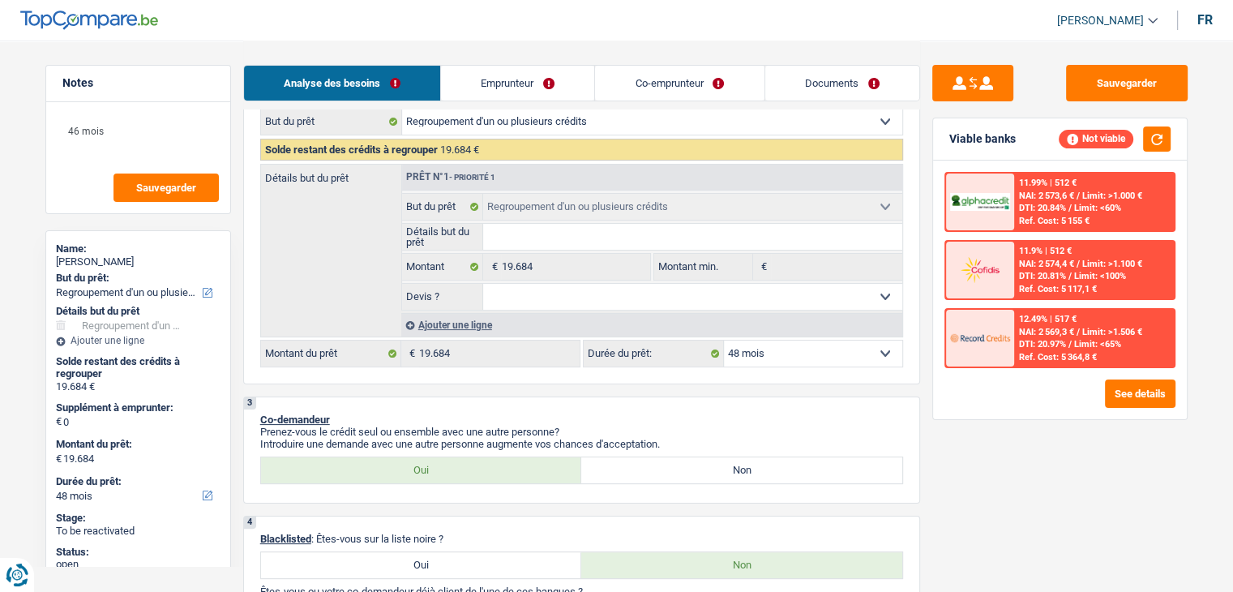
click at [528, 71] on link "Emprunteur" at bounding box center [517, 83] width 153 height 35
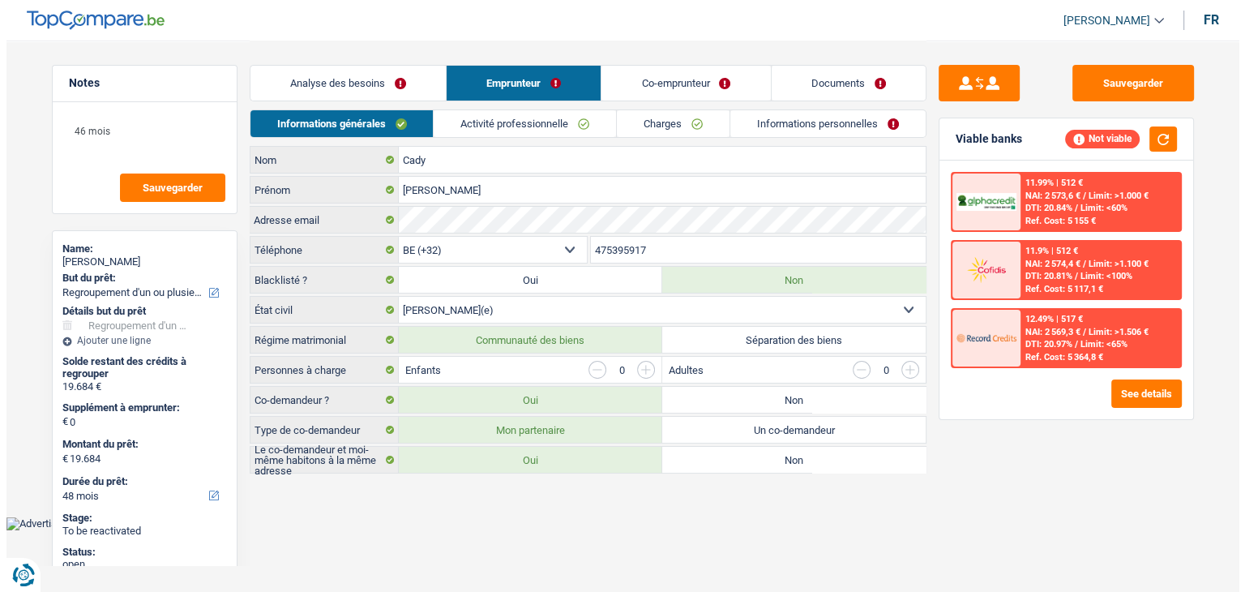
scroll to position [0, 0]
click at [483, 130] on link "Activité professionnelle" at bounding box center [525, 123] width 182 height 27
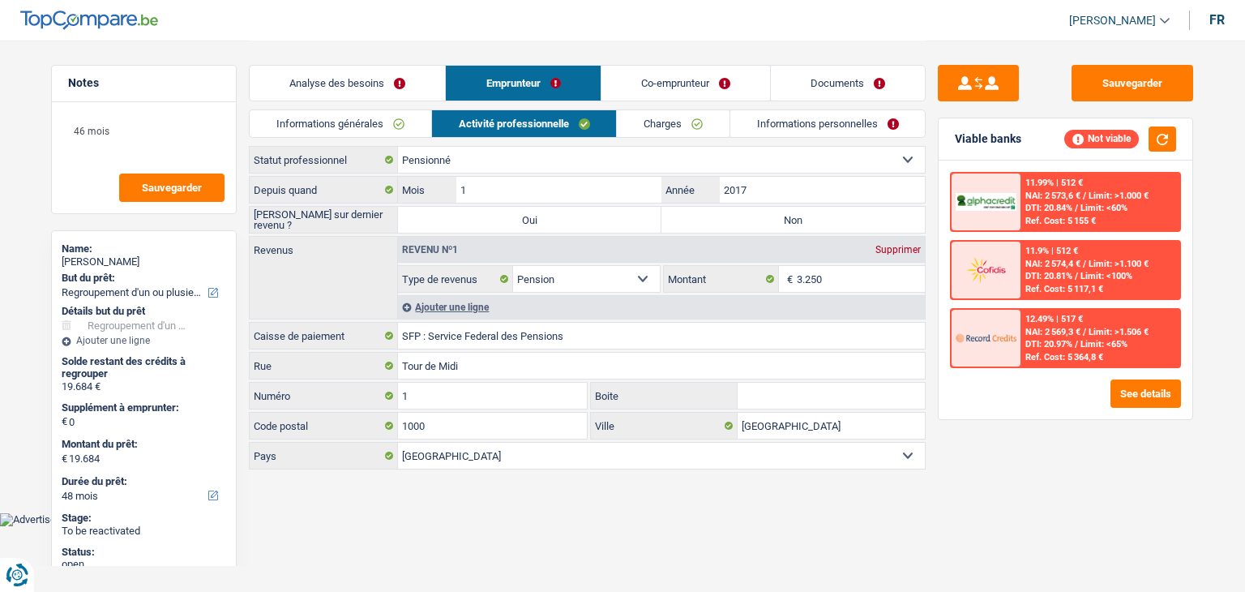
click at [405, 120] on link "Informations générales" at bounding box center [341, 123] width 182 height 27
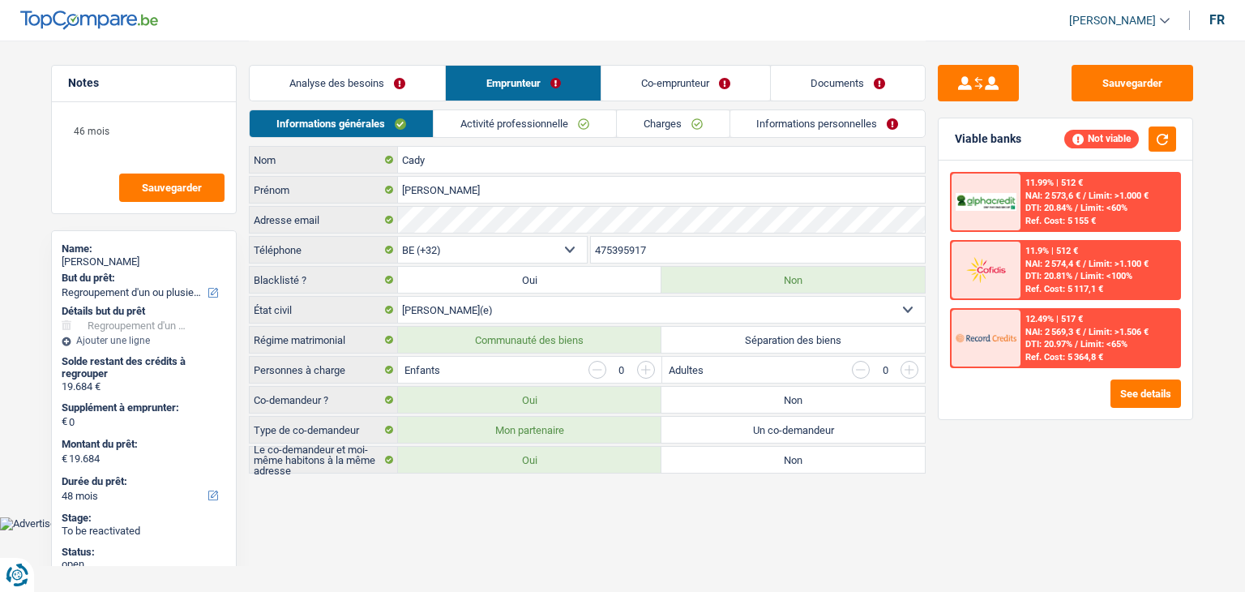
click at [952, 454] on div "Sauvegarder Viable banks Not viable 11.99% | 512 € NAI: 2 573,6 € / Limit: >1.0…" at bounding box center [1066, 315] width 280 height 501
click at [1128, 75] on button "Sauvegarder" at bounding box center [1132, 83] width 122 height 36
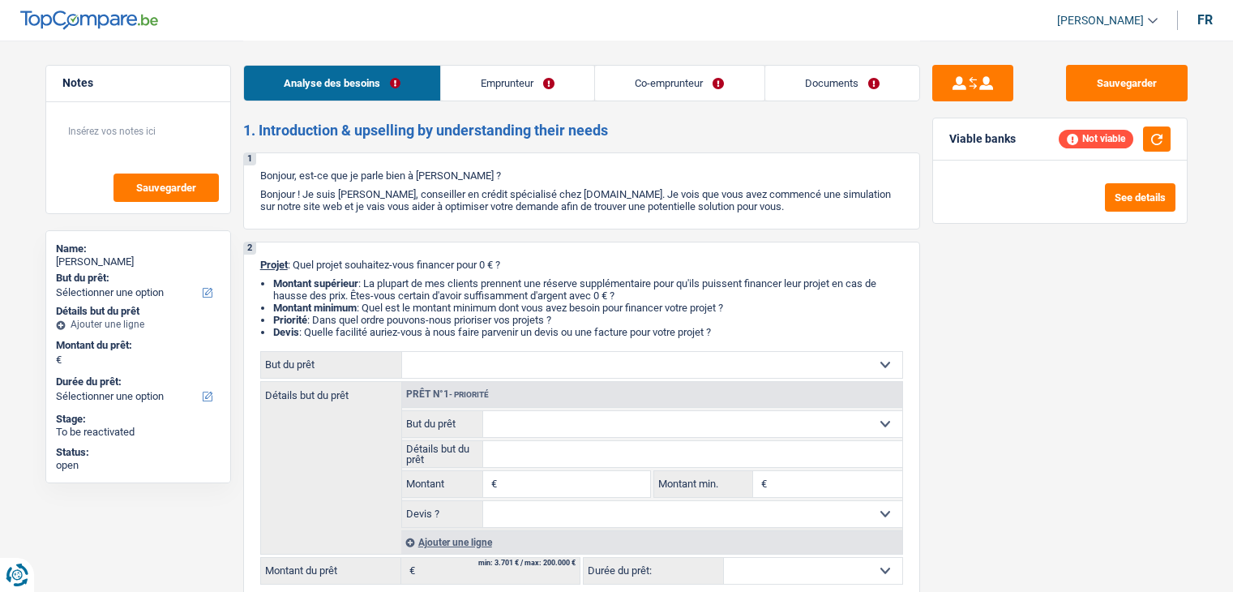
select select "worker"
select select "familyAllowances"
select select "netSalary"
select select "ownerWithMortgage"
select select "mortgage"
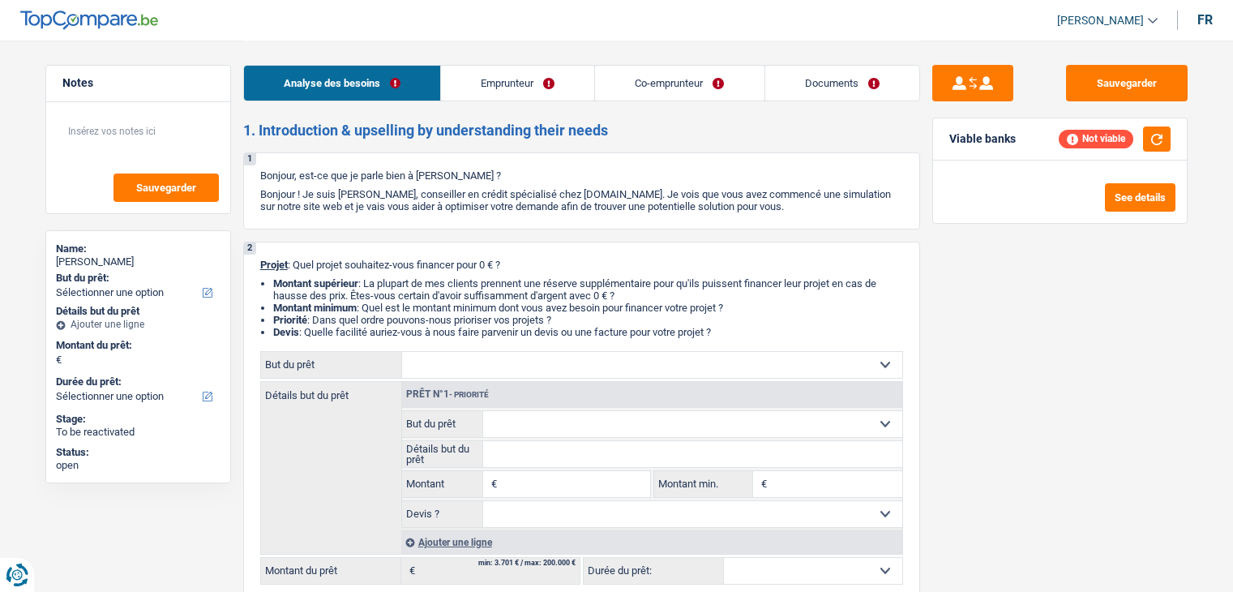
select select "300"
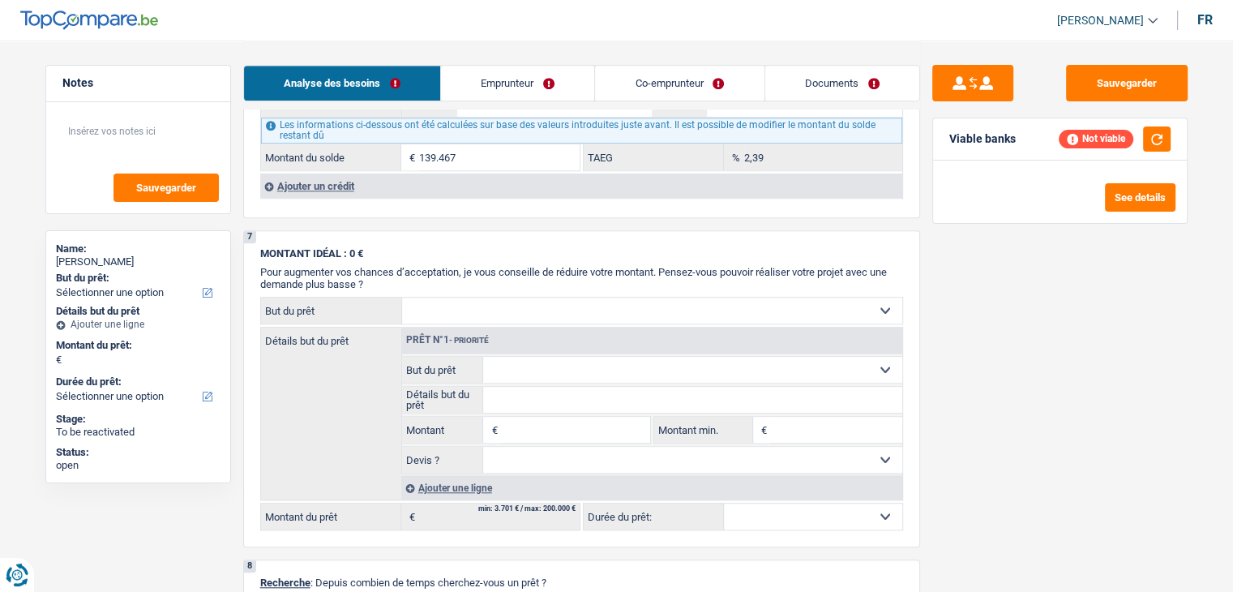
scroll to position [1216, 0]
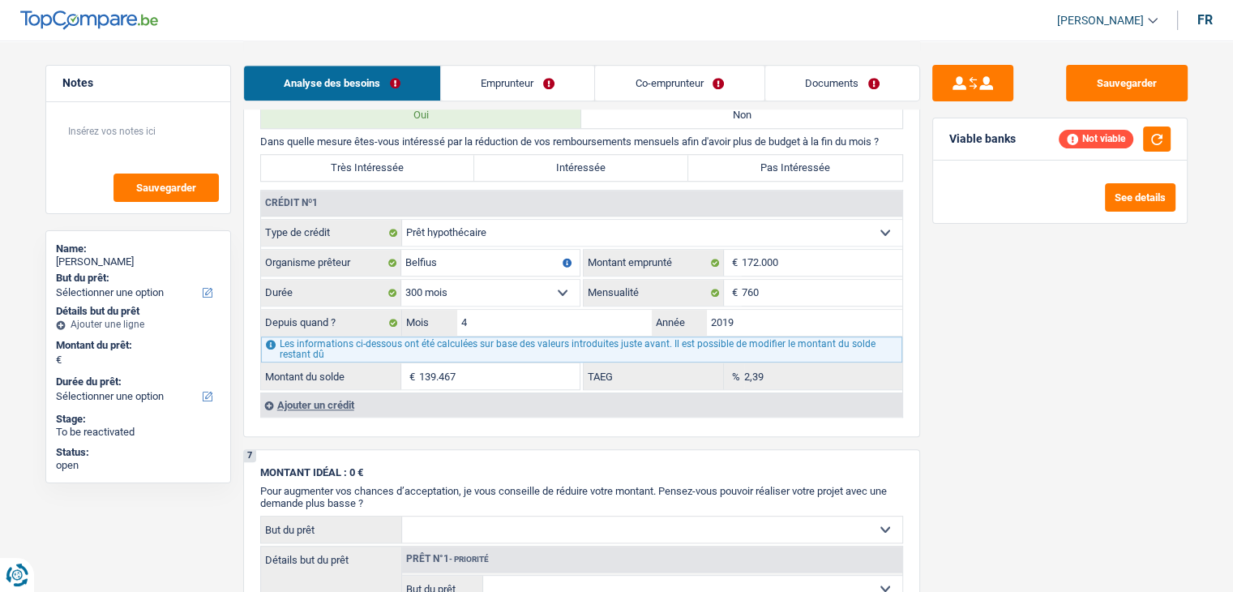
click at [317, 392] on div "Ajouter un crédit" at bounding box center [581, 404] width 642 height 24
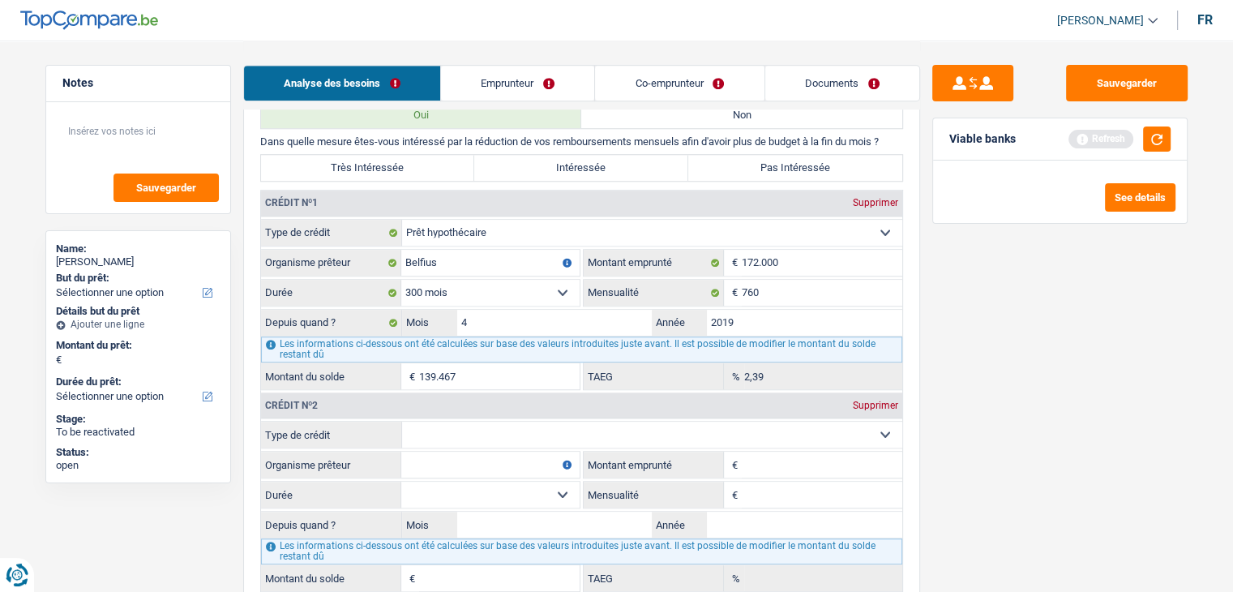
click at [430, 461] on input "Organisme prêteur" at bounding box center [490, 464] width 178 height 26
type input "atraduis"
click at [785, 481] on input "Mensualité" at bounding box center [822, 494] width 160 height 26
type input "350"
click at [778, 454] on input "Montant emprunté" at bounding box center [822, 464] width 160 height 26
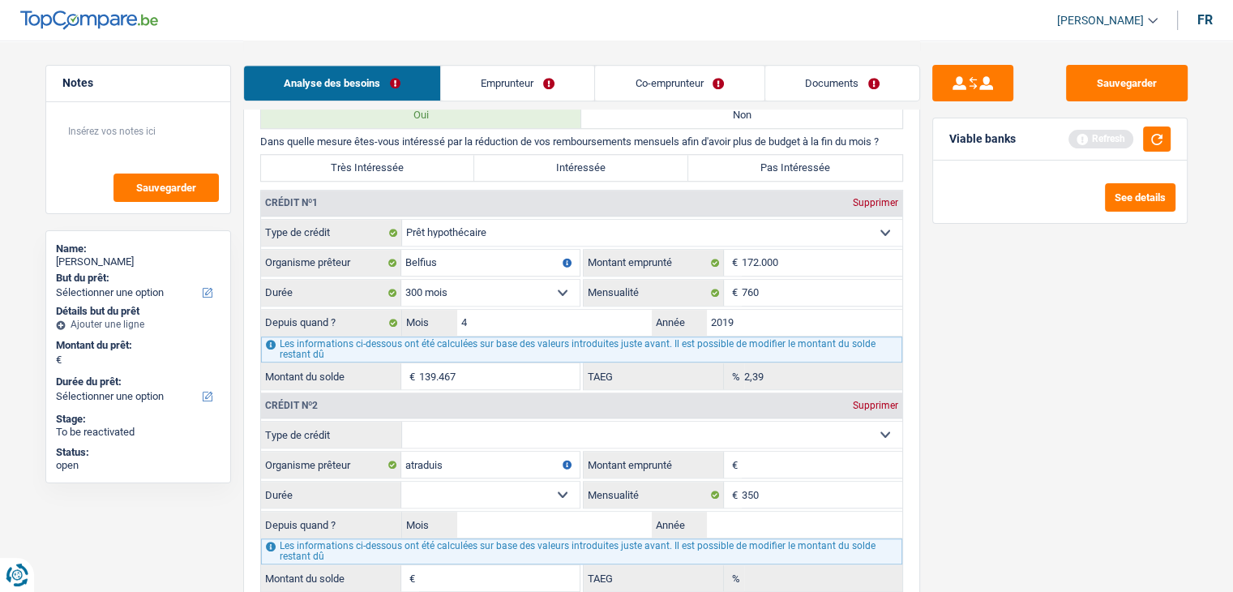
click at [746, 451] on input "Montant emprunté" at bounding box center [822, 464] width 160 height 26
type input "10.001"
click at [544, 485] on select "12 mois 18 mois 24 mois 30 mois 36 mois 42 mois 48 mois 60 mois Sélectionner un…" at bounding box center [490, 494] width 178 height 26
click at [788, 520] on input "Année" at bounding box center [804, 524] width 195 height 26
type input "2024"
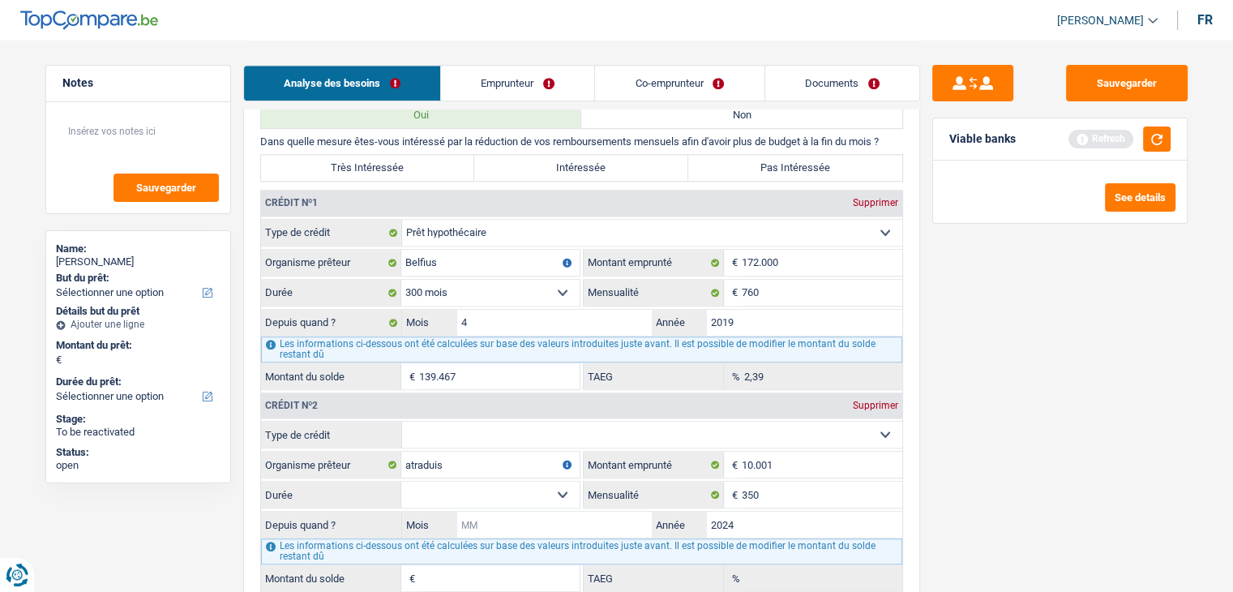
click at [609, 515] on input "Mois" at bounding box center [554, 524] width 195 height 26
type input "09"
click at [521, 481] on select "12 mois 18 mois 24 mois 30 mois 36 mois 42 mois 48 mois 60 mois Sélectionner un…" at bounding box center [490, 494] width 178 height 26
select select "48"
click at [401, 481] on select "12 mois 18 mois 24 mois 30 mois 36 mois 42 mois 48 mois 60 mois Sélectionner un…" at bounding box center [490, 494] width 178 height 26
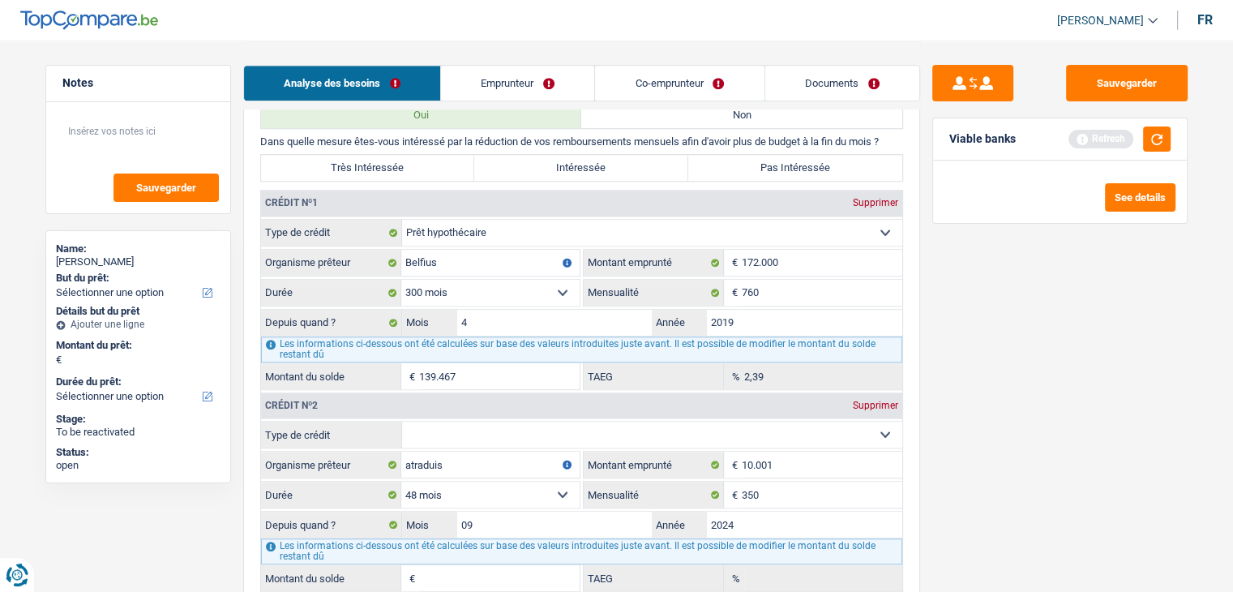
drag, startPoint x: 1064, startPoint y: 494, endPoint x: 1089, endPoint y: 353, distance: 143.2
click at [1064, 481] on div "Sauvegarder Viable banks Refresh See details" at bounding box center [1060, 315] width 280 height 501
click at [1146, 135] on button "button" at bounding box center [1157, 138] width 28 height 25
click at [575, 426] on select "Carte ou ouverture de crédit Prêt hypothécaire Vente à tempérament Prêt à tempé…" at bounding box center [652, 434] width 500 height 26
select select "creditConsolidation"
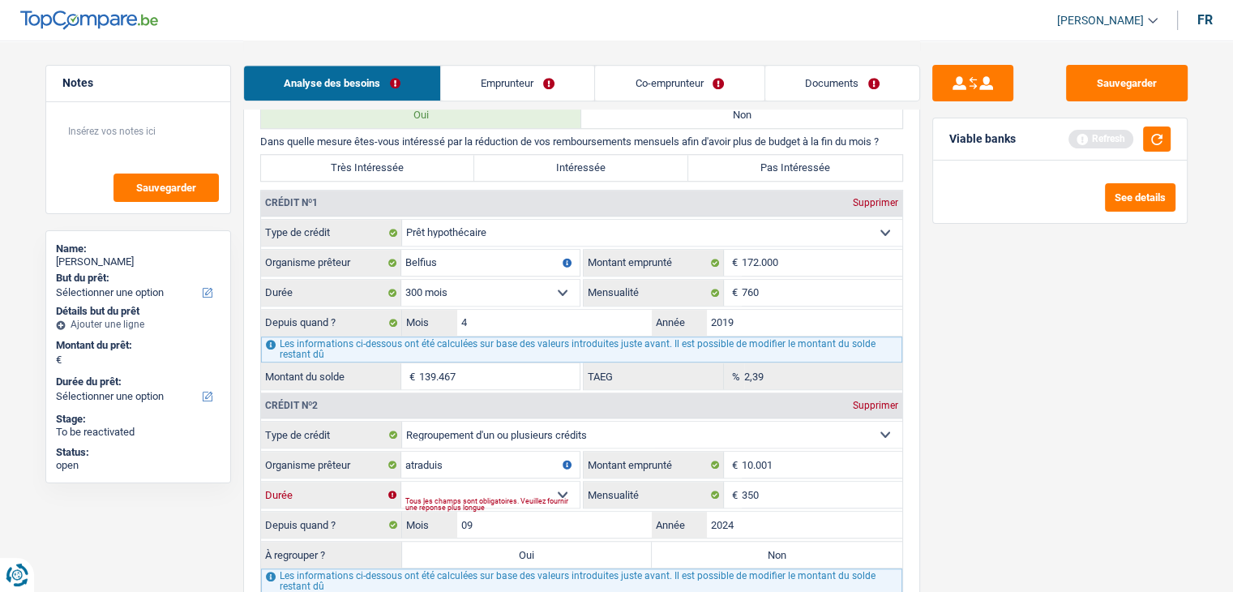
click at [481, 481] on select "12 mois 18 mois 24 mois 30 mois 36 mois 42 mois 48 mois 60 mois Sélectionner un…" at bounding box center [490, 494] width 178 height 26
select select "48"
click at [401, 481] on select "12 mois 18 mois 24 mois 30 mois 36 mois 42 mois 48 mois 60 mois Sélectionner un…" at bounding box center [490, 494] width 178 height 26
type input "8.434"
type input "32,21"
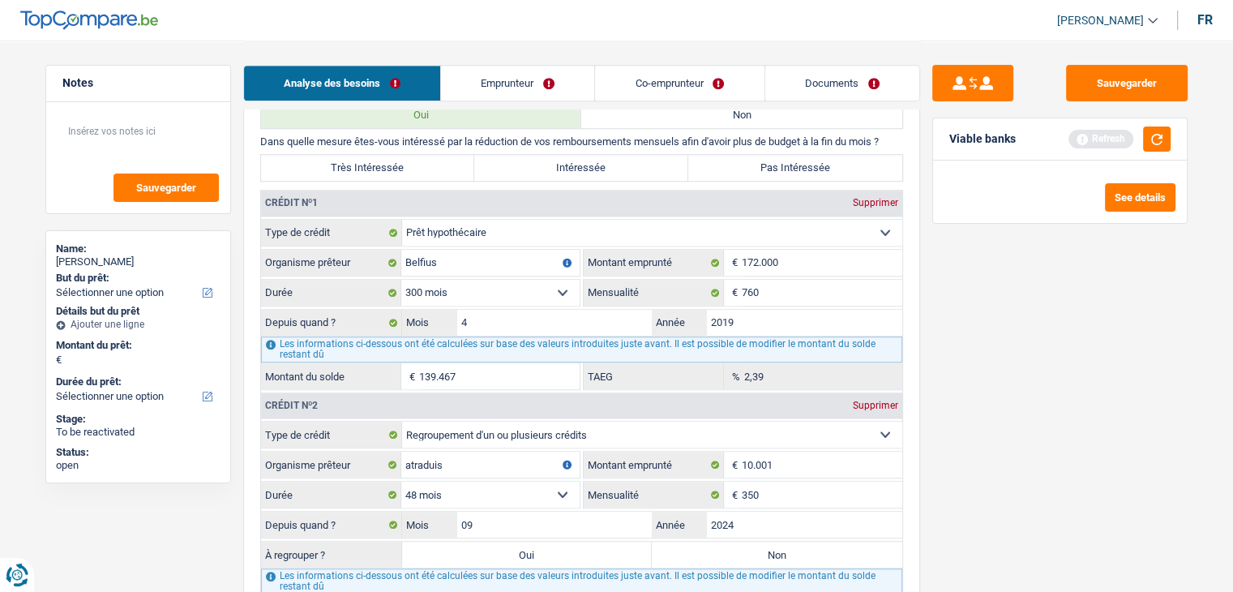
click at [980, 447] on div "Sauvegarder Viable banks Refresh See details" at bounding box center [1060, 315] width 280 height 501
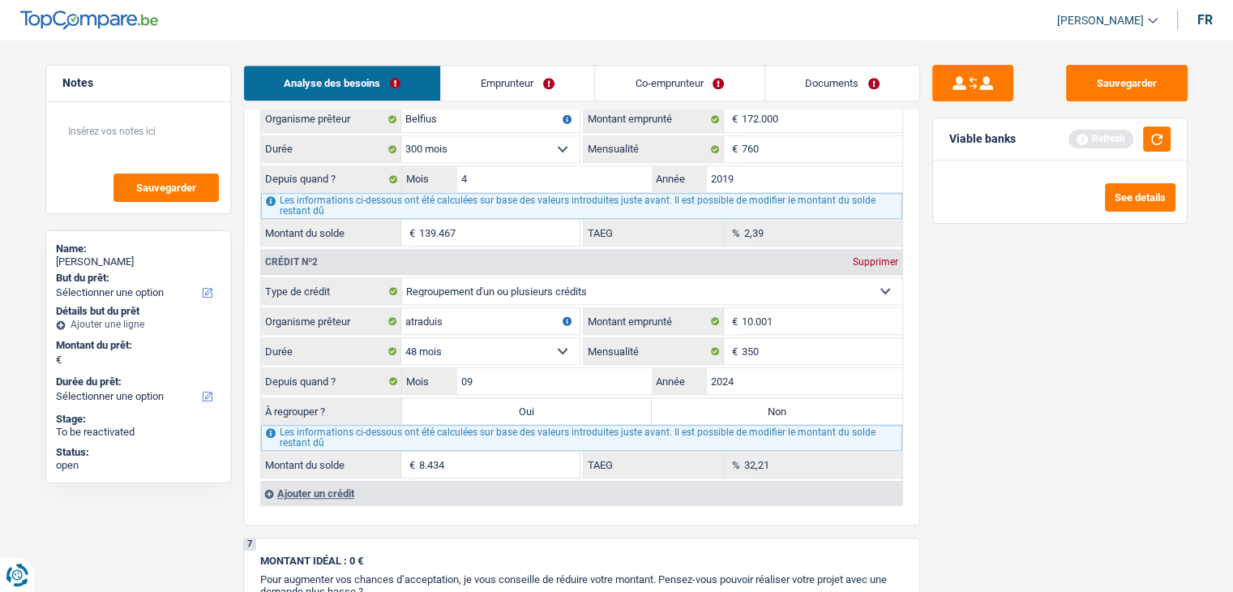
scroll to position [1378, 0]
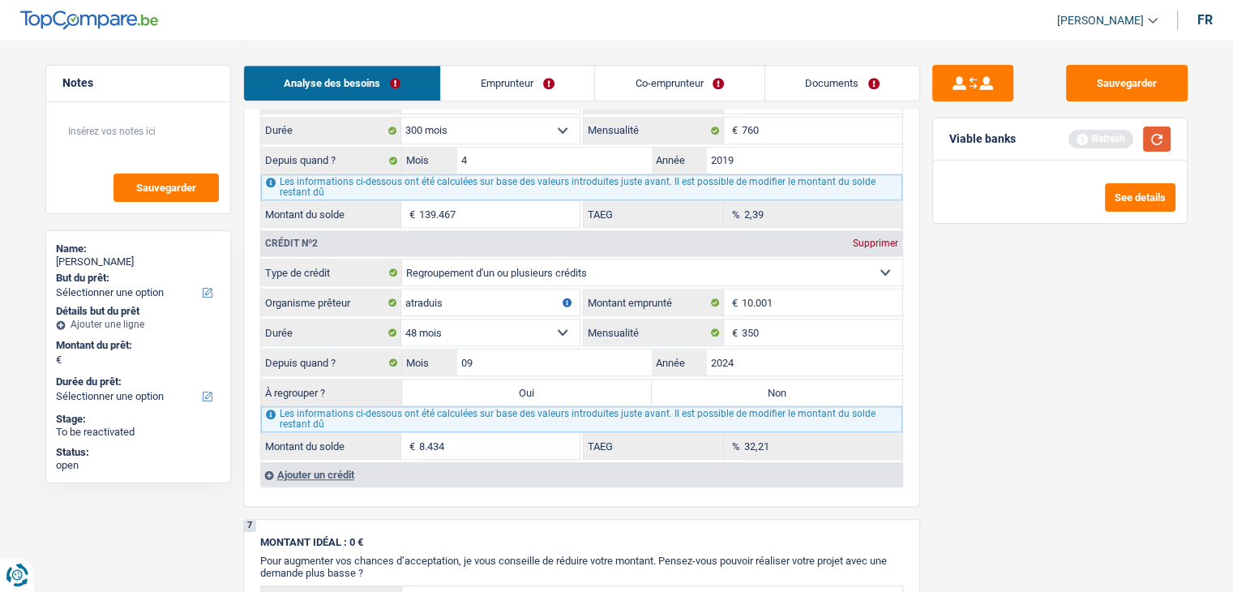
click at [1157, 127] on button "button" at bounding box center [1157, 138] width 28 height 25
click at [532, 323] on select "12 mois 18 mois 24 mois 30 mois 36 mois 42 mois 48 mois 60 mois Sélectionner un…" at bounding box center [490, 332] width 178 height 26
select select "30"
click at [401, 319] on select "12 mois 18 mois 24 mois 30 mois 36 mois 42 mois 48 mois 60 mois Sélectionner un…" at bounding box center [490, 332] width 178 height 26
type input "6.115"
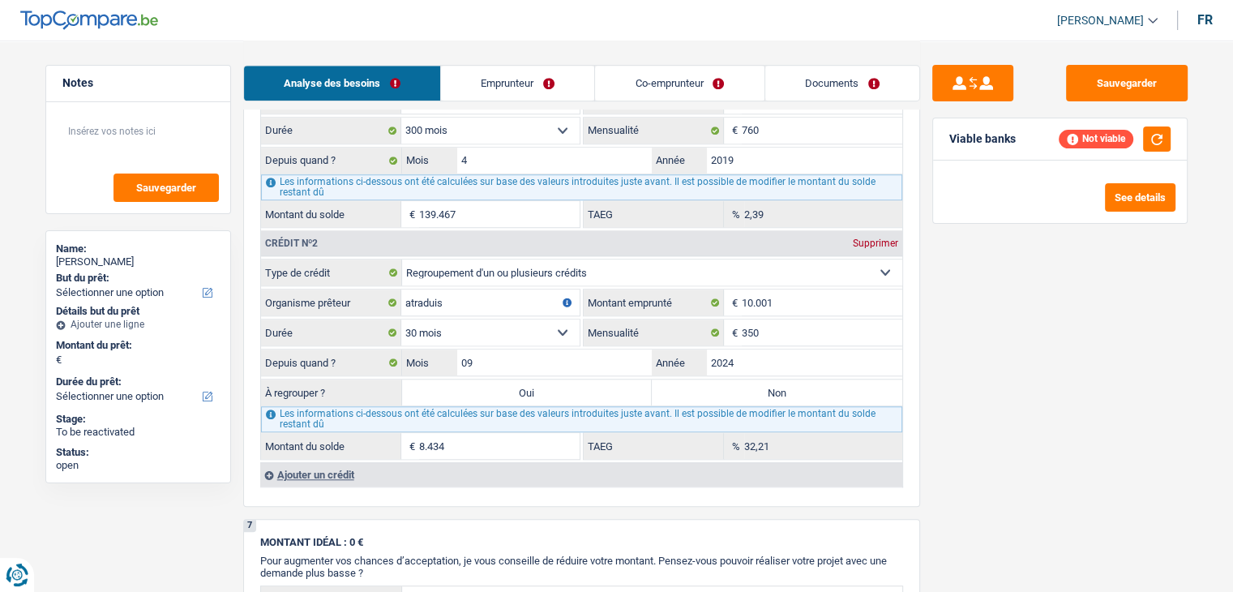
type input "3,87"
click at [477, 319] on select "12 mois 18 mois 24 mois 30 mois 36 mois 42 mois 48 mois 60 mois Sélectionner un…" at bounding box center [490, 332] width 178 height 26
select select "36"
click at [401, 319] on select "12 mois 18 mois 24 mois 30 mois 36 mois 42 mois 48 mois 60 mois Sélectionner un…" at bounding box center [490, 332] width 178 height 26
type input "7.172"
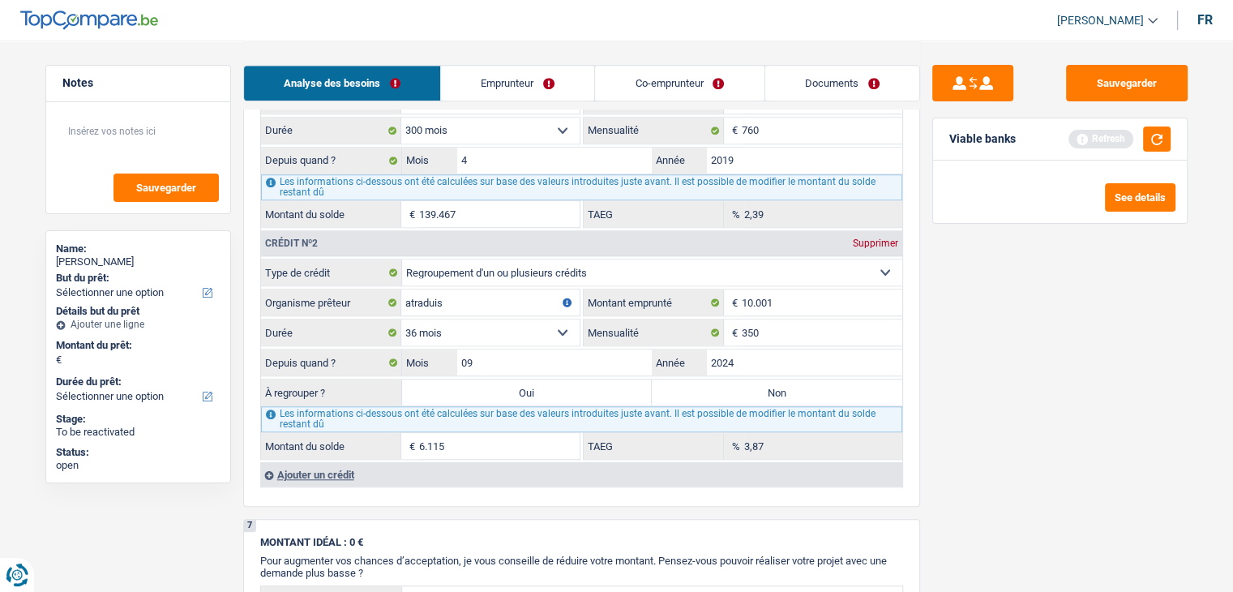
type input "16,85"
click at [1033, 413] on div "Sauvegarder Viable banks Refresh See details" at bounding box center [1060, 315] width 280 height 501
click at [486, 319] on select "12 mois 18 mois 24 mois 30 mois 36 mois 42 mois 48 mois 60 mois Sélectionner un…" at bounding box center [490, 332] width 178 height 26
select select "24"
click at [401, 319] on select "12 mois 18 mois 24 mois 30 mois 36 mois 42 mois 48 mois 60 mois Sélectionner un…" at bounding box center [490, 332] width 178 height 26
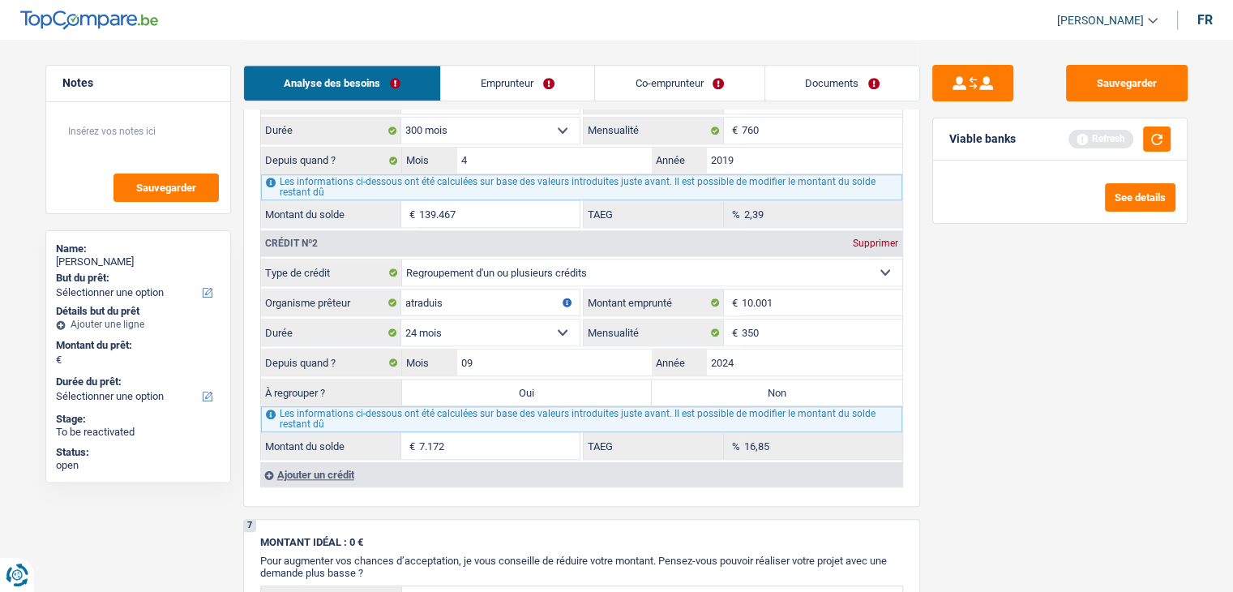
type input "4.594"
type input "0,00"
click at [494, 321] on select "12 mois 18 mois 24 mois 30 mois 36 mois 42 mois 48 mois 60 mois Sélectionner un…" at bounding box center [490, 332] width 178 height 26
select select "30"
click at [401, 319] on select "12 mois 18 mois 24 mois 30 mois 36 mois 42 mois 48 mois 60 mois Sélectionner un…" at bounding box center [490, 332] width 178 height 26
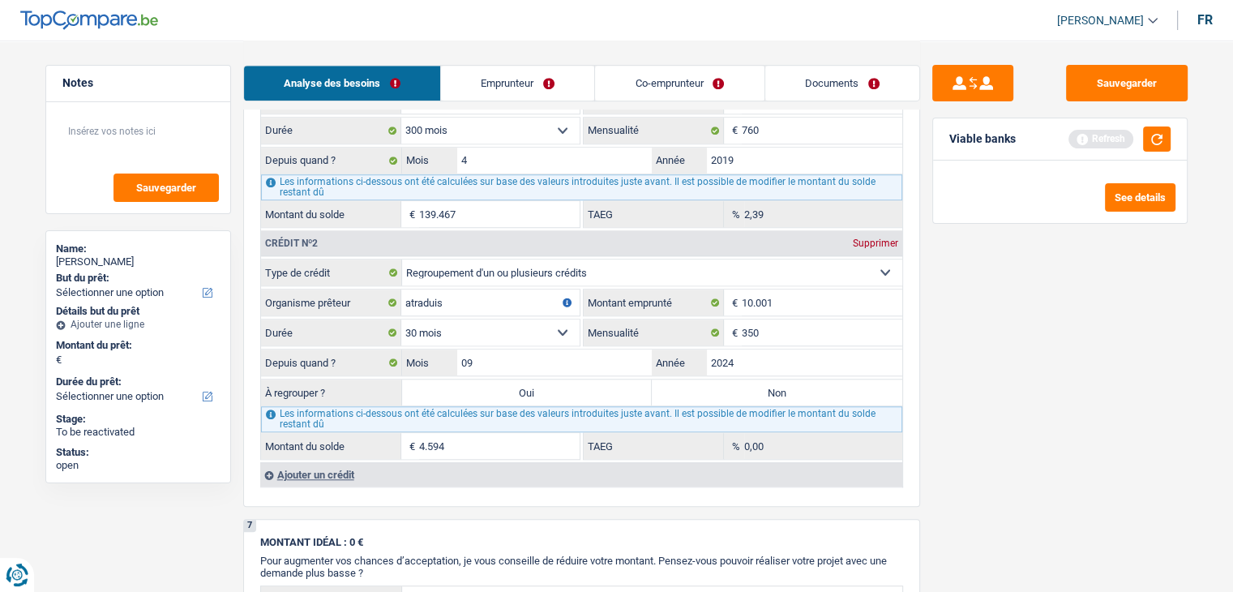
type input "6.115"
type input "3,87"
drag, startPoint x: 485, startPoint y: 323, endPoint x: 481, endPoint y: 331, distance: 9.8
click at [485, 323] on select "12 mois 18 mois 24 mois 30 mois 36 mois 42 mois 48 mois 60 mois Sélectionner un…" at bounding box center [490, 332] width 178 height 26
select select "36"
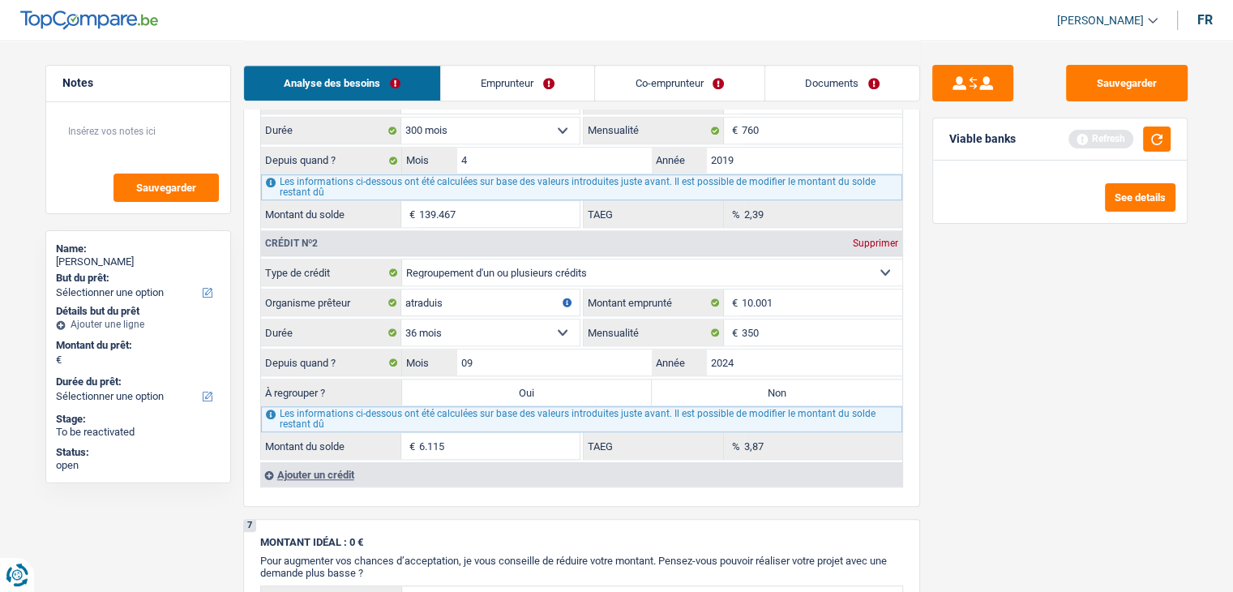
click at [401, 319] on select "12 mois 18 mois 24 mois 30 mois 36 mois 42 mois 48 mois 60 mois Sélectionner un…" at bounding box center [490, 332] width 178 height 26
type input "7.172"
type input "16,85"
click at [1058, 429] on div "Sauvegarder Viable banks Refresh See details" at bounding box center [1060, 315] width 280 height 501
click at [1158, 140] on button "button" at bounding box center [1157, 138] width 28 height 25
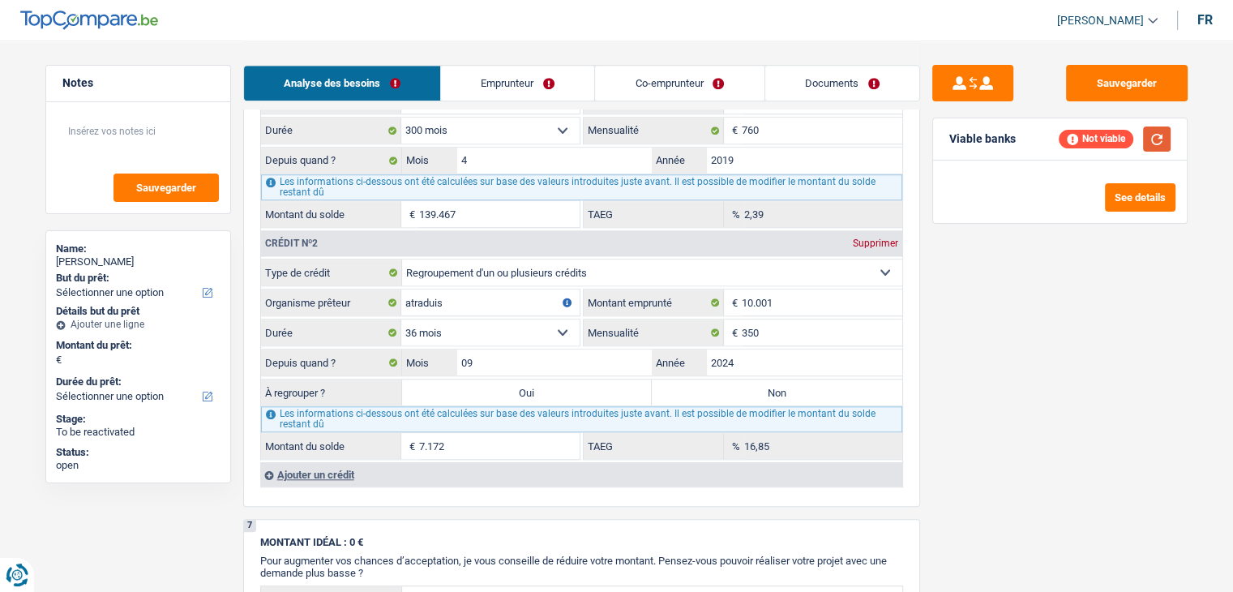
scroll to position [1297, 0]
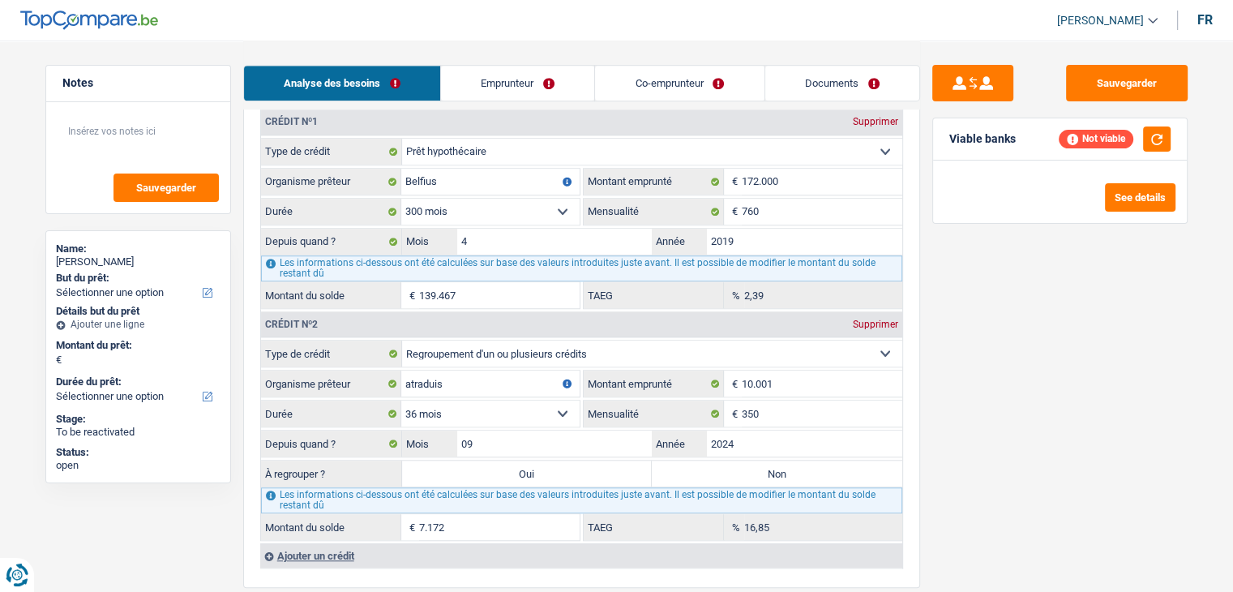
click at [1020, 373] on div "Sauvegarder Viable banks Not viable See details" at bounding box center [1060, 315] width 280 height 501
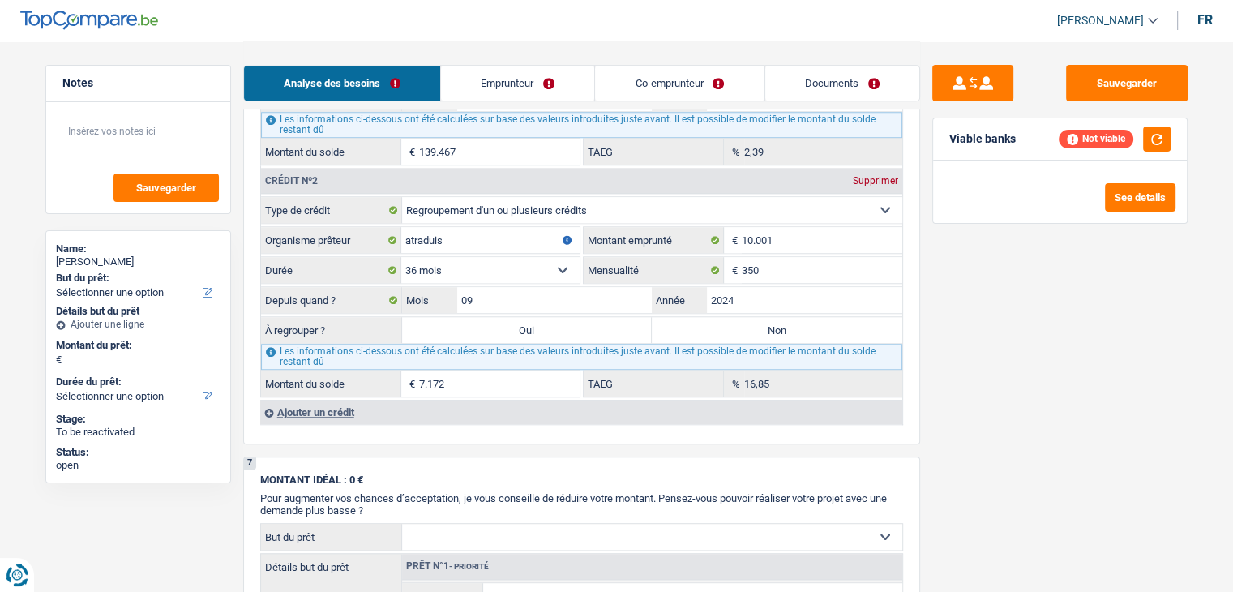
scroll to position [1378, 0]
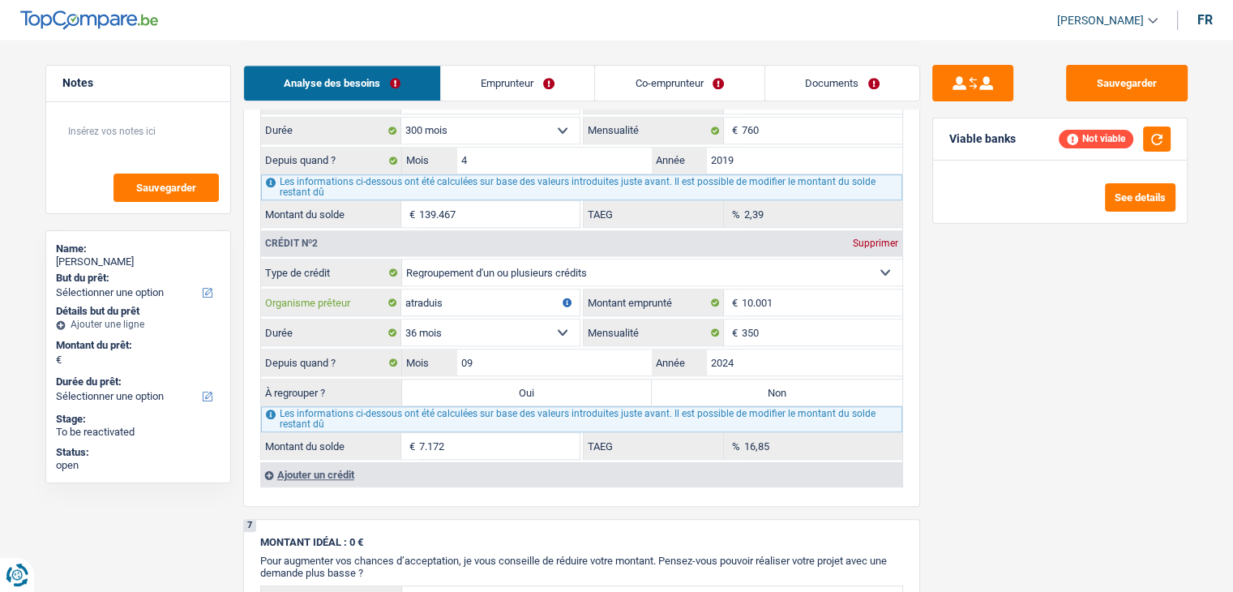
click at [443, 298] on input "atraduis" at bounding box center [490, 302] width 178 height 26
type input "atraduis"
click at [331, 468] on div "Ajouter un crédit" at bounding box center [581, 474] width 642 height 24
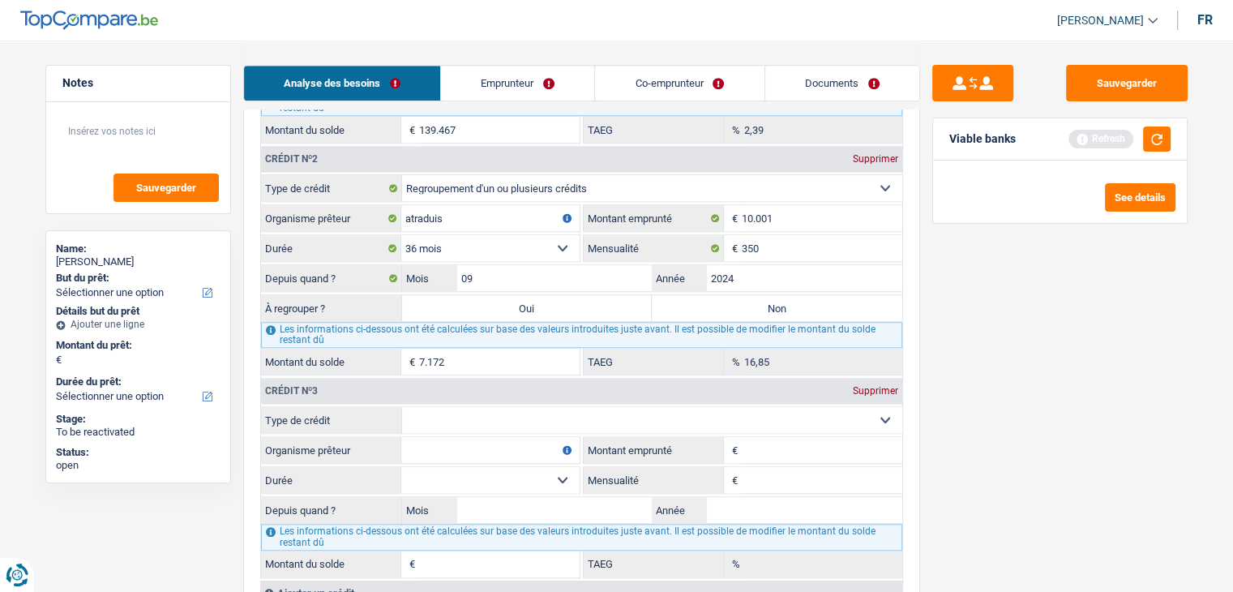
scroll to position [1540, 0]
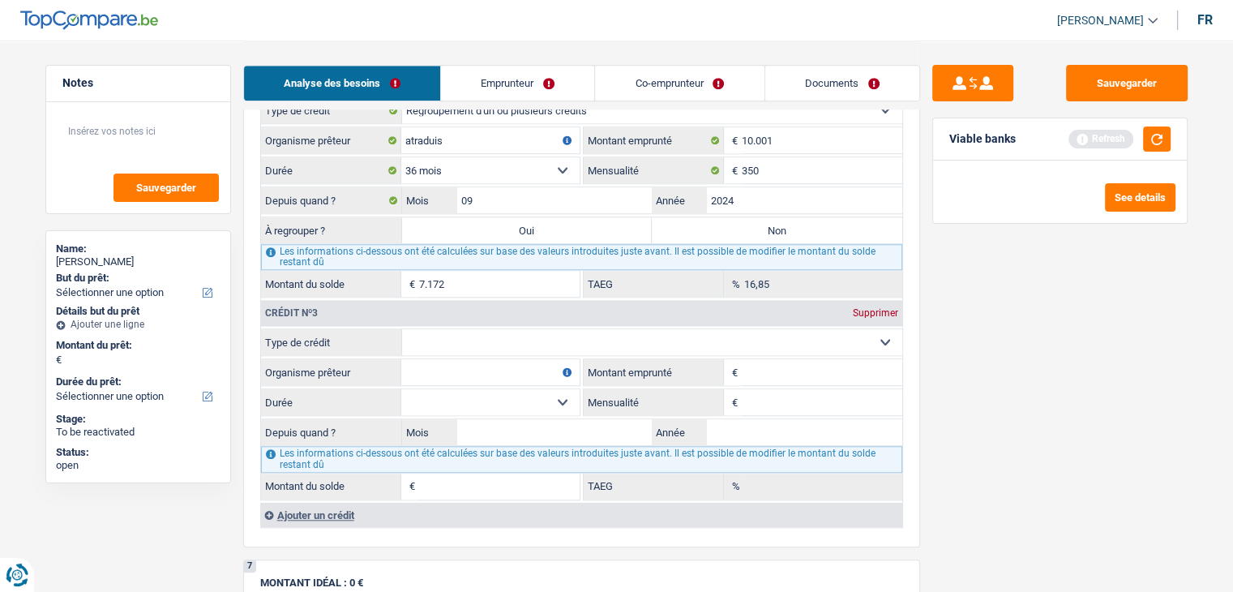
click at [496, 334] on select "Carte ou ouverture de crédit Prêt hypothécaire Vente à tempérament Prêt à tempé…" at bounding box center [652, 342] width 500 height 26
select select "cardOrCredit"
type input "0"
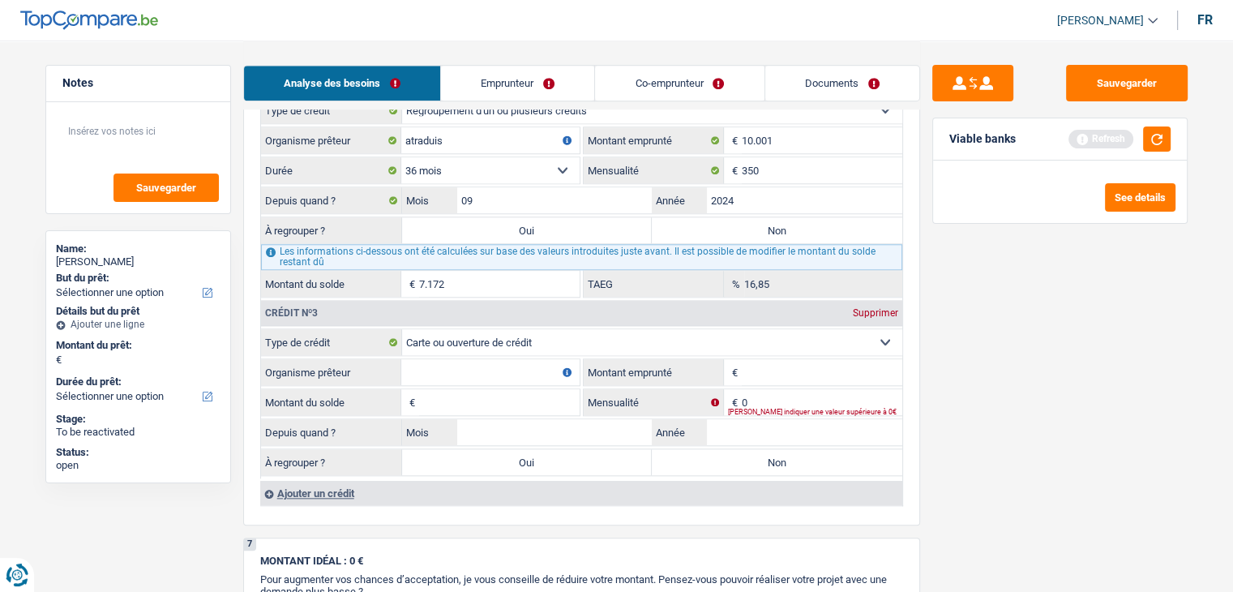
click at [482, 359] on input "Organisme prêteur" at bounding box center [490, 372] width 178 height 26
type input "carrefour"
click at [804, 359] on input "Montant emprunté" at bounding box center [822, 372] width 160 height 26
type input "1"
type input "2.500"
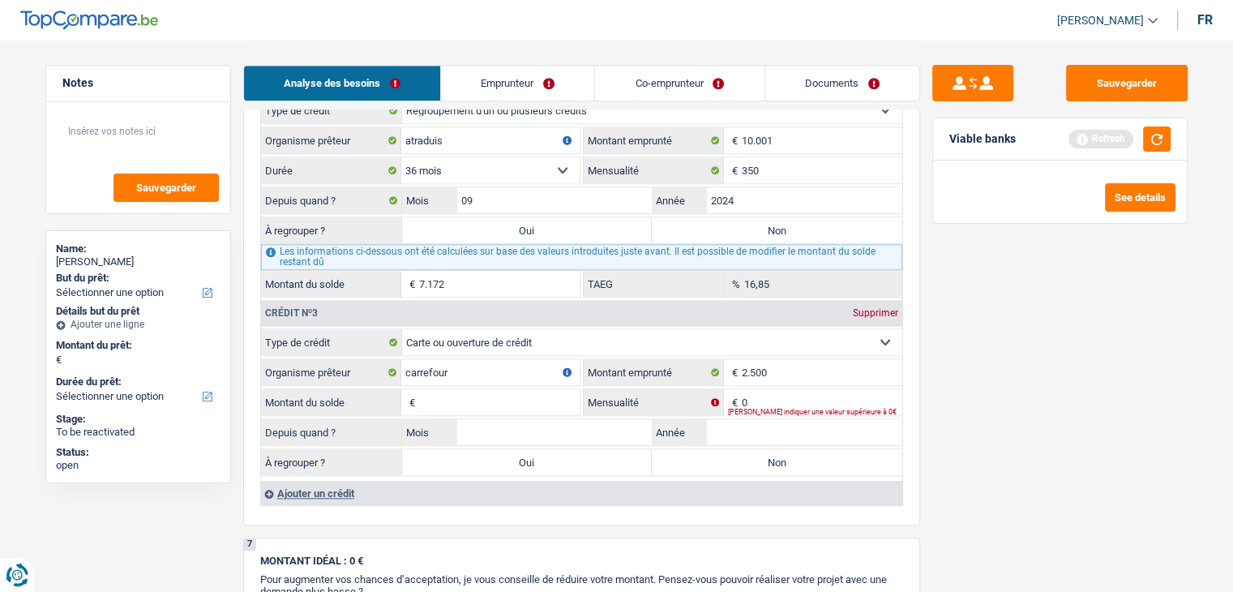
click at [538, 403] on input "Montant du solde" at bounding box center [499, 402] width 160 height 26
type input "2.500"
click at [775, 389] on input "0" at bounding box center [822, 402] width 160 height 26
type input "50"
click at [750, 424] on input "Année" at bounding box center [804, 432] width 195 height 26
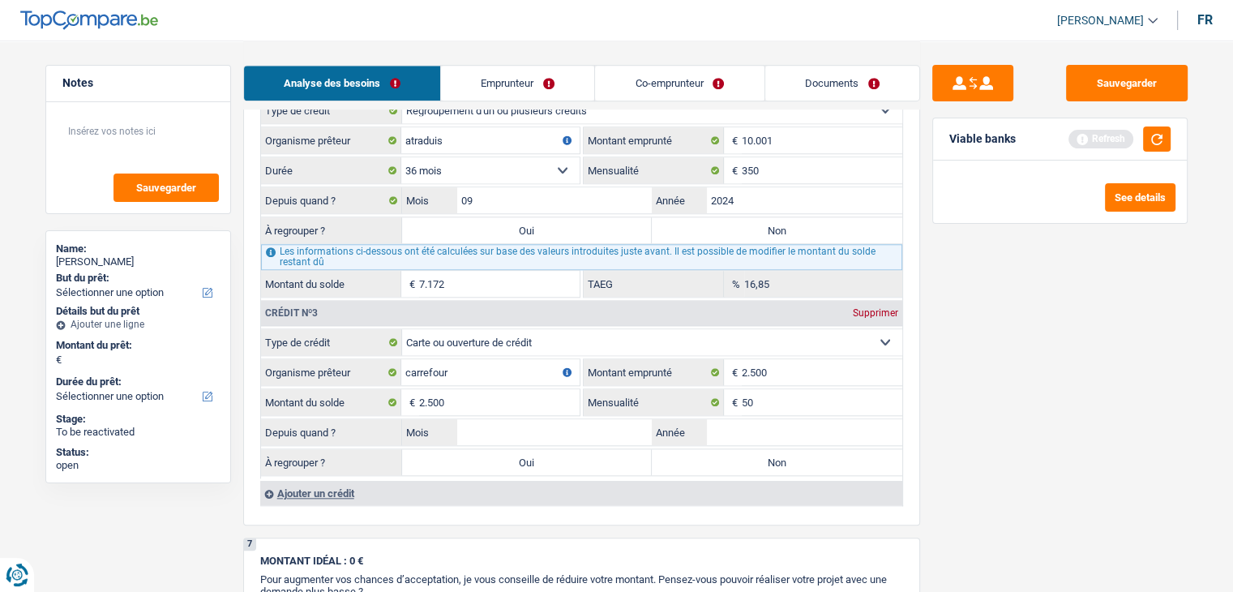
click at [1063, 320] on div "Sauvegarder Viable banks Refresh See details" at bounding box center [1060, 315] width 280 height 501
click at [1160, 137] on button "button" at bounding box center [1157, 138] width 28 height 25
drag, startPoint x: 729, startPoint y: 443, endPoint x: 729, endPoint y: 432, distance: 11.3
click at [729, 449] on label "Non" at bounding box center [777, 462] width 250 height 26
click at [729, 449] on input "Non" at bounding box center [777, 462] width 250 height 26
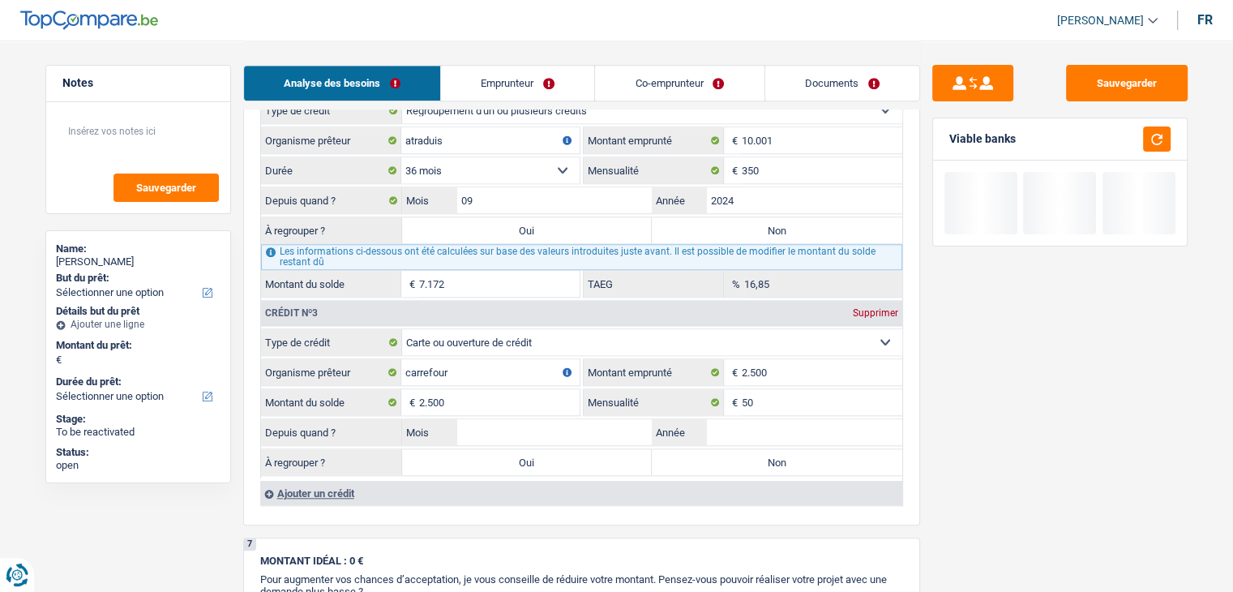
radio input "true"
click at [729, 421] on input "Année" at bounding box center [804, 432] width 195 height 26
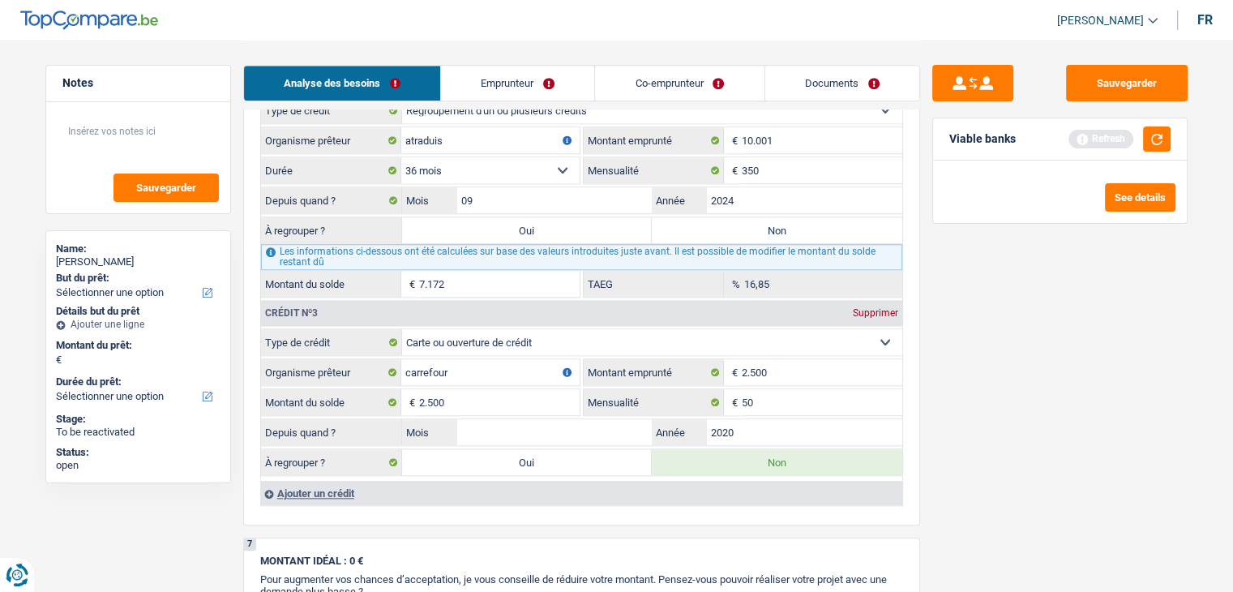
type input "2020"
click at [617, 420] on input "Mois" at bounding box center [554, 432] width 195 height 26
type input "05"
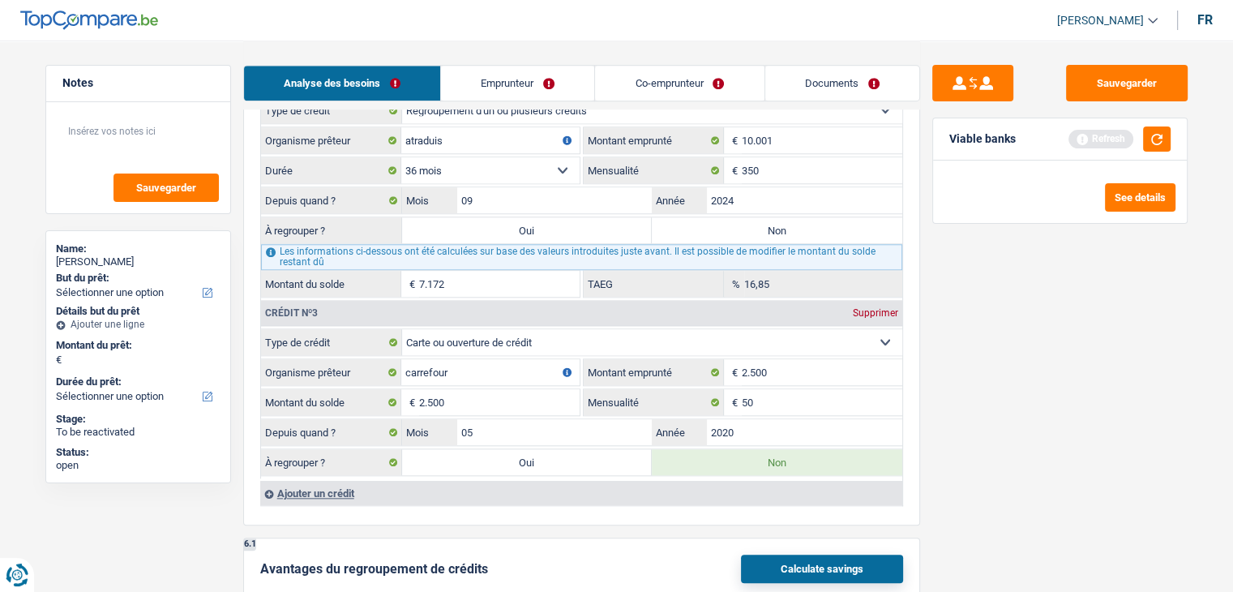
click at [1174, 435] on div "Sauvegarder Viable banks Refresh See details" at bounding box center [1060, 315] width 280 height 501
click at [1150, 137] on button "button" at bounding box center [1157, 138] width 28 height 25
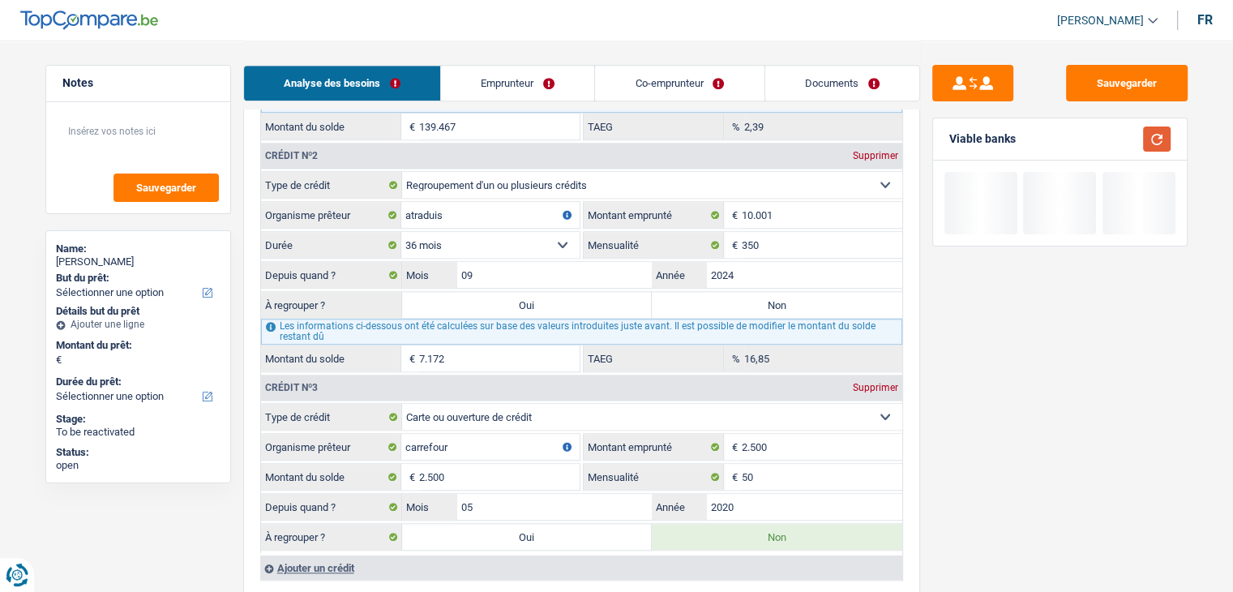
scroll to position [1378, 0]
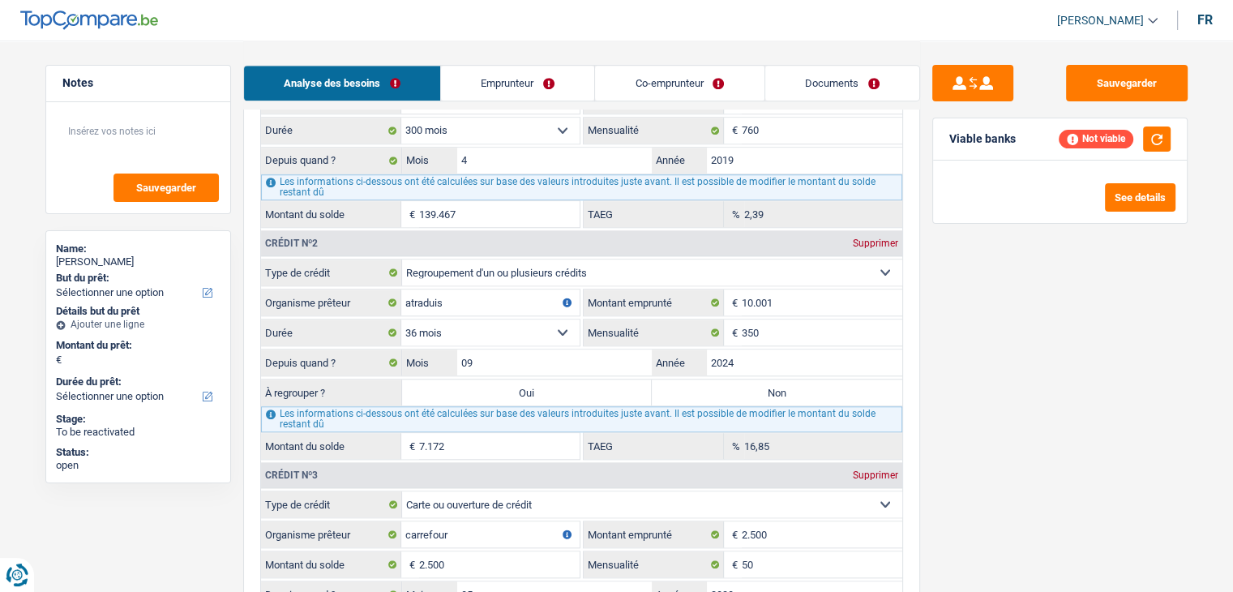
click at [584, 384] on label "Oui" at bounding box center [527, 392] width 250 height 26
click at [584, 384] on input "Oui" at bounding box center [527, 392] width 250 height 26
radio input "true"
type input "7.172"
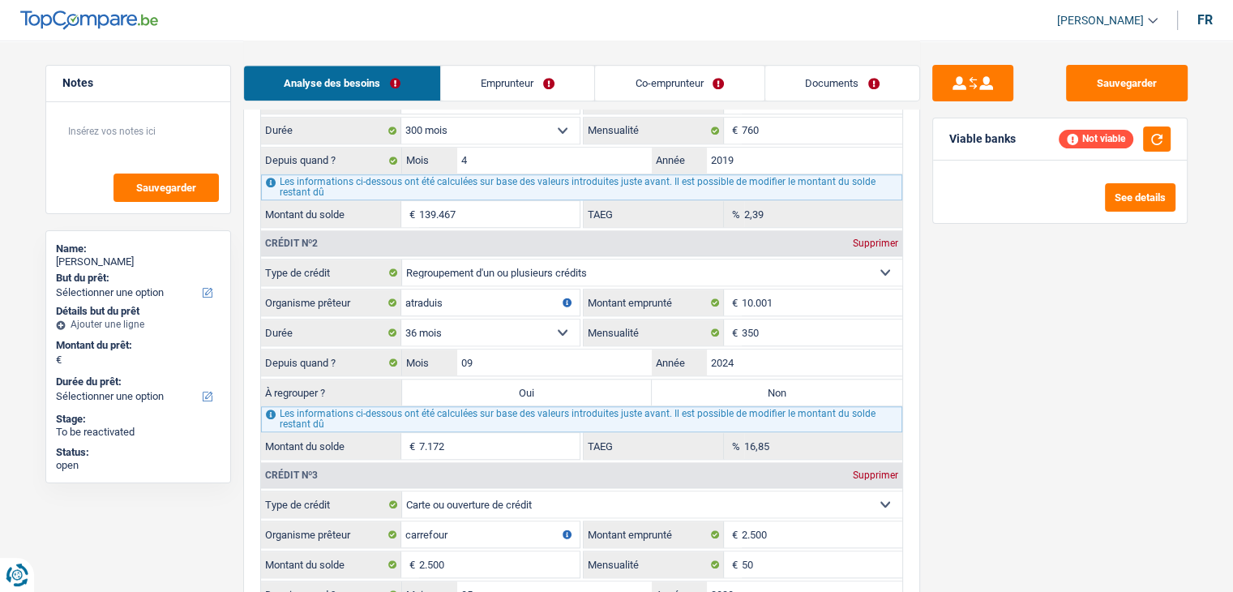
type input "7.172"
select select "refinancing"
select select "42"
select select "refinancing"
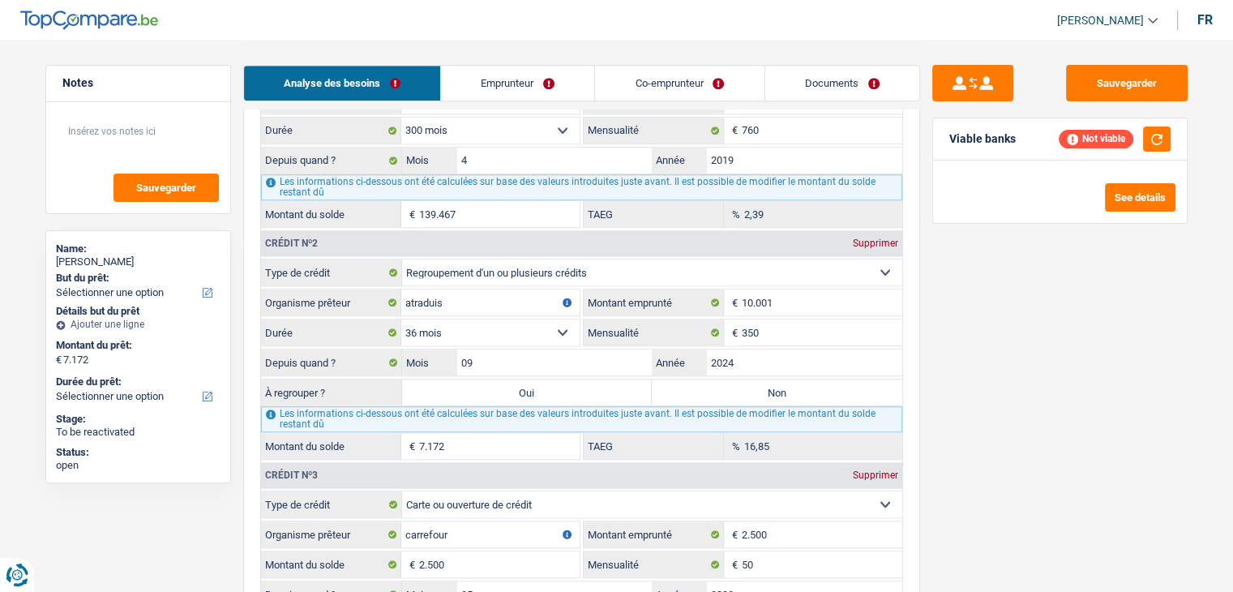
select select "42"
select select "refinancing"
select select "42"
select select "refinancing"
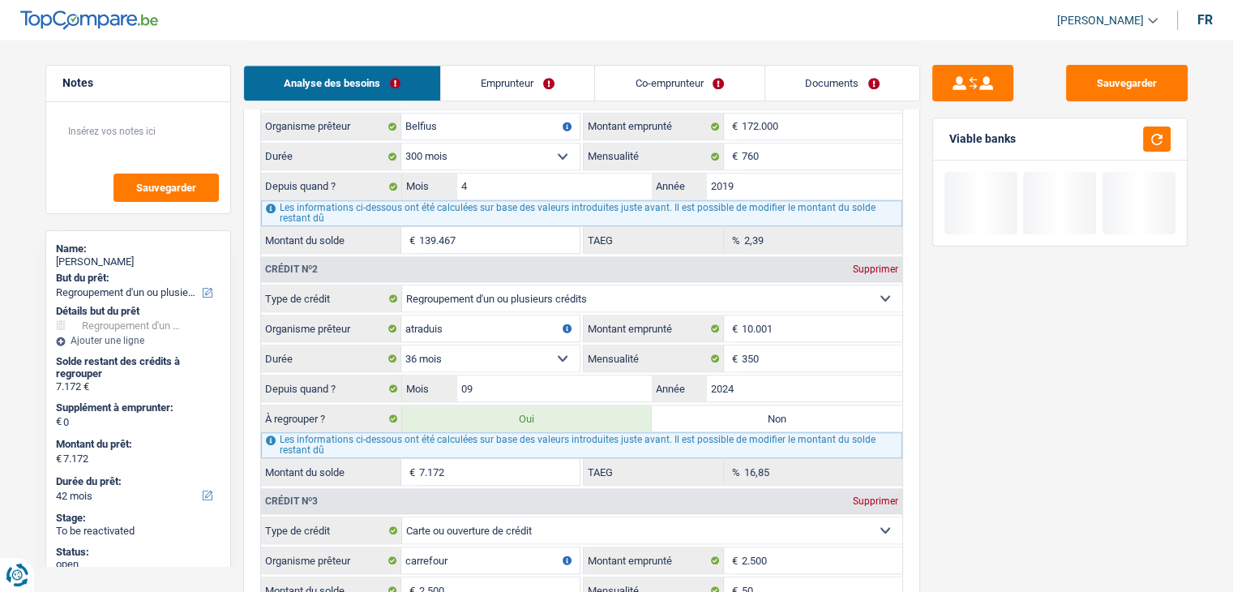
click at [998, 445] on div "Sauvegarder Viable banks" at bounding box center [1060, 315] width 280 height 501
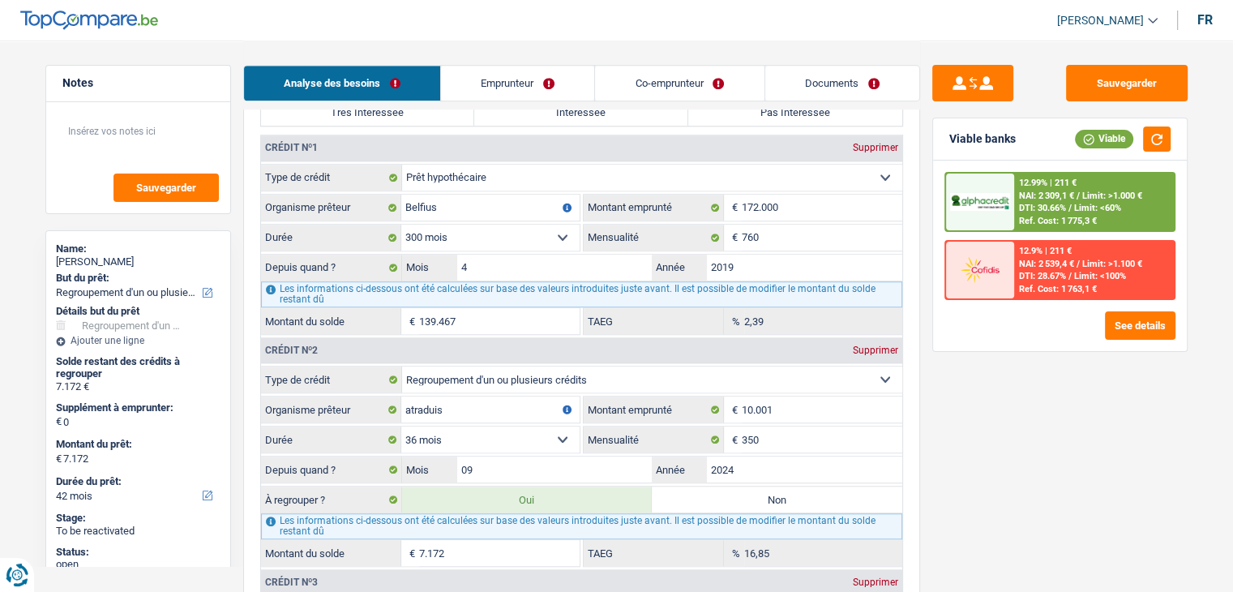
click at [1008, 510] on div "Sauvegarder Viable banks Viable 12.99% | 211 € NAI: 2 309,1 € / Limit: >1.000 €…" at bounding box center [1060, 315] width 280 height 501
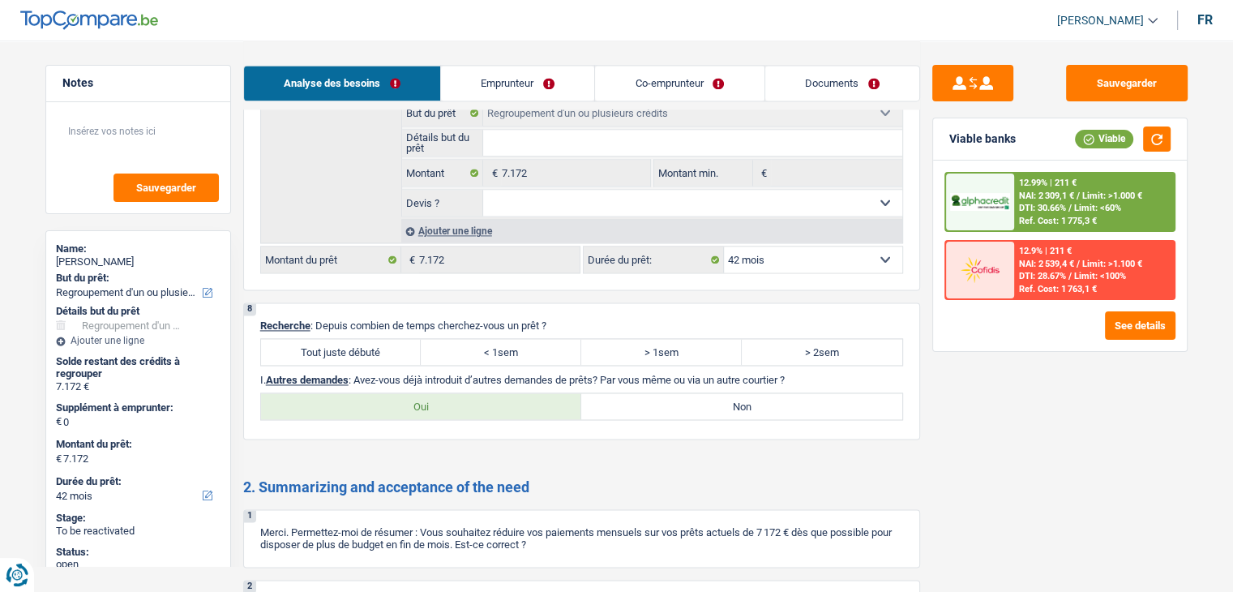
scroll to position [2350, 0]
click at [372, 339] on label "Tout juste débuté" at bounding box center [341, 349] width 160 height 26
click at [372, 339] on input "Tout juste débuté" at bounding box center [341, 349] width 160 height 26
radio input "true"
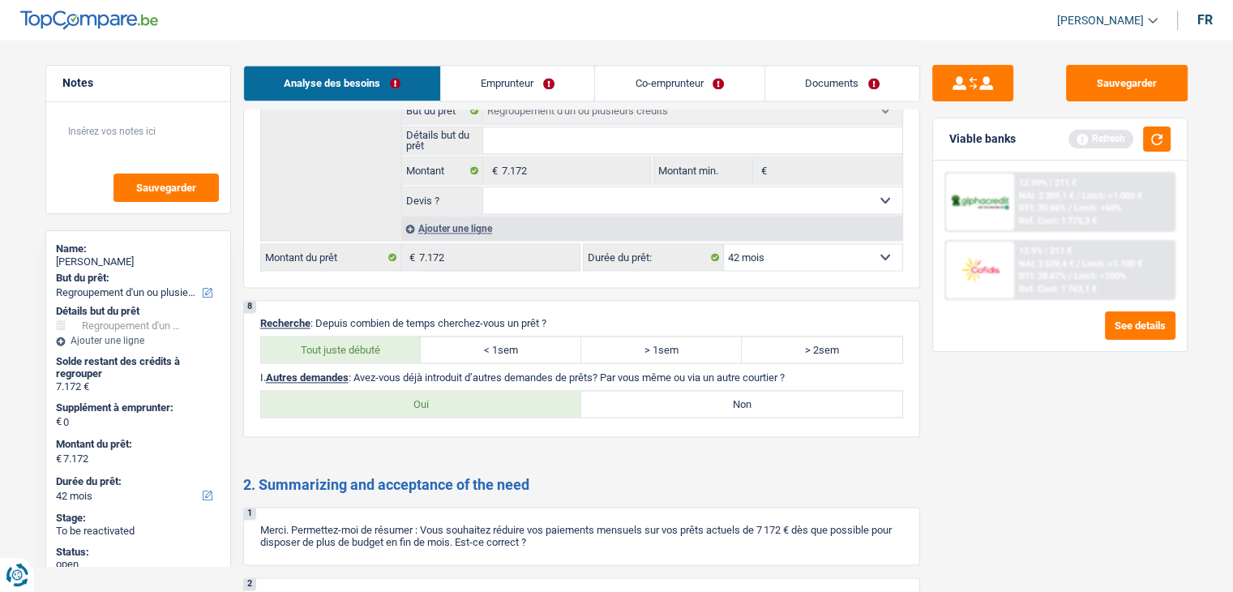
click at [691, 397] on label "Non" at bounding box center [741, 404] width 321 height 26
click at [691, 397] on input "Non" at bounding box center [741, 404] width 321 height 26
radio input "true"
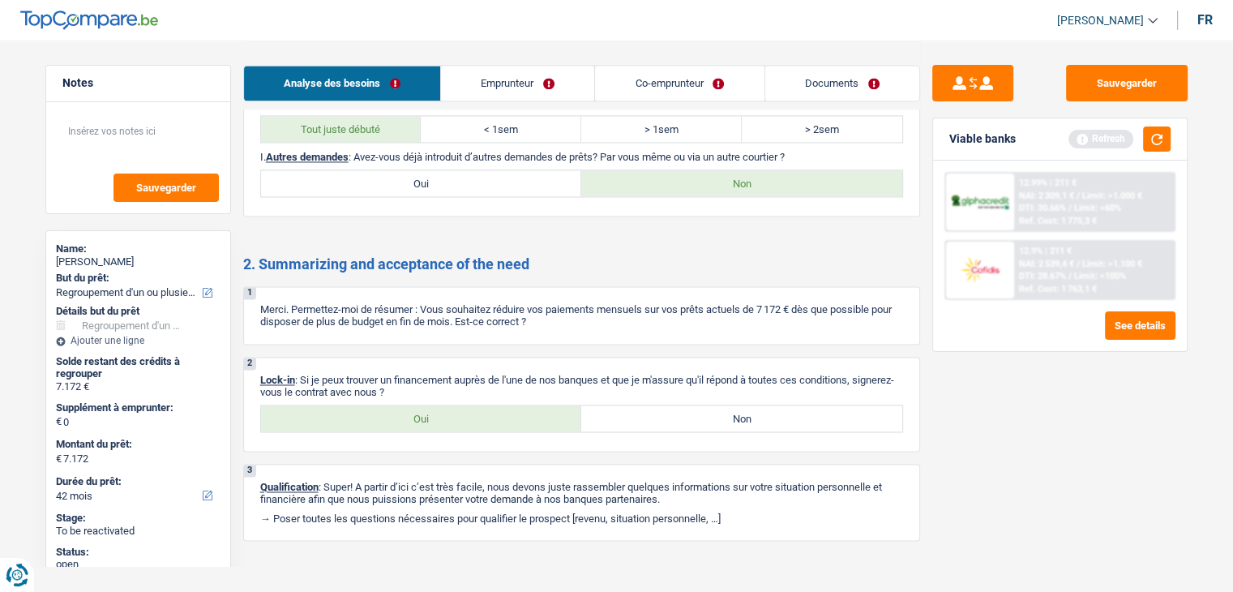
click at [406, 408] on label "Oui" at bounding box center [421, 418] width 321 height 26
click at [406, 408] on input "Oui" at bounding box center [421, 418] width 321 height 26
radio input "true"
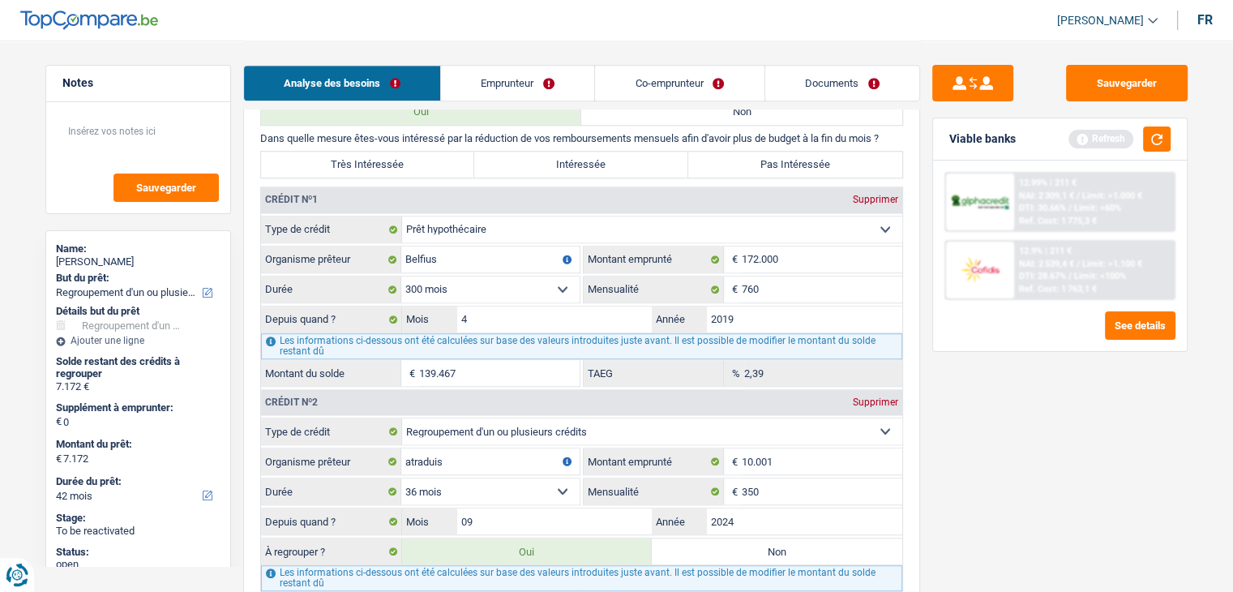
scroll to position [1112, 0]
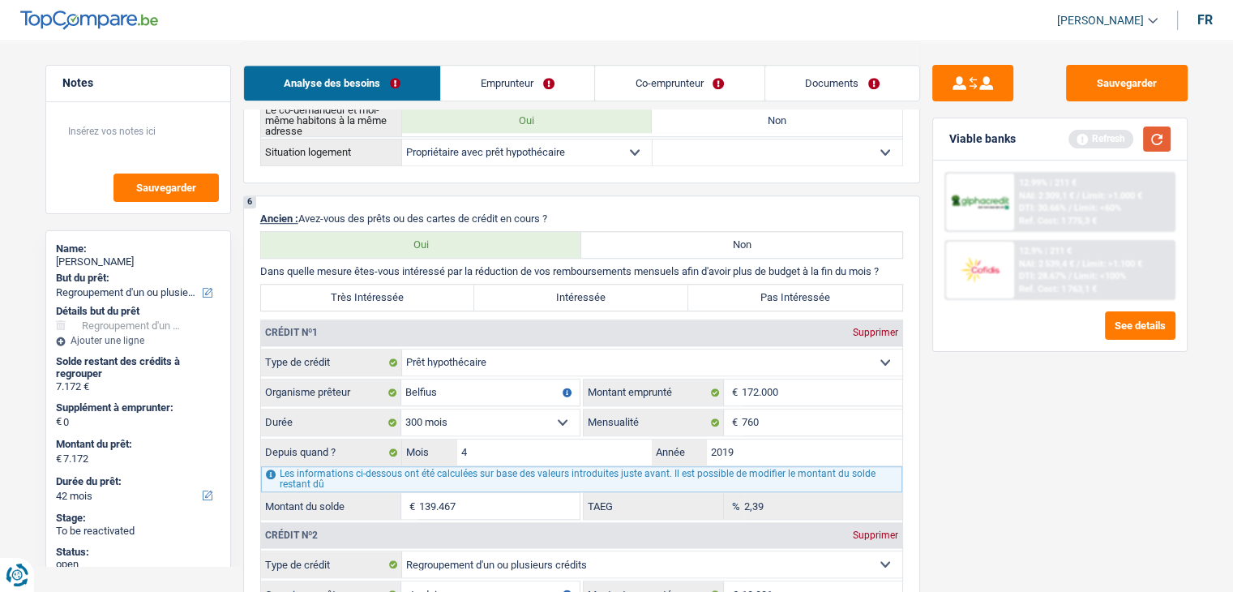
click at [1144, 140] on button "button" at bounding box center [1157, 138] width 28 height 25
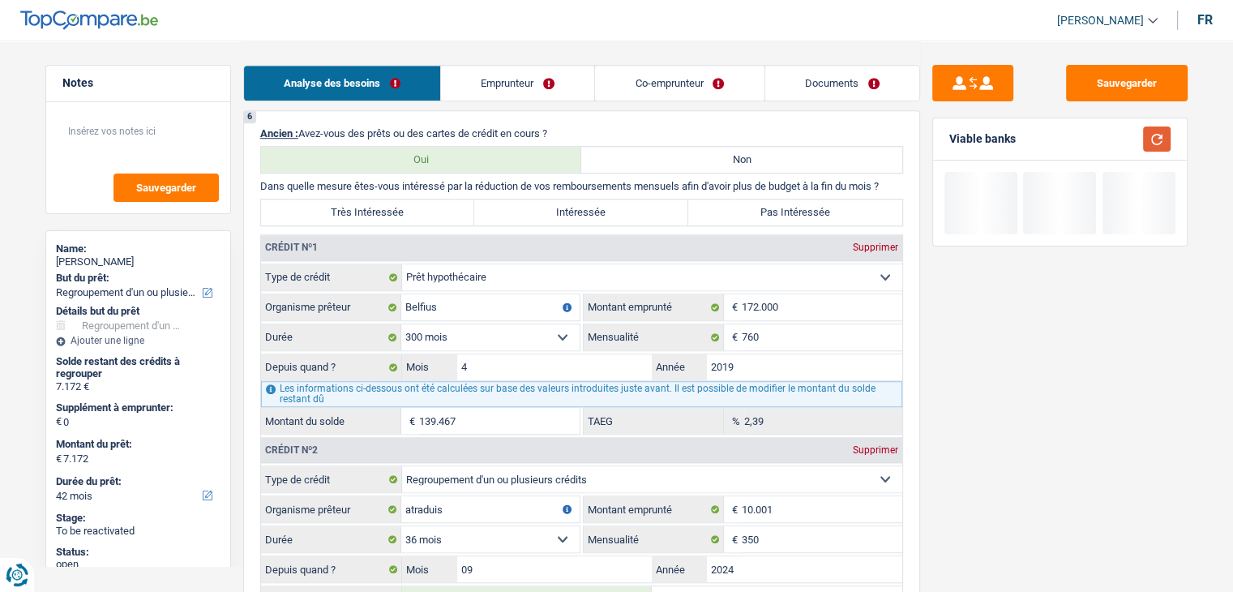
scroll to position [1274, 0]
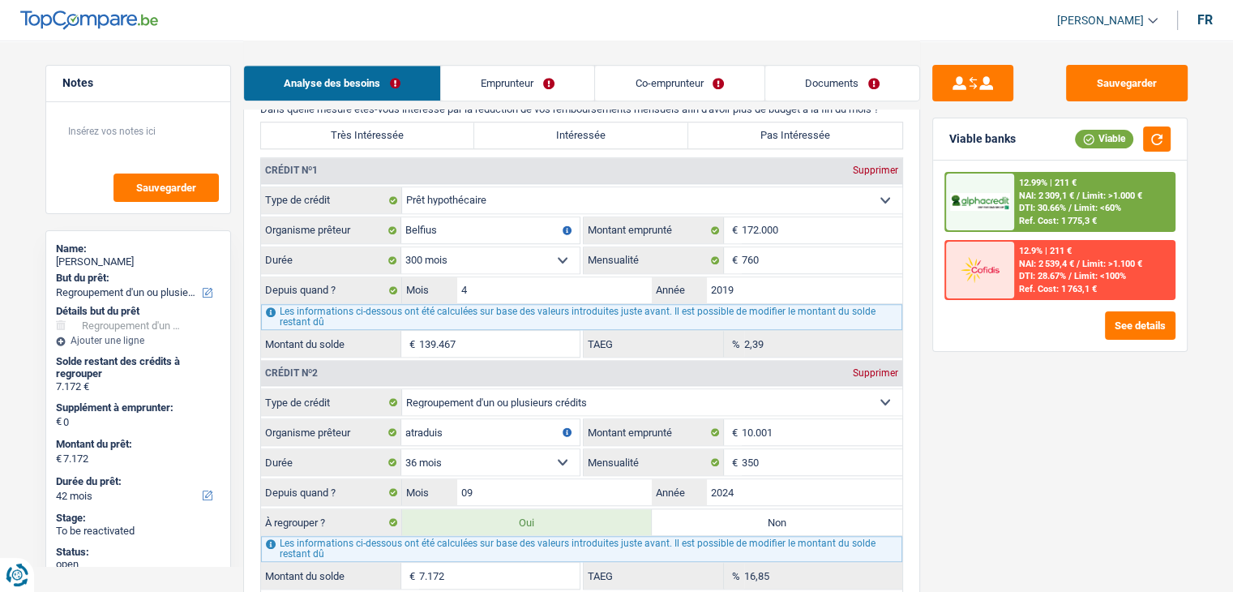
click at [528, 449] on select "12 mois 18 mois 24 mois 30 mois 36 mois 42 mois 48 mois 60 mois Sélectionner un…" at bounding box center [490, 462] width 178 height 26
select select "48"
click at [401, 449] on select "12 mois 18 mois 24 mois 30 mois 36 mois 42 mois 48 mois 60 mois Sélectionner un…" at bounding box center [490, 462] width 178 height 26
type input "8.434"
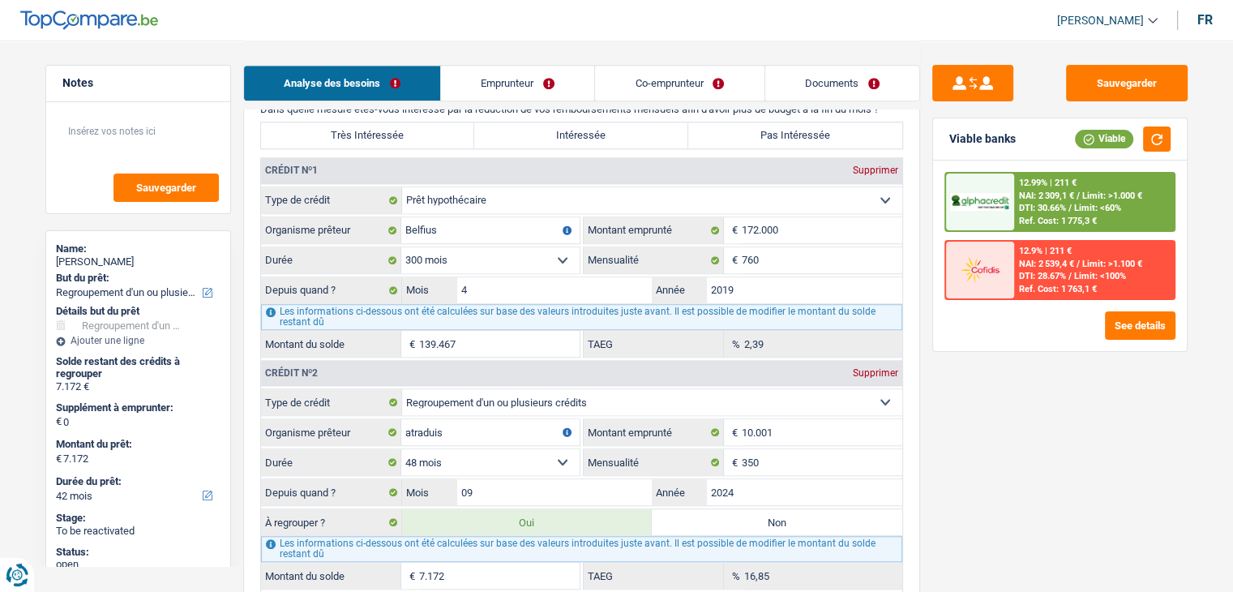
type input "8.434"
type input "32,21"
type input "8.434"
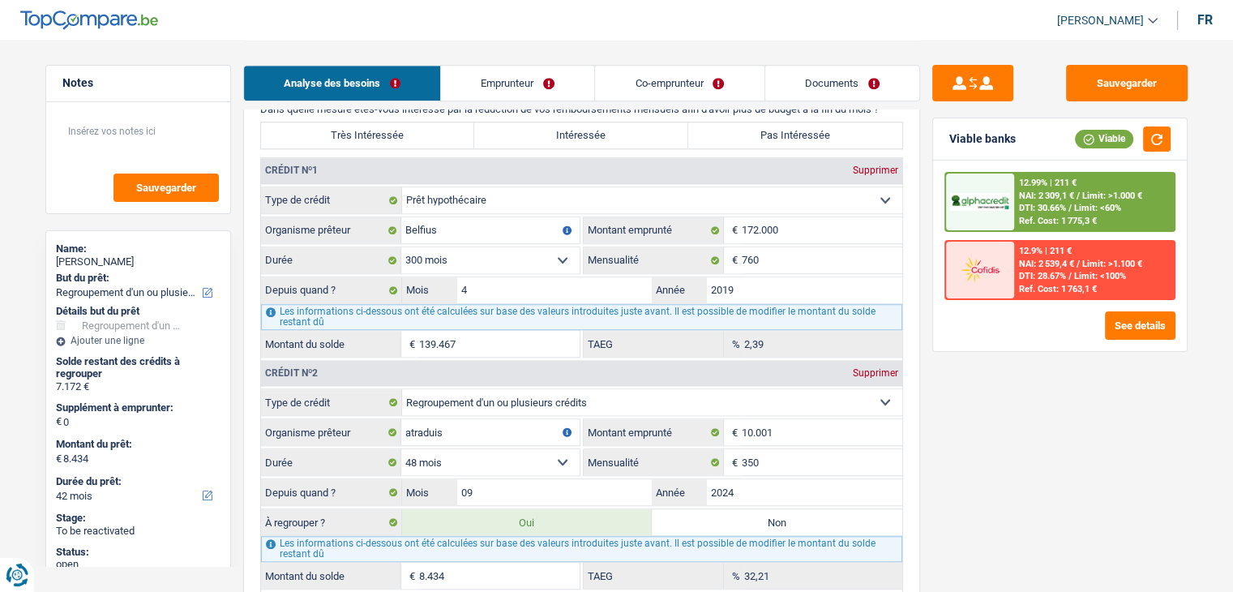
select select "48"
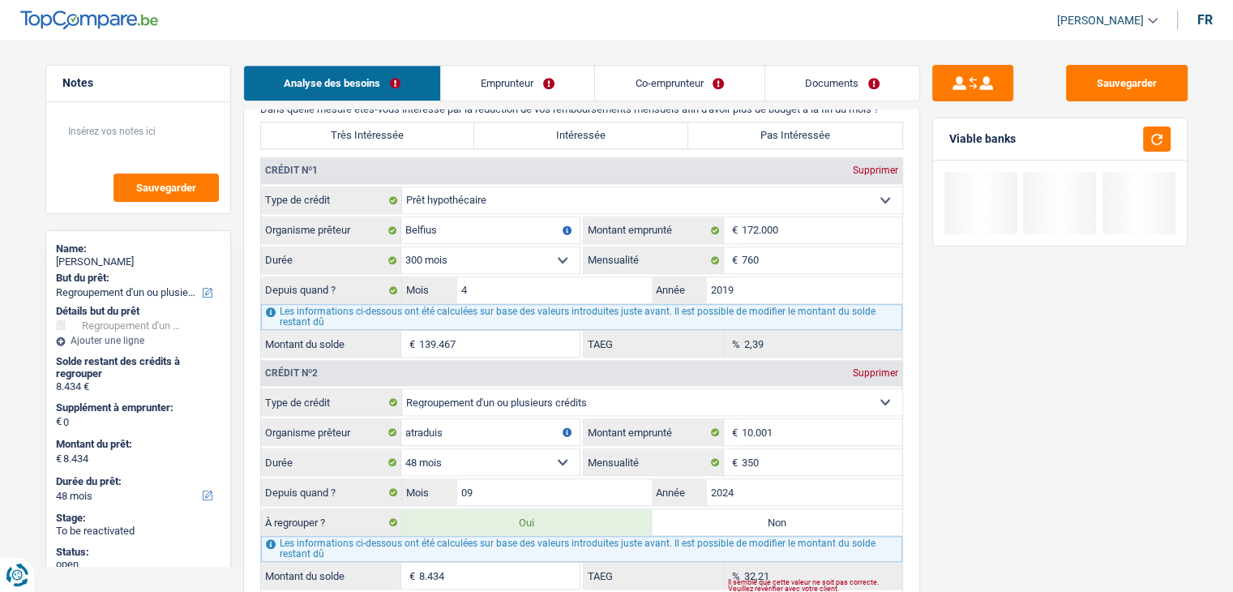
click at [1102, 530] on div "Sauvegarder Viable banks" at bounding box center [1060, 315] width 280 height 501
click at [1165, 145] on button "button" at bounding box center [1157, 138] width 28 height 25
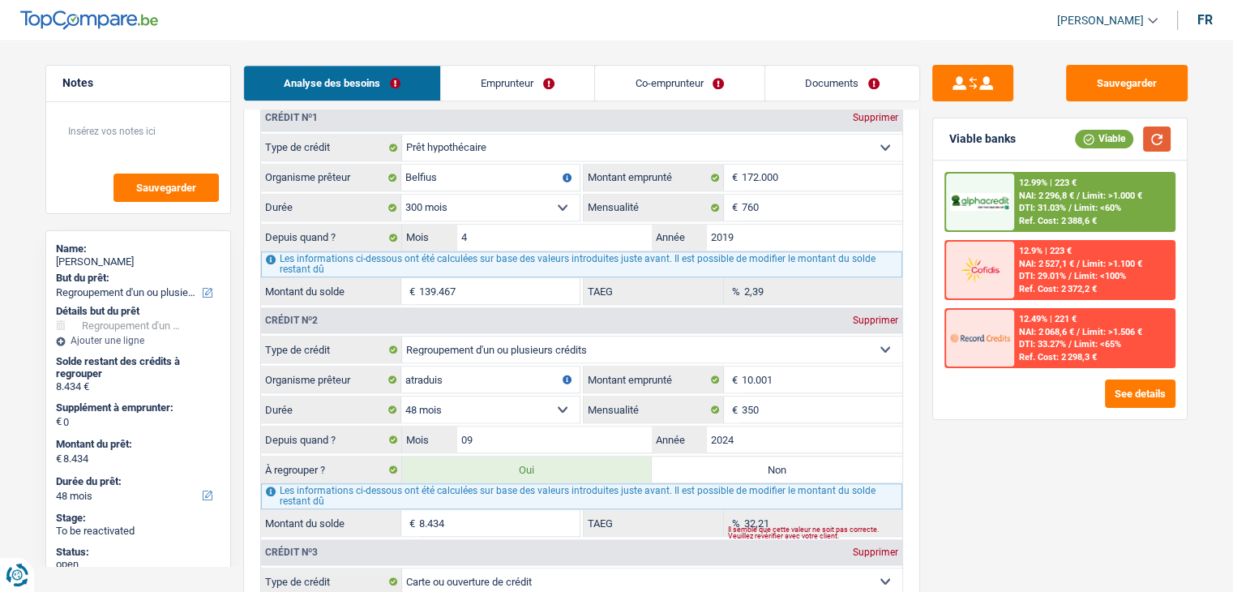
scroll to position [1355, 0]
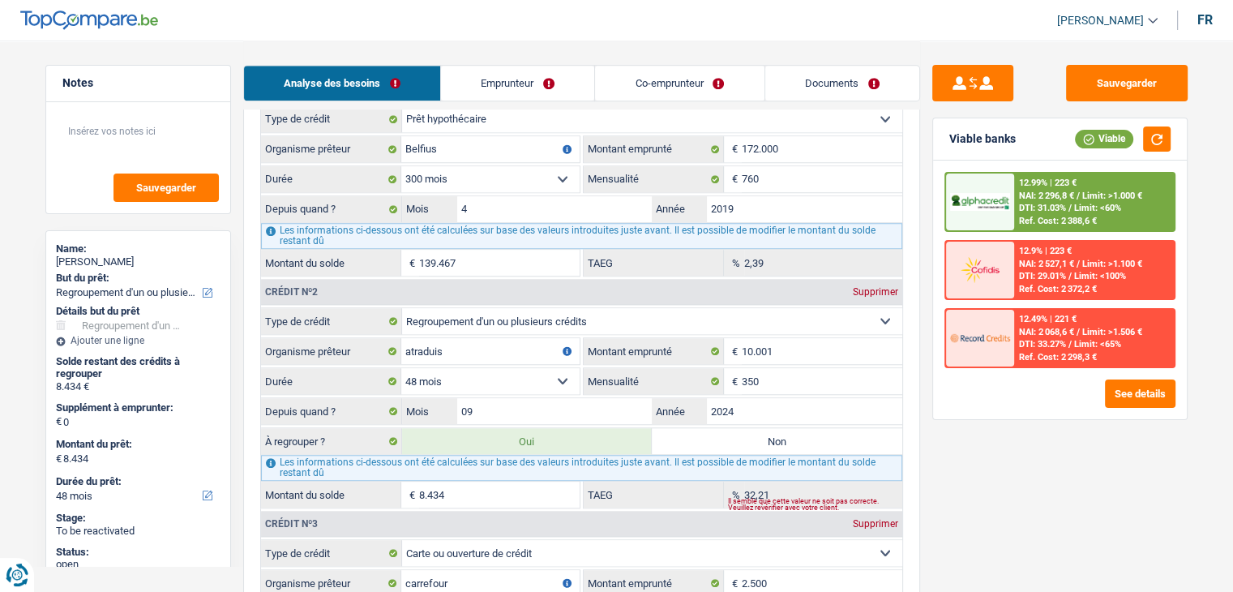
click at [548, 368] on select "12 mois 18 mois 24 mois 30 mois 36 mois 42 mois 48 mois 60 mois Sélectionner un…" at bounding box center [490, 381] width 178 height 26
select select "36"
click at [401, 368] on select "12 mois 18 mois 24 mois 30 mois 36 mois 42 mois 48 mois 60 mois Sélectionner un…" at bounding box center [490, 381] width 178 height 26
select select "42"
type input "7.172"
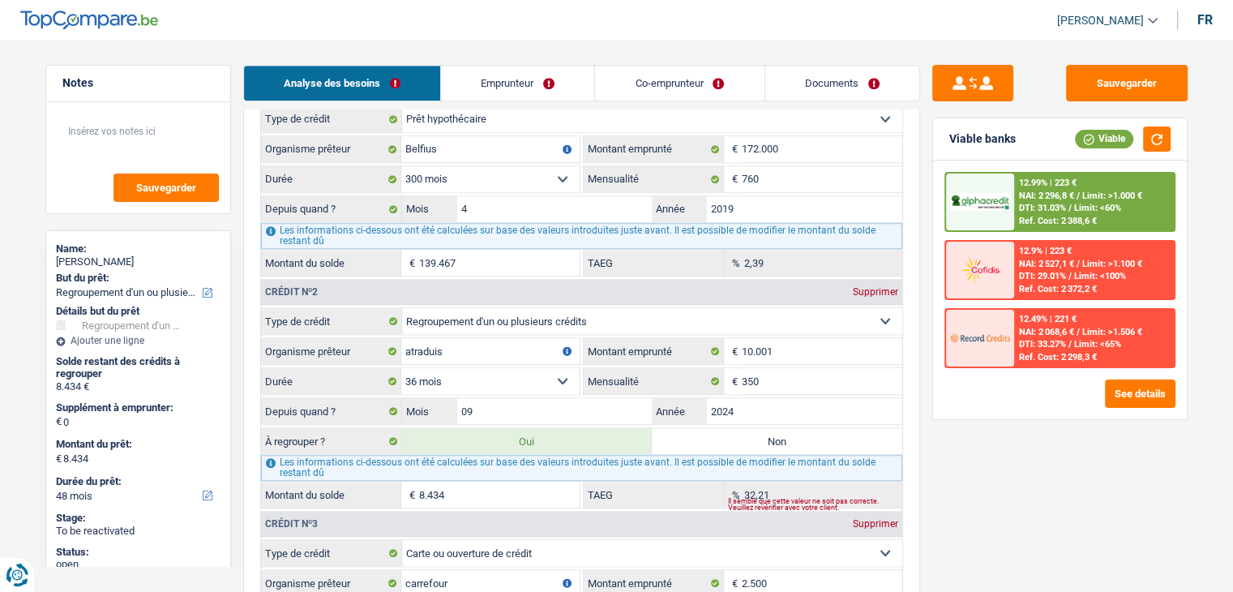
select select "42"
type input "7.172"
select select "42"
type input "7.172"
type input "16,85"
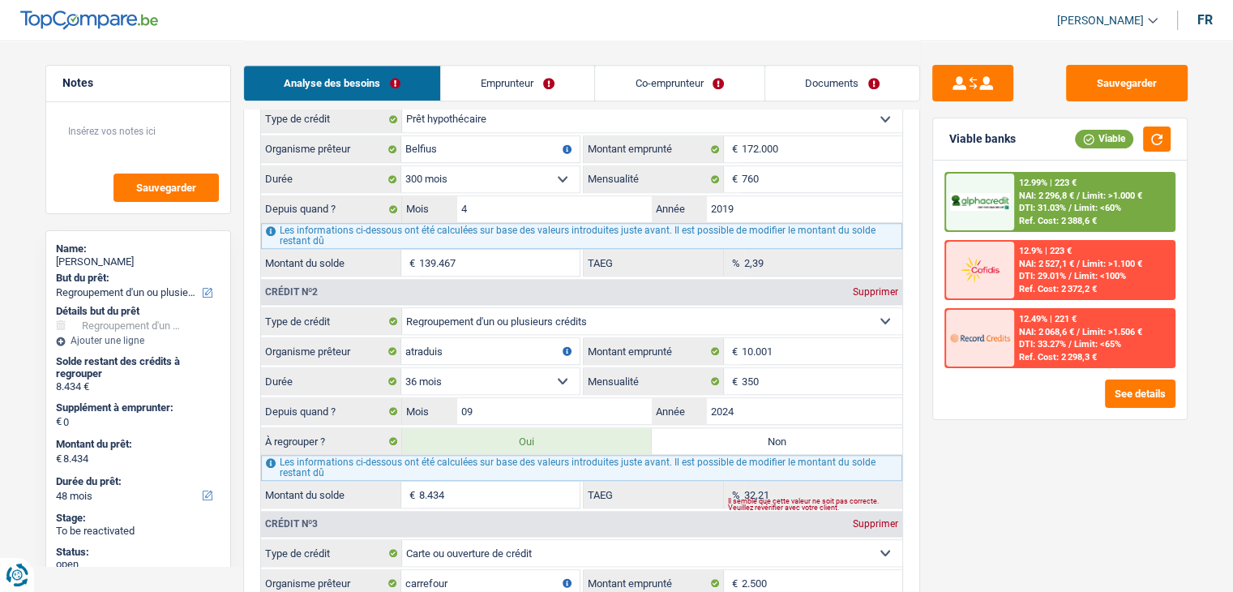
type input "7.172"
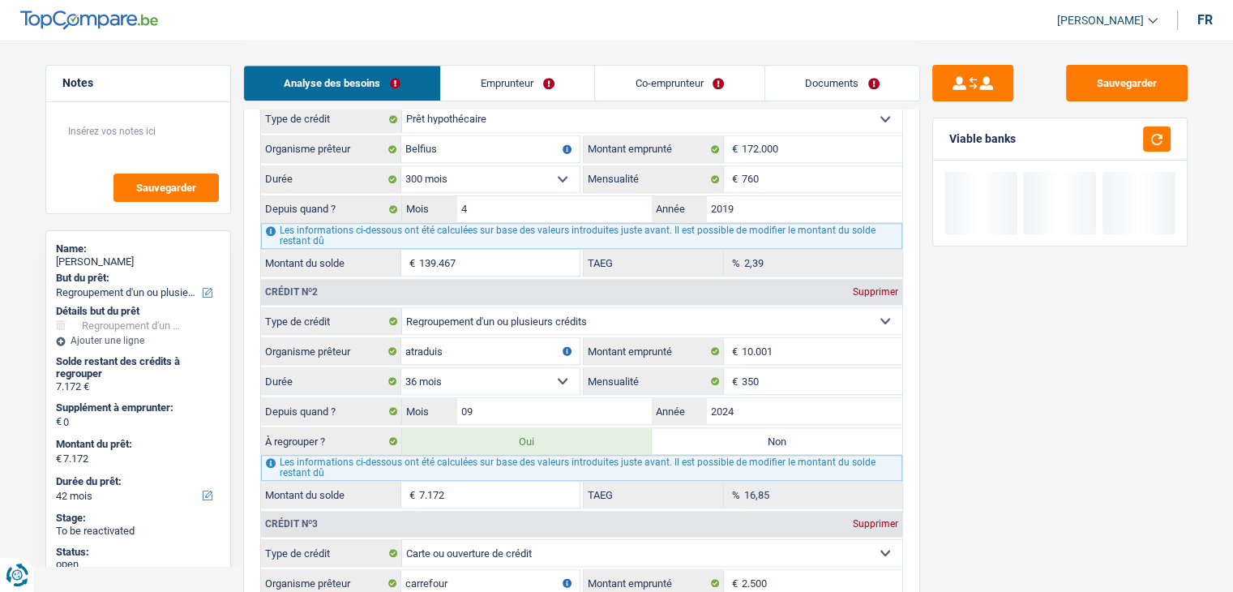
click at [1103, 477] on div "Sauvegarder Viable banks" at bounding box center [1060, 315] width 280 height 501
click at [1155, 137] on button "button" at bounding box center [1157, 138] width 28 height 25
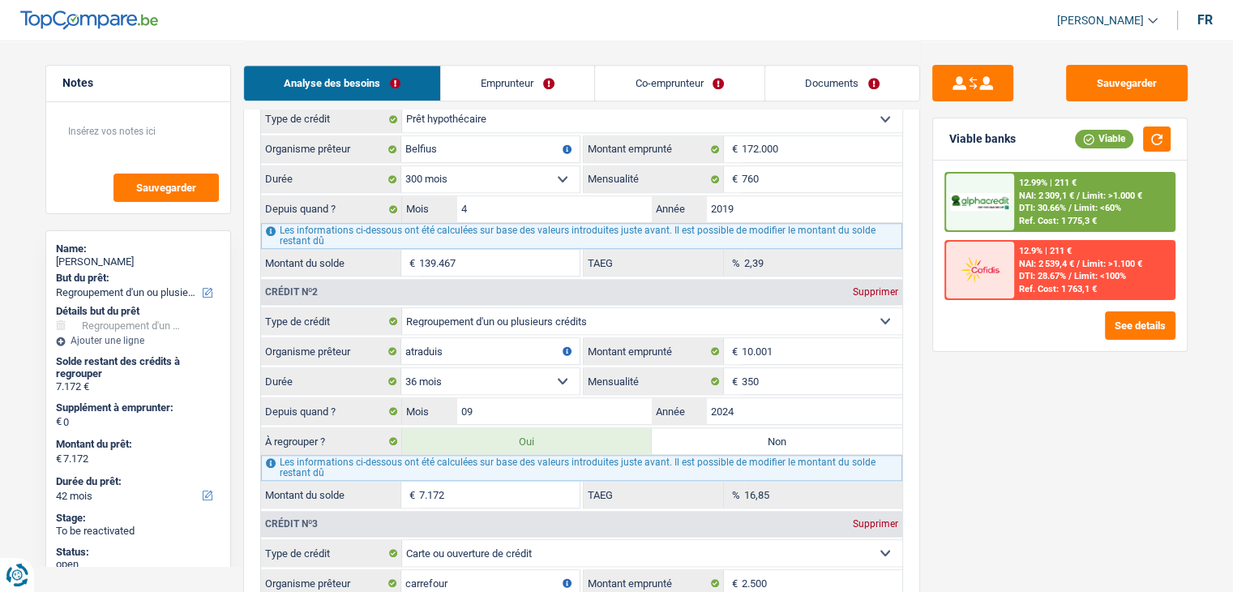
drag, startPoint x: 1027, startPoint y: 134, endPoint x: 942, endPoint y: 130, distance: 85.2
click at [942, 130] on div "Viable banks Viable" at bounding box center [1060, 139] width 254 height 42
drag, startPoint x: 947, startPoint y: 138, endPoint x: 1015, endPoint y: 134, distance: 68.2
click at [1015, 134] on div "Viable banks Viable" at bounding box center [1060, 139] width 254 height 42
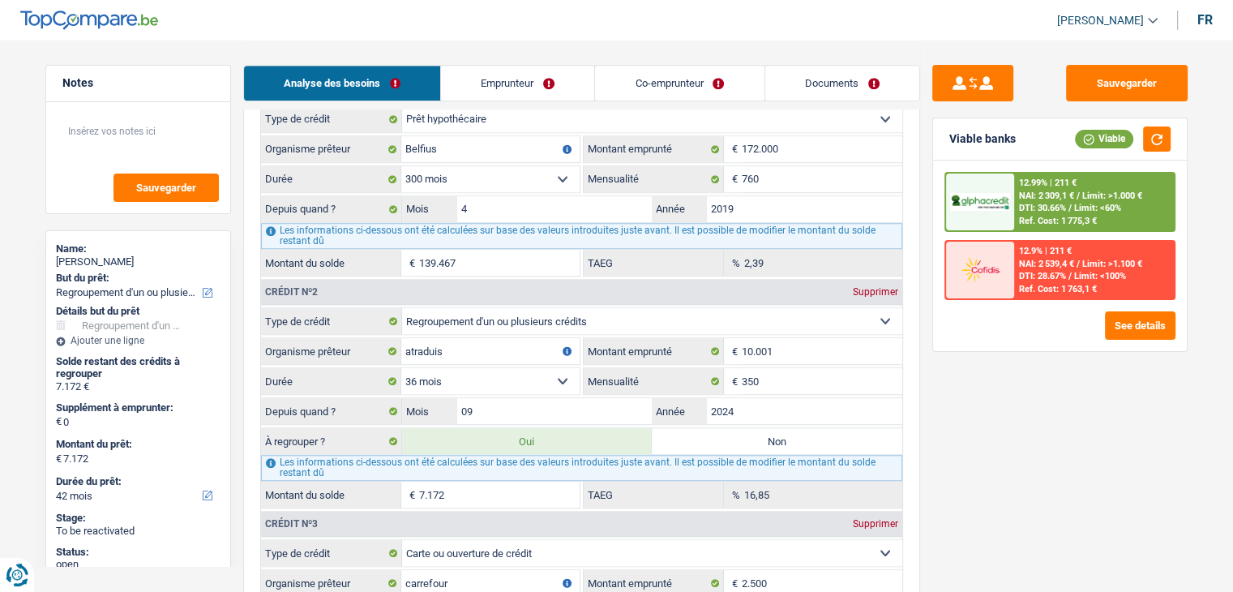
click at [989, 419] on div "Sauvegarder Viable banks Viable 12.99% | 211 € NAI: 2 309,1 € / Limit: >1.000 €…" at bounding box center [1060, 315] width 280 height 501
drag, startPoint x: 1015, startPoint y: 139, endPoint x: 948, endPoint y: 142, distance: 66.5
click at [949, 142] on div "Viable banks Viable" at bounding box center [1060, 139] width 254 height 42
click at [935, 252] on div "12.99% | 211 € NAI: 2 309,1 € / Limit: >1.000 € DTI: 30.66% / Limit: <60% Ref. …" at bounding box center [1060, 255] width 254 height 190
click at [1033, 198] on span "NAI: 2 309,1 €" at bounding box center [1046, 195] width 55 height 11
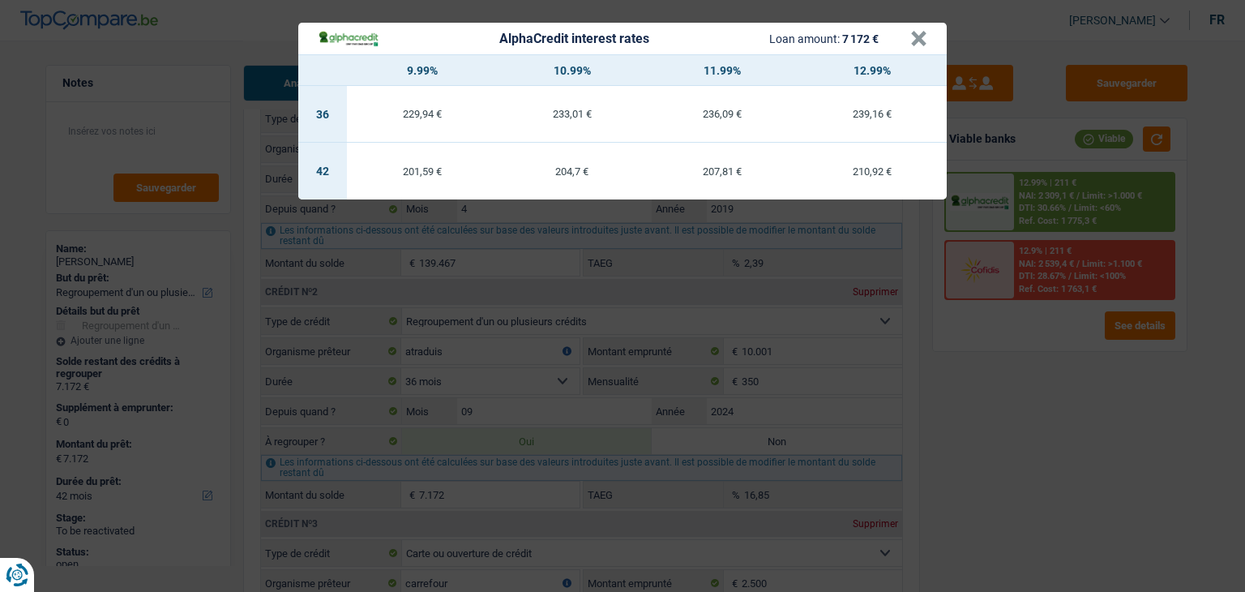
click at [1037, 404] on div "AlphaCredit interest rates Loan amount: 7 172 € × 9.99% 10.99% 11.99% 12.99% 36…" at bounding box center [622, 296] width 1245 height 592
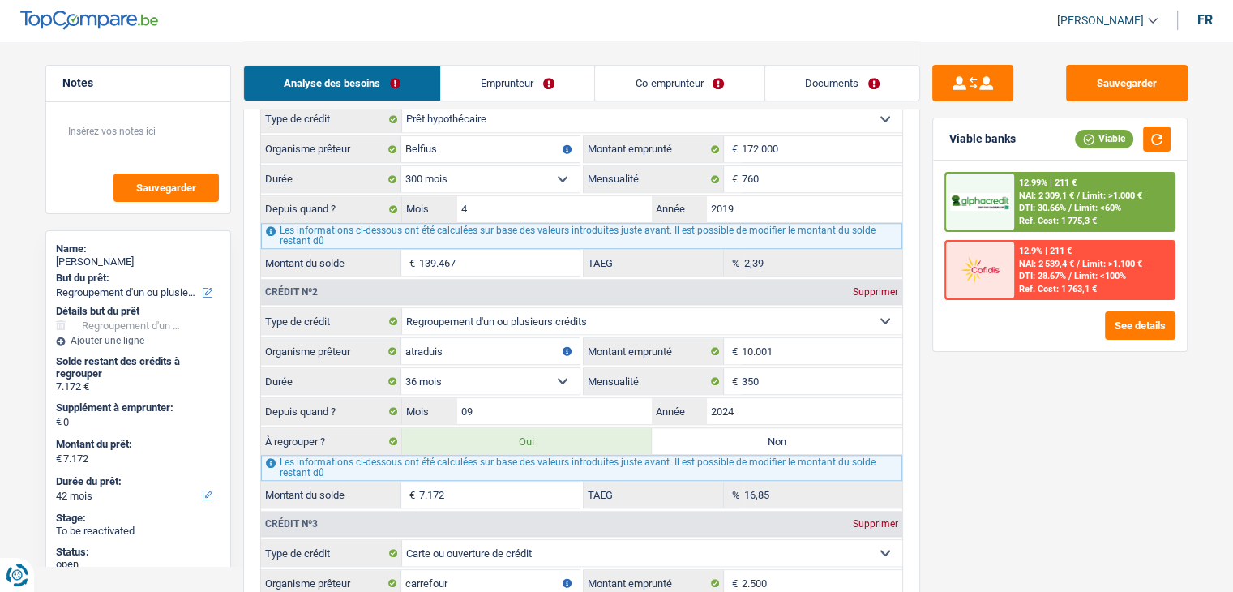
click at [1076, 208] on span "Limit: <60%" at bounding box center [1097, 208] width 47 height 11
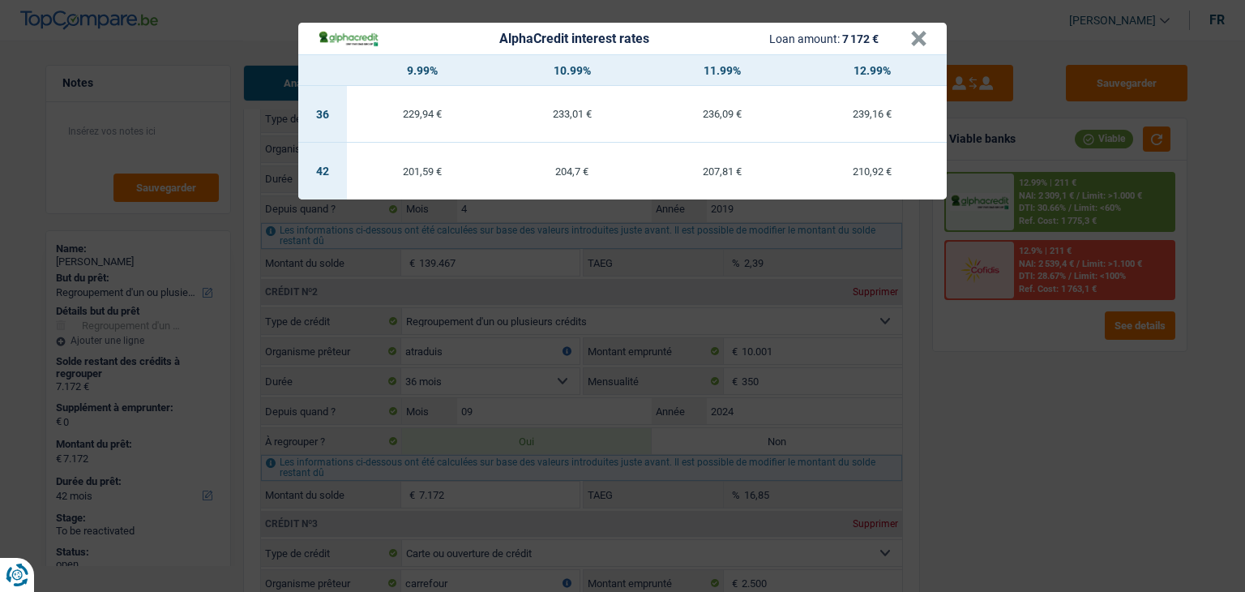
click at [1020, 438] on div "AlphaCredit interest rates Loan amount: 7 172 € × 9.99% 10.99% 11.99% 12.99% 36…" at bounding box center [622, 296] width 1245 height 592
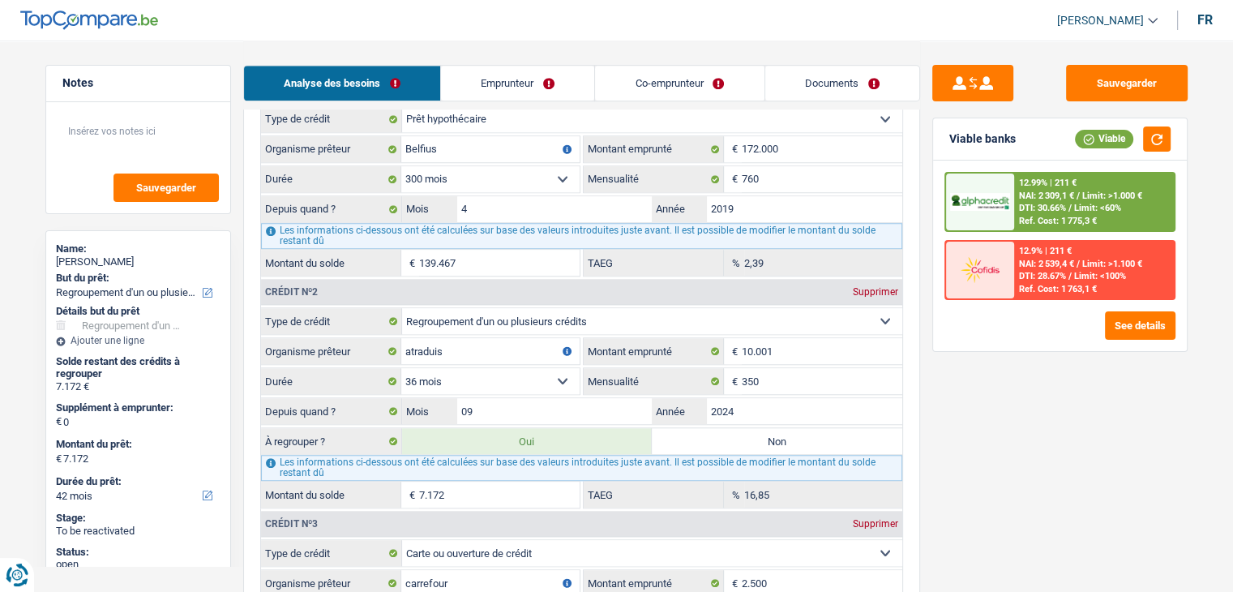
click at [1019, 206] on span "DTI: 30.66%" at bounding box center [1042, 208] width 47 height 11
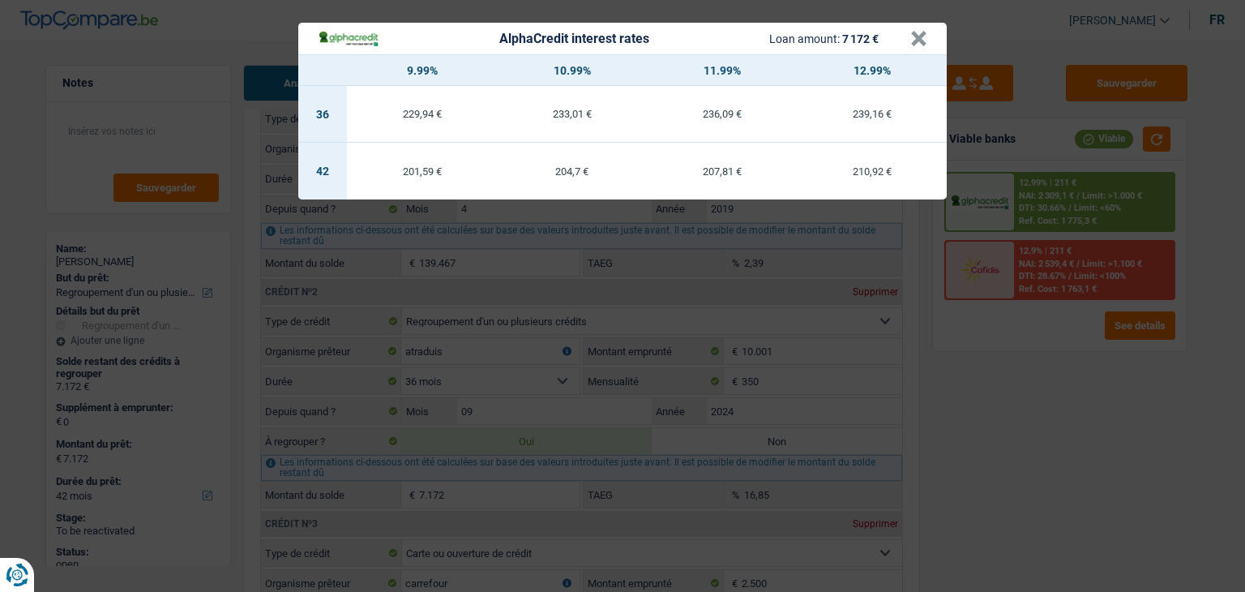
click at [1024, 424] on div "AlphaCredit interest rates Loan amount: 7 172 € × 9.99% 10.99% 11.99% 12.99% 36…" at bounding box center [622, 296] width 1245 height 592
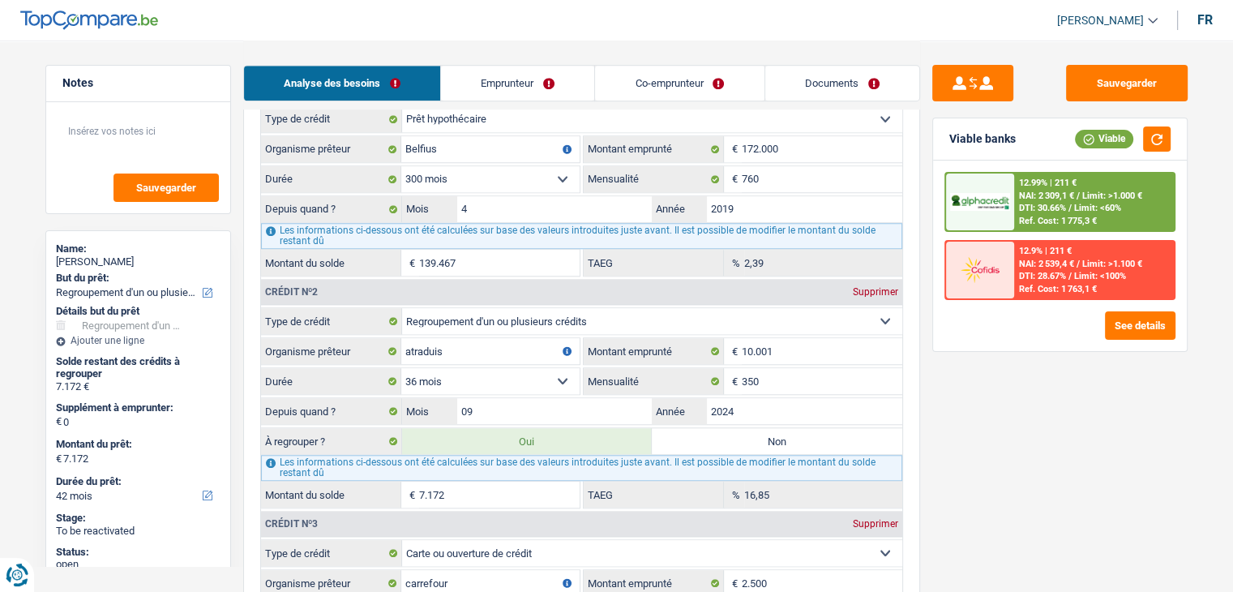
click at [1056, 173] on div "12.99% | 211 € NAI: 2 309,1 € / Limit: >1.000 € DTI: 30.66% / Limit: <60% Ref. …" at bounding box center [1094, 201] width 160 height 57
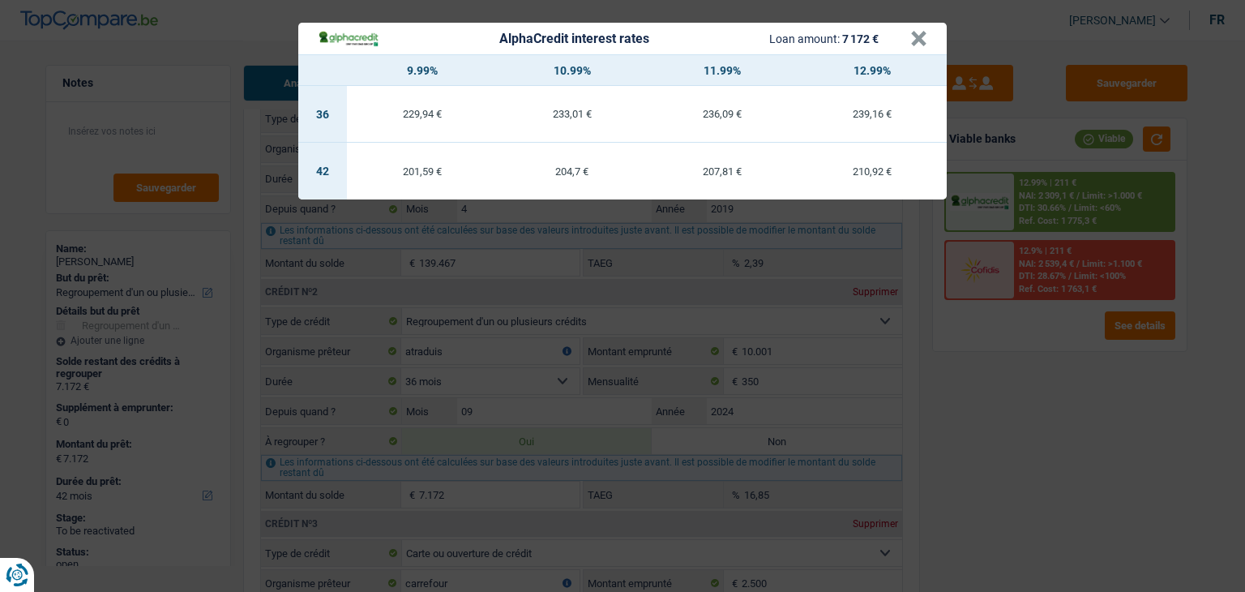
click at [1029, 430] on div "AlphaCredit interest rates Loan amount: 7 172 € × 9.99% 10.99% 11.99% 12.99% 36…" at bounding box center [622, 296] width 1245 height 592
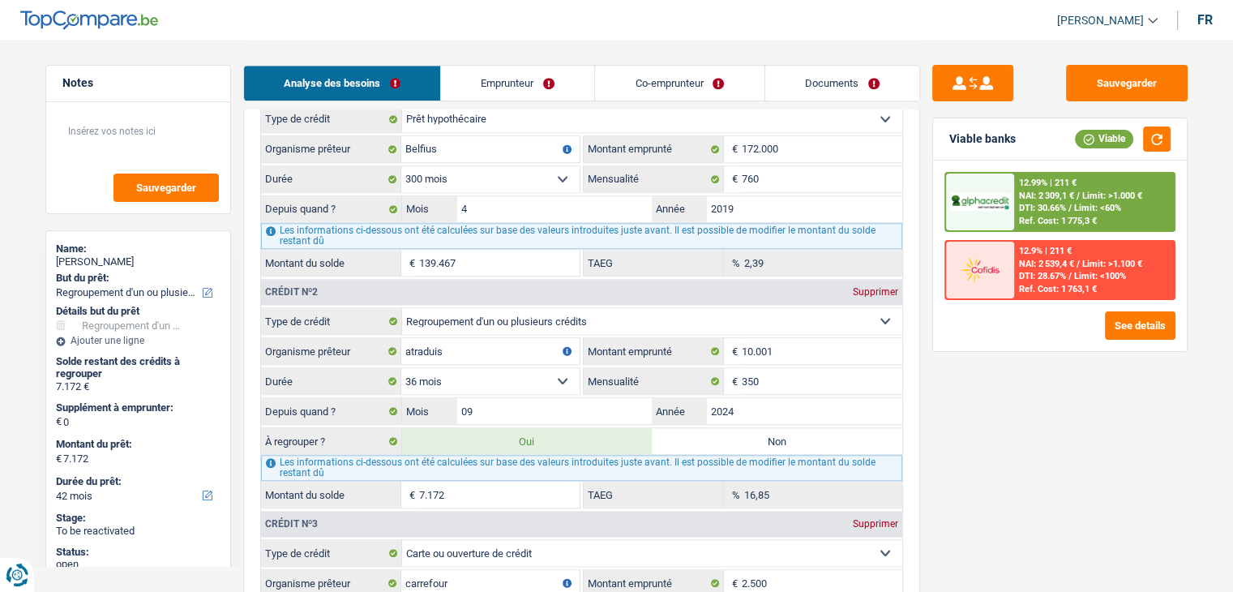
scroll to position [1517, 0]
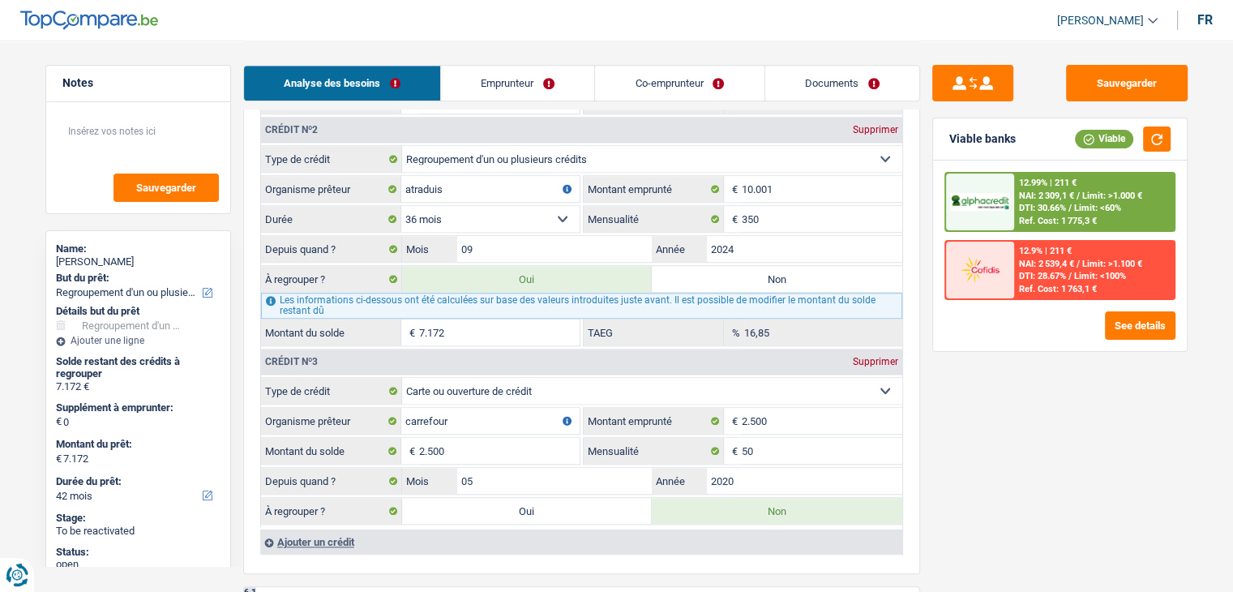
click at [1054, 189] on div "12.99% | 211 € NAI: 2 309,1 € / Limit: >1.000 € DTI: 30.66% / Limit: <60% Ref. …" at bounding box center [1094, 201] width 160 height 57
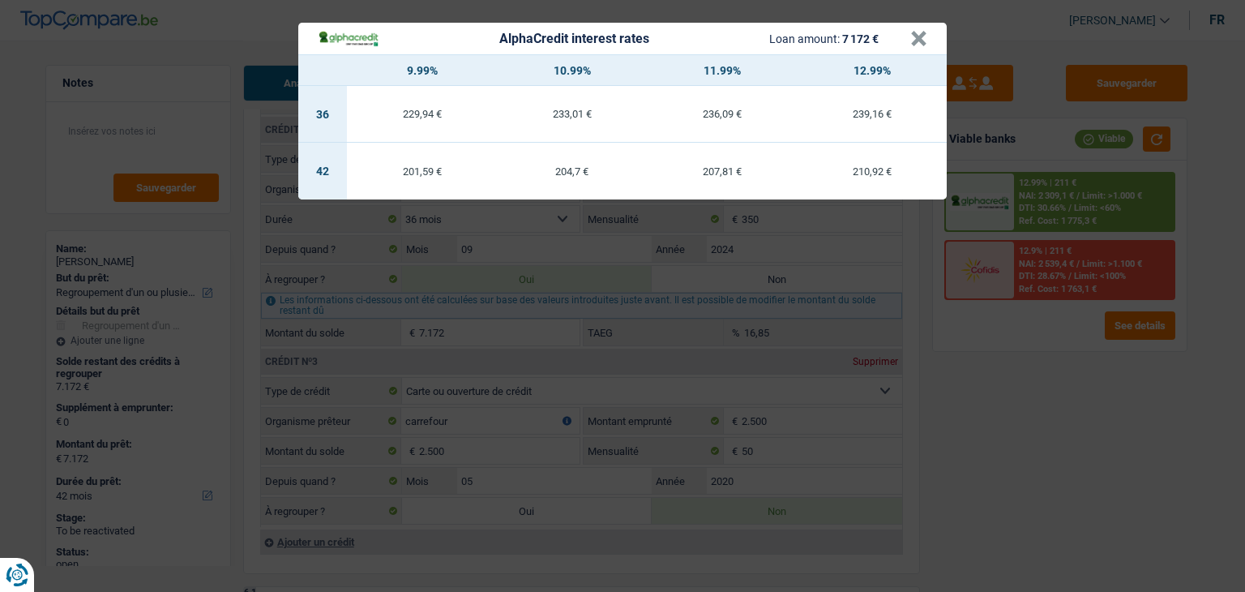
click at [1031, 372] on div "AlphaCredit interest rates Loan amount: 7 172 € × 9.99% 10.99% 11.99% 12.99% 36…" at bounding box center [622, 296] width 1245 height 592
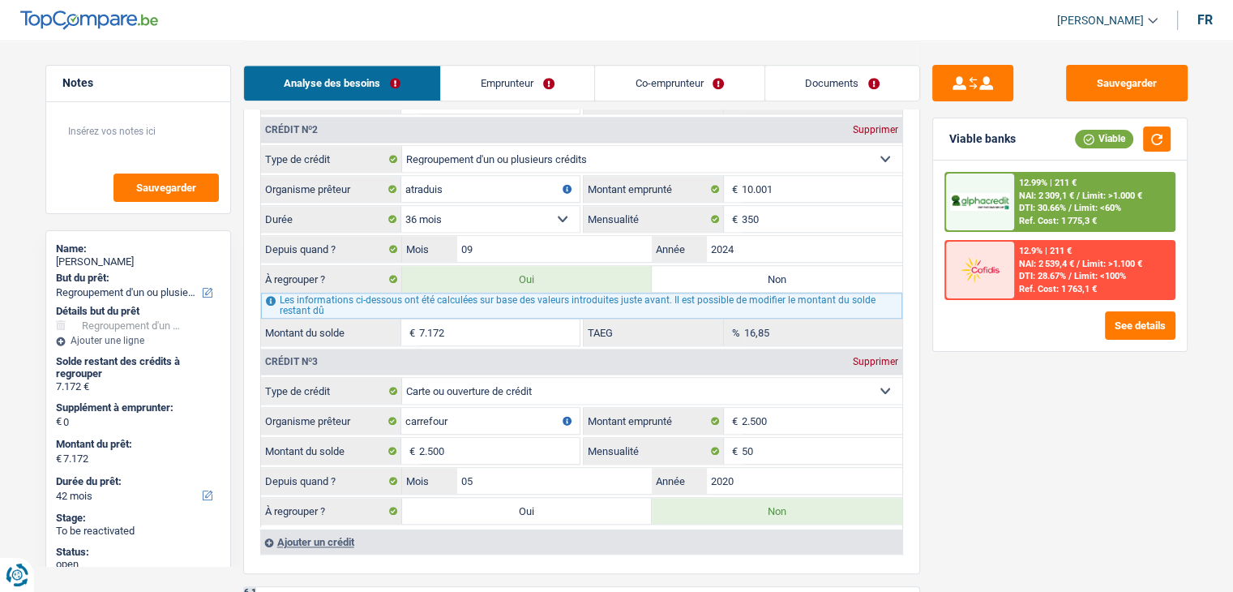
click at [1033, 218] on div "Ref. Cost: 1 775,3 €" at bounding box center [1058, 221] width 78 height 11
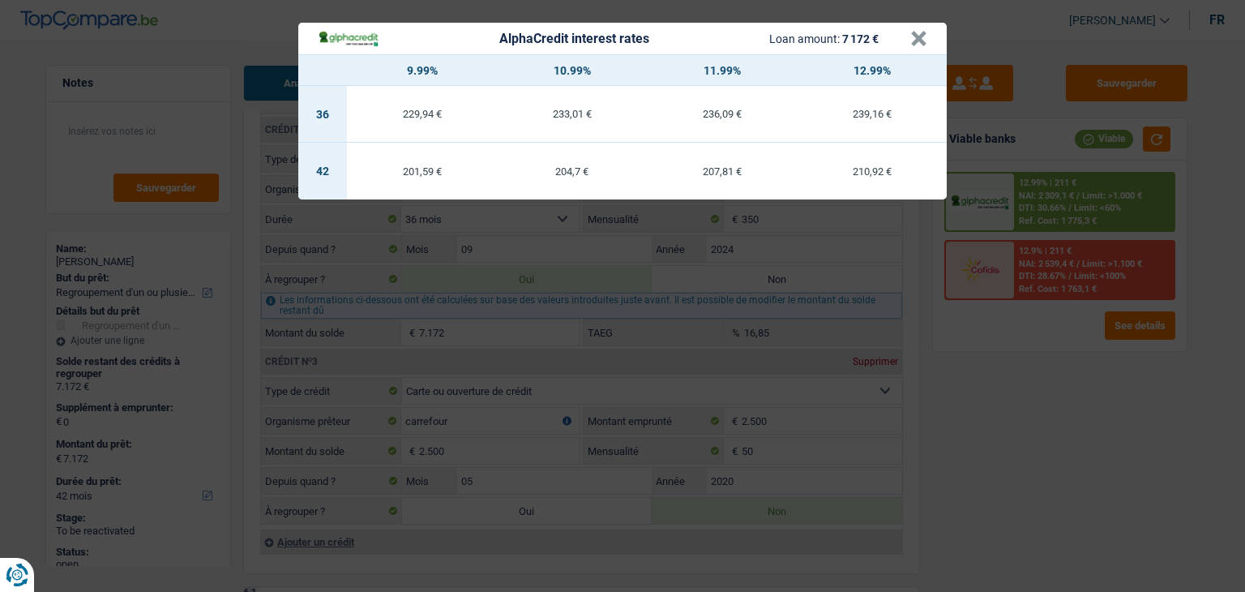
click at [1021, 383] on div "AlphaCredit interest rates Loan amount: 7 172 € × 9.99% 10.99% 11.99% 12.99% 36…" at bounding box center [622, 296] width 1245 height 592
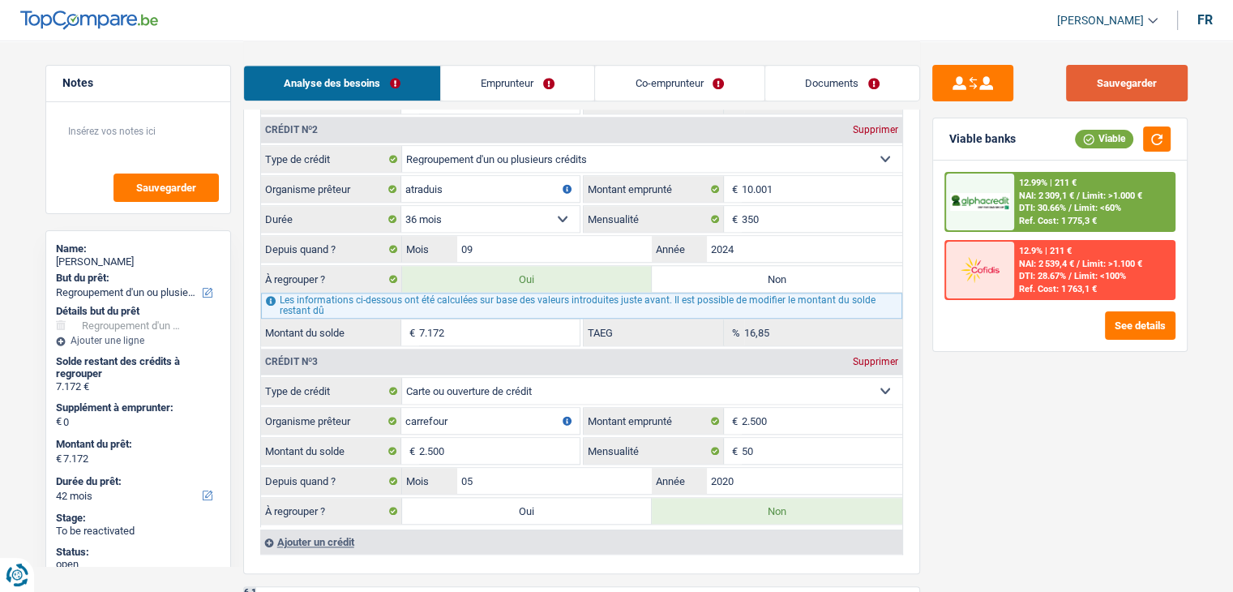
click at [1088, 79] on button "Sauvegarder" at bounding box center [1127, 83] width 122 height 36
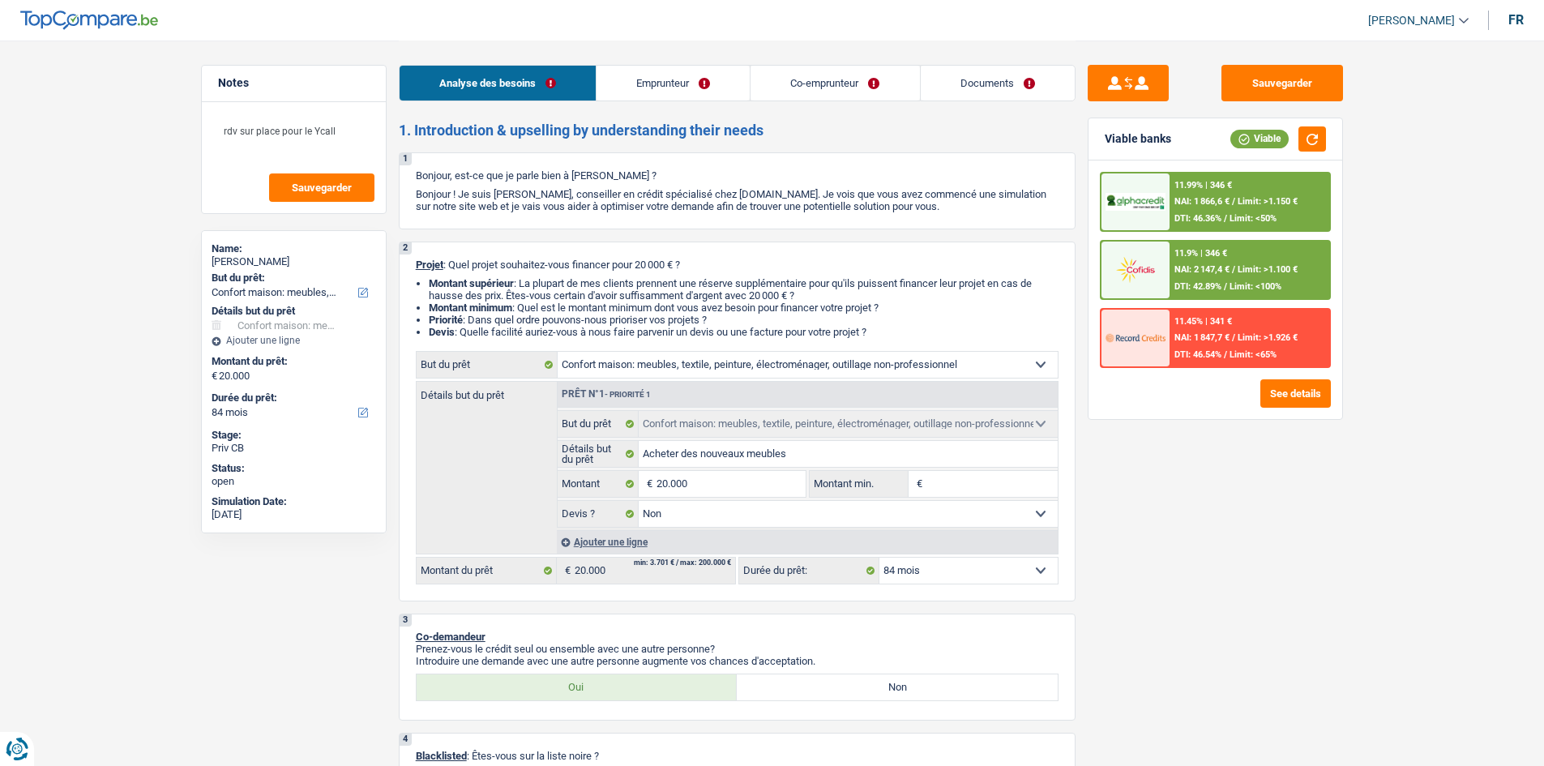
select select "household"
select select "84"
select select "household"
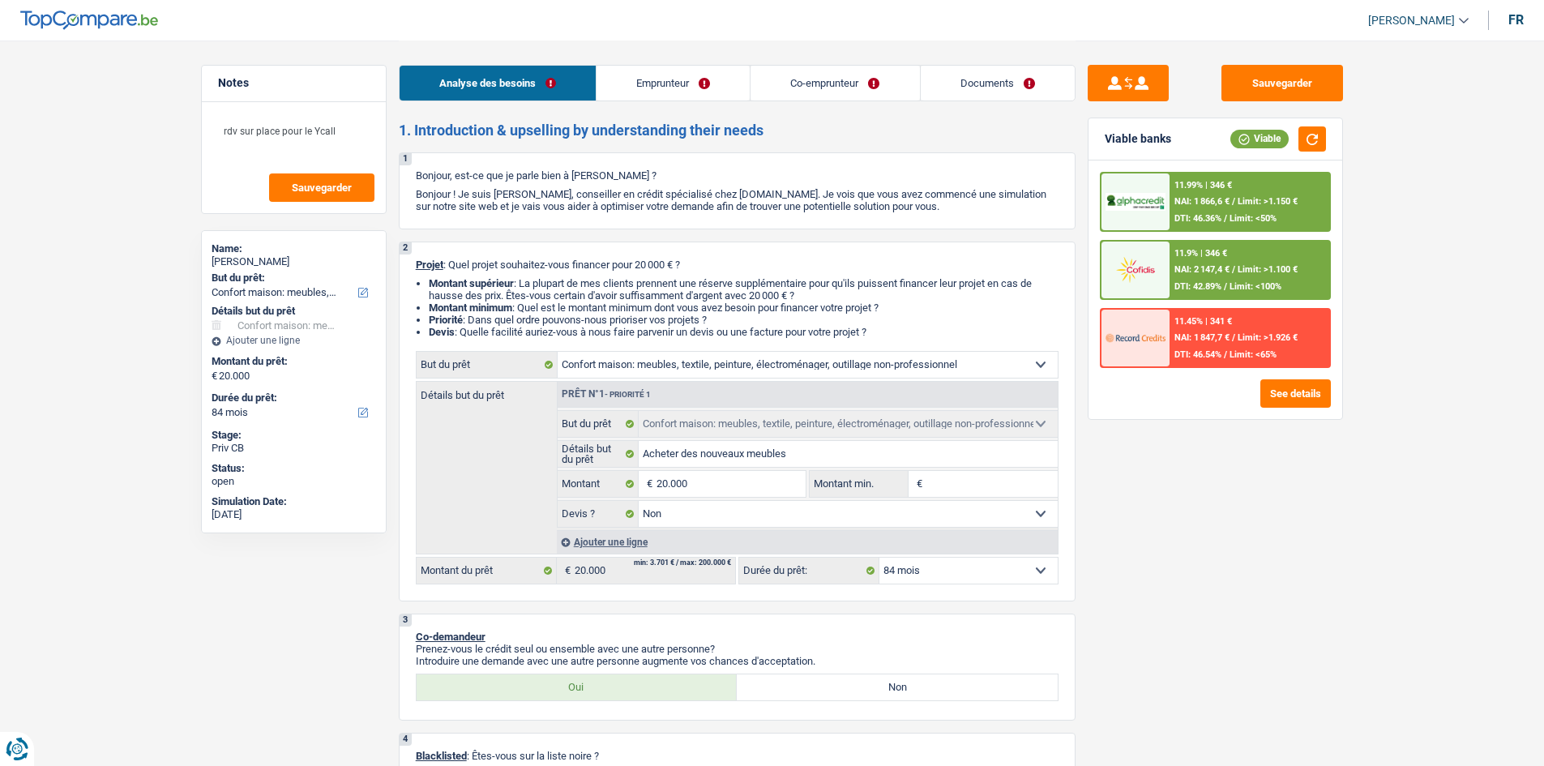
select select "false"
select select "84"
select select "privateEmployee"
select select "netSalary"
select select "familyAllowances"
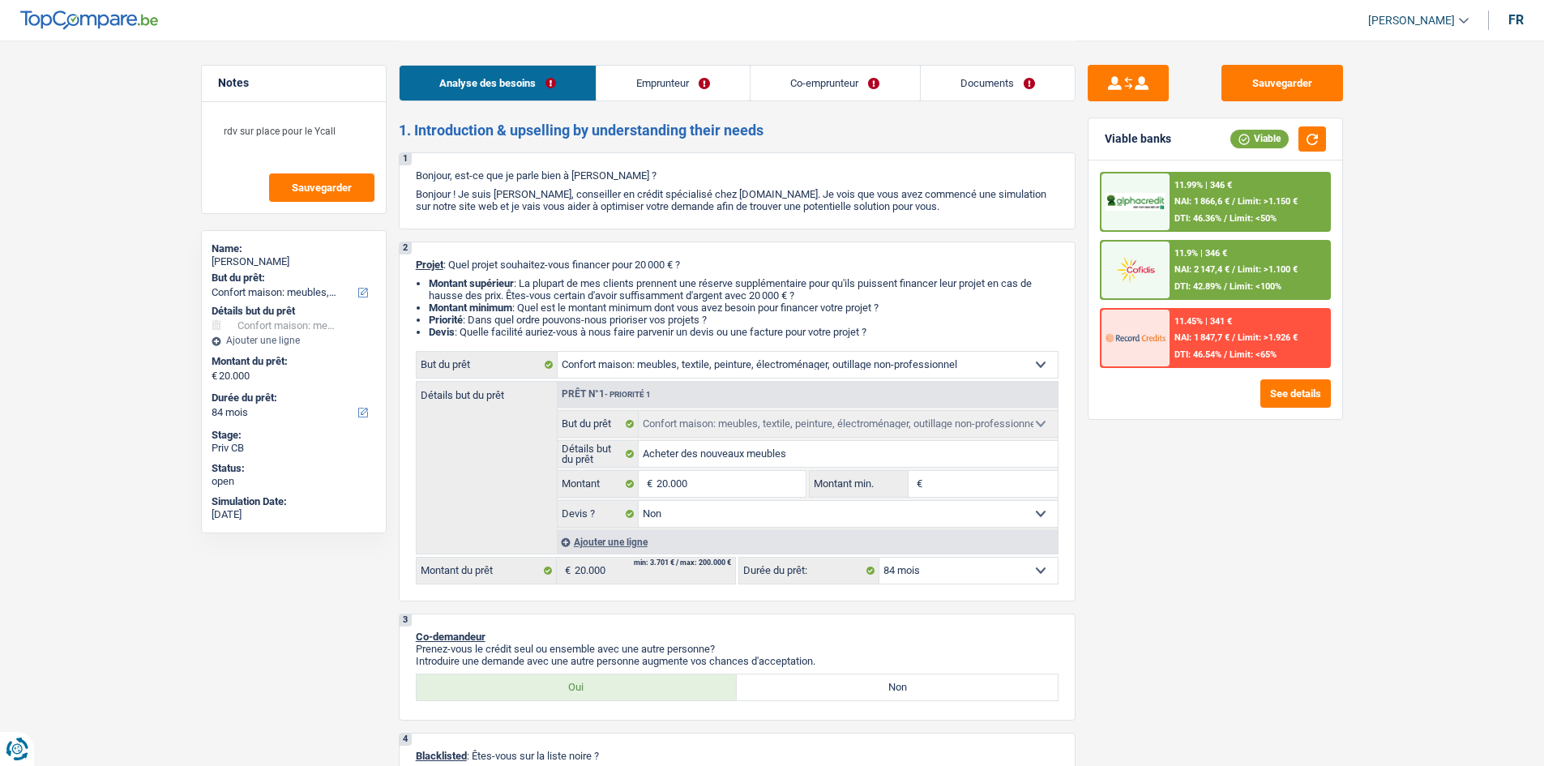
select select "mealVouchers"
select select "rents"
select select "carLoan"
select select "60"
select select "household"
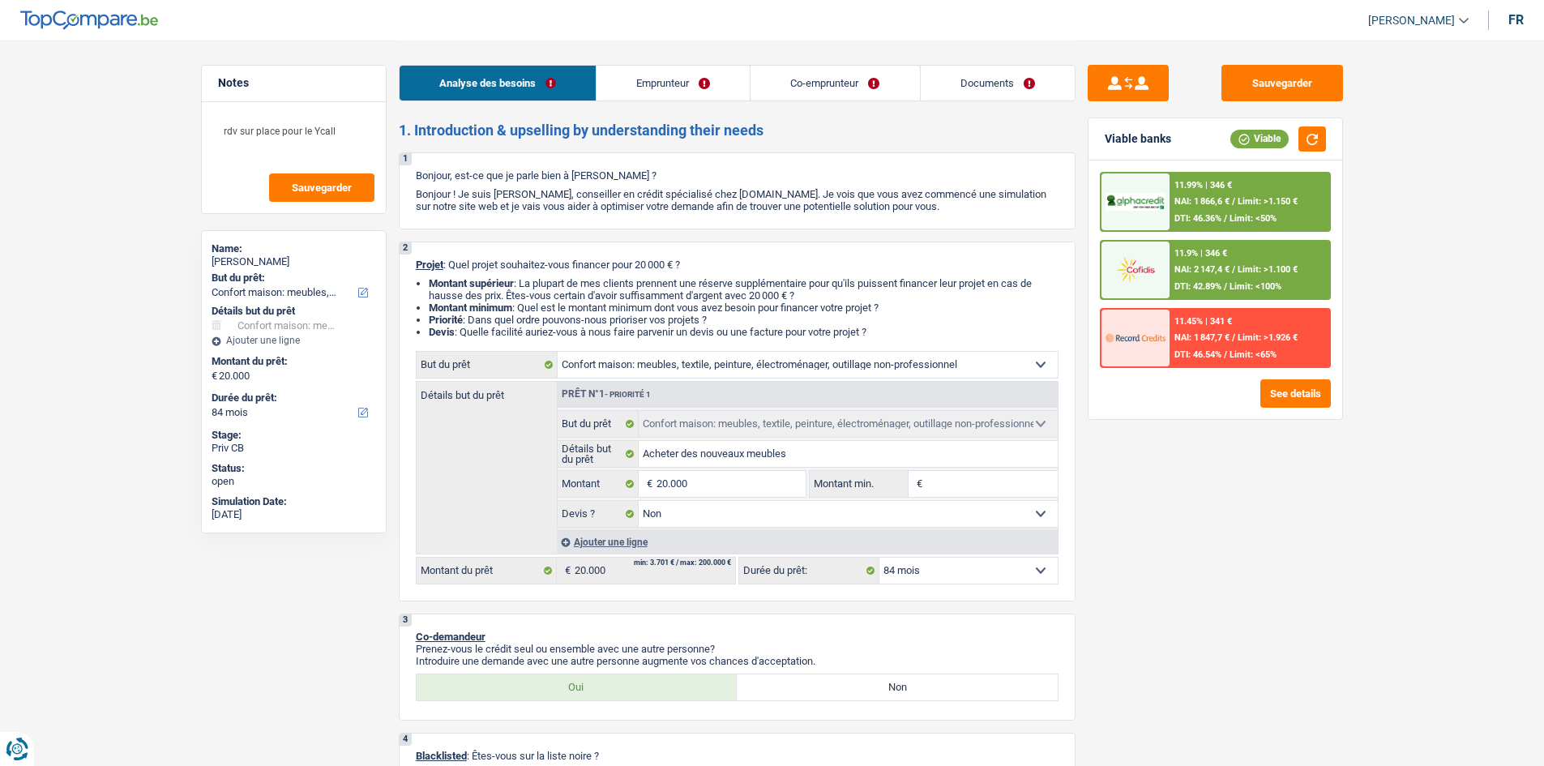
select select "household"
select select "false"
select select "84"
click at [1221, 81] on button "Sauvegarder" at bounding box center [1282, 83] width 122 height 36
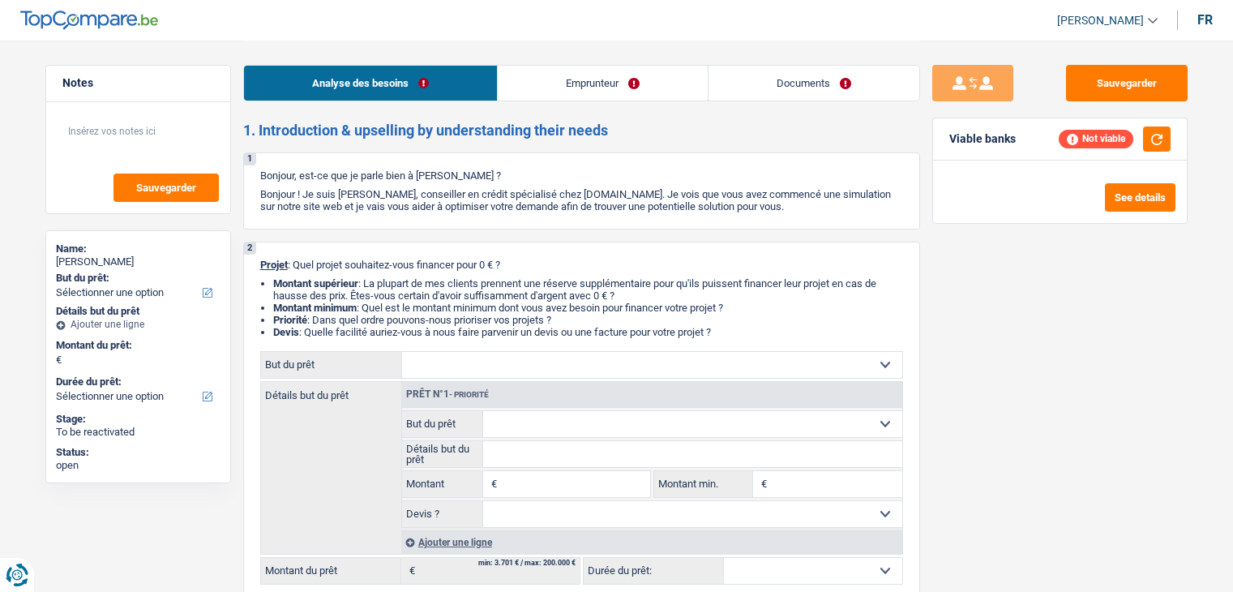
select select "retired"
select select "pension"
select select "liveWithParents"
select select "personalLoan"
select select "homeFurnishingOrRelocation"
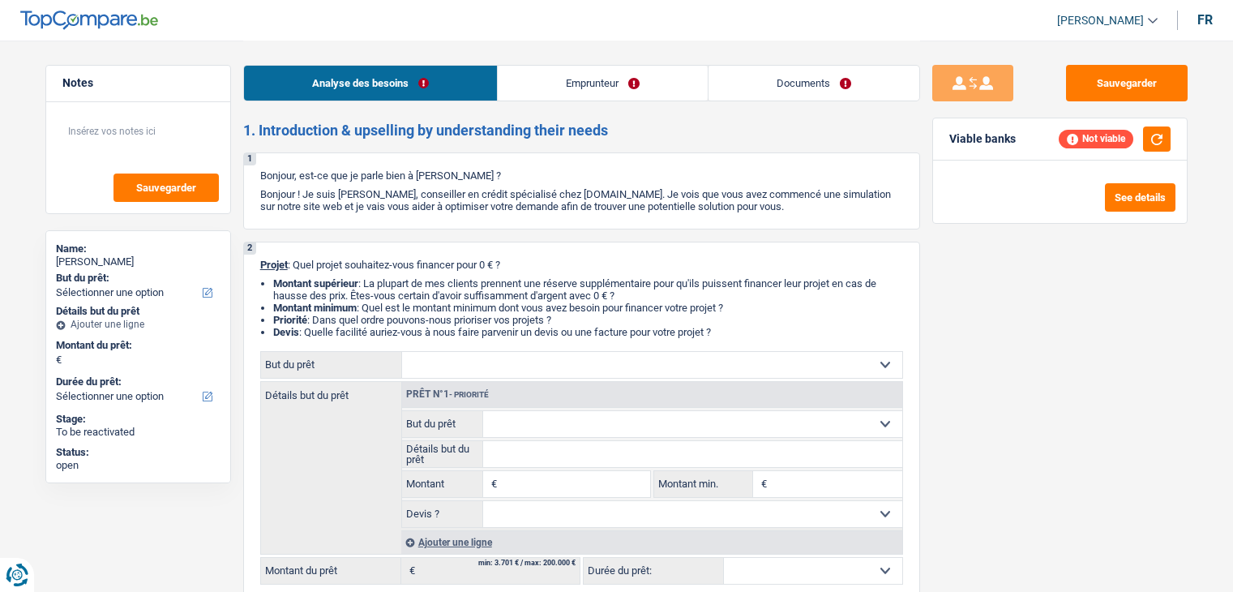
select select "30"
select select "personalLoan"
select select "smallWorks"
select select "60"
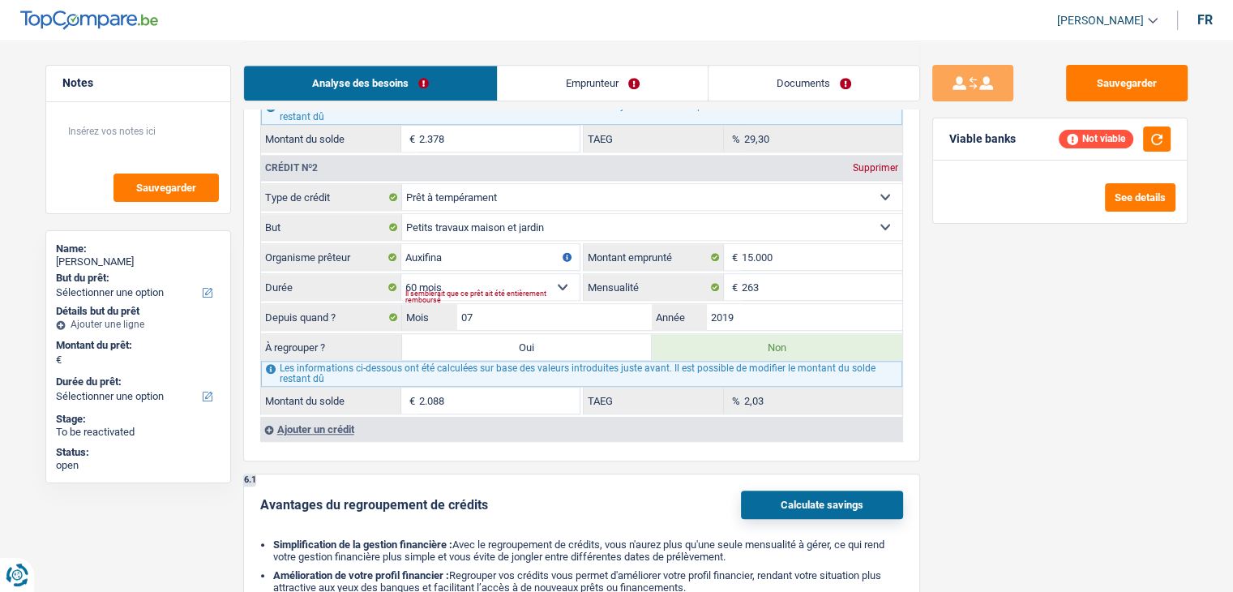
scroll to position [1540, 0]
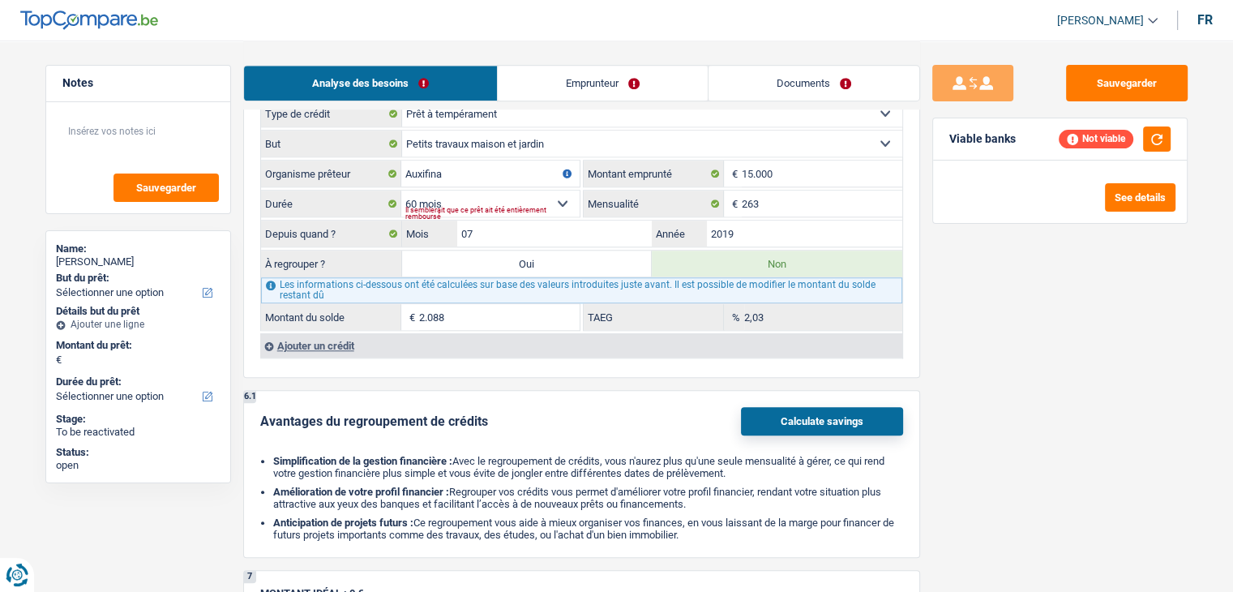
click at [306, 338] on div "Ajouter un crédit" at bounding box center [581, 345] width 642 height 24
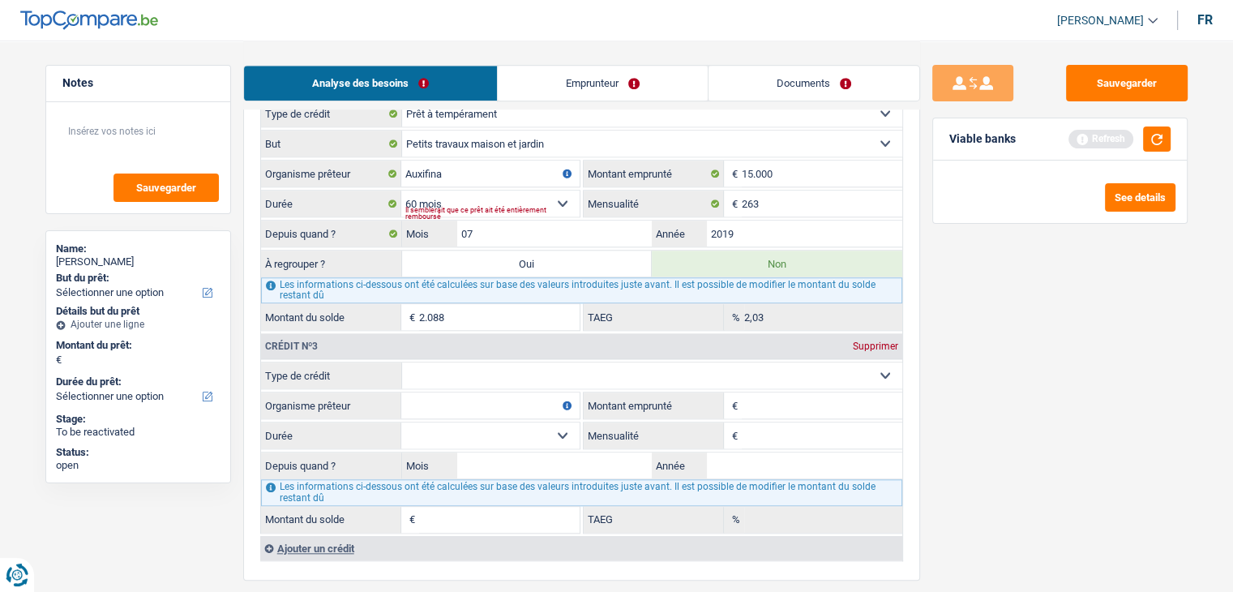
click at [753, 422] on input "Mensualité" at bounding box center [822, 435] width 160 height 26
type input "191"
click at [751, 379] on fieldset "Carte ou ouverture de crédit Prêt hypothécaire Vente à tempérament Prêt à tempé…" at bounding box center [581, 375] width 641 height 28
click at [752, 395] on input "Montant emprunté" at bounding box center [822, 405] width 160 height 26
type input "6.500"
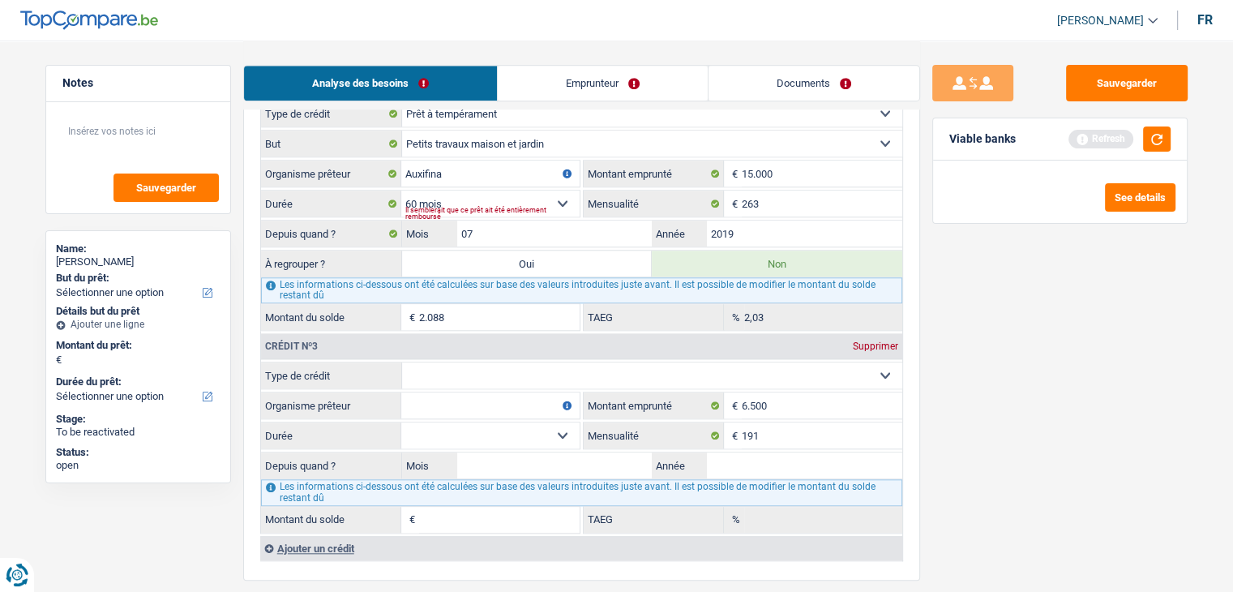
click at [532, 393] on input "Organisme prêteur" at bounding box center [490, 405] width 178 height 26
type input "alpha crédit"
click at [437, 374] on select "Carte ou ouverture de crédit Prêt hypothécaire Vente à tempérament Prêt à tempé…" at bounding box center [652, 375] width 500 height 26
select select "personalLoan"
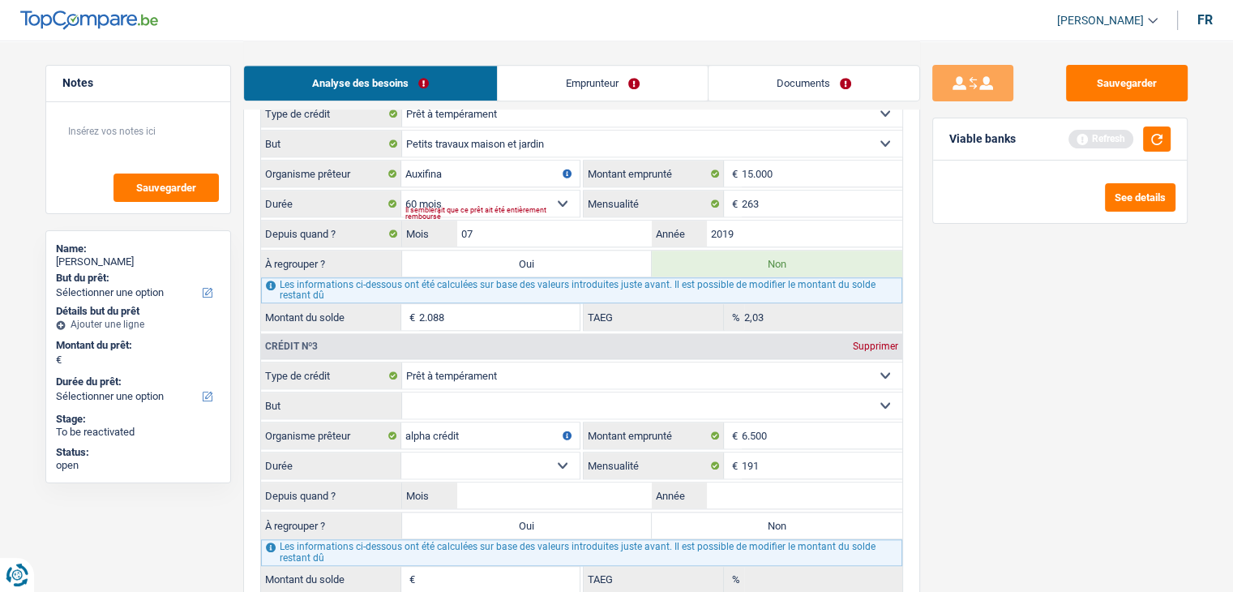
click at [479, 398] on select "Confort maison: meubles, textile, peinture, électroménager, outillage non-profe…" at bounding box center [652, 405] width 500 height 26
select select "smallWorks"
click at [402, 392] on select "Confort maison: meubles, textile, peinture, électroménager, outillage non-profe…" at bounding box center [652, 405] width 500 height 26
click at [515, 456] on select "12 mois 18 mois 24 mois 30 mois 36 mois 42 mois Sélectionner une option" at bounding box center [490, 465] width 178 height 26
select select "42"
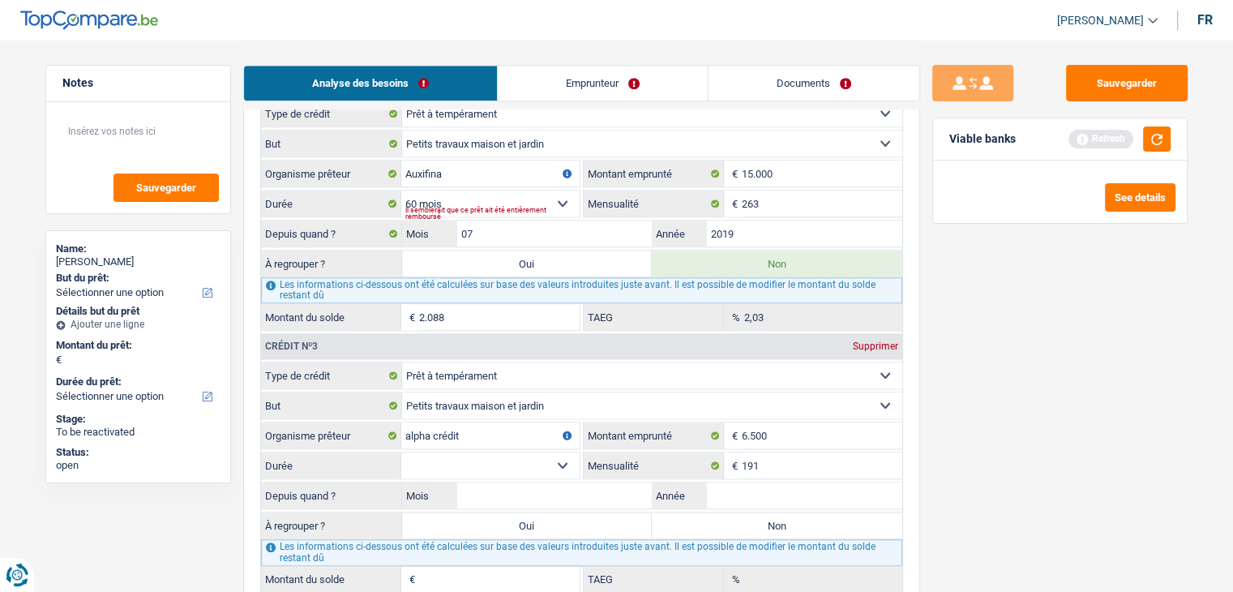
click at [401, 452] on select "12 mois 18 mois 24 mois 30 mois 36 mois 42 mois Sélectionner une option" at bounding box center [490, 465] width 178 height 26
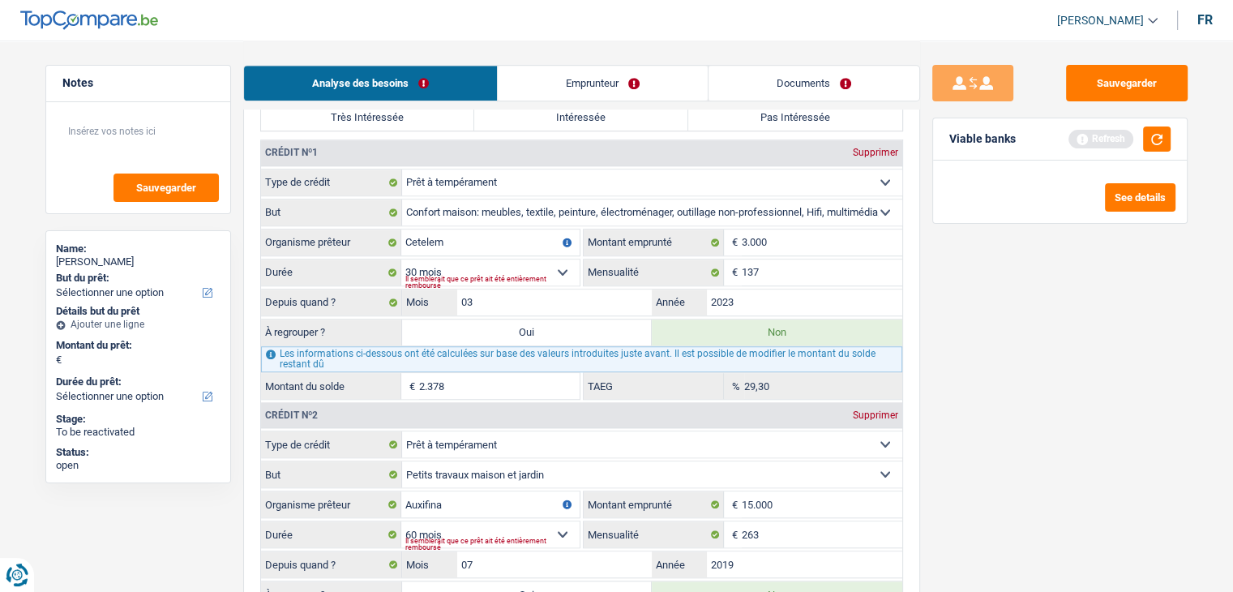
scroll to position [1297, 0]
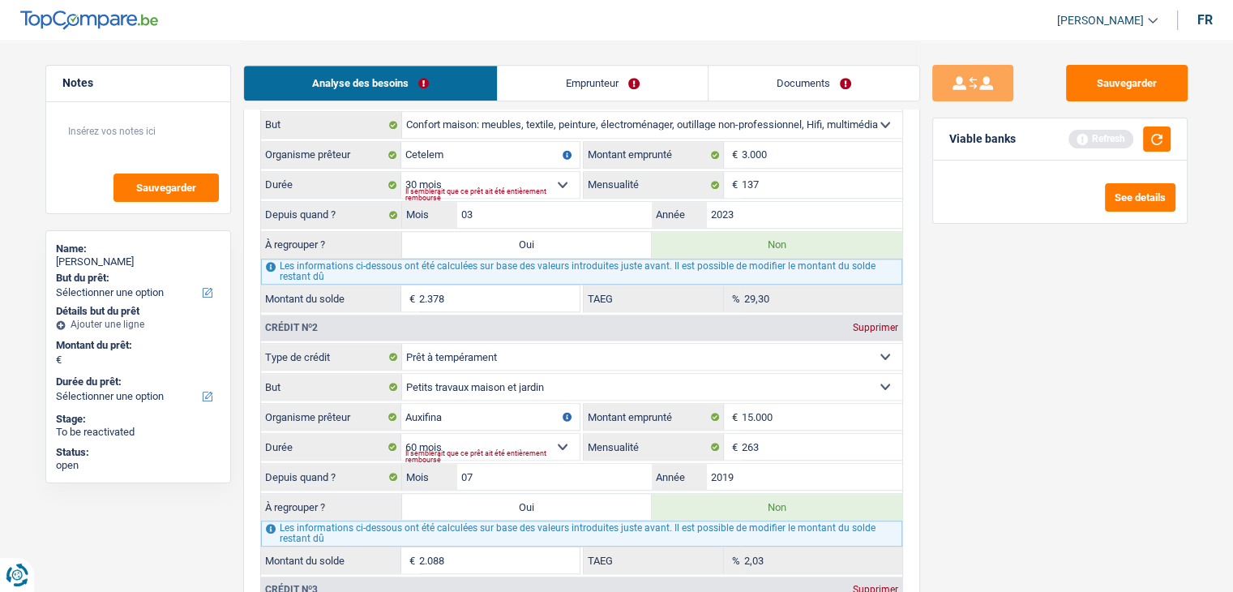
click at [976, 370] on div "Sauvegarder Viable banks Refresh See details" at bounding box center [1060, 315] width 280 height 501
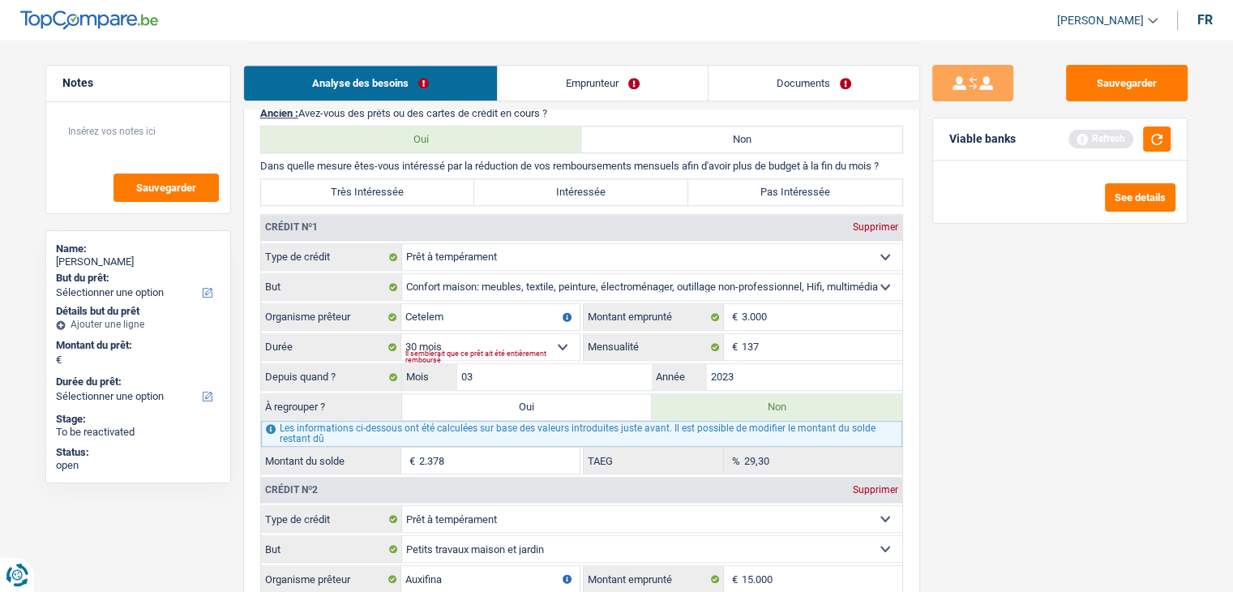
click at [996, 348] on div "Sauvegarder Viable banks Refresh See details" at bounding box center [1060, 315] width 280 height 501
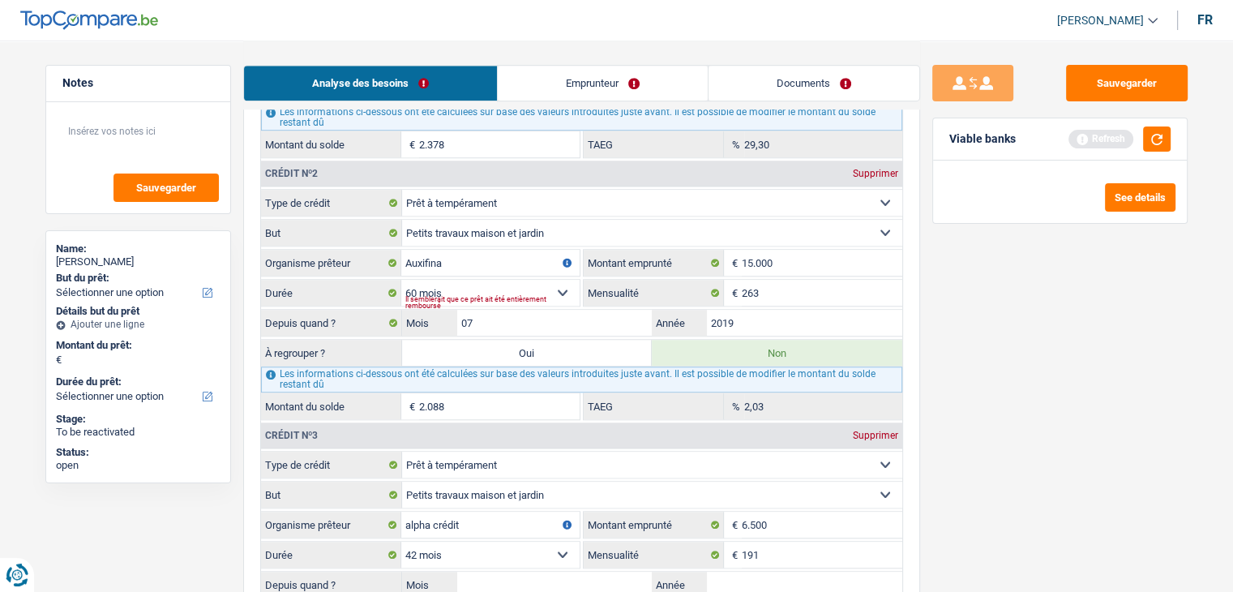
scroll to position [1459, 0]
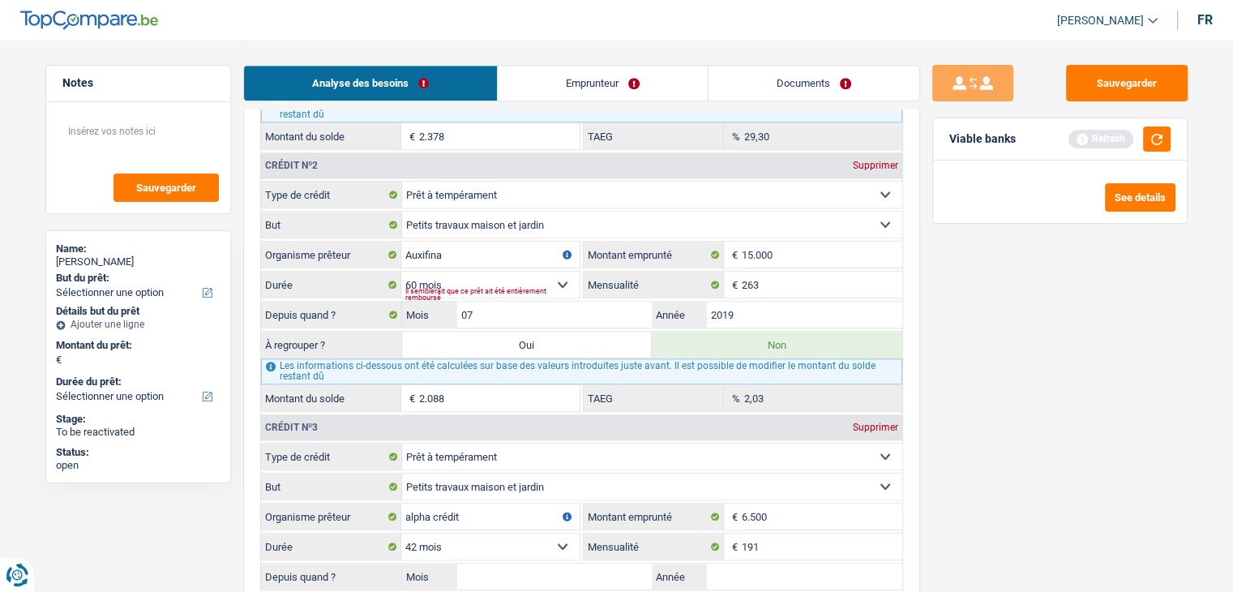
click at [992, 378] on div "Sauvegarder Viable banks Refresh See details" at bounding box center [1060, 315] width 280 height 501
click at [847, 152] on div "Crédit nº2 Supprimer" at bounding box center [581, 165] width 641 height 26
click at [862, 160] on div "Supprimer" at bounding box center [875, 165] width 53 height 10
type input "alpha crédit"
type input "6.500"
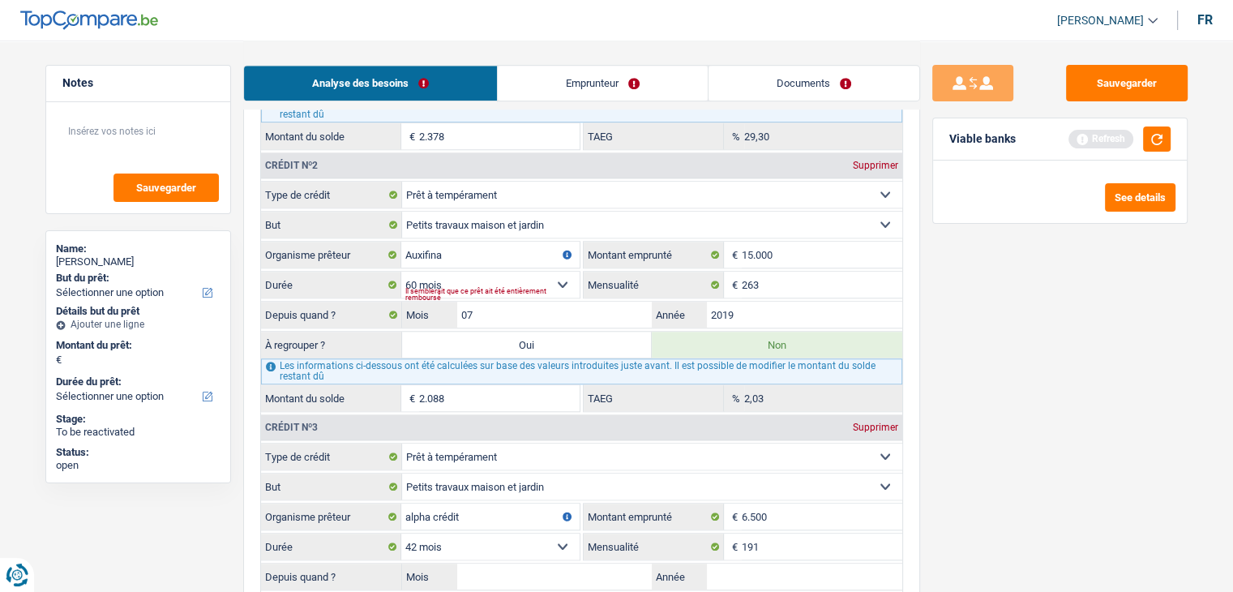
select select "42"
type input "191"
radio input "false"
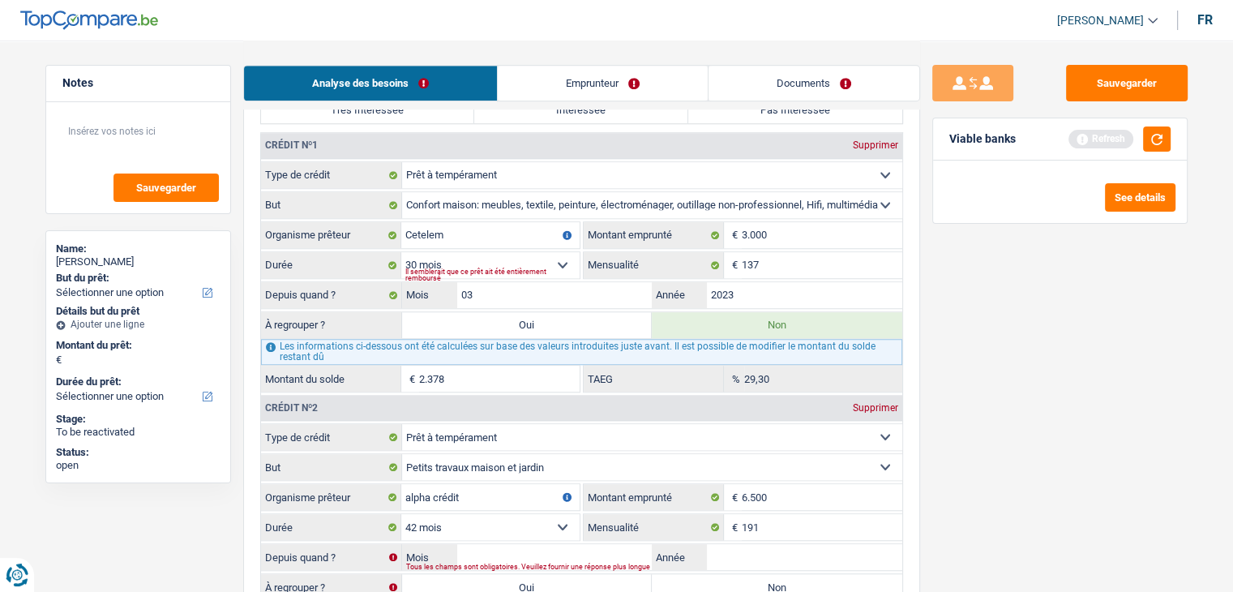
scroll to position [1216, 0]
click at [876, 141] on div "Supprimer" at bounding box center [875, 146] width 53 height 10
select select "smallWorks"
type input "alpha crédit"
type input "6.500"
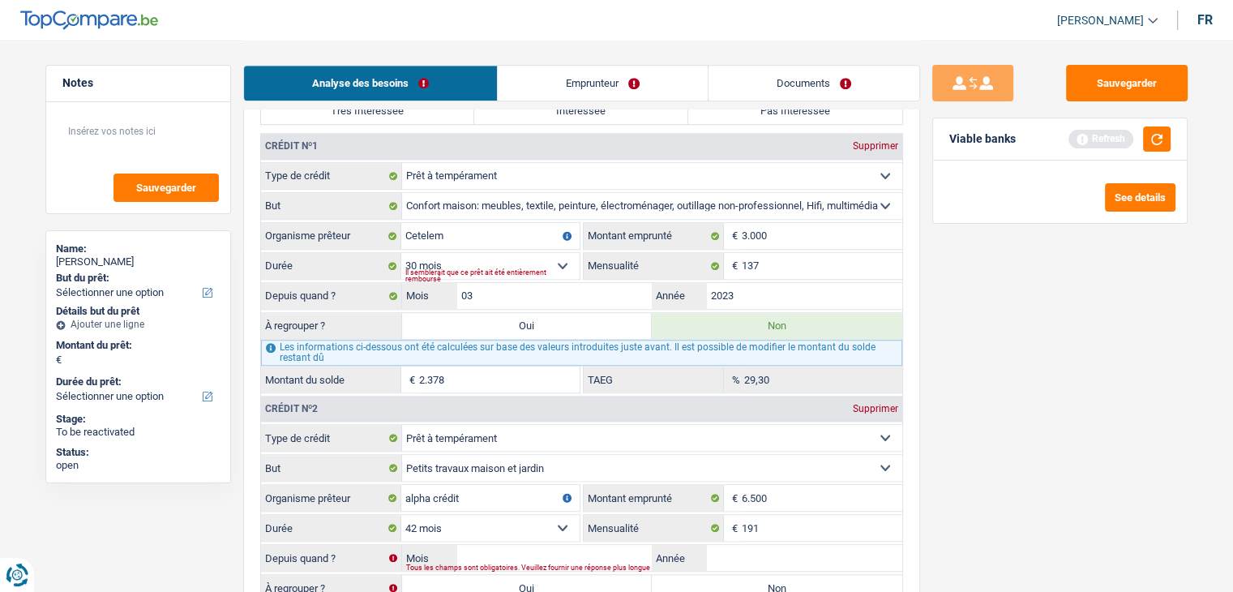
type input "191"
radio input "false"
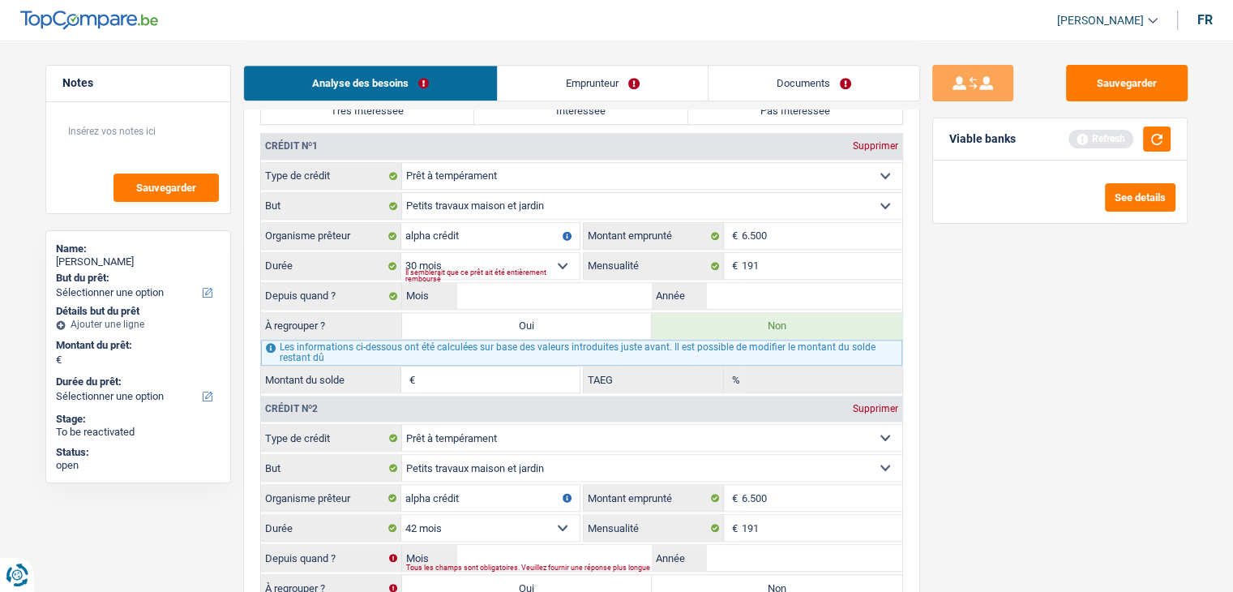
select select "42"
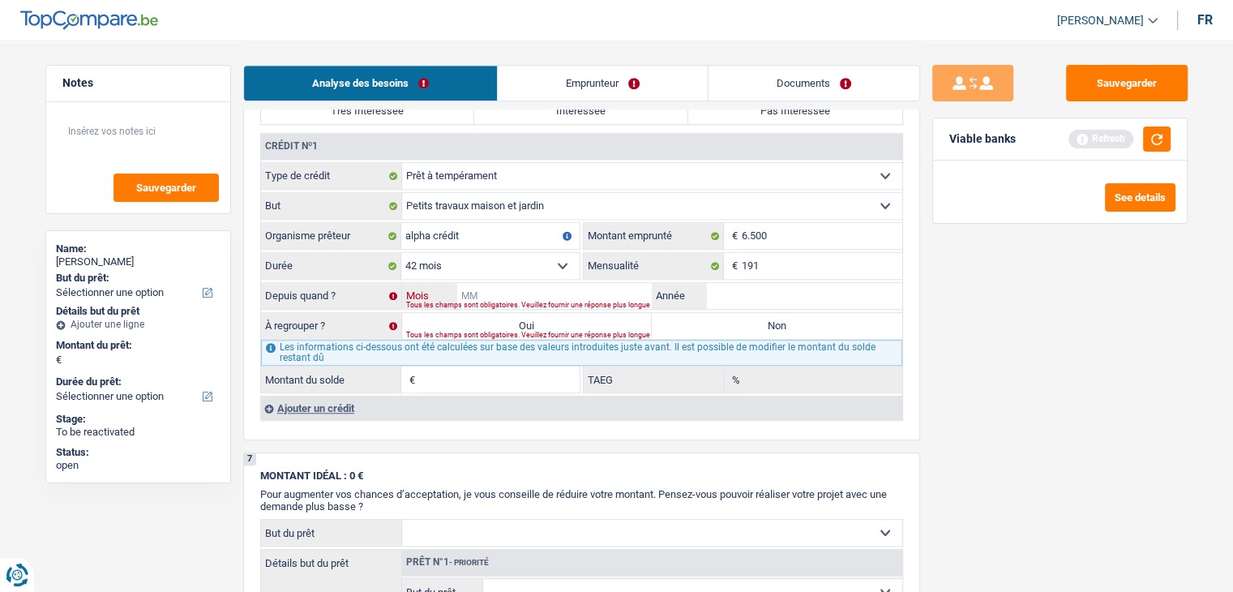
click at [538, 286] on input "Mois" at bounding box center [554, 296] width 195 height 26
type input "11"
type input "2023"
type input "3.441"
type input "12,93"
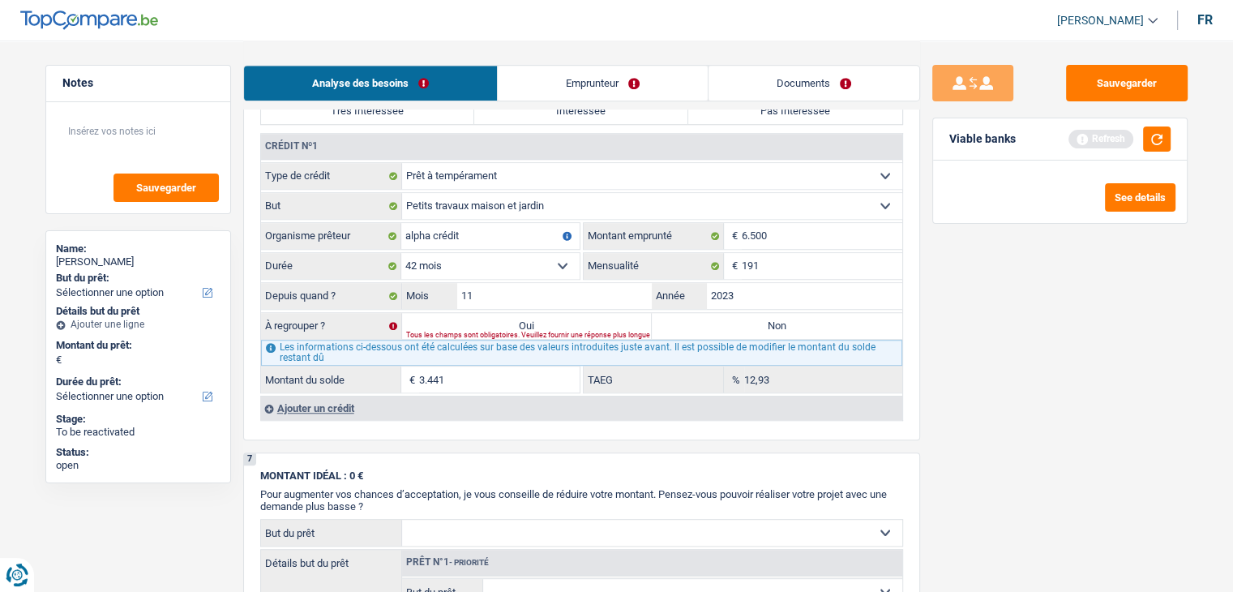
drag, startPoint x: 1035, startPoint y: 425, endPoint x: 1014, endPoint y: 422, distance: 21.2
click at [1035, 424] on div "Sauvegarder Viable banks Refresh See details" at bounding box center [1060, 315] width 280 height 501
click at [507, 254] on select "12 mois 18 mois 24 mois 30 mois 36 mois 42 mois Sélectionner une option" at bounding box center [490, 266] width 178 height 26
click at [343, 402] on div "Ajouter un crédit" at bounding box center [581, 408] width 642 height 24
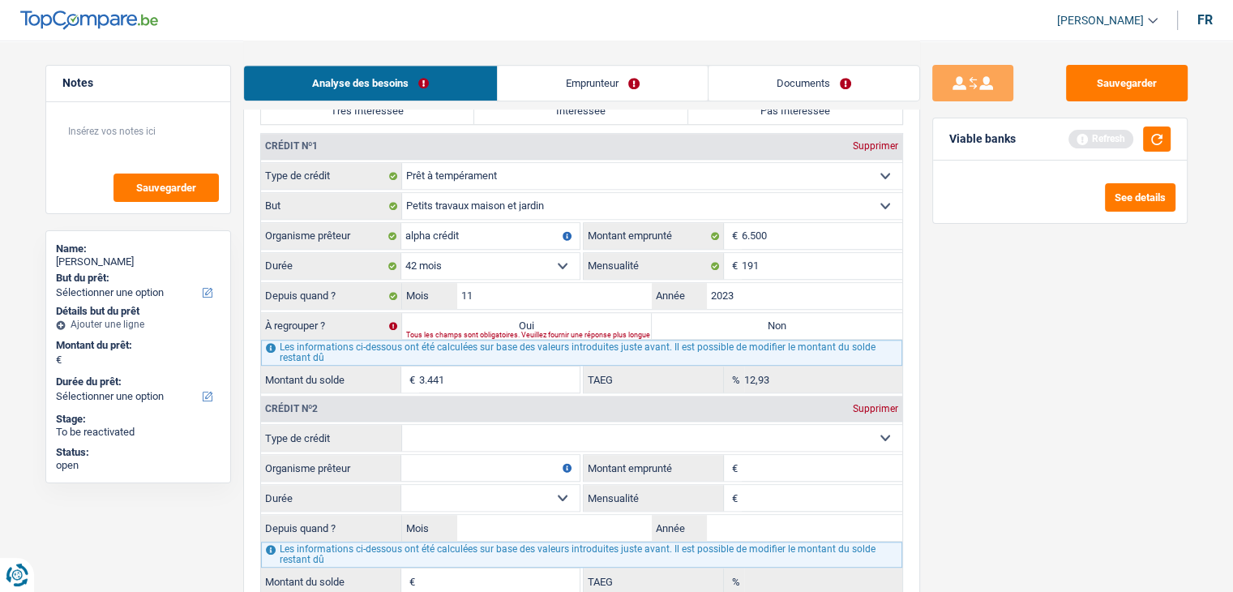
click at [559, 427] on select "Carte ou ouverture de crédit Prêt hypothécaire Vente à tempérament Prêt à tempé…" at bounding box center [652, 438] width 500 height 26
select select "personalLoan"
type input "0"
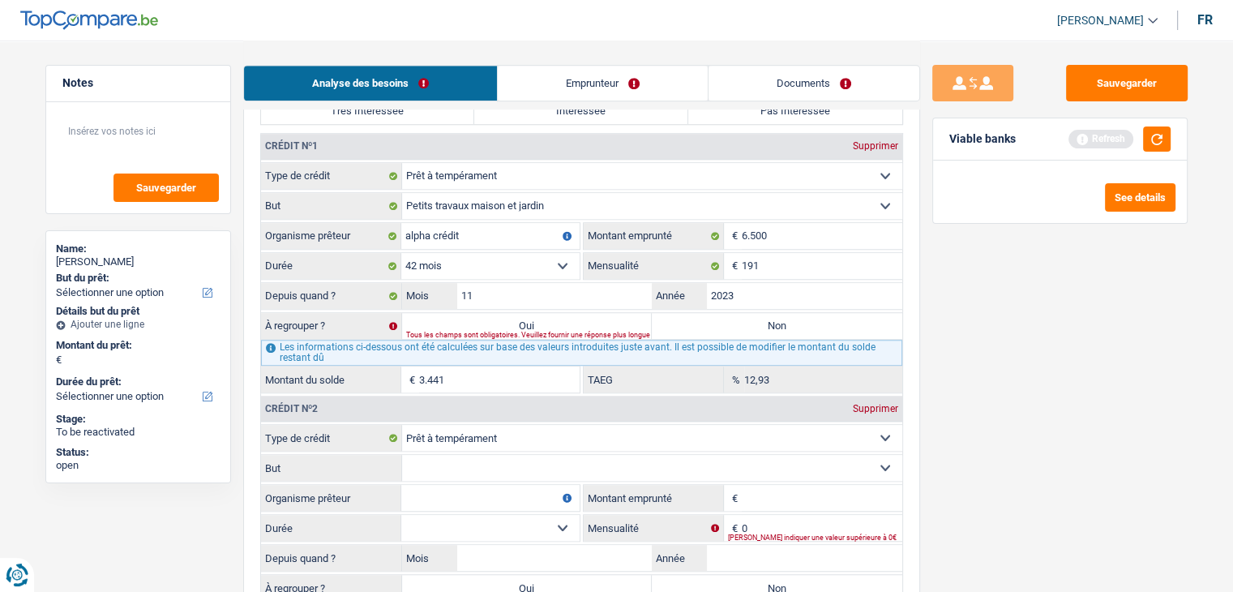
click at [477, 459] on select "Confort maison: meubles, textile, peinture, électroménager, outillage non-profe…" at bounding box center [652, 468] width 500 height 26
select select "homeFurnishingOrRelocation"
click at [402, 455] on select "Confort maison: meubles, textile, peinture, électroménager, outillage non-profe…" at bounding box center [652, 468] width 500 height 26
click at [456, 494] on input "Organisme prêteur" at bounding box center [490, 498] width 178 height 26
type input "cetelem"
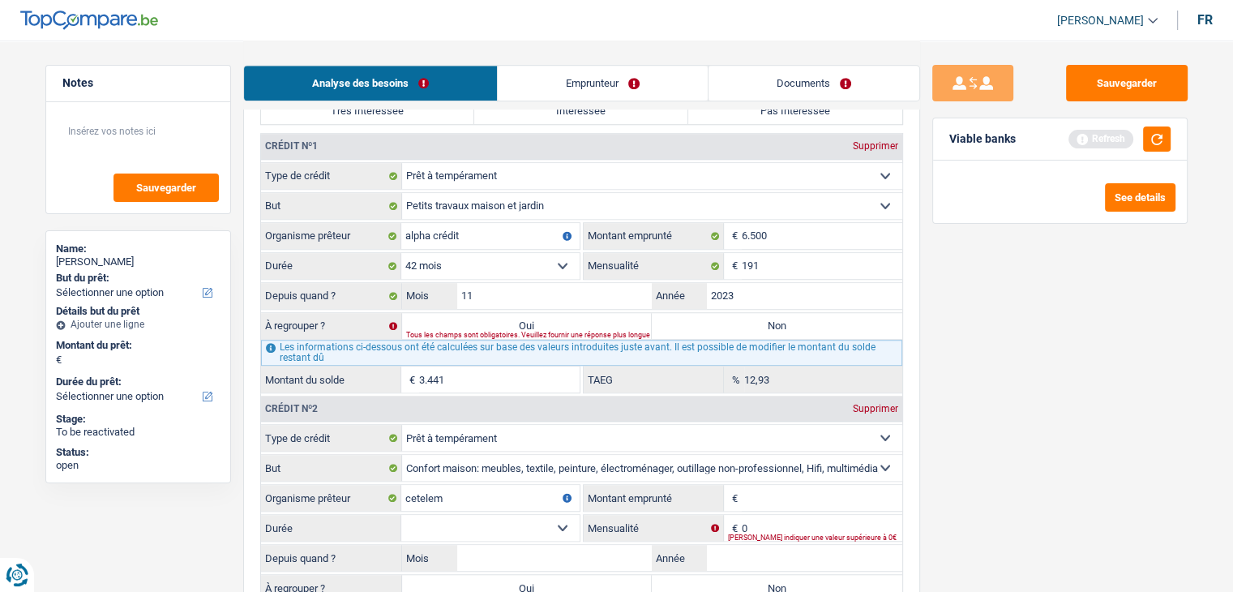
drag, startPoint x: 1026, startPoint y: 424, endPoint x: 1111, endPoint y: 153, distance: 283.8
click at [1026, 422] on div "Sauvegarder Viable banks Refresh See details" at bounding box center [1060, 315] width 280 height 501
click at [1171, 142] on div "Viable banks Refresh" at bounding box center [1060, 139] width 254 height 42
click at [1140, 146] on div "Refresh" at bounding box center [1119, 138] width 102 height 25
click at [1144, 147] on button "button" at bounding box center [1157, 138] width 28 height 25
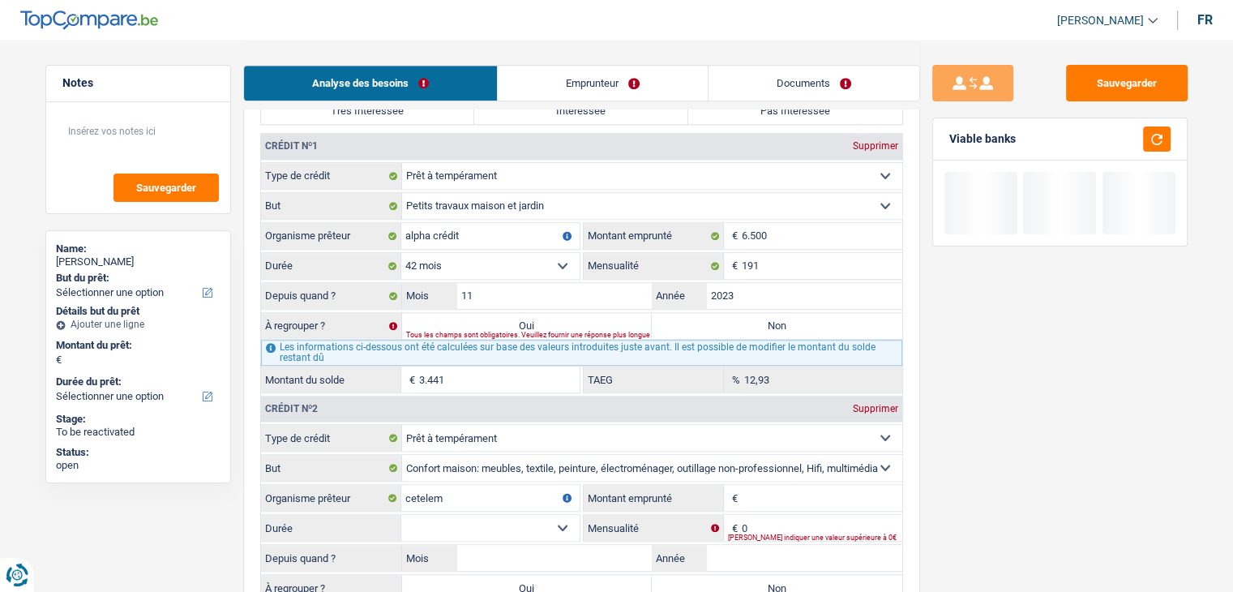
drag, startPoint x: 1018, startPoint y: 140, endPoint x: 937, endPoint y: 139, distance: 81.1
click at [937, 139] on div "Viable banks" at bounding box center [1060, 139] width 254 height 42
click at [962, 466] on div "Sauvegarder Viable banks" at bounding box center [1060, 315] width 280 height 501
drag, startPoint x: 781, startPoint y: 492, endPoint x: 866, endPoint y: 494, distance: 85.1
click at [781, 492] on input "Montant emprunté" at bounding box center [822, 498] width 160 height 26
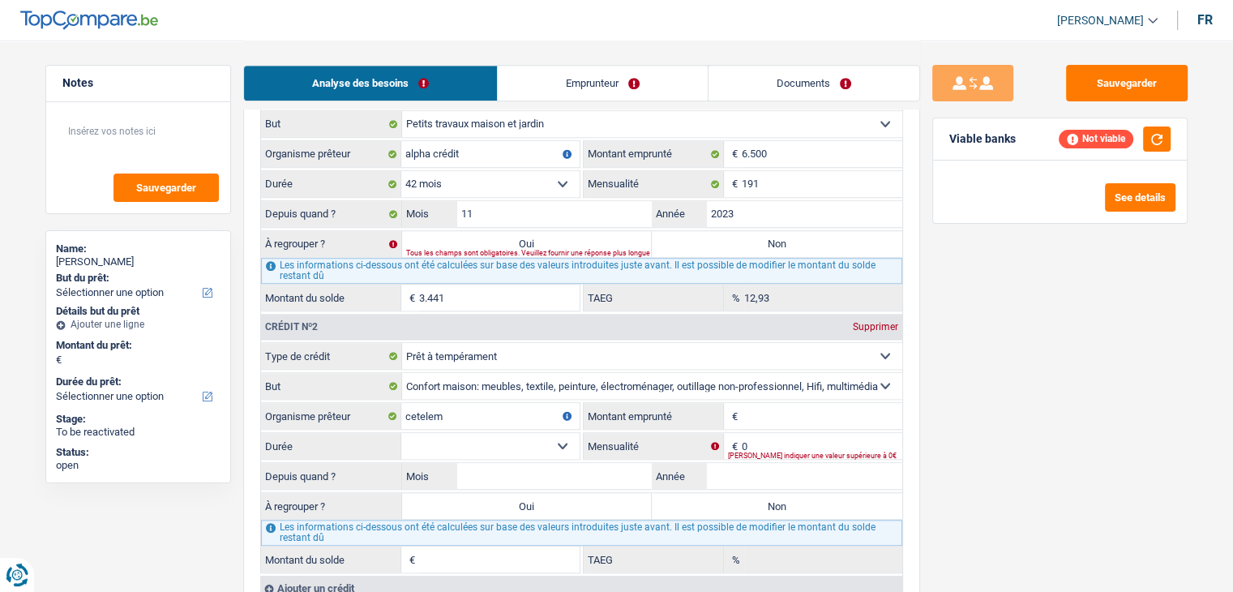
scroll to position [1378, 0]
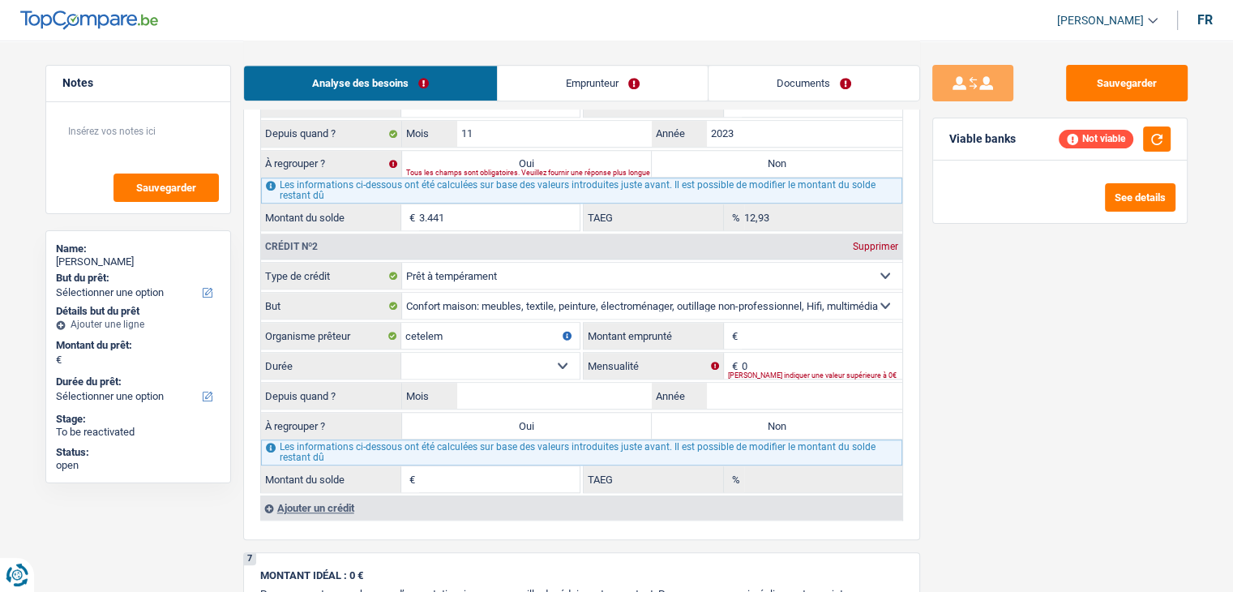
click at [792, 324] on input "Montant emprunté" at bounding box center [822, 336] width 160 height 26
click at [933, 326] on div "Sauvegarder Viable banks Not viable See details" at bounding box center [1060, 315] width 280 height 501
click at [879, 326] on input "Montant emprunté" at bounding box center [822, 336] width 160 height 26
click at [939, 342] on div "Sauvegarder Viable banks Not viable See details" at bounding box center [1060, 315] width 280 height 501
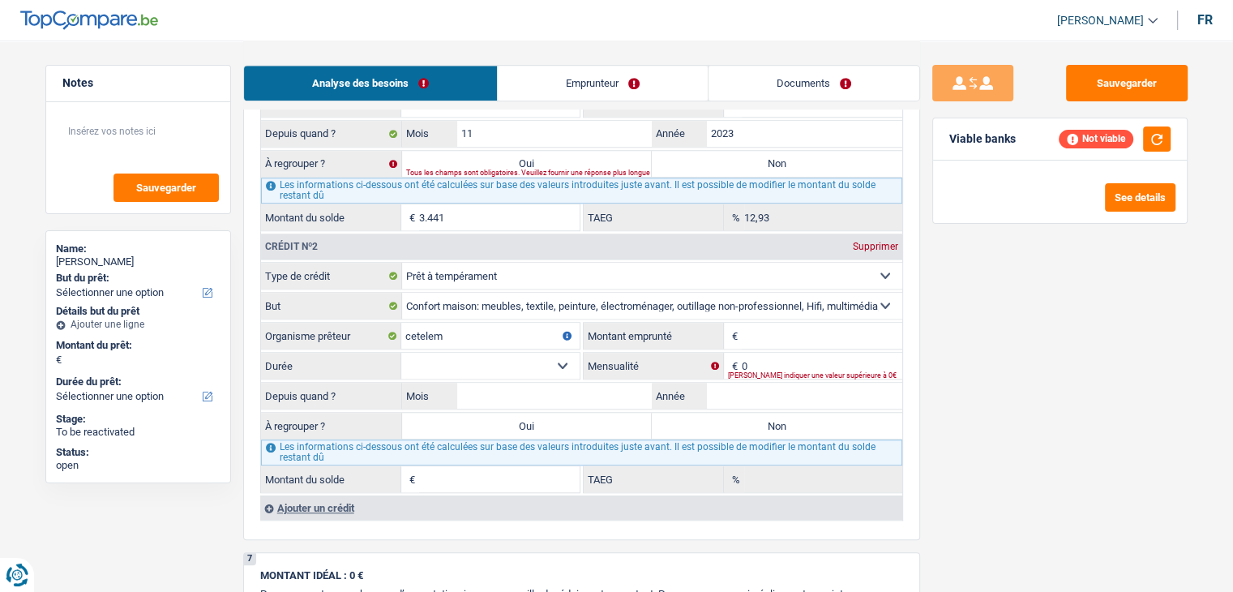
click at [764, 323] on input "Montant emprunté" at bounding box center [822, 336] width 160 height 26
type input "1.000"
click at [759, 355] on input "0" at bounding box center [822, 366] width 160 height 26
click at [789, 330] on input "1.000" at bounding box center [822, 336] width 160 height 26
click at [1012, 357] on div "Sauvegarder Viable banks Refresh See details" at bounding box center [1060, 315] width 280 height 501
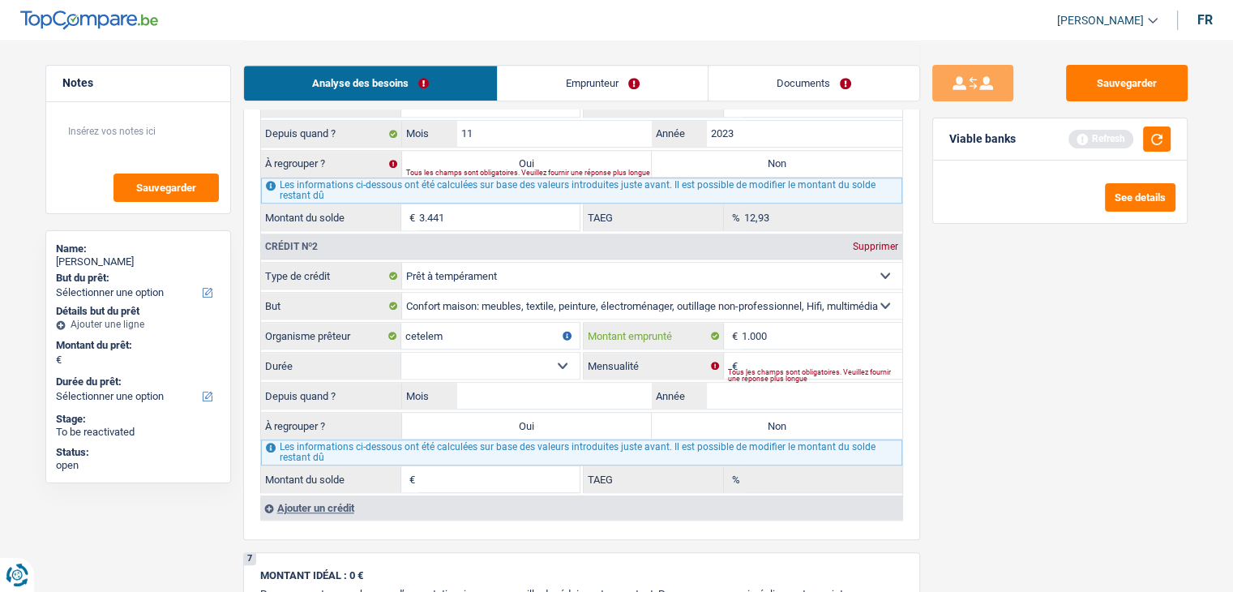
click at [795, 328] on input "1.000" at bounding box center [822, 336] width 160 height 26
type input "1"
type input "4"
type input "4.000"
click at [788, 372] on div "Tous les champs sont obligatoires. Veuillez fournir une réponse plus longue" at bounding box center [815, 375] width 174 height 6
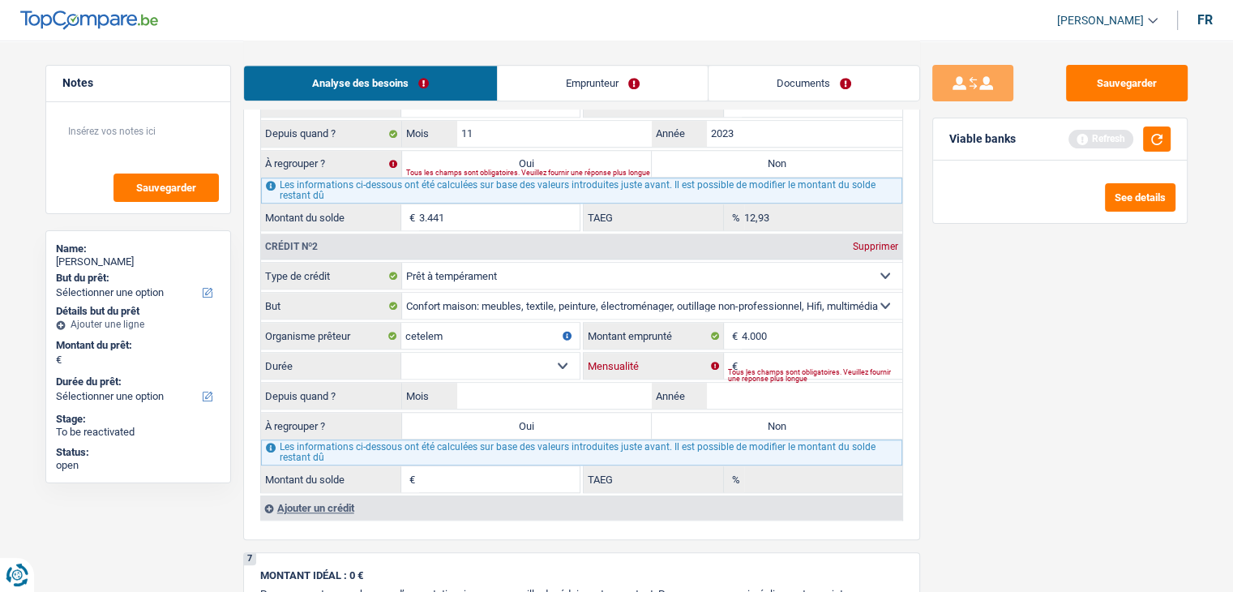
click at [791, 353] on input "Mensualité" at bounding box center [822, 366] width 160 height 26
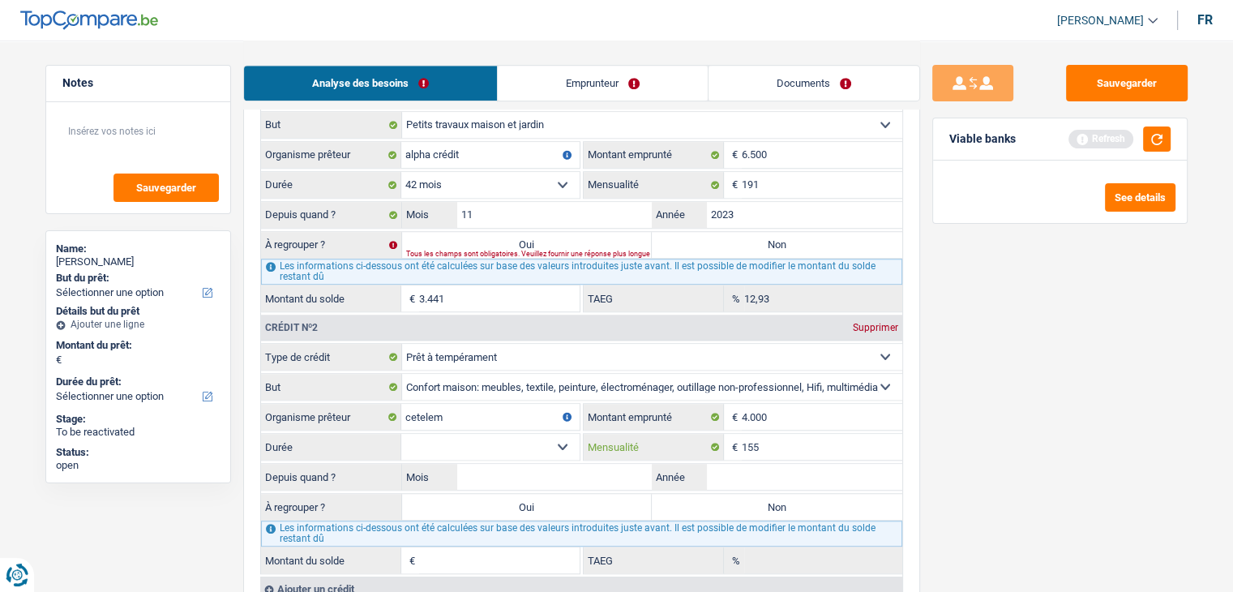
type input "155"
click at [503, 438] on select "12 mois 18 mois 24 mois 30 mois 36 mois Sélectionner une option" at bounding box center [490, 447] width 178 height 26
click at [401, 434] on select "12 mois 18 mois 24 mois 30 mois 36 mois Sélectionner une option" at bounding box center [490, 447] width 178 height 26
click at [491, 441] on select "12 mois 18 mois 24 mois 30 mois 36 mois Sélectionner une option" at bounding box center [490, 447] width 178 height 26
select select "30"
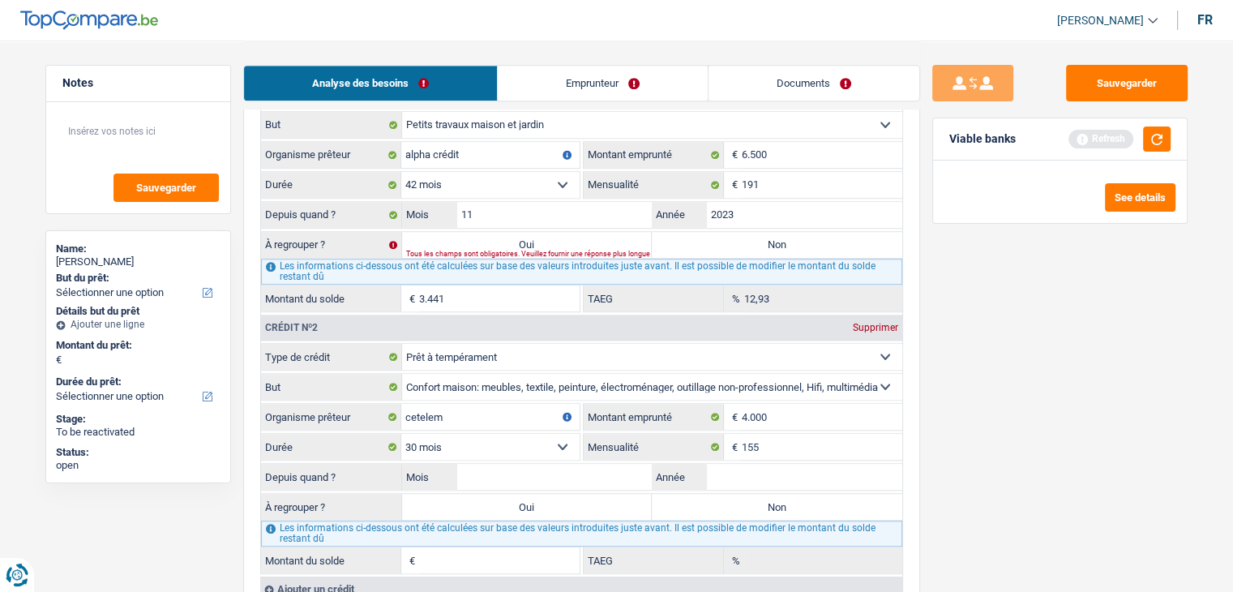
click at [401, 434] on select "12 mois 18 mois 24 mois 30 mois 36 mois Sélectionner une option" at bounding box center [490, 447] width 178 height 26
click at [1011, 471] on div "Sauvegarder Viable banks Refresh See details" at bounding box center [1060, 315] width 280 height 501
click at [573, 464] on input "Mois" at bounding box center [554, 477] width 195 height 26
click at [525, 344] on select "Carte ou ouverture de crédit Prêt hypothécaire Vente à tempérament Prêt à tempé…" at bounding box center [652, 357] width 500 height 26
select select "creditConsolidation"
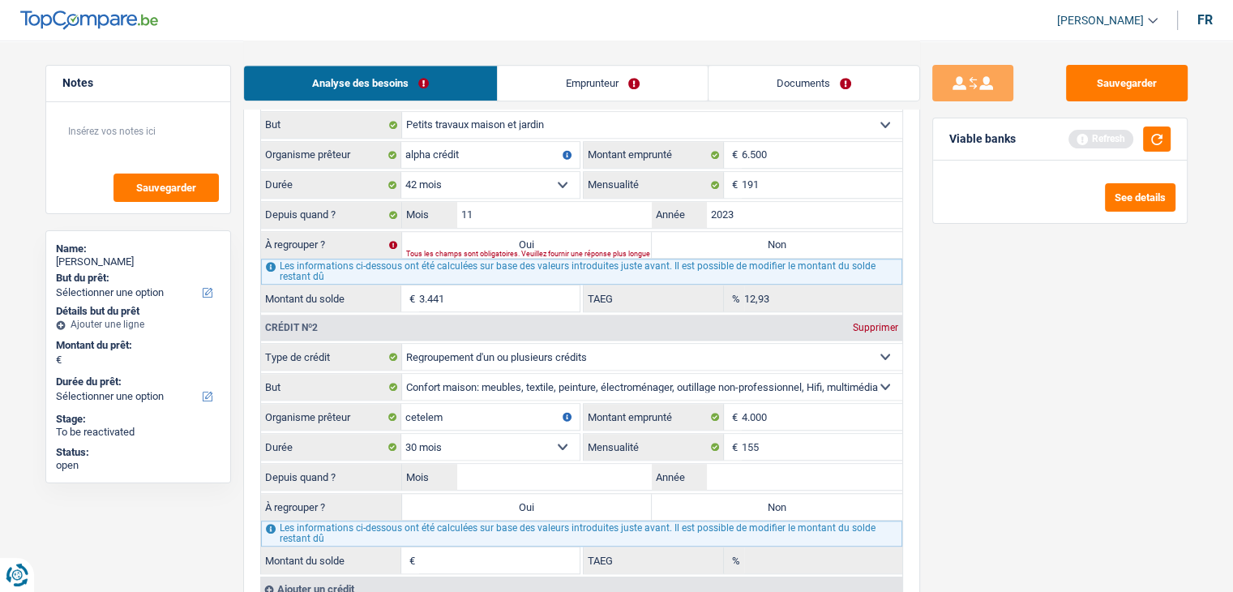
click at [402, 344] on select "Carte ou ouverture de crédit Prêt hypothécaire Vente à tempérament Prêt à tempé…" at bounding box center [652, 357] width 500 height 26
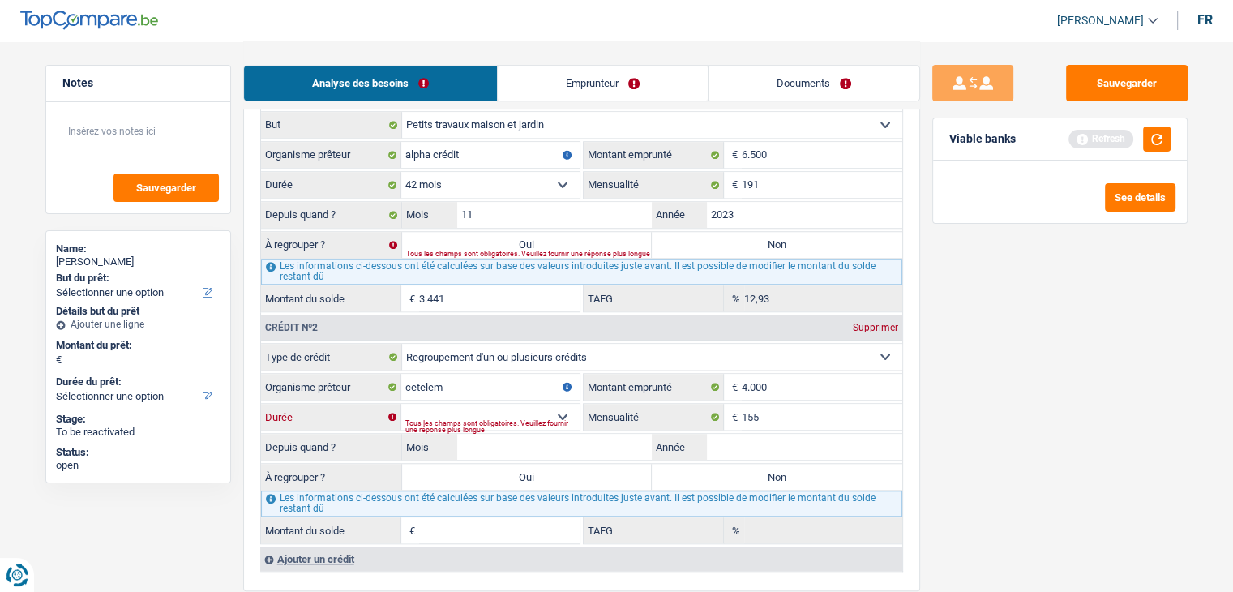
click at [503, 404] on select "12 mois 18 mois 24 mois 30 mois 36 mois Sélectionner une option" at bounding box center [490, 417] width 178 height 26
select select "30"
click at [401, 404] on select "12 mois 18 mois 24 mois 30 mois 36 mois Sélectionner une option" at bounding box center [490, 417] width 178 height 26
click at [1033, 422] on div "Sauvegarder Viable banks Refresh See details" at bounding box center [1060, 315] width 280 height 501
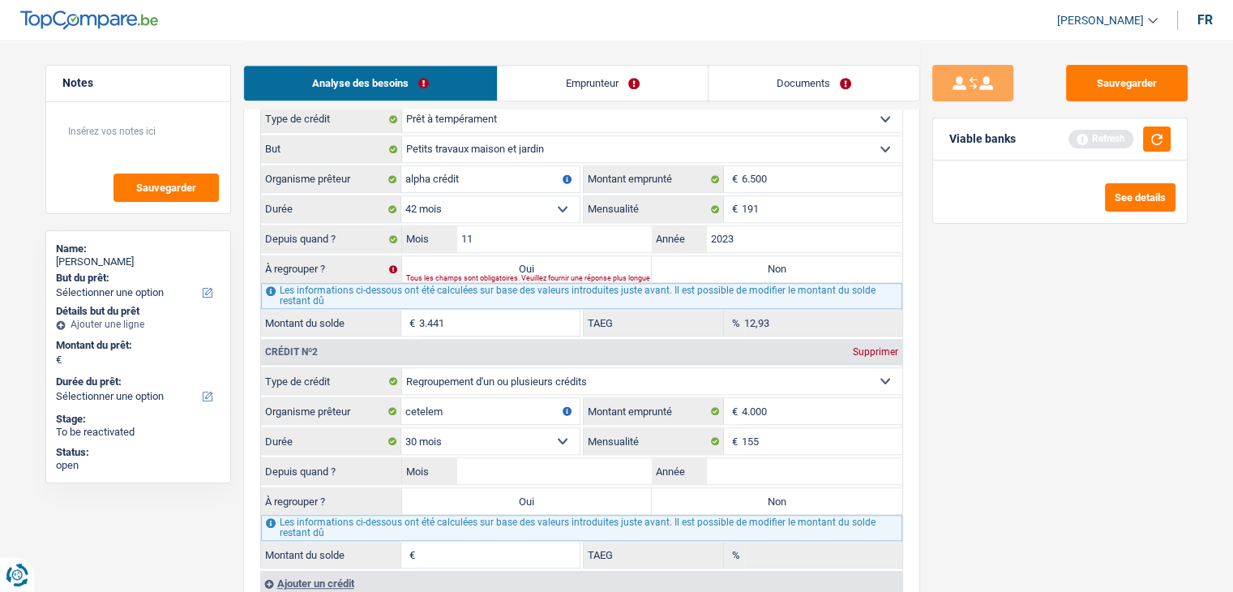
scroll to position [1378, 0]
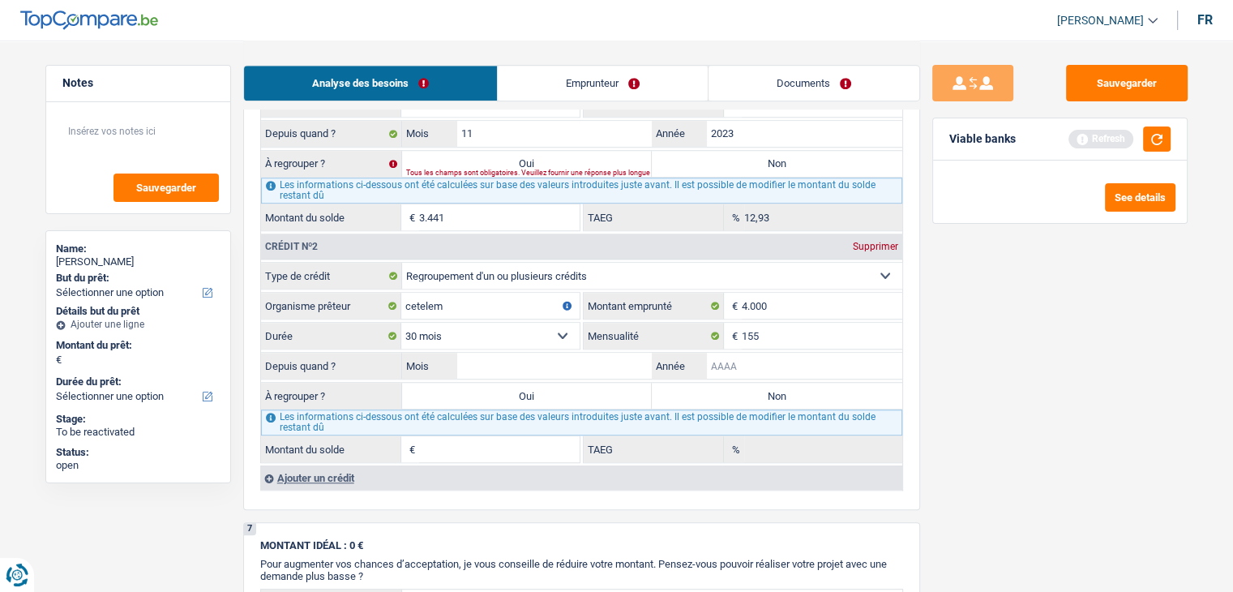
click at [739, 353] on input "Année" at bounding box center [804, 366] width 195 height 26
type input "2024"
click at [594, 355] on input "Mois" at bounding box center [554, 366] width 195 height 26
type input "1"
type input "01"
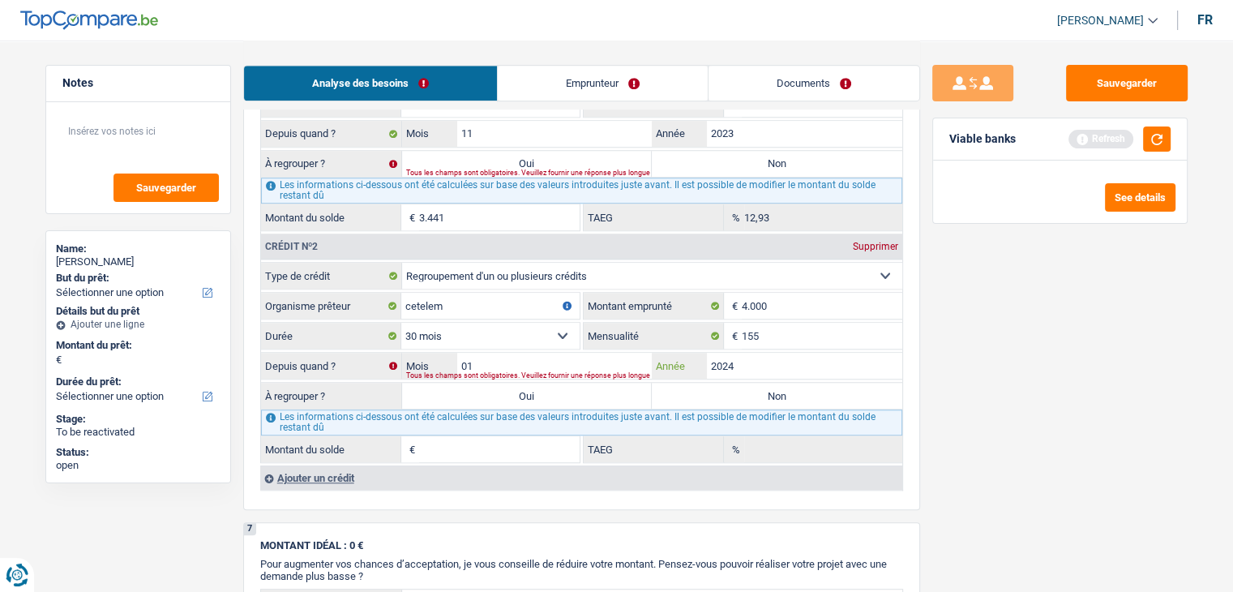
type input "1.469"
type input "12,69"
click at [1004, 435] on div "Sauvegarder Viable banks Refresh See details" at bounding box center [1060, 315] width 280 height 501
click at [545, 356] on input "01" at bounding box center [554, 366] width 195 height 26
type input "0"
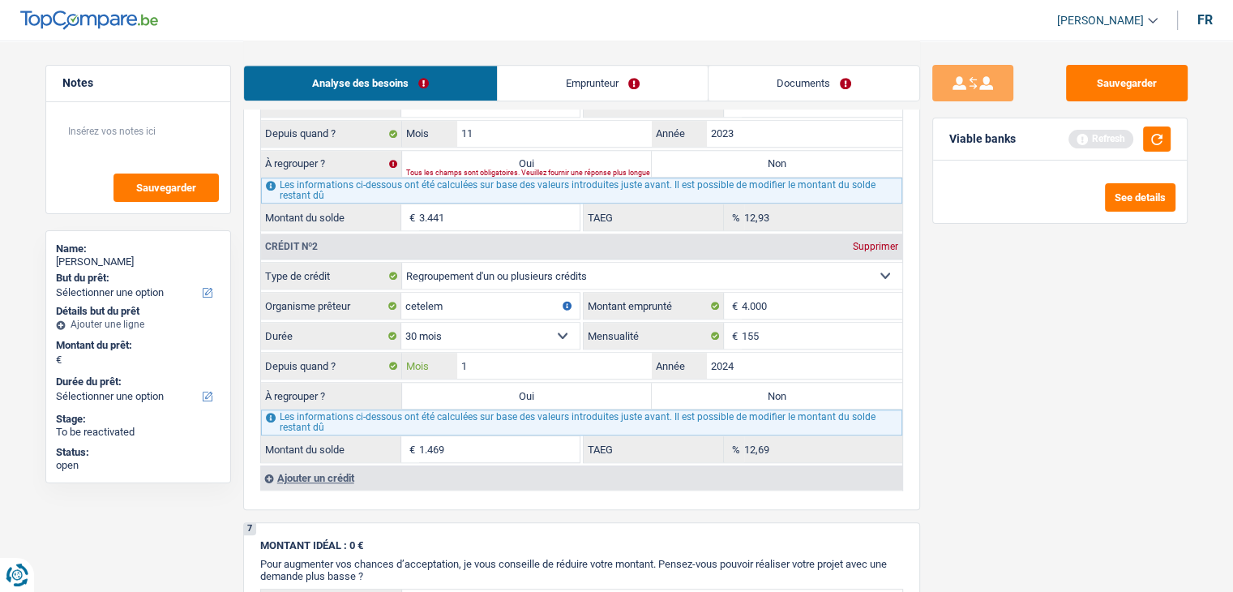
type input "12"
type input "2.923"
click at [545, 356] on input "12" at bounding box center [554, 366] width 195 height 26
type input "1"
type input "01"
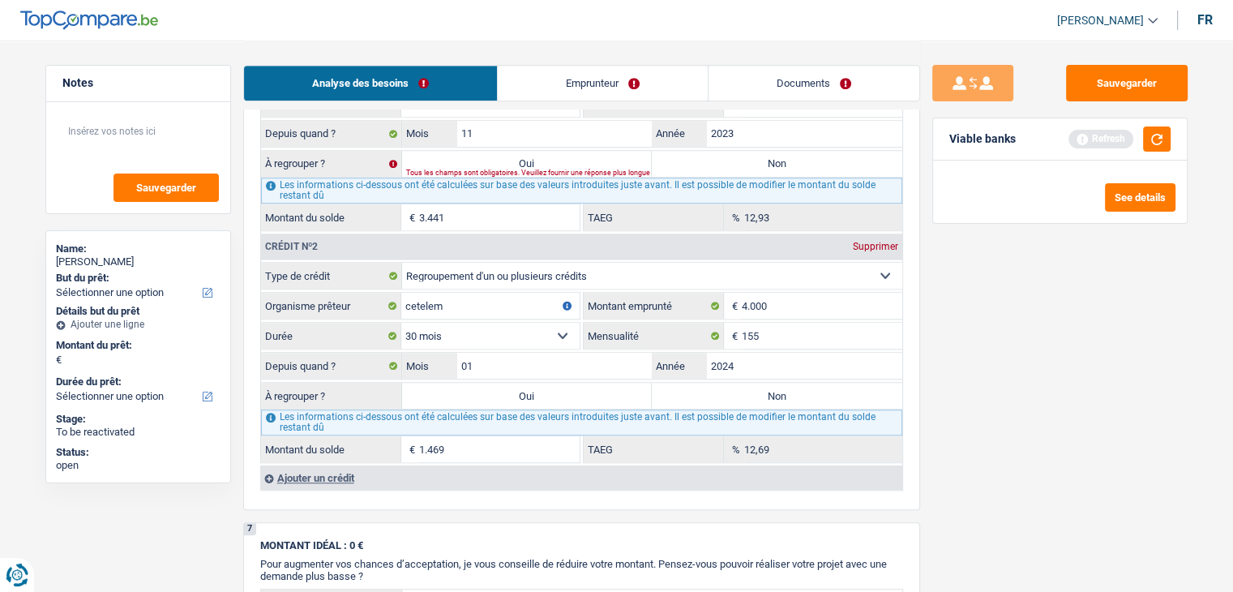
click at [470, 448] on input "1.469" at bounding box center [499, 449] width 160 height 26
type input "1"
type input "2.500"
click at [1086, 427] on div "Sauvegarder Viable banks Refresh See details" at bounding box center [1060, 315] width 280 height 501
click at [1144, 130] on button "button" at bounding box center [1157, 138] width 28 height 25
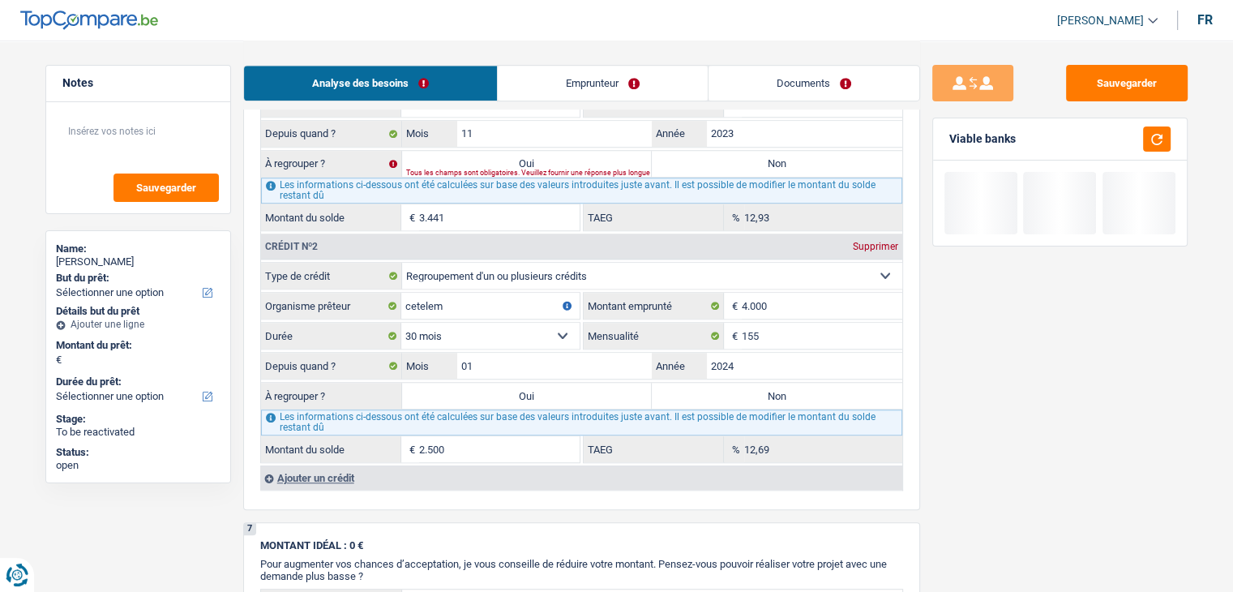
click at [475, 391] on label "Oui" at bounding box center [527, 396] width 250 height 26
click at [475, 391] on input "Oui" at bounding box center [527, 396] width 250 height 26
radio input "true"
type input "2.500"
select select "24"
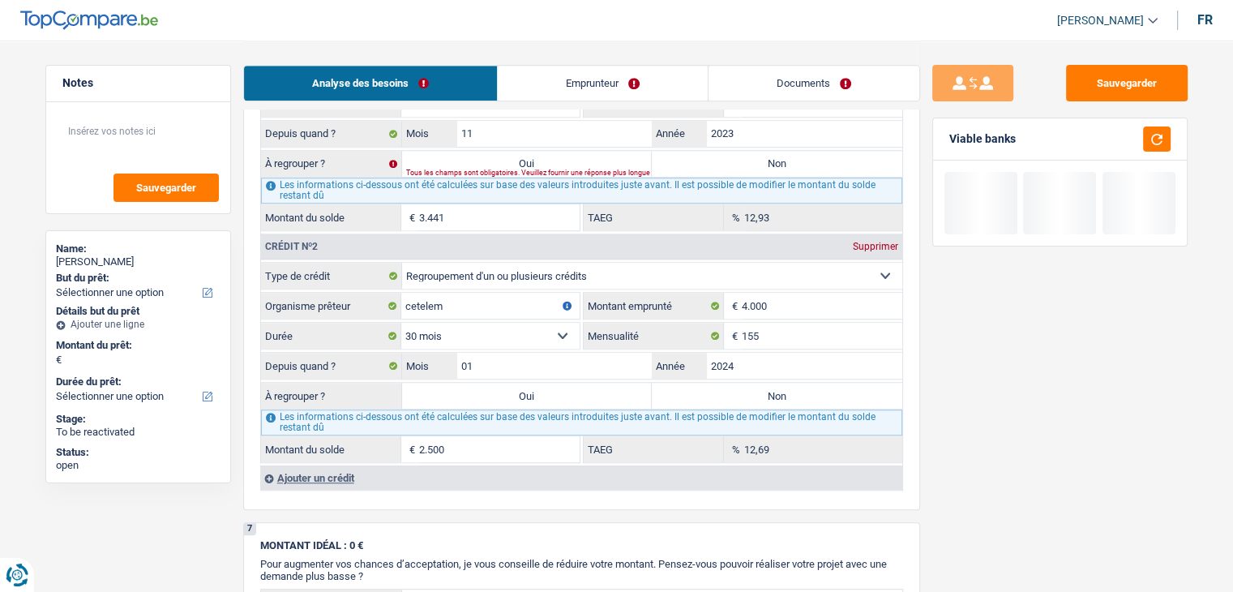
type input "2.500"
select select "24"
type input "2.500"
select select "24"
select select "refinancing"
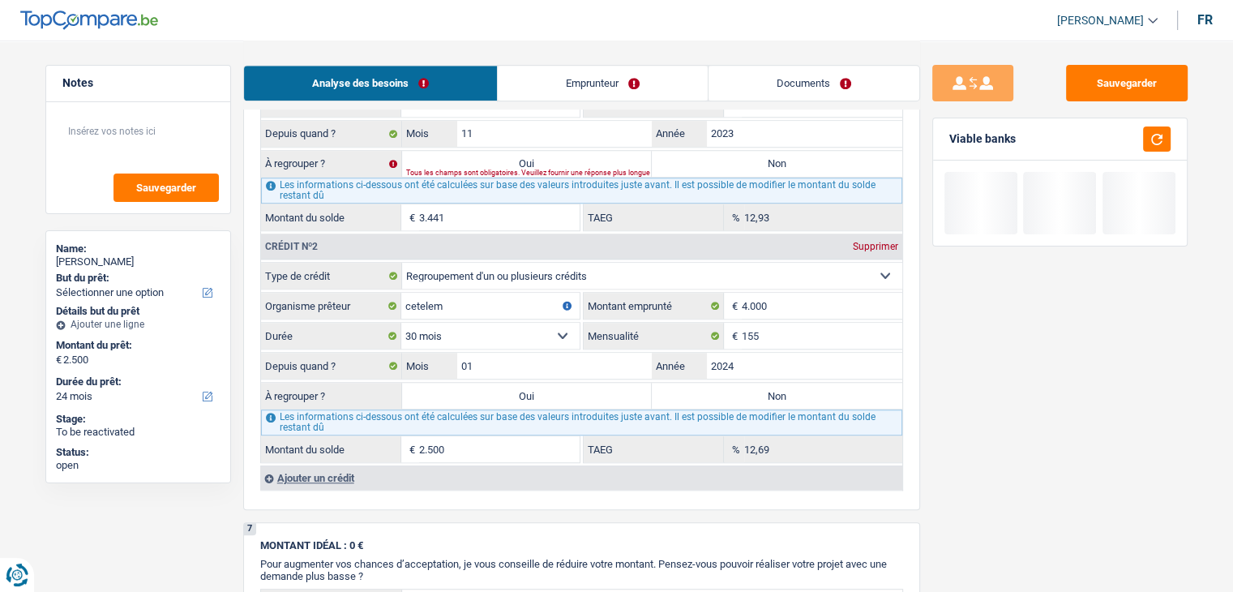
select select "refinancing"
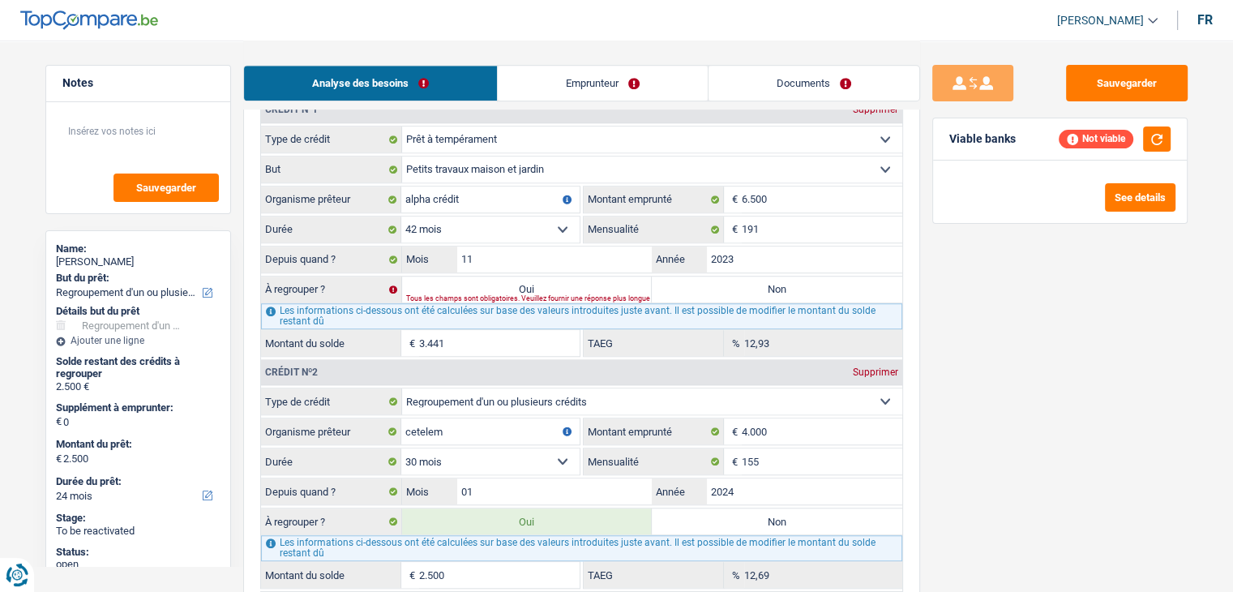
scroll to position [1135, 0]
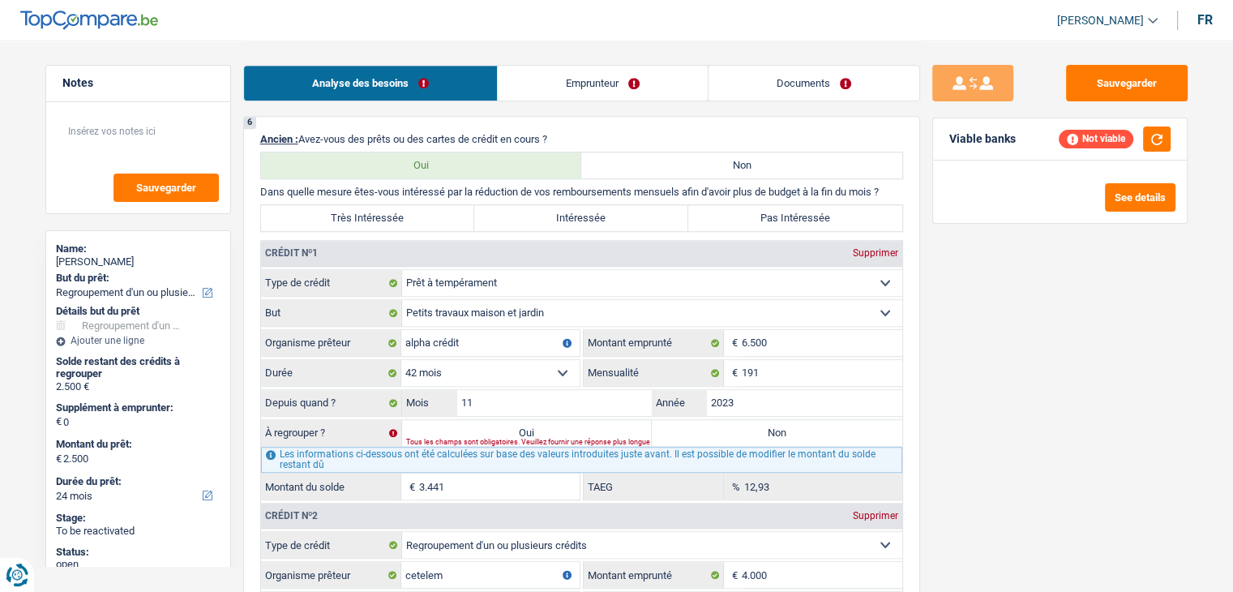
click at [519, 428] on label "Oui" at bounding box center [527, 433] width 250 height 26
click at [519, 428] on input "Oui" at bounding box center [527, 433] width 250 height 26
radio input "true"
type input "5.941"
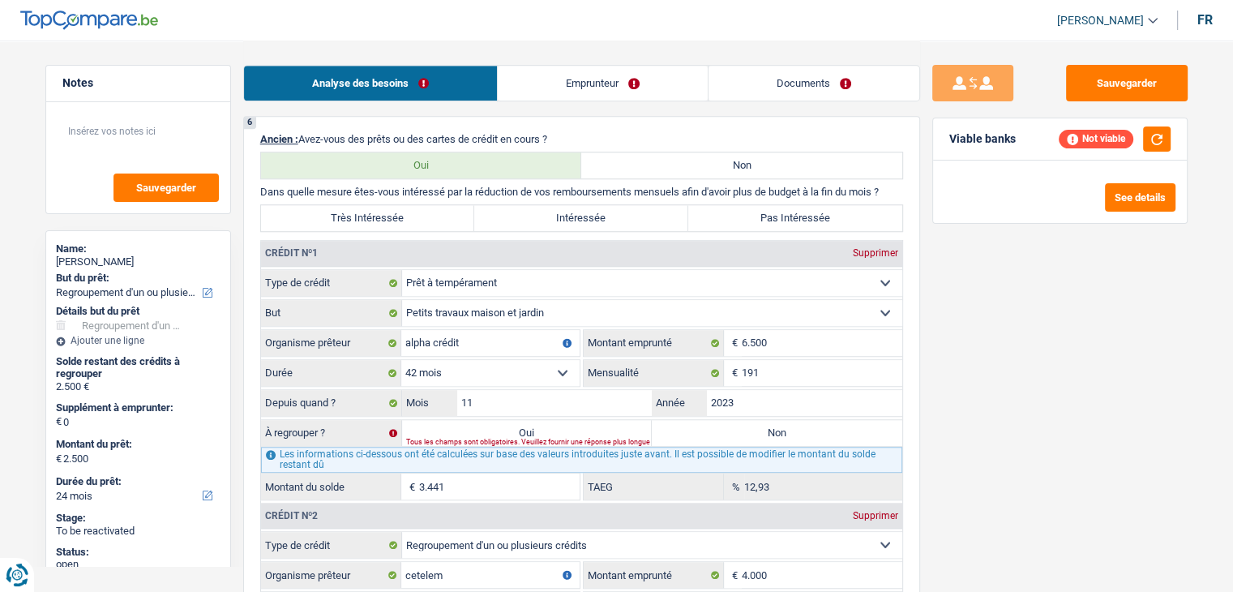
type input "5.941"
select select "42"
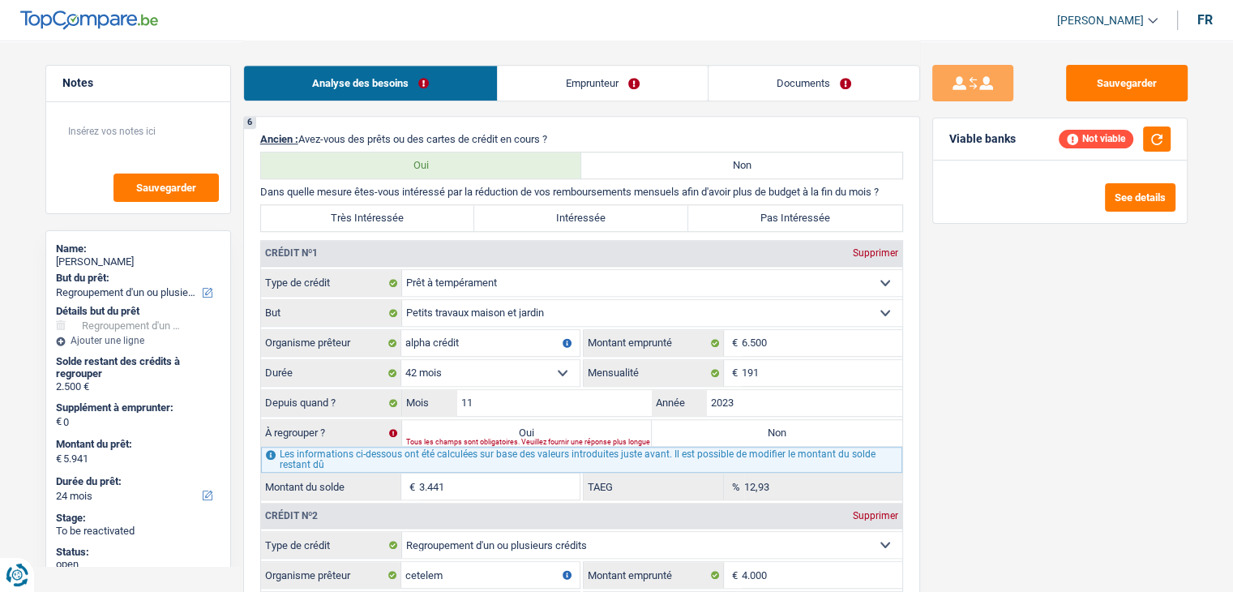
select select "42"
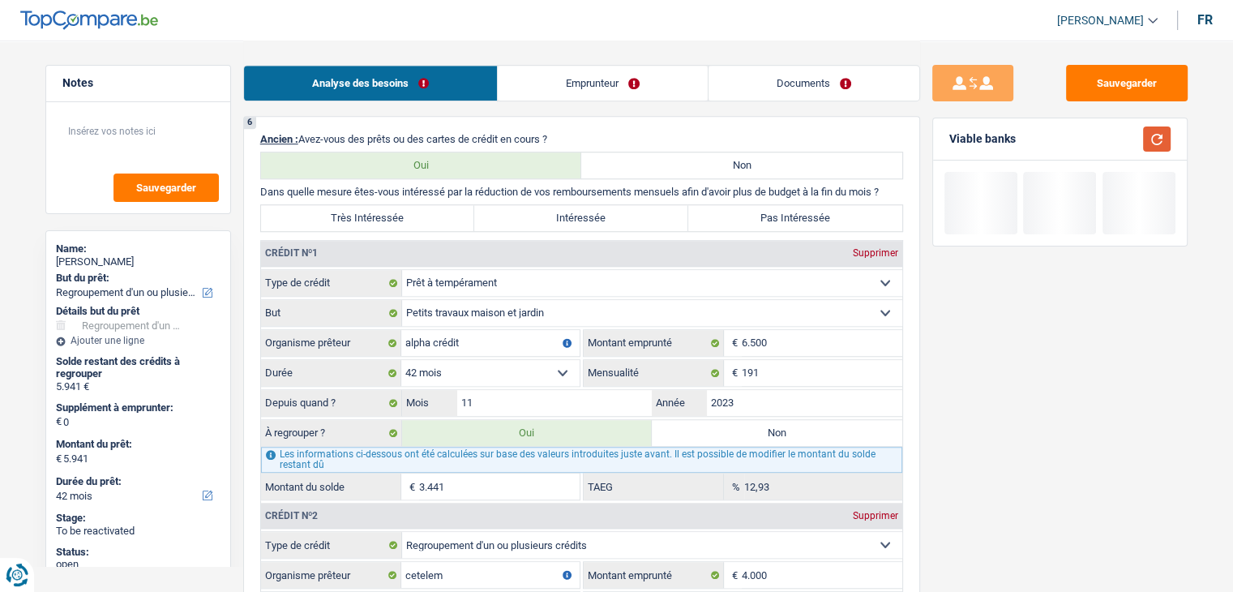
click at [1161, 128] on button "button" at bounding box center [1157, 138] width 28 height 25
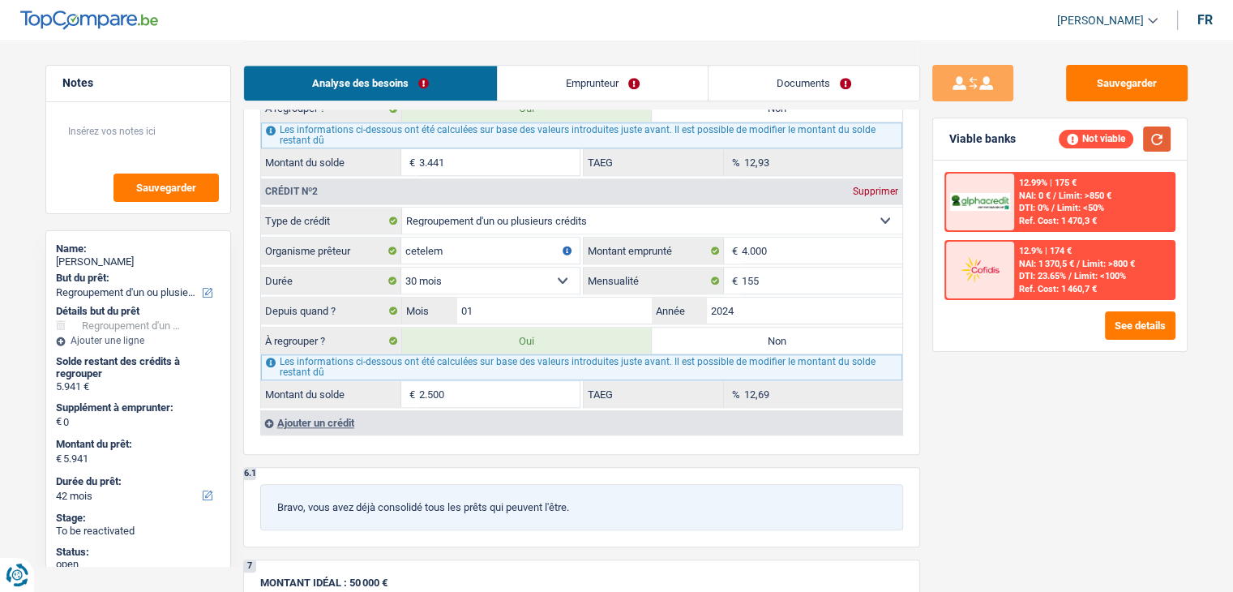
scroll to position [1216, 0]
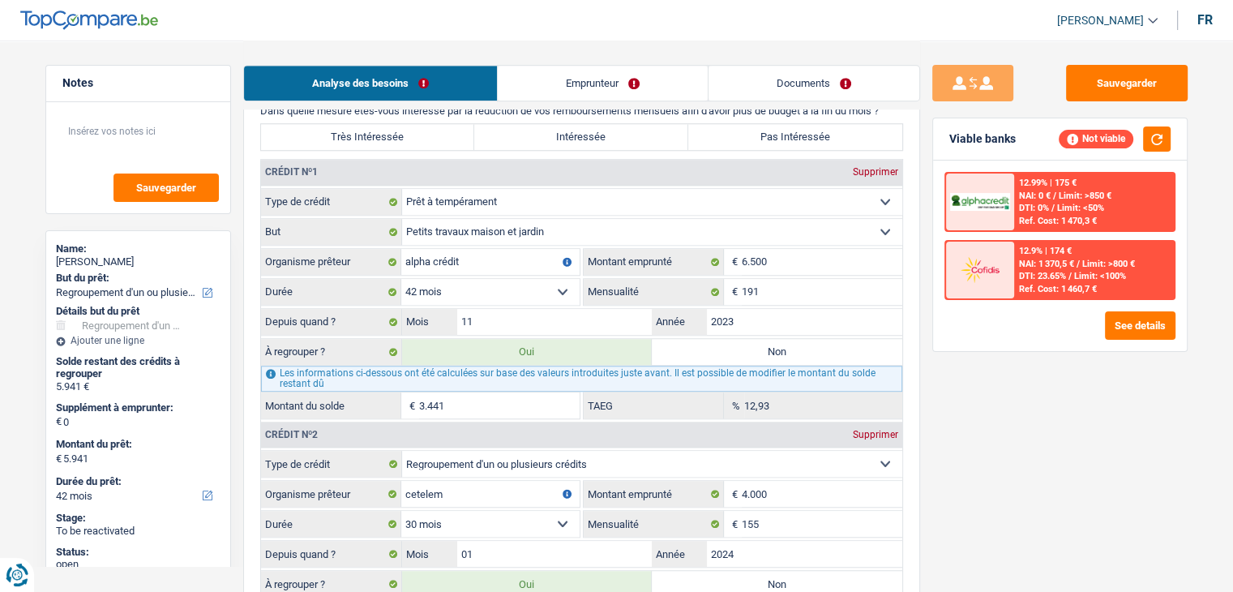
click at [1063, 468] on div "Sauvegarder Viable banks Not viable 12.99% | 175 € NAI: 0 € / Limit: >850 € DTI…" at bounding box center [1060, 315] width 280 height 501
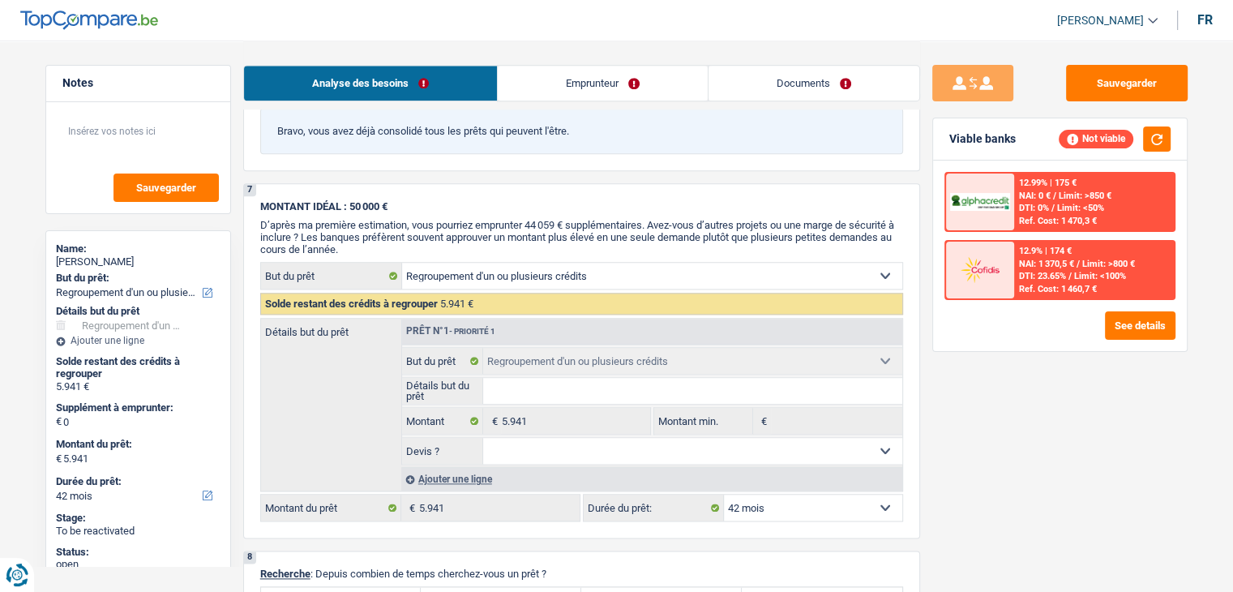
scroll to position [1864, 0]
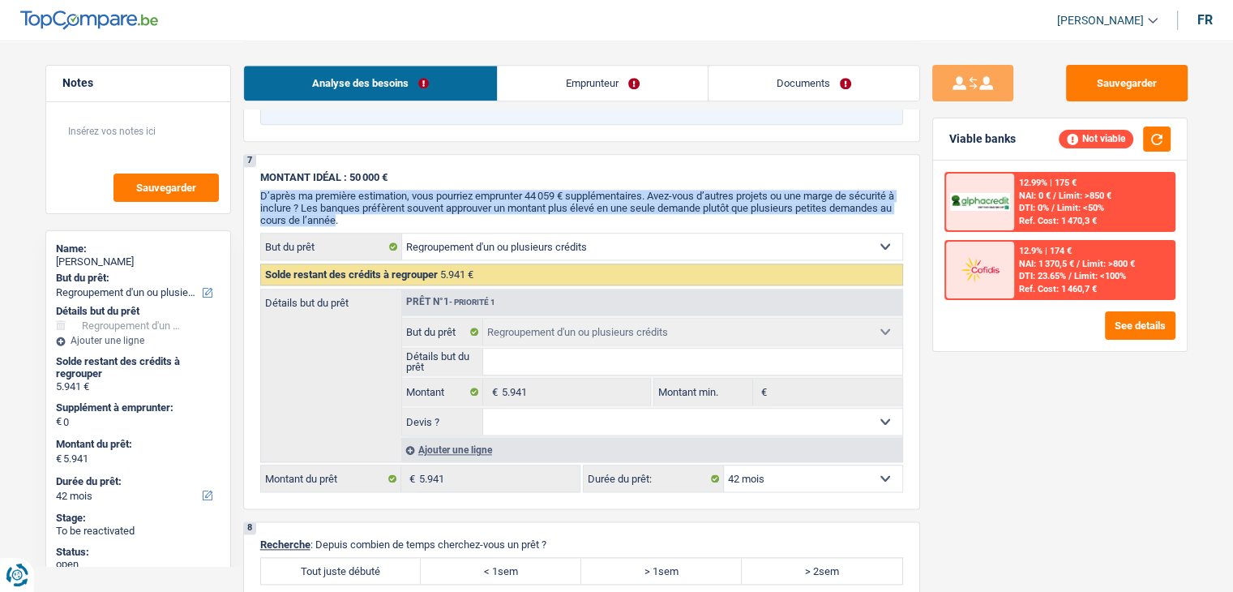
drag, startPoint x: 350, startPoint y: 208, endPoint x: 251, endPoint y: 182, distance: 102.4
click at [251, 182] on div "7 MONTANT IDÉAL : 50 000 € D’après ma première estimation, vous pourriez emprun…" at bounding box center [581, 331] width 677 height 355
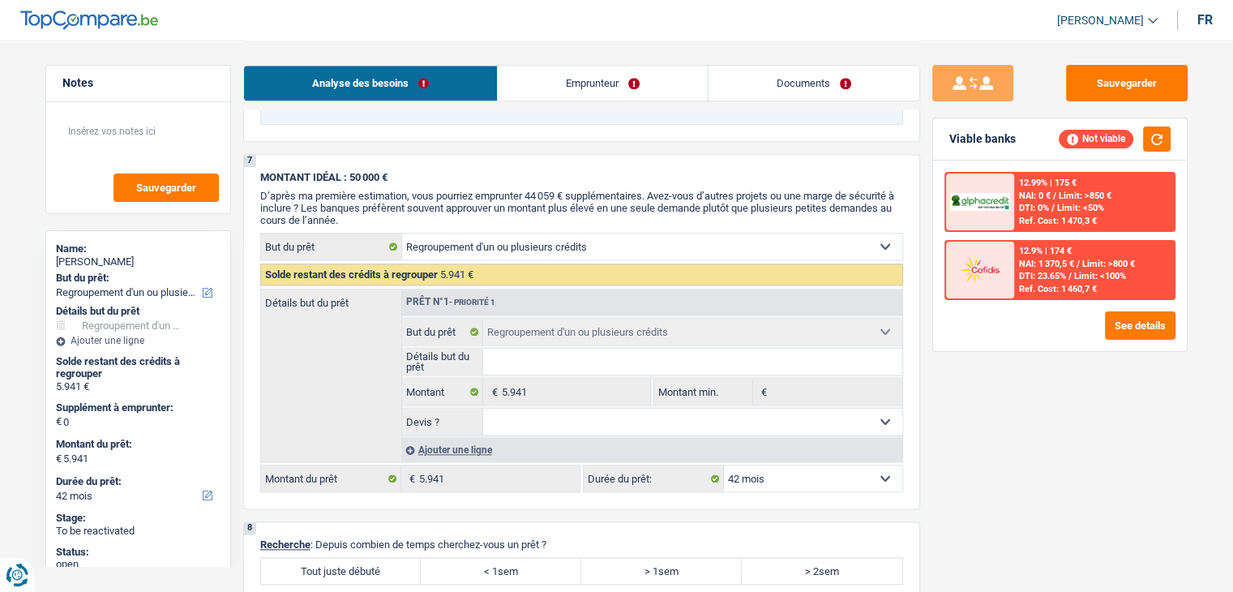
click at [252, 161] on div "7 MONTANT IDÉAL : 50 000 € D’après ma première estimation, vous pourriez emprun…" at bounding box center [581, 331] width 677 height 355
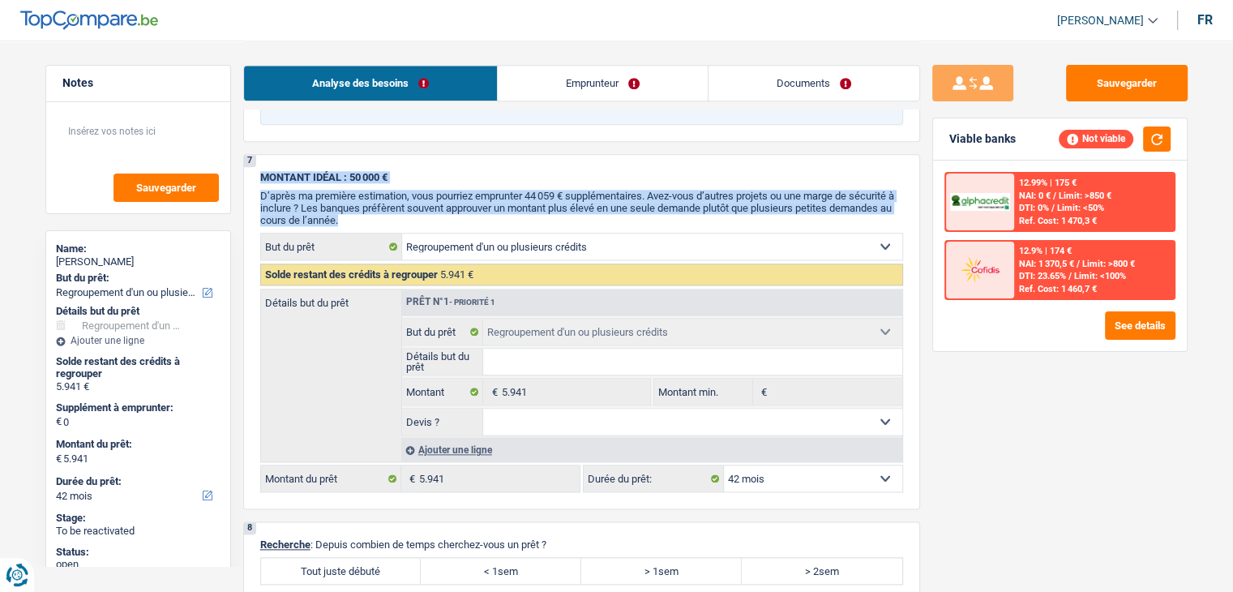
drag, startPoint x: 254, startPoint y: 162, endPoint x: 397, endPoint y: 206, distance: 149.2
click at [397, 206] on div "7 MONTANT IDÉAL : 50 000 € D’après ma première estimation, vous pourriez emprun…" at bounding box center [581, 331] width 677 height 355
click at [397, 206] on p "D’après ma première estimation, vous pourriez emprunter 44 059 € supplémentaire…" at bounding box center [581, 208] width 643 height 36
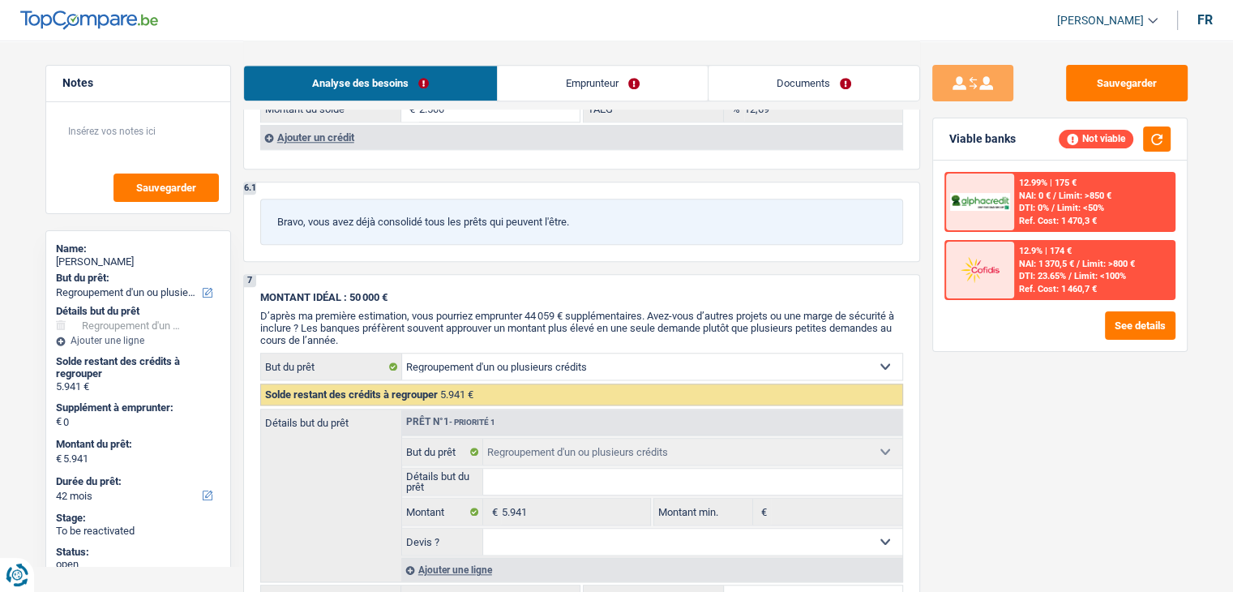
scroll to position [1540, 0]
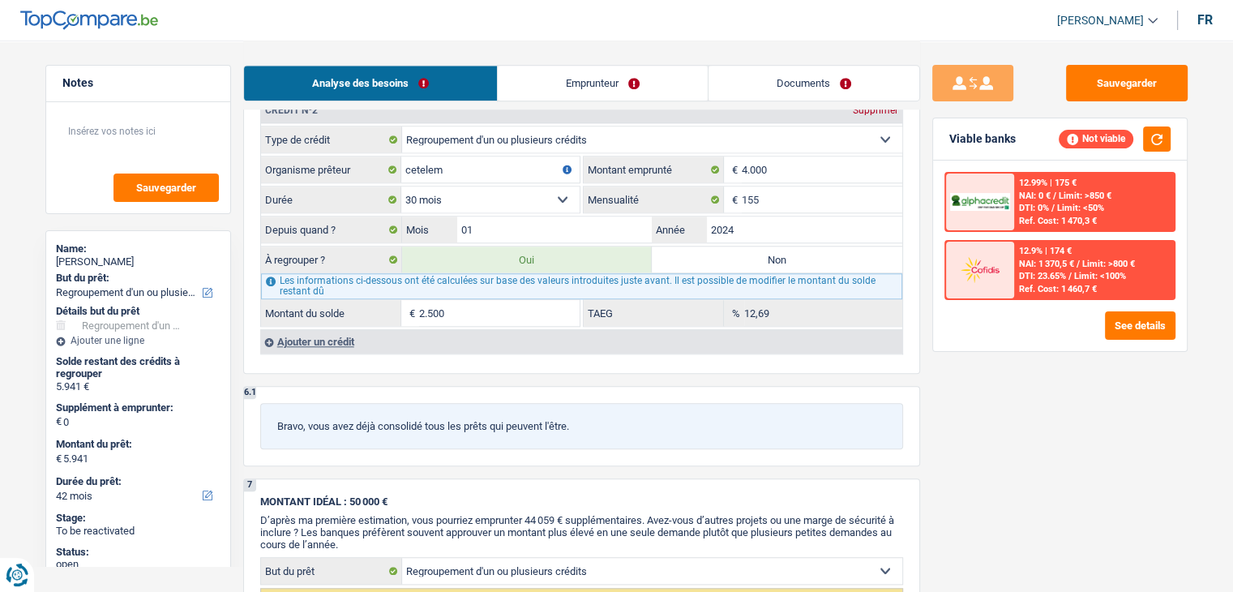
click at [338, 331] on div "Ajouter un crédit" at bounding box center [581, 341] width 642 height 24
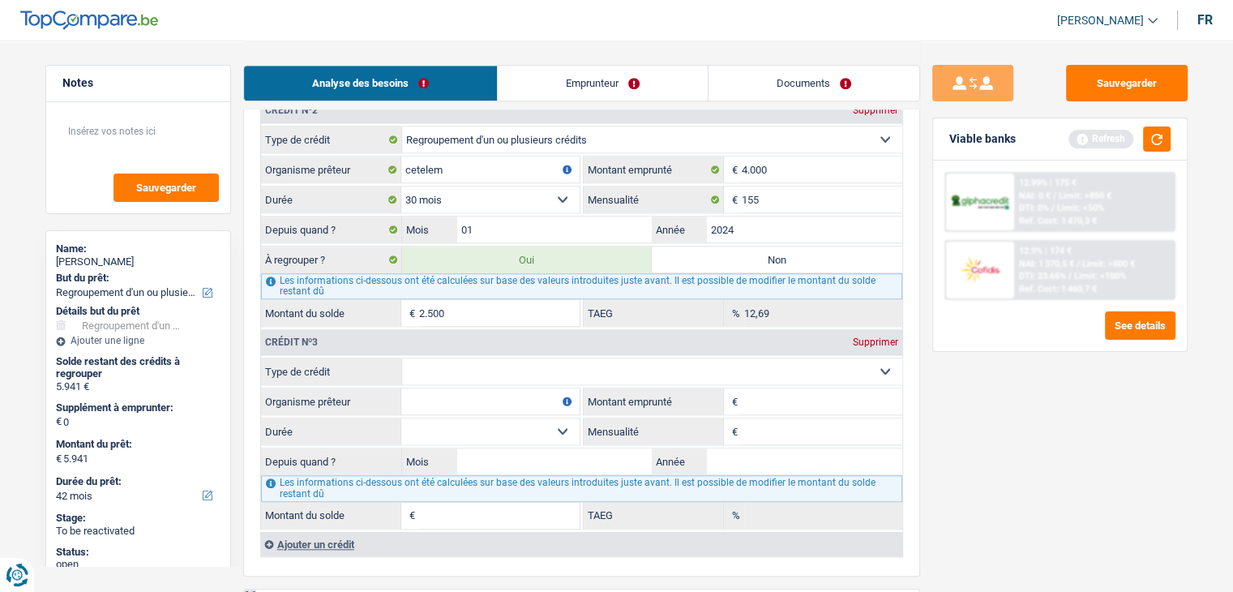
click at [451, 358] on select "Carte ou ouverture de crédit Prêt hypothécaire Vente à tempérament Prêt à tempé…" at bounding box center [652, 371] width 500 height 26
select select "cardOrCredit"
type input "0"
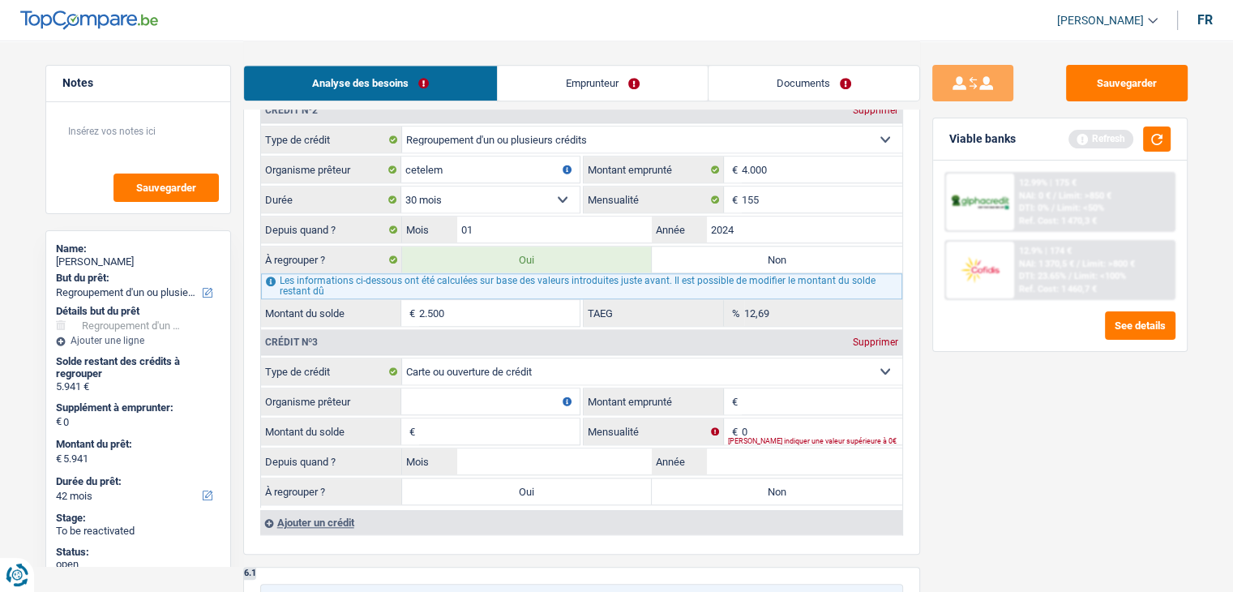
click at [469, 395] on input "Organisme prêteur" at bounding box center [490, 401] width 178 height 26
type input "cofidis"
click at [776, 393] on input "Montant emprunté" at bounding box center [822, 401] width 160 height 26
type input "3.500"
click at [551, 418] on input "Montant du solde" at bounding box center [499, 431] width 160 height 26
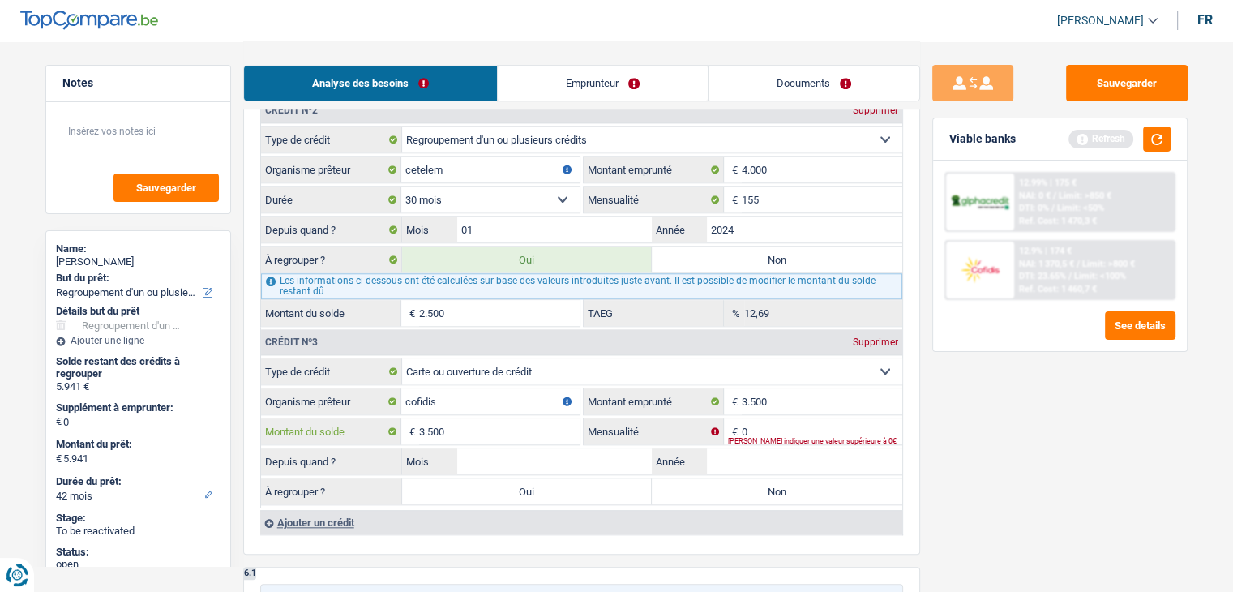
type input "3.500"
click at [762, 422] on input "0" at bounding box center [822, 431] width 160 height 26
type input "200"
click at [626, 451] on input "Mois" at bounding box center [554, 461] width 195 height 26
click at [719, 451] on input "Année" at bounding box center [804, 461] width 195 height 26
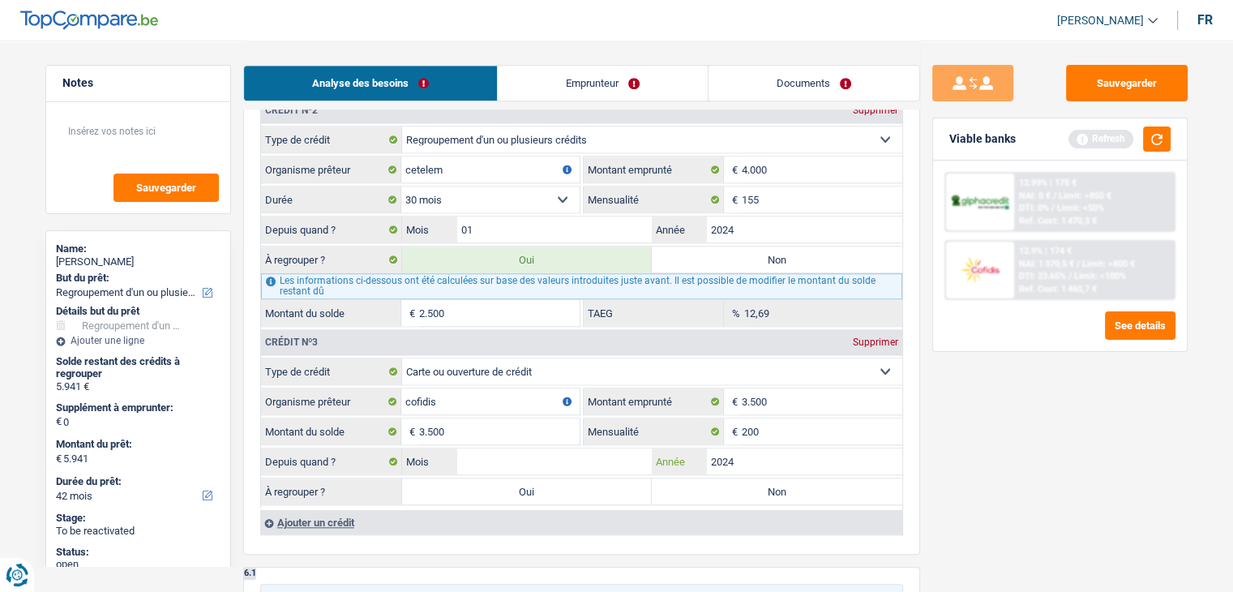
type input "2024"
click at [1050, 468] on div "Sauvegarder Viable banks Refresh 12.99% | 175 € NAI: 0 € / Limit: >850 € DTI: 0…" at bounding box center [1060, 315] width 280 height 501
click at [756, 451] on input "2024" at bounding box center [804, 461] width 195 height 26
click at [611, 453] on input "Mois" at bounding box center [554, 461] width 195 height 26
type input "08"
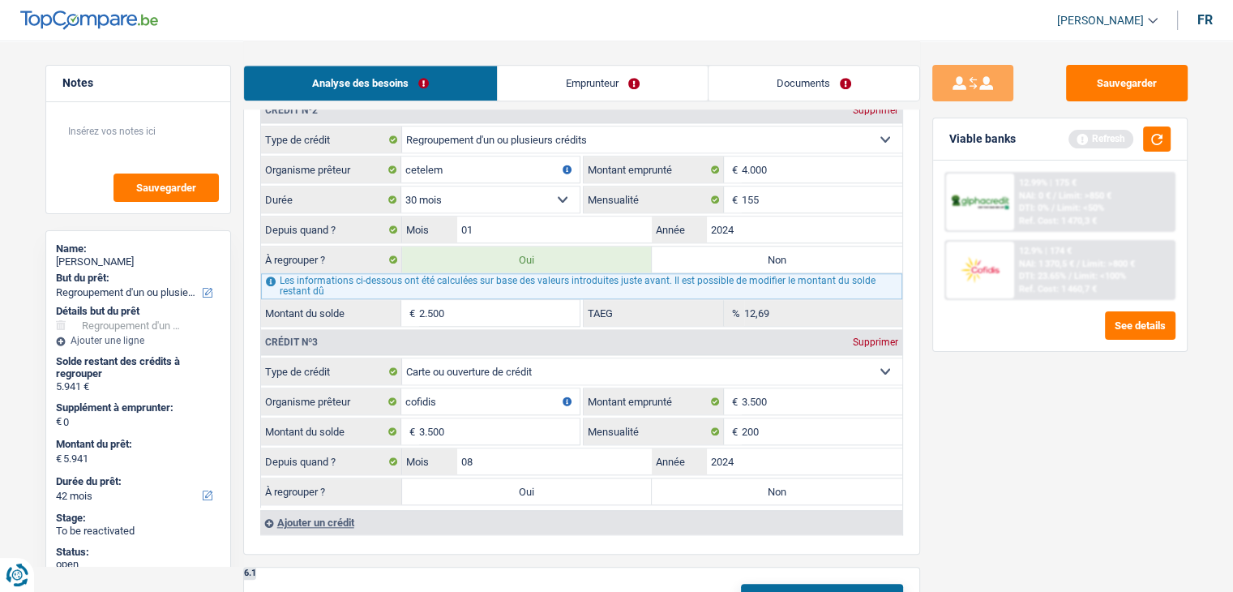
click at [1083, 503] on div "Sauvegarder Viable banks Refresh 12.99% | 175 € NAI: 0 € / Limit: >850 € DTI: 0…" at bounding box center [1060, 315] width 280 height 501
click at [1153, 138] on button "button" at bounding box center [1157, 138] width 28 height 25
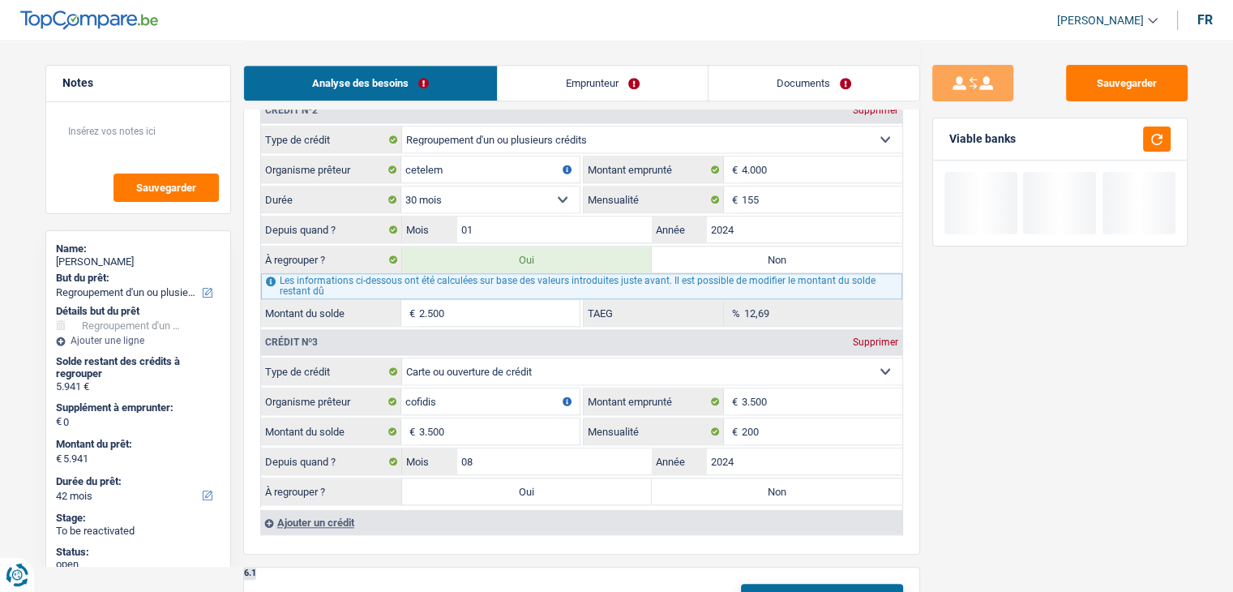
click at [545, 490] on label "Oui" at bounding box center [527, 491] width 250 height 26
click at [545, 490] on input "Oui" at bounding box center [527, 491] width 250 height 26
radio input "true"
type input "9.441"
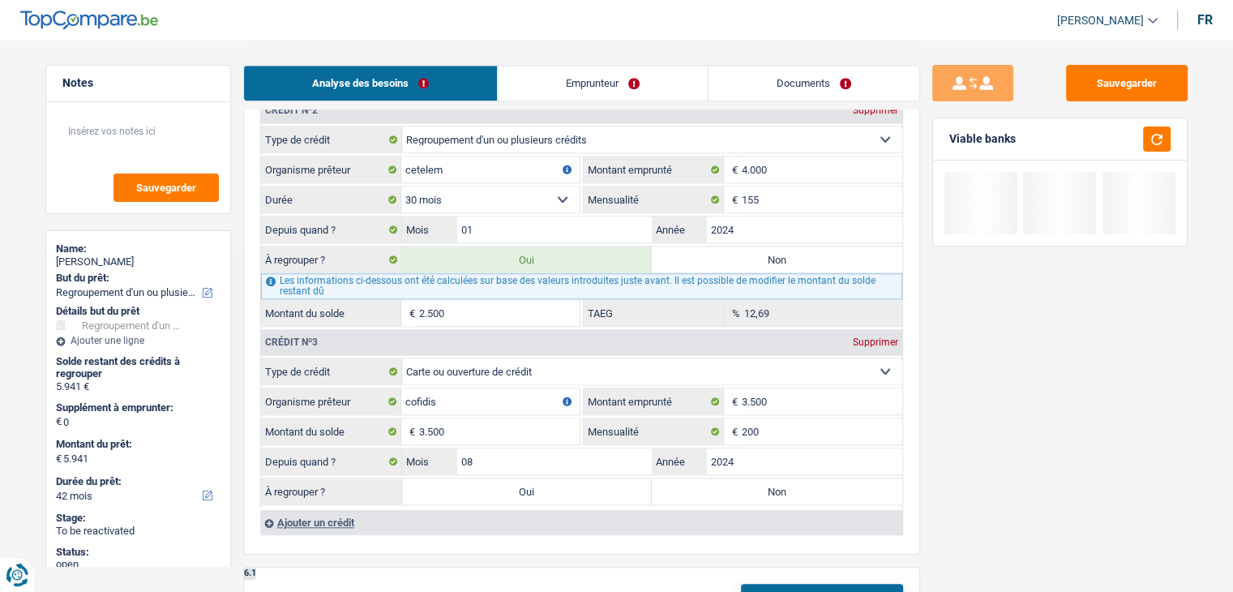
type input "9.441"
select select "48"
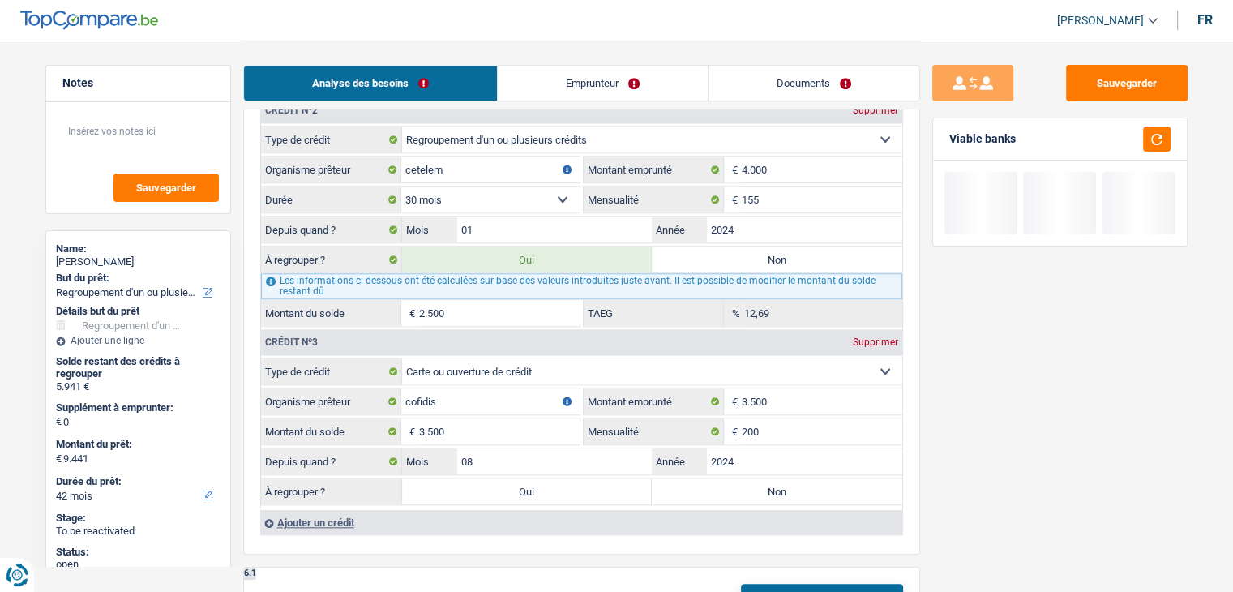
select select "48"
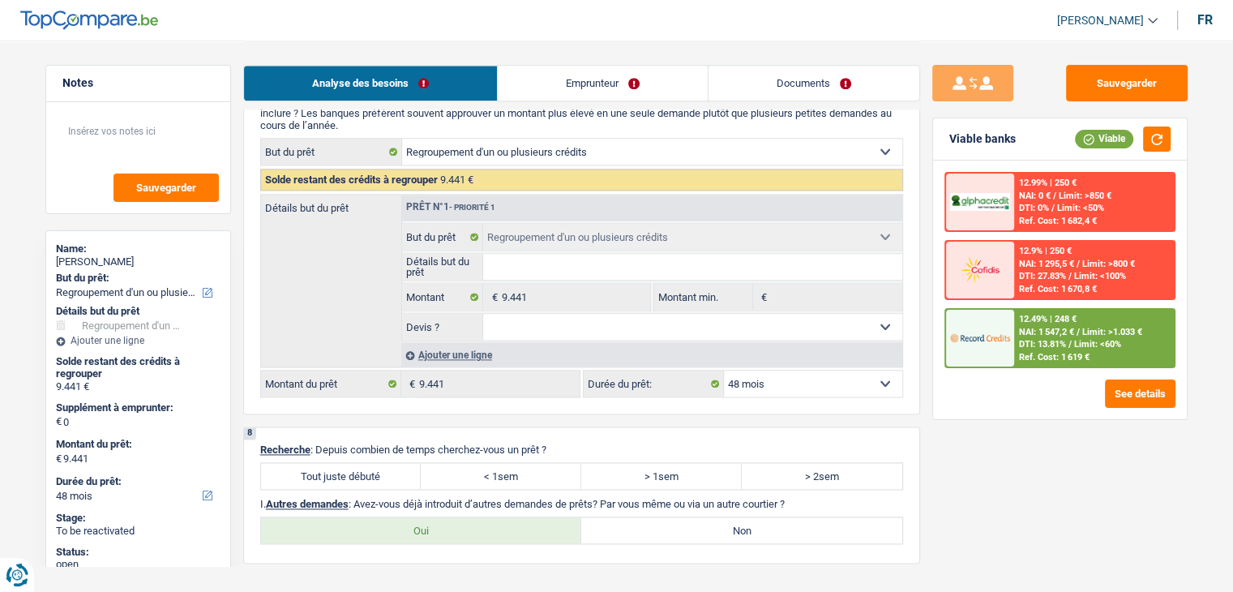
scroll to position [2350, 0]
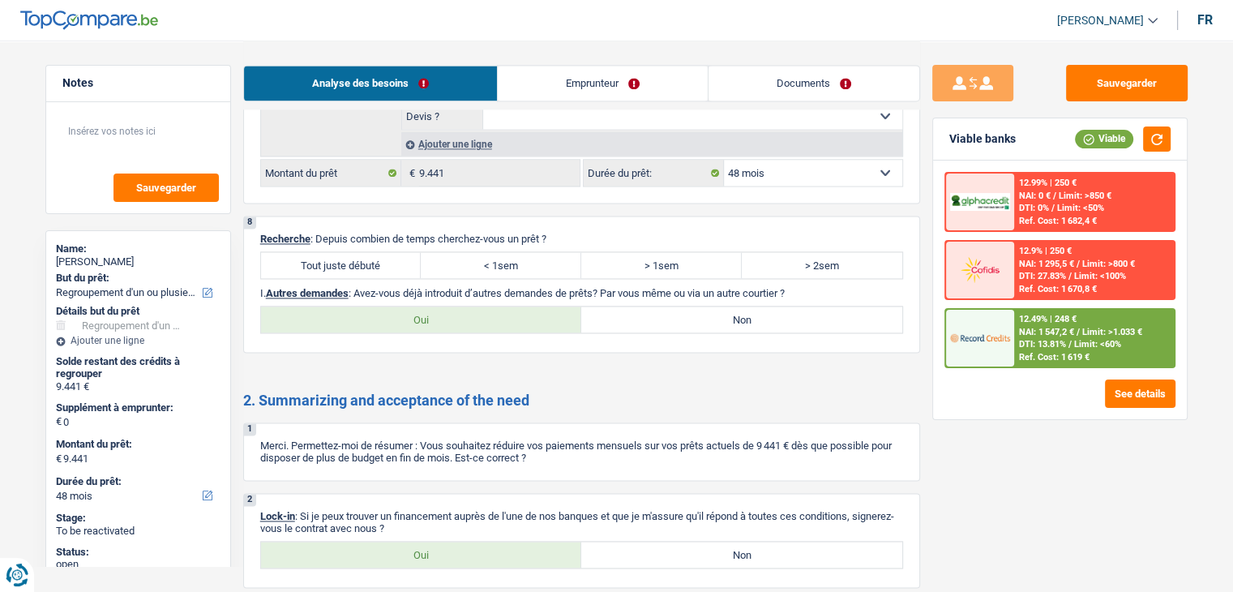
drag, startPoint x: 339, startPoint y: 250, endPoint x: 596, endPoint y: 324, distance: 267.5
click at [339, 252] on label "Tout juste débuté" at bounding box center [341, 265] width 160 height 26
click at [339, 252] on input "Tout juste débuté" at bounding box center [341, 265] width 160 height 26
radio input "true"
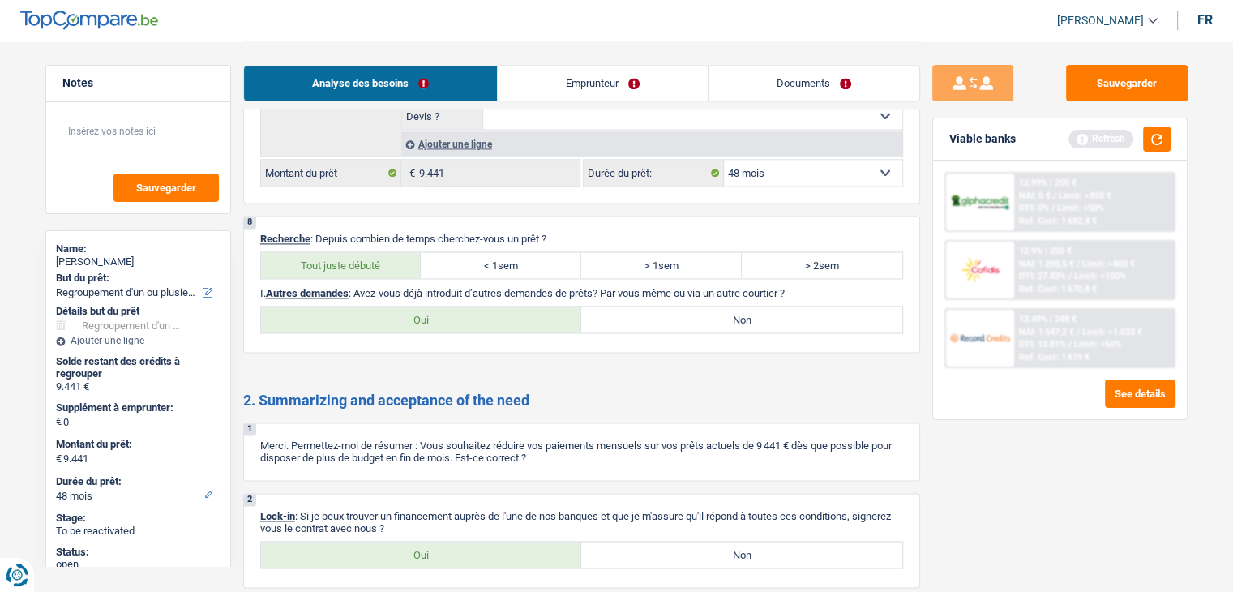
click at [635, 308] on label "Non" at bounding box center [741, 319] width 321 height 26
click at [635, 308] on input "Non" at bounding box center [741, 319] width 321 height 26
radio input "true"
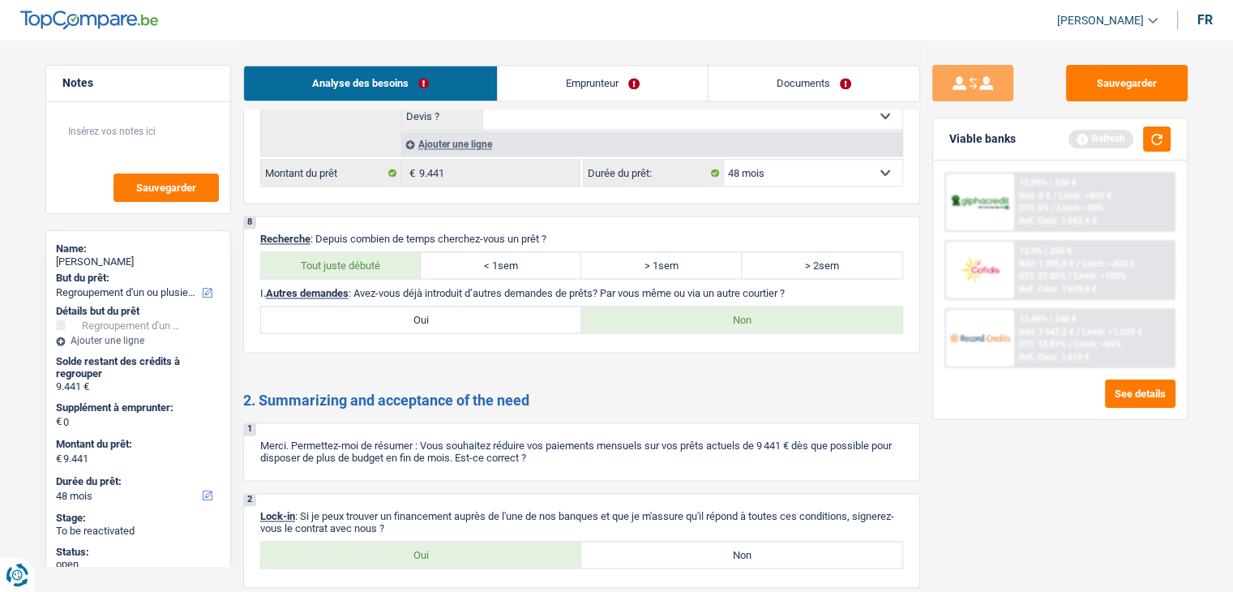
click at [463, 541] on label "Oui" at bounding box center [421, 554] width 321 height 26
click at [463, 541] on input "Oui" at bounding box center [421, 554] width 321 height 26
radio input "true"
drag, startPoint x: 585, startPoint y: 83, endPoint x: 627, endPoint y: 92, distance: 42.3
click at [585, 83] on link "Emprunteur" at bounding box center [603, 83] width 210 height 35
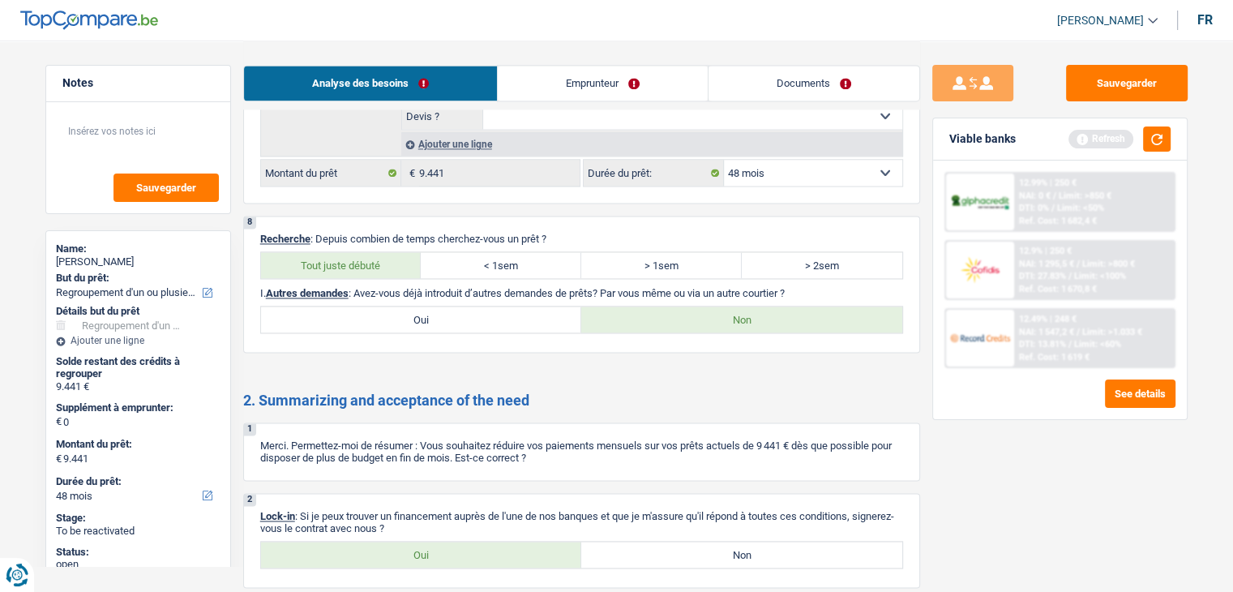
scroll to position [0, 0]
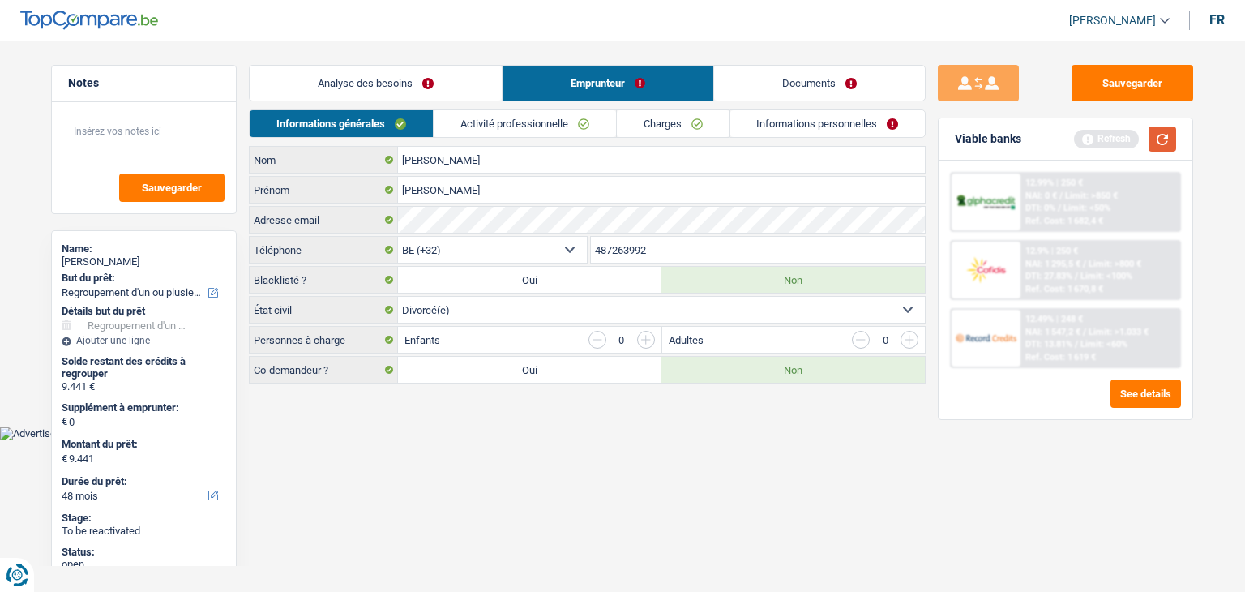
click at [1161, 143] on button "button" at bounding box center [1162, 138] width 28 height 25
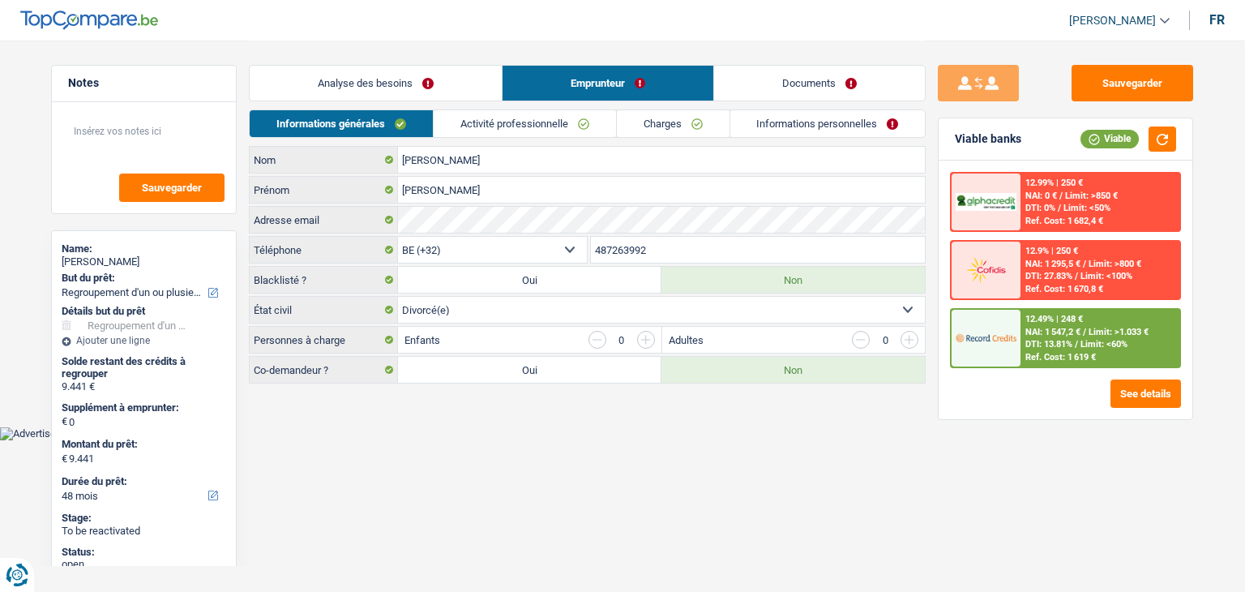
click at [413, 440] on html "Vous avez le contrôle de vos données Nous utilisons des cookies, tout comme nos…" at bounding box center [622, 220] width 1245 height 440
click at [571, 440] on html "Vous avez le contrôle de vos données Nous utilisons des cookies, tout comme nos…" at bounding box center [622, 220] width 1245 height 440
click at [490, 124] on link "Activité professionnelle" at bounding box center [525, 123] width 182 height 27
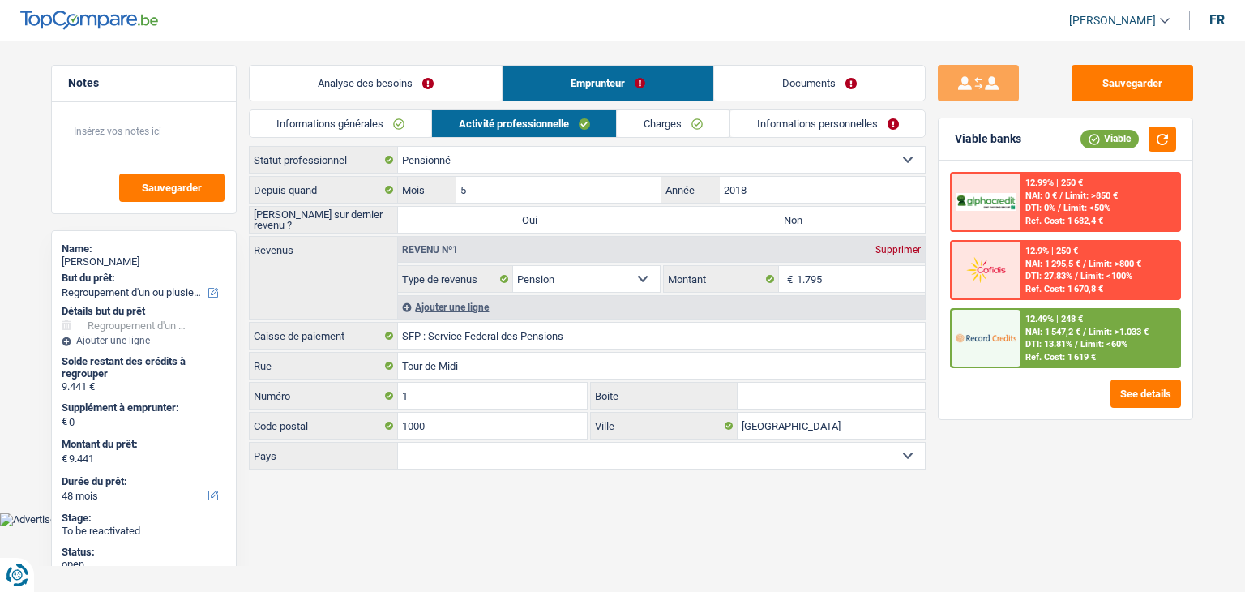
click at [987, 541] on div "Sauvegarder Viable banks Viable 12.99% | 250 € NAI: 0 € / Limit: >850 € DTI: 0%…" at bounding box center [1066, 315] width 280 height 501
click at [853, 278] on input "1.795" at bounding box center [861, 279] width 129 height 26
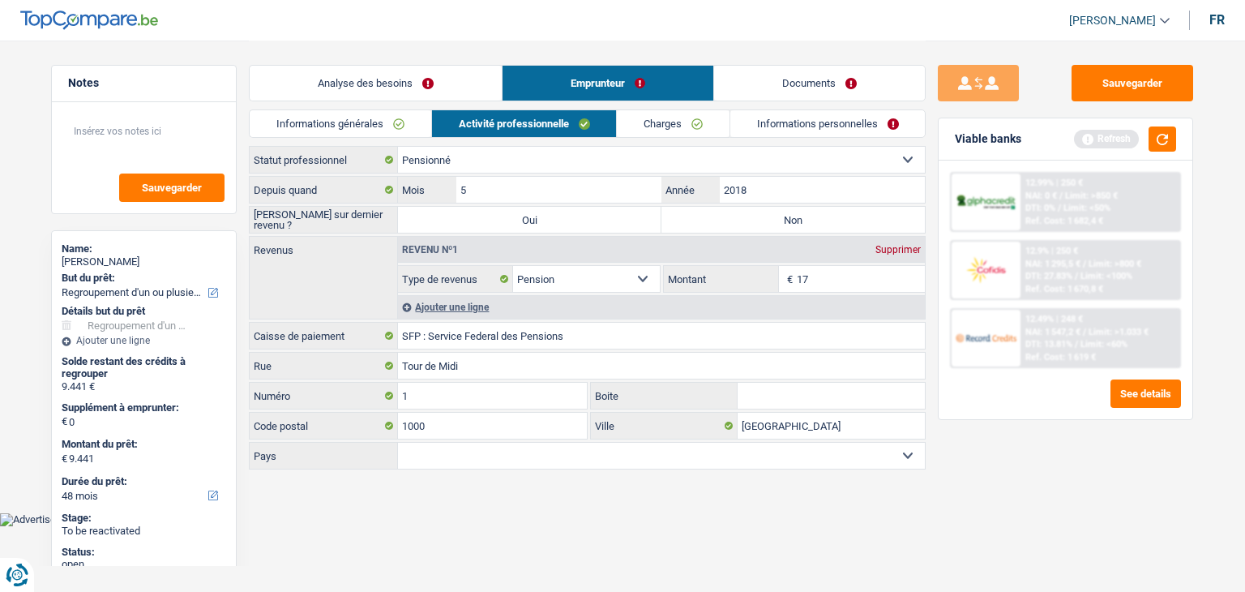
type input "1"
type input "1.908"
click at [997, 451] on div "Sauvegarder Viable banks Refresh 12.99% | 250 € NAI: 0 € / Limit: >850 € DTI: 0…" at bounding box center [1066, 315] width 280 height 501
click at [1164, 148] on button "button" at bounding box center [1162, 138] width 28 height 25
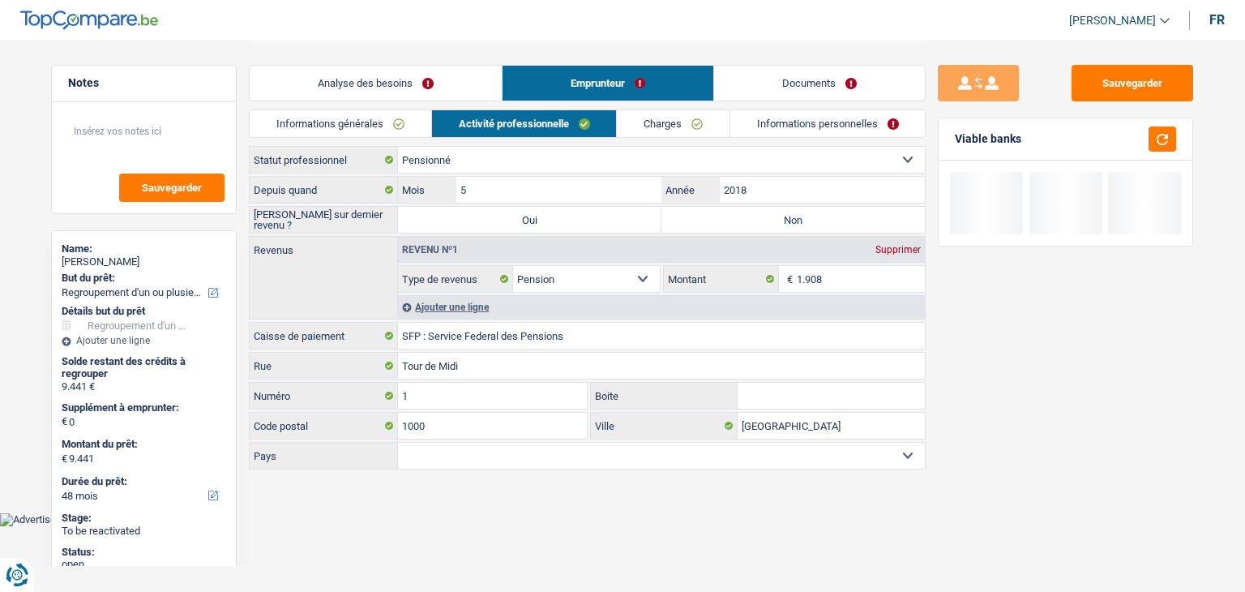
click at [723, 221] on label "Non" at bounding box center [792, 220] width 263 height 26
click at [723, 221] on input "Non" at bounding box center [792, 220] width 263 height 26
radio input "true"
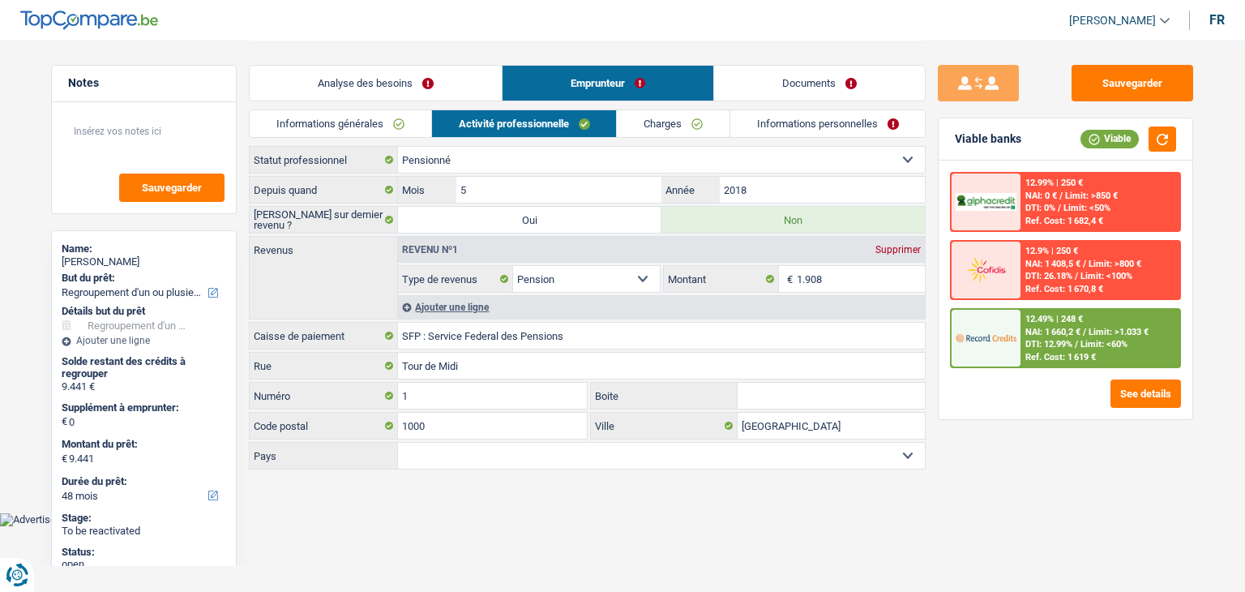
click at [697, 124] on link "Charges" at bounding box center [673, 123] width 113 height 27
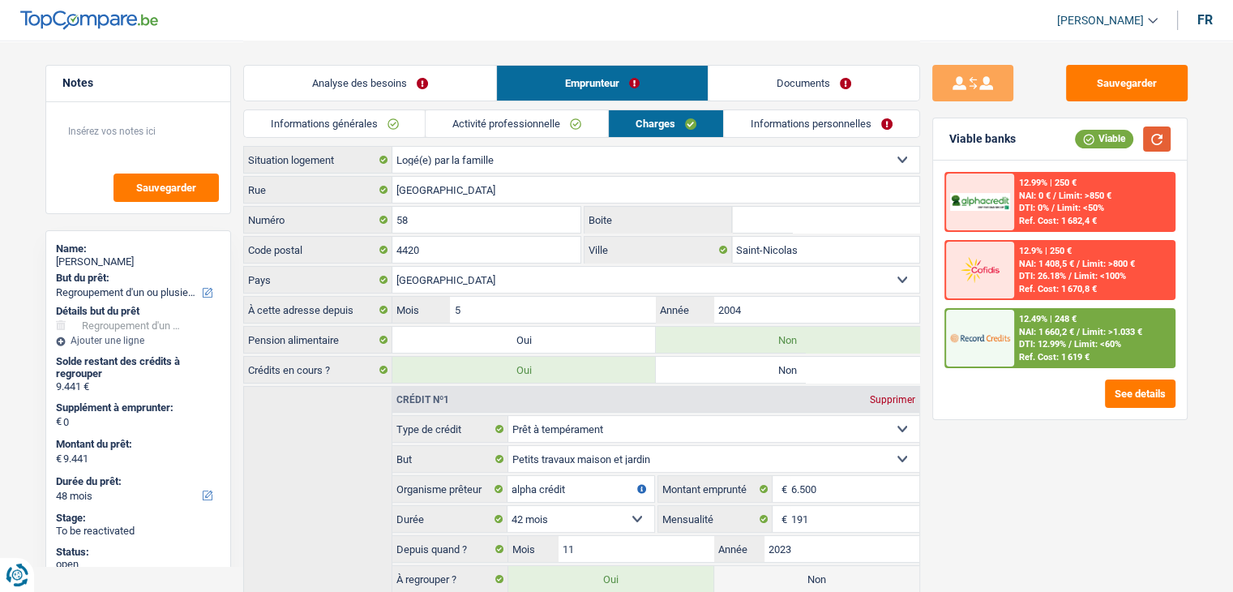
click at [1166, 141] on button "button" at bounding box center [1157, 138] width 28 height 25
click at [1062, 464] on div "Sauvegarder Viable banks Viable 12.99% | 250 € NAI: 0 € / Limit: >850 € DTI: 0%…" at bounding box center [1060, 315] width 280 height 501
click at [1018, 442] on div "Sauvegarder Viable banks Viable 12.99% | 250 € NAI: 0 € / Limit: >850 € DTI: 0%…" at bounding box center [1060, 315] width 280 height 501
click at [973, 469] on div "Sauvegarder Viable banks Viable 12.99% | 250 € NAI: 0 € / Limit: >850 € DTI: 0%…" at bounding box center [1060, 315] width 280 height 501
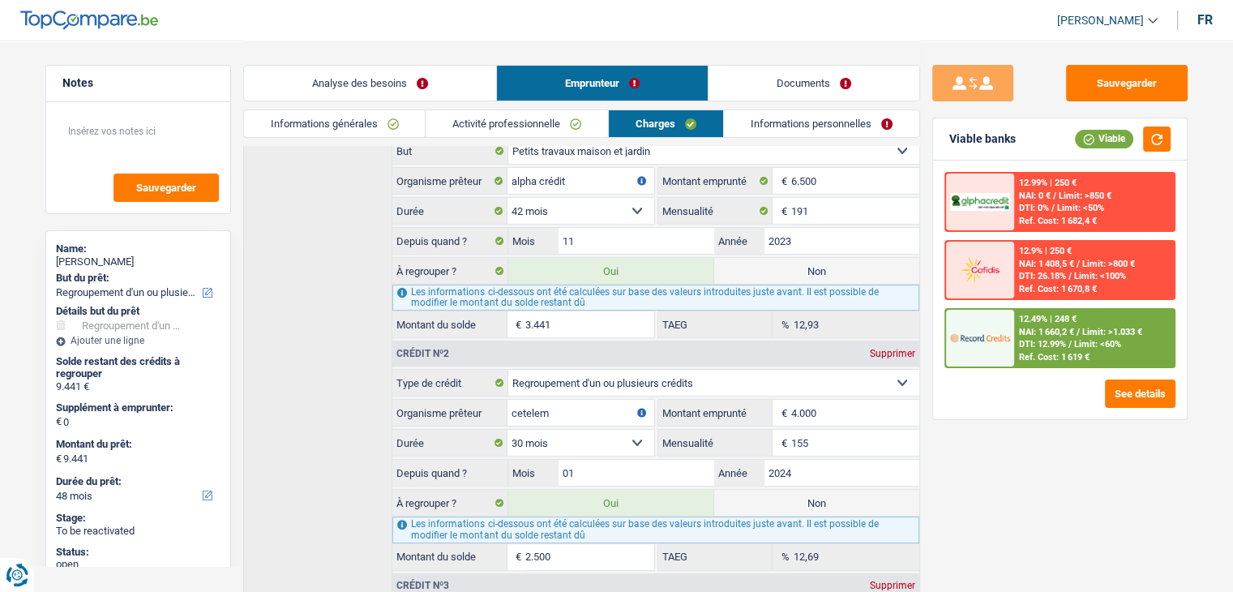
scroll to position [324, 0]
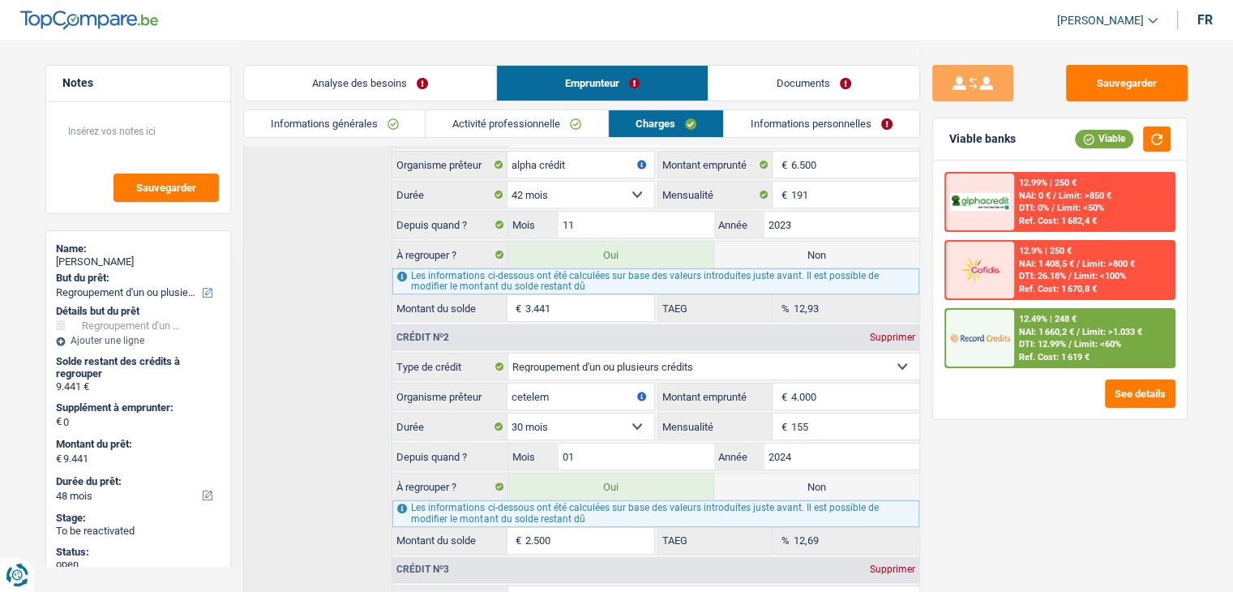
click at [812, 124] on link "Informations personnelles" at bounding box center [821, 123] width 195 height 27
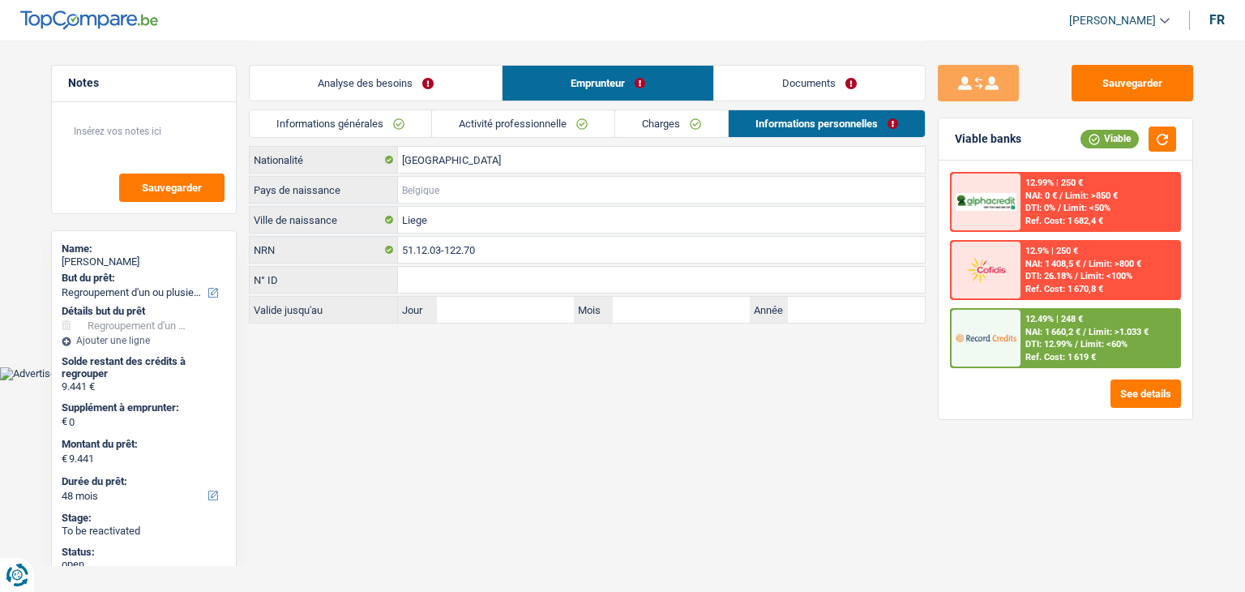
click at [541, 194] on input "Pays de naissance" at bounding box center [661, 190] width 527 height 26
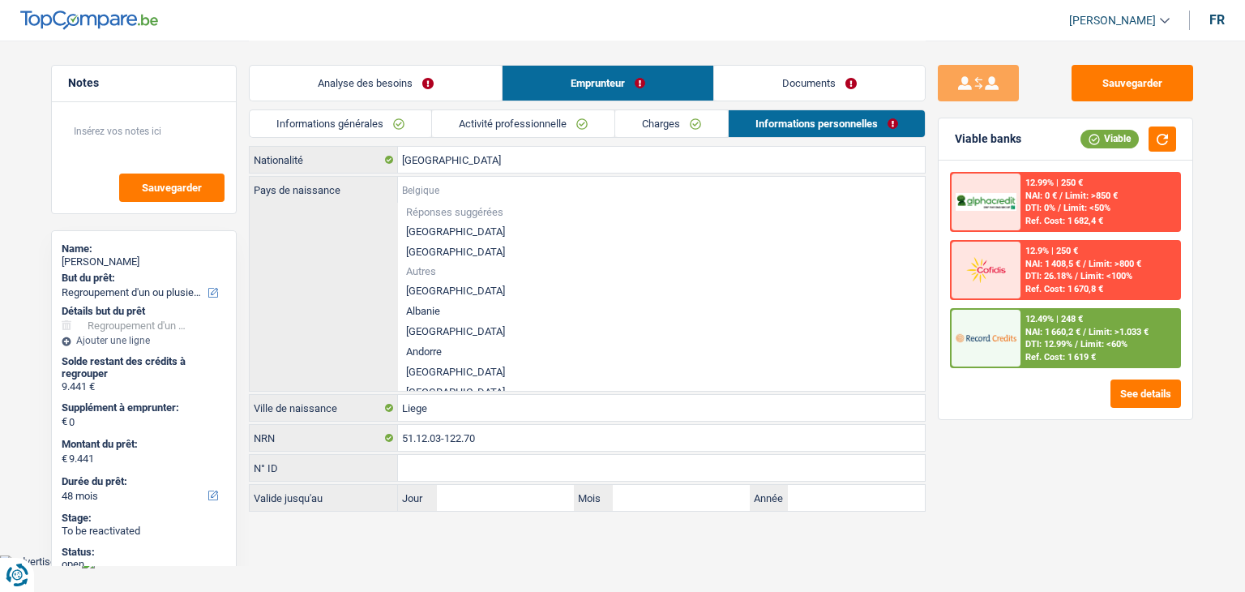
type input "B"
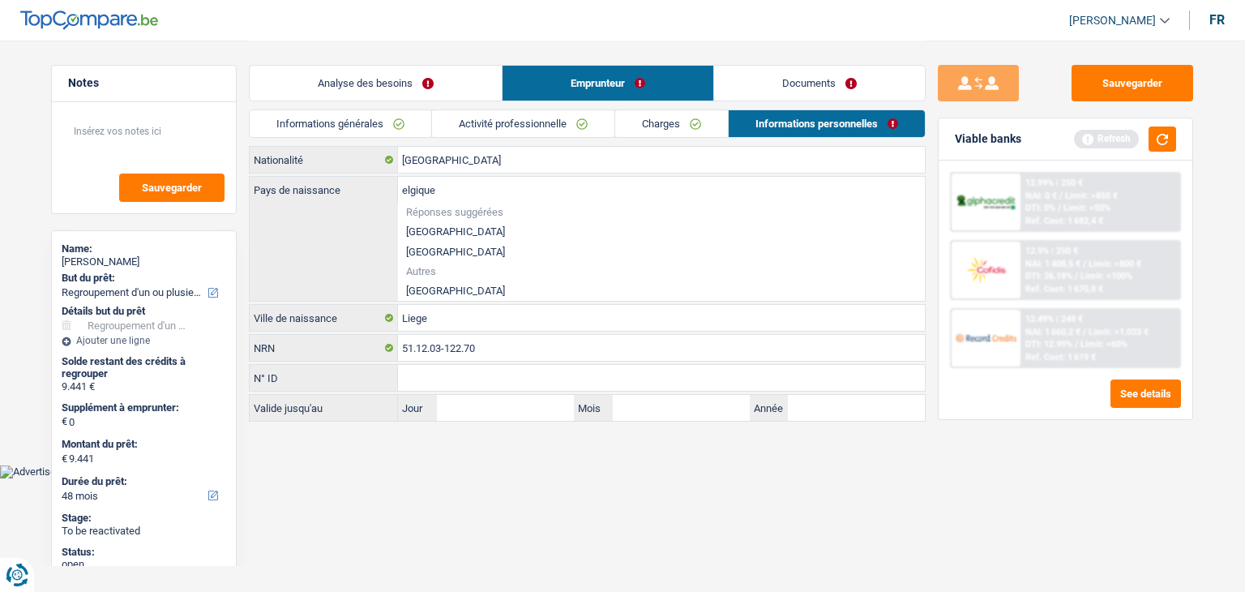
click at [428, 224] on li "[GEOGRAPHIC_DATA]" at bounding box center [661, 231] width 527 height 20
type input "[GEOGRAPHIC_DATA]"
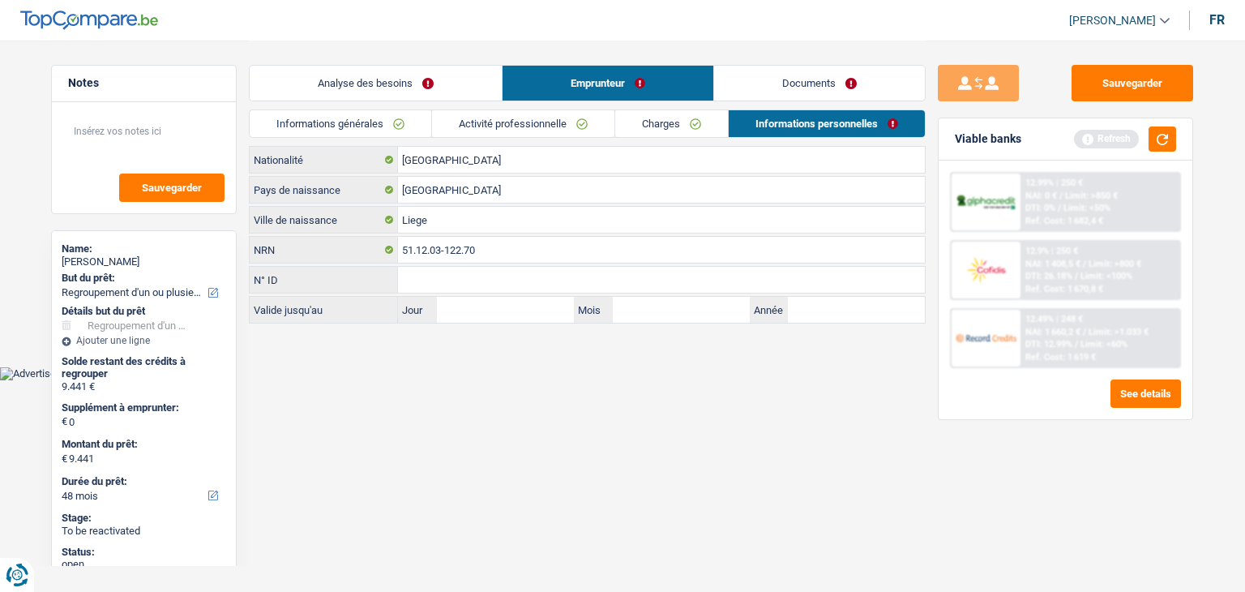
click at [380, 121] on link "Informations générales" at bounding box center [341, 123] width 182 height 27
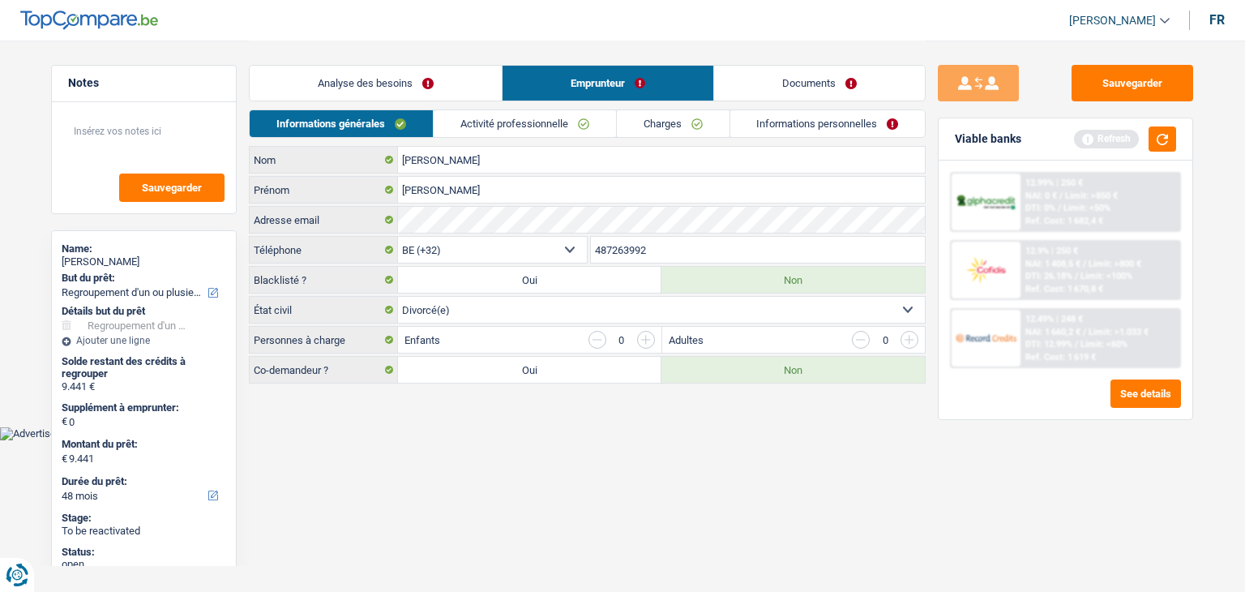
click at [369, 66] on link "Analyse des besoins" at bounding box center [376, 83] width 252 height 35
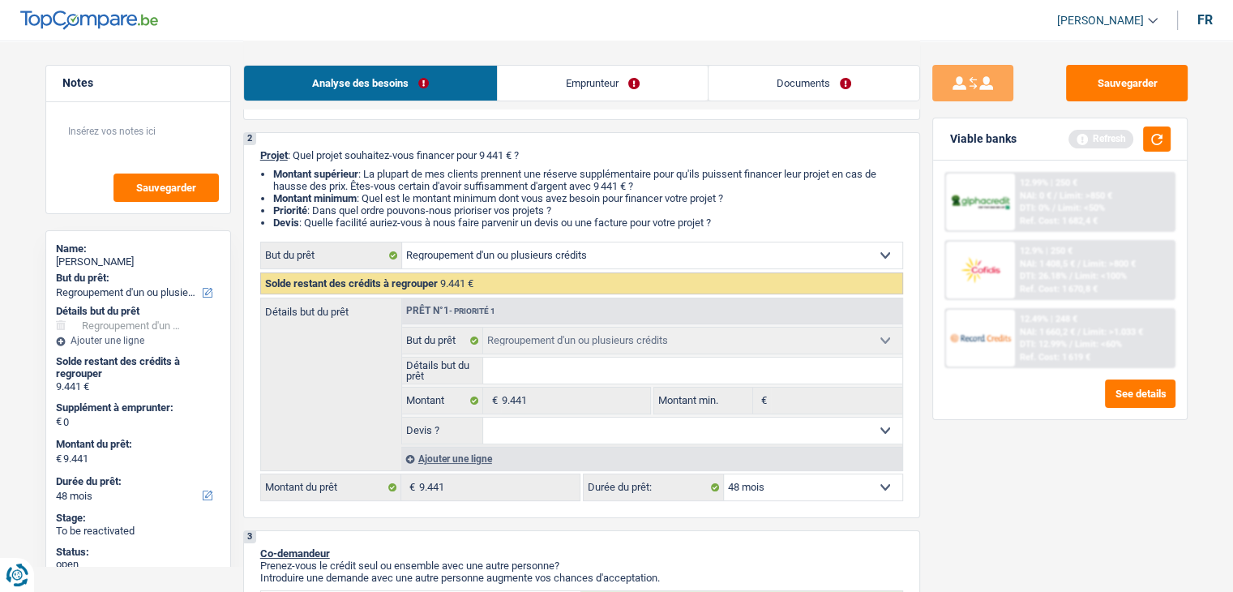
scroll to position [243, 0]
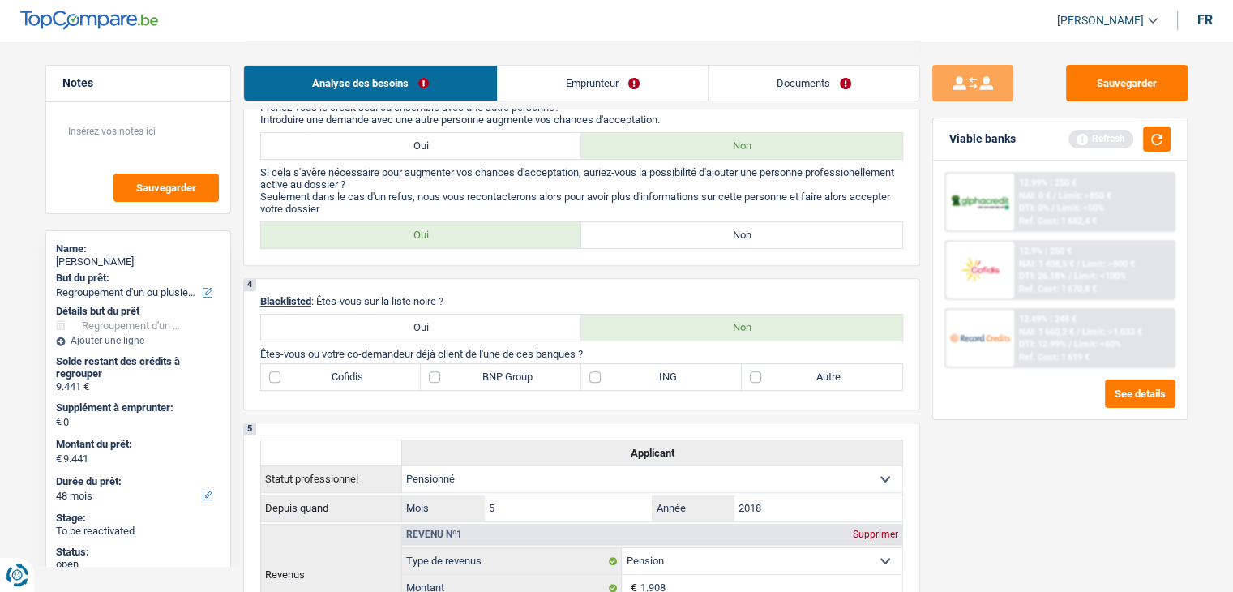
click at [681, 237] on label "Non" at bounding box center [741, 235] width 321 height 26
click at [681, 237] on input "Non" at bounding box center [741, 235] width 321 height 26
radio input "true"
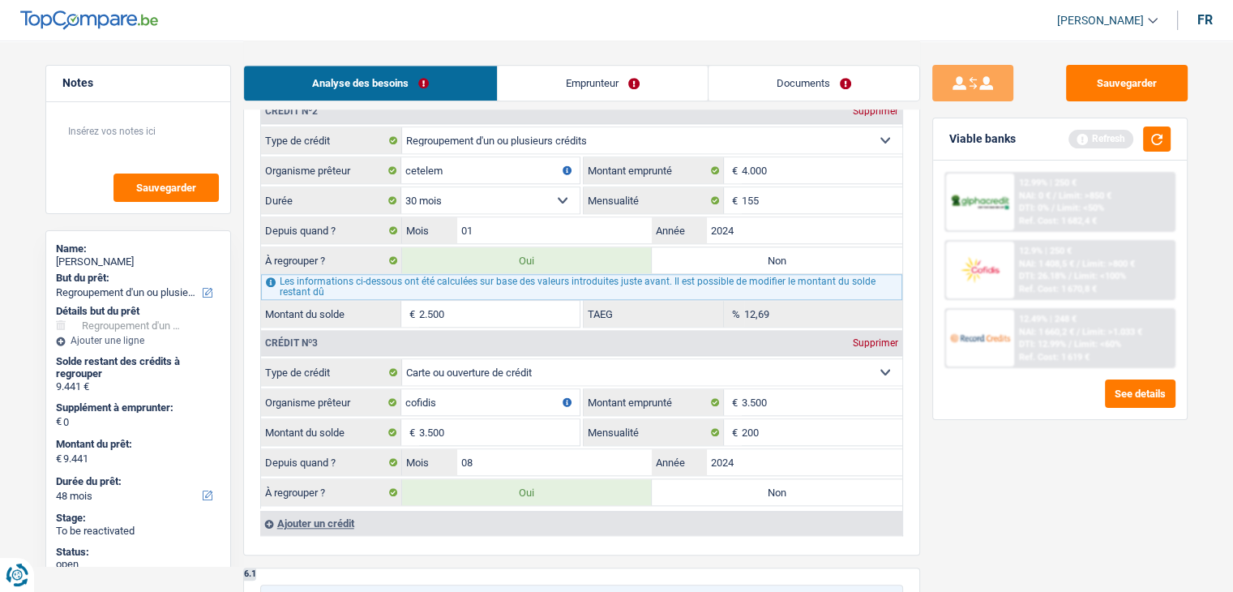
scroll to position [1540, 0]
click at [1161, 140] on button "button" at bounding box center [1157, 138] width 28 height 25
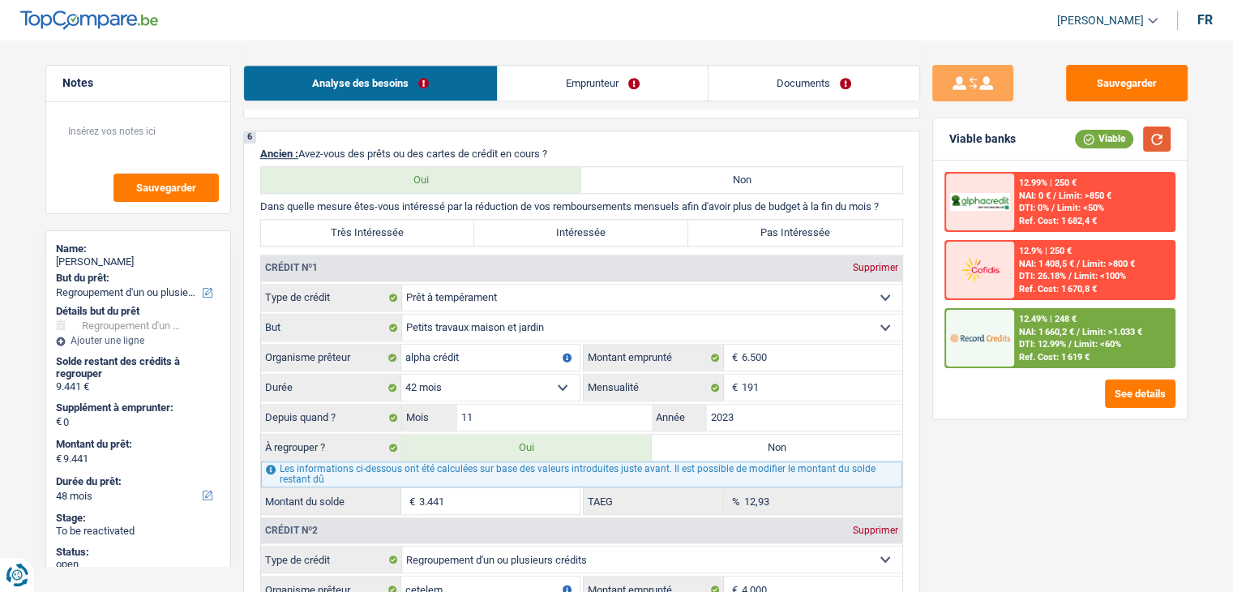
scroll to position [892, 0]
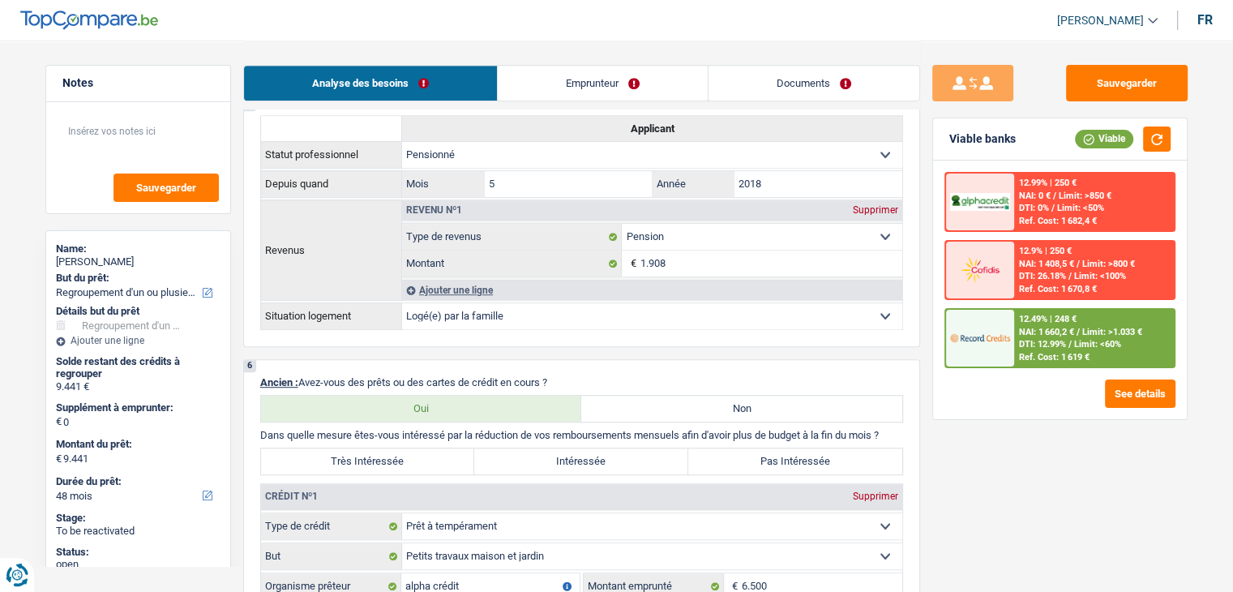
click at [999, 335] on img at bounding box center [980, 338] width 60 height 30
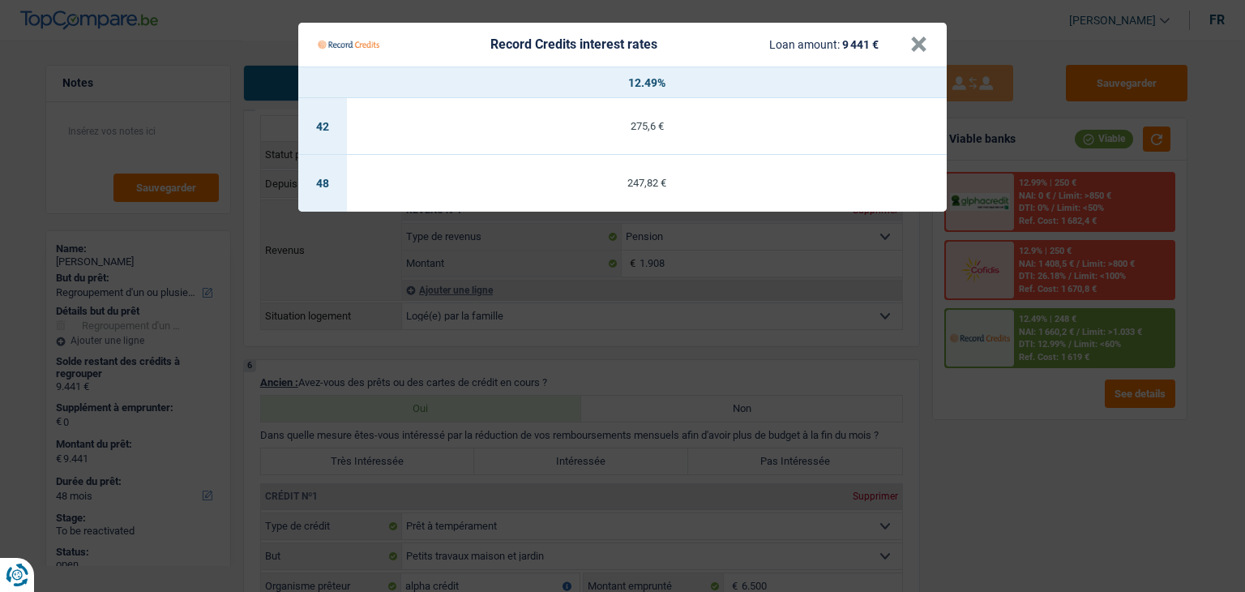
click at [975, 431] on Credits "Record Credits interest rates Loan amount: 9 441 € × 12.49% 42 275,6 € 48 247,8…" at bounding box center [622, 296] width 1245 height 592
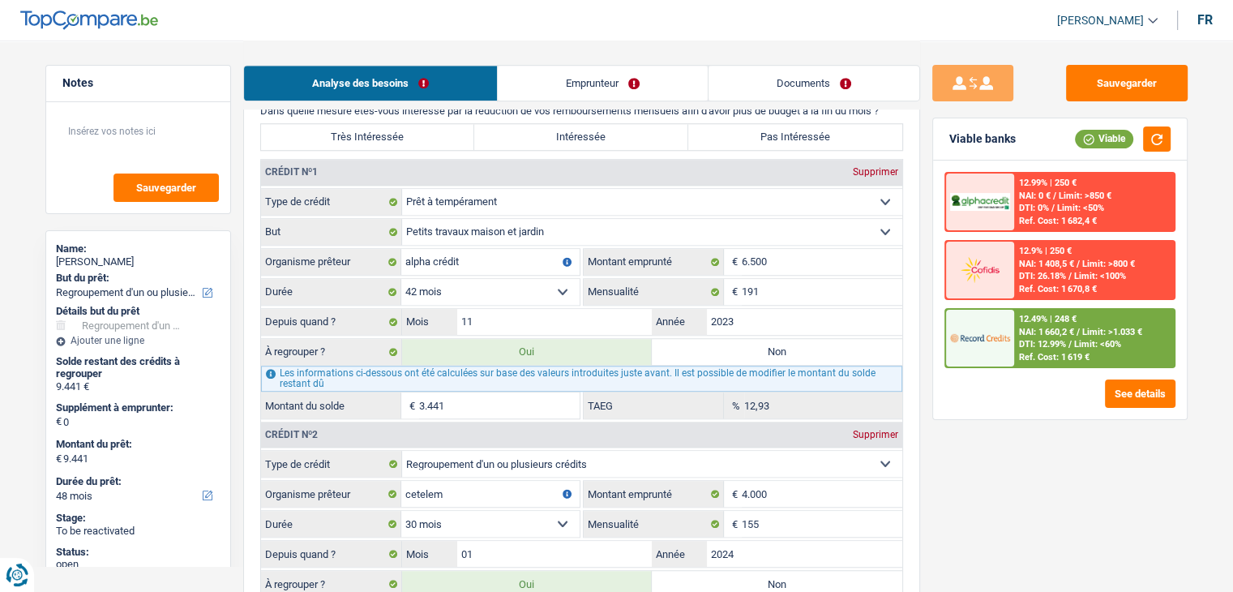
scroll to position [1540, 0]
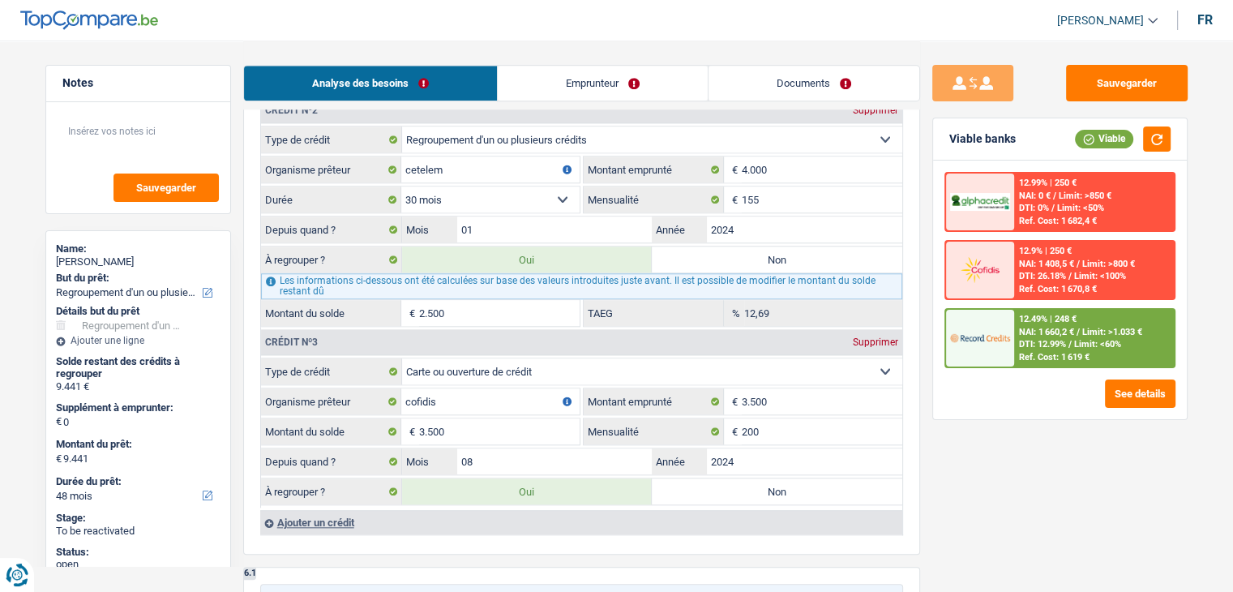
click at [1102, 302] on div "12.99% | 250 € NAI: 0 € / Limit: >850 € DTI: 0% / Limit: <50% Ref. Cost: 1 682,…" at bounding box center [1059, 270] width 231 height 196
click at [1096, 327] on span "Limit: >1.033 €" at bounding box center [1112, 332] width 60 height 11
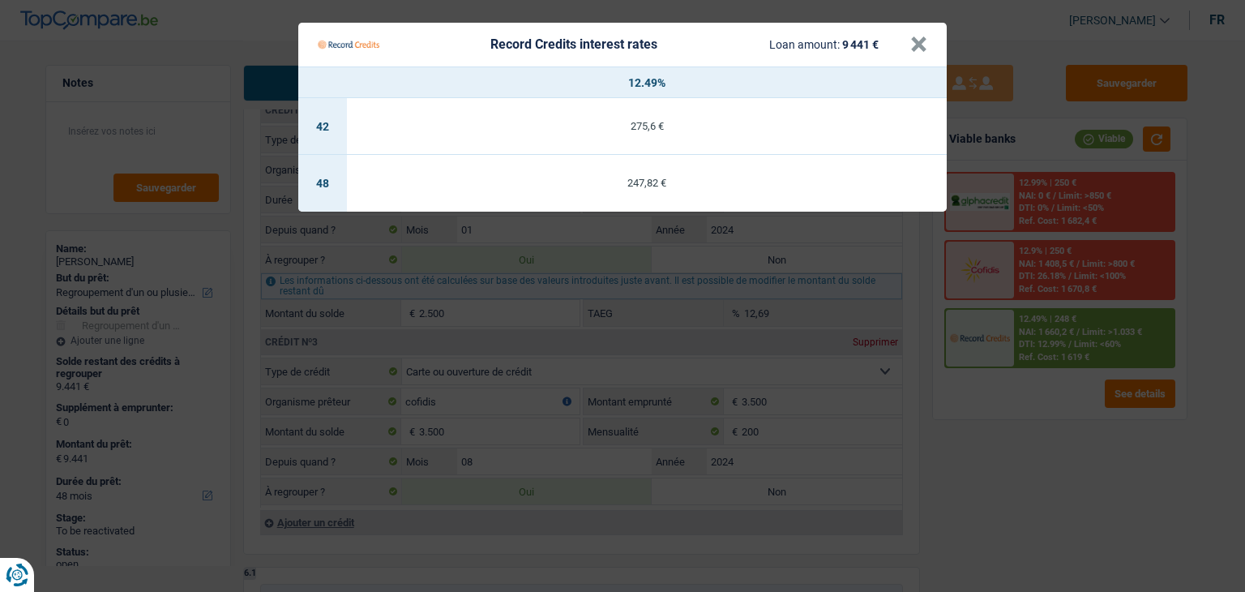
click at [974, 487] on Credits "Record Credits interest rates Loan amount: 9 441 € × 12.49% 42 275,6 € 48 247,8…" at bounding box center [622, 296] width 1245 height 592
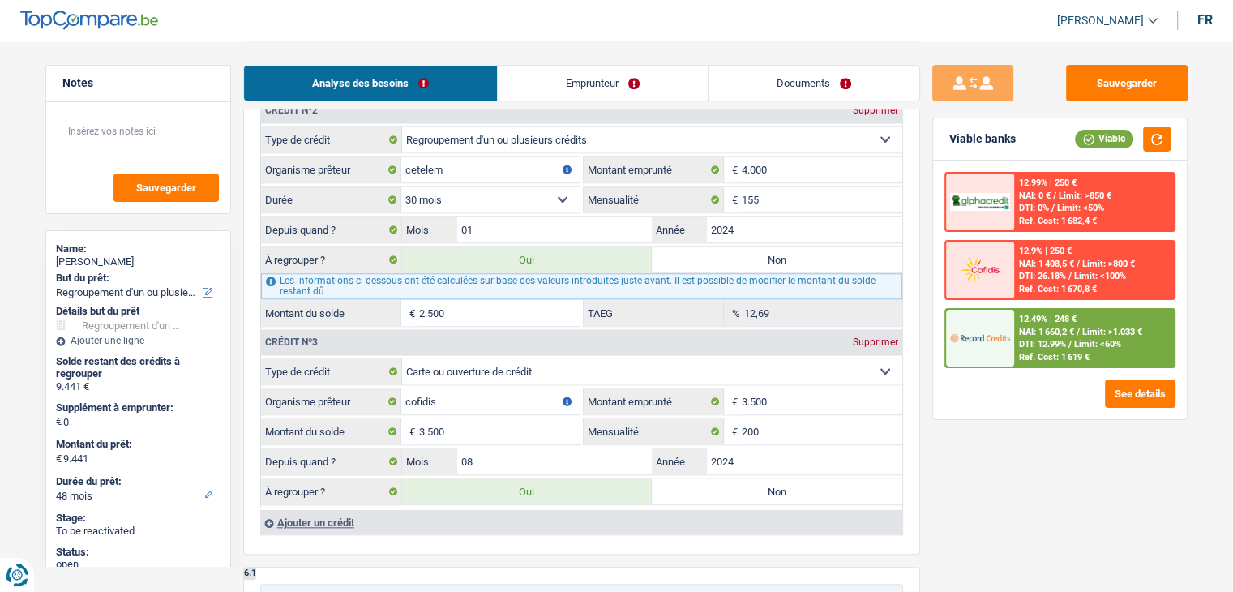
click at [1039, 345] on span "DTI: 12.99%" at bounding box center [1042, 344] width 47 height 11
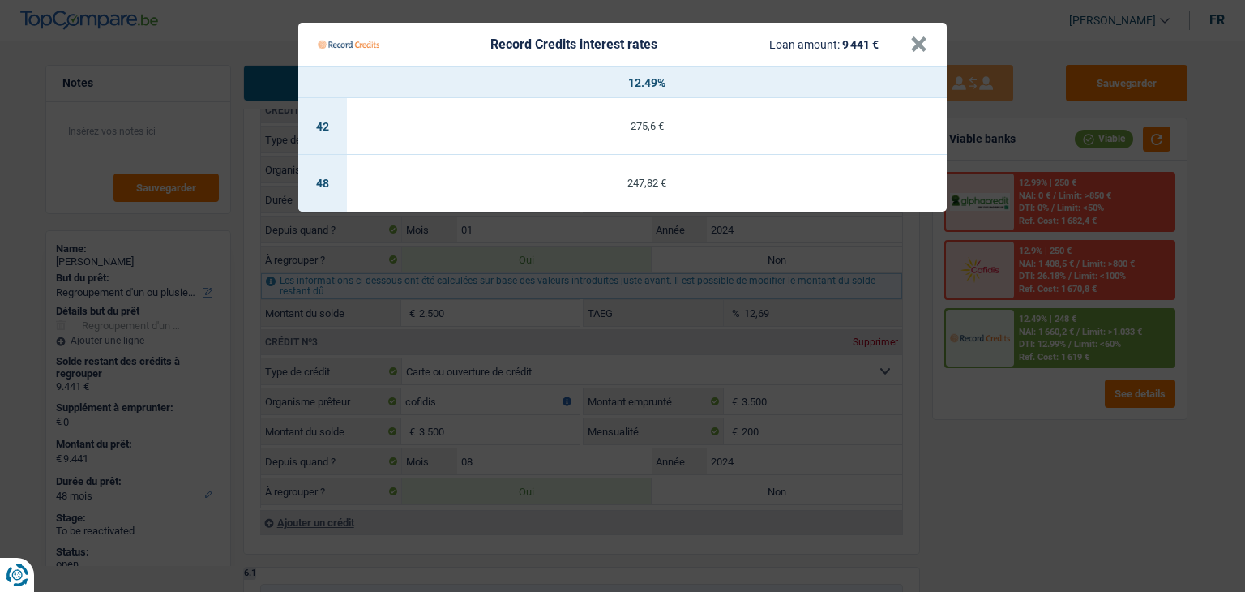
click at [1039, 425] on Credits "Record Credits interest rates Loan amount: 9 441 € × 12.49% 42 275,6 € 48 247,8…" at bounding box center [622, 296] width 1245 height 592
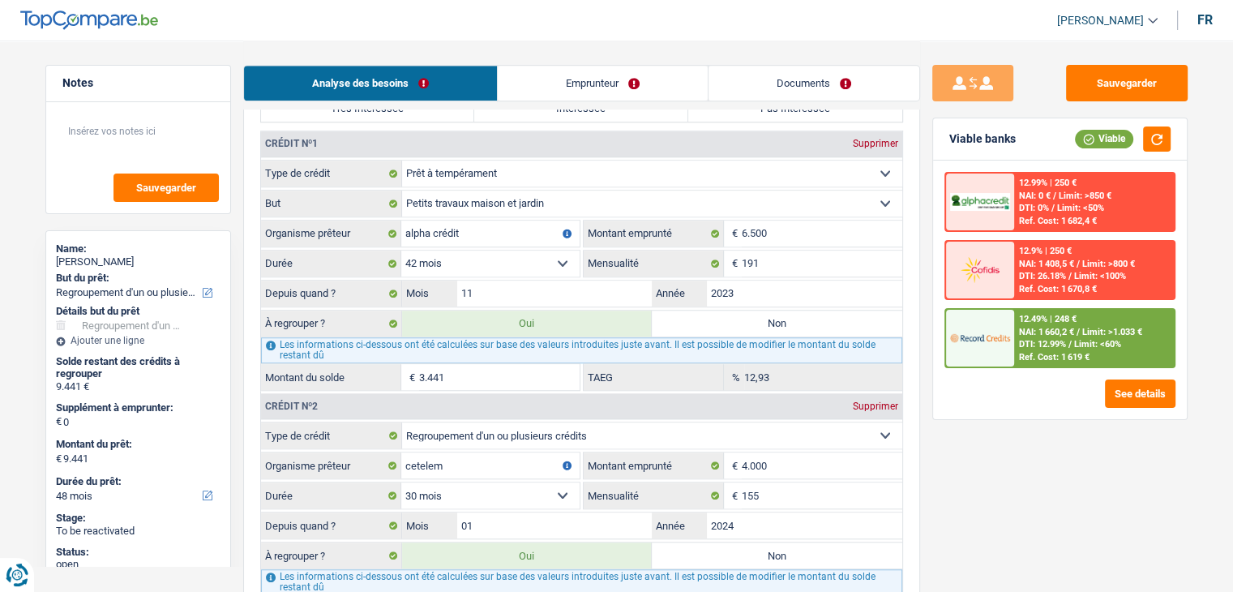
scroll to position [1216, 0]
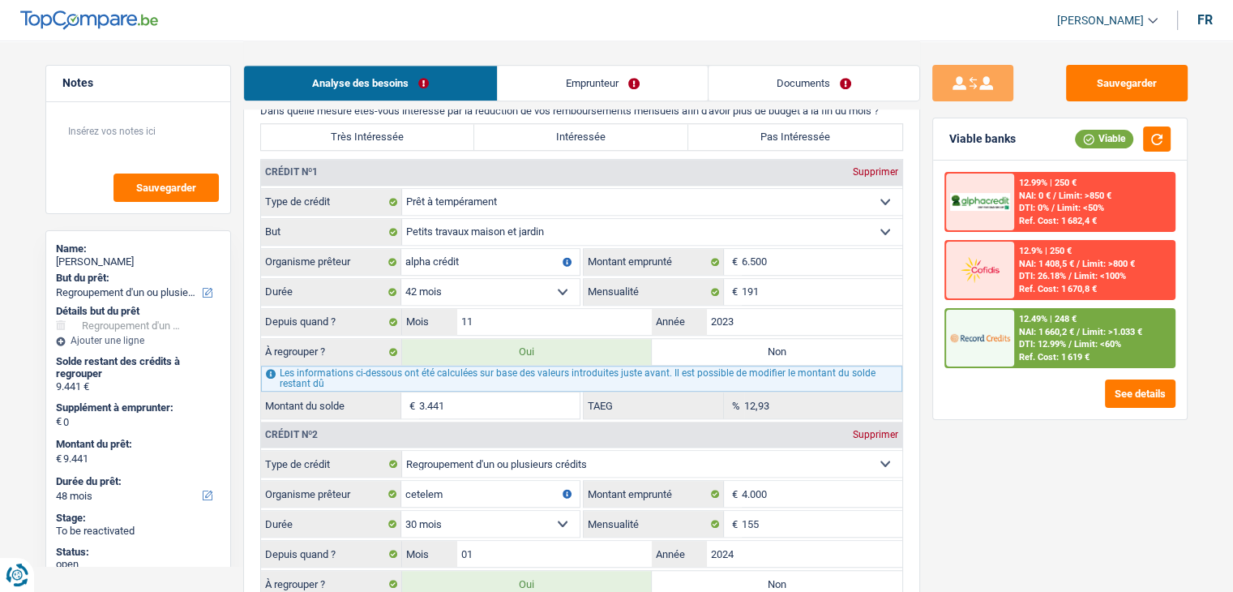
click at [1046, 346] on span "DTI: 12.99%" at bounding box center [1042, 344] width 47 height 11
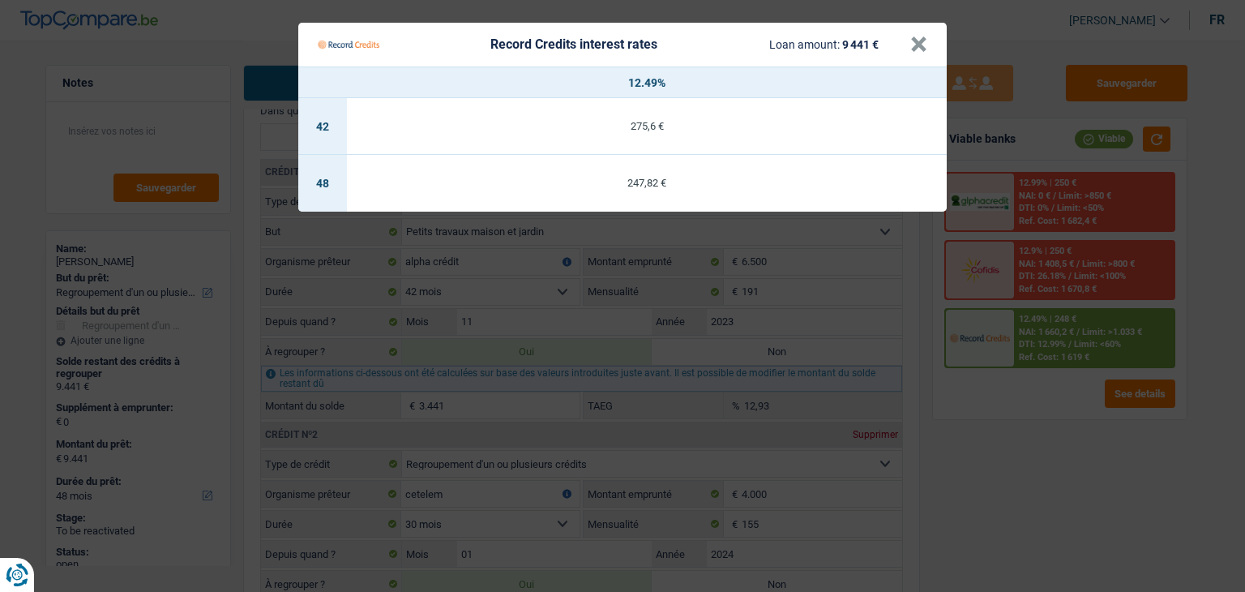
click at [1033, 437] on Credits "Record Credits interest rates Loan amount: 9 441 € × 12.49% 42 275,6 € 48 247,8…" at bounding box center [622, 296] width 1245 height 592
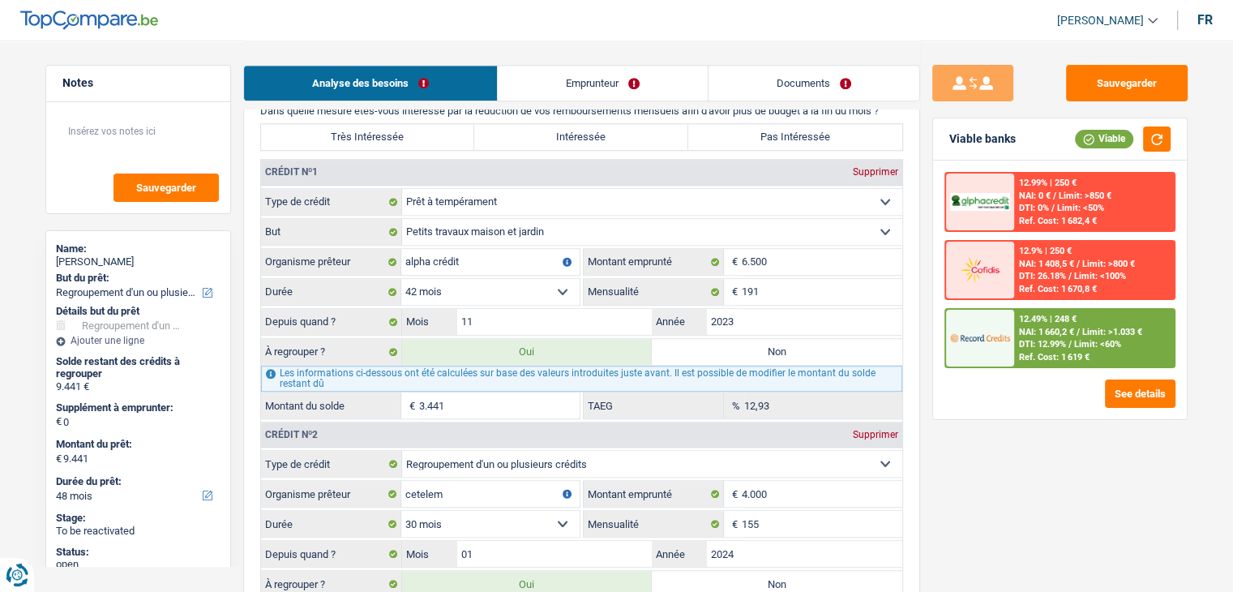
click at [1046, 380] on div "See details" at bounding box center [1059, 393] width 231 height 28
click at [1046, 362] on div "12.49% | 248 € NAI: 1 660,2 € / Limit: >1.033 € DTI: 12.99% / Limit: <60% Ref. …" at bounding box center [1094, 338] width 160 height 57
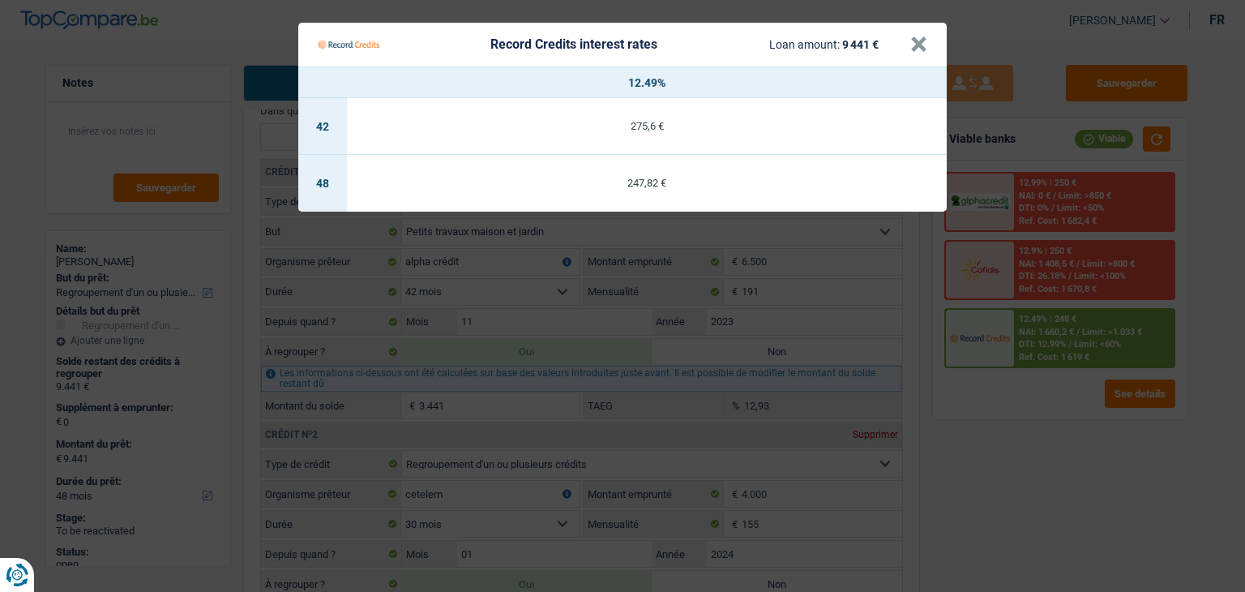
click at [1033, 445] on Credits "Record Credits interest rates Loan amount: 9 441 € × 12.49% 42 275,6 € 48 247,8…" at bounding box center [622, 296] width 1245 height 592
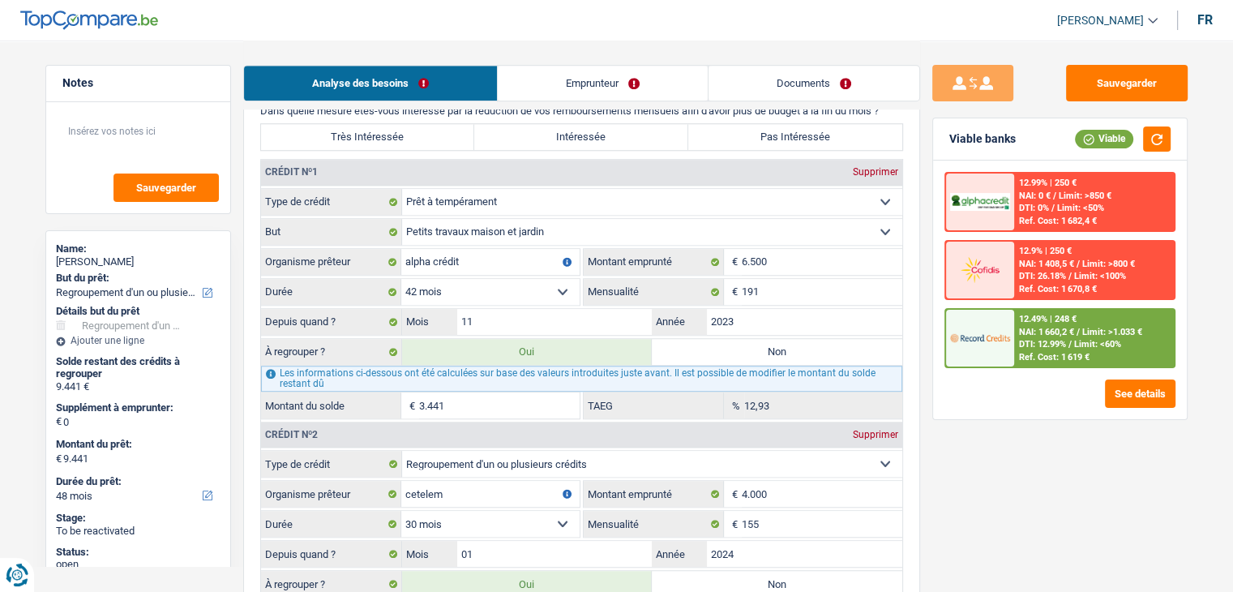
click at [1019, 417] on div "Viable banks Viable 12.99% | 250 € NAI: 0 € / Limit: >850 € DTI: 0% / Limit: <5…" at bounding box center [1059, 269] width 255 height 302
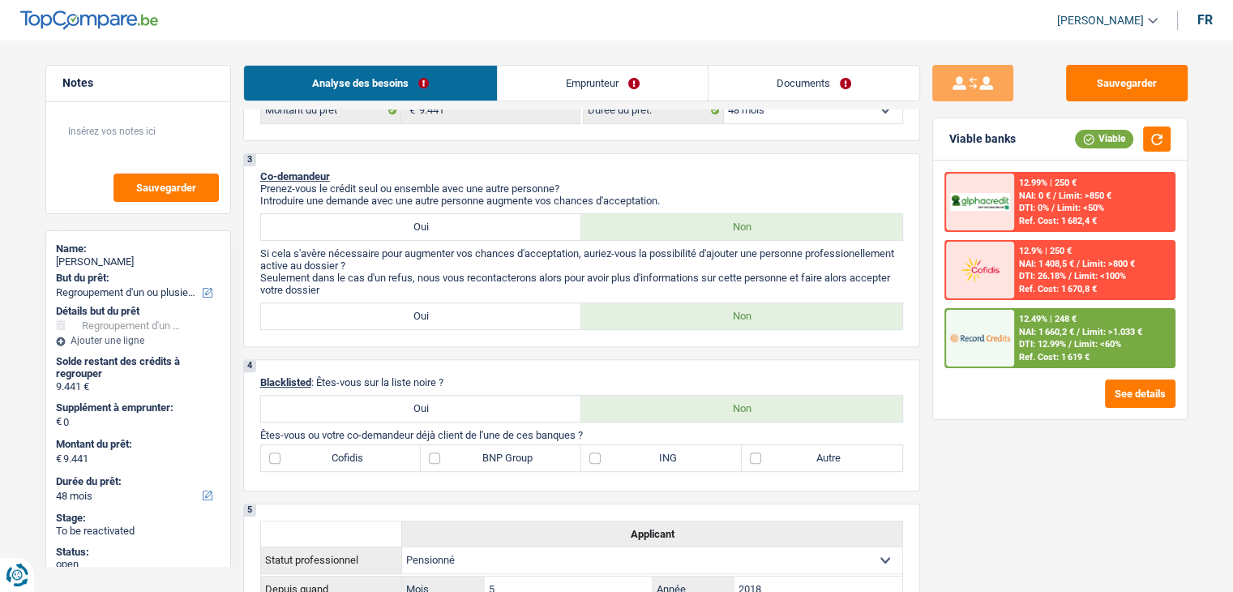
scroll to position [486, 0]
drag, startPoint x: 588, startPoint y: 430, endPoint x: 266, endPoint y: 433, distance: 322.6
click at [266, 433] on p "Êtes-vous ou votre co-demandeur déjà client de l'une de ces banques ?" at bounding box center [581, 435] width 643 height 12
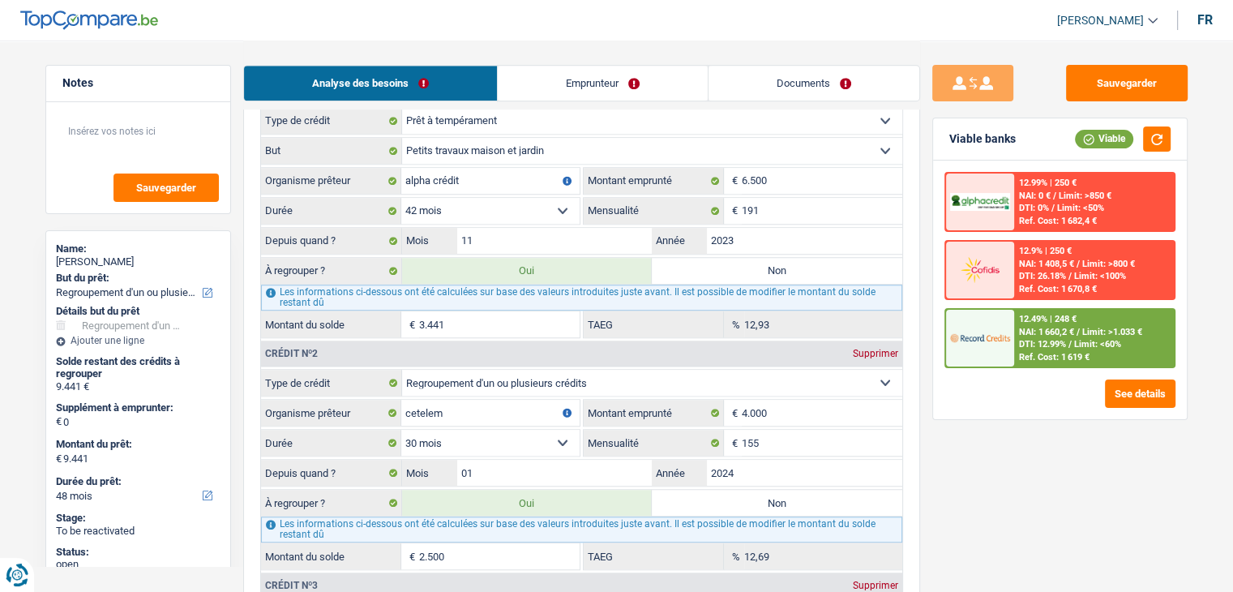
scroll to position [1540, 0]
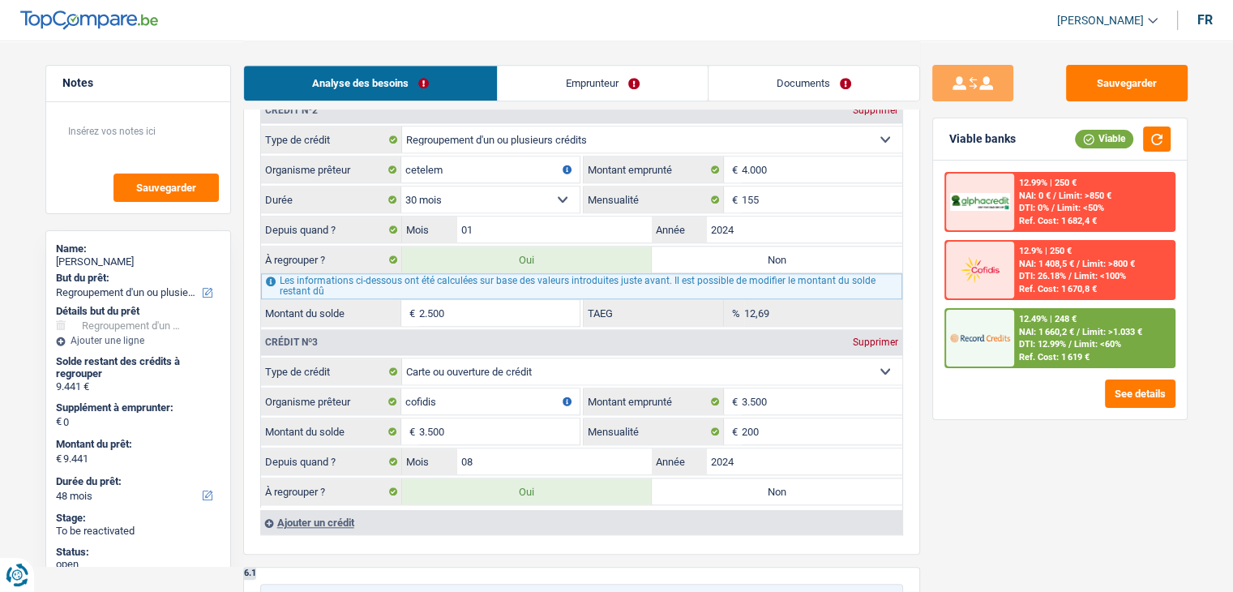
click at [1055, 442] on div "Sauvegarder Viable banks Viable 12.99% | 250 € NAI: 0 € / Limit: >850 € DTI: 0%…" at bounding box center [1060, 315] width 280 height 501
click at [1044, 335] on div "12.49% | 248 € NAI: 1 660,2 € / Limit: >1.033 € DTI: 12.99% / Limit: <60% Ref. …" at bounding box center [1094, 338] width 160 height 57
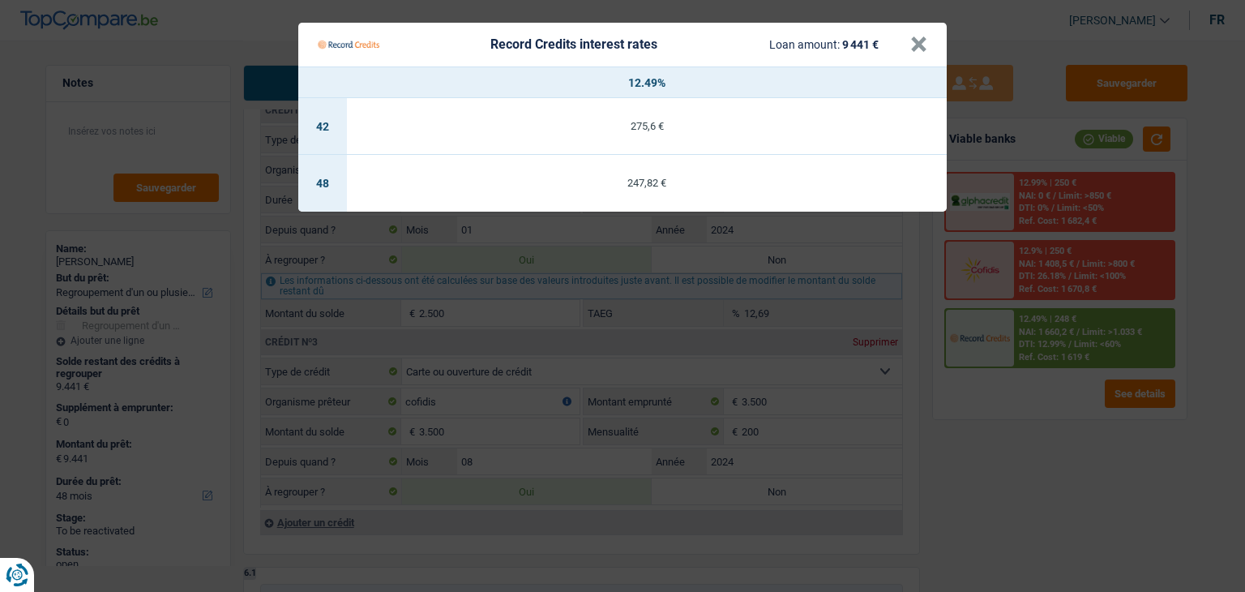
click at [1015, 432] on Credits "Record Credits interest rates Loan amount: 9 441 € × 12.49% 42 275,6 € 48 247,8…" at bounding box center [622, 296] width 1245 height 592
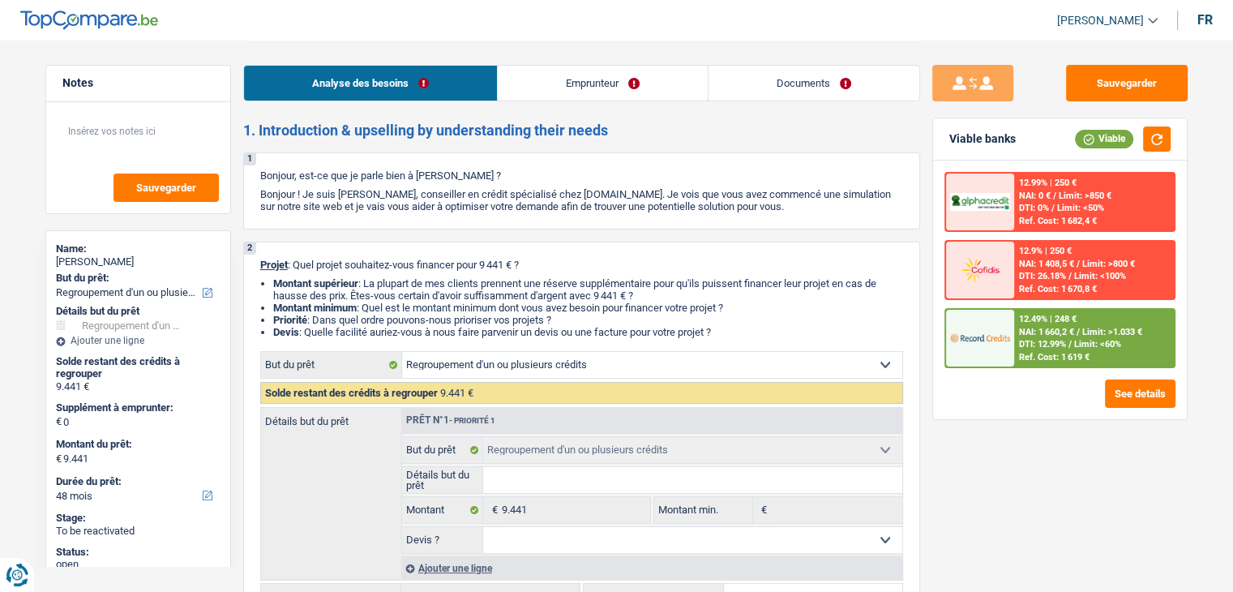
scroll to position [324, 0]
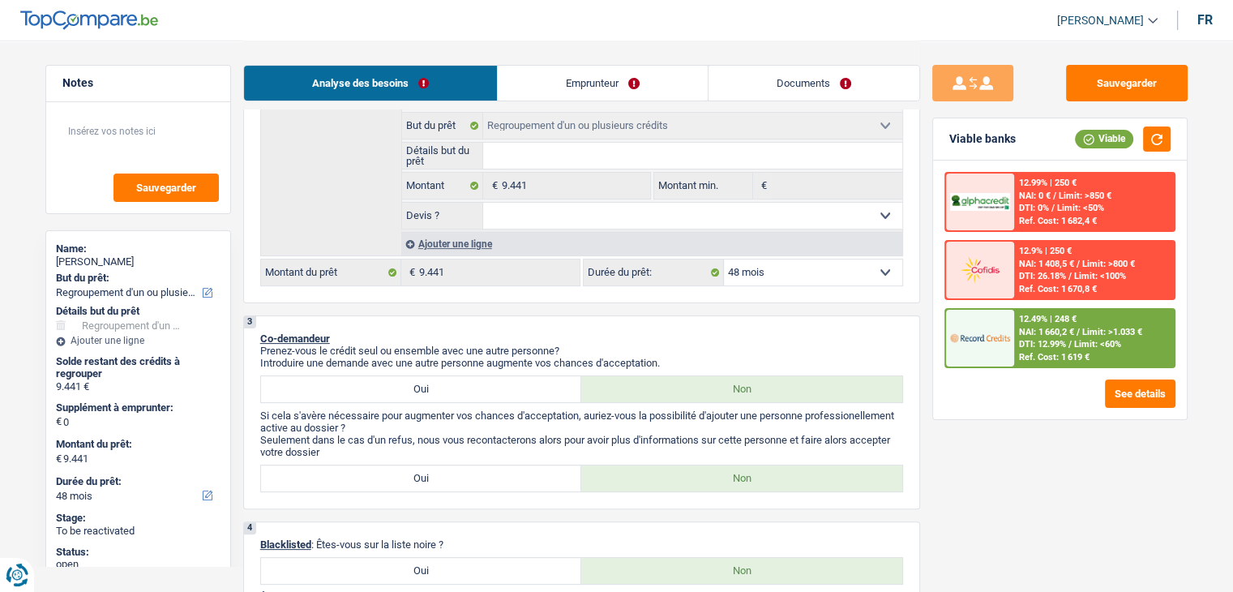
click at [592, 315] on div "3 Co-demandeur Prenez-vous le crédit seul ou ensemble avec une autre personne? …" at bounding box center [581, 412] width 677 height 194
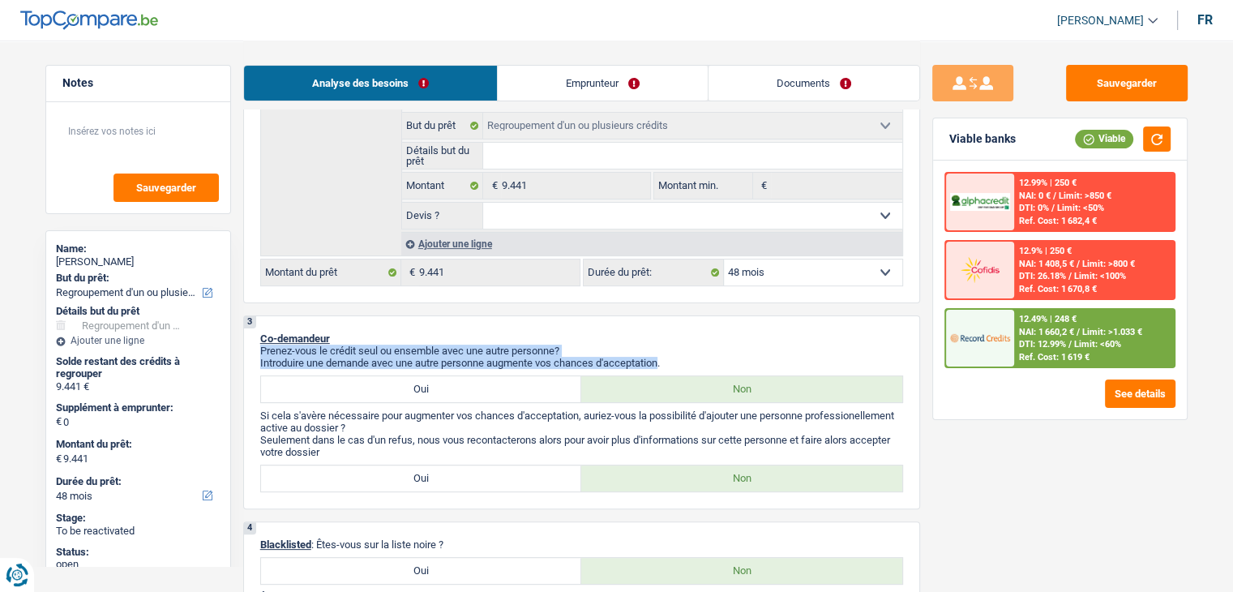
drag, startPoint x: 665, startPoint y: 361, endPoint x: 349, endPoint y: 320, distance: 317.9
click at [349, 320] on div "3 Co-demandeur Prenez-vous le crédit seul ou ensemble avec une autre personne? …" at bounding box center [581, 412] width 677 height 194
click at [358, 321] on div "3 Co-demandeur Prenez-vous le crédit seul ou ensemble avec une autre personne? …" at bounding box center [581, 412] width 677 height 194
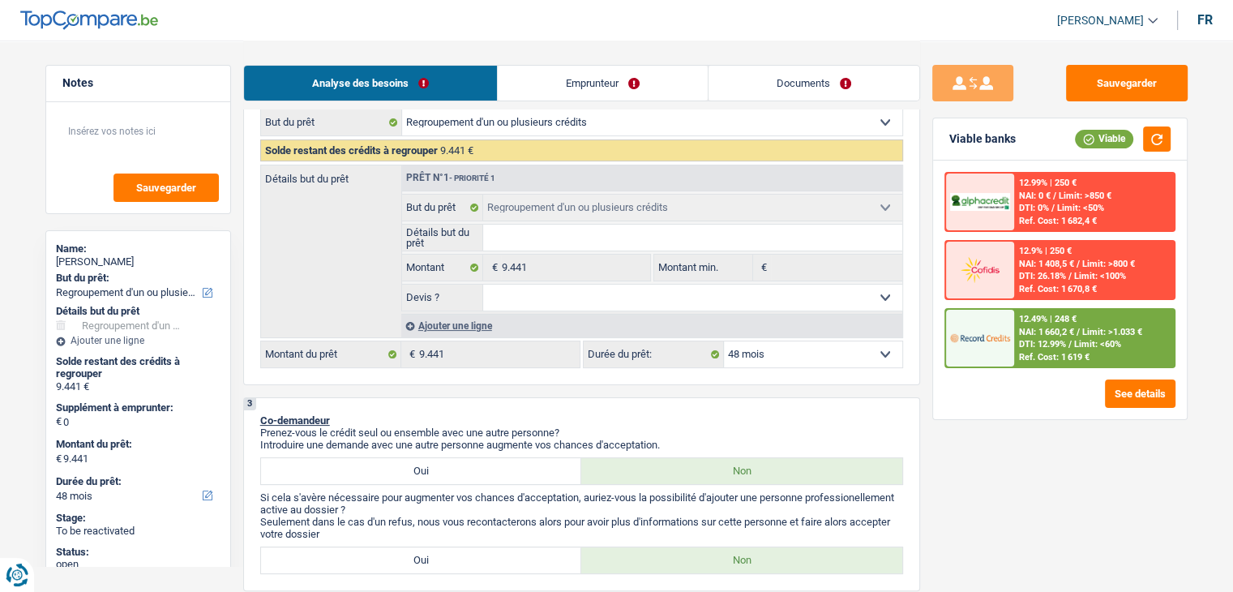
scroll to position [243, 0]
click at [452, 326] on div "Ajouter une ligne" at bounding box center [651, 325] width 501 height 24
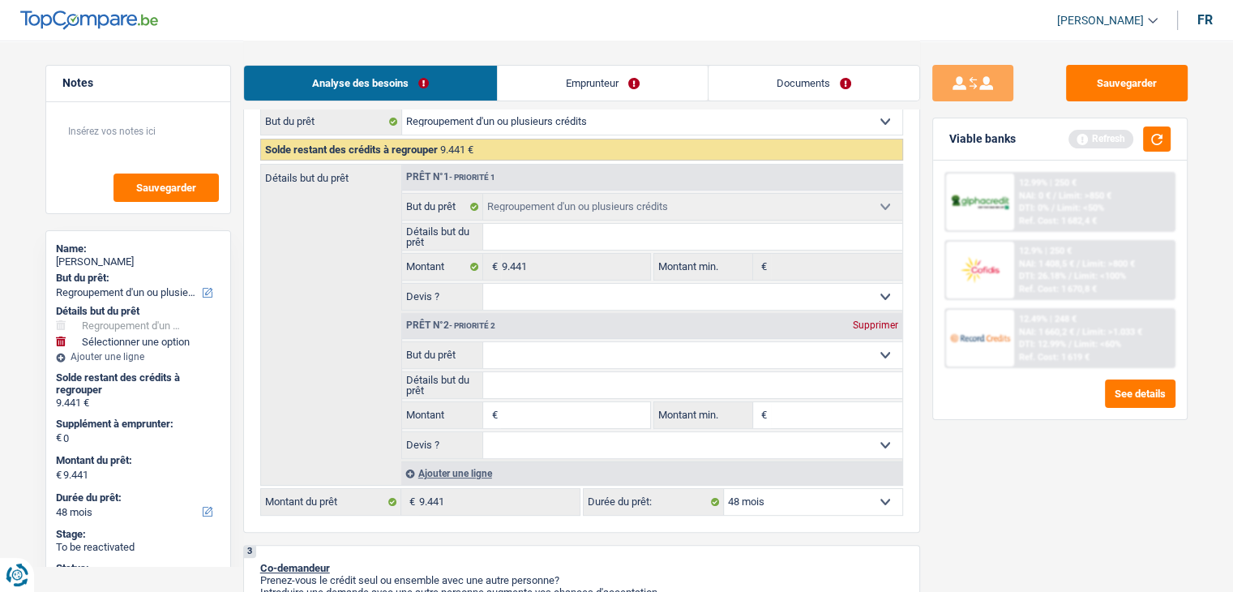
click at [521, 409] on input "Montant" at bounding box center [575, 415] width 148 height 26
type input "5"
type input "50"
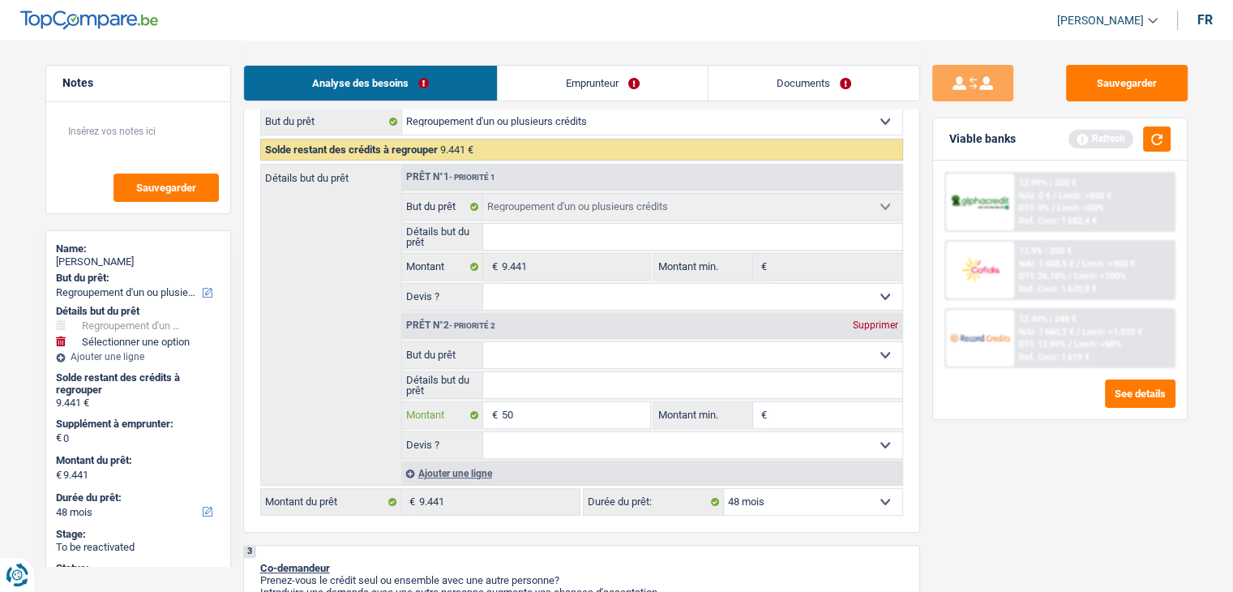
type input "500"
type input "5.000"
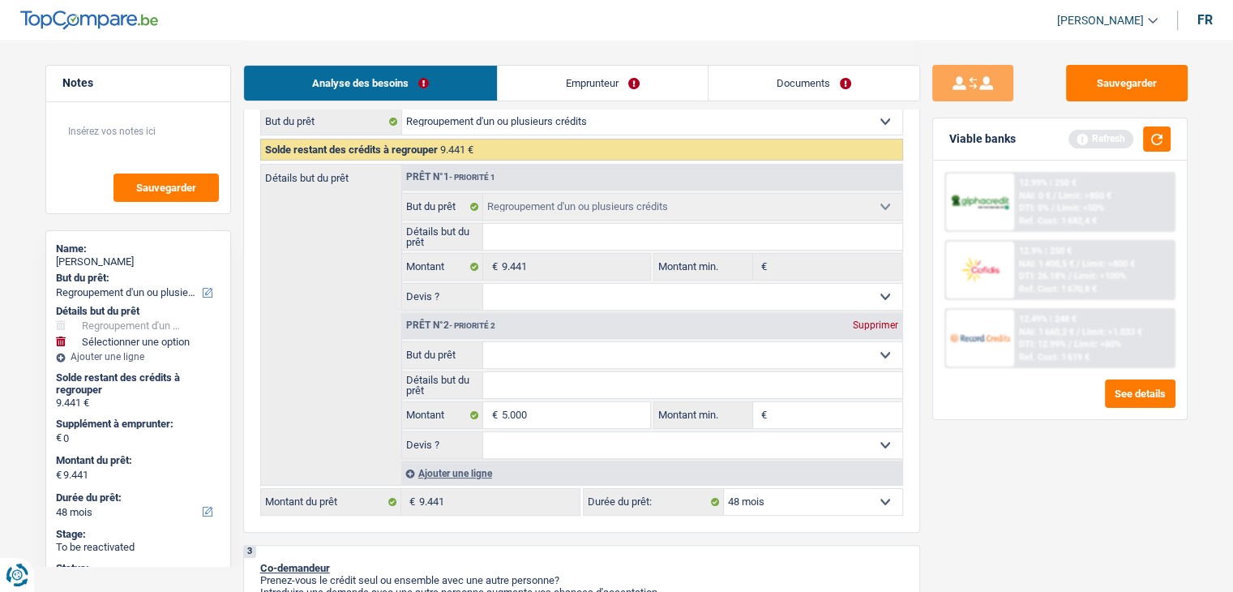
type input "5.000"
type input "14.441"
click at [969, 490] on div "Sauvegarder Viable banks Refresh 12.99% | 250 € NAI: 0 € / Limit: >850 € DTI: 0…" at bounding box center [1060, 315] width 280 height 501
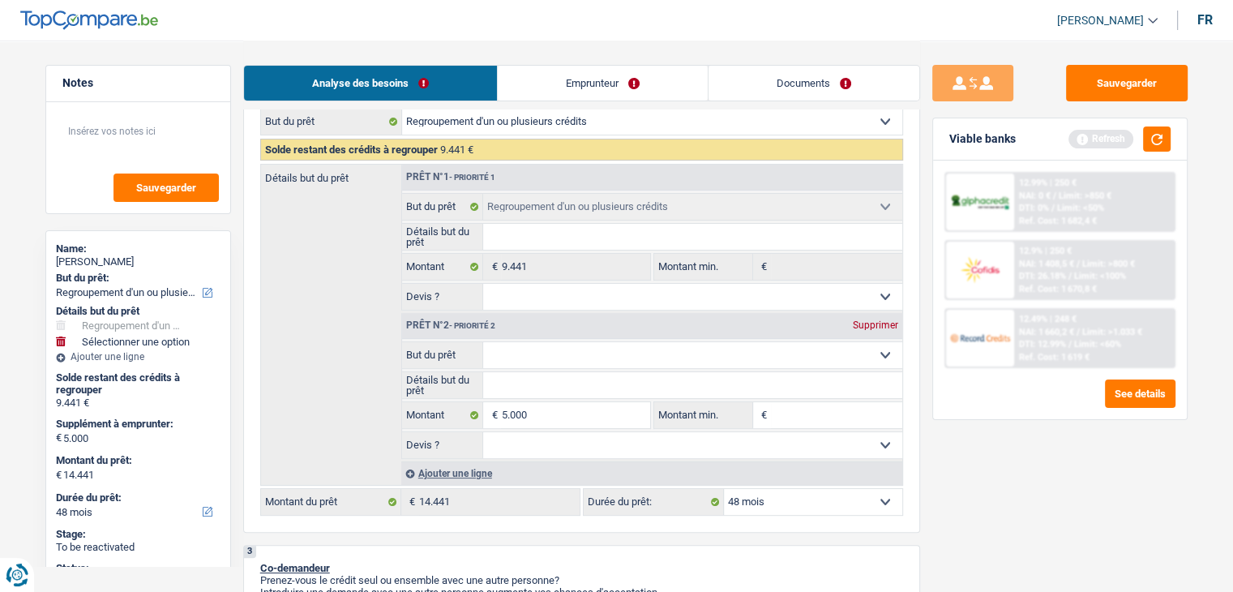
select select "60"
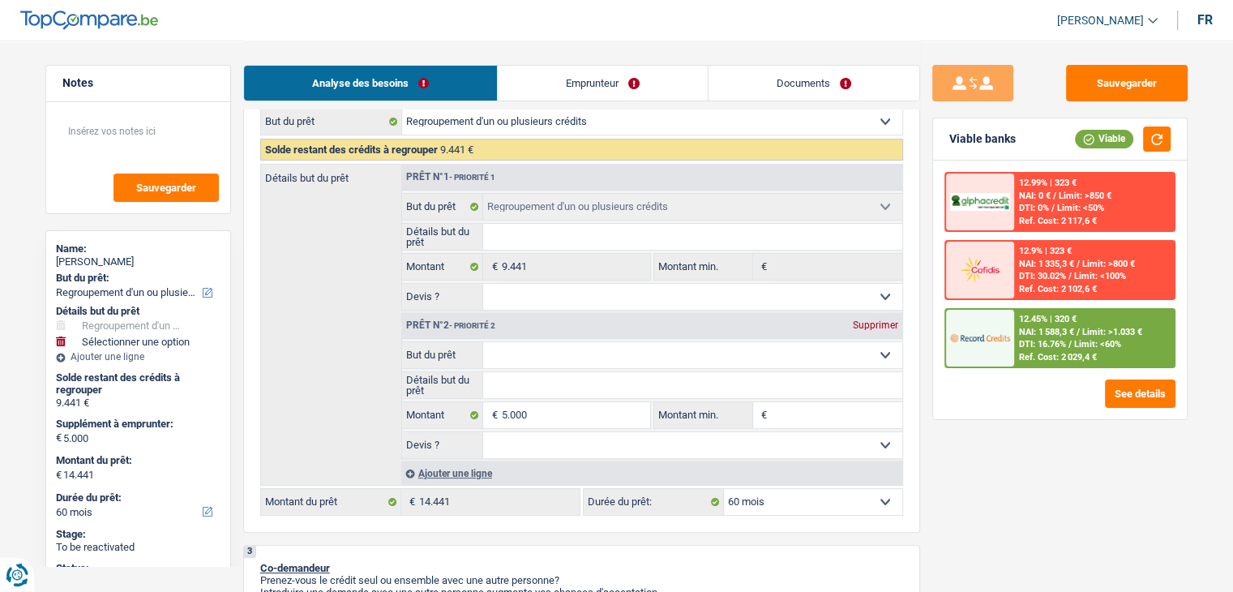
click at [1034, 460] on div "Sauvegarder Viable banks Viable 12.99% | 323 € NAI: 0 € / Limit: >850 € DTI: 0%…" at bounding box center [1060, 315] width 280 height 501
click at [1019, 361] on div "12.45% | 320 € NAI: 1 588,3 € / Limit: >1.033 € DTI: 16.76% / Limit: <60% Ref. …" at bounding box center [1094, 338] width 160 height 57
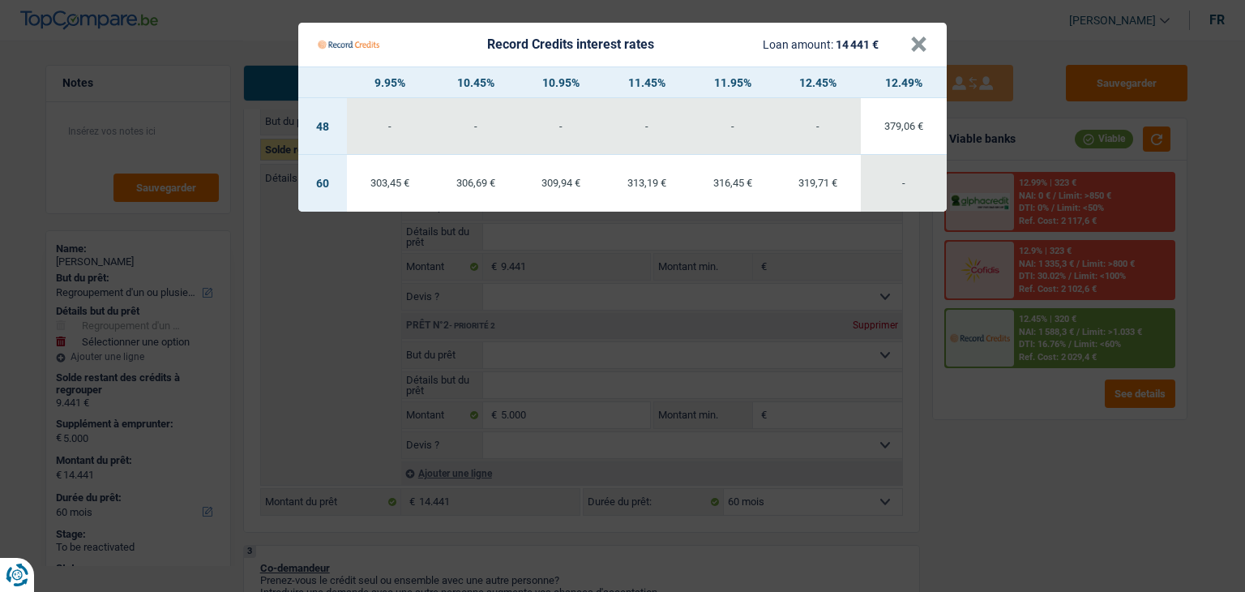
click at [1013, 411] on Credits "Record Credits interest rates Loan amount: 14 441 € × 9.95% 10.45% 10.95% 11.45…" at bounding box center [622, 296] width 1245 height 592
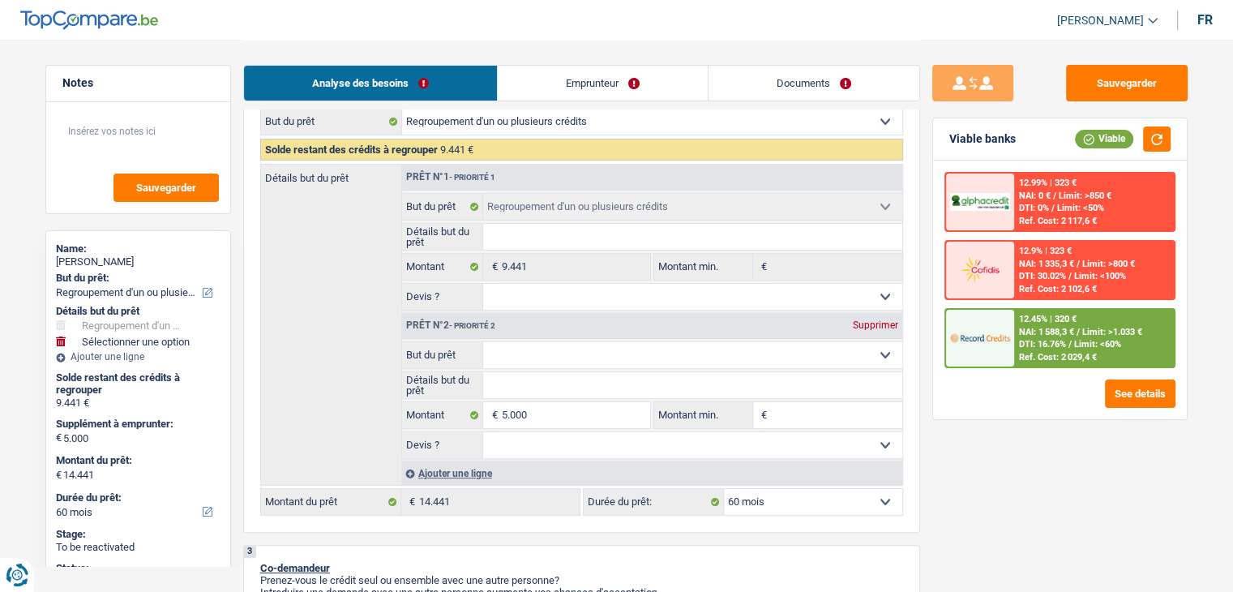
click at [1015, 314] on div "12.45% | 320 € NAI: 1 588,3 € / Limit: >1.033 € DTI: 16.76% / Limit: <60% Ref. …" at bounding box center [1094, 338] width 160 height 57
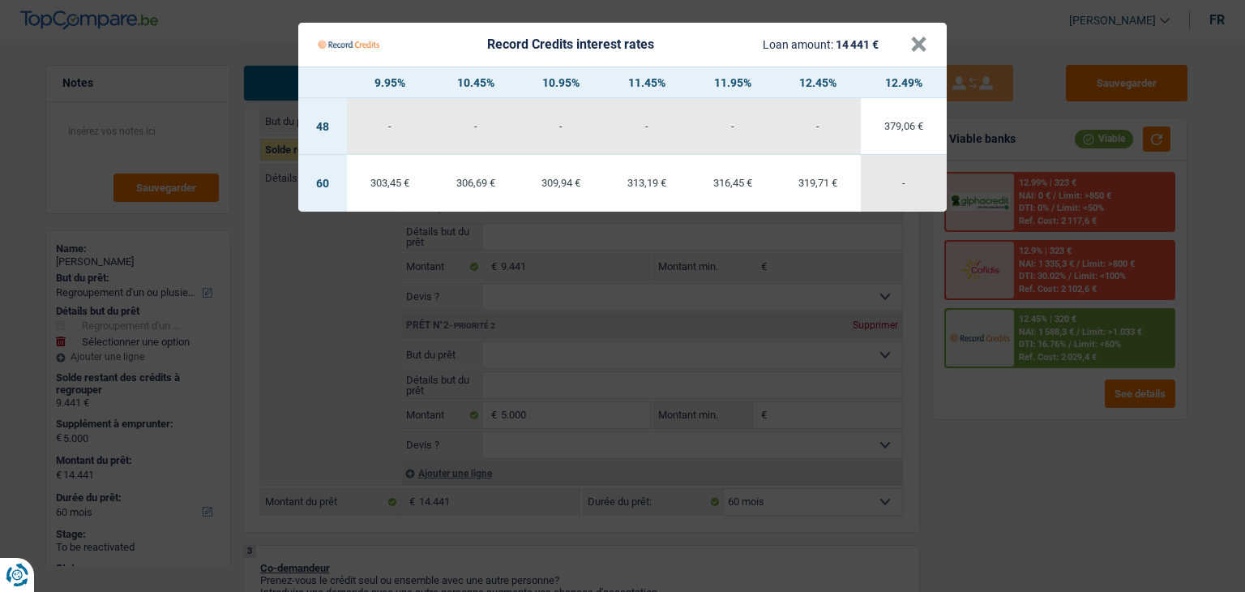
click at [1028, 438] on Credits "Record Credits interest rates Loan amount: 14 441 € × 9.95% 10.45% 10.95% 11.45…" at bounding box center [622, 296] width 1245 height 592
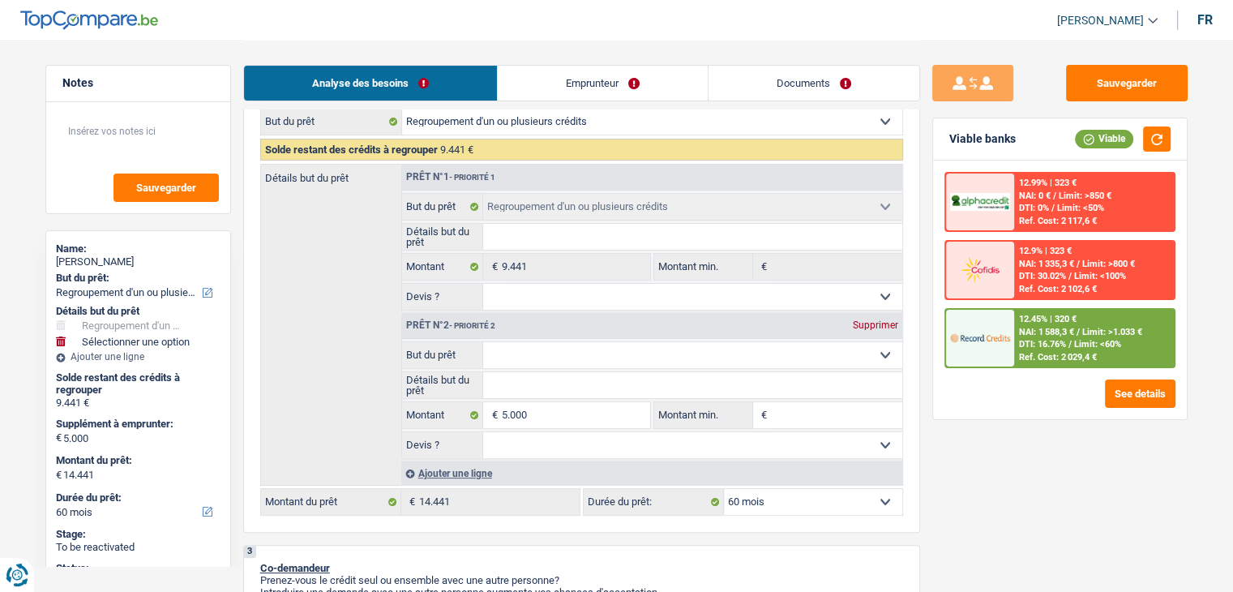
click at [1028, 344] on span "DTI: 16.76%" at bounding box center [1042, 344] width 47 height 11
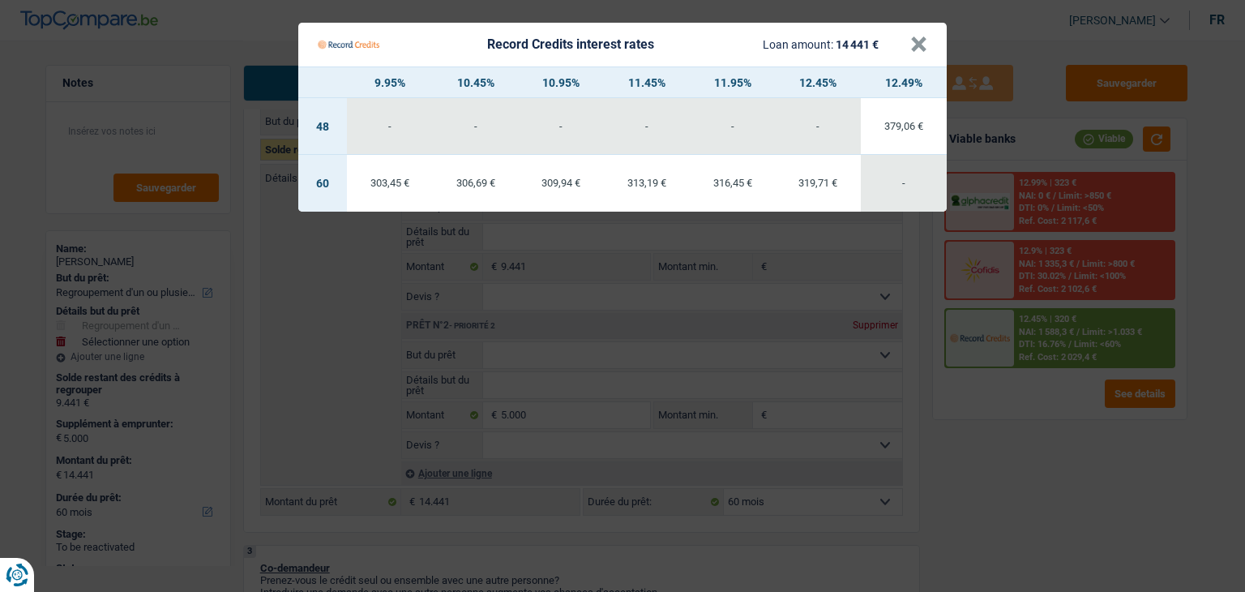
click at [1026, 400] on Credits "Record Credits interest rates Loan amount: 14 441 € × 9.95% 10.45% 10.95% 11.45…" at bounding box center [622, 296] width 1245 height 592
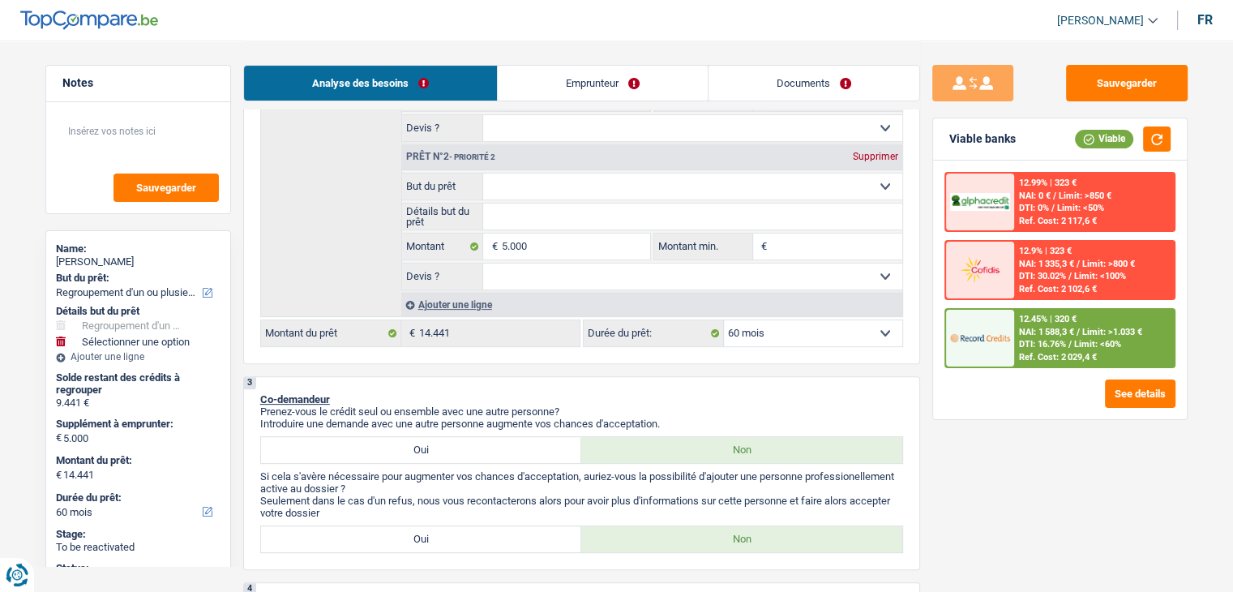
scroll to position [405, 0]
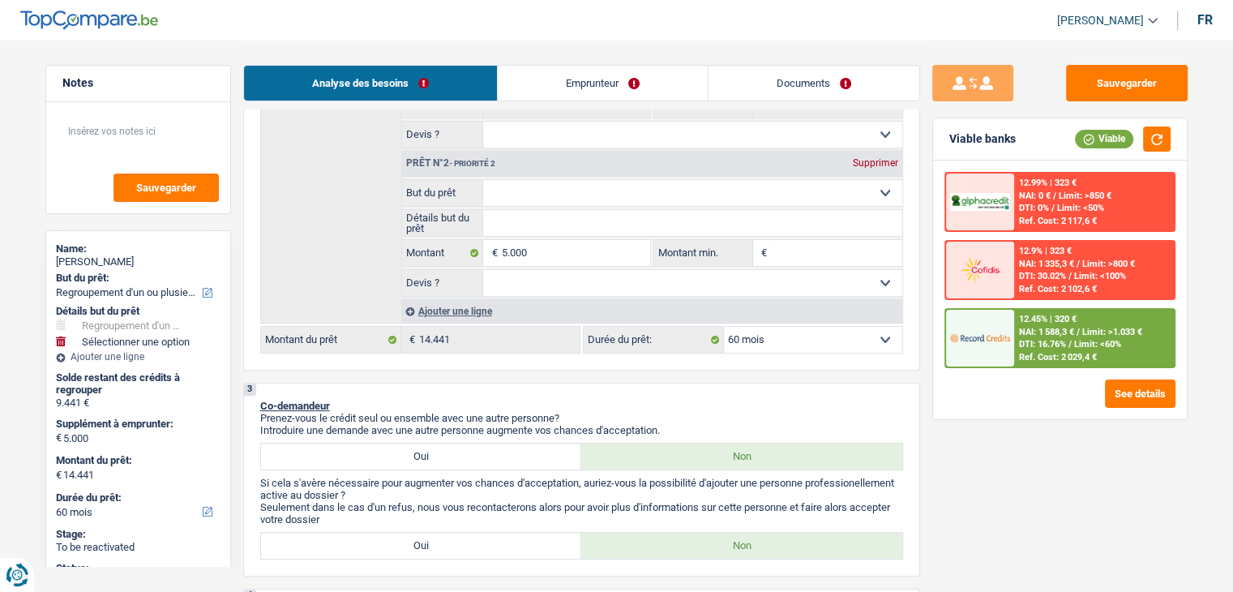
click at [538, 203] on select "Confort maison: meubles, textile, peinture, électroménager, outillage non-profe…" at bounding box center [692, 193] width 419 height 26
click at [384, 403] on p "Co-demandeur" at bounding box center [581, 406] width 643 height 12
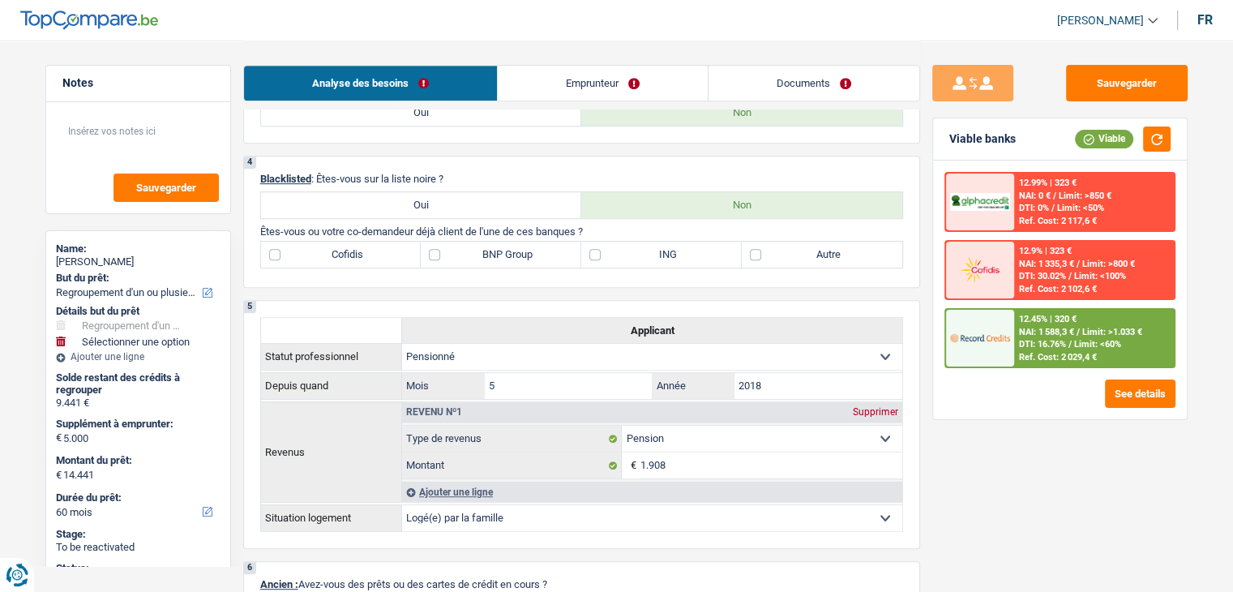
scroll to position [811, 0]
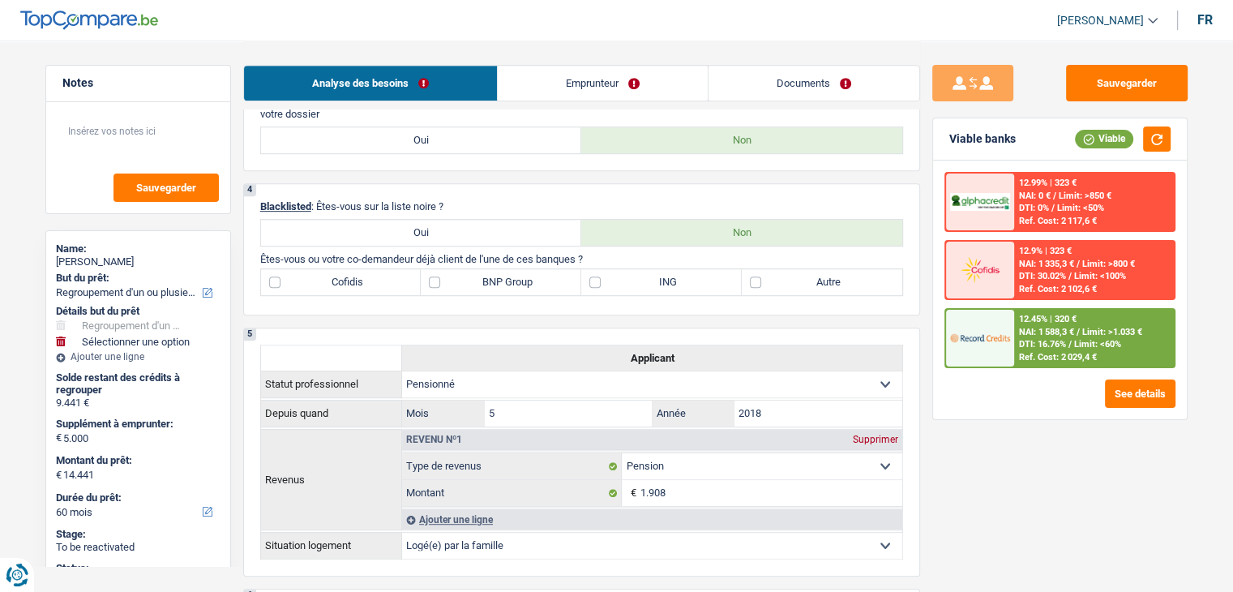
click at [331, 279] on label "Cofidis" at bounding box center [341, 282] width 160 height 26
click at [331, 279] on input "Cofidis" at bounding box center [341, 282] width 160 height 26
checkbox input "true"
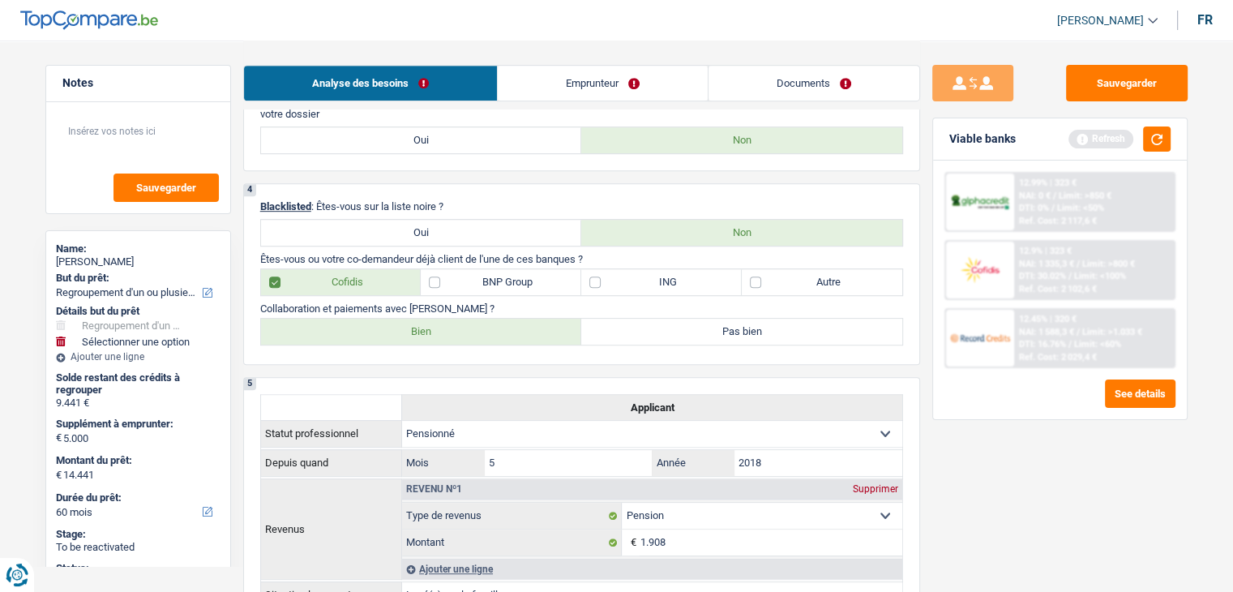
click at [360, 346] on div "4 Blacklisted : Êtes-vous sur la liste noire ? Oui Non Êtes-vous ou votre co-de…" at bounding box center [581, 274] width 677 height 182
click at [363, 340] on label "Bien" at bounding box center [421, 332] width 321 height 26
click at [363, 340] on input "Bien" at bounding box center [421, 332] width 321 height 26
radio input "true"
click at [474, 276] on label "BNP Group" at bounding box center [501, 282] width 160 height 26
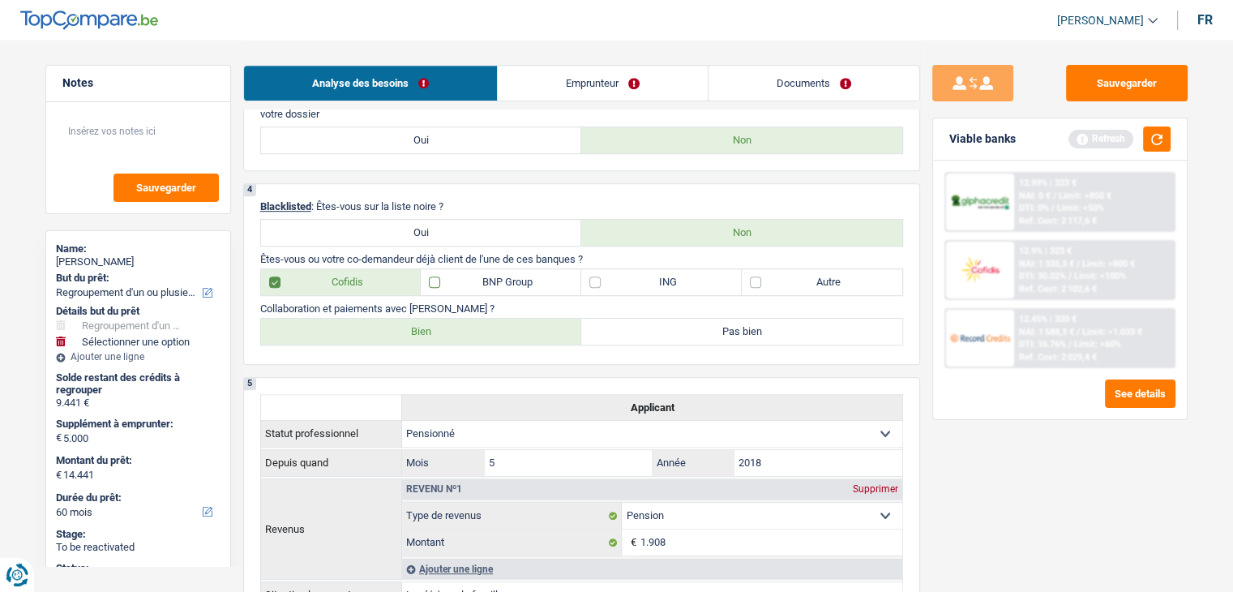
click at [474, 276] on input "BNP Group" at bounding box center [501, 282] width 160 height 26
checkbox input "true"
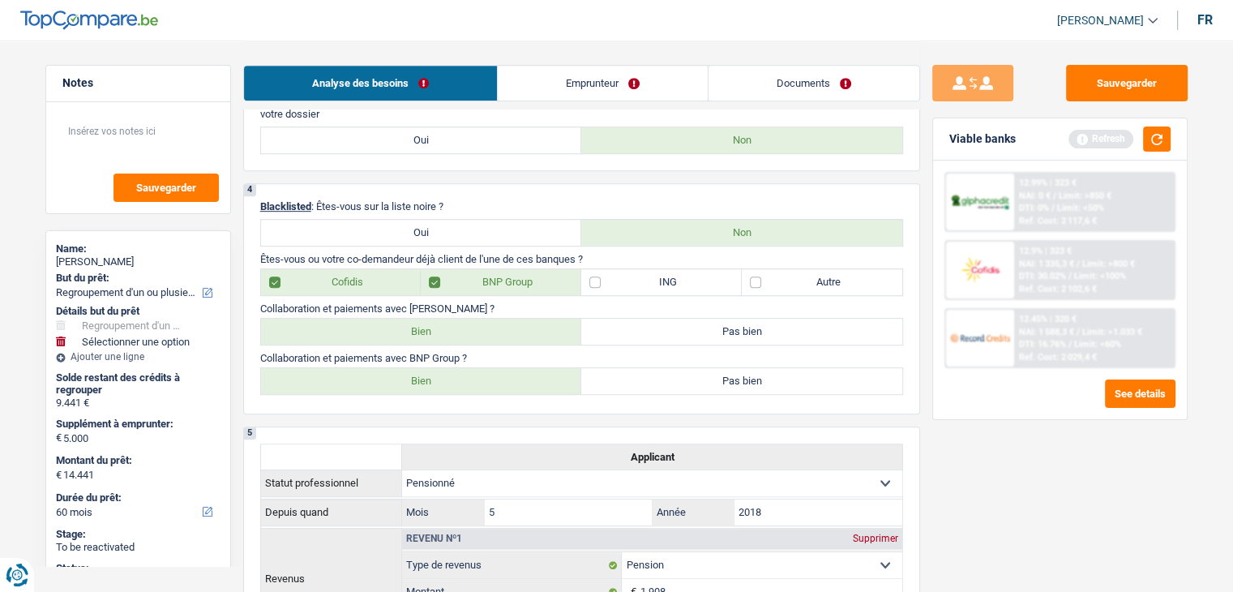
click at [389, 374] on label "Bien" at bounding box center [421, 381] width 321 height 26
click at [389, 374] on input "Bien" at bounding box center [421, 381] width 321 height 26
radio input "true"
drag, startPoint x: 518, startPoint y: 361, endPoint x: 259, endPoint y: 349, distance: 258.8
click at [260, 352] on div "Collaboration et paiements avec BNP Group ? Bien Pas bien" at bounding box center [581, 373] width 643 height 43
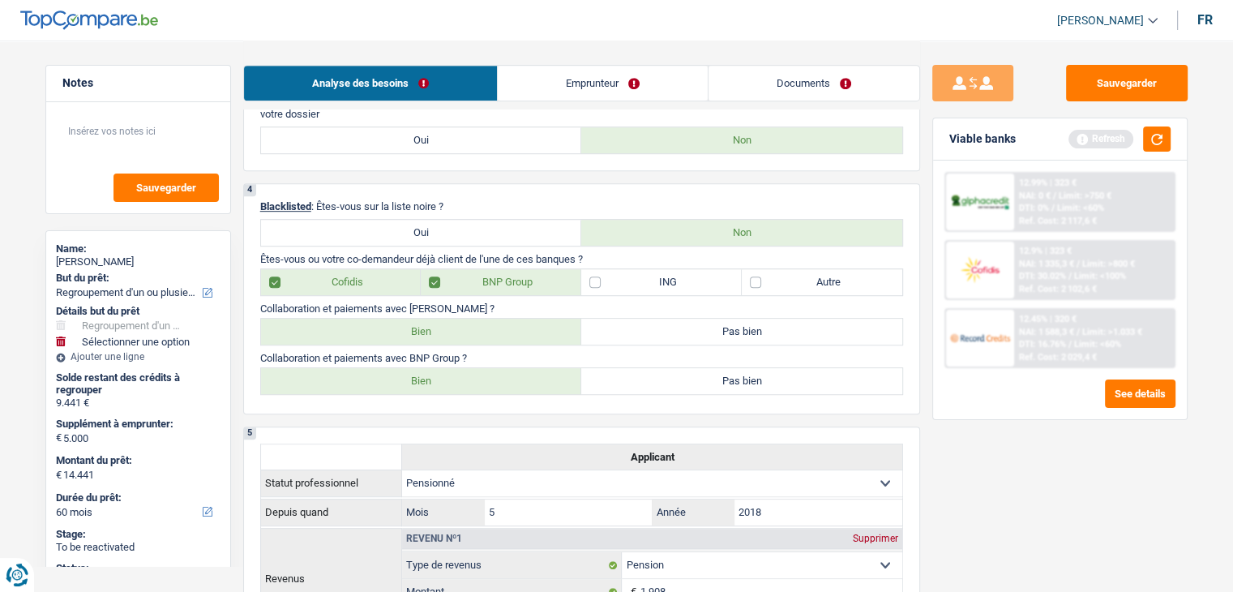
click at [669, 286] on label "ING" at bounding box center [661, 282] width 160 height 26
click at [669, 286] on input "ING" at bounding box center [661, 282] width 160 height 26
checkbox input "true"
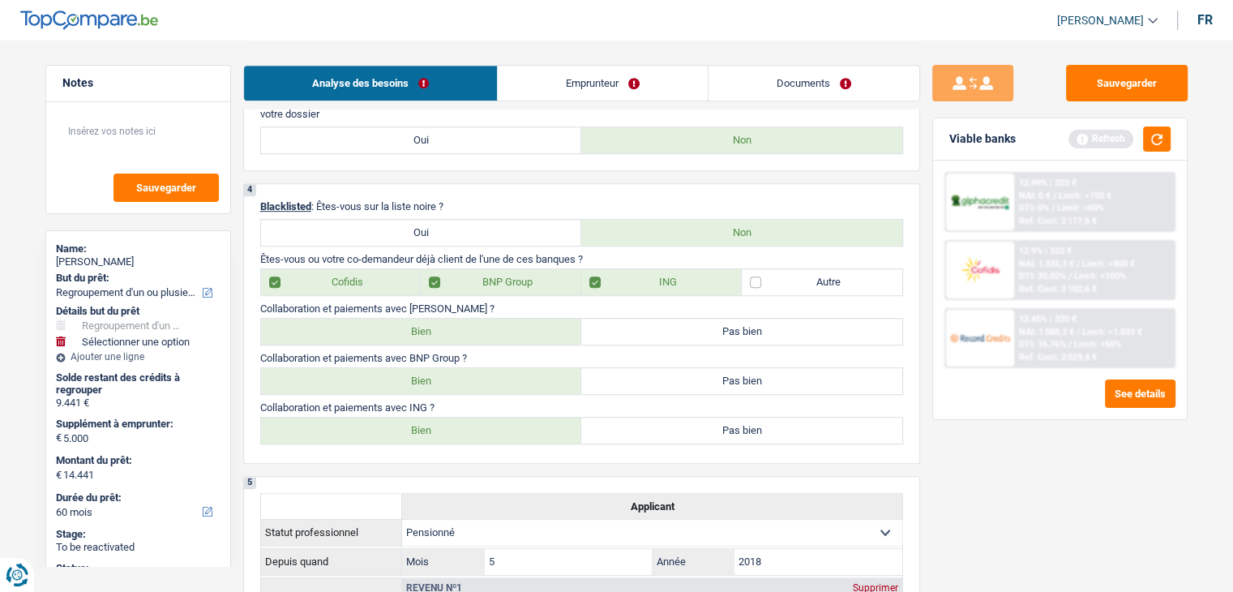
click at [431, 427] on label "Bien" at bounding box center [421, 430] width 321 height 26
click at [431, 427] on input "Bien" at bounding box center [421, 430] width 321 height 26
radio input "true"
click at [1161, 133] on button "button" at bounding box center [1157, 138] width 28 height 25
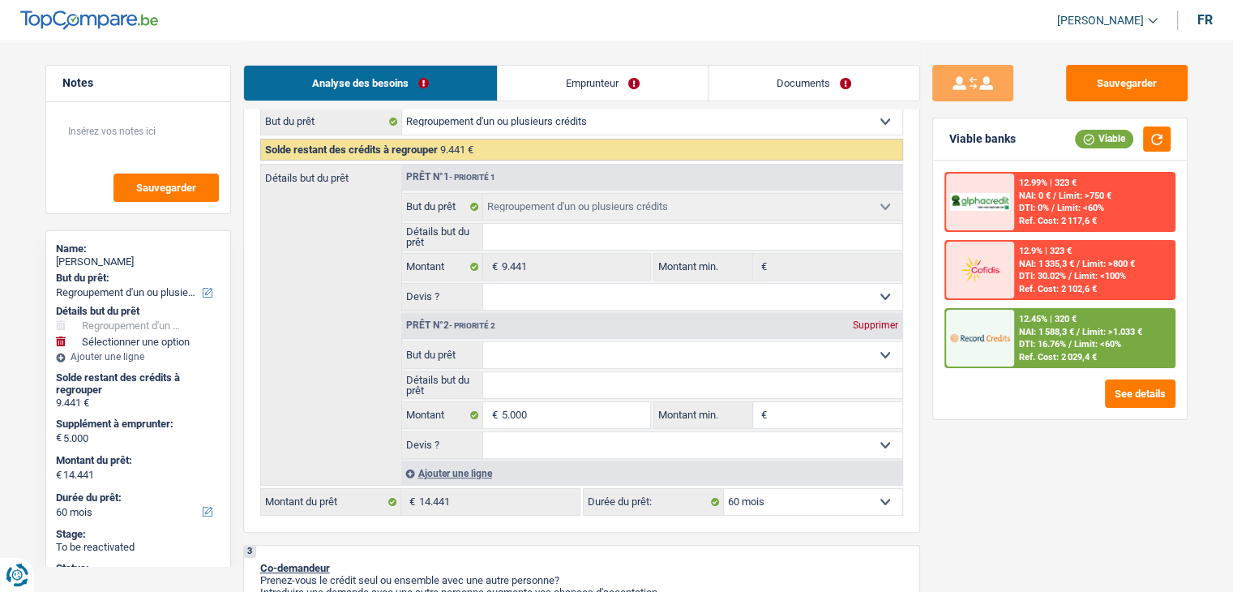
click at [801, 83] on link "Documents" at bounding box center [813, 83] width 211 height 35
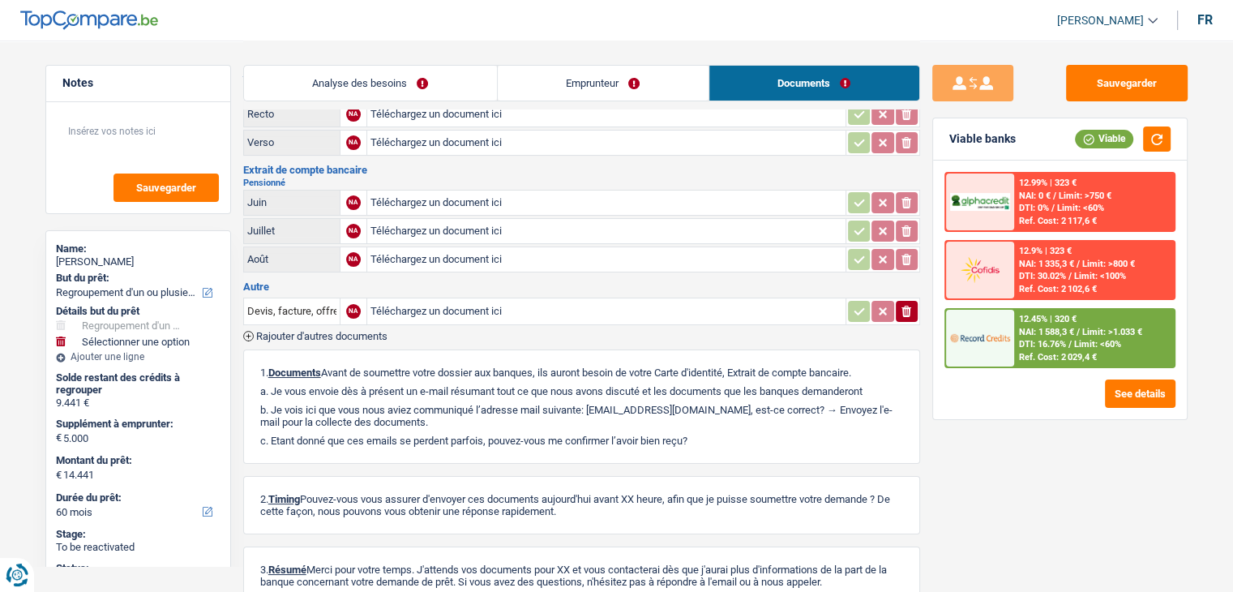
scroll to position [0, 0]
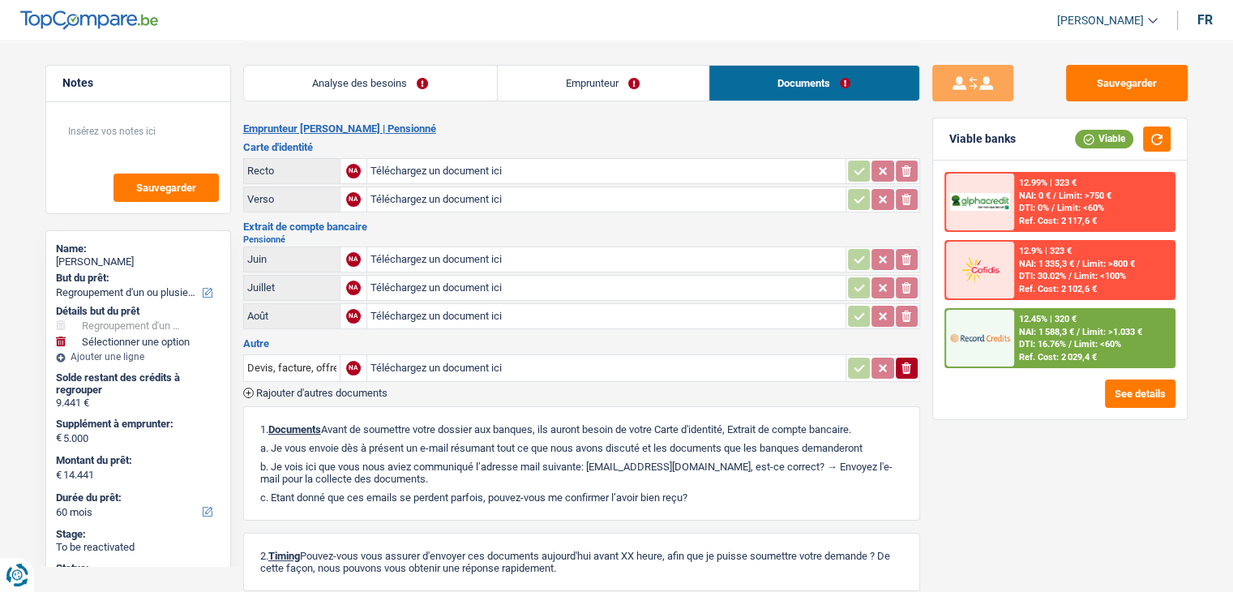
click at [416, 73] on link "Analyse des besoins" at bounding box center [370, 83] width 253 height 35
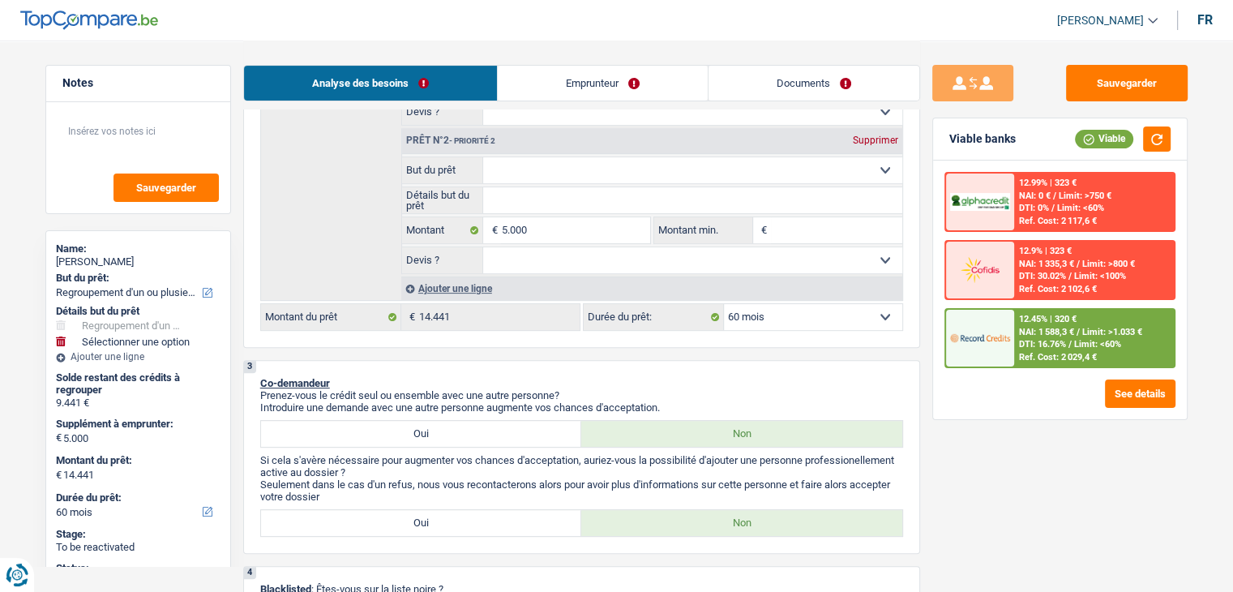
scroll to position [324, 0]
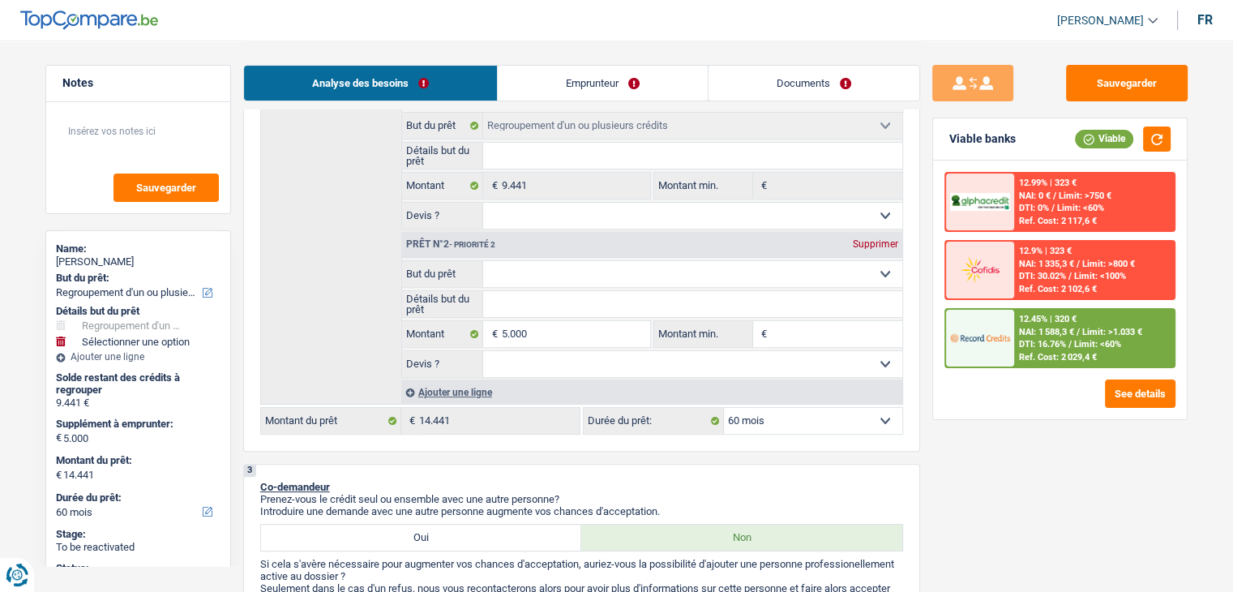
click at [522, 271] on select "Confort maison: meubles, textile, peinture, électroménager, outillage non-profe…" at bounding box center [692, 274] width 419 height 26
select select "houseOrGarden"
click at [483, 261] on select "Confort maison: meubles, textile, peinture, électroménager, outillage non-profe…" at bounding box center [692, 274] width 419 height 26
select select "houseOrGarden"
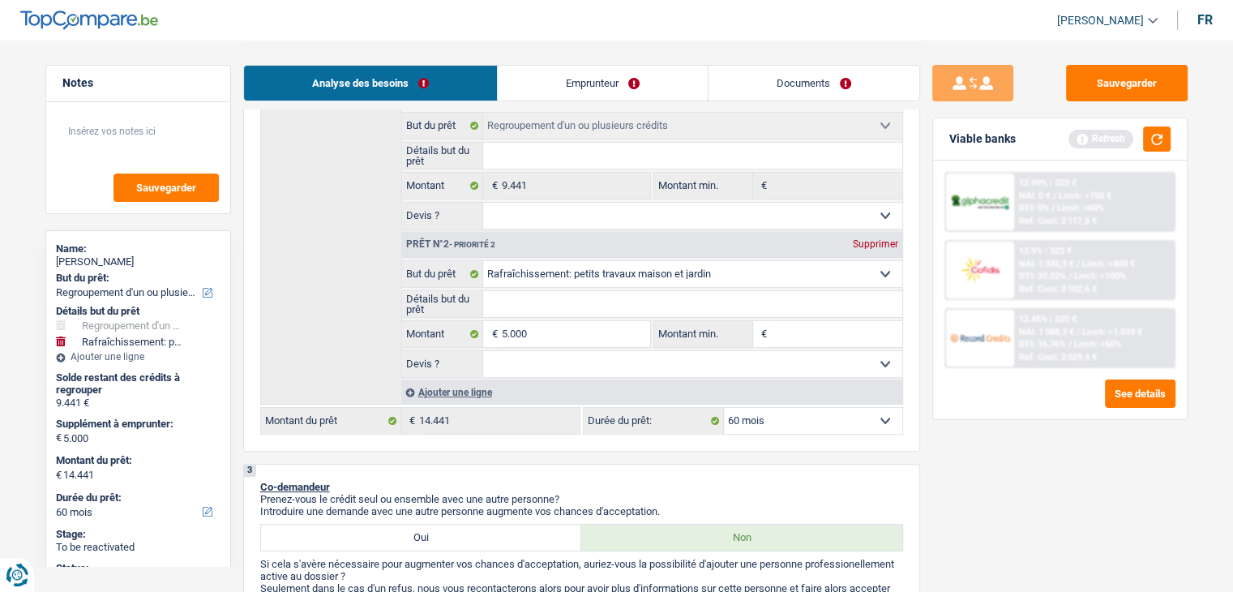
click at [799, 322] on input "Montant min." at bounding box center [836, 334] width 131 height 26
type input "5"
type input "50"
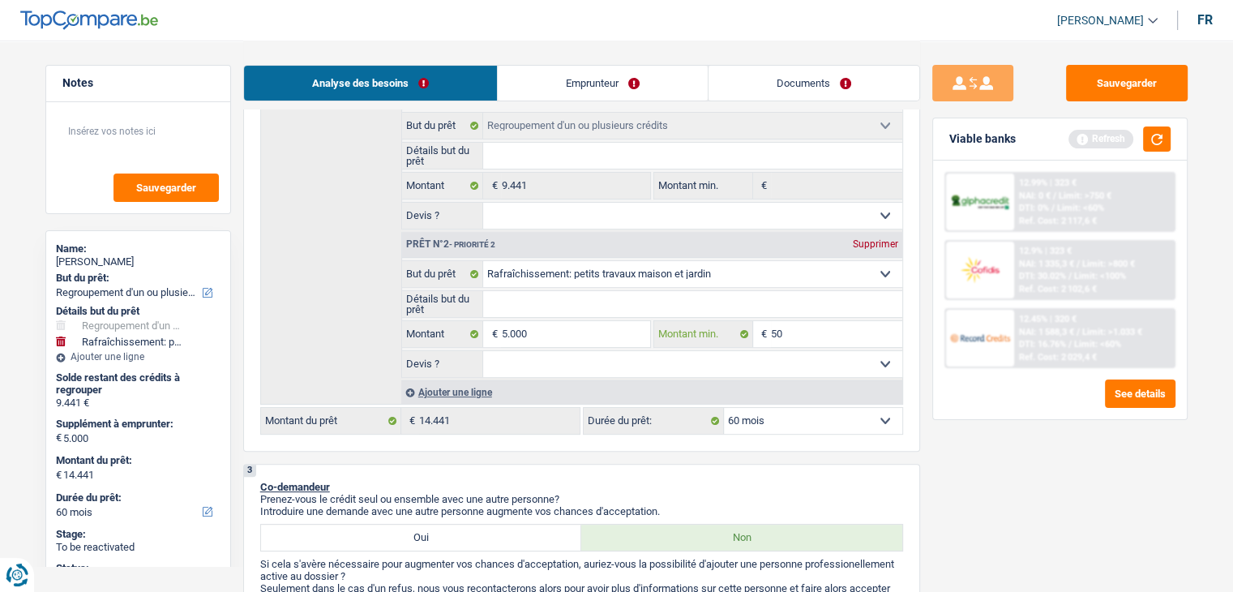
type input "500"
type input "5.000"
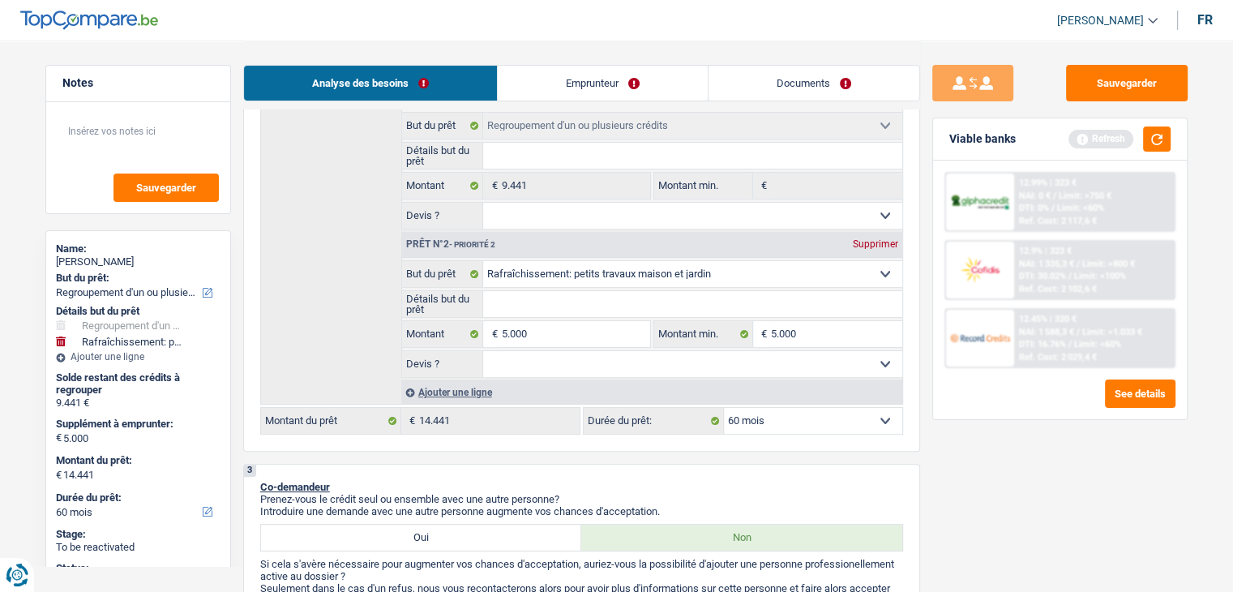
click at [584, 361] on select "Oui Non Non répondu Sélectionner une option" at bounding box center [692, 364] width 419 height 26
select select "false"
click at [483, 351] on select "Oui Non Non répondu Sélectionner une option" at bounding box center [692, 364] width 419 height 26
select select "false"
click at [1147, 152] on div "Viable banks Refresh" at bounding box center [1060, 139] width 254 height 42
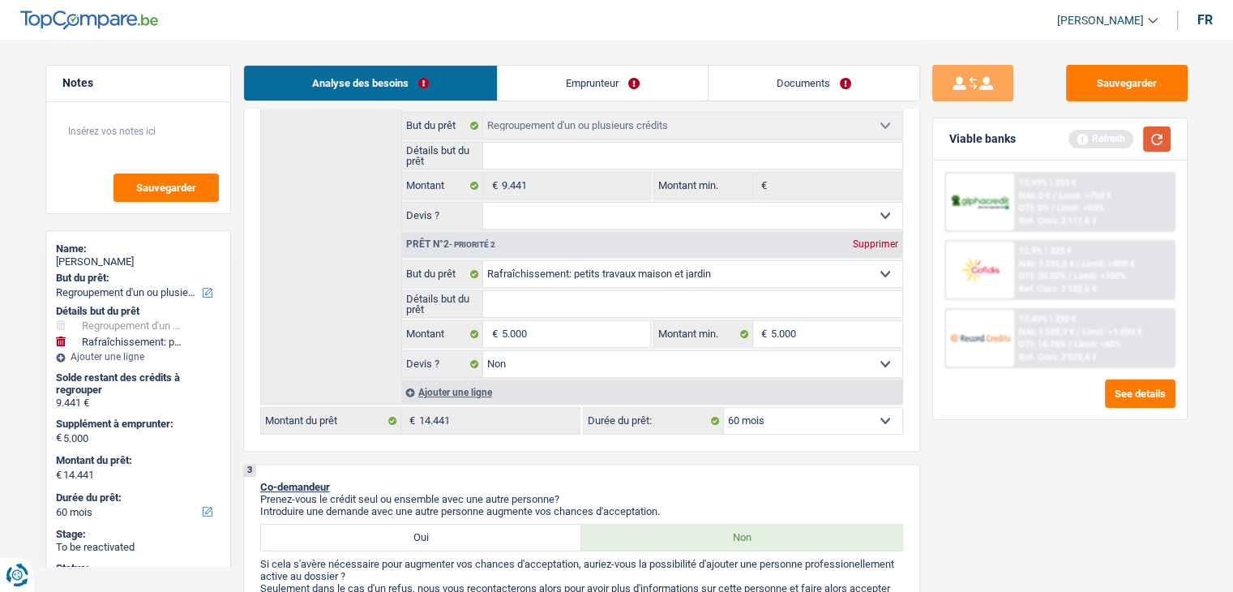
click at [1148, 144] on button "button" at bounding box center [1157, 138] width 28 height 25
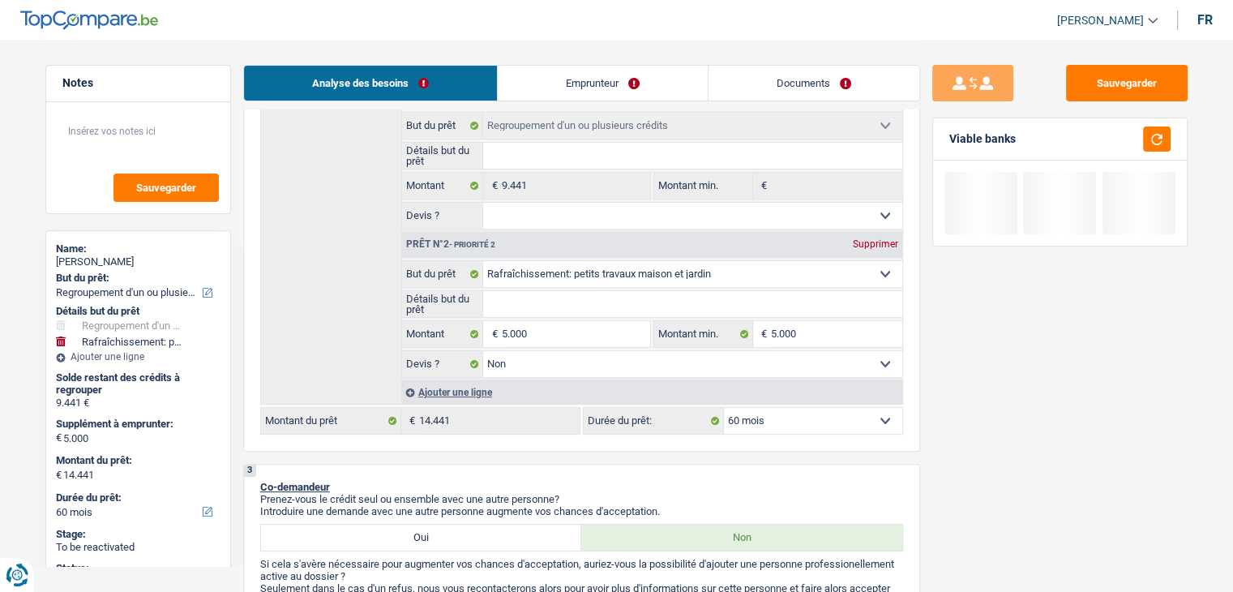
click at [537, 302] on input "Détails but du prêt" at bounding box center [692, 304] width 419 height 26
type input "p"
type input "pe"
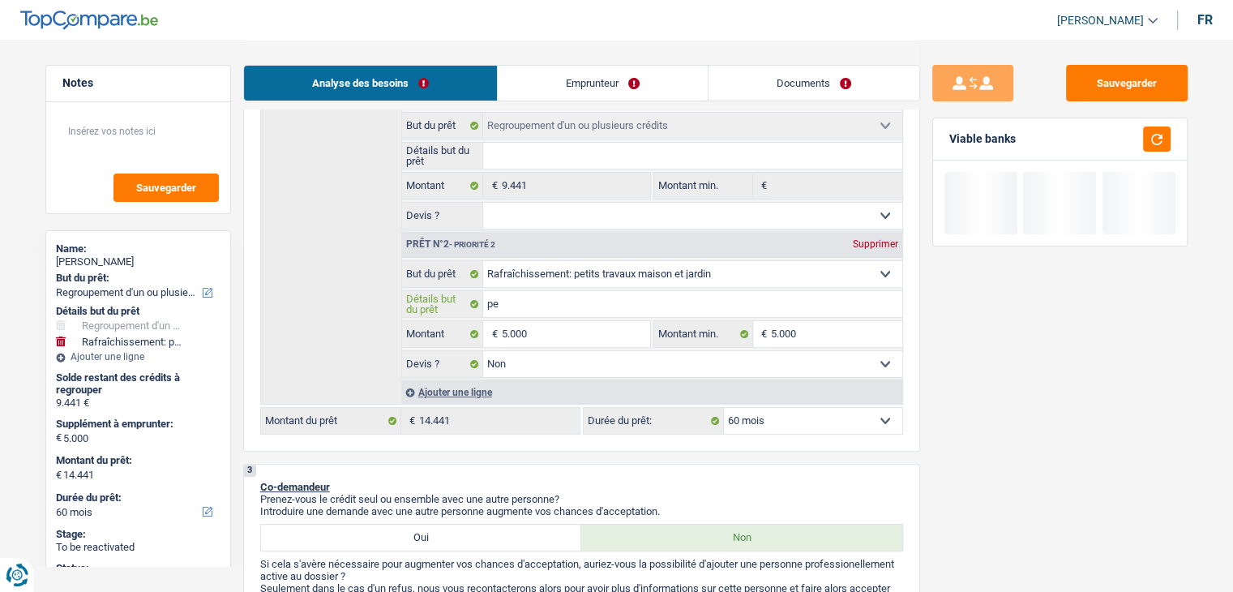
type input "pet"
type input "peti"
type input "petit"
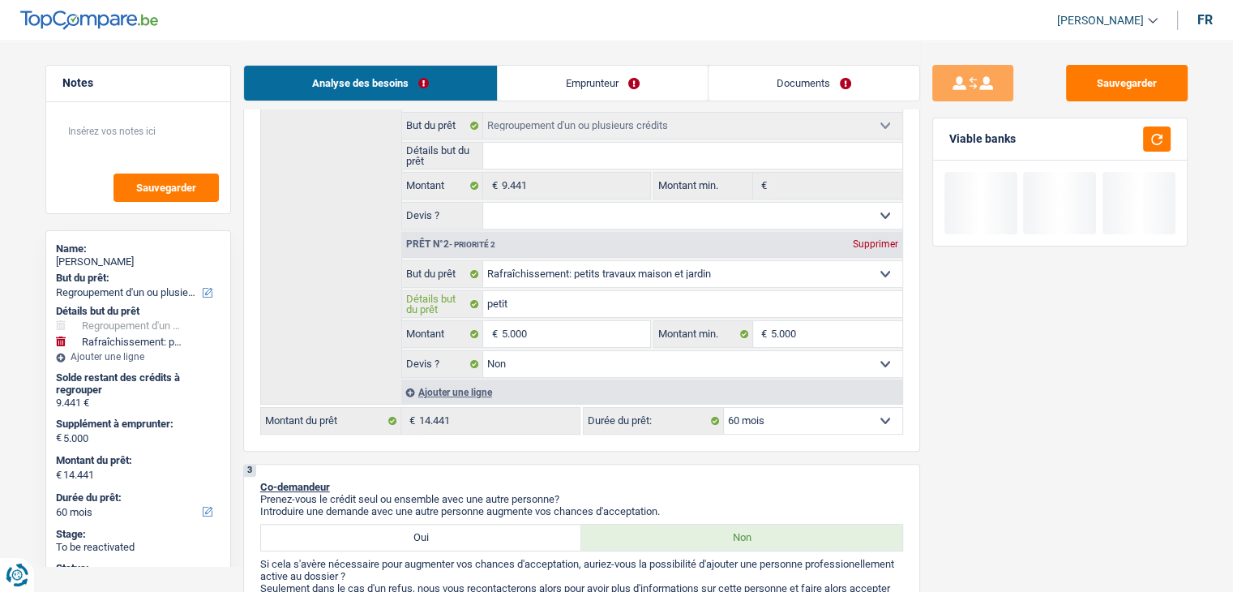
type input "petit"
type input "petit t"
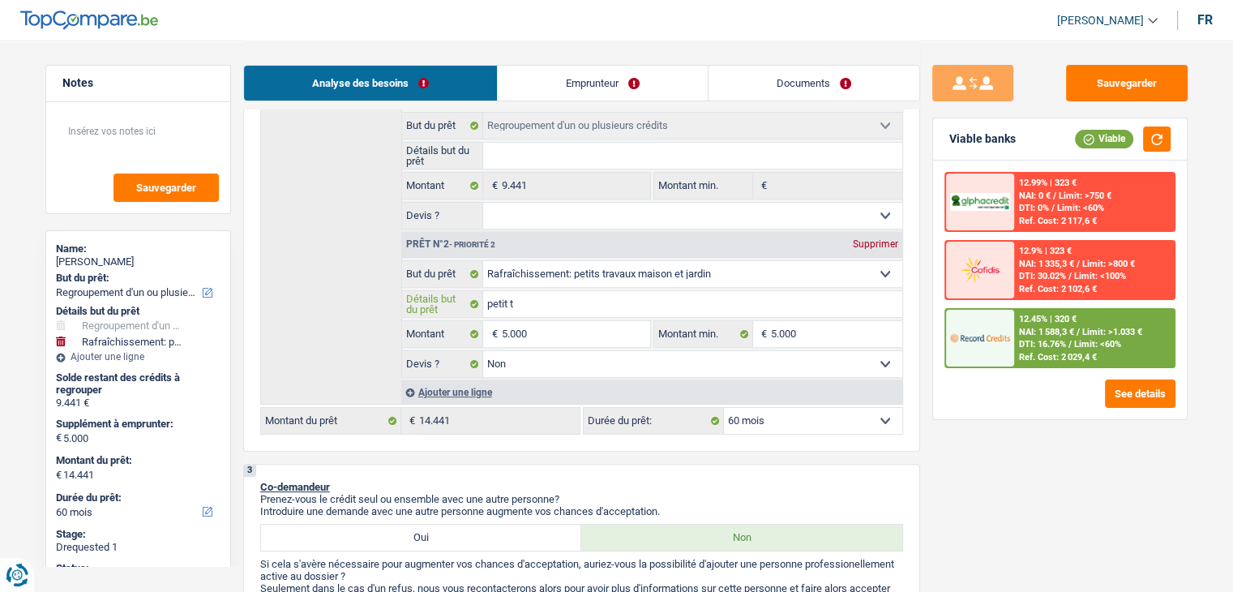
type input "petit tr"
type input "petit tra"
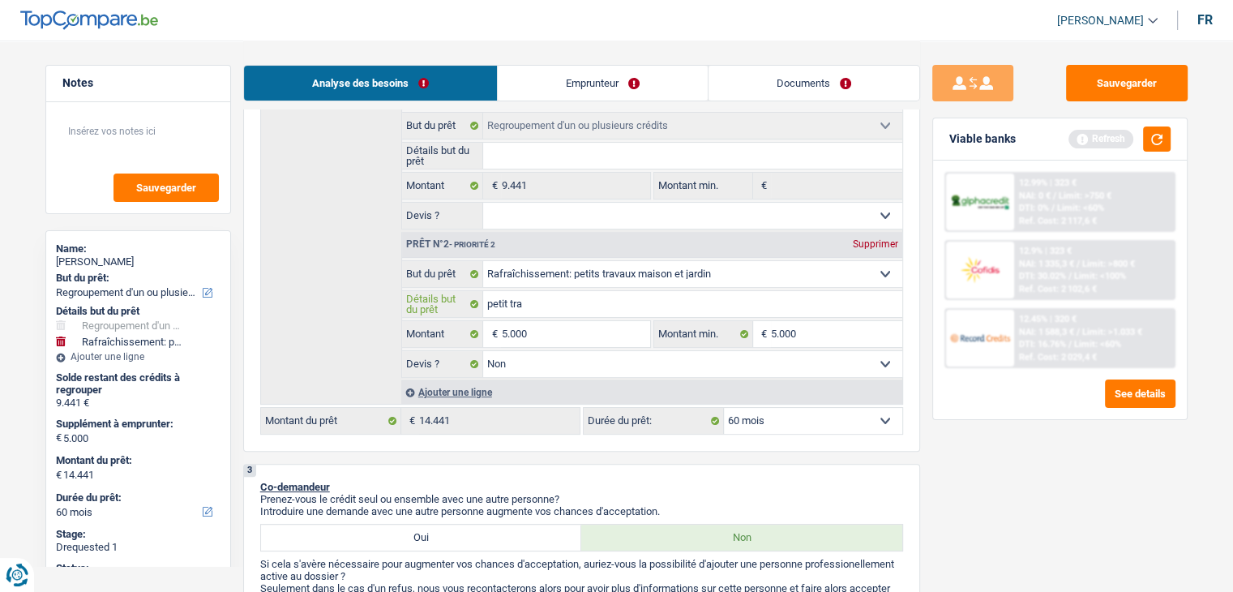
type input "petit trav"
type input "petit trava"
type input "petit travau"
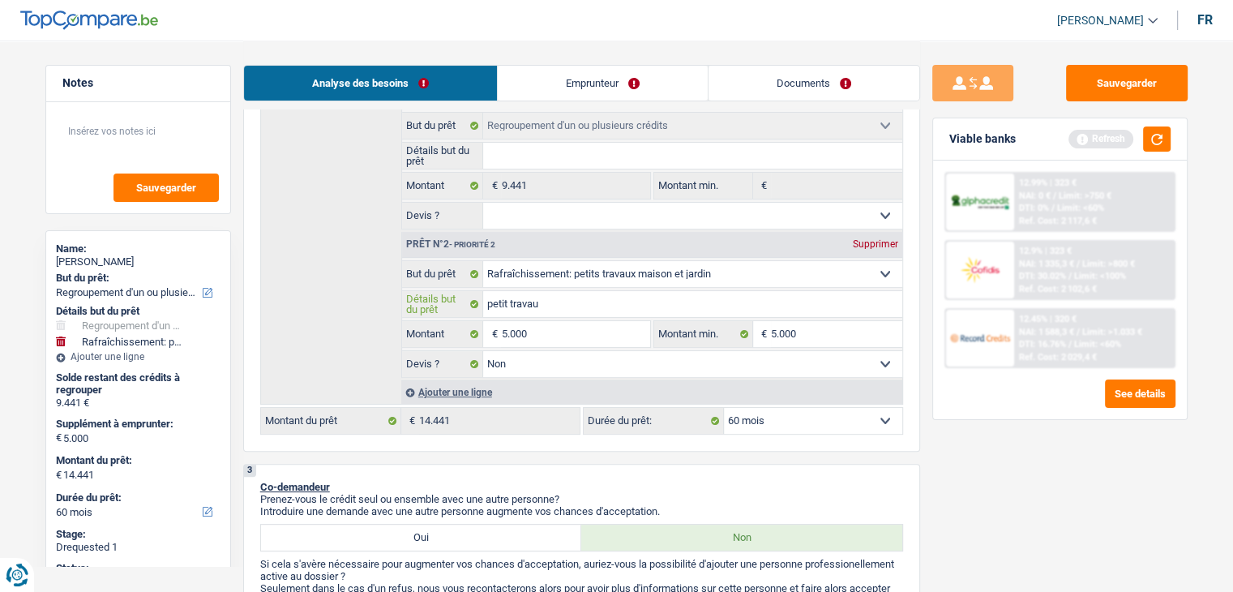
type input "petit travau"
type input "petit travaux"
click at [1161, 143] on button "button" at bounding box center [1157, 138] width 28 height 25
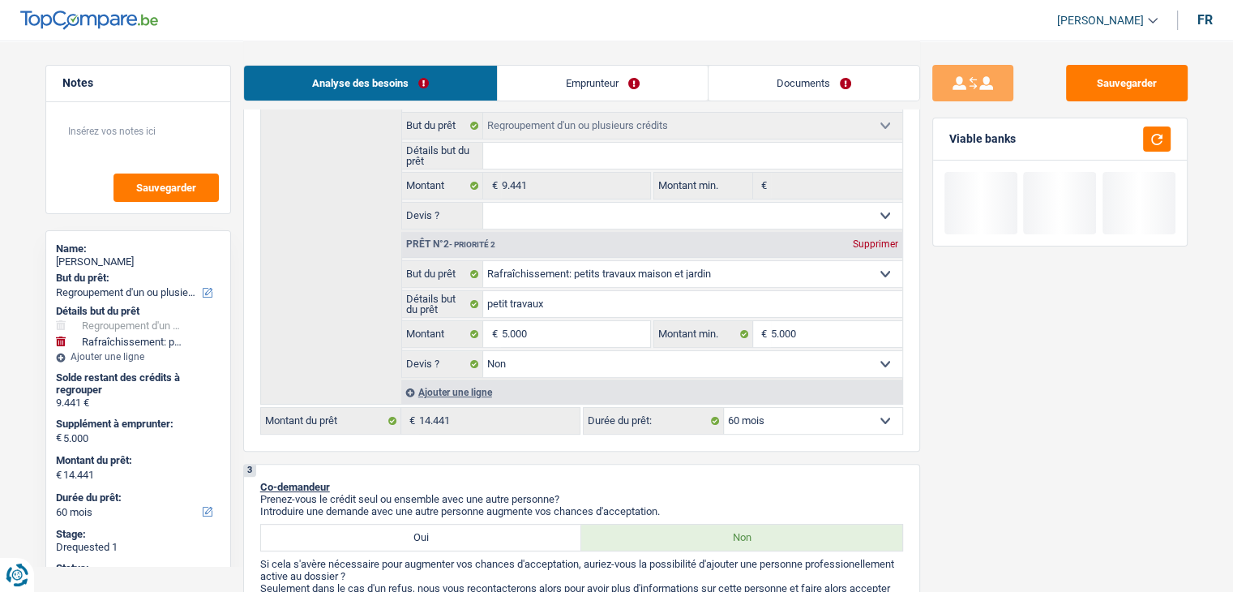
drag, startPoint x: 1029, startPoint y: 135, endPoint x: 944, endPoint y: 135, distance: 84.3
click at [944, 135] on div "Viable banks" at bounding box center [1060, 139] width 254 height 42
click at [958, 125] on div "Viable banks" at bounding box center [1060, 139] width 254 height 42
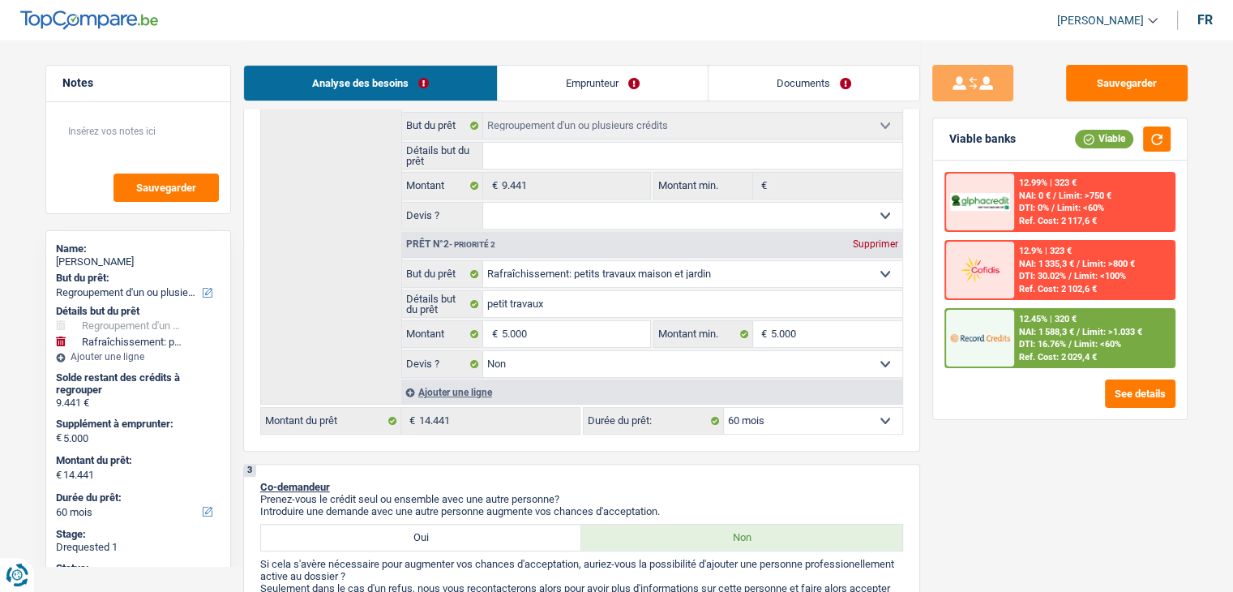
click at [1083, 346] on span "Limit: <60%" at bounding box center [1097, 344] width 47 height 11
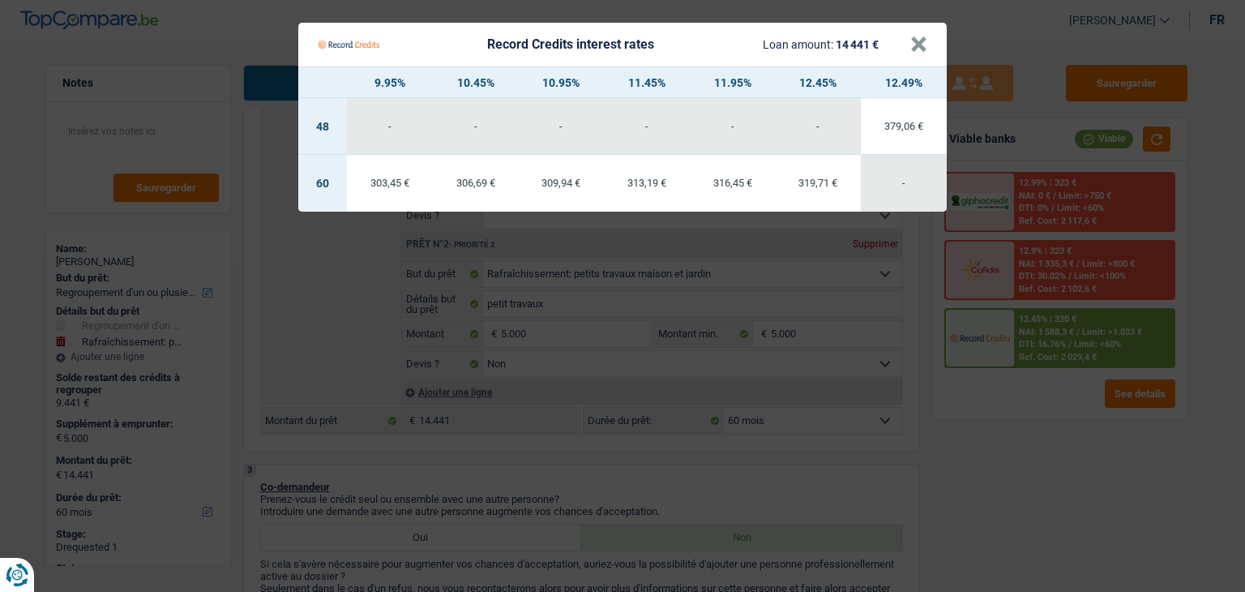
click at [584, 181] on div "309,94 €" at bounding box center [561, 183] width 86 height 11
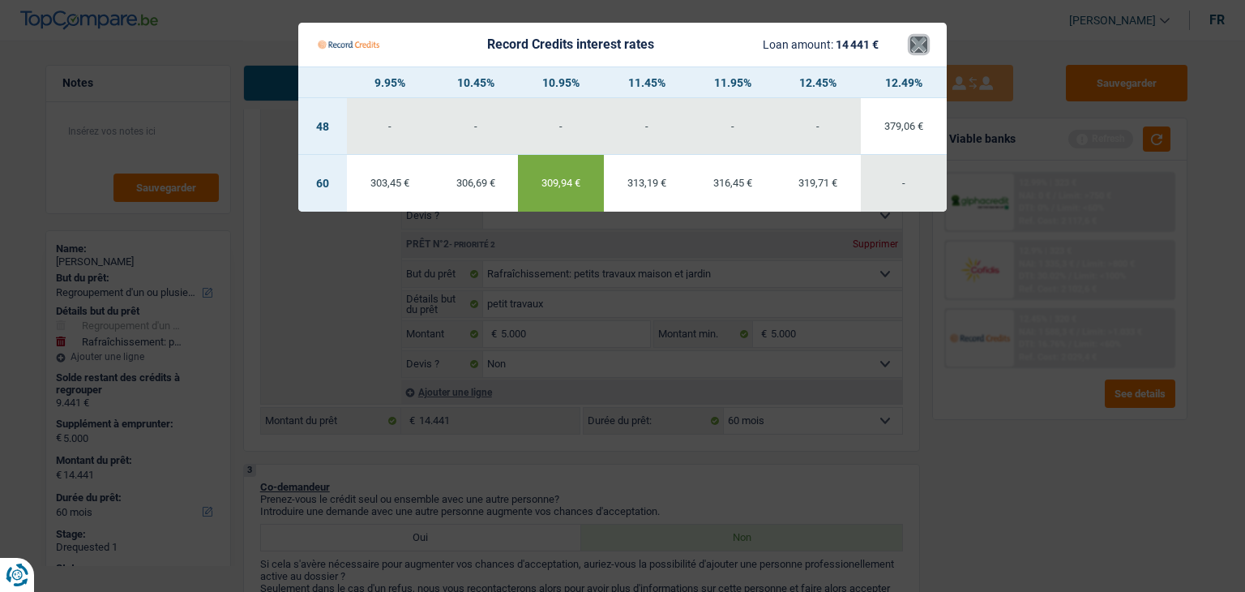
click at [921, 43] on button "×" at bounding box center [918, 44] width 17 height 16
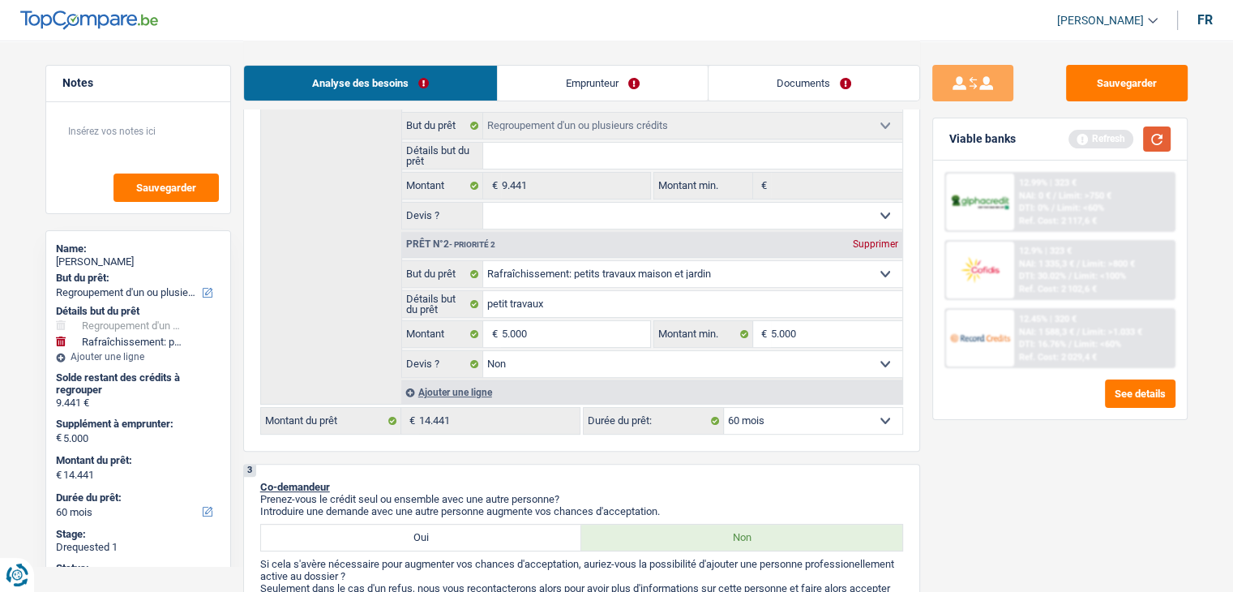
click at [1150, 134] on button "button" at bounding box center [1157, 138] width 28 height 25
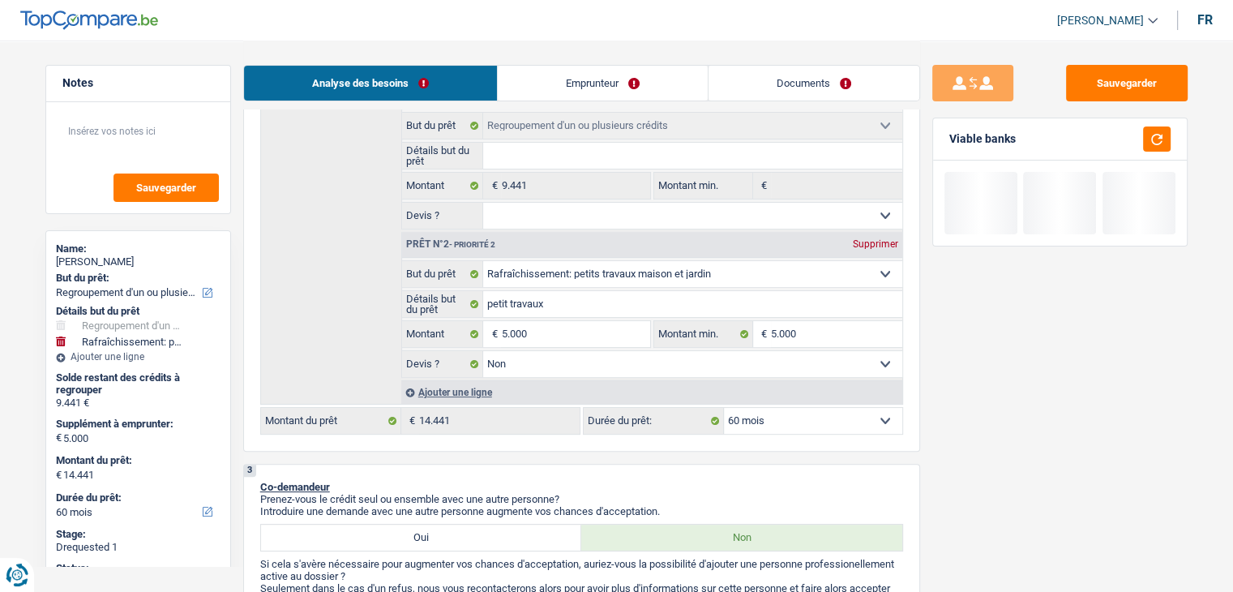
drag, startPoint x: 1015, startPoint y: 136, endPoint x: 930, endPoint y: 139, distance: 84.4
click at [930, 139] on div "Sauvegarder Viable banks" at bounding box center [1060, 315] width 280 height 501
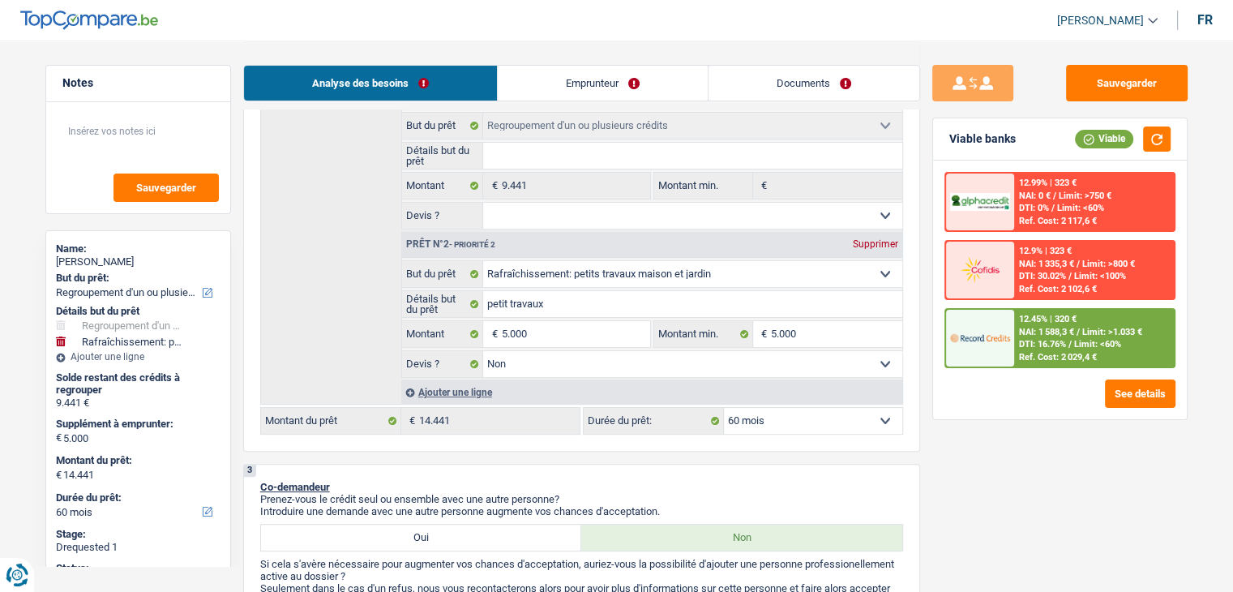
click at [999, 137] on div "Viable banks" at bounding box center [982, 139] width 66 height 14
drag, startPoint x: 1010, startPoint y: 140, endPoint x: 959, endPoint y: 139, distance: 51.1
click at [959, 139] on div "Viable banks" at bounding box center [982, 139] width 66 height 14
click at [1029, 146] on div "Viable banks Viable" at bounding box center [1060, 139] width 254 height 42
click at [1154, 75] on button "Sauvegarder" at bounding box center [1127, 83] width 122 height 36
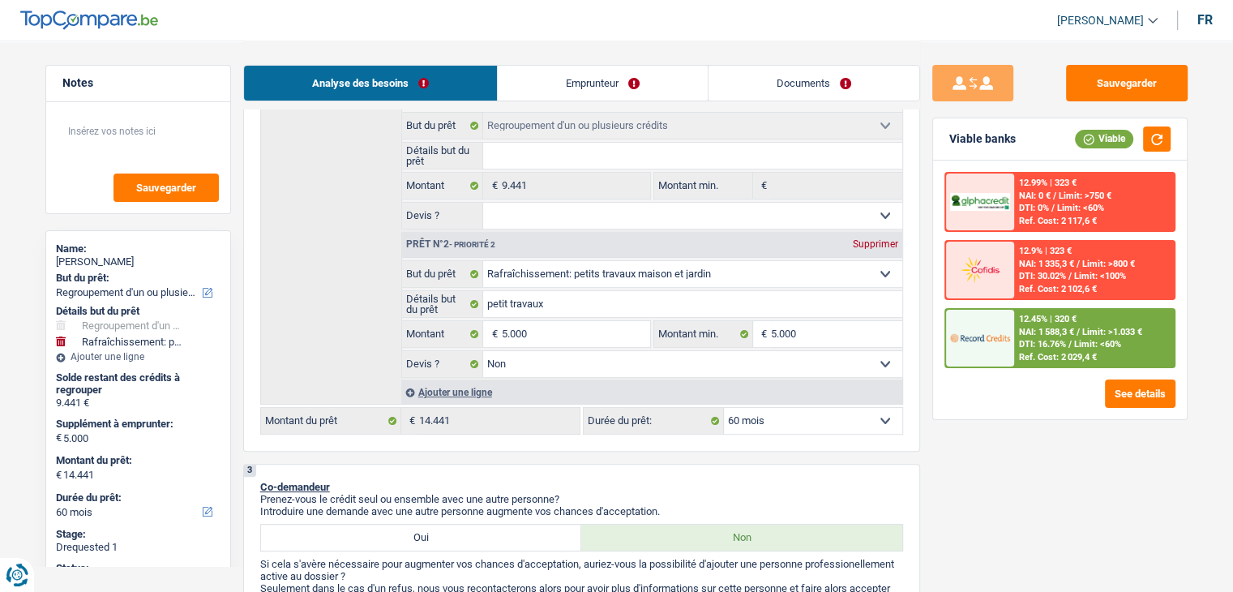
click at [567, 200] on fieldset "Confort maison: meubles, textile, peinture, électroménager, outillage non-profe…" at bounding box center [652, 171] width 500 height 118
click at [567, 206] on select "Oui Non Non répondu Sélectionner une option" at bounding box center [692, 216] width 419 height 26
select select "yes"
click at [483, 203] on select "Oui Non Non répondu Sélectionner une option" at bounding box center [692, 216] width 419 height 26
select select "yes"
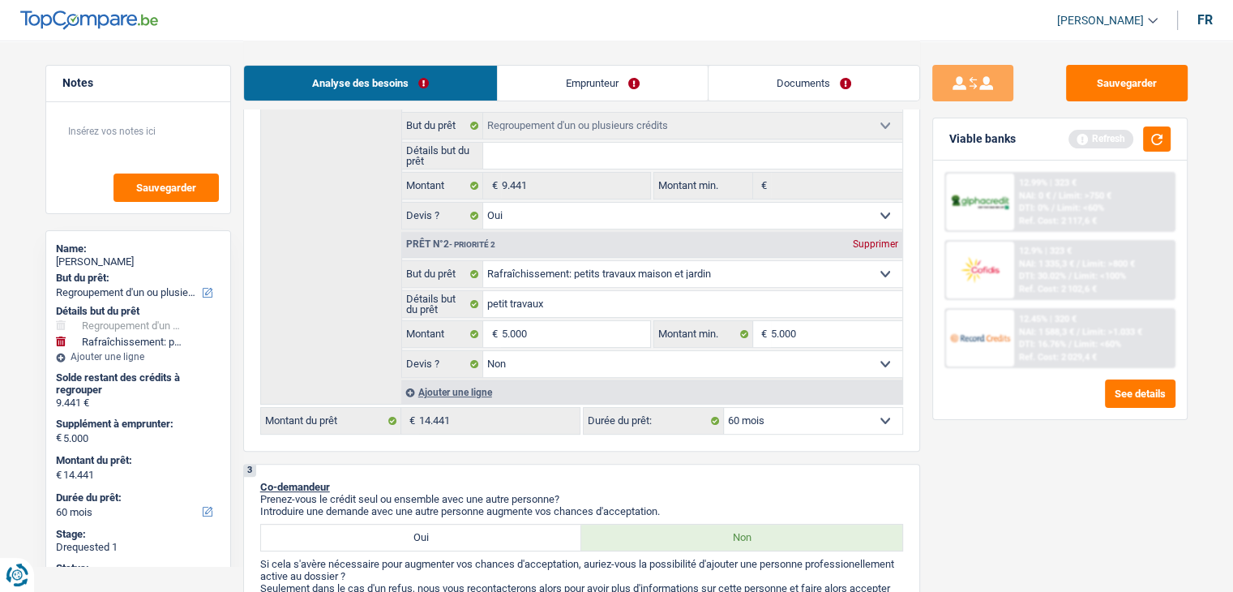
click at [584, 159] on input "Détails but du prêt" at bounding box center [692, 156] width 419 height 26
type input "r"
type input "re"
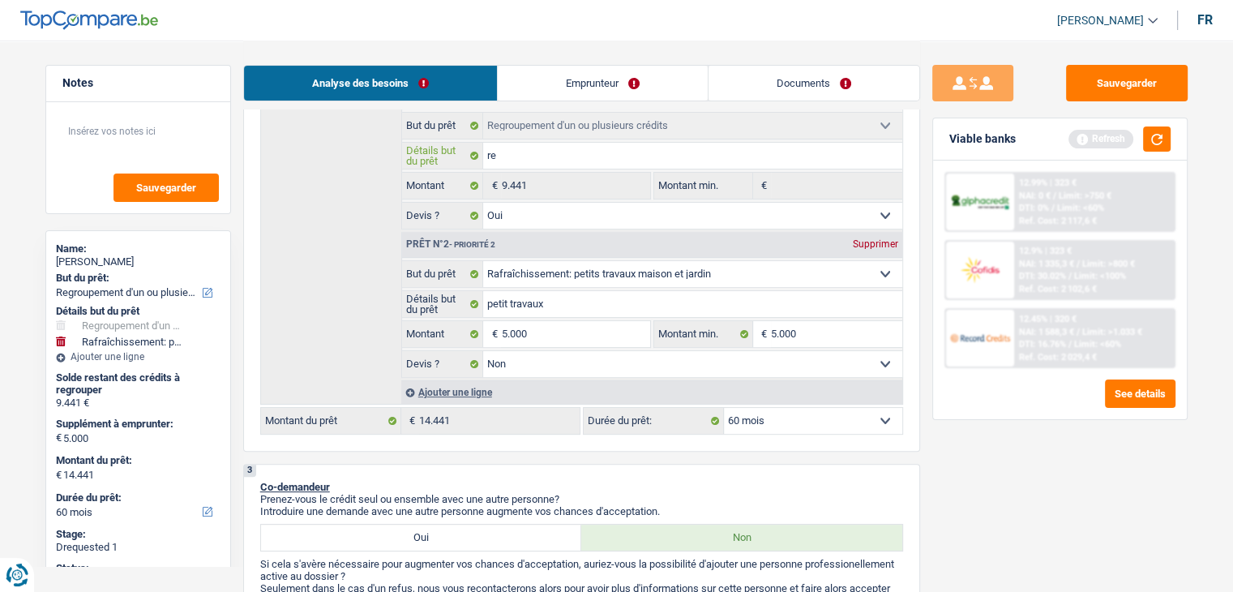
type input "reg"
type input "regr"
type input "regro"
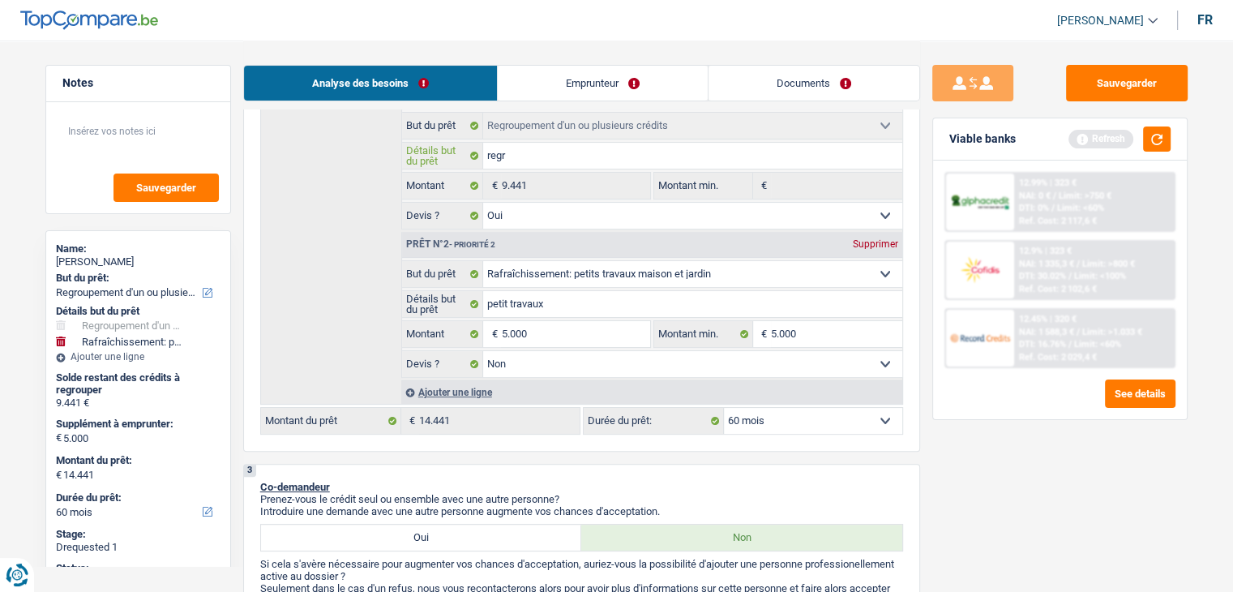
type input "regro"
type input "regrou"
type input "regroup"
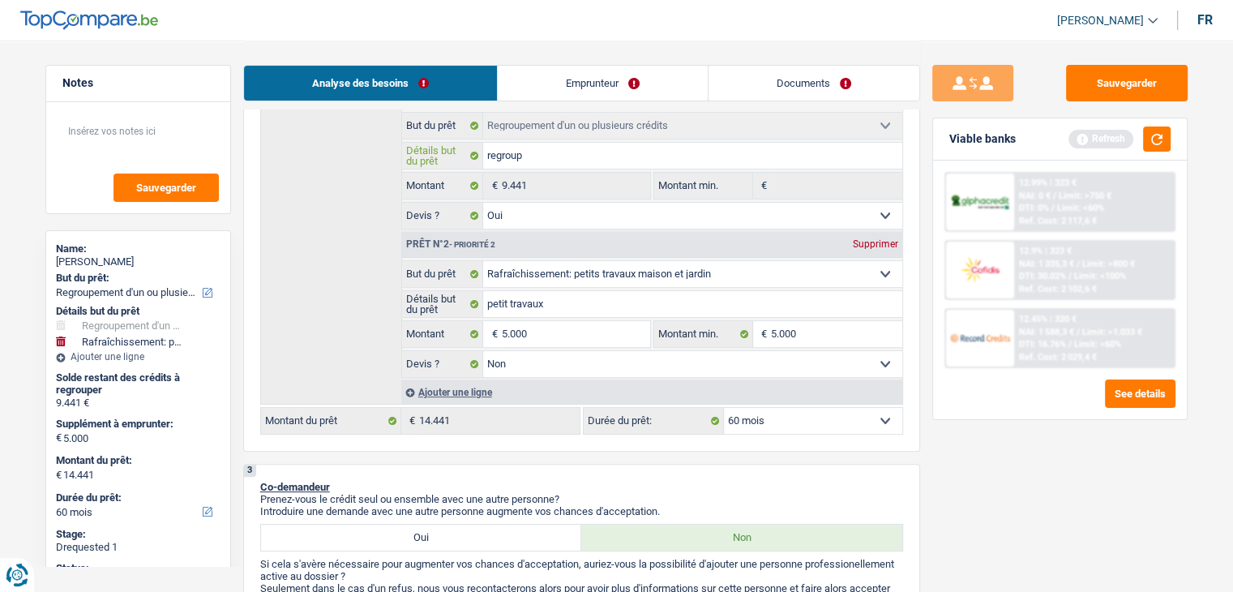
type input "regroupe"
type input "regroupem"
type input "regroupeme"
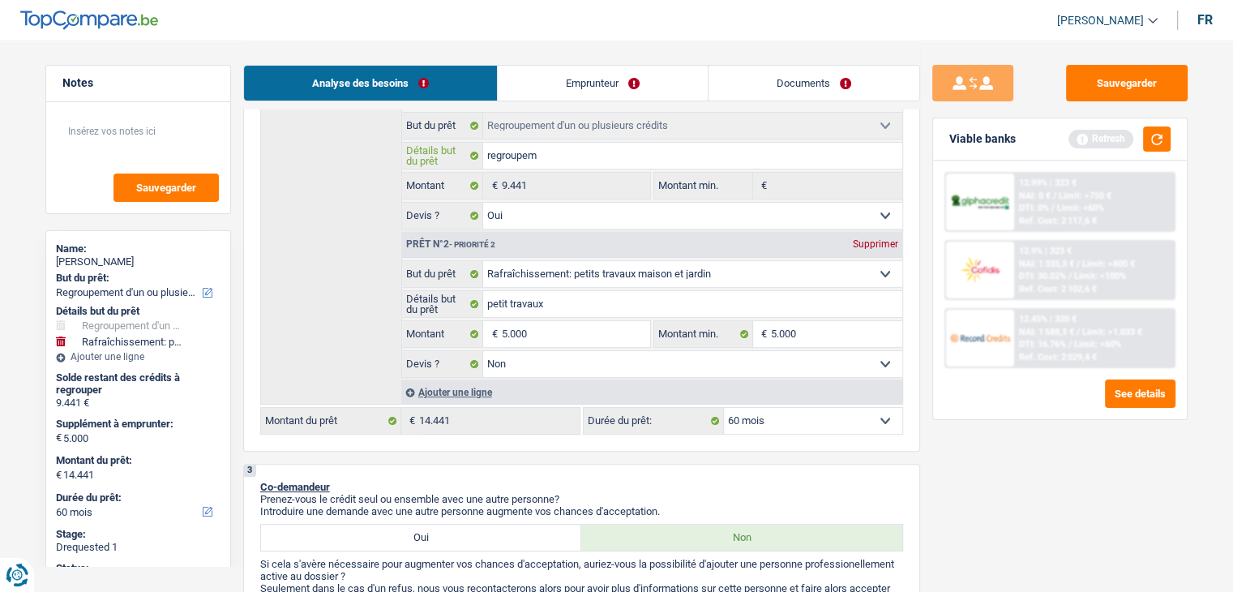
type input "regroupeme"
type input "regroupemen"
type input "regroupement"
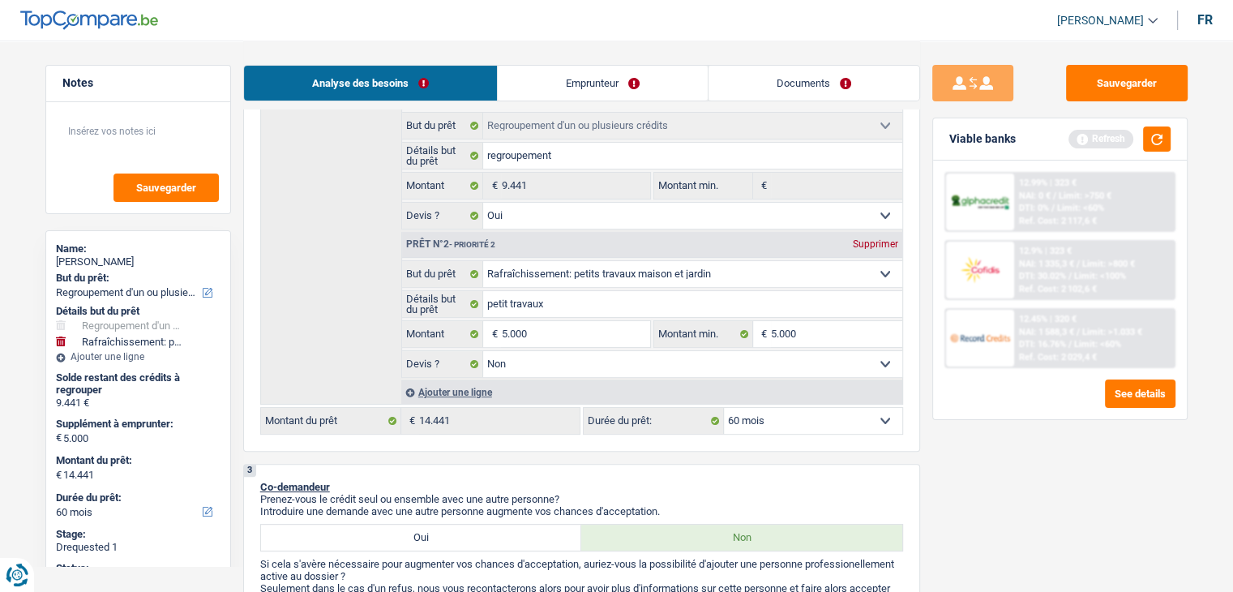
click at [1016, 490] on div "Sauvegarder Viable banks Refresh 12.99% | 323 € NAI: 0 € / Limit: >750 € DTI: 0…" at bounding box center [1060, 315] width 280 height 501
click at [1174, 131] on div "Viable banks Refresh" at bounding box center [1060, 139] width 254 height 42
click at [1167, 136] on button "button" at bounding box center [1157, 138] width 28 height 25
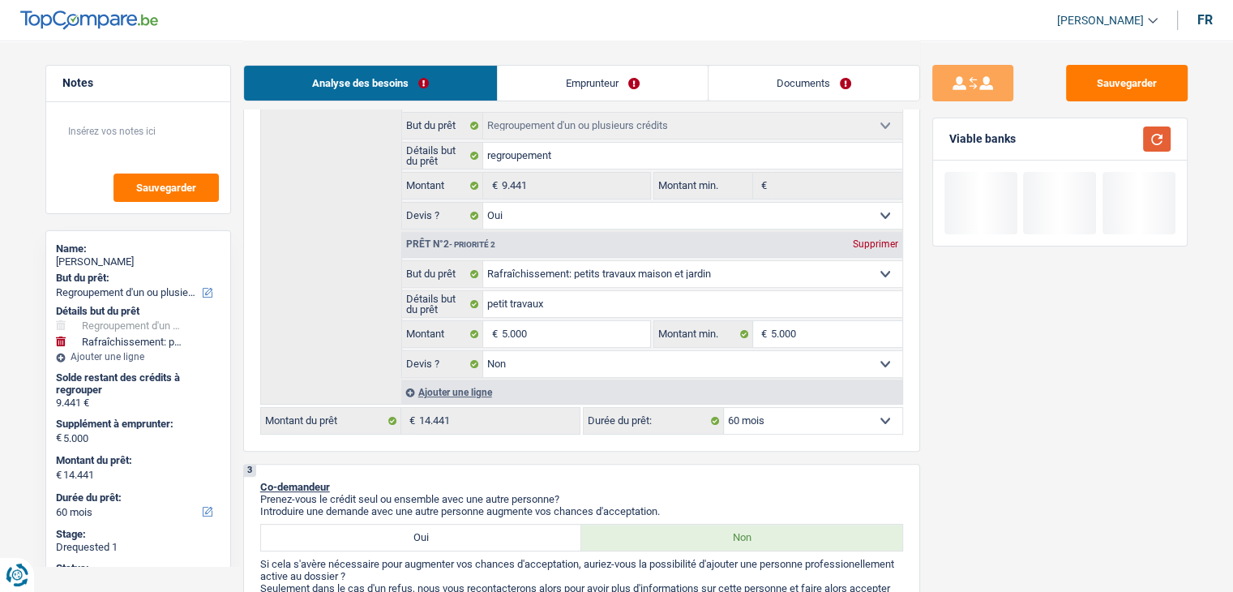
click at [1166, 137] on button "button" at bounding box center [1157, 138] width 28 height 25
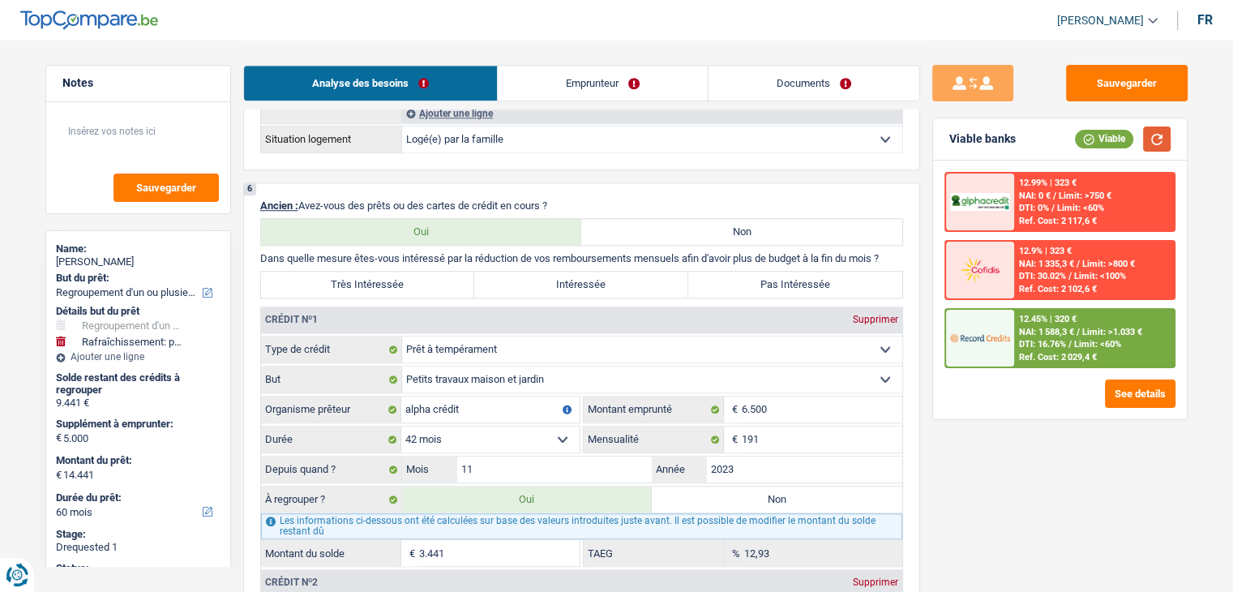
scroll to position [1459, 0]
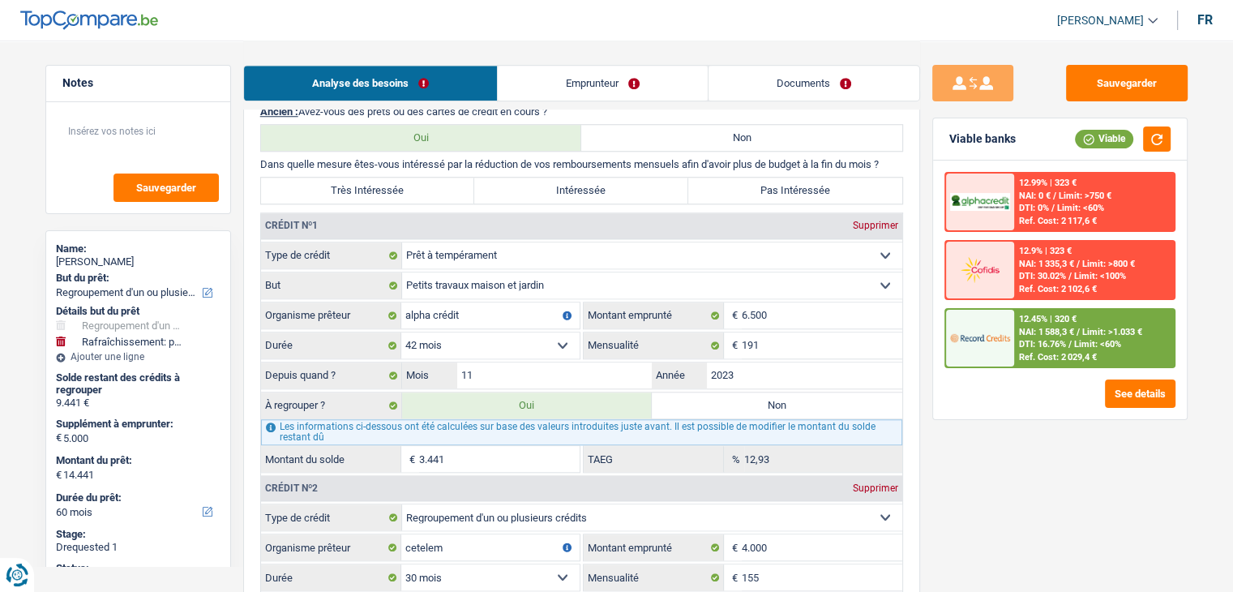
click at [541, 192] on label "Intéressée" at bounding box center [581, 191] width 214 height 26
click at [541, 192] on input "Intéressée" at bounding box center [581, 191] width 214 height 26
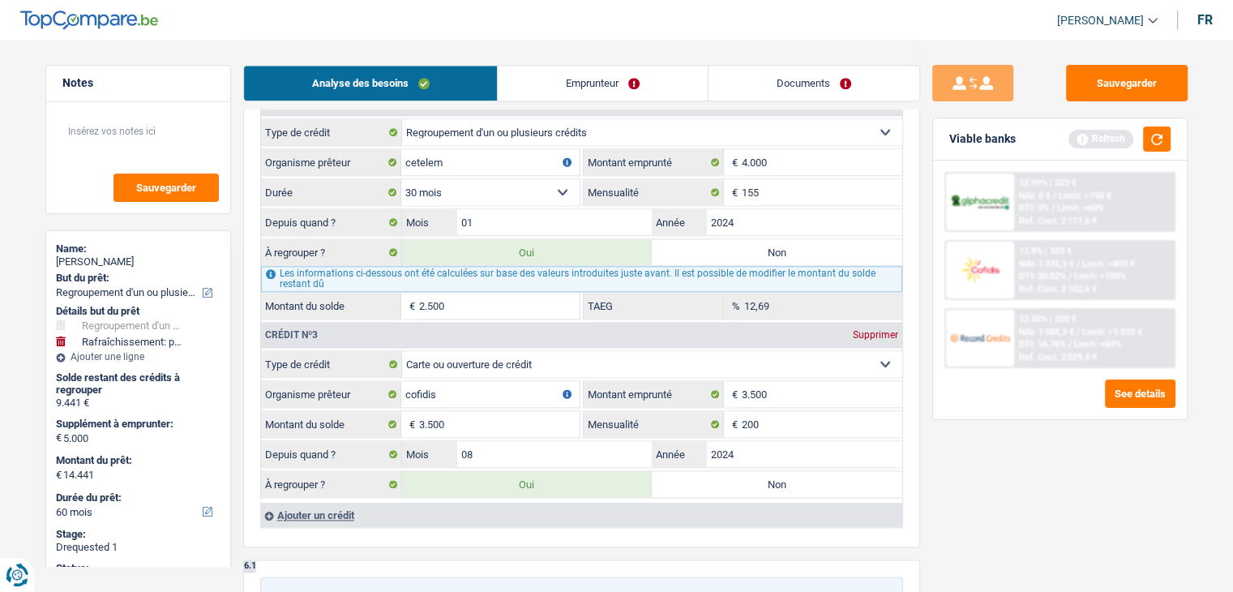
scroll to position [1945, 0]
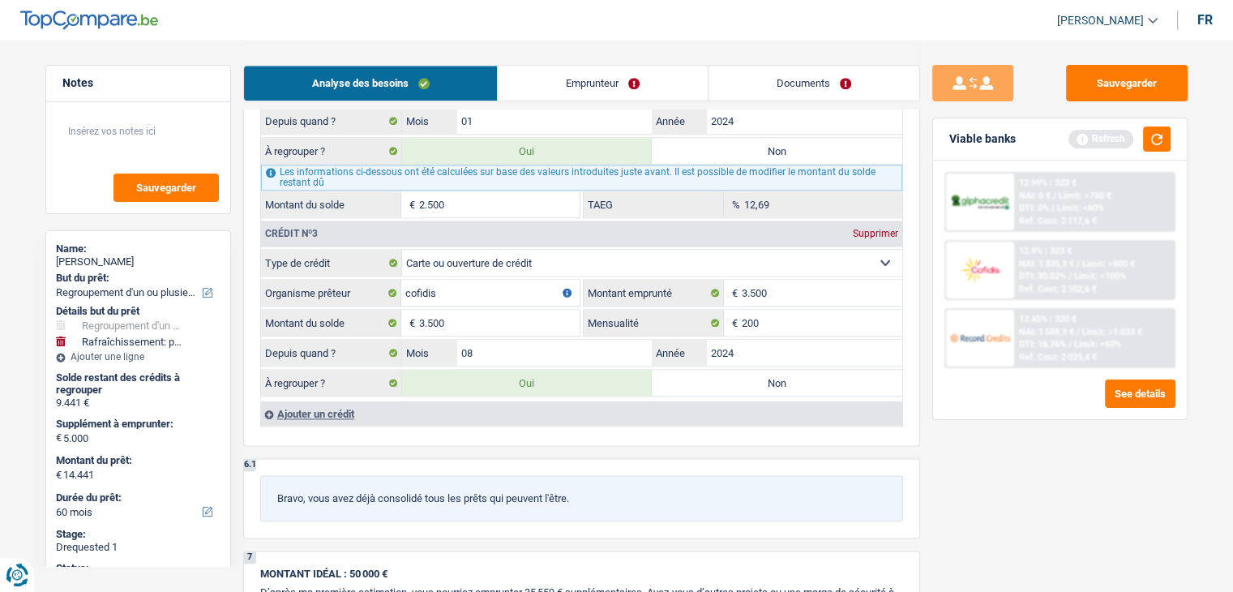
click at [1165, 143] on button "button" at bounding box center [1157, 138] width 28 height 25
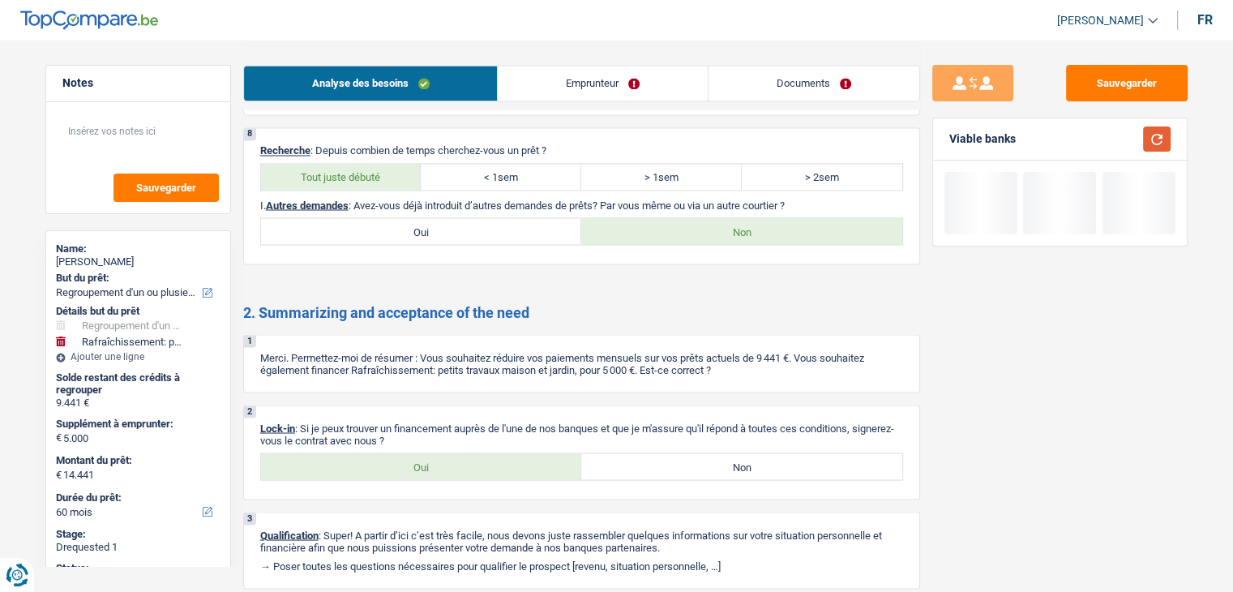
scroll to position [2928, 0]
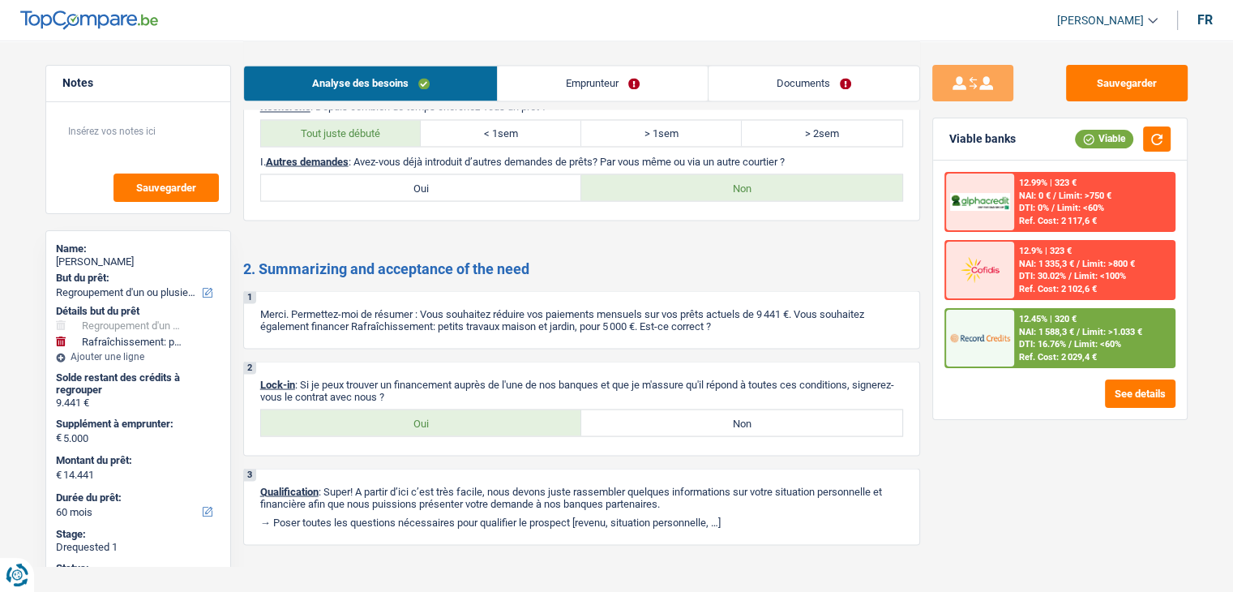
click at [538, 75] on link "Emprunteur" at bounding box center [603, 83] width 210 height 35
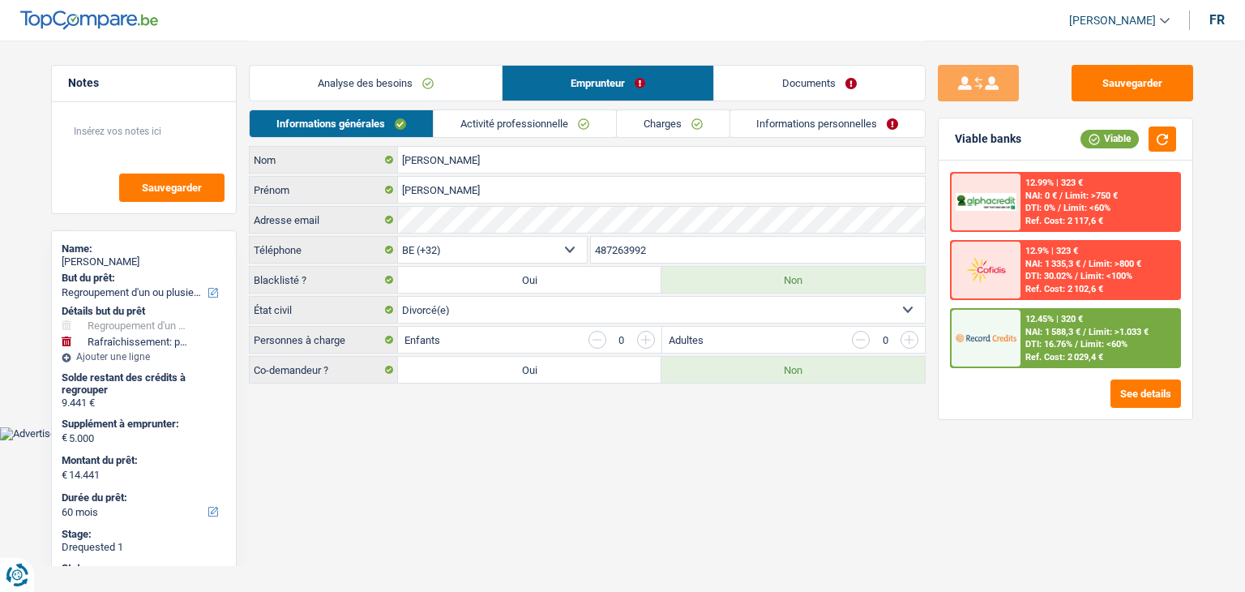
click at [435, 115] on link "Activité professionnelle" at bounding box center [525, 123] width 182 height 27
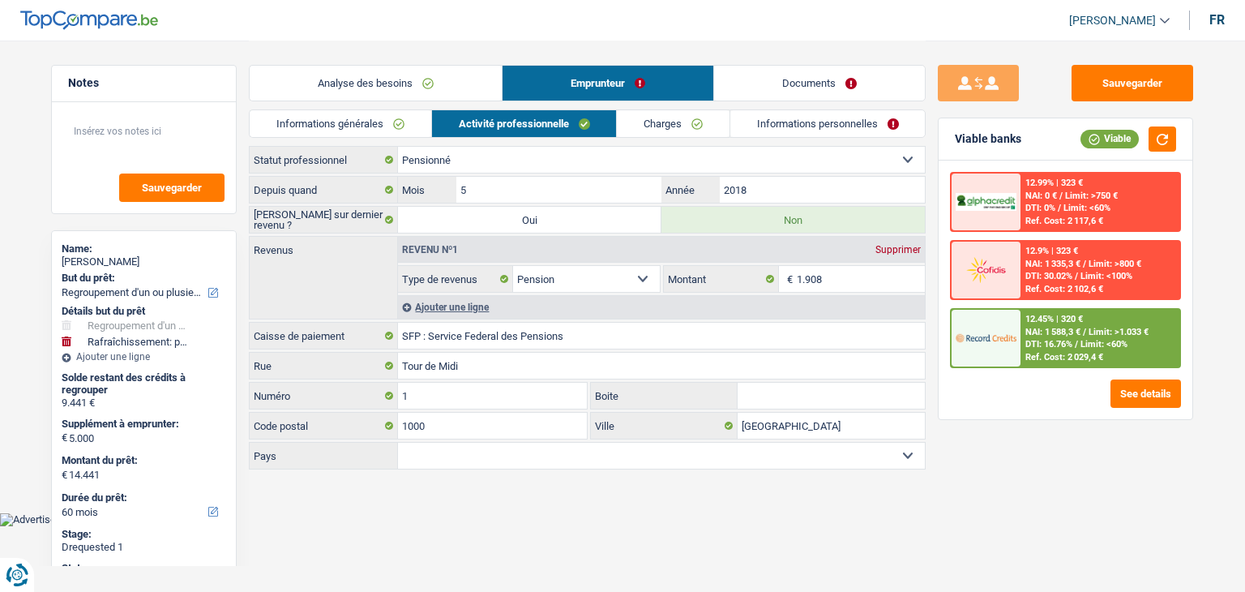
click at [665, 121] on link "Charges" at bounding box center [673, 123] width 113 height 27
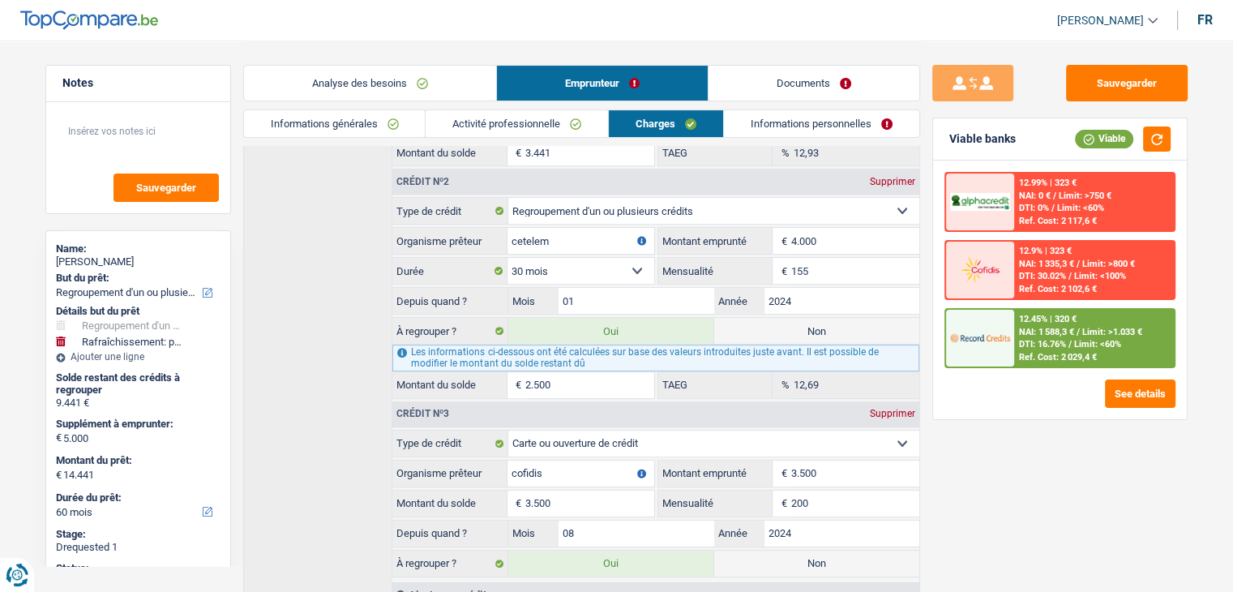
scroll to position [541, 0]
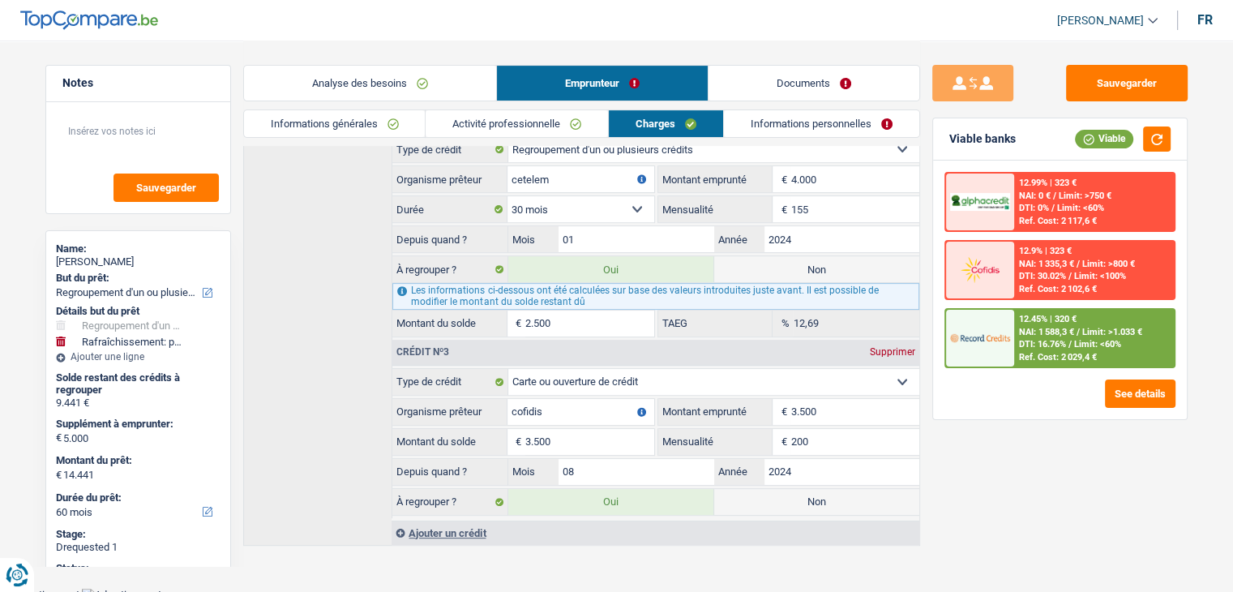
click at [756, 116] on link "Informations personnelles" at bounding box center [821, 123] width 195 height 27
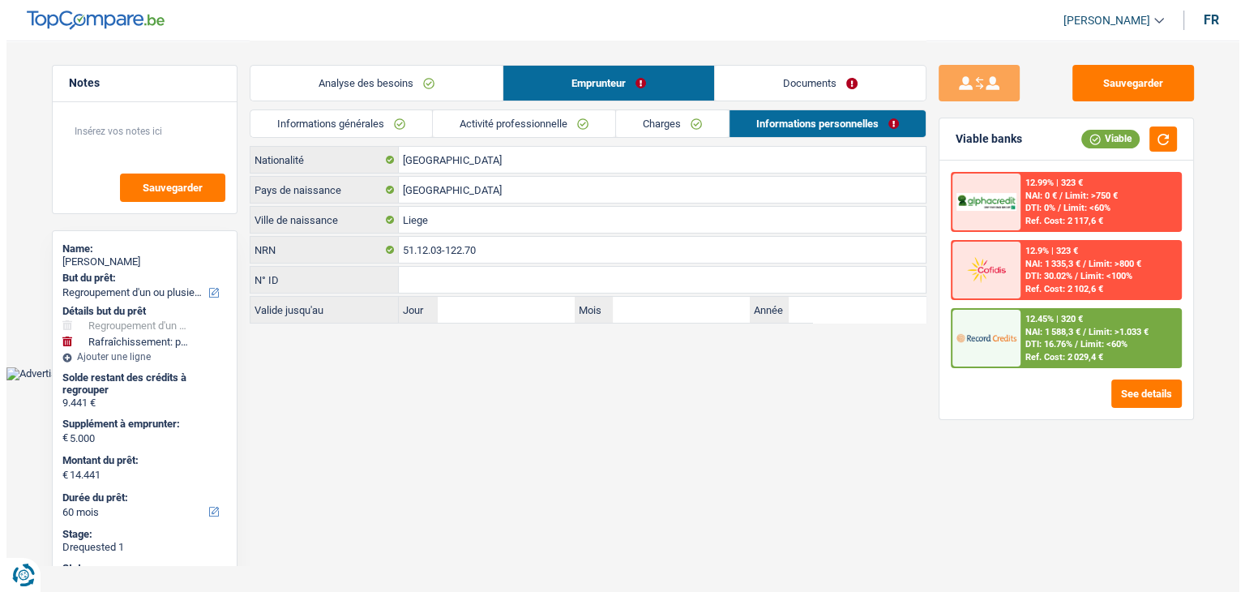
scroll to position [0, 0]
click at [1154, 136] on button "button" at bounding box center [1162, 138] width 28 height 25
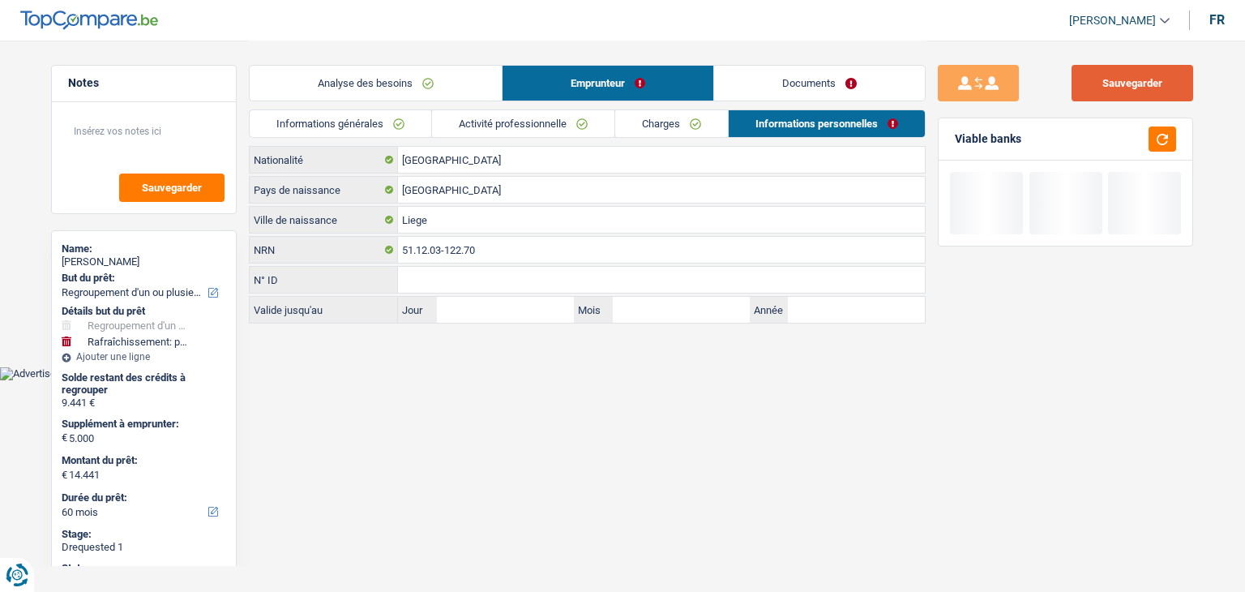
click at [1139, 82] on button "Sauvegarder" at bounding box center [1132, 83] width 122 height 36
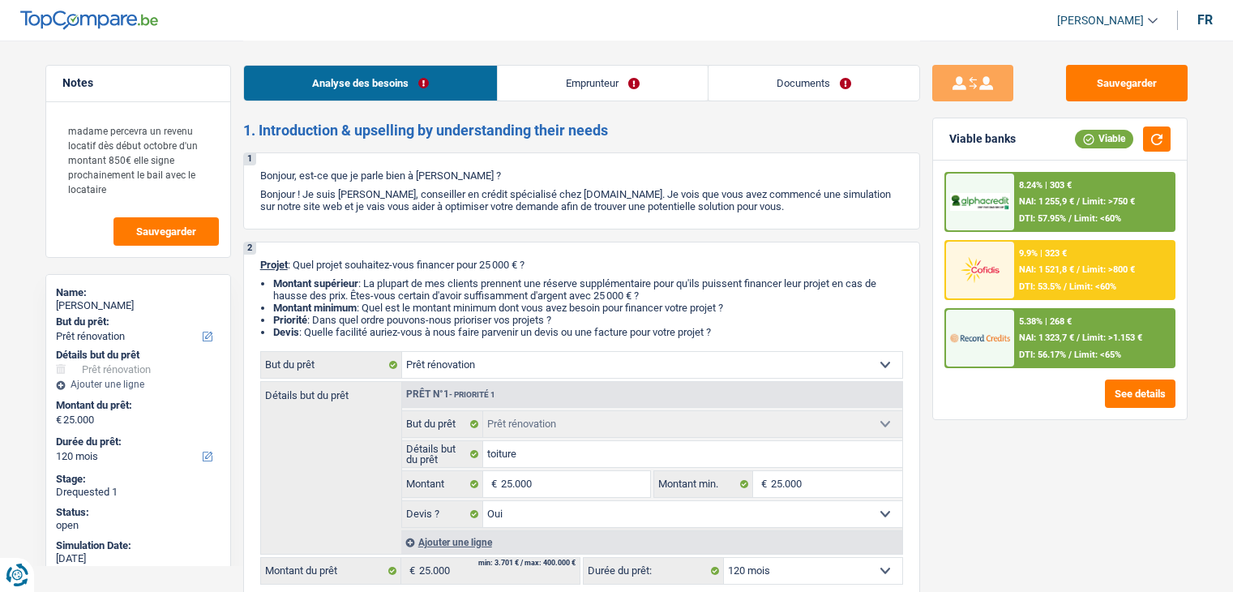
select select "renovation"
select select "120"
select select "renovation"
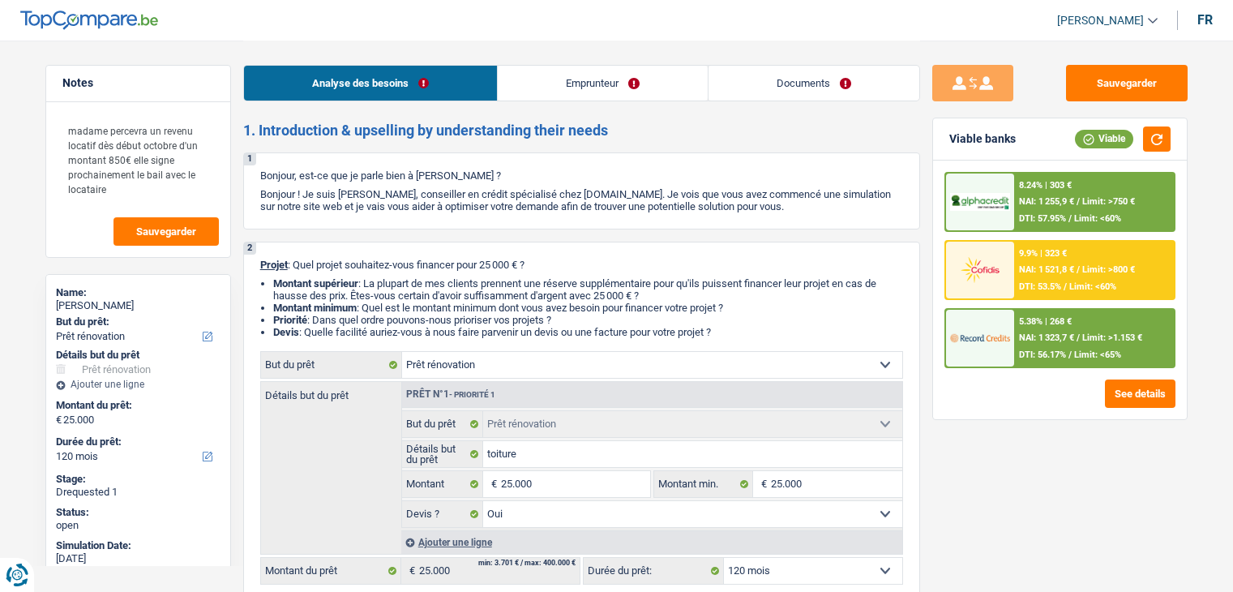
select select "yes"
select select "120"
select select "publicEmployee"
select select "alimony"
select select "mealVouchers"
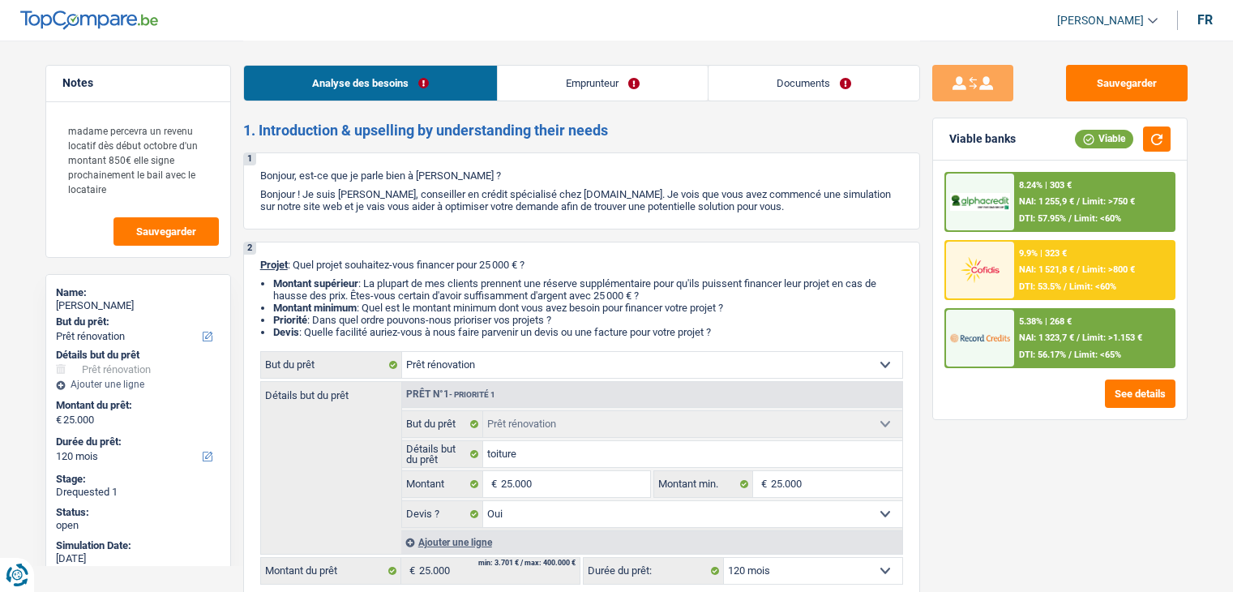
select select "familyAllowances"
select select "other"
select select "netSalary"
select select "ownerWithMortgage"
select select "mortgage"
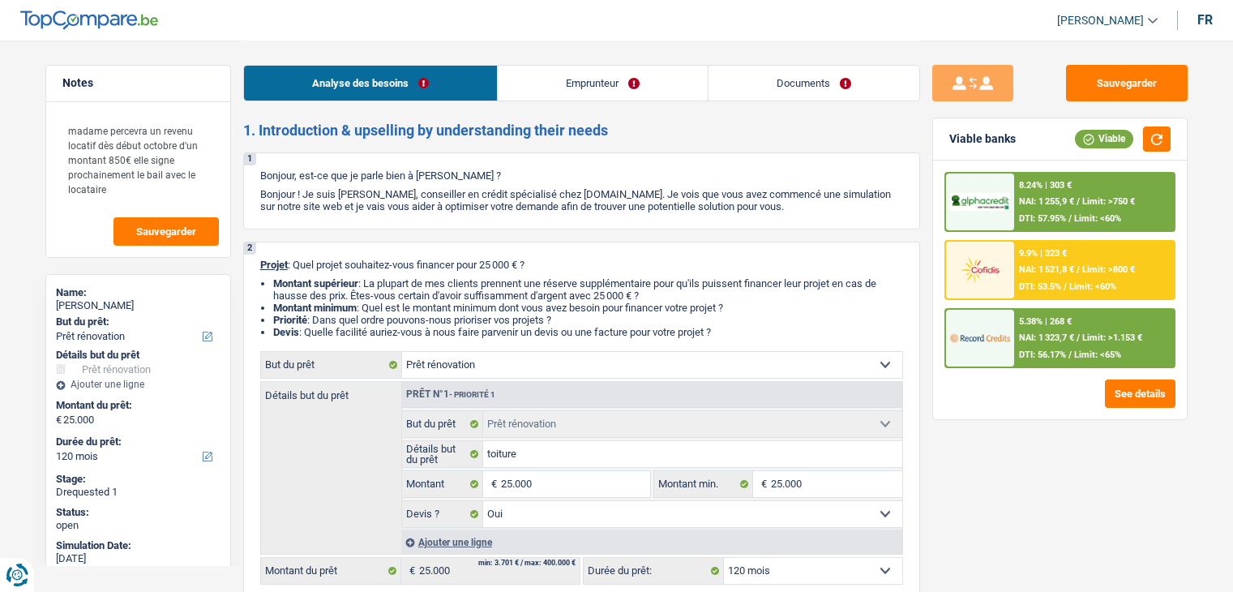
select select "420"
select select "carLoan"
select select "60"
select select "mortgage"
select select "144"
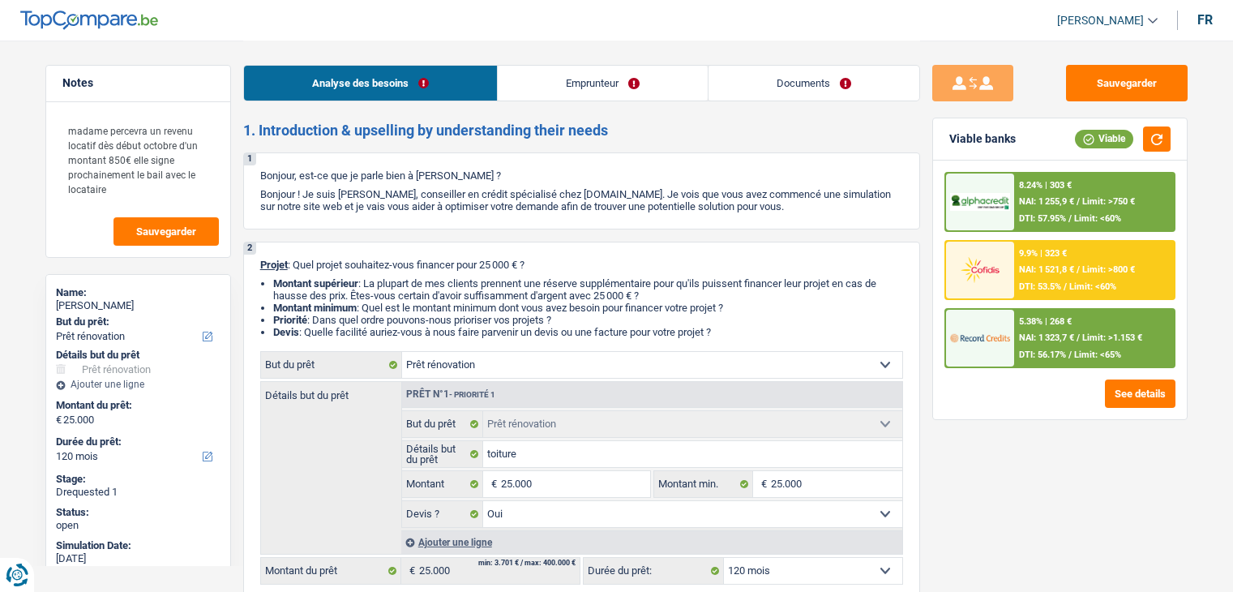
select select "renovationLoan"
select select "36"
select select "cardOrCredit"
select select "renovation"
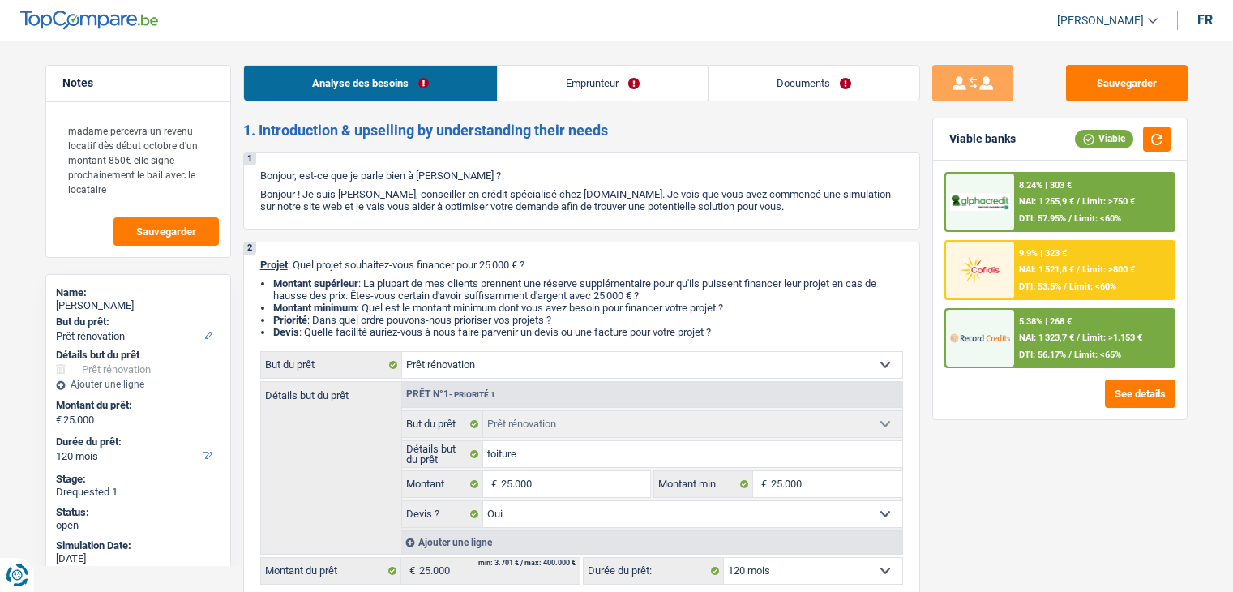
select select "yes"
select select "120"
drag, startPoint x: 68, startPoint y: 127, endPoint x: 167, endPoint y: 189, distance: 116.5
click at [167, 189] on textarea "madame percevra un revenu locatif dès début octobre d'un montant 850€ elle sign…" at bounding box center [138, 159] width 161 height 92
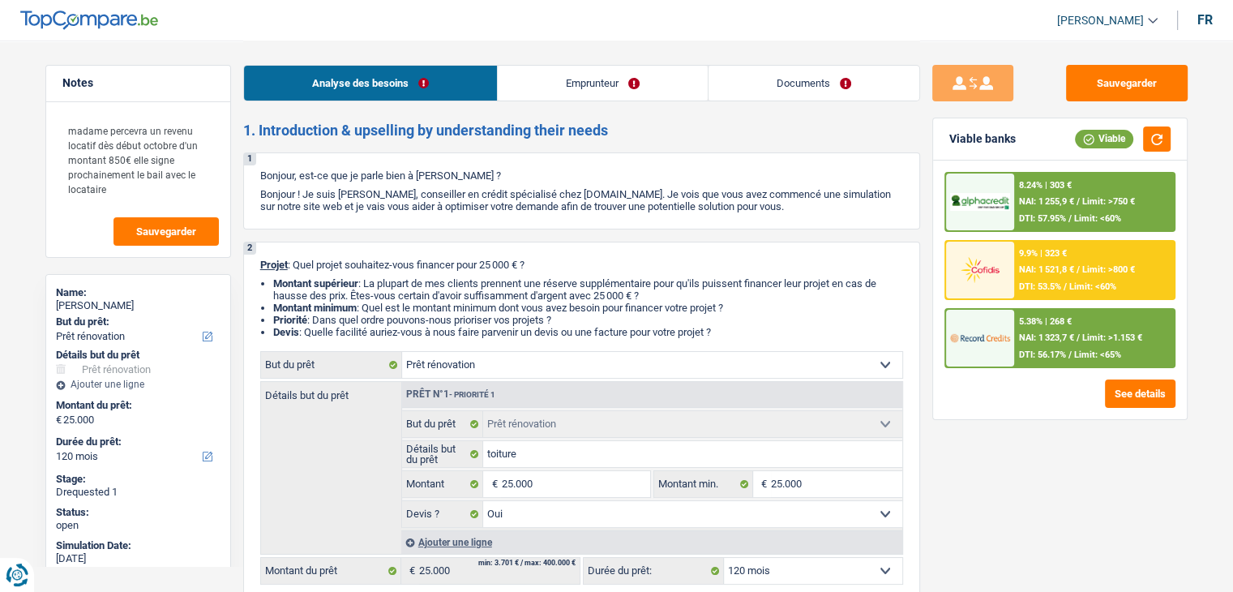
drag, startPoint x: 610, startPoint y: 70, endPoint x: 731, endPoint y: 93, distance: 123.8
click at [611, 70] on link "Emprunteur" at bounding box center [603, 83] width 210 height 35
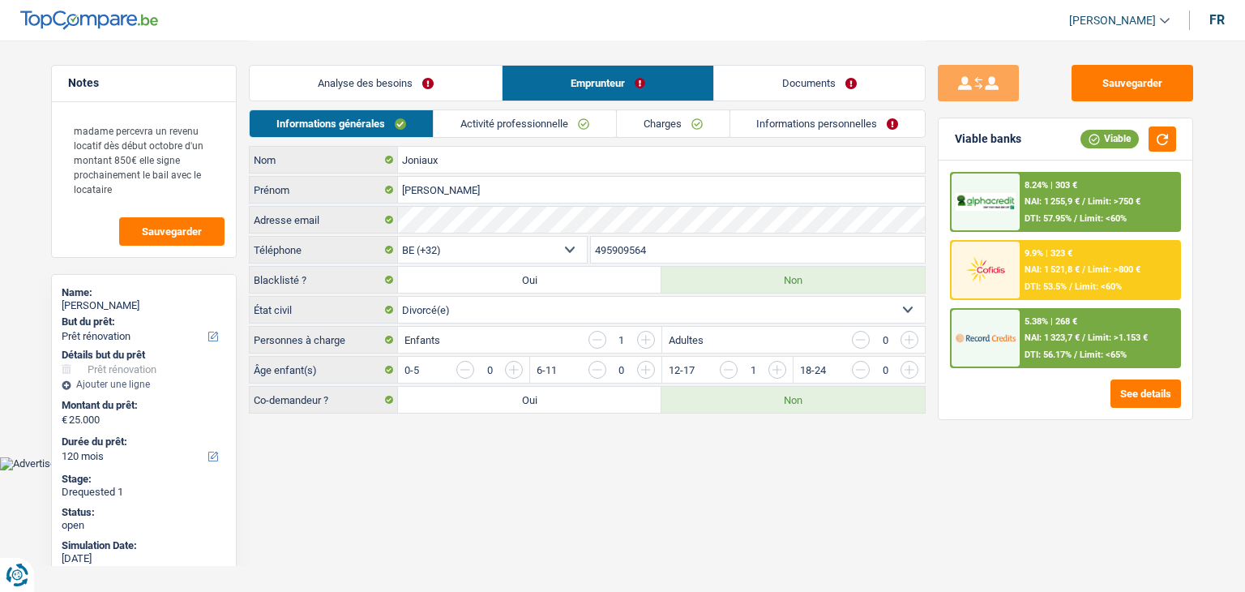
click at [812, 91] on link "Documents" at bounding box center [819, 83] width 211 height 35
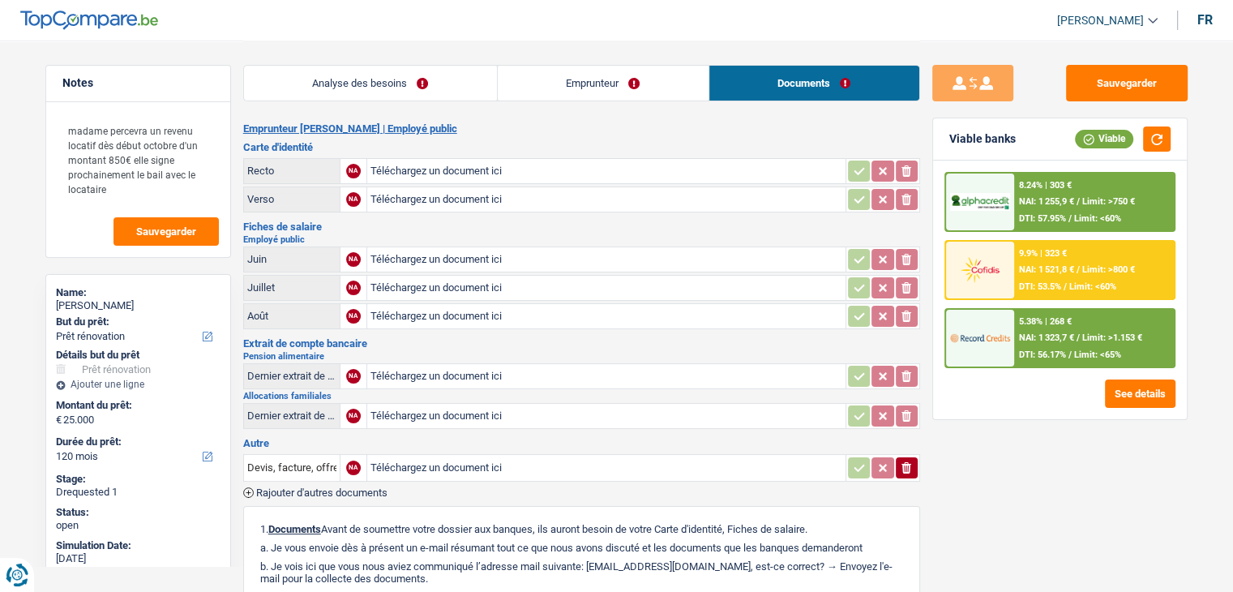
click at [603, 134] on h2 "Emprunteur [PERSON_NAME] | Employé public" at bounding box center [581, 128] width 677 height 13
click at [981, 452] on div "Sauvegarder Viable banks Viable 8.24% | 303 € NAI: 1 255,9 € / Limit: >750 € DT…" at bounding box center [1060, 315] width 280 height 501
click at [376, 105] on div "Analyse des besoins Emprunteur Documents" at bounding box center [581, 75] width 677 height 69
click at [376, 99] on link "Analyse des besoins" at bounding box center [370, 83] width 253 height 35
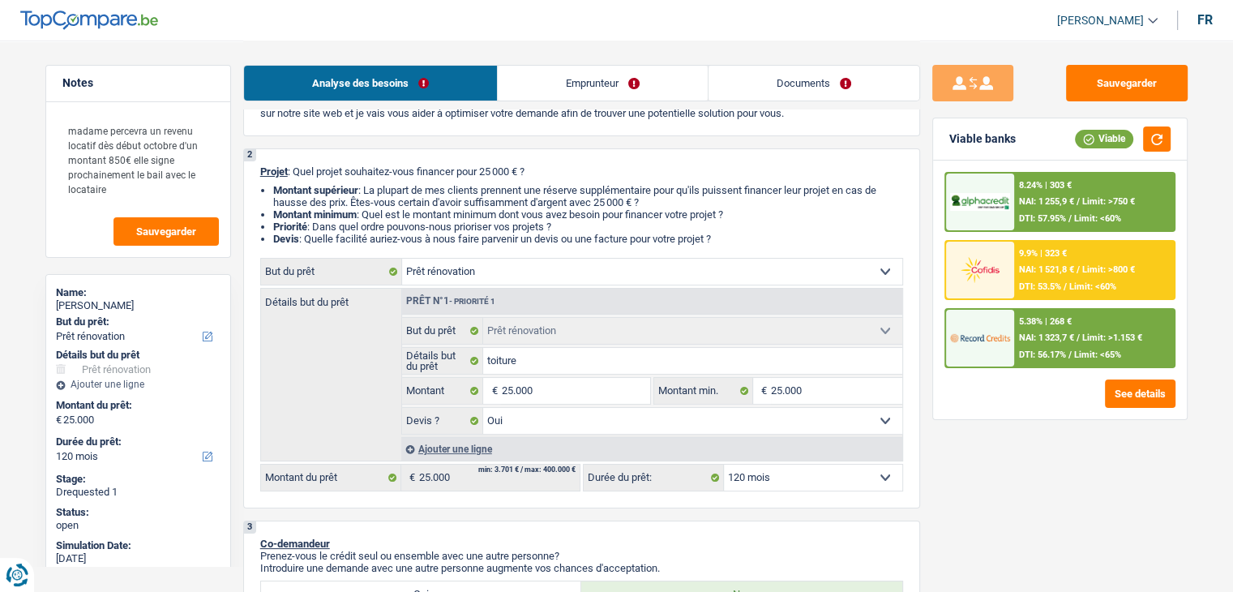
scroll to position [162, 0]
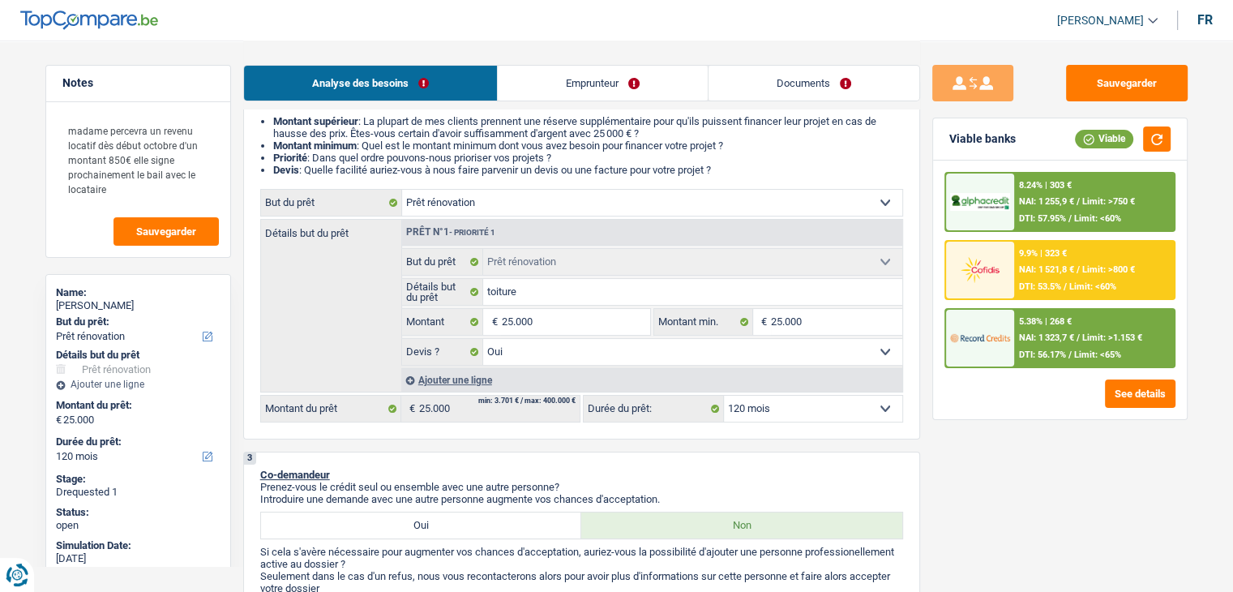
click at [963, 447] on div "Sauvegarder Viable banks Viable 8.24% | 303 € NAI: 1 255,9 € / Limit: >750 € DT…" at bounding box center [1060, 315] width 280 height 501
click at [1083, 96] on button "Sauvegarder" at bounding box center [1127, 83] width 122 height 36
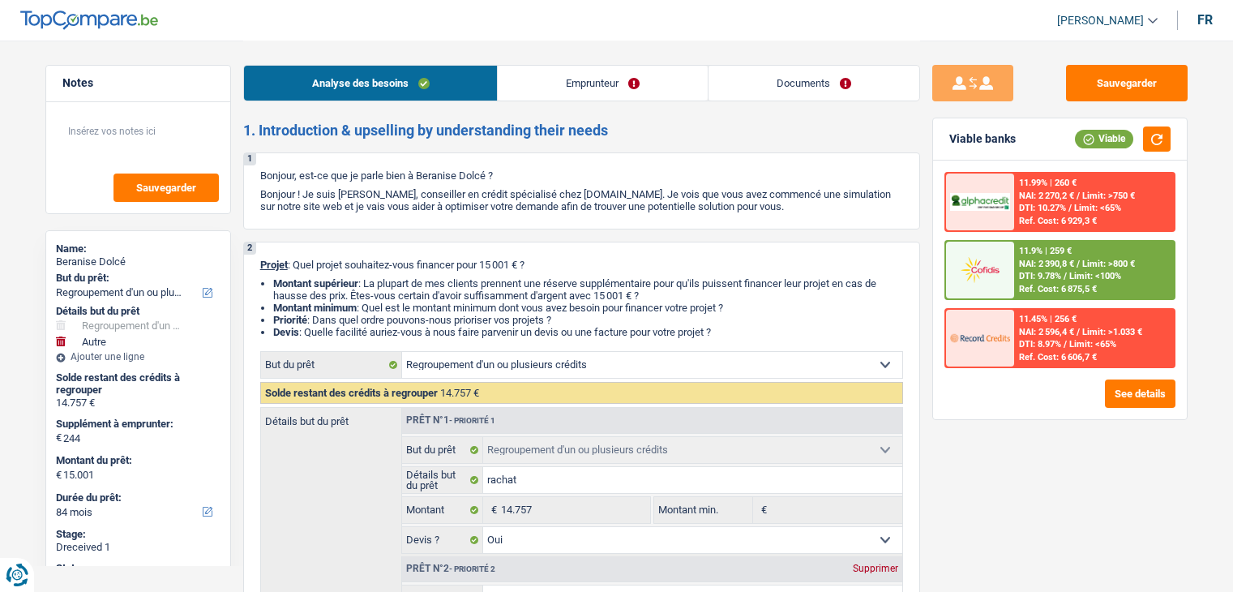
select select "refinancing"
select select "other"
select select "84"
select select "refinancing"
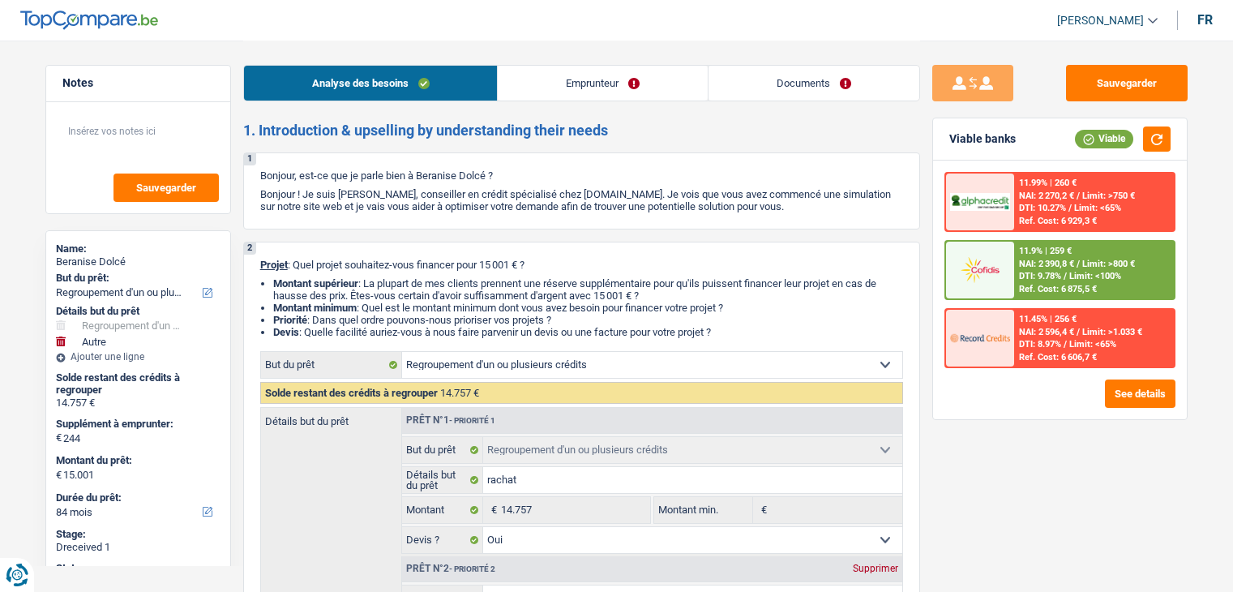
select select "refinancing"
select select "yes"
select select "other"
select select "false"
select select "84"
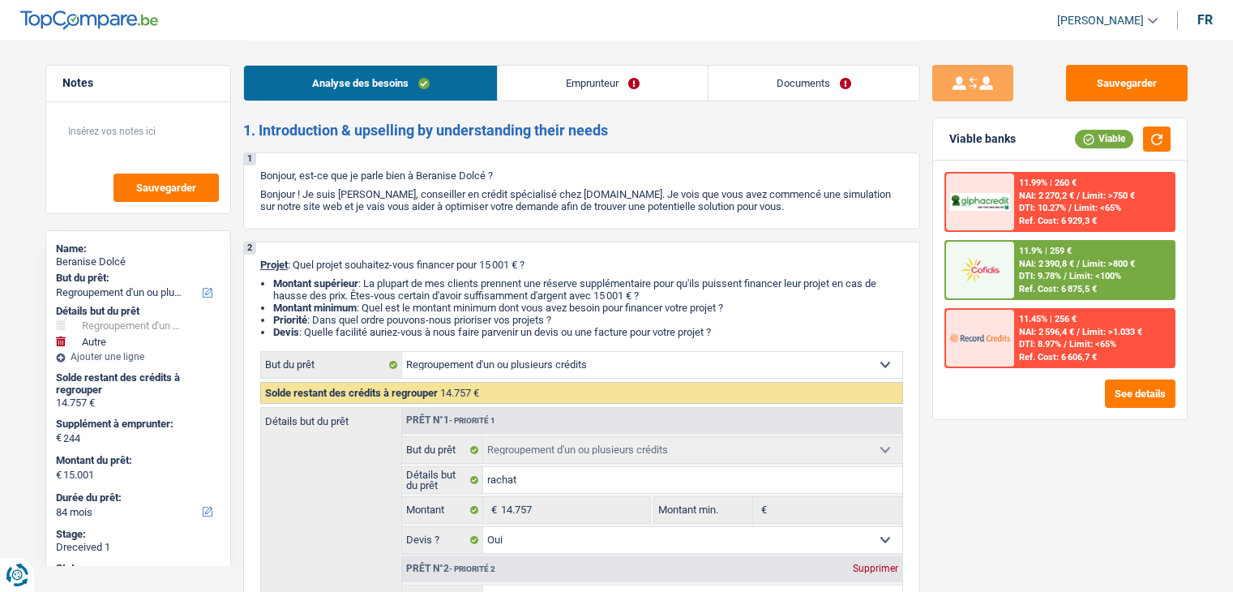
select select "publicEmployee"
select select "netSalary"
select select "mealVouchers"
select select "ownerWithoutMortgage"
select select "creditConsolidation"
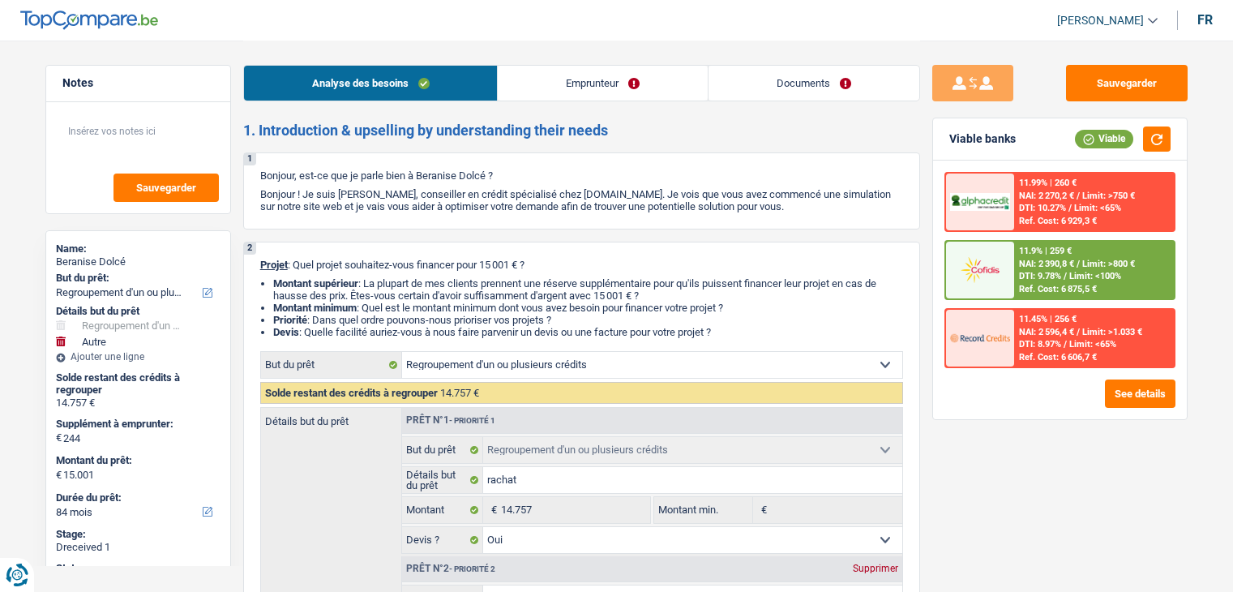
select select "60"
select select "personalLoan"
select select "smallWorks"
select select "42"
select select "refinancing"
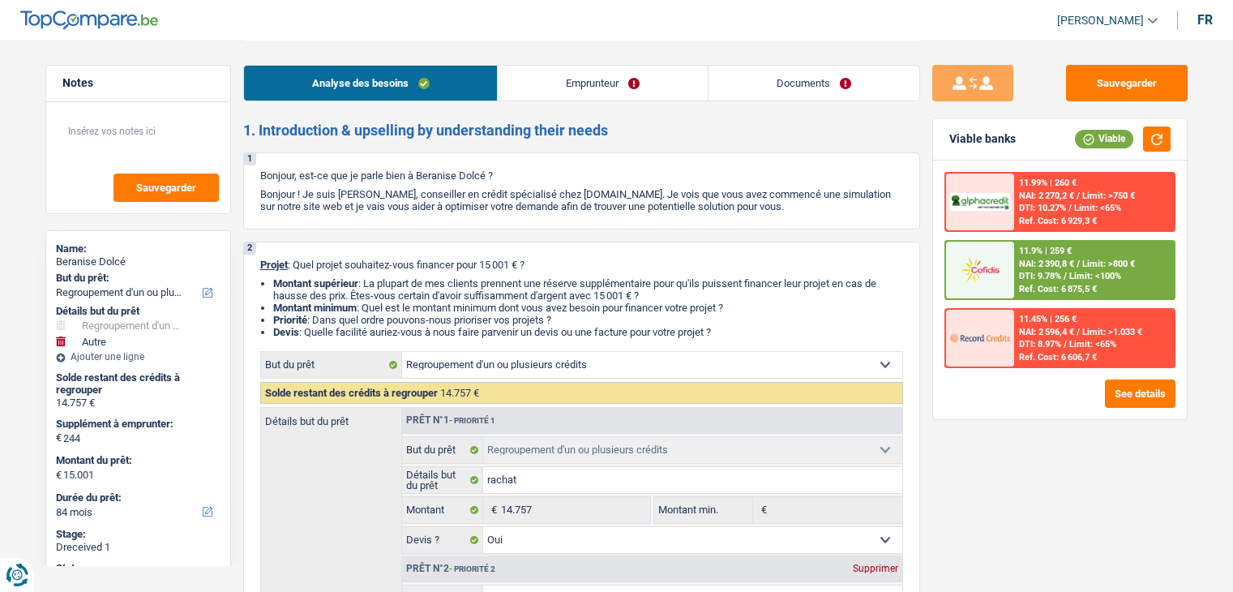
select select "refinancing"
select select "yes"
select select "other"
select select "false"
select select "84"
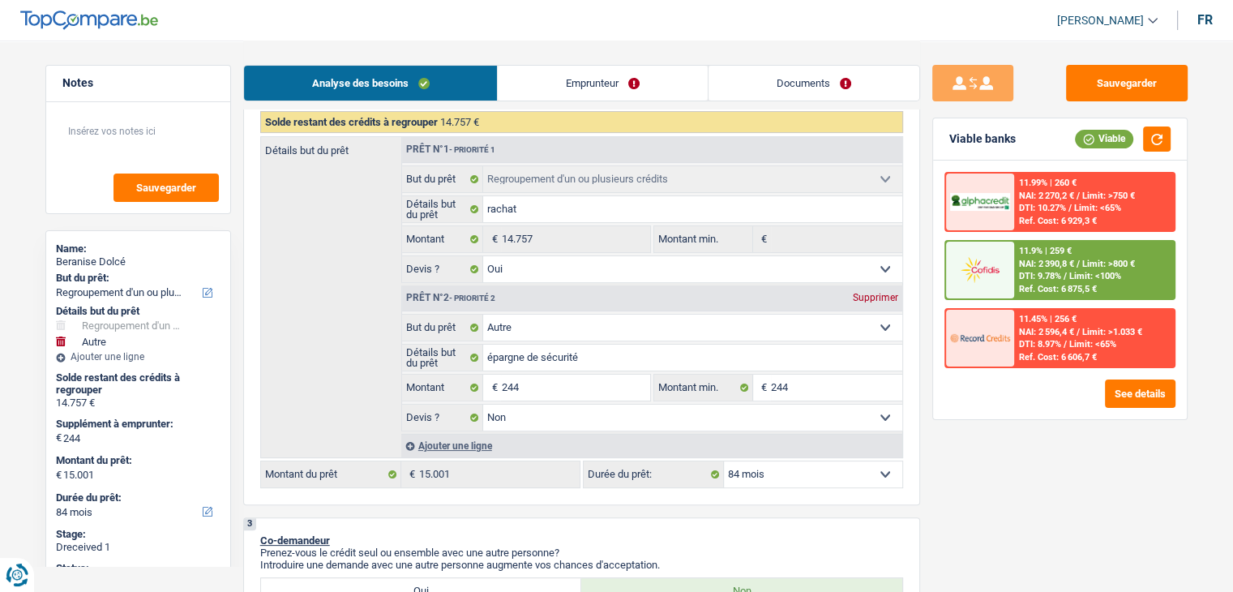
scroll to position [243, 0]
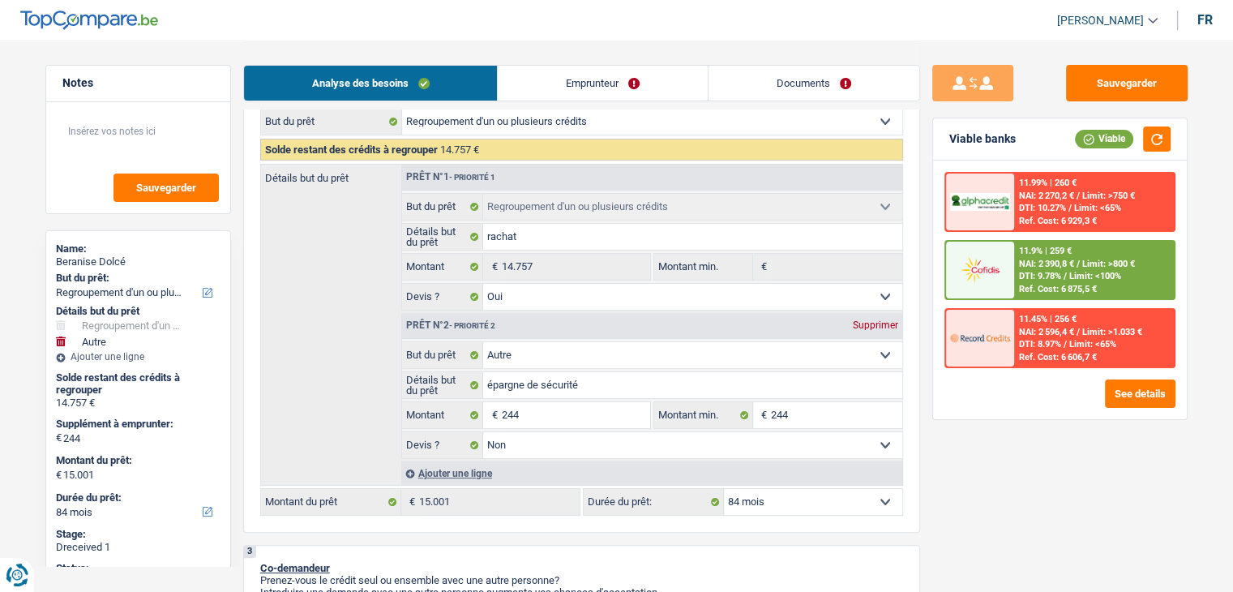
click at [581, 95] on link "Emprunteur" at bounding box center [603, 83] width 210 height 35
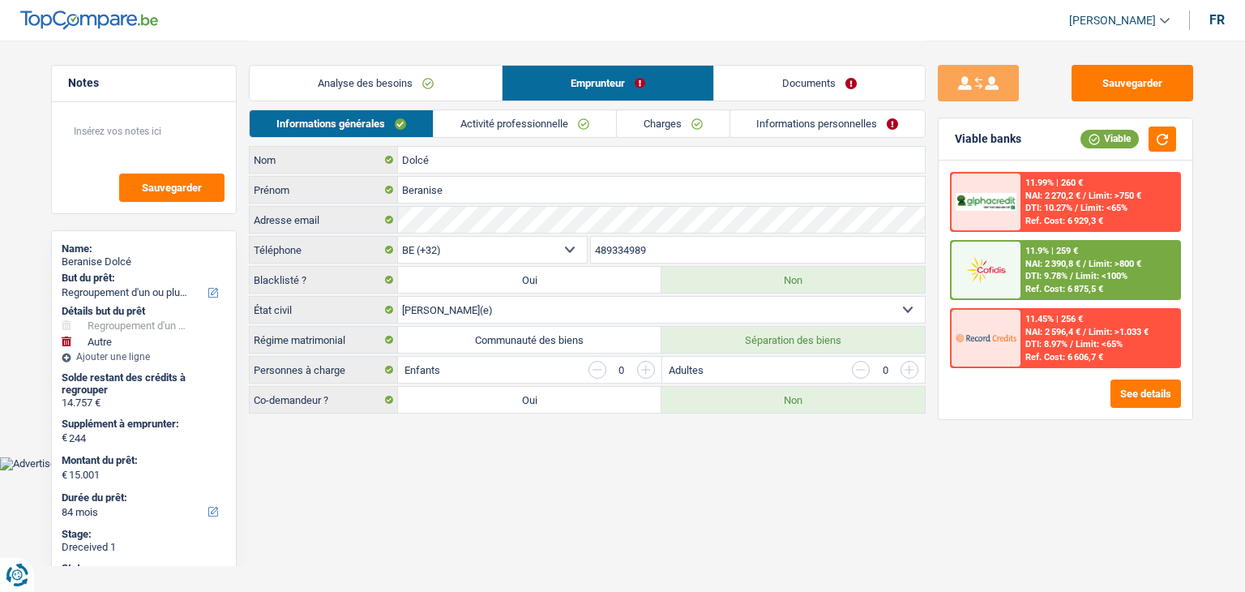
click at [420, 83] on link "Analyse des besoins" at bounding box center [376, 83] width 252 height 35
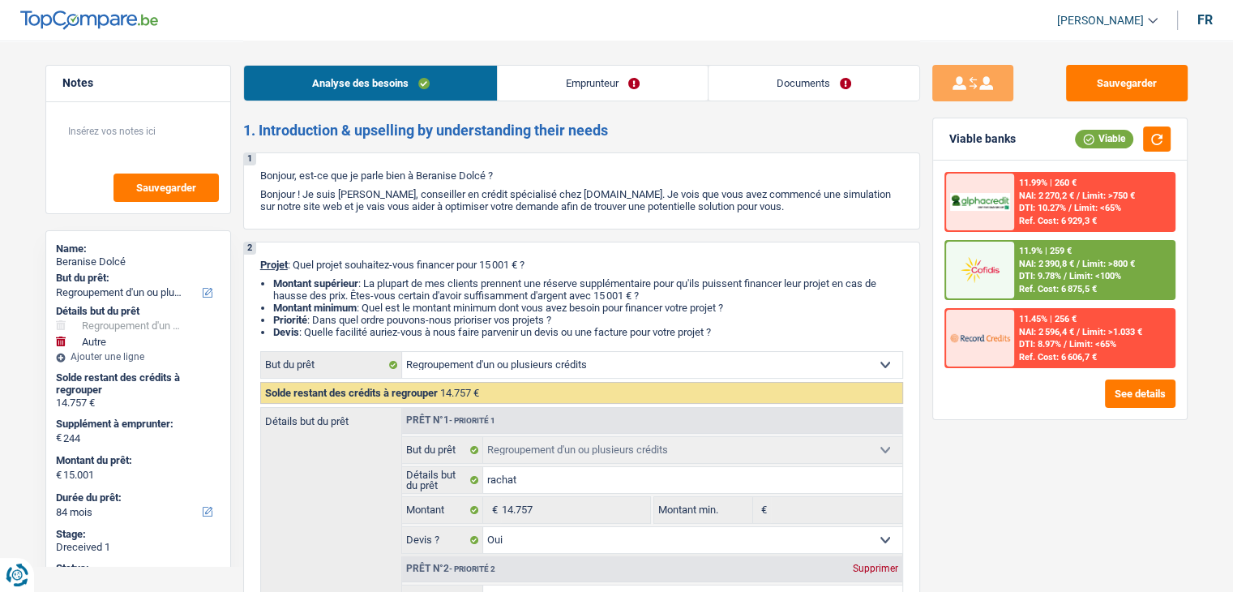
click at [572, 89] on link "Emprunteur" at bounding box center [603, 83] width 210 height 35
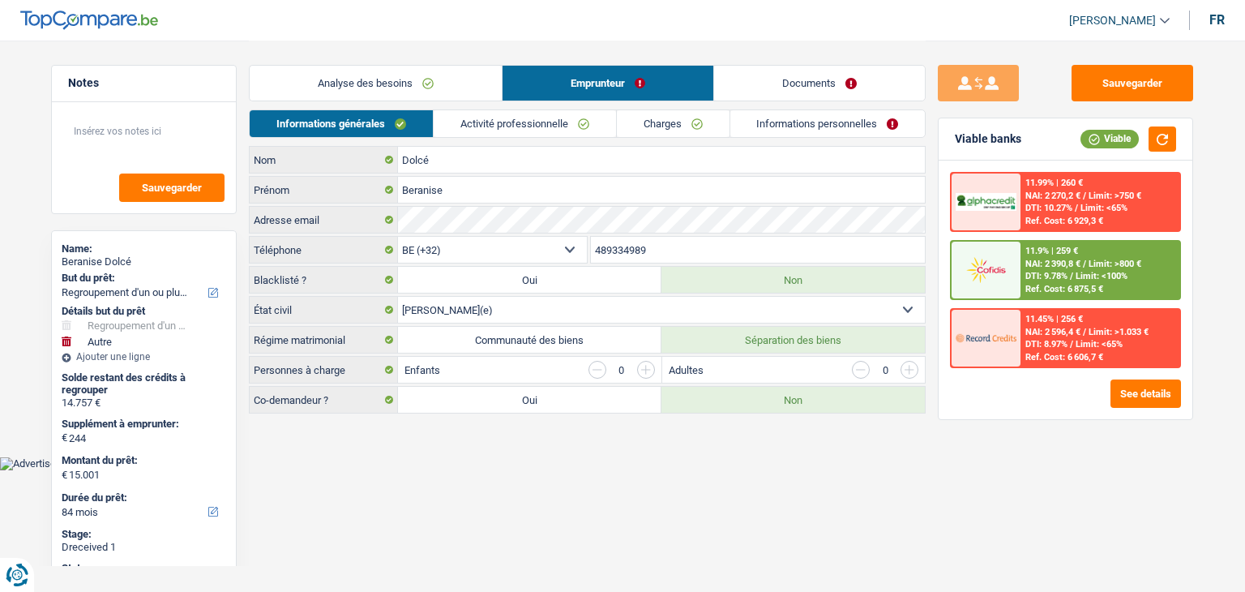
click at [567, 111] on link "Activité professionnelle" at bounding box center [525, 123] width 182 height 27
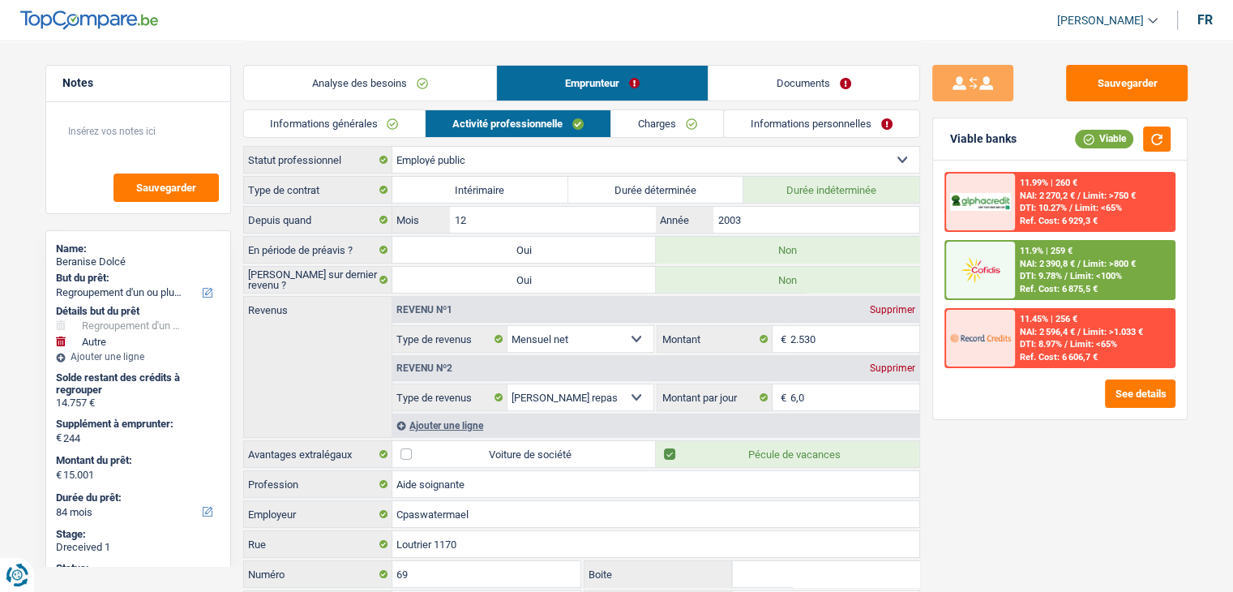
click at [700, 129] on link "Charges" at bounding box center [667, 123] width 113 height 27
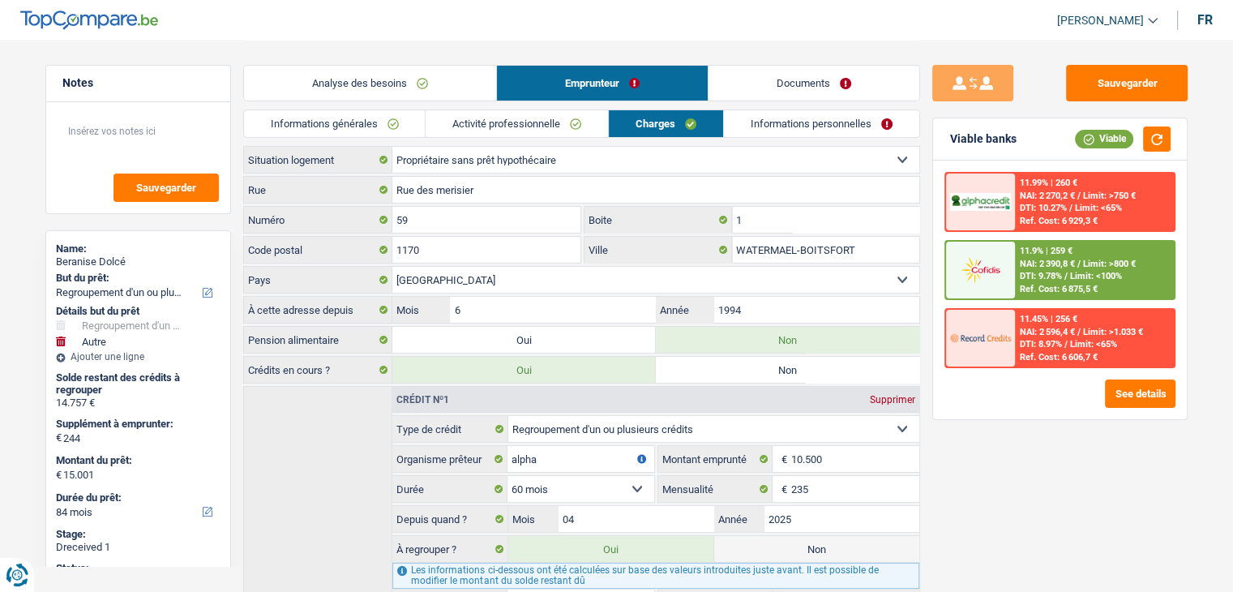
click at [795, 128] on link "Informations personnelles" at bounding box center [821, 123] width 195 height 27
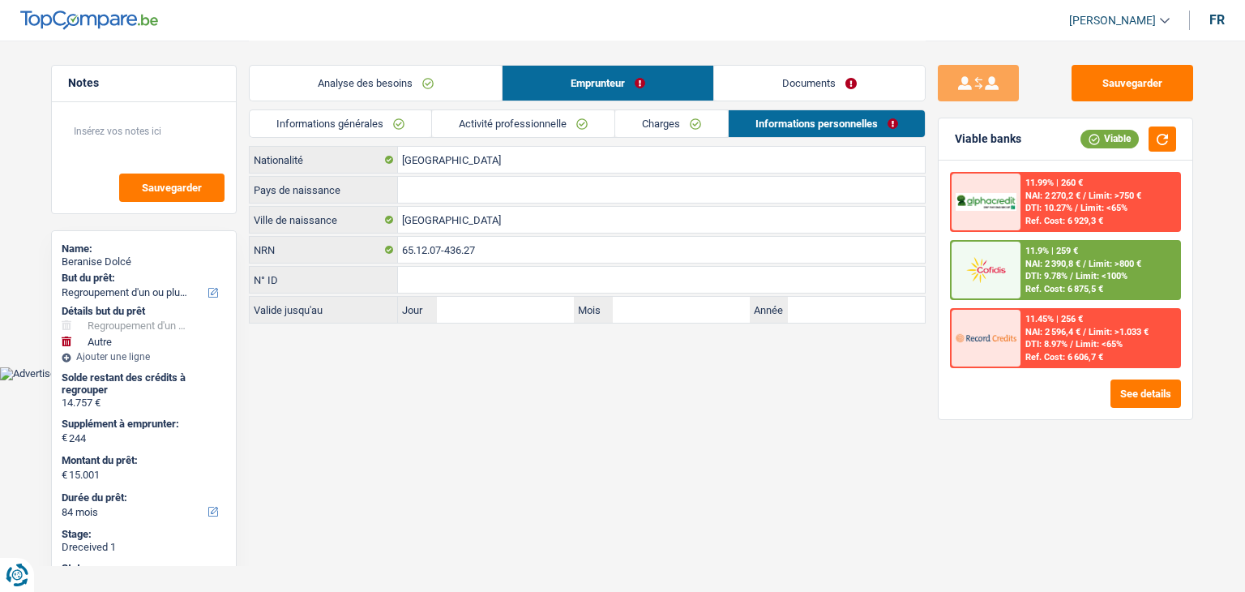
click at [794, 88] on link "Documents" at bounding box center [819, 83] width 211 height 35
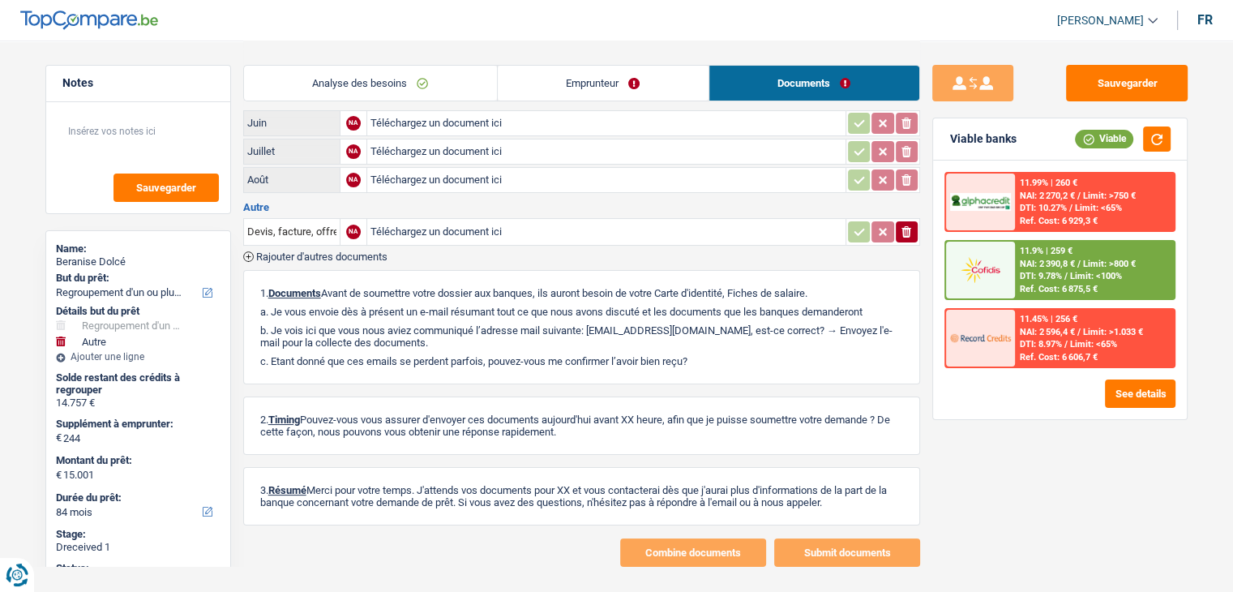
scroll to position [158, 0]
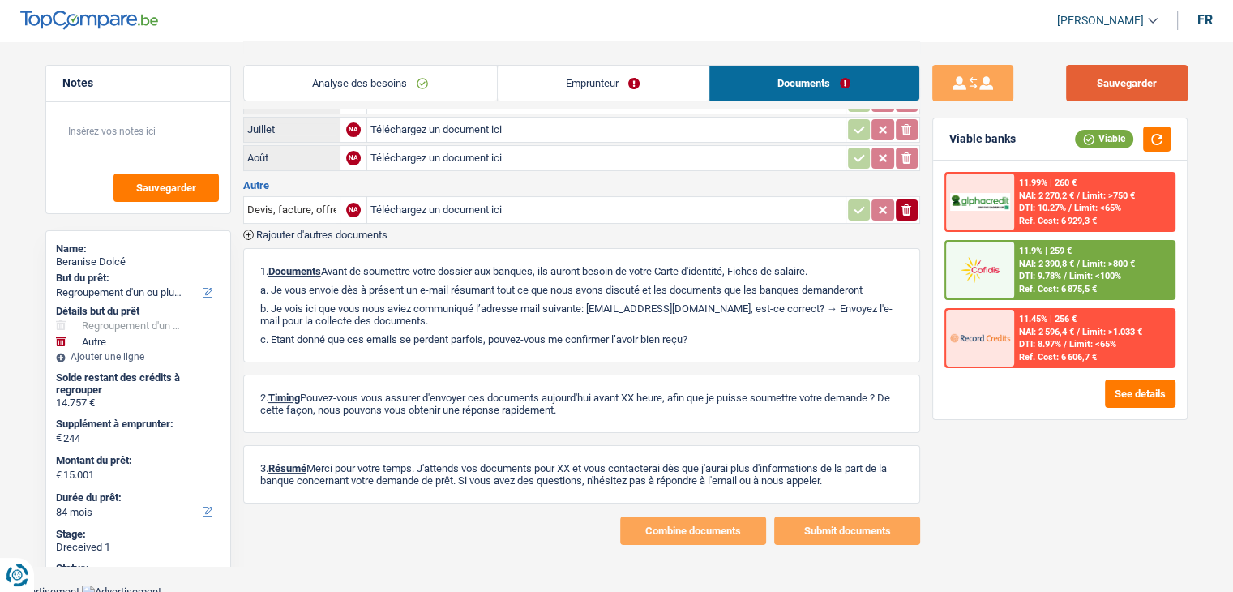
click at [1099, 97] on button "Sauvegarder" at bounding box center [1127, 83] width 122 height 36
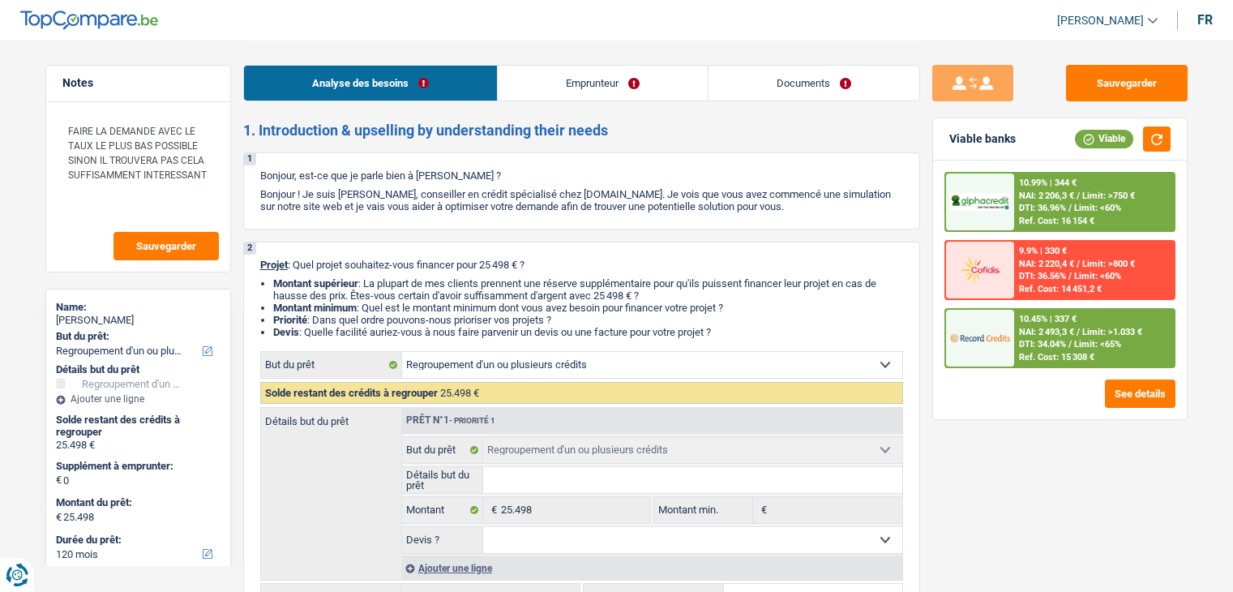
select select "refinancing"
select select "120"
select select "refinancing"
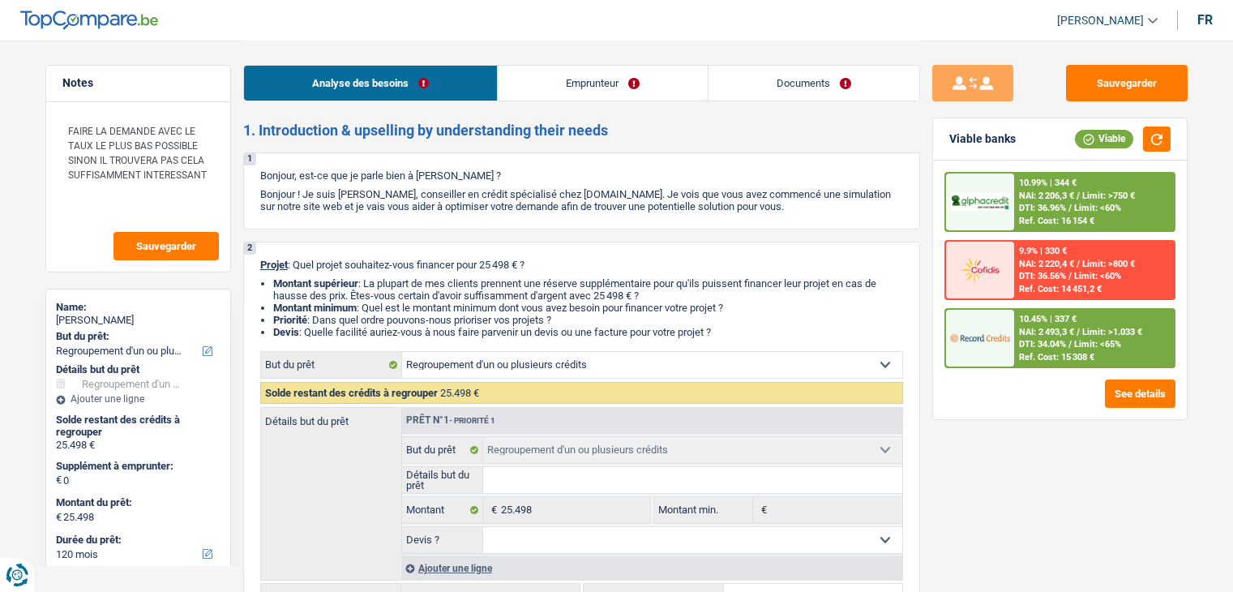
select select "120"
select select "worker"
select select "netSalary"
select select "ownerWithMortgage"
select select "mortgage"
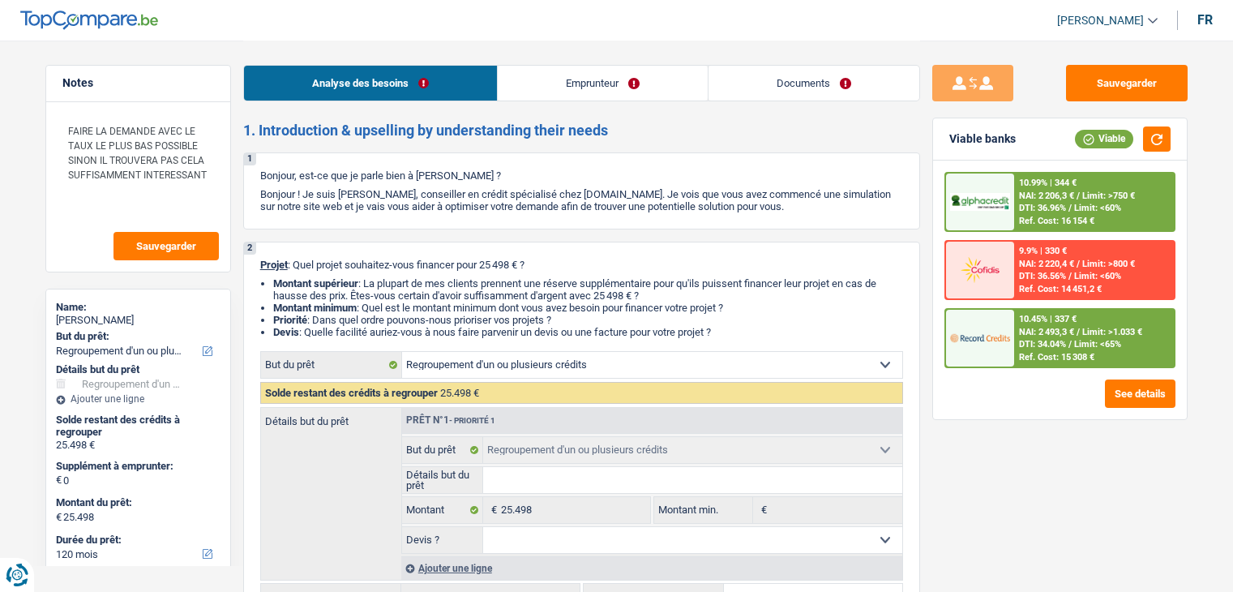
select select "300"
select select "personalLoan"
select select "other"
select select "120"
select select "refinancing"
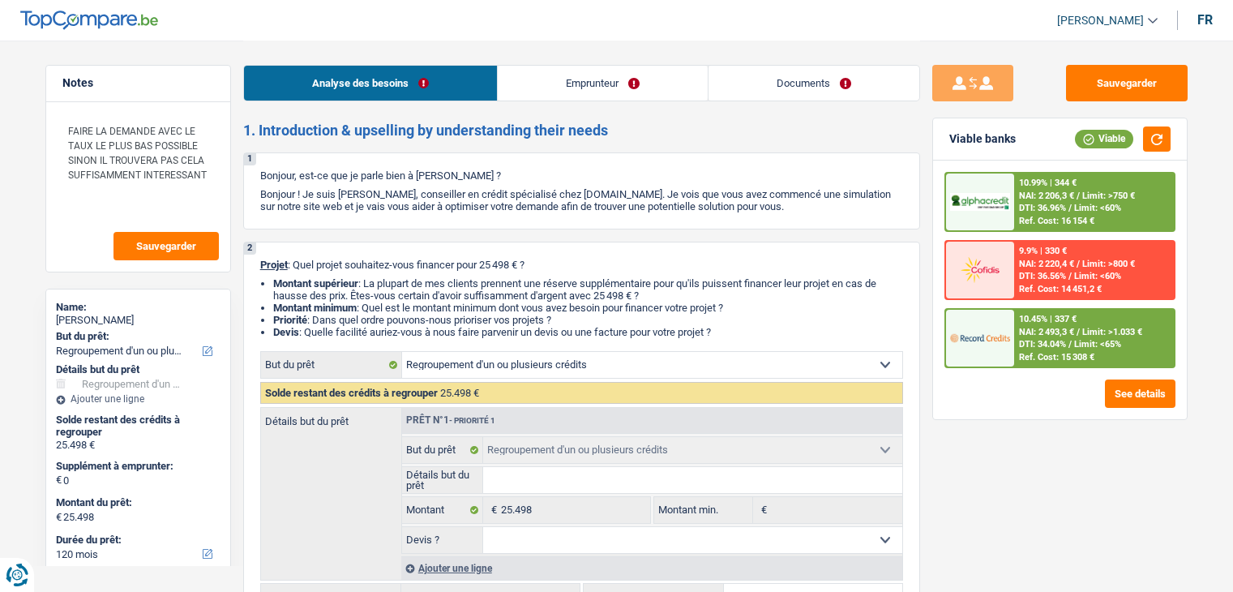
select select "refinancing"
select select "120"
select select "worker"
select select "netSalary"
click at [592, 88] on link "Emprunteur" at bounding box center [603, 83] width 210 height 35
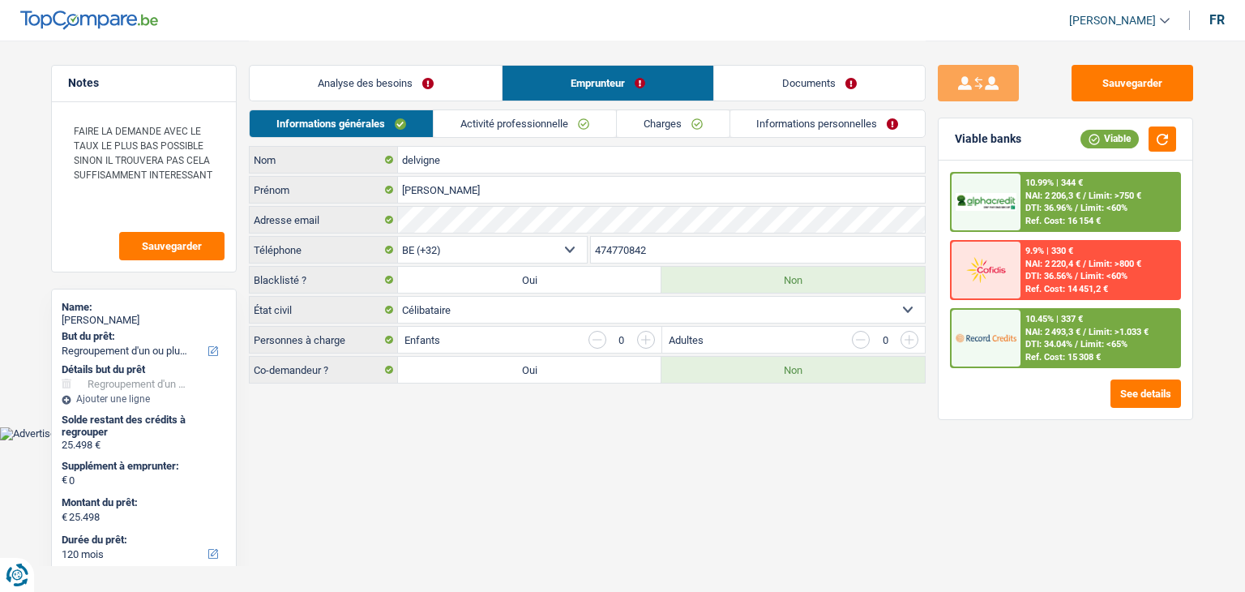
click at [500, 130] on link "Activité professionnelle" at bounding box center [525, 123] width 182 height 27
